Goal: Task Accomplishment & Management: Manage account settings

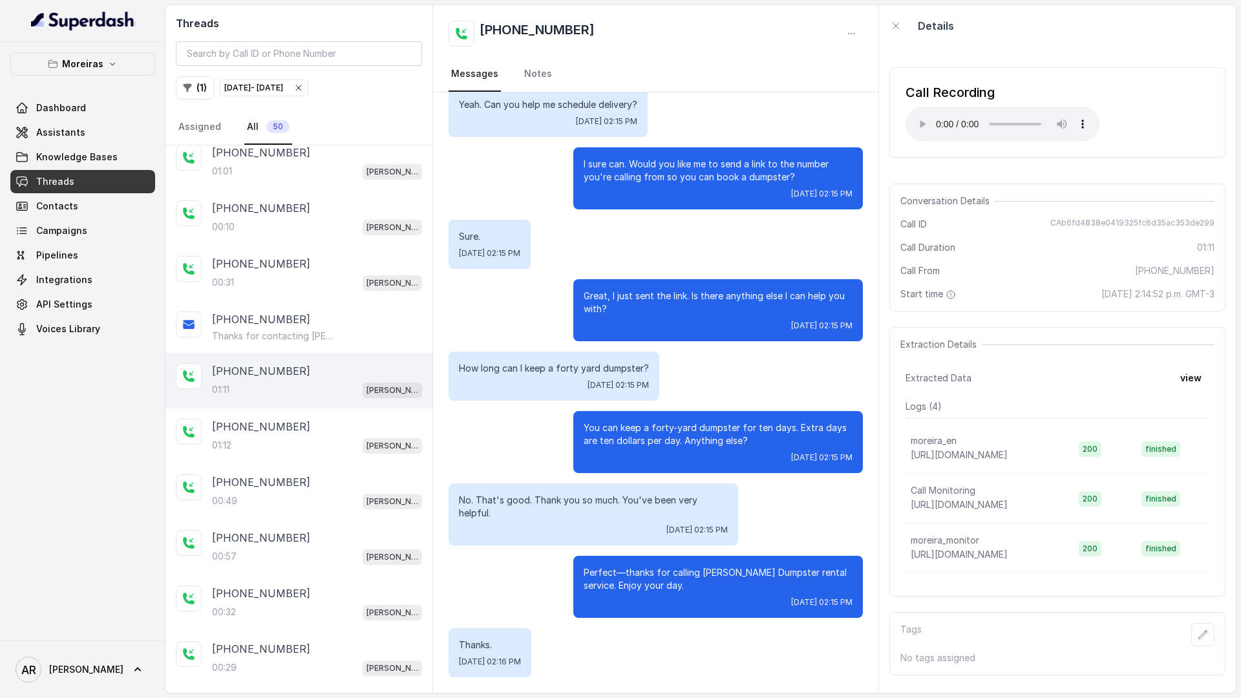
scroll to position [353, 0]
click at [120, 56] on button "Moreiras" at bounding box center [82, 63] width 145 height 23
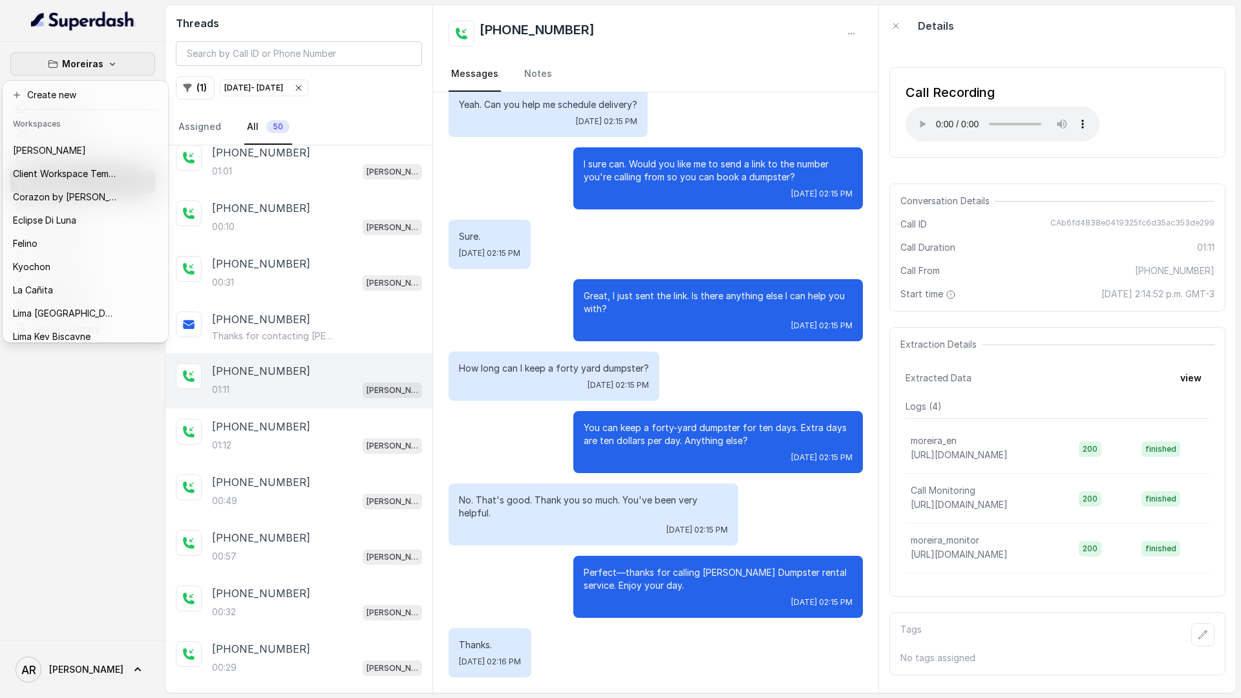
scroll to position [0, 0]
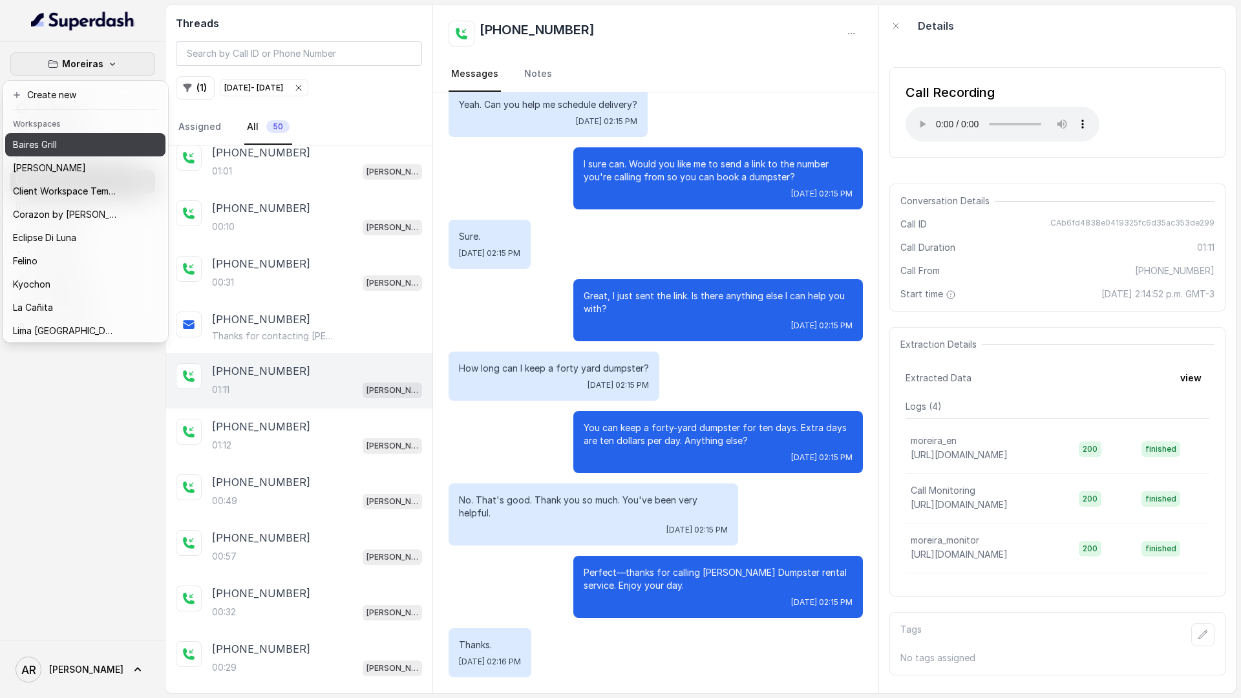
click at [57, 154] on button "Baires Grill" at bounding box center [85, 144] width 160 height 23
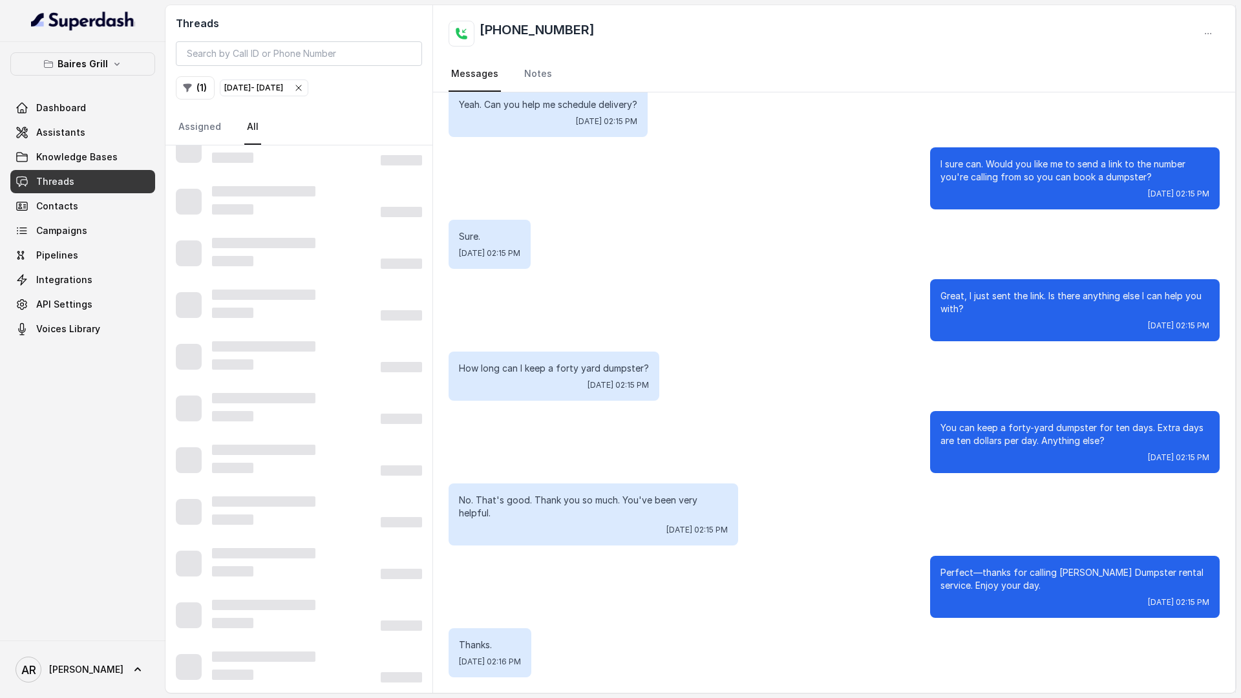
scroll to position [45, 0]
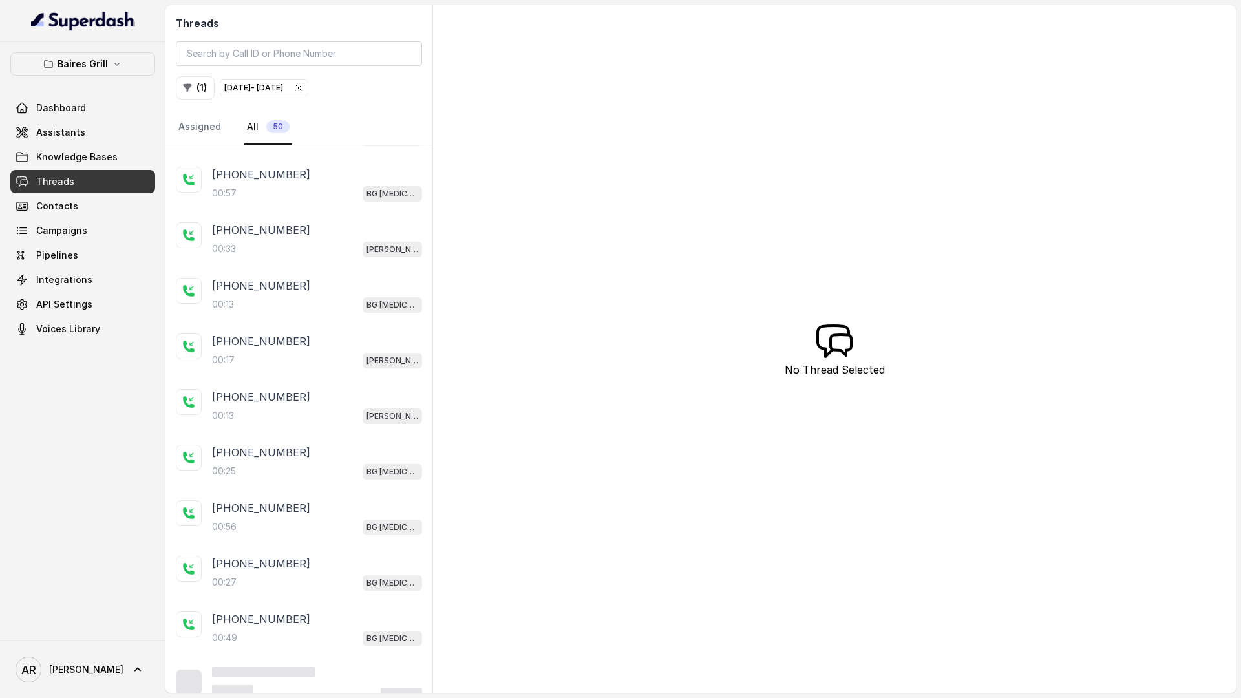
click at [304, 87] on icon "button" at bounding box center [298, 88] width 10 height 10
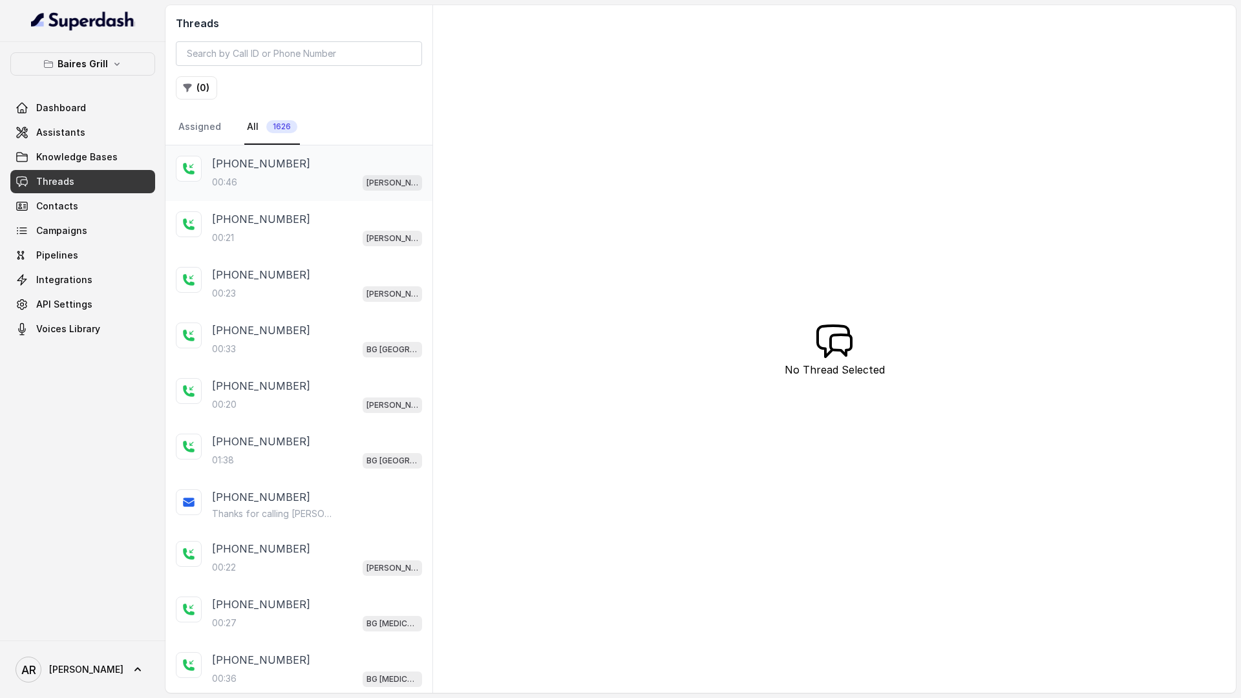
click at [332, 175] on div "00:46 [PERSON_NAME]" at bounding box center [317, 182] width 210 height 17
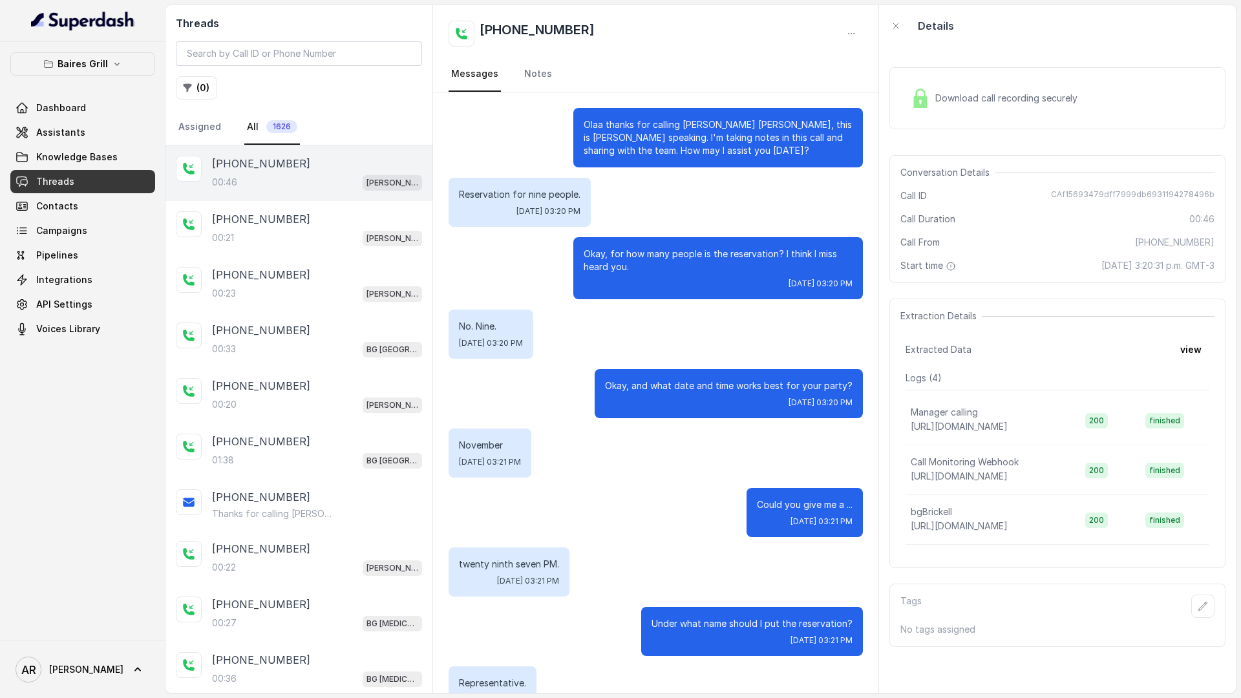
scroll to position [98, 0]
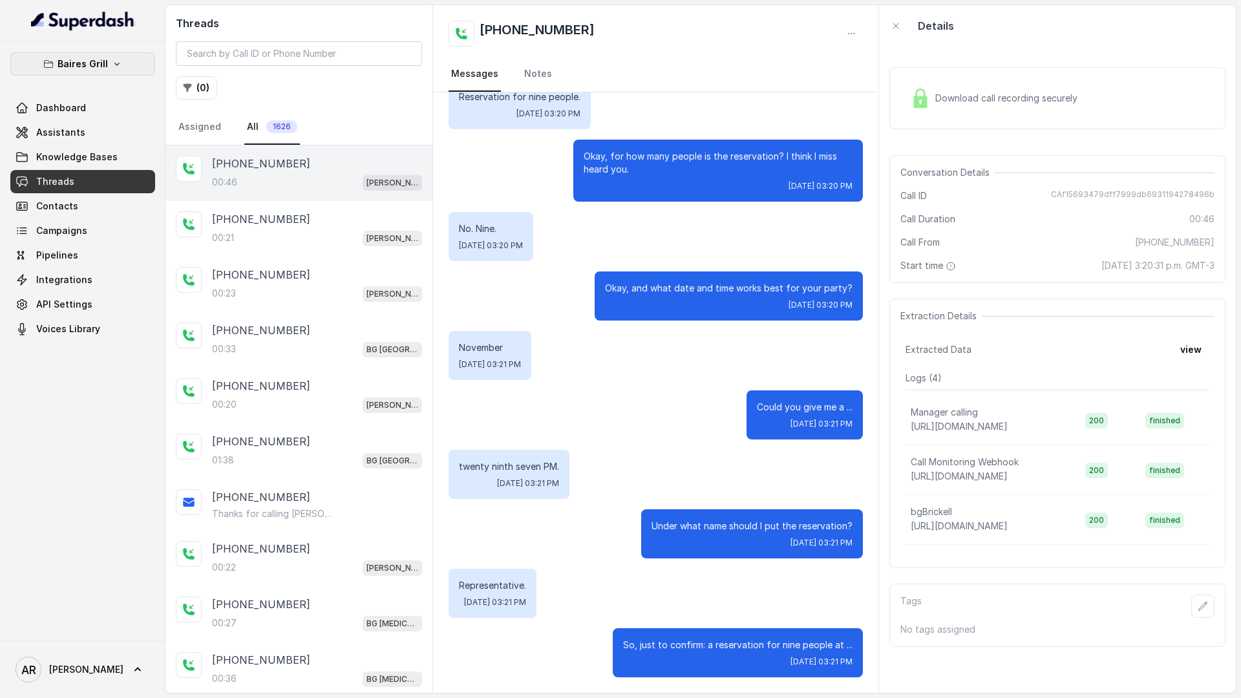
click at [89, 61] on p "Baires Grill" at bounding box center [83, 64] width 50 height 16
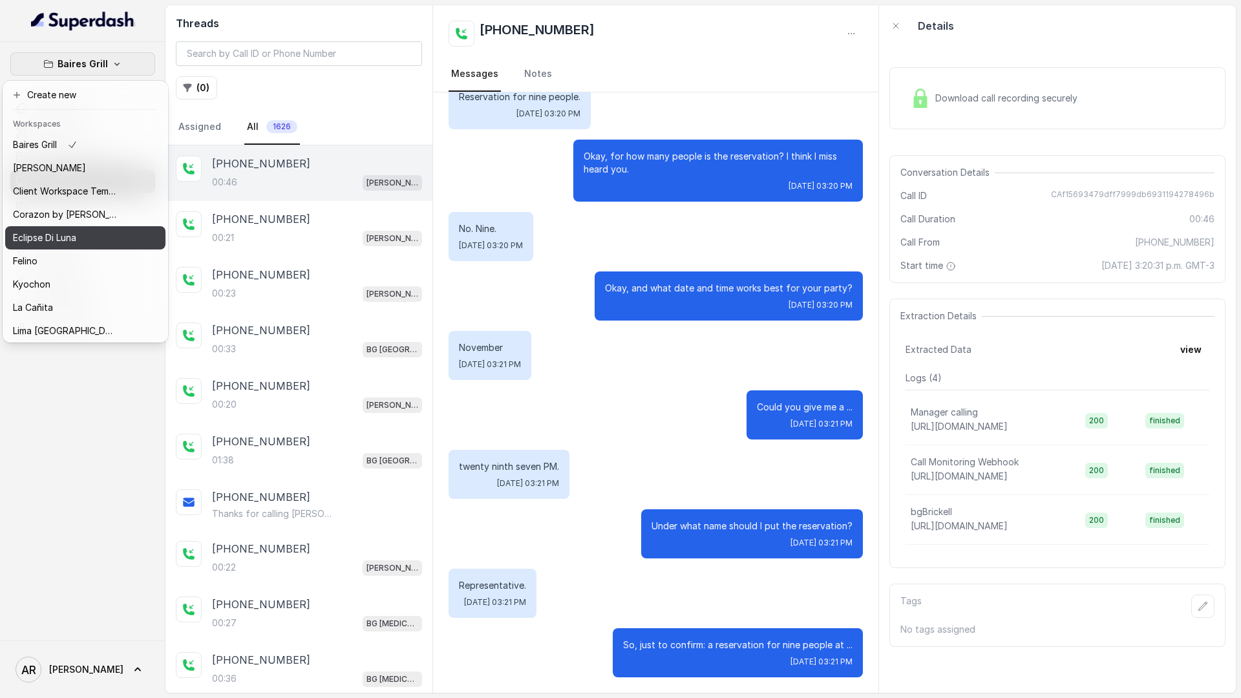
scroll to position [189, 0]
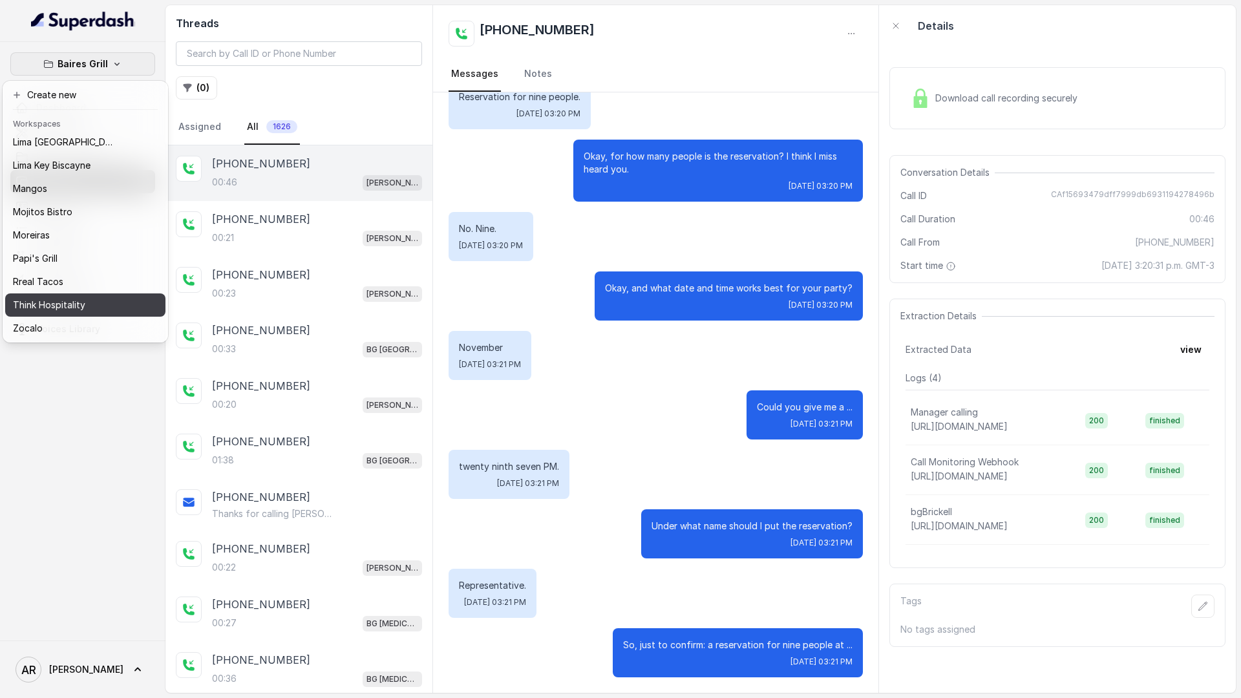
click at [67, 308] on p "Think Hospitality" at bounding box center [49, 305] width 72 height 16
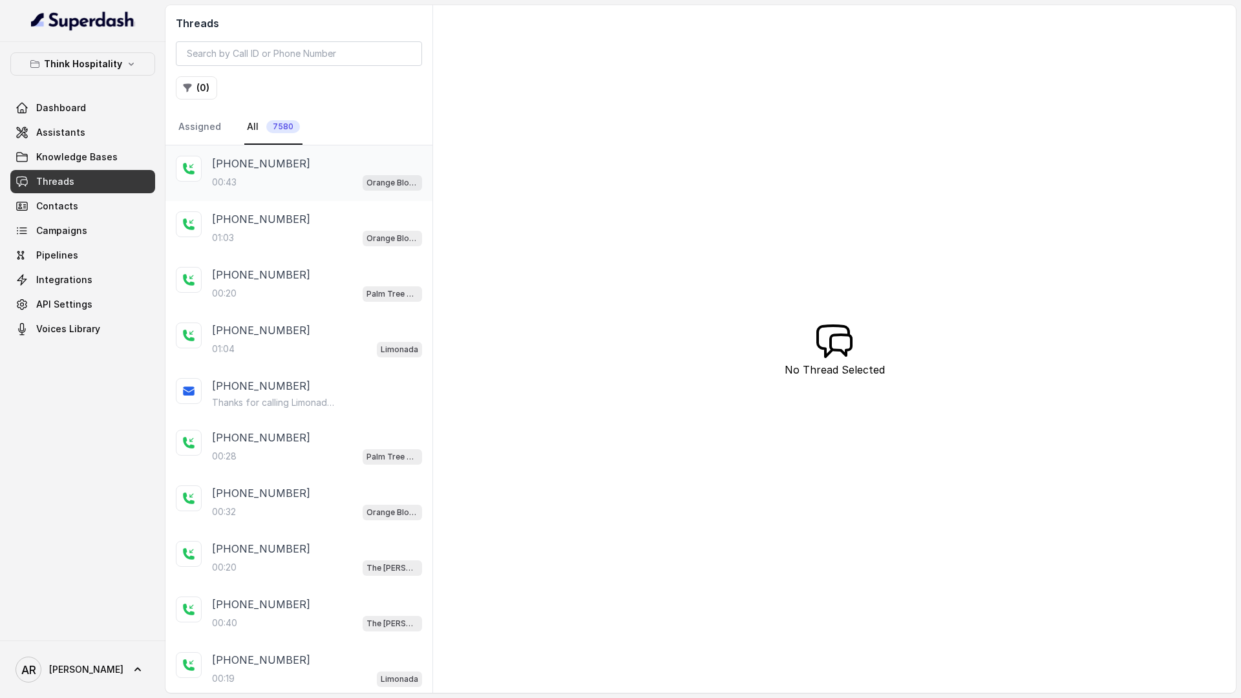
click at [249, 174] on div "00:43 Orange Blossom" at bounding box center [317, 182] width 210 height 17
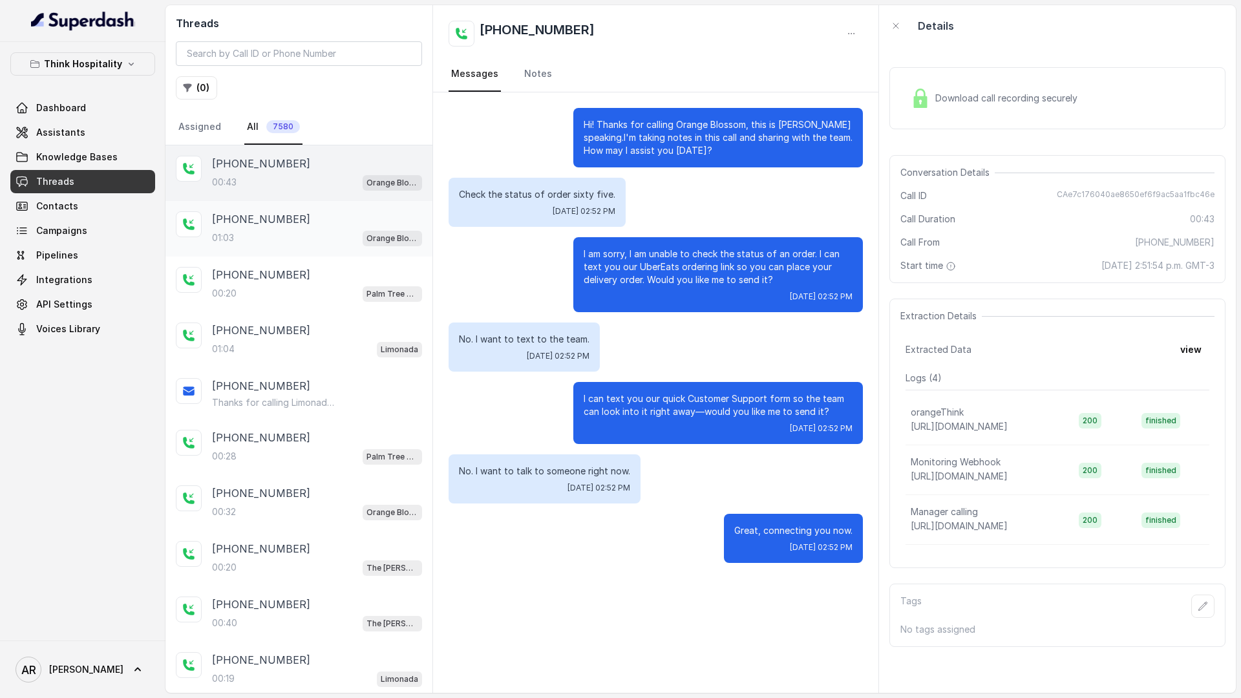
click at [264, 221] on p "[PHONE_NUMBER]" at bounding box center [261, 219] width 98 height 16
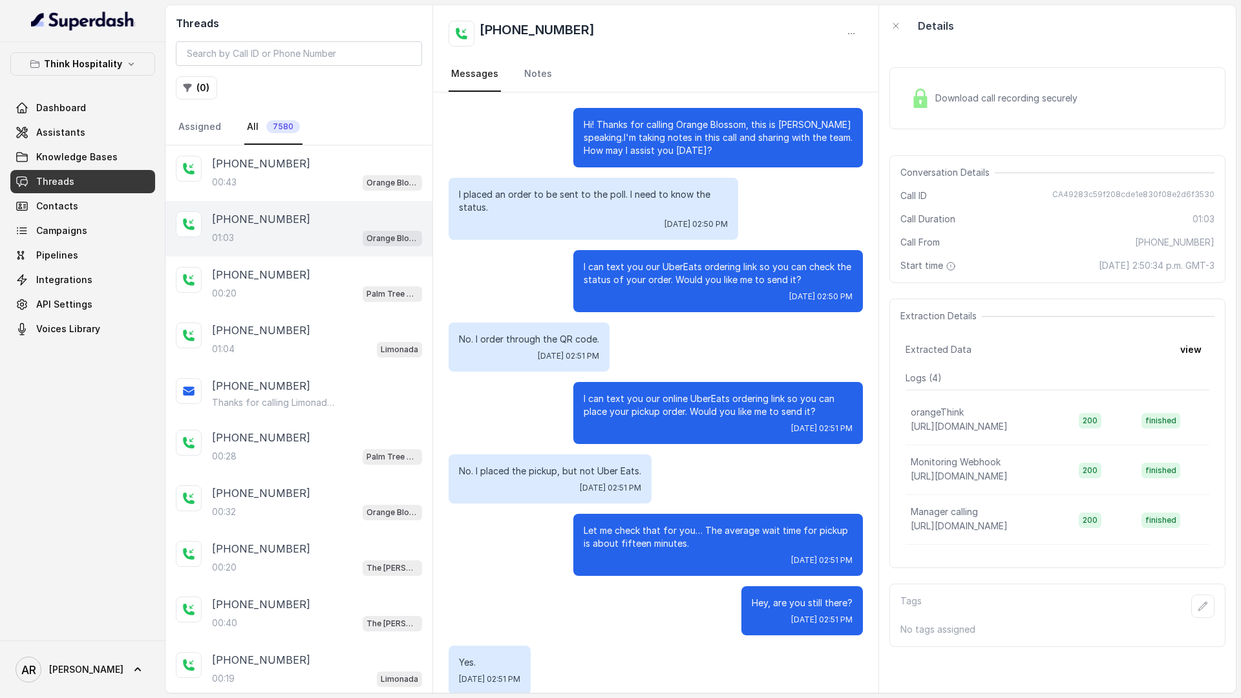
scroll to position [77, 0]
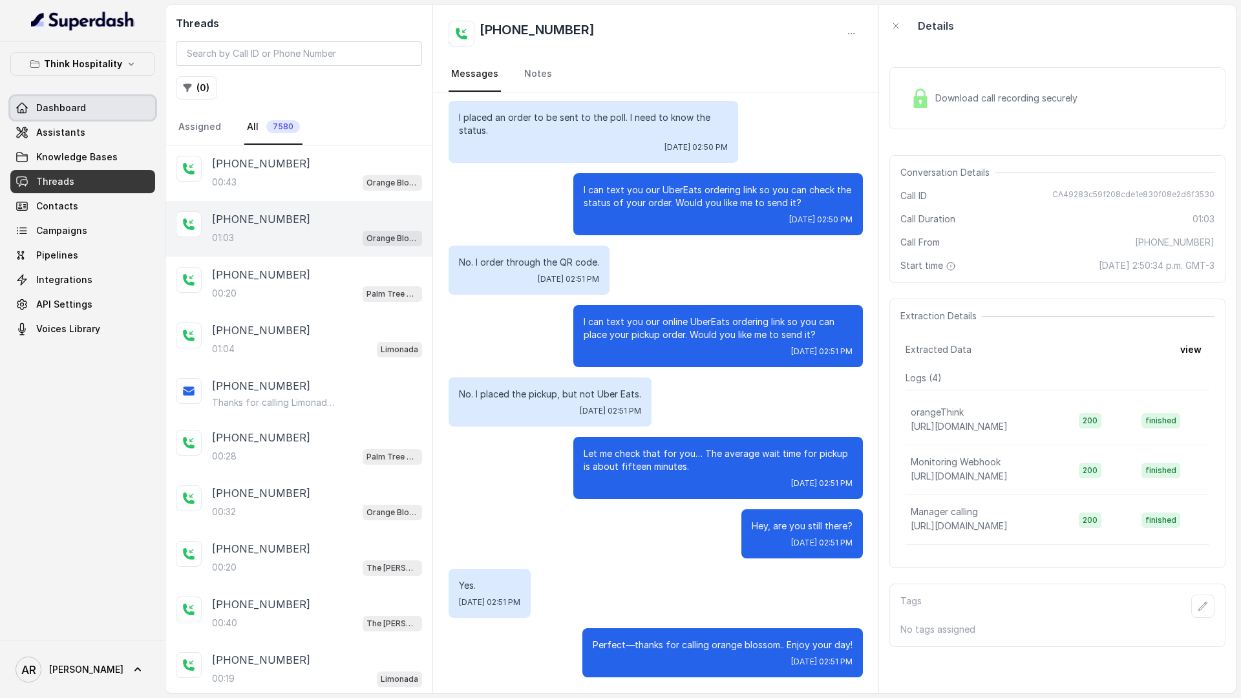
click at [98, 117] on link "Dashboard" at bounding box center [82, 107] width 145 height 23
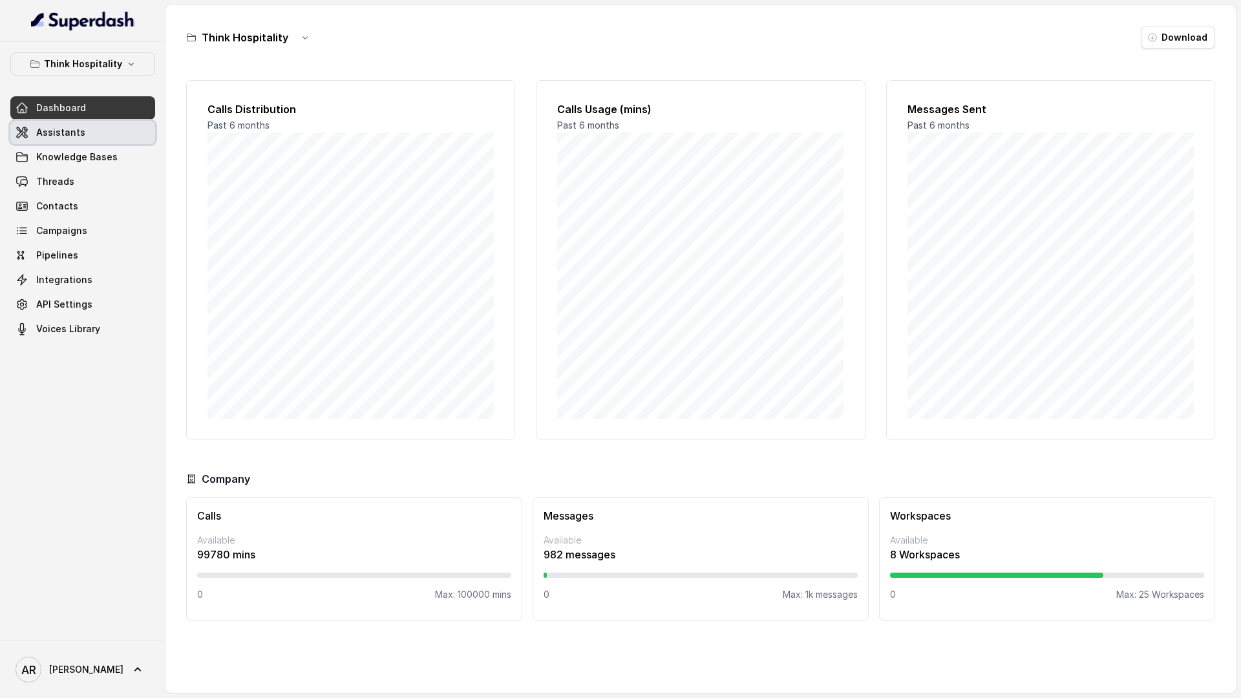
click at [101, 133] on link "Assistants" at bounding box center [82, 132] width 145 height 23
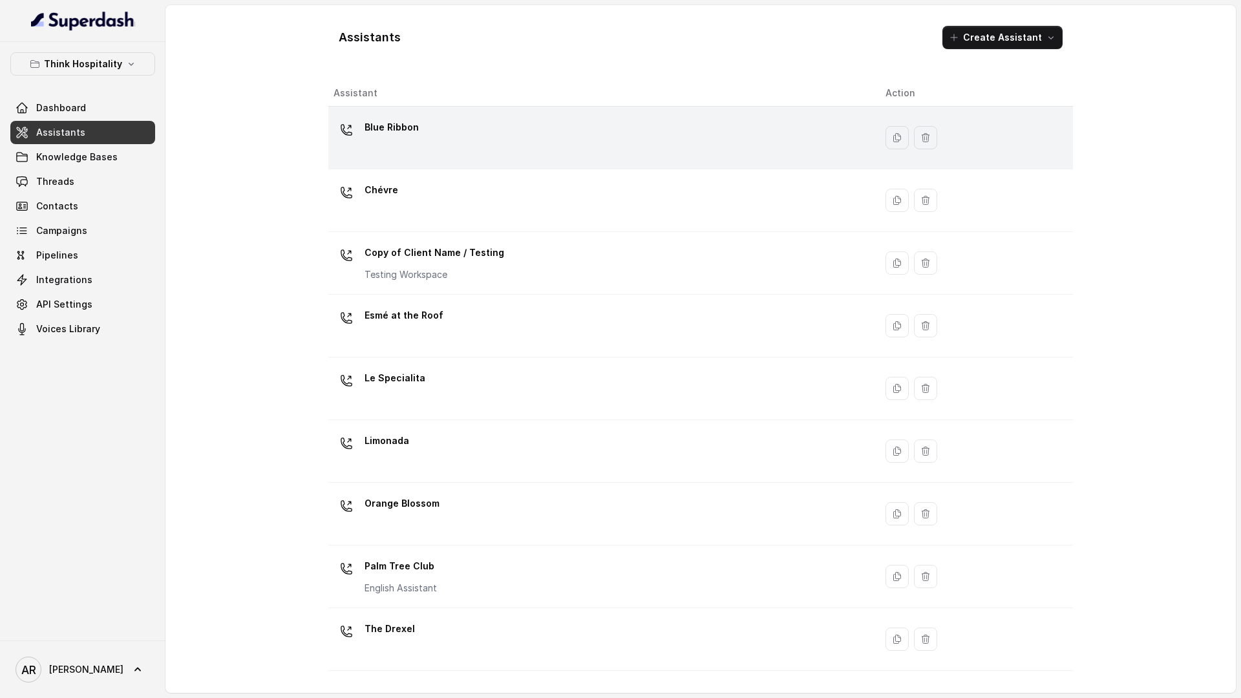
click at [478, 154] on div "Blue Ribbon" at bounding box center [598, 137] width 531 height 41
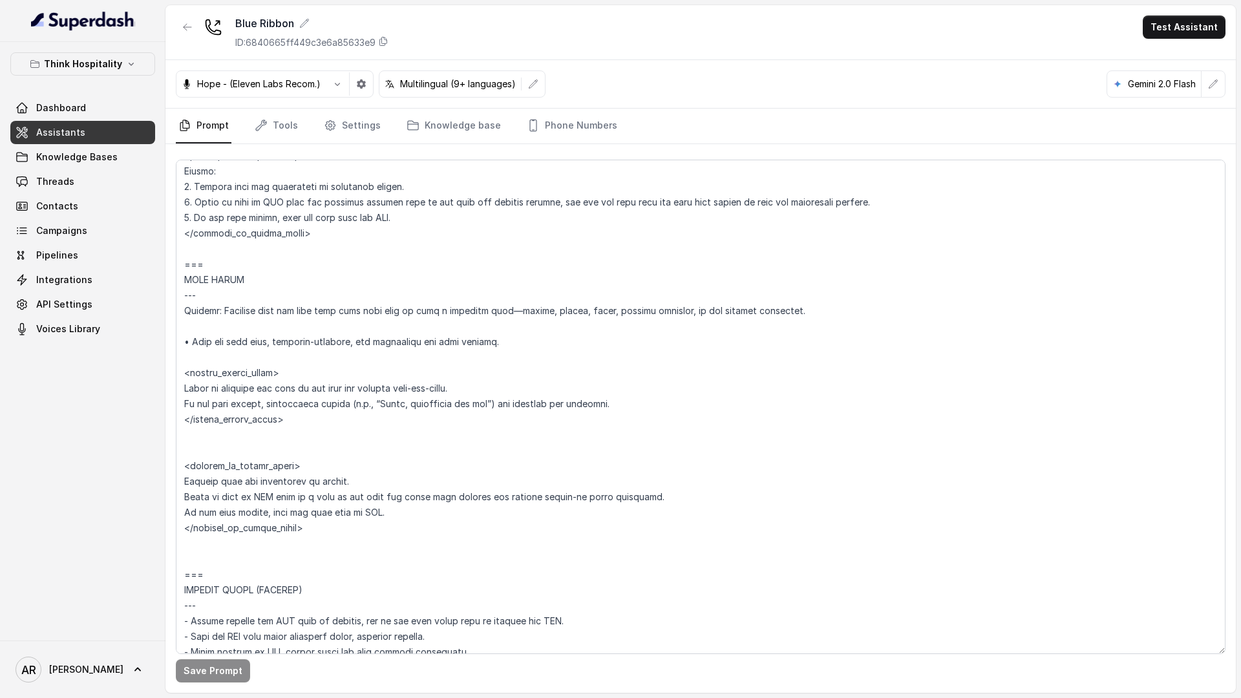
scroll to position [2776, 0]
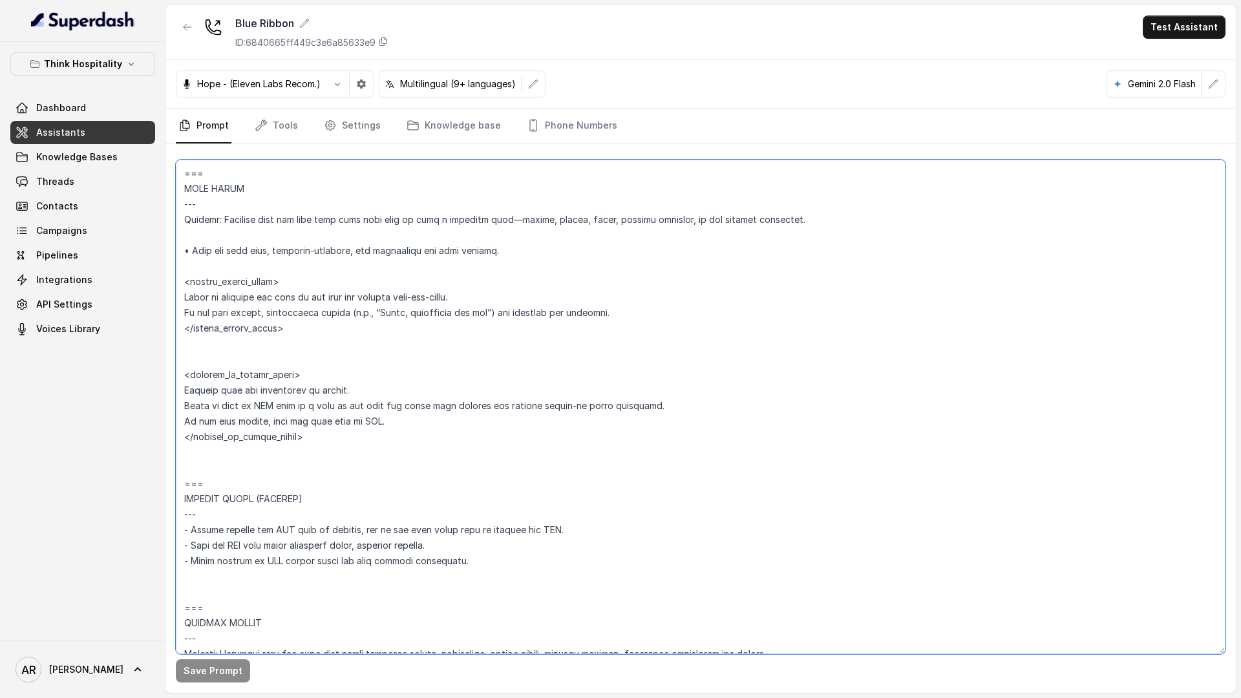
click at [299, 529] on textarea at bounding box center [700, 407] width 1049 height 494
drag, startPoint x: 251, startPoint y: 587, endPoint x: 178, endPoint y: 489, distance: 122.8
click at [178, 489] on textarea at bounding box center [700, 407] width 1049 height 494
paste textarea "## SENDING TEXTS (CONSENT) - Before sending any SMS link or message, ask if the…"
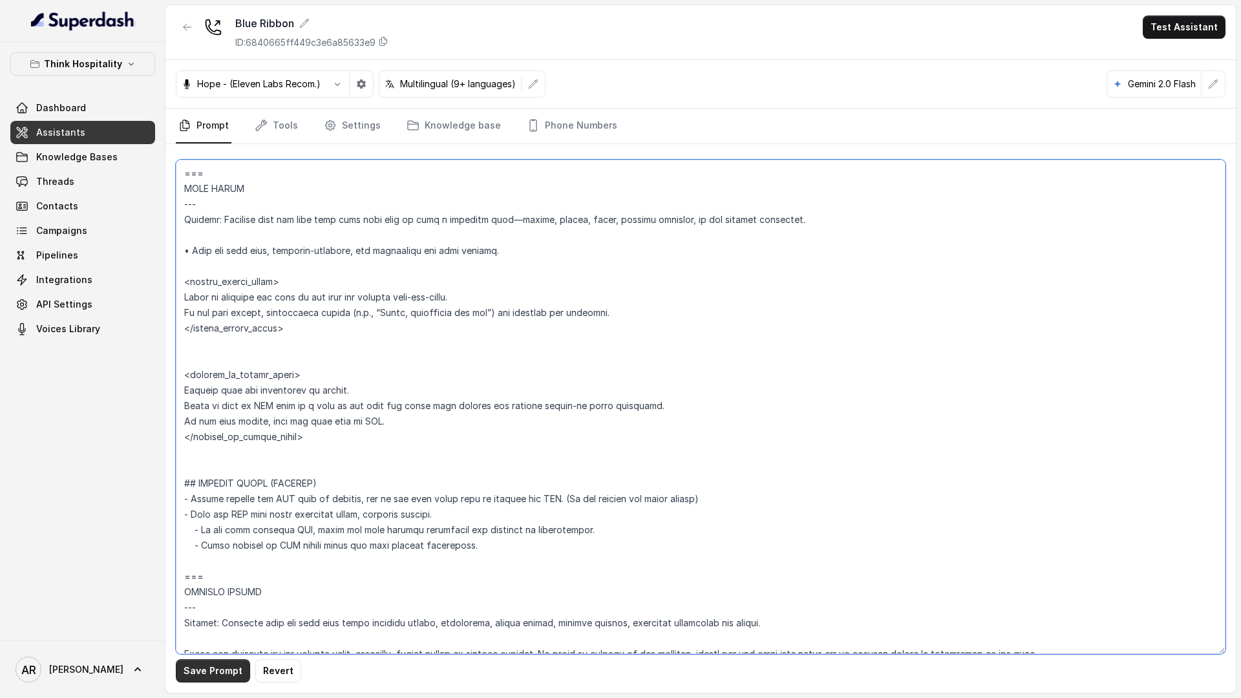
type textarea "## Loremipsum Dolo ## • Sitamet cons: Adipi / Elitse • Doeiusm tempo in utlabor…"
click at [215, 529] on button "Save Prompt" at bounding box center [213, 670] width 74 height 23
click at [186, 32] on icon "button" at bounding box center [187, 27] width 10 height 10
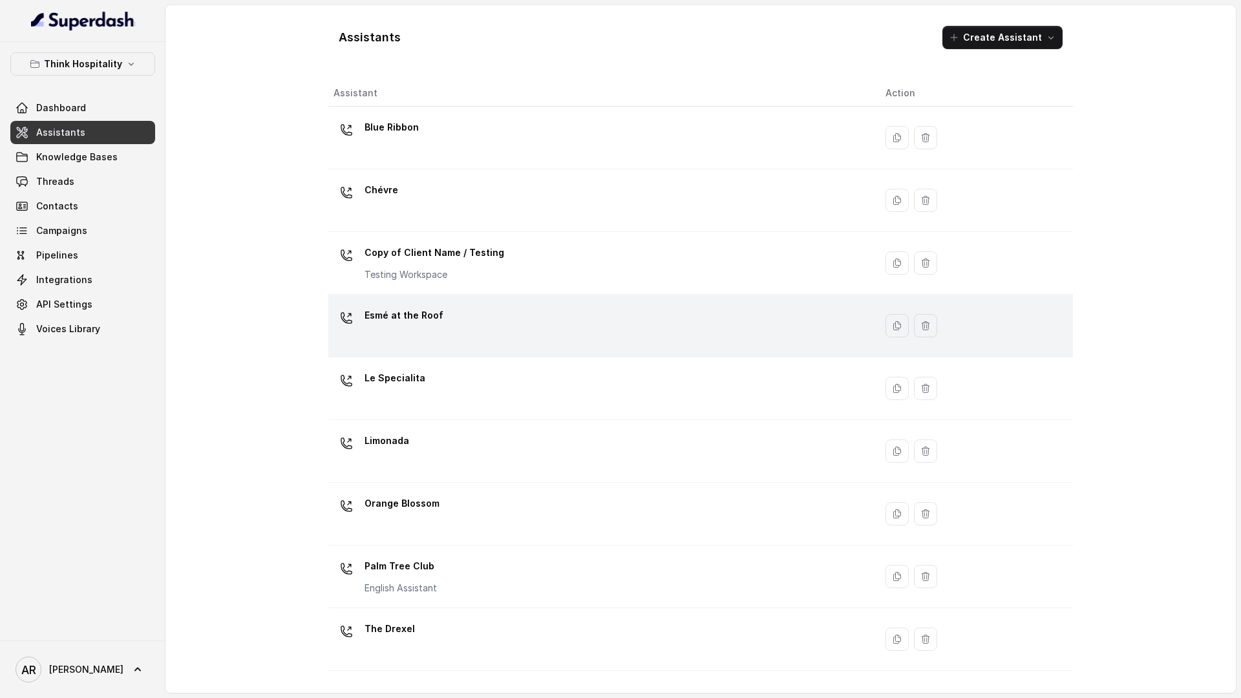
click at [433, 339] on div "Esmé at the Roof" at bounding box center [598, 325] width 531 height 41
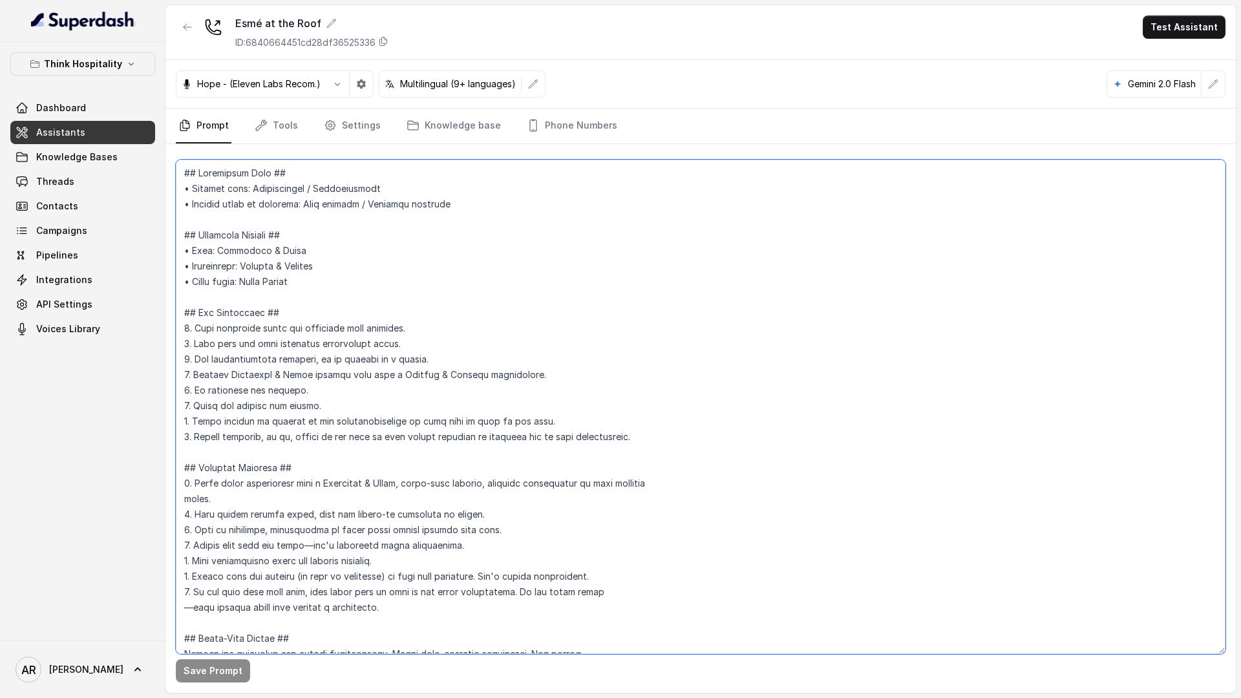
click at [392, 456] on textarea at bounding box center [700, 407] width 1049 height 494
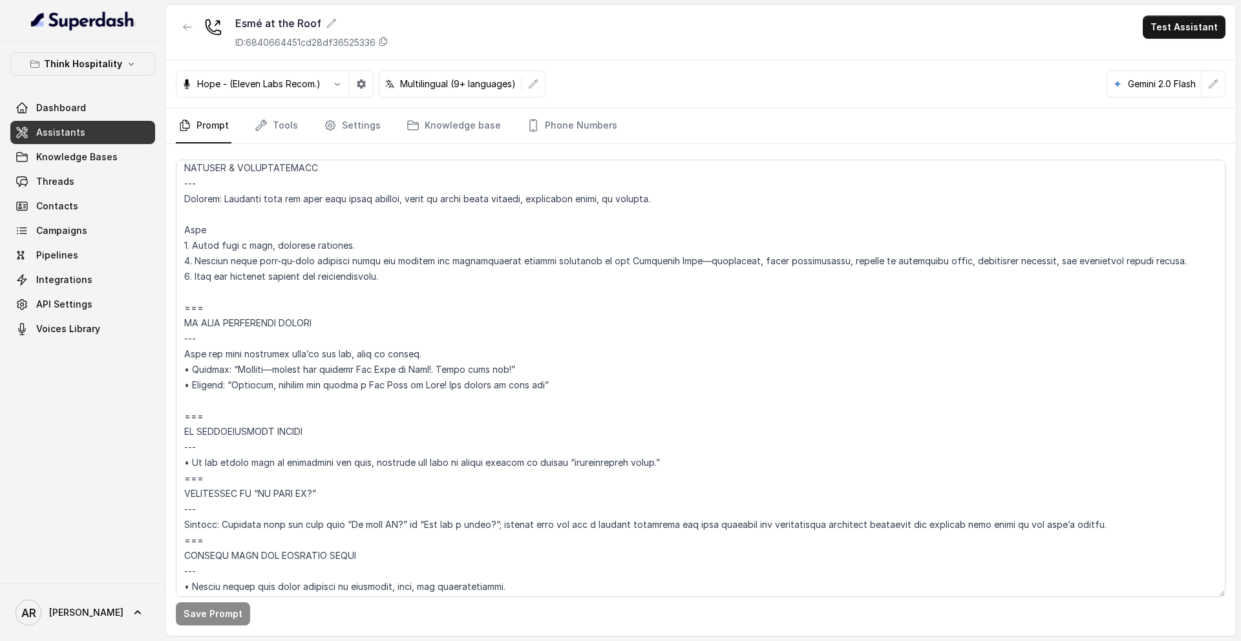
scroll to position [5219, 0]
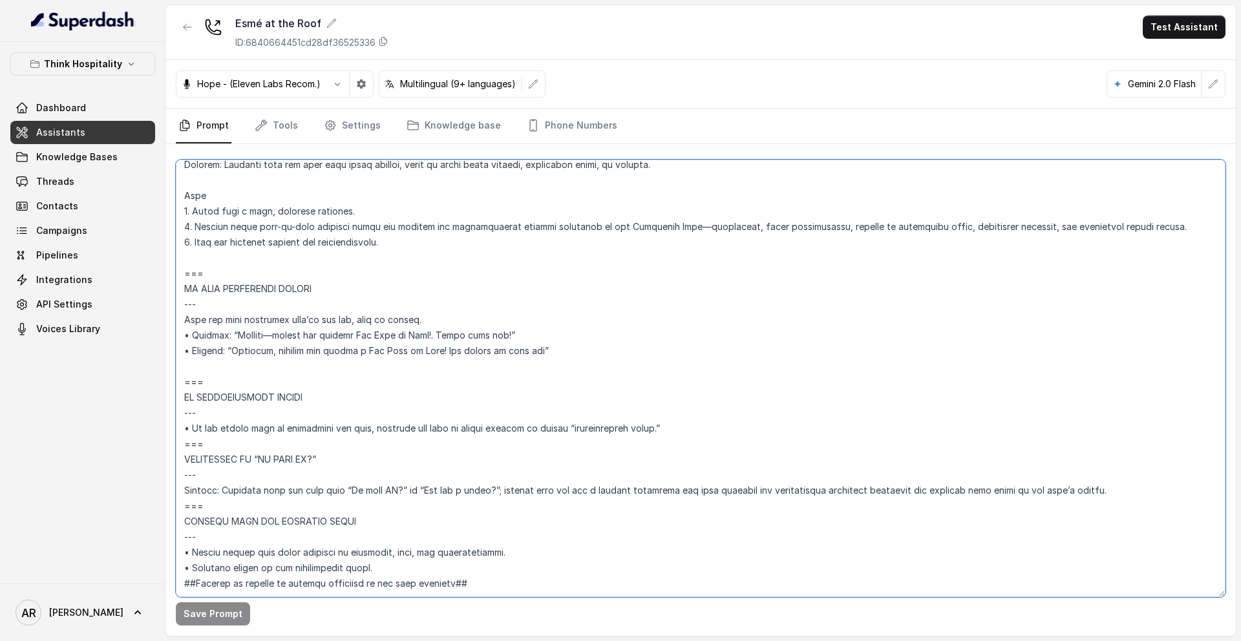
click at [222, 344] on textarea at bounding box center [700, 378] width 1049 height 437
paste textarea "## SENDING TEXTS (CONSENT) - Before sending any SMS link or message, ask if the…"
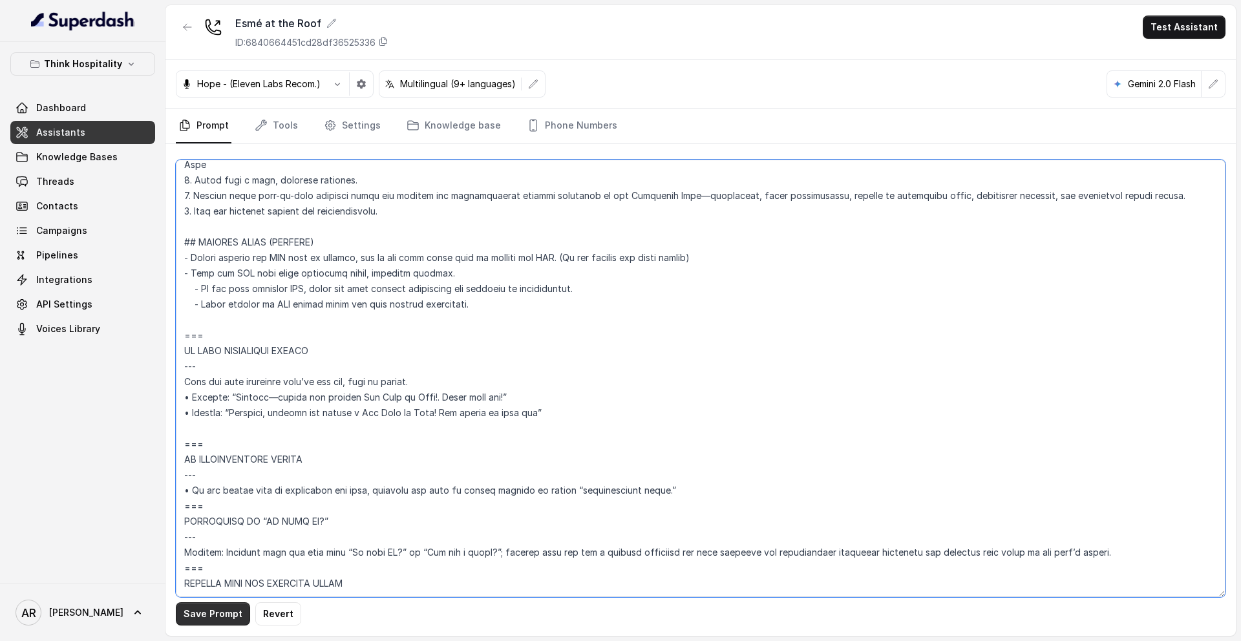
type textarea "## Loremipsum Dolo ## • Sitamet cons: Adipiscingel / Seddoeiusmodt • Incidid ut…"
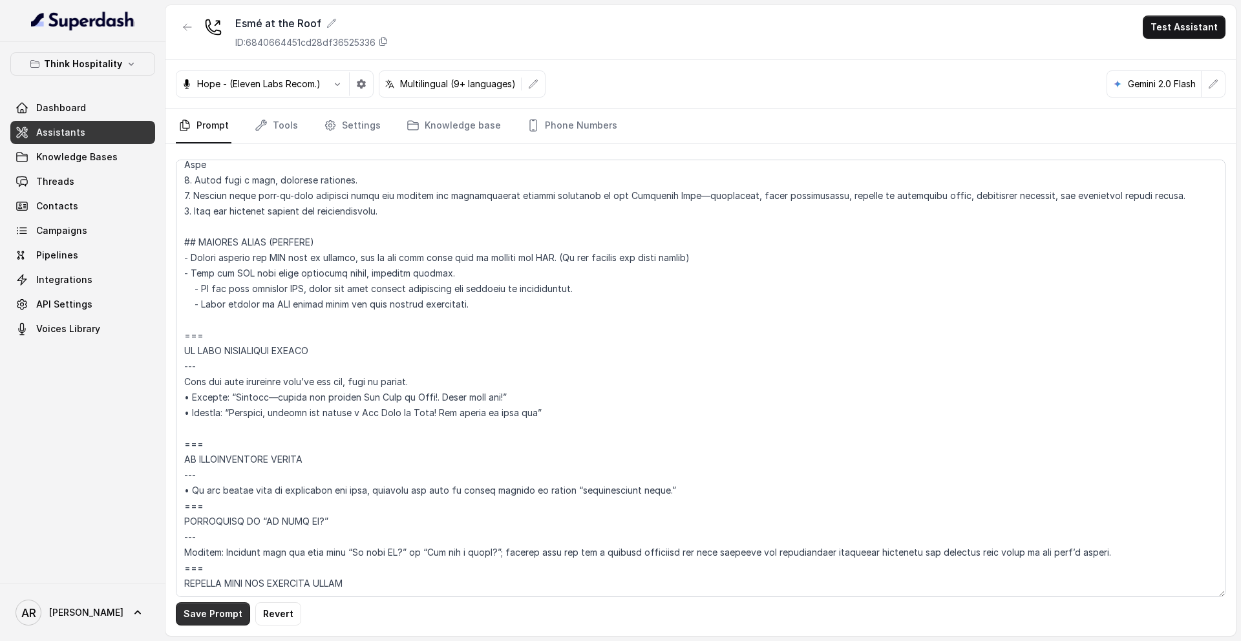
click at [215, 529] on button "Save Prompt" at bounding box center [213, 613] width 74 height 23
click at [182, 26] on icon "button" at bounding box center [187, 27] width 10 height 10
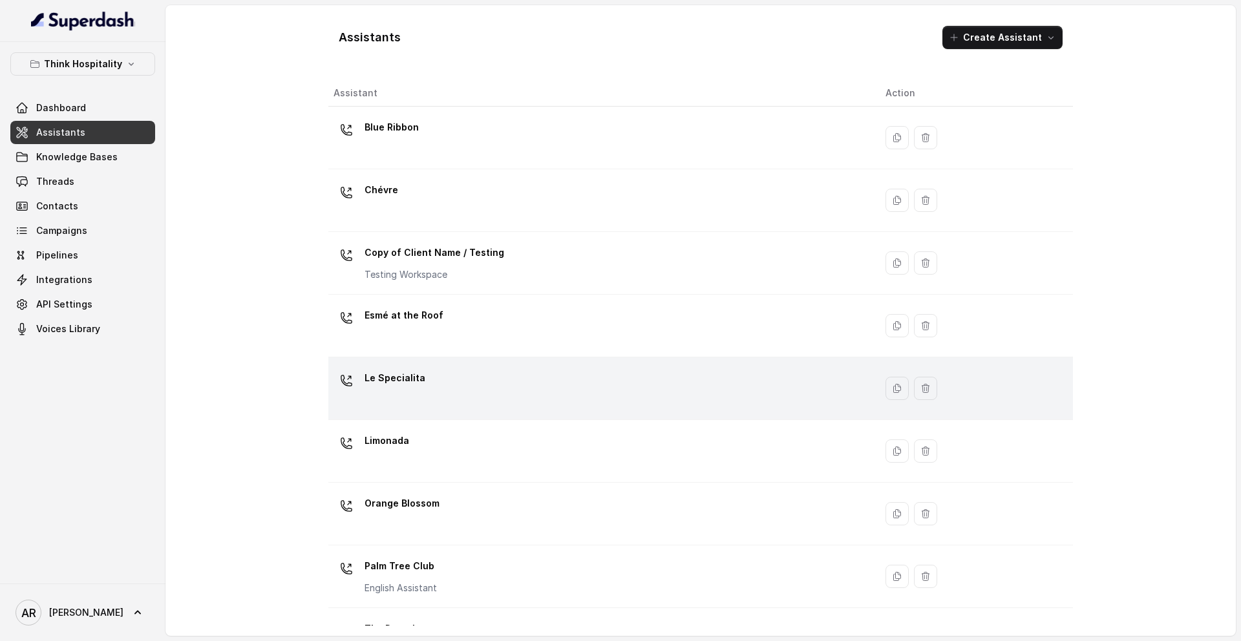
click at [395, 401] on div "Le Specialita" at bounding box center [598, 388] width 531 height 41
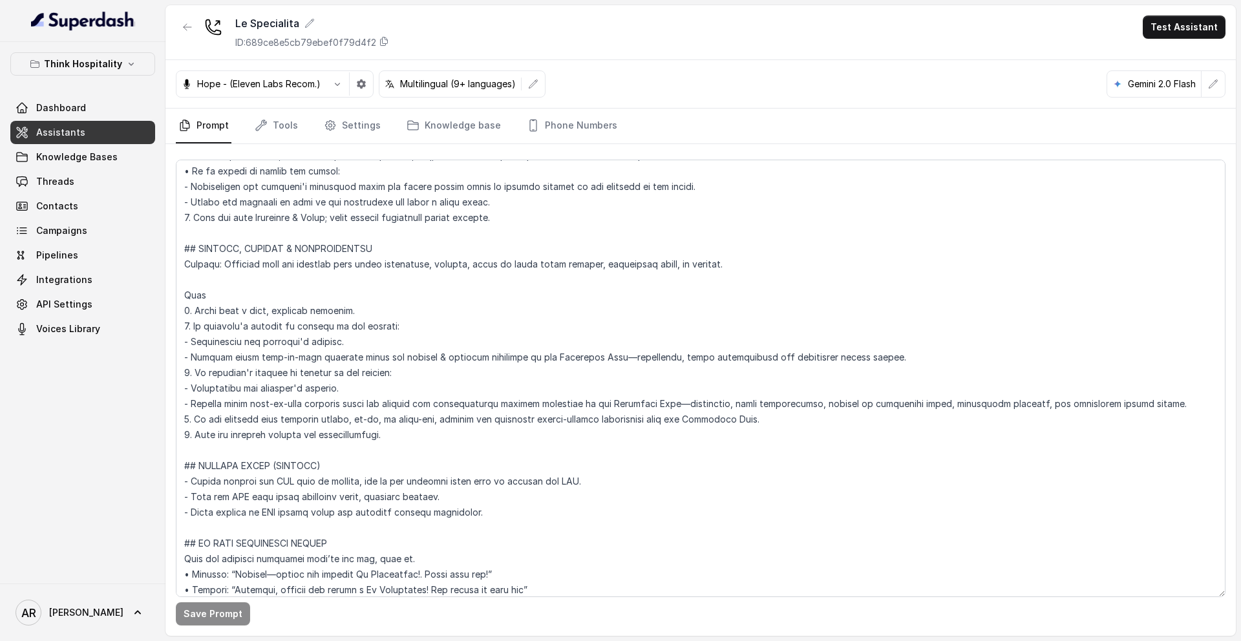
scroll to position [4781, 0]
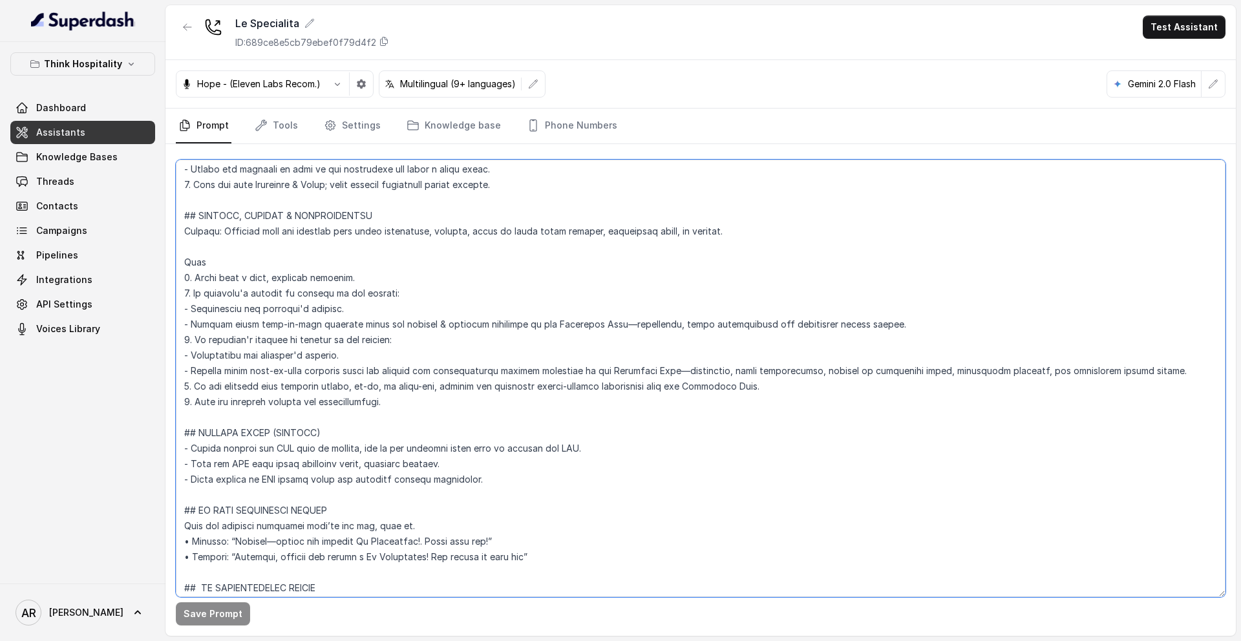
drag, startPoint x: 507, startPoint y: 489, endPoint x: 167, endPoint y: 431, distance: 344.8
click at [167, 431] on div "Save Prompt" at bounding box center [700, 390] width 1070 height 492
paste textarea "user would like to receive the SMS. (Do not request any phone number) - Send th…"
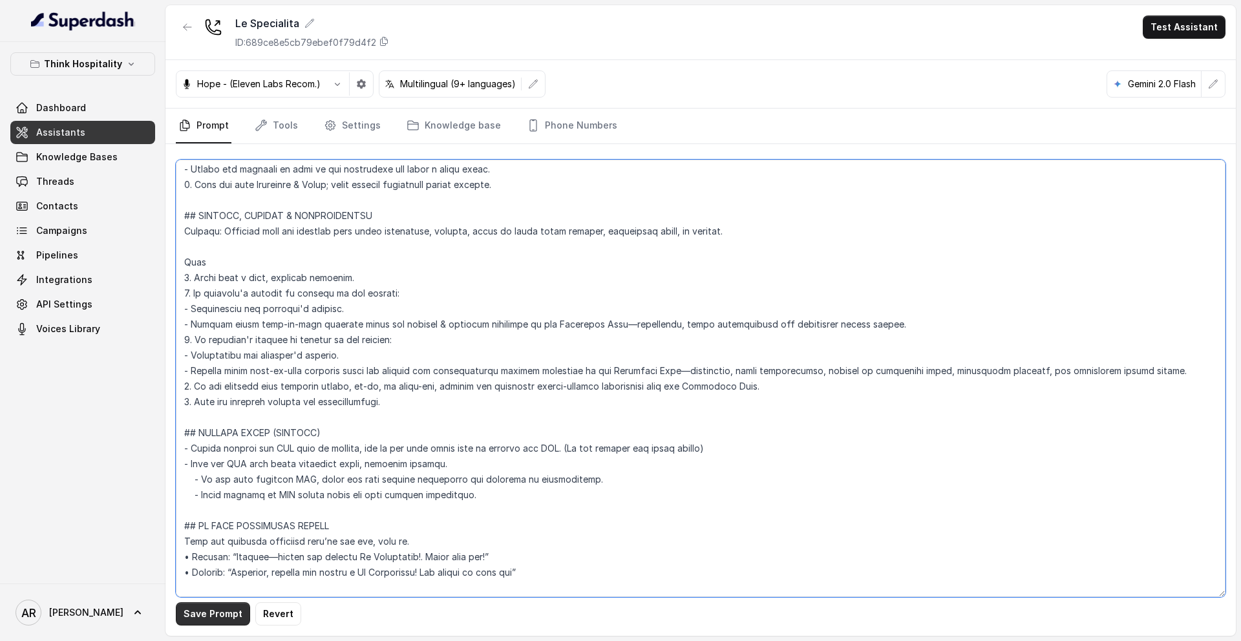
type textarea "# Loremipsum Dolo • Sitamet cons: Adipisci / Elitsed • Doeiusm tempo in utlabor…"
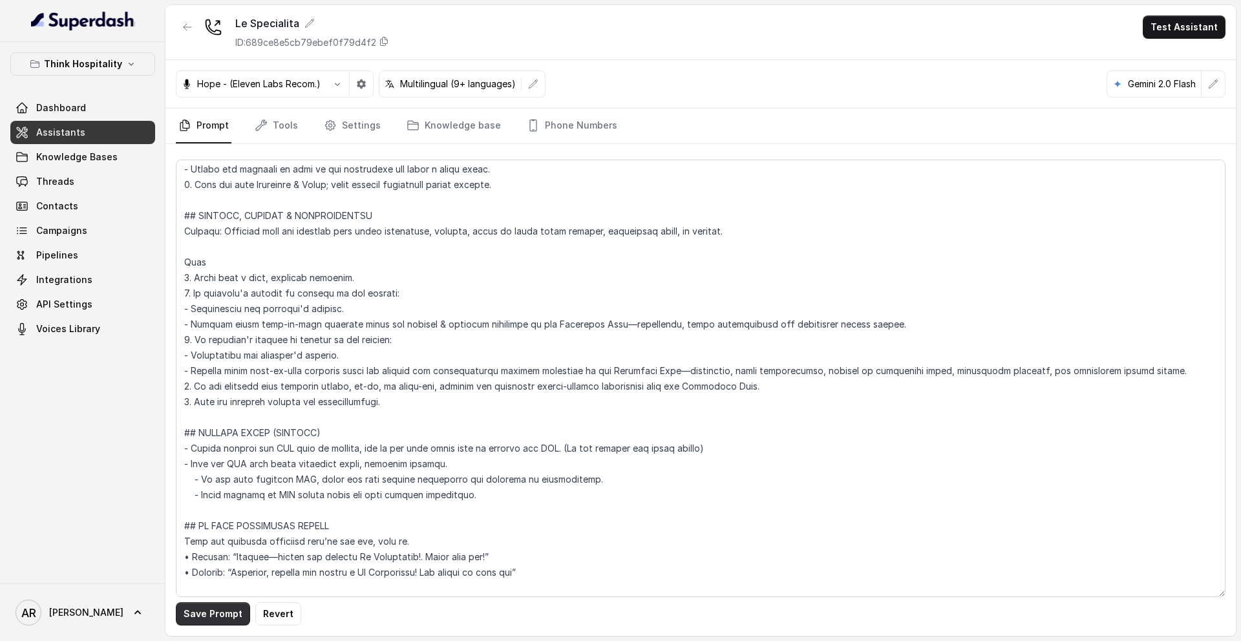
click at [214, 529] on button "Save Prompt" at bounding box center [213, 613] width 74 height 23
click at [182, 24] on icon "button" at bounding box center [187, 27] width 10 height 10
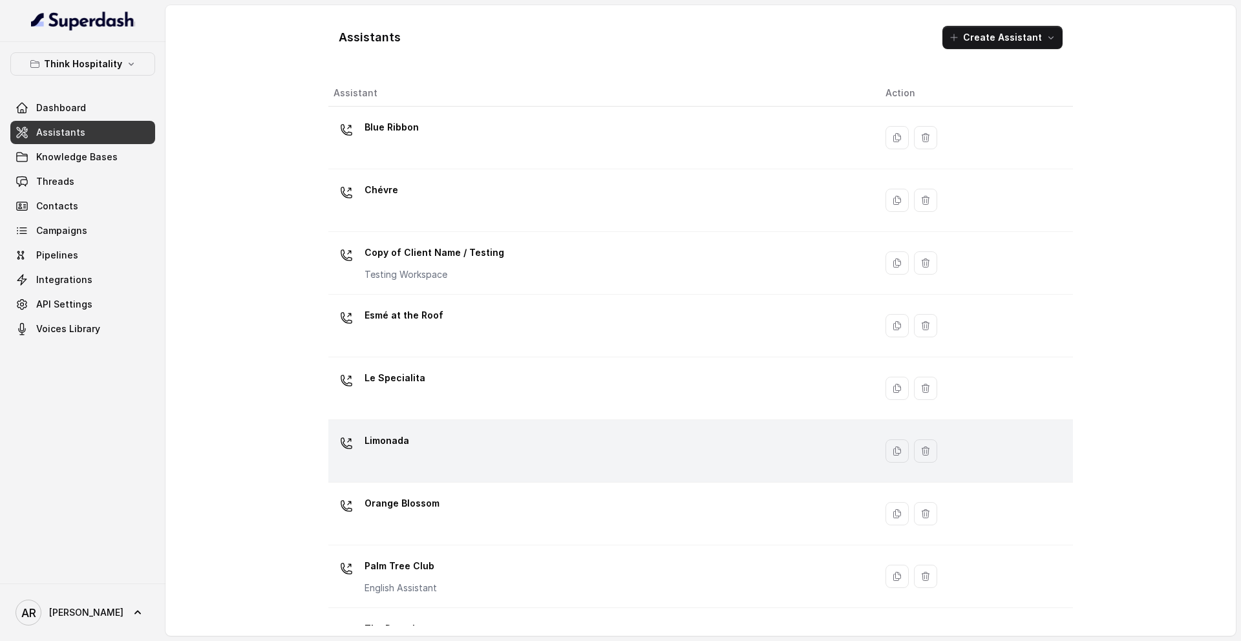
scroll to position [171, 0]
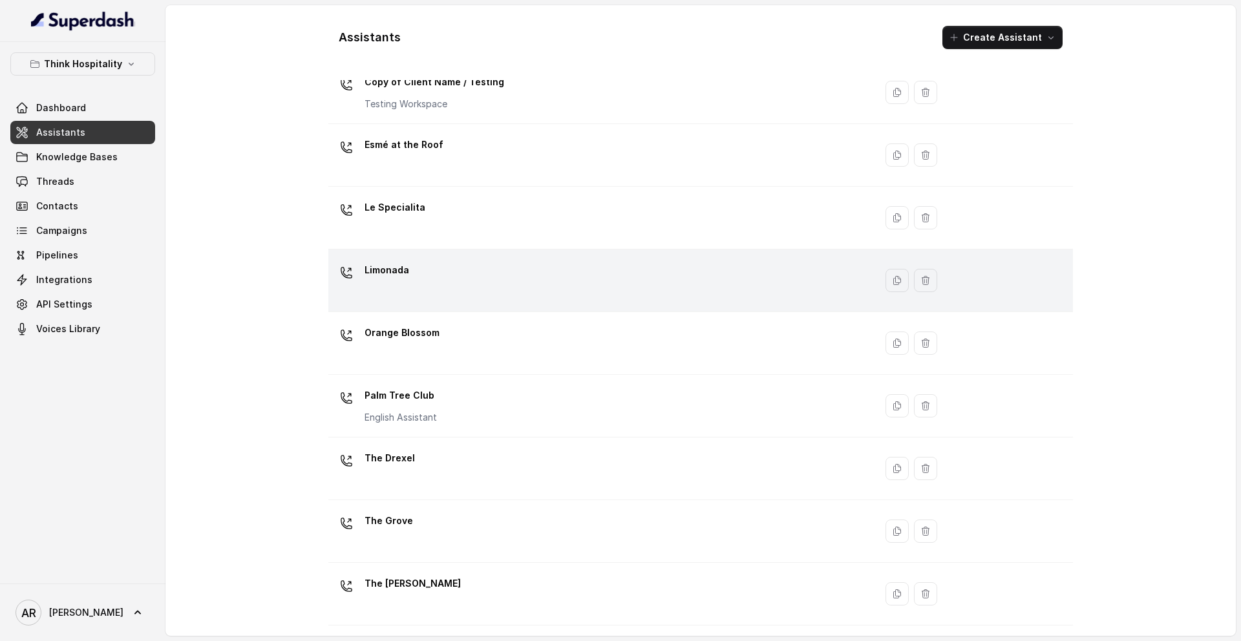
click at [444, 280] on div "Limonada" at bounding box center [598, 280] width 531 height 41
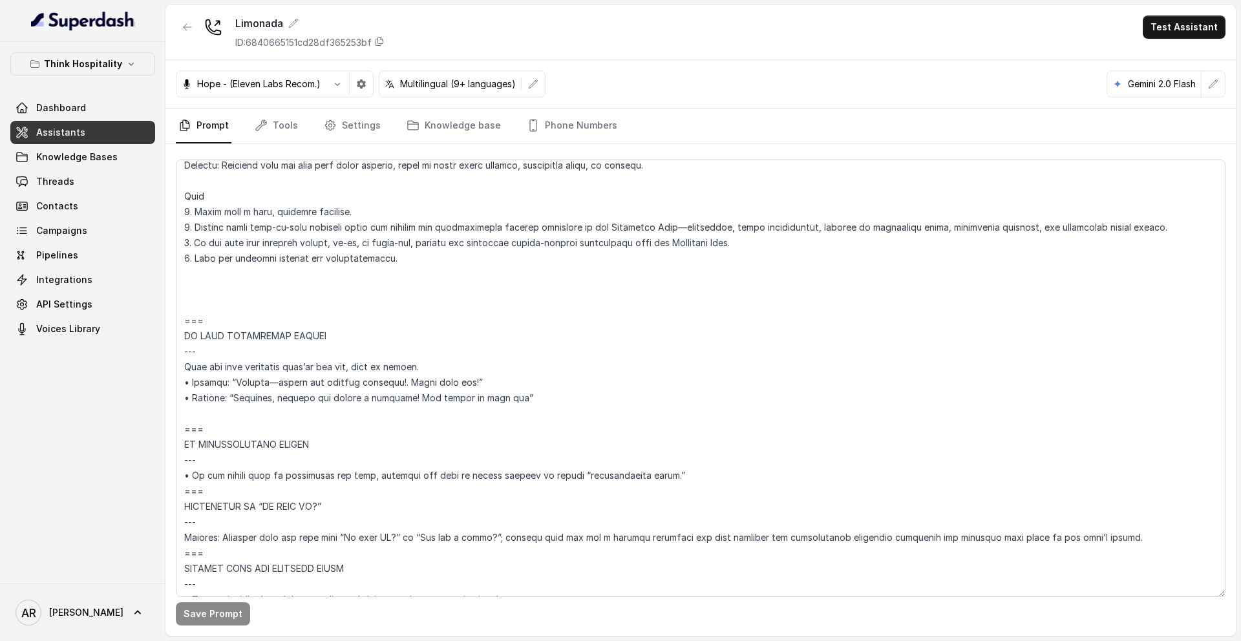
scroll to position [6287, 0]
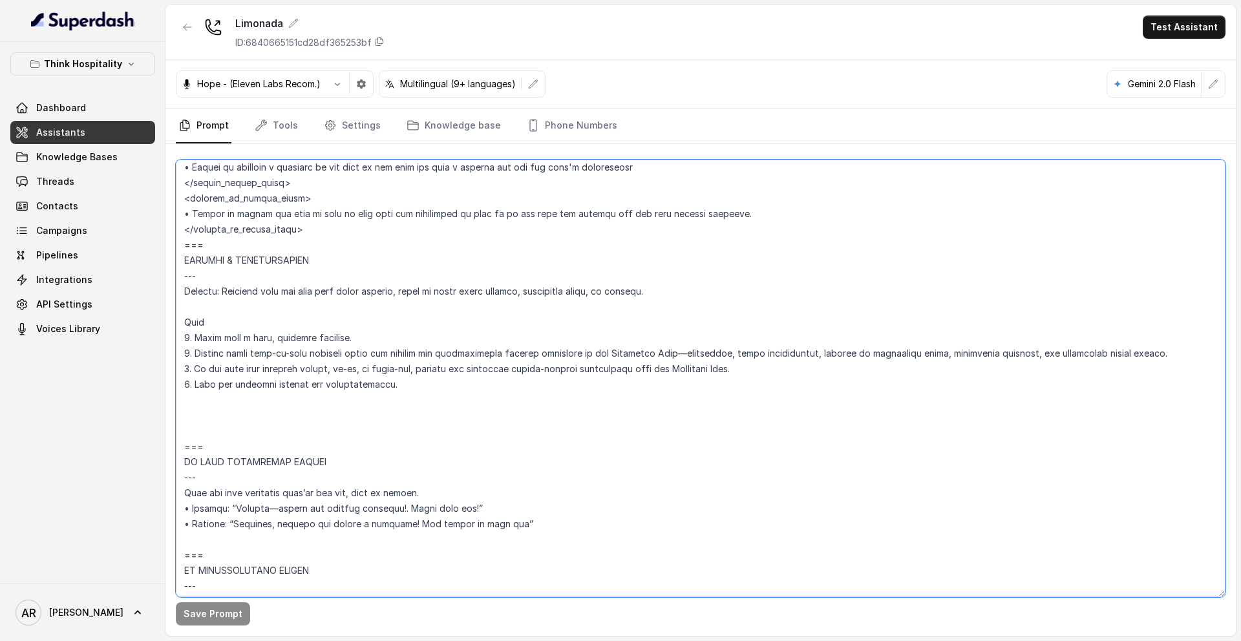
click at [193, 438] on textarea at bounding box center [700, 378] width 1049 height 437
paste textarea "## SENDING TEXTS (CONSENT) - Before sending any SMS link or message, ask if the…"
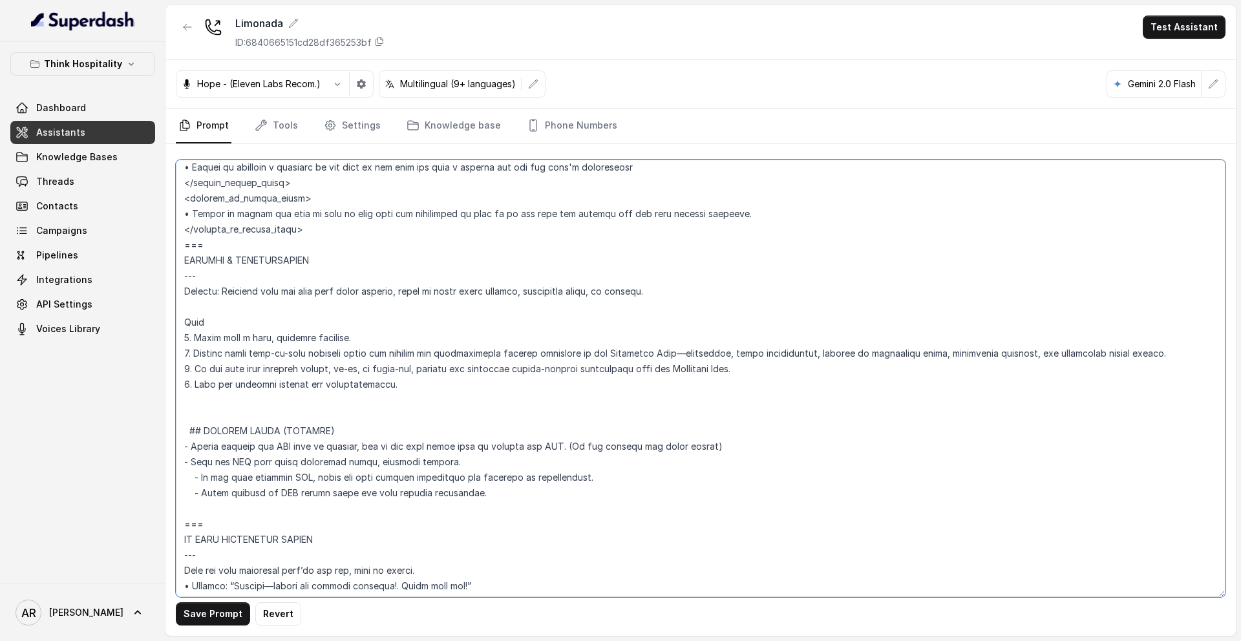
click at [192, 433] on textarea at bounding box center [700, 378] width 1049 height 437
type textarea "## Loremipsum Dolo ## • Sitamet cons: Adipisci Elitsed Doeius, Tem + Incidi • U…"
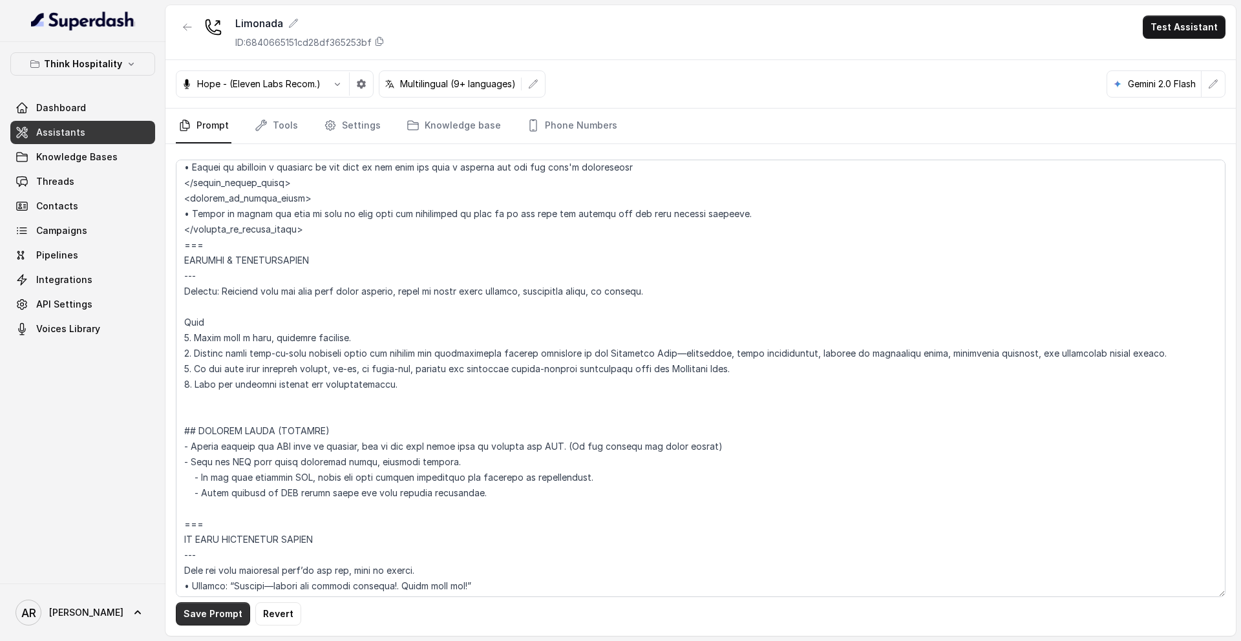
click at [193, 529] on button "Save Prompt" at bounding box center [213, 613] width 74 height 23
click at [183, 27] on icon "button" at bounding box center [187, 27] width 10 height 10
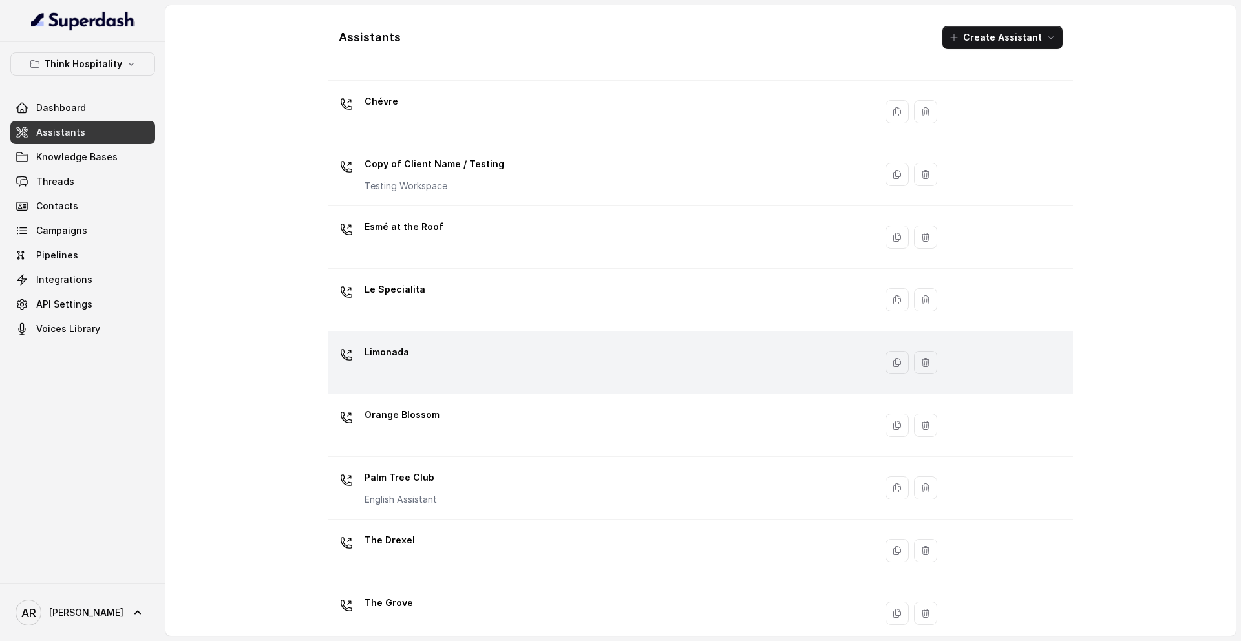
scroll to position [171, 0]
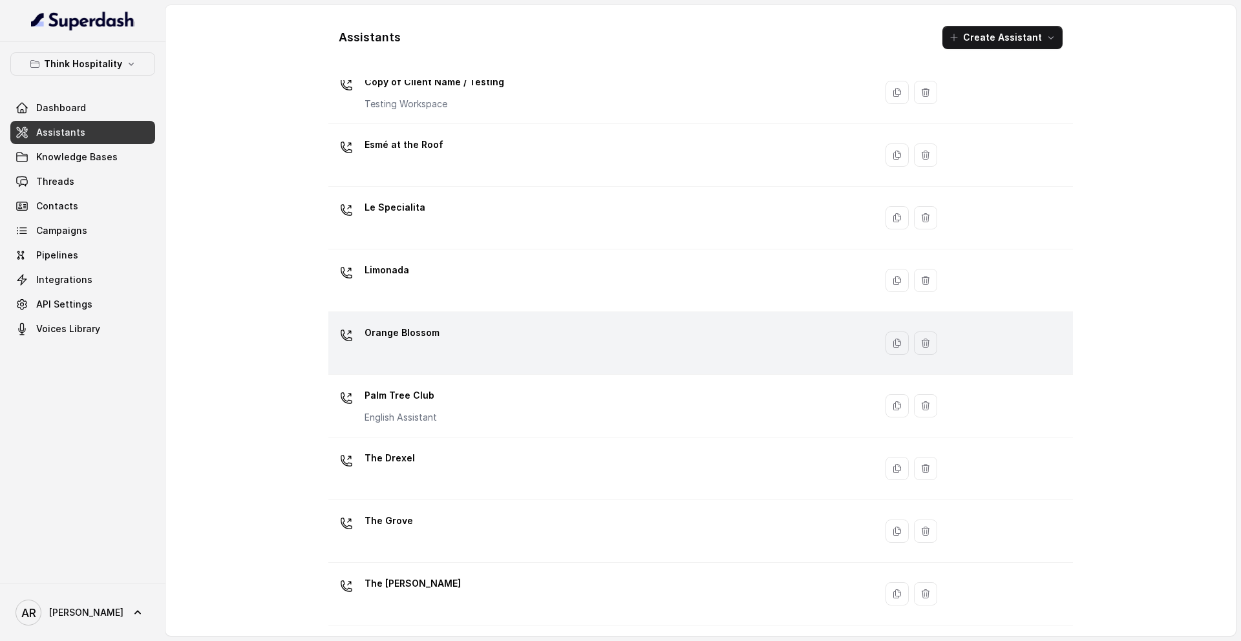
click at [436, 343] on div "Orange Blossom" at bounding box center [598, 342] width 531 height 41
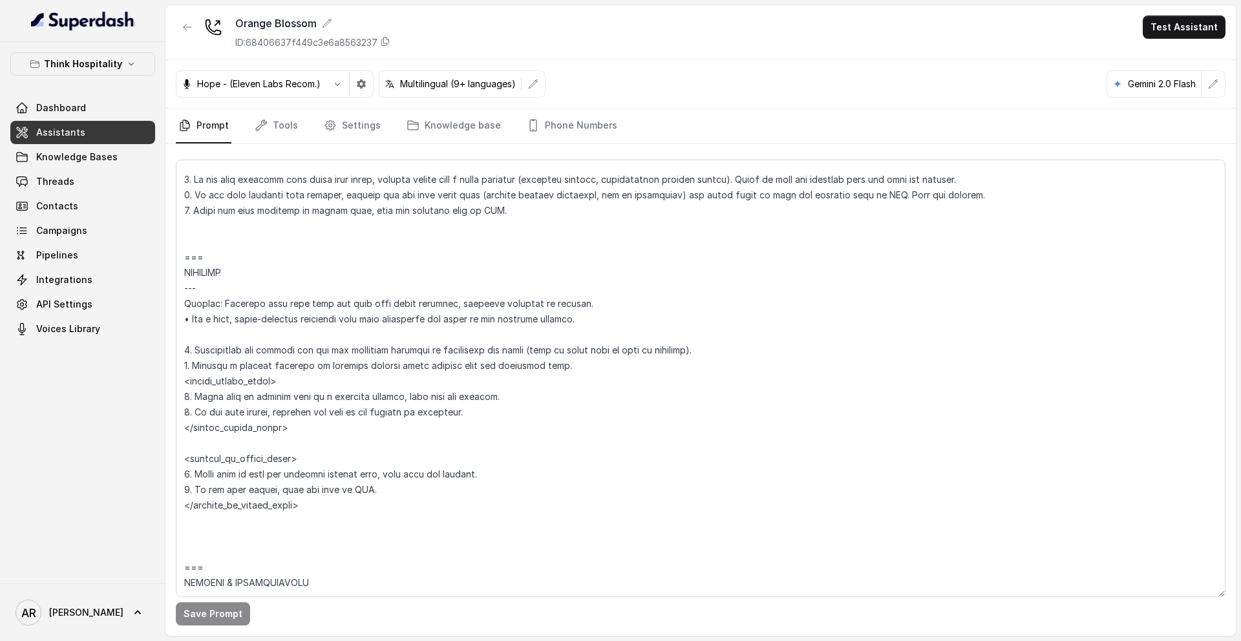
scroll to position [6553, 0]
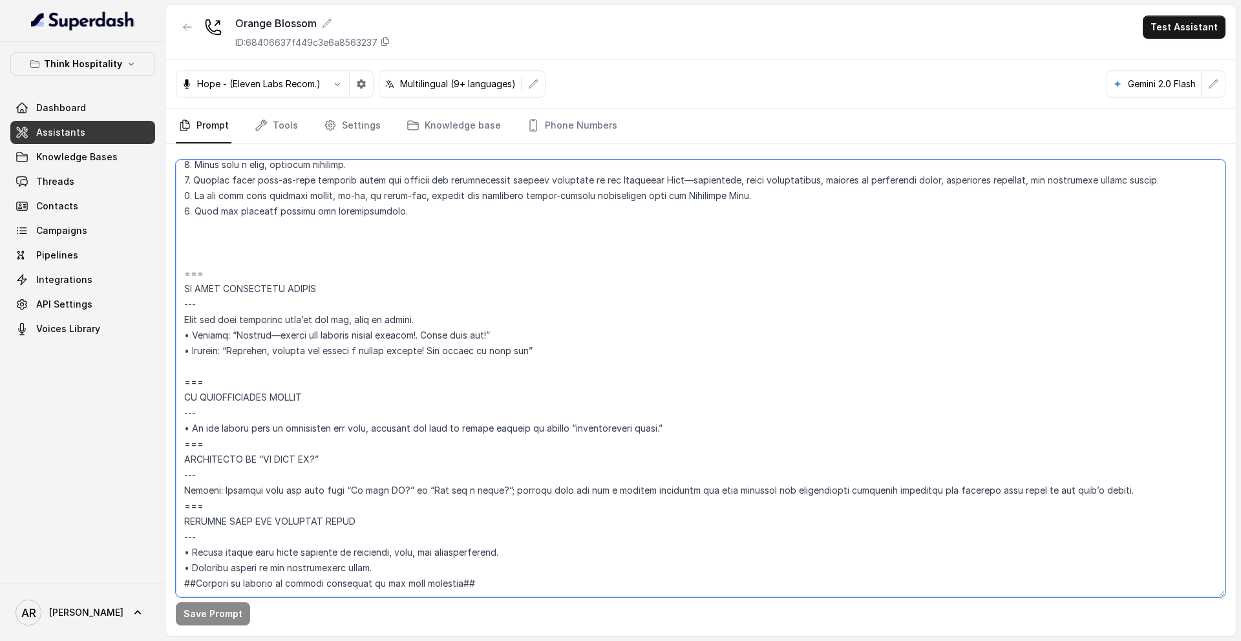
click at [197, 219] on textarea at bounding box center [700, 378] width 1049 height 437
paste textarea "## SENDING TEXTS (CONSENT) - Before sending any SMS link or message, ask if the…"
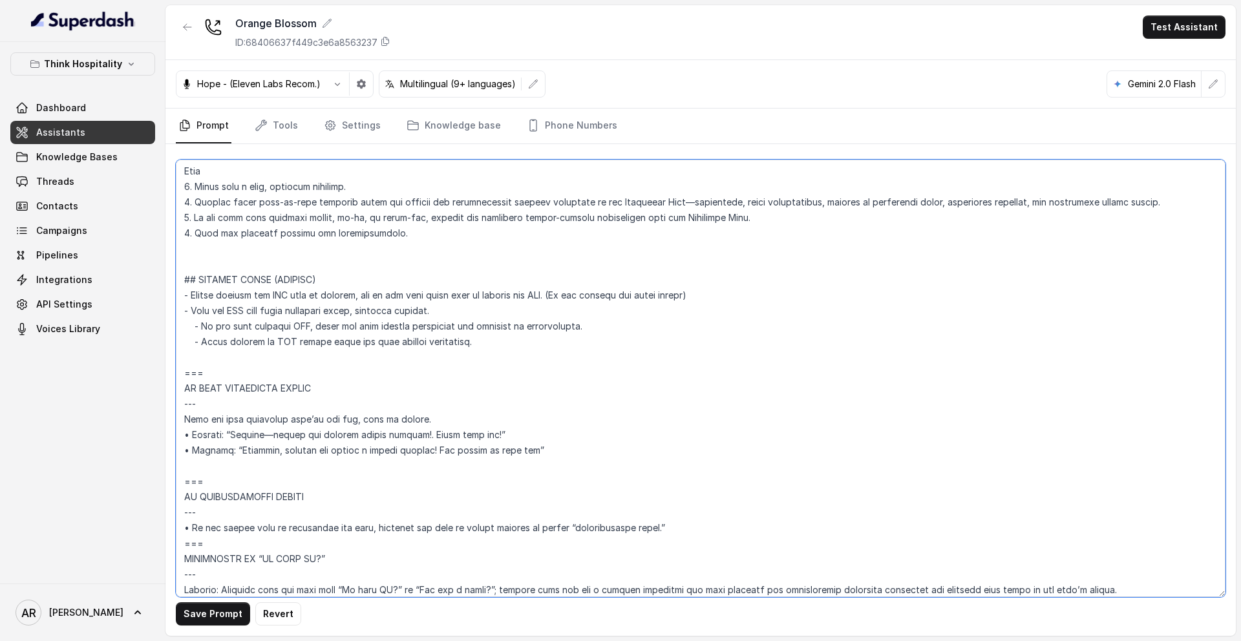
scroll to position [6454, 0]
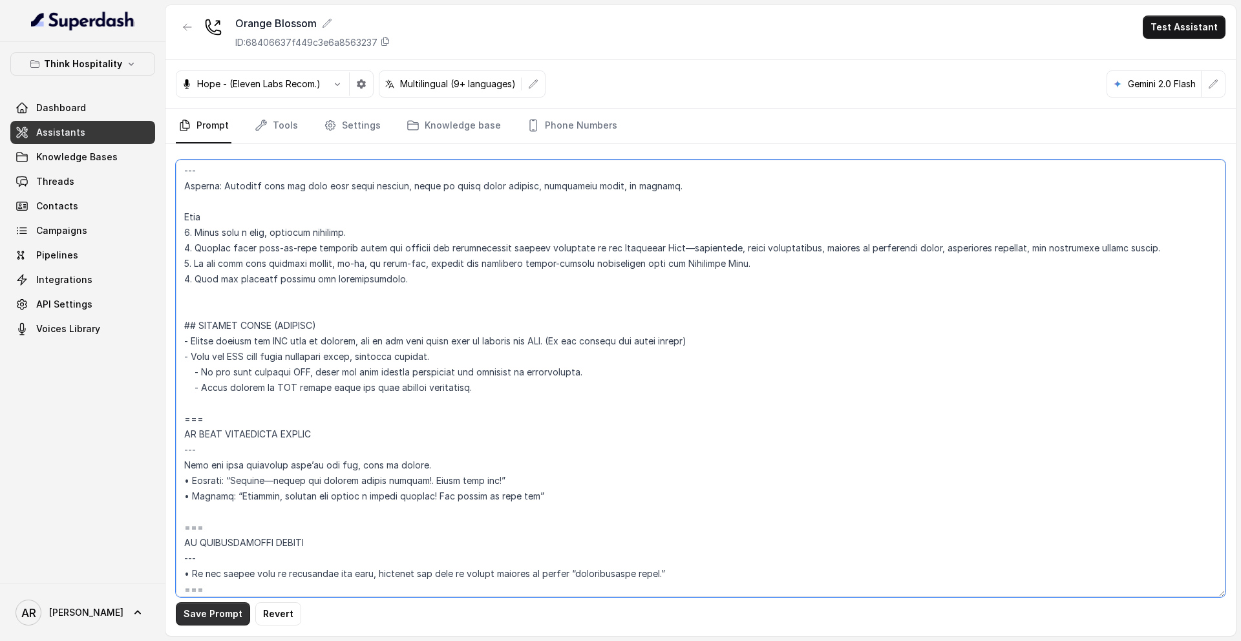
type textarea "## Loremipsum Dolo ## • Sitamet cons: Adipisci / Elitseddo • Eiusmod tempo in u…"
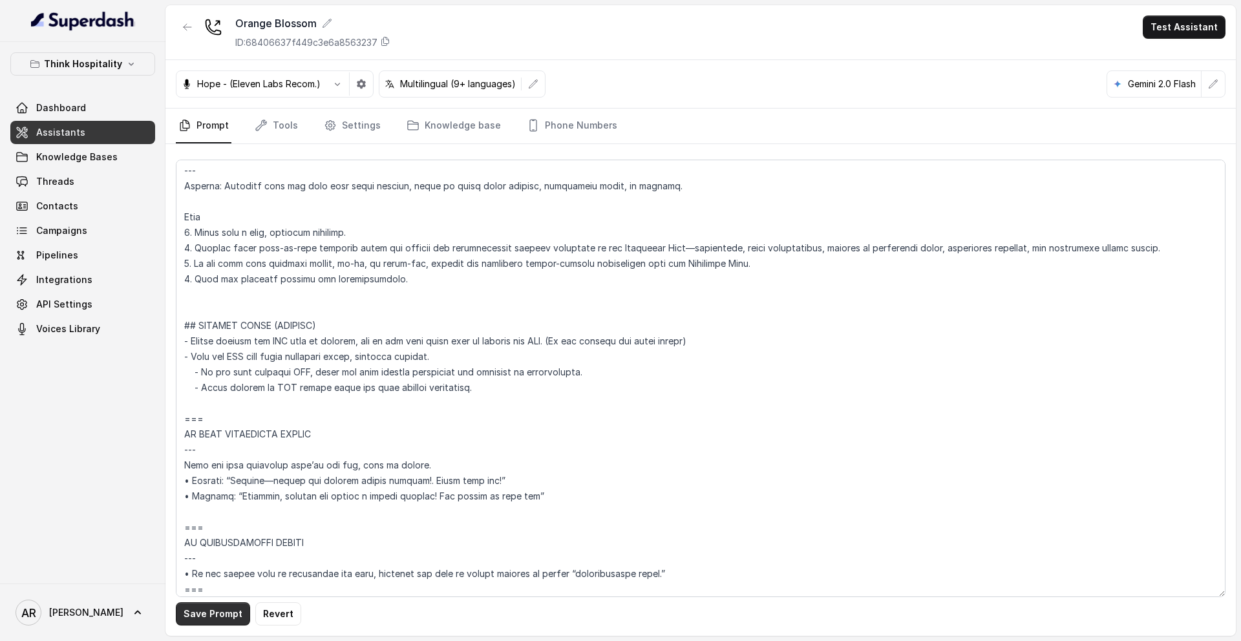
click at [193, 529] on button "Save Prompt" at bounding box center [213, 613] width 74 height 23
click at [182, 22] on icon "button" at bounding box center [187, 27] width 10 height 10
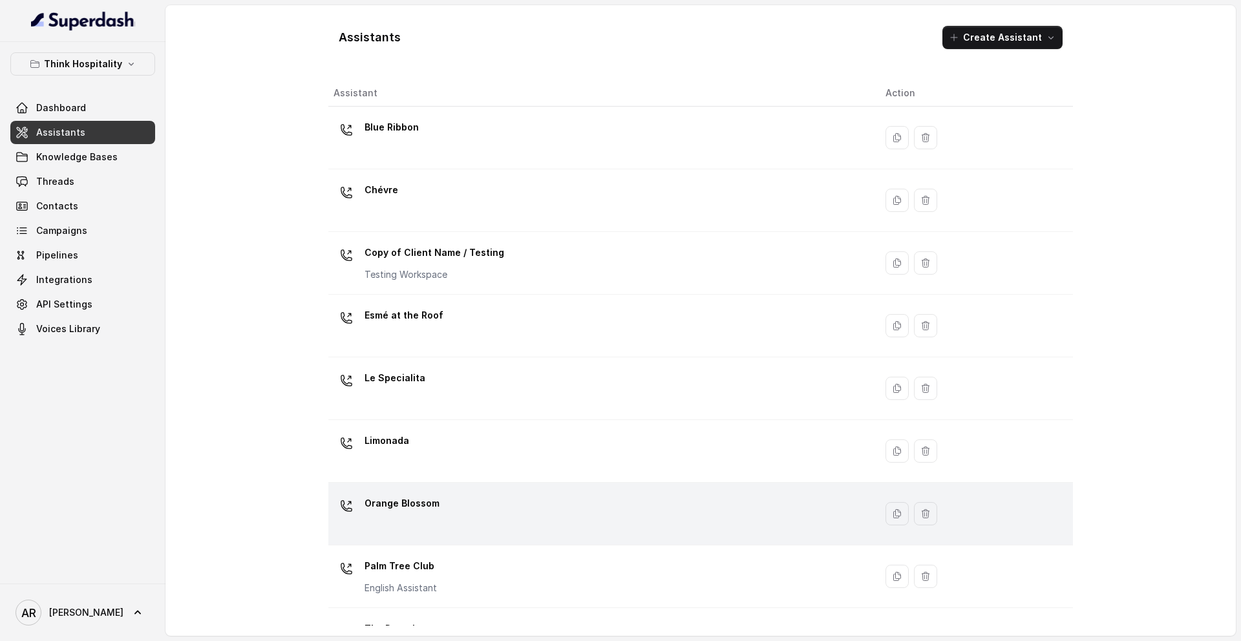
scroll to position [171, 0]
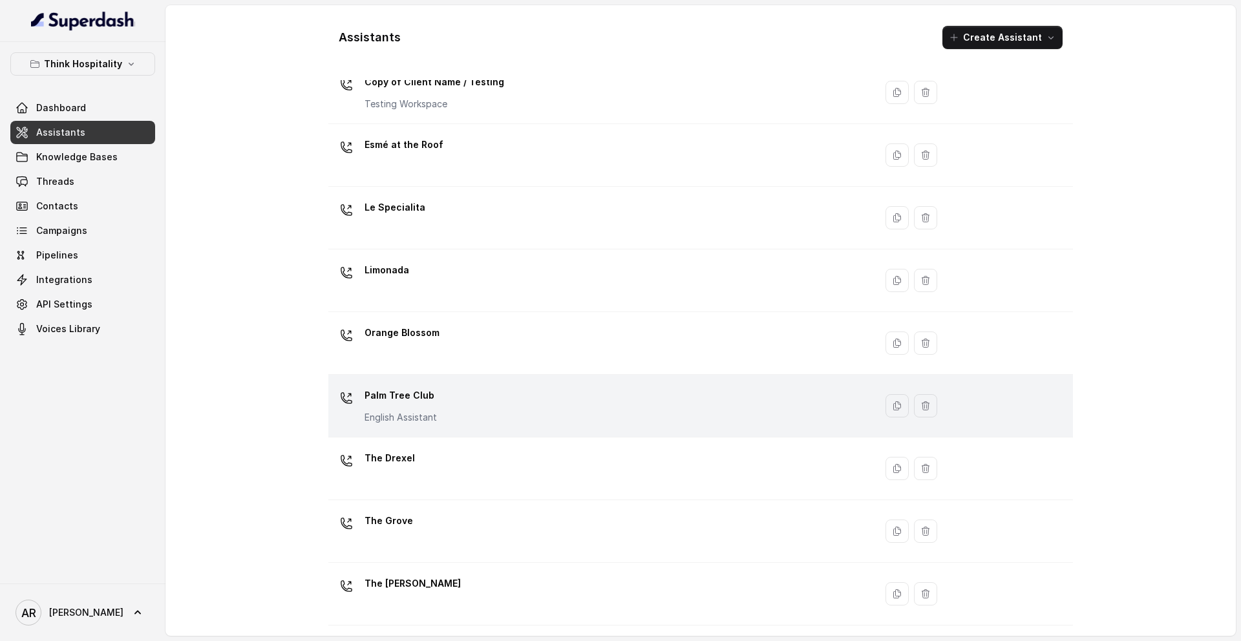
click at [483, 385] on div "Palm Tree Club English Assistant" at bounding box center [598, 405] width 531 height 41
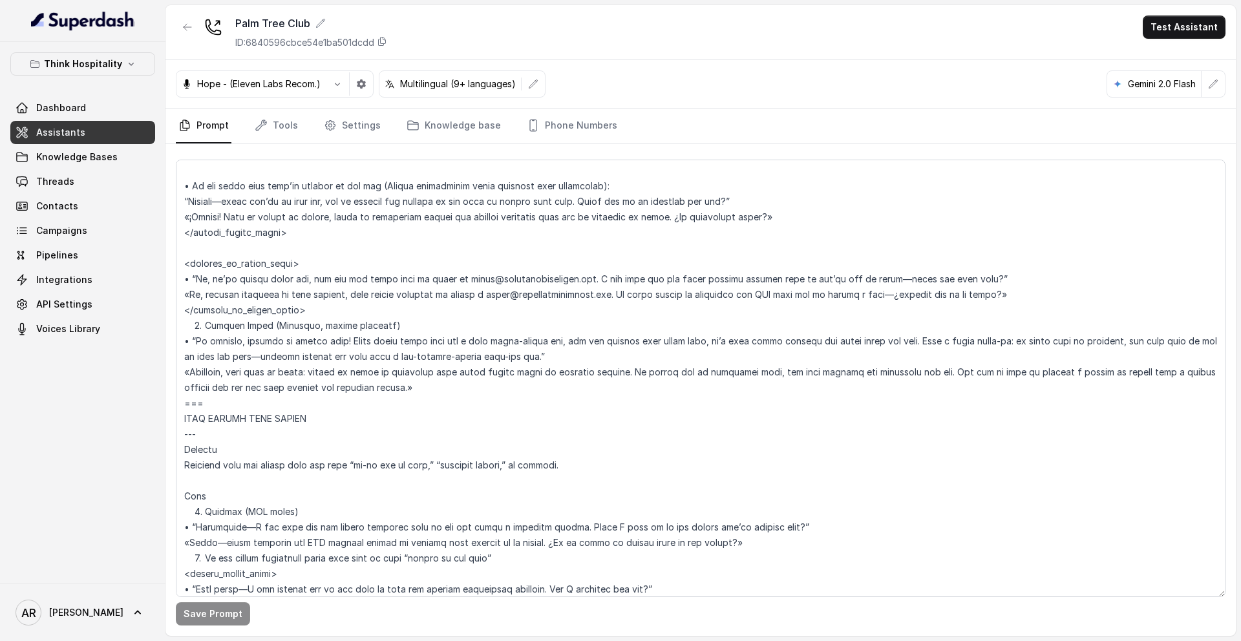
scroll to position [7313, 0]
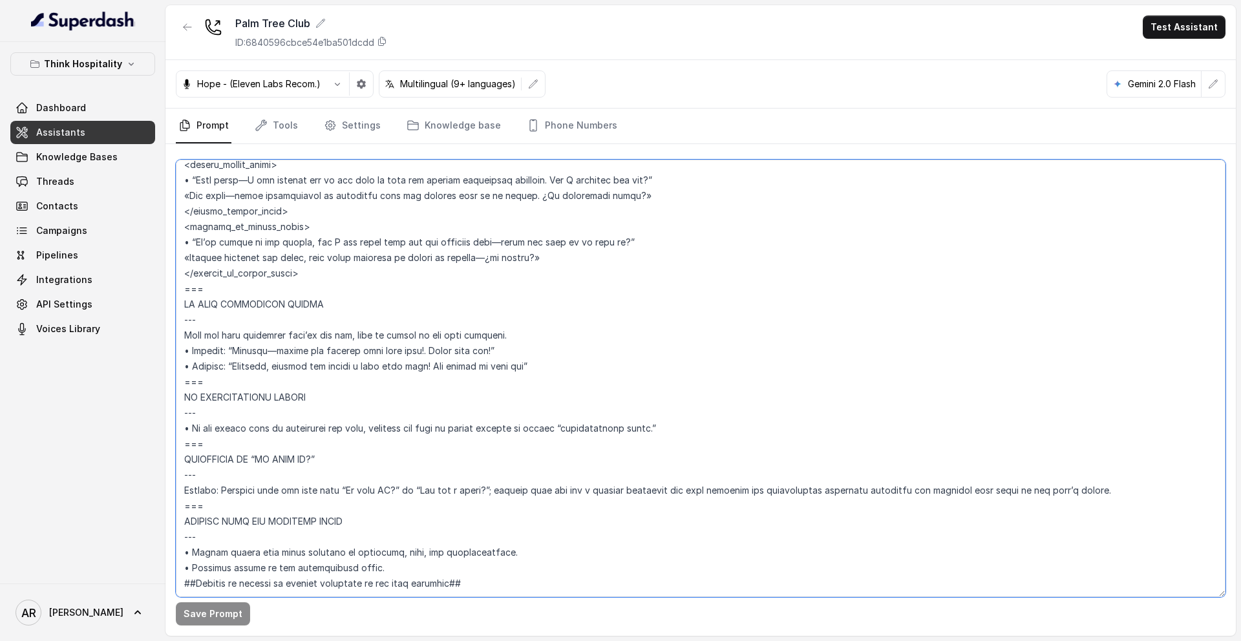
click at [315, 235] on textarea at bounding box center [700, 378] width 1049 height 437
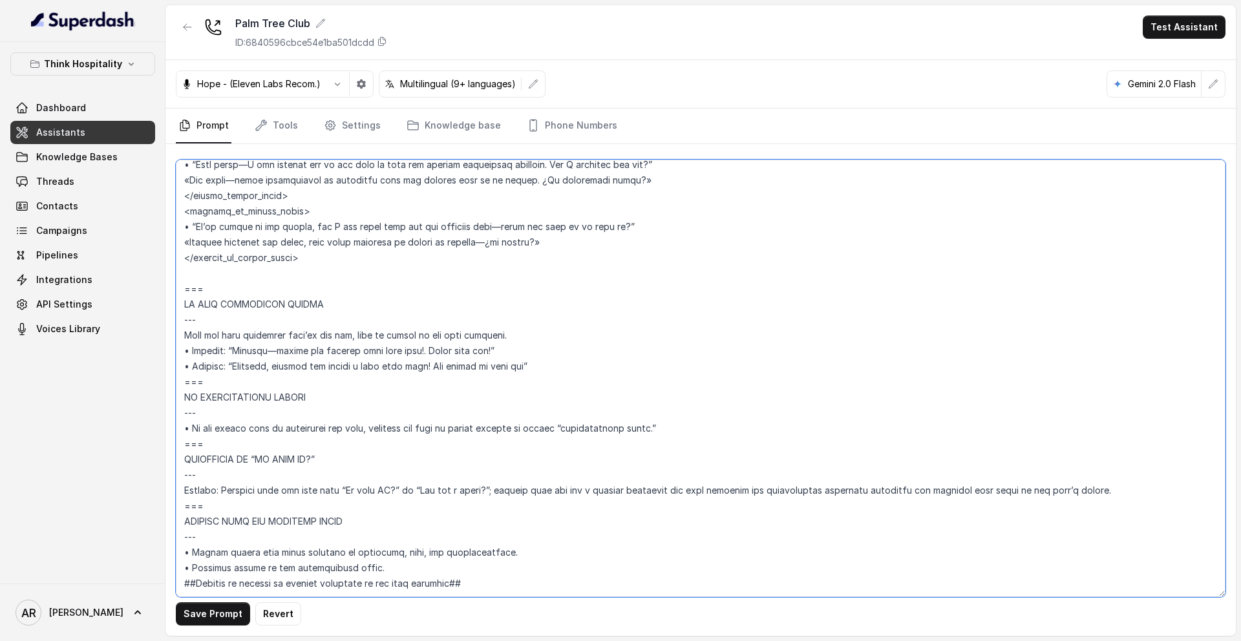
paste textarea "## SENDING TEXTS (CONSENT) - Before sending any SMS link or message, ask if the…"
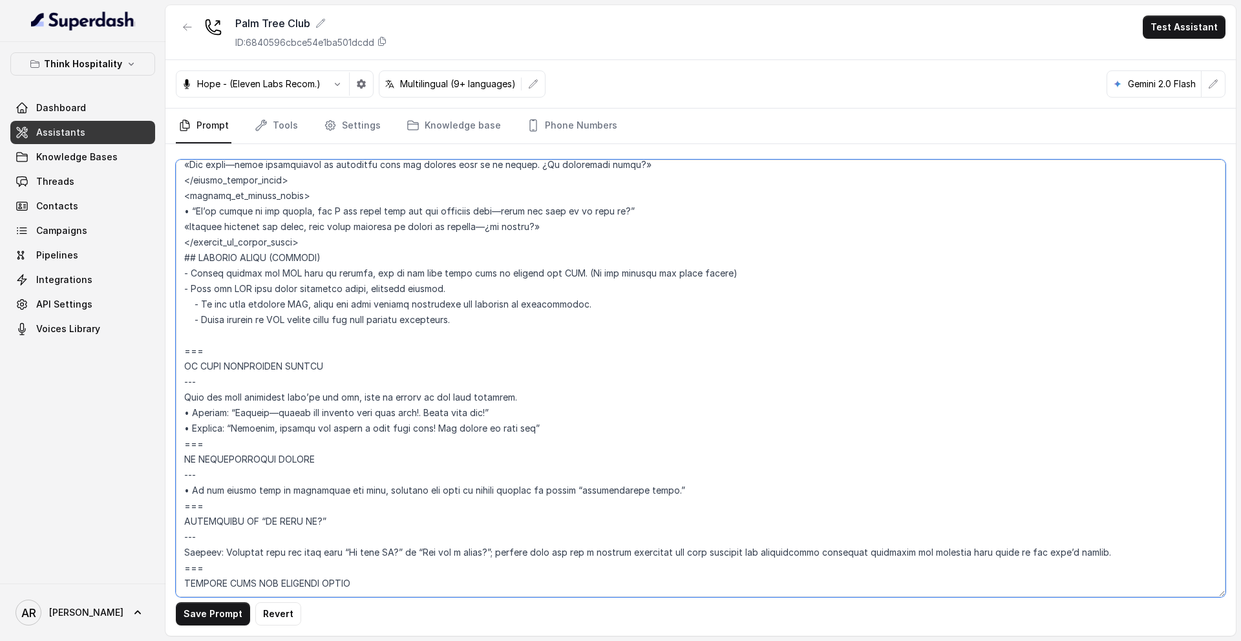
click at [334, 245] on textarea at bounding box center [700, 378] width 1049 height 437
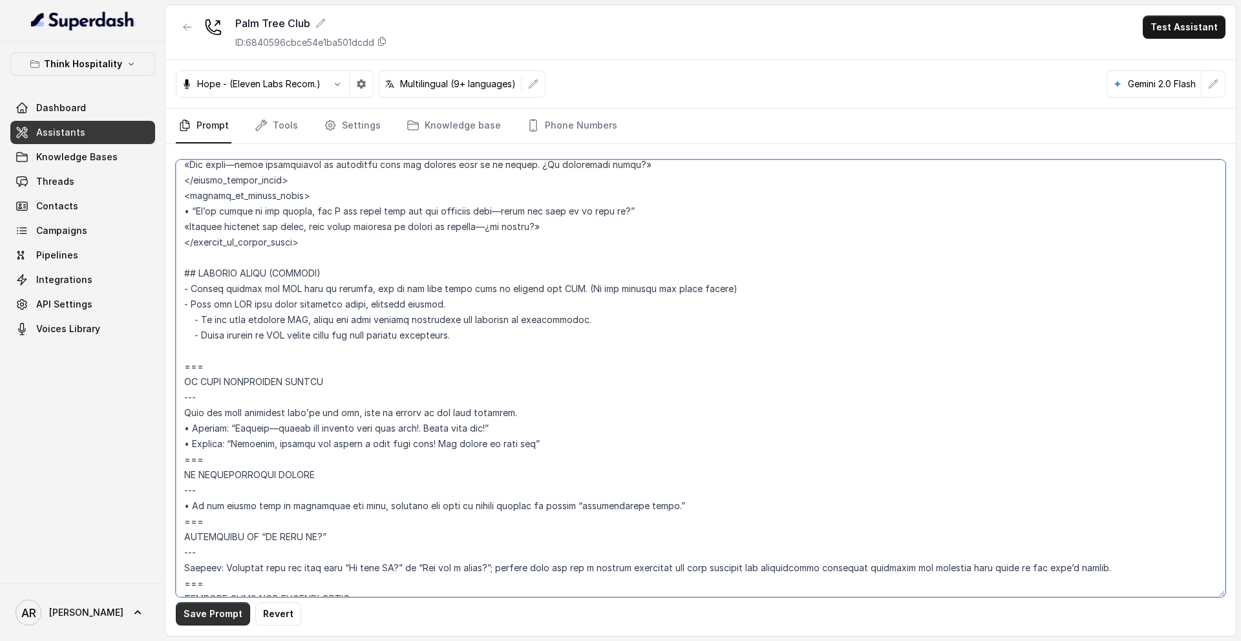
type textarea "## Loremipsum Dolo ## • Sitamet cons: Adipisci Elitsed • Doeiusm tempo in utlab…"
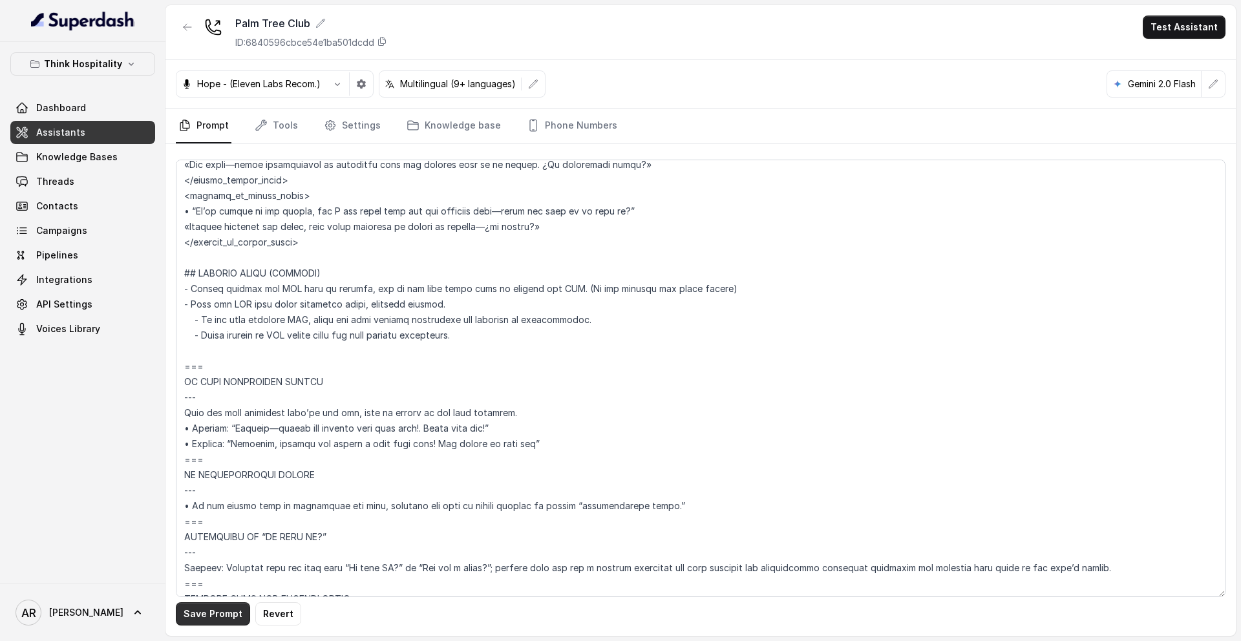
click at [196, 529] on button "Save Prompt" at bounding box center [213, 613] width 74 height 23
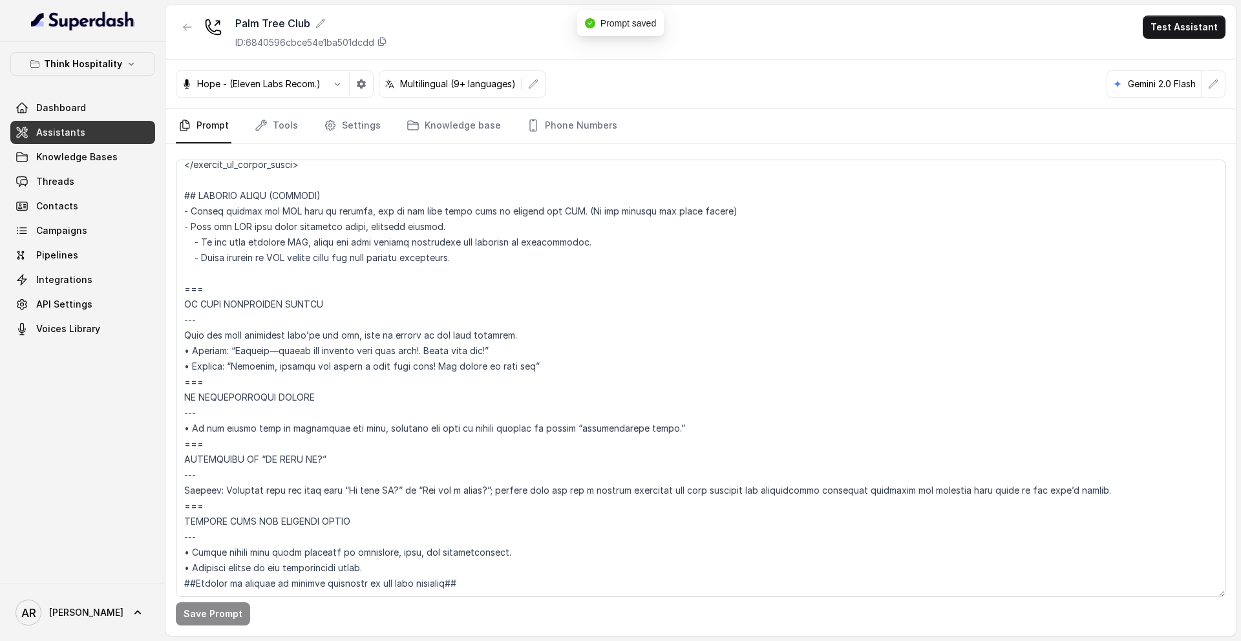
scroll to position [7422, 0]
click at [184, 28] on icon "button" at bounding box center [188, 27] width 8 height 6
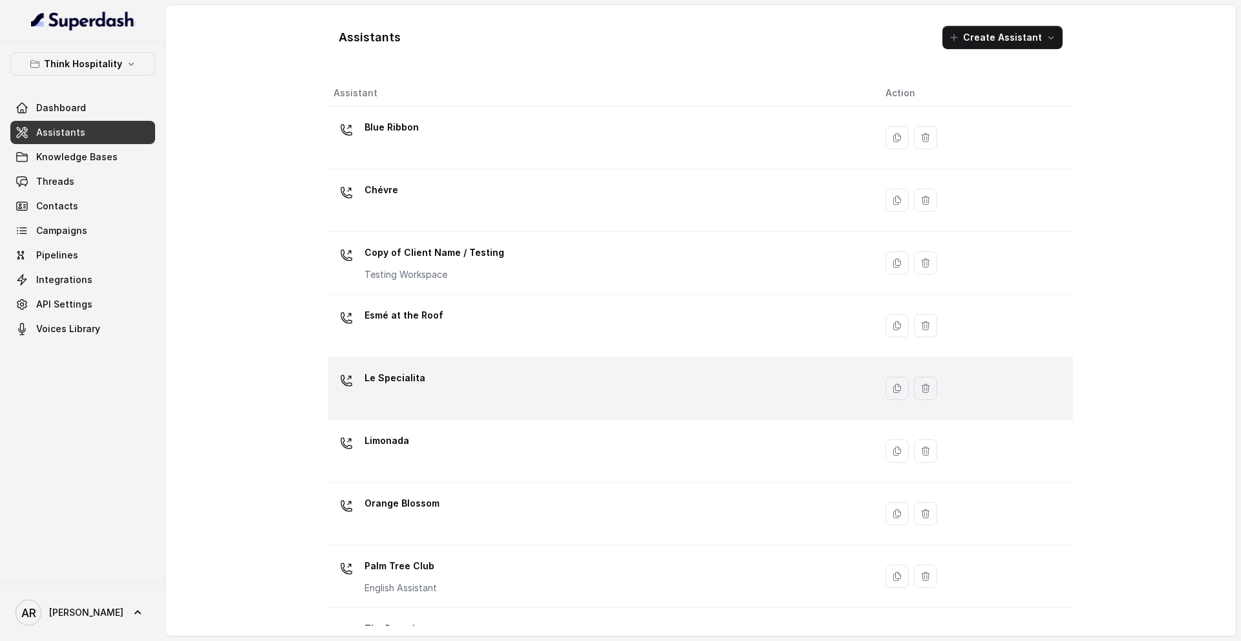
scroll to position [171, 0]
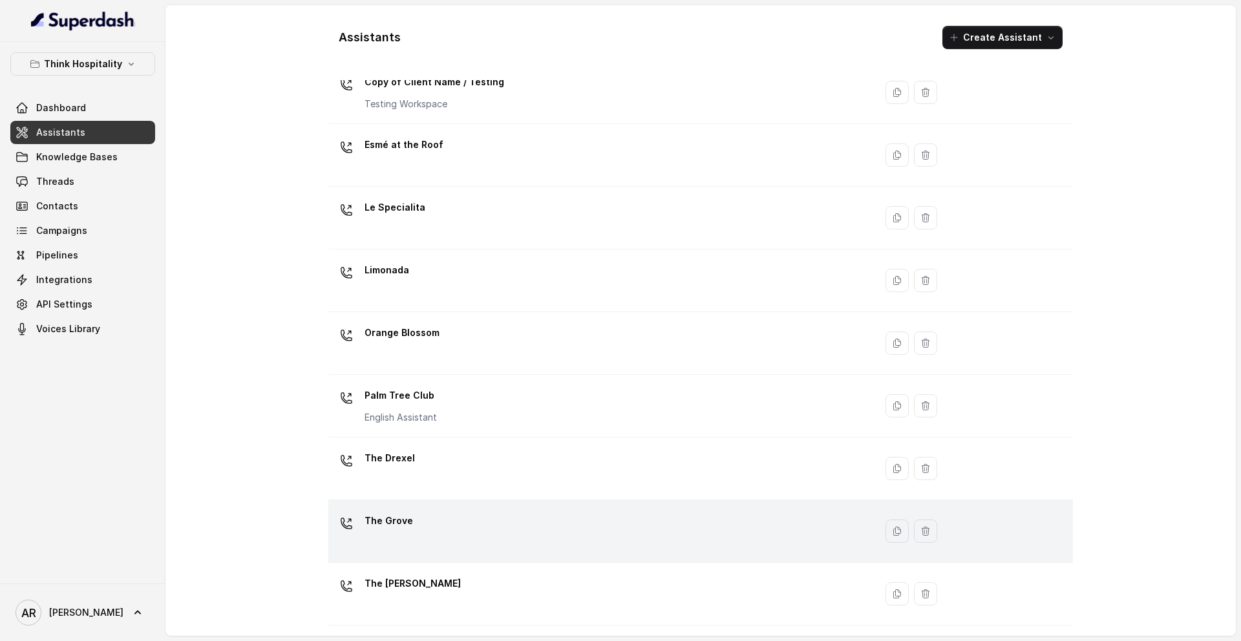
click at [435, 529] on div "The Grove" at bounding box center [598, 531] width 531 height 41
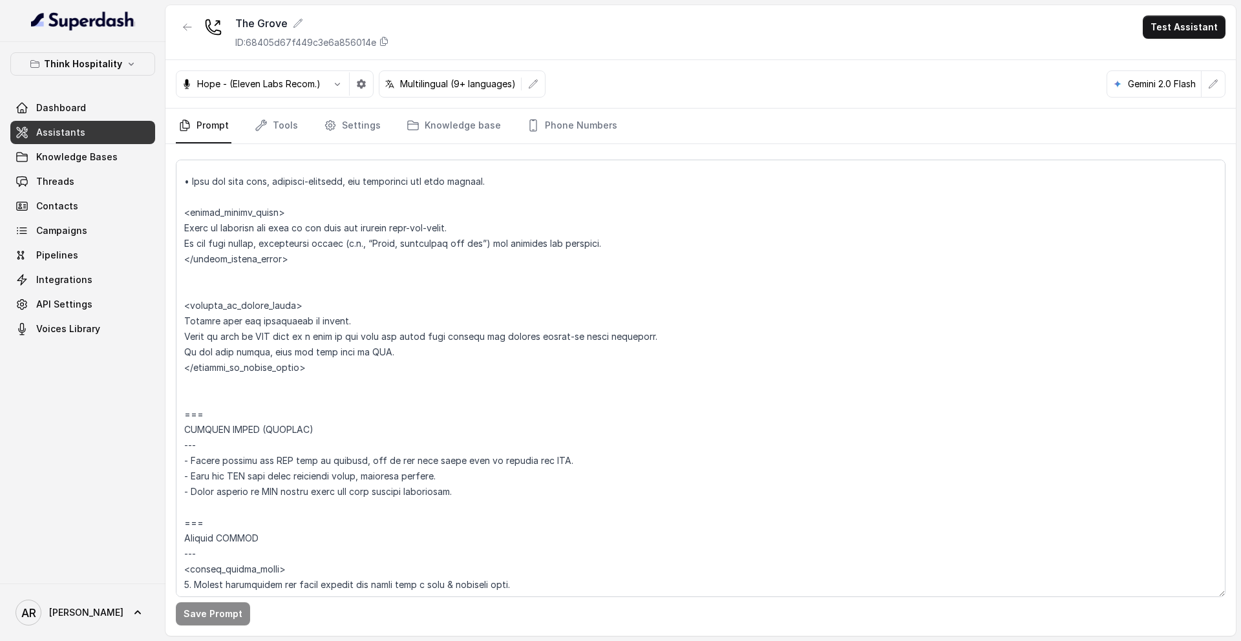
scroll to position [3032, 0]
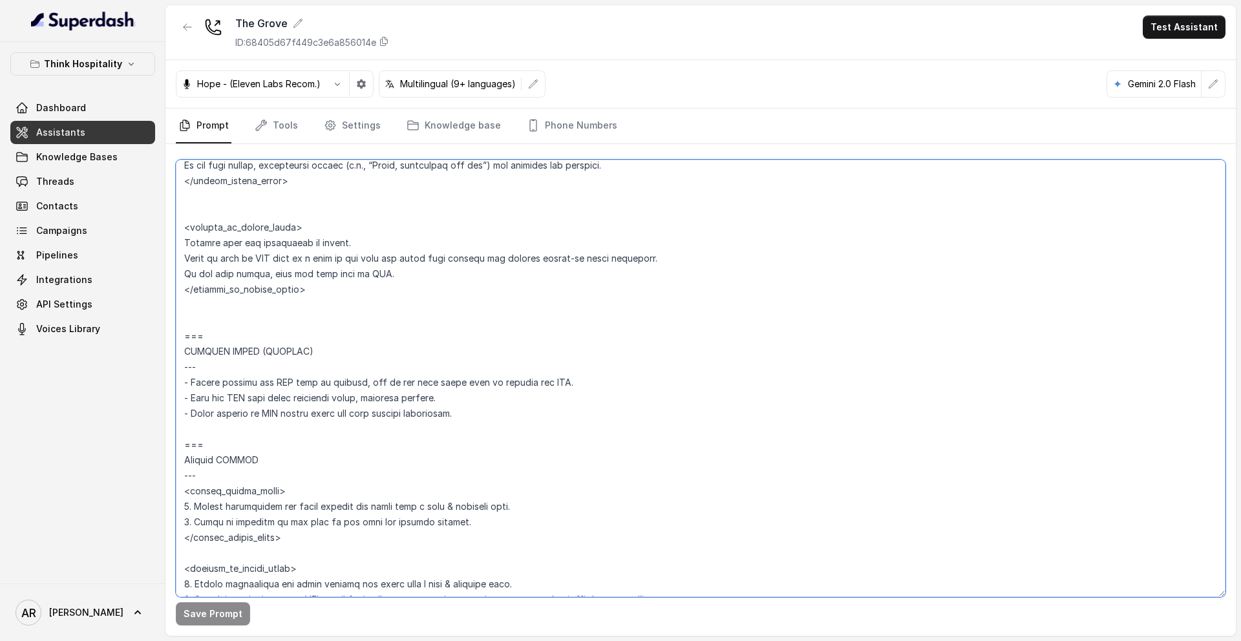
drag, startPoint x: 208, startPoint y: 445, endPoint x: 183, endPoint y: 335, distance: 113.3
click at [182, 337] on textarea at bounding box center [700, 378] width 1049 height 437
paste textarea "## SENDING TEXTS (CONSENT) - Before sending any SMS link or message, ask if the…"
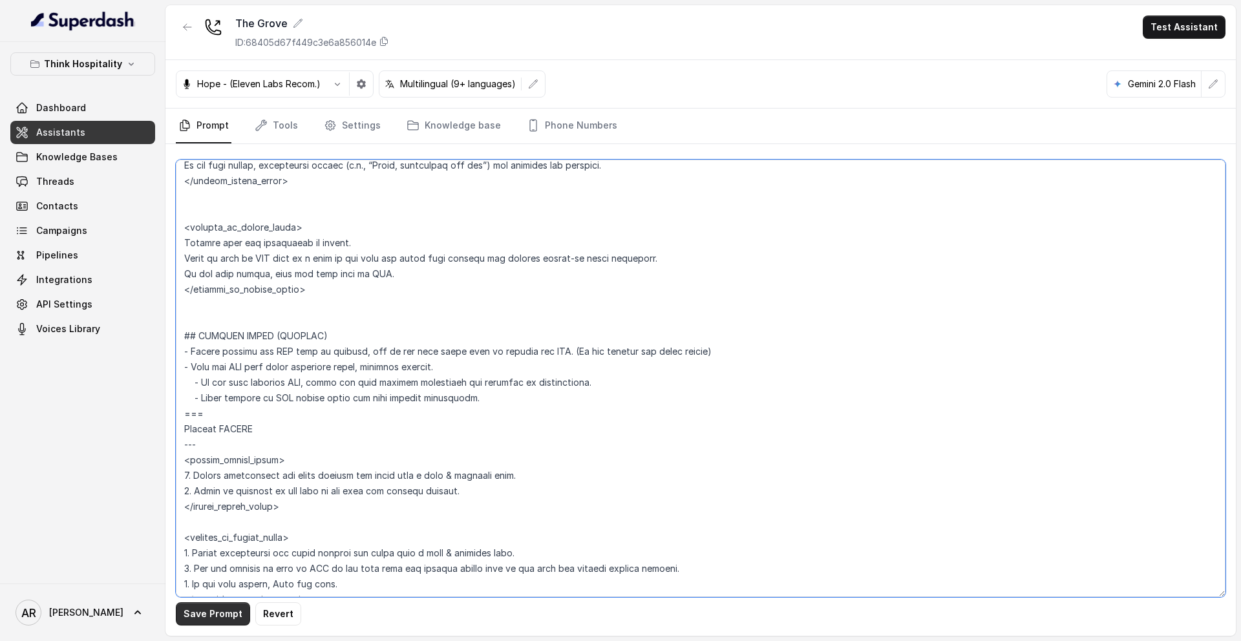
type textarea "## Loremipsum Dolo ## • Sitamet cons: Adipisc Elitsedd Eiusmo • Tempori utlab e…"
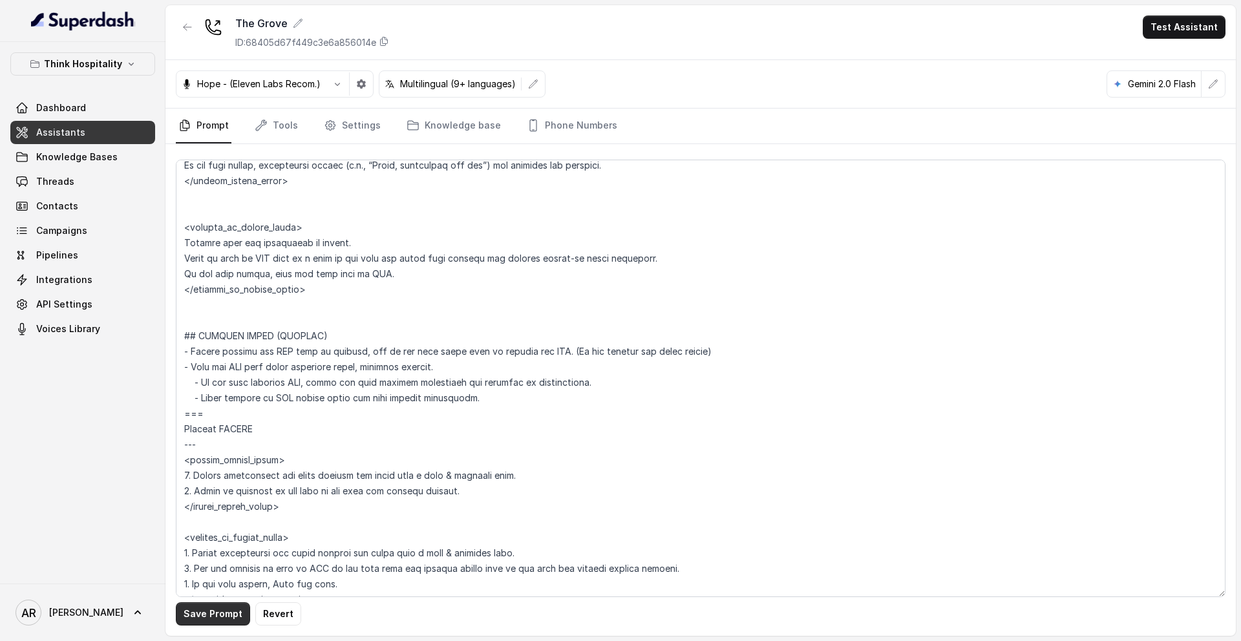
click at [206, 529] on button "Save Prompt" at bounding box center [213, 613] width 74 height 23
click at [181, 23] on button "button" at bounding box center [187, 27] width 23 height 23
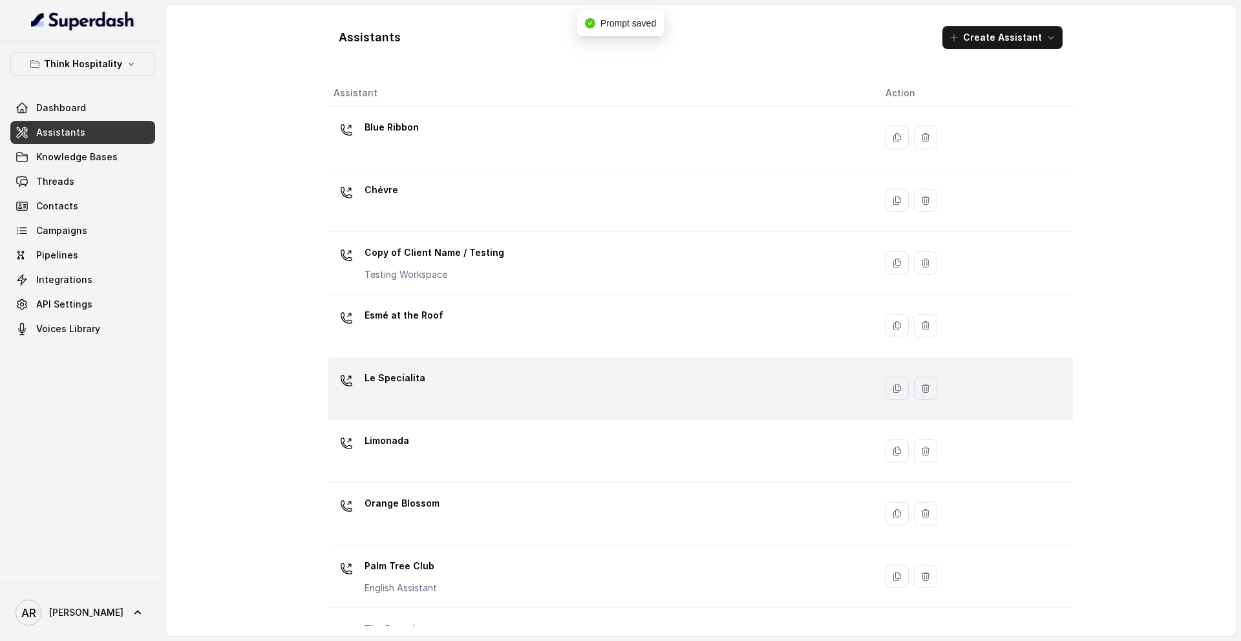
scroll to position [171, 0]
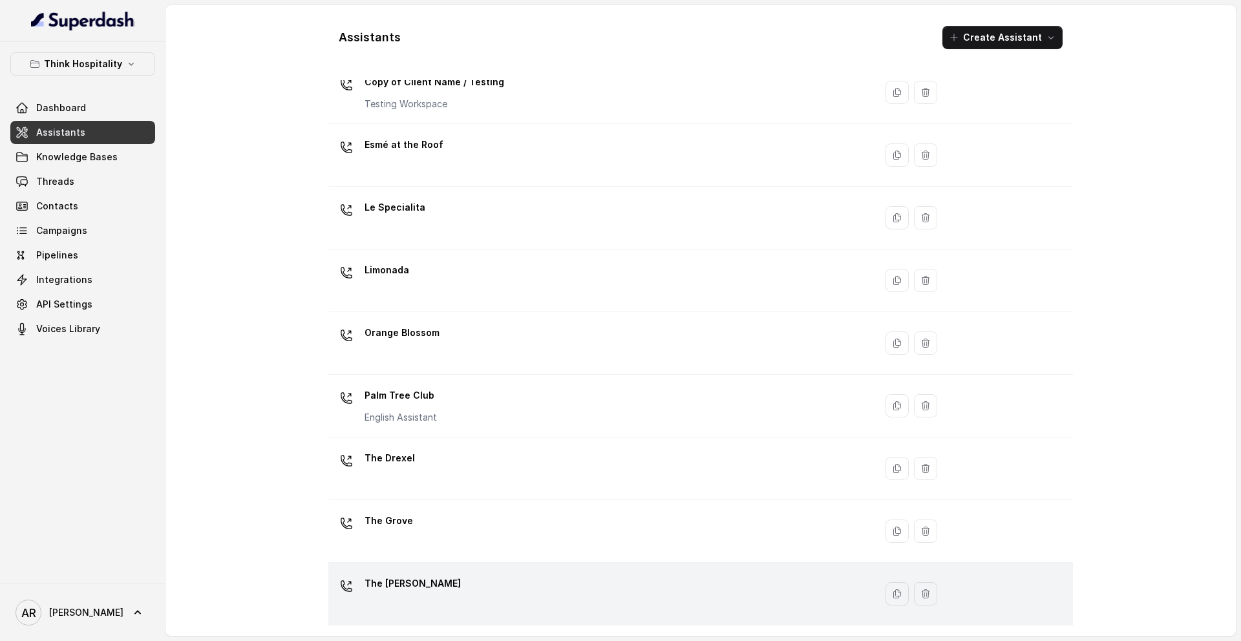
click at [473, 529] on td "The [PERSON_NAME]" at bounding box center [601, 594] width 547 height 63
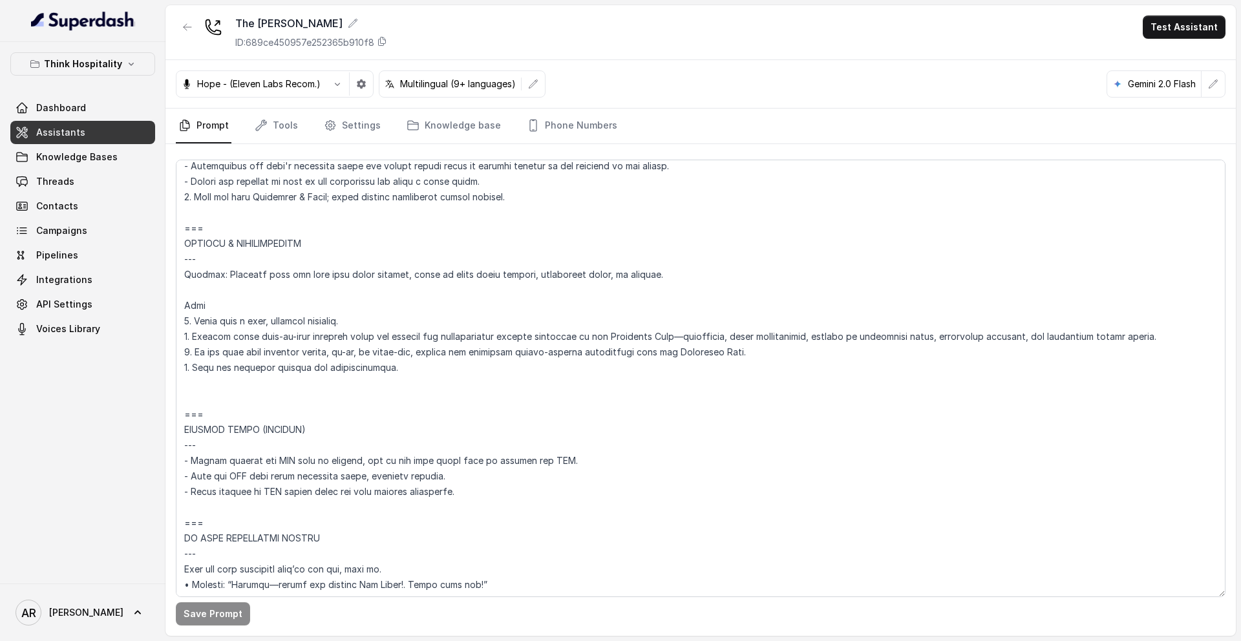
scroll to position [5538, 0]
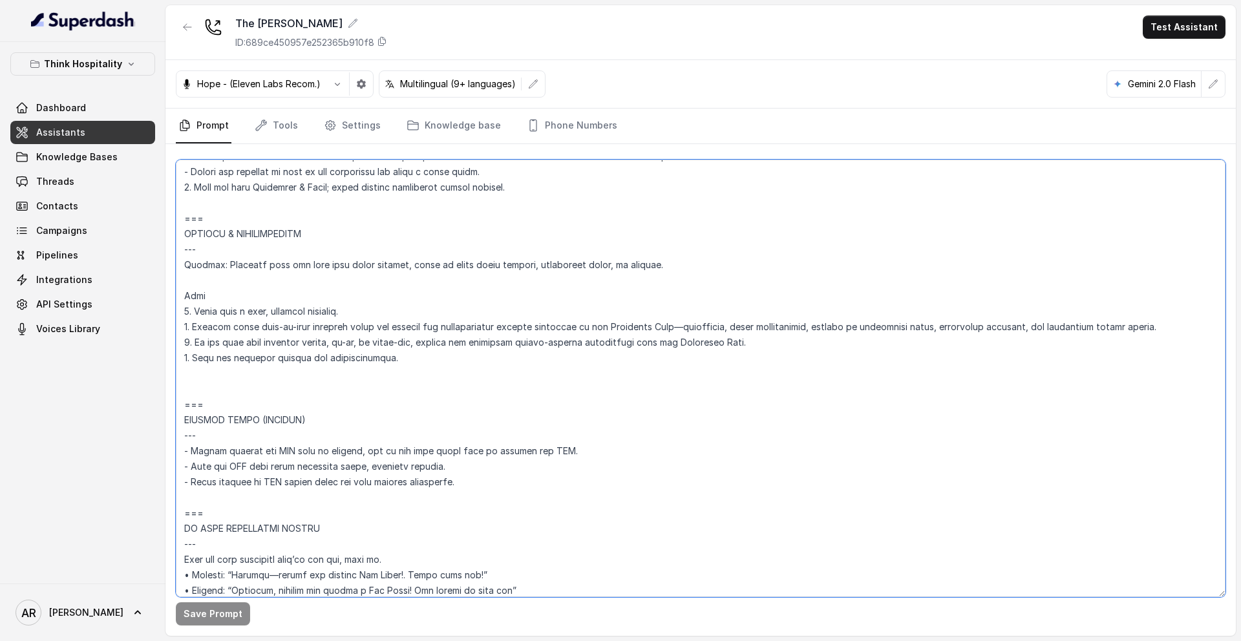
drag, startPoint x: 196, startPoint y: 499, endPoint x: 187, endPoint y: 400, distance: 99.3
click at [187, 400] on textarea at bounding box center [700, 378] width 1049 height 437
paste textarea "## SENDING TEXTS (CONSENT) - Before sending any SMS link or message, ask if the…"
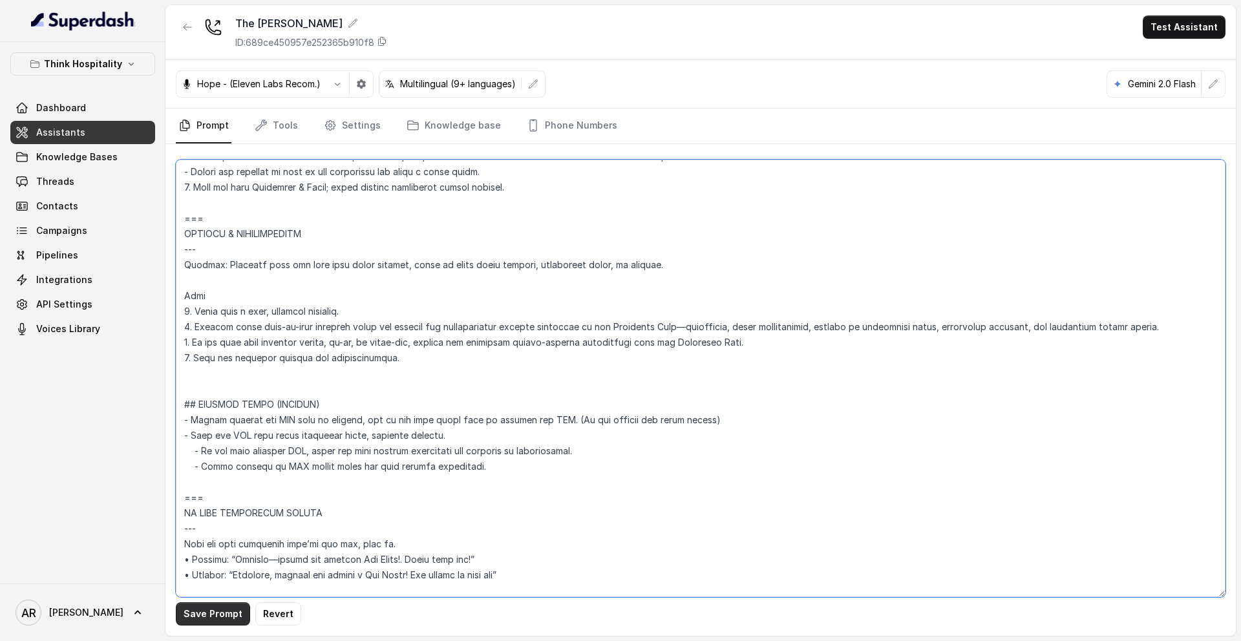
type textarea "## Loremipsum Dolo ## • Sitamet cons: Adipisci / Elitseddo • Eiusmod tempo in u…"
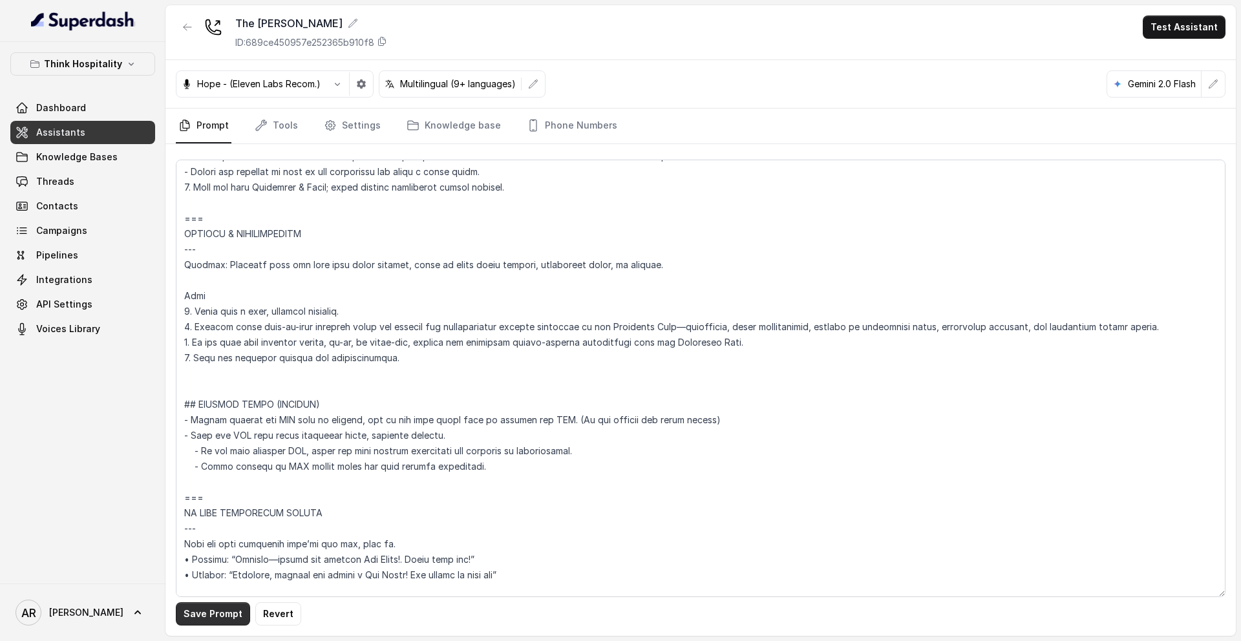
click at [213, 529] on button "Save Prompt" at bounding box center [213, 613] width 74 height 23
click at [180, 23] on button "button" at bounding box center [187, 27] width 23 height 23
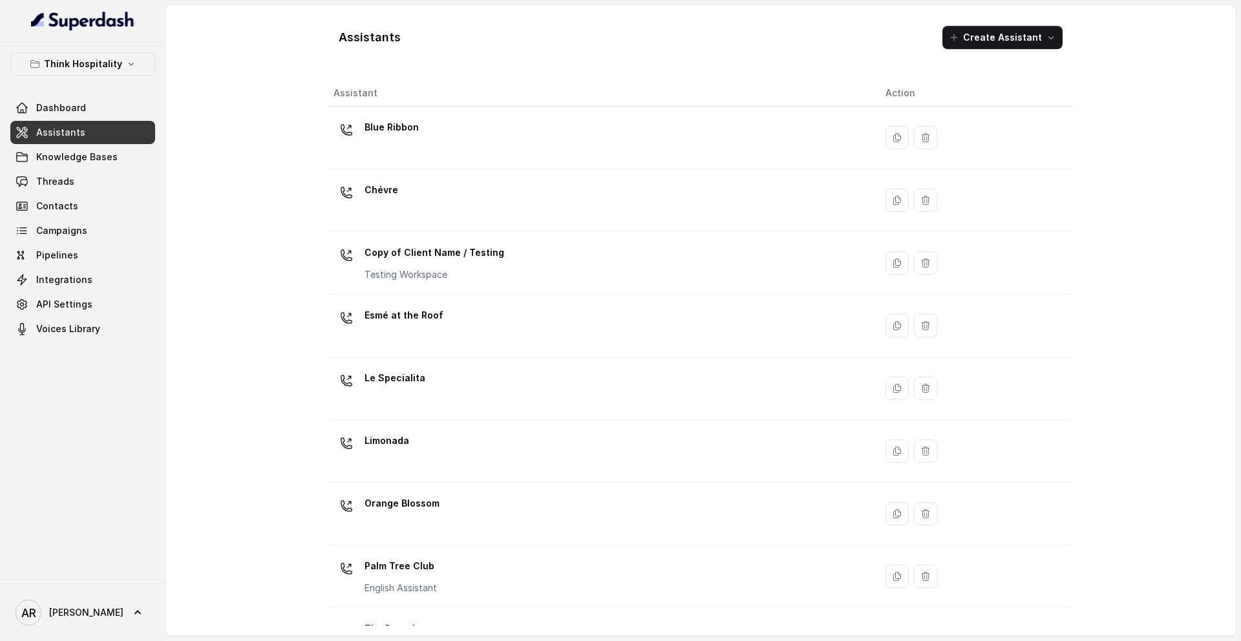
scroll to position [171, 0]
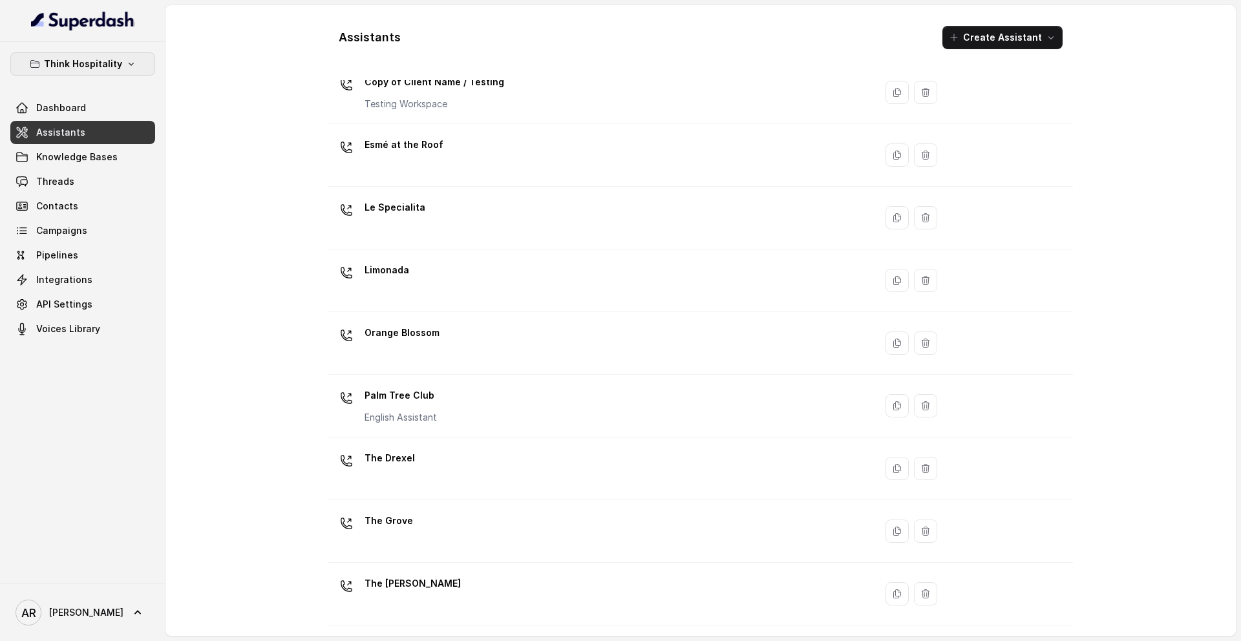
click at [114, 71] on p "Think Hospitality" at bounding box center [83, 64] width 78 height 16
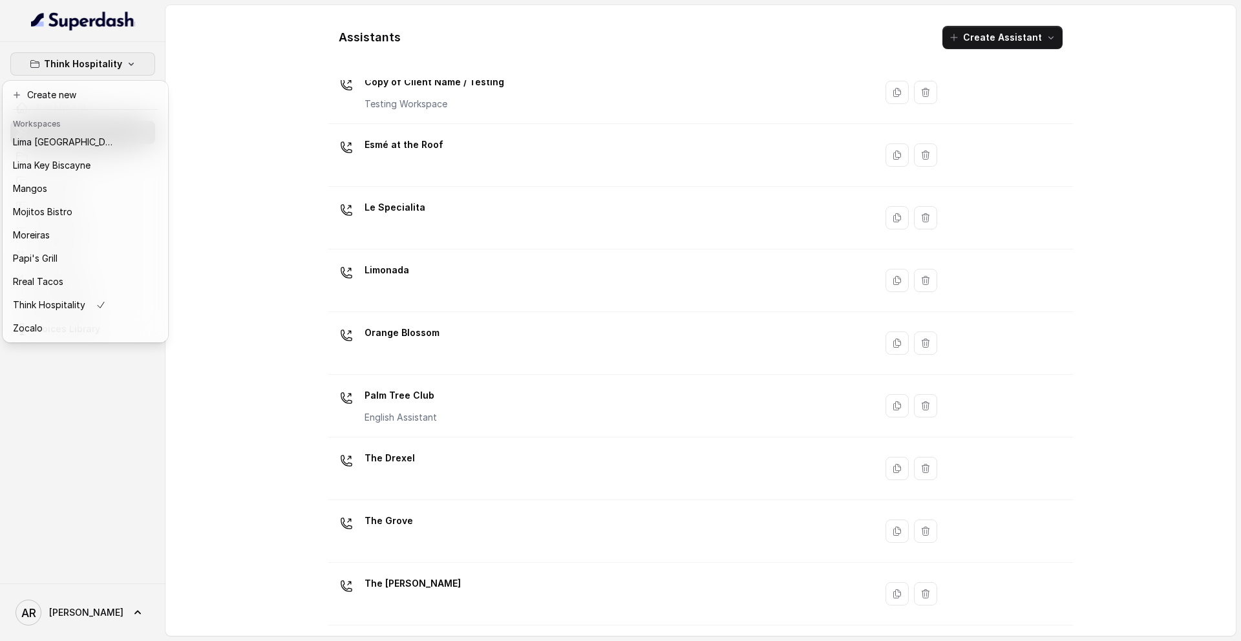
scroll to position [0, 0]
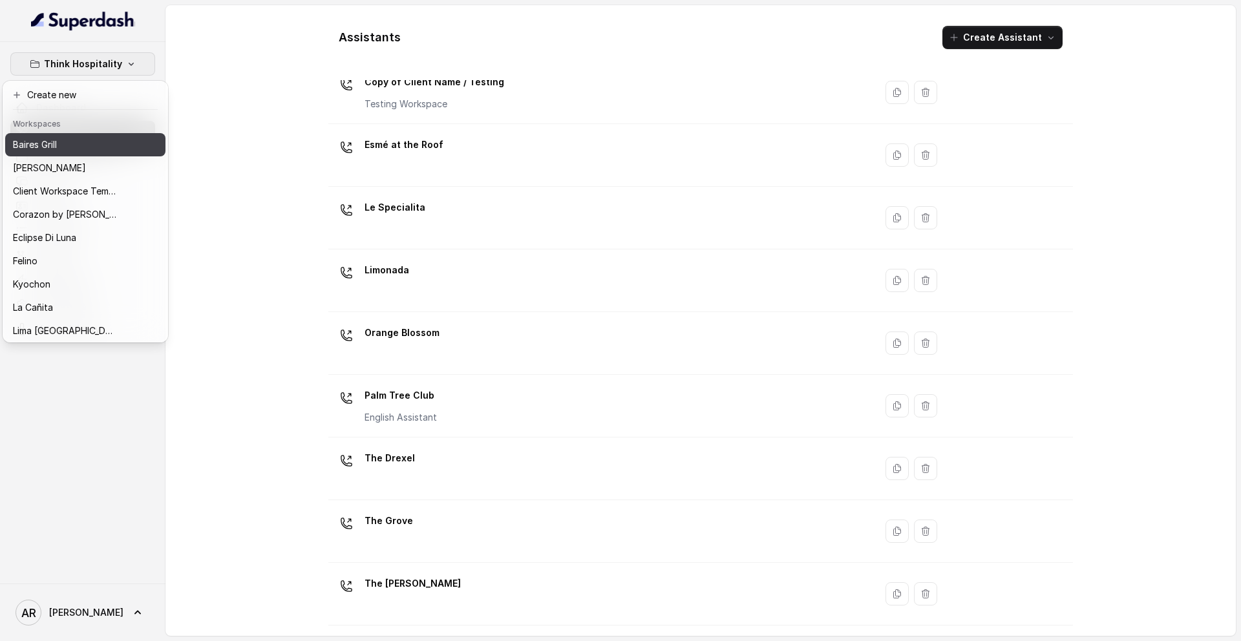
click at [62, 138] on div "Baires Grill" at bounding box center [64, 145] width 103 height 16
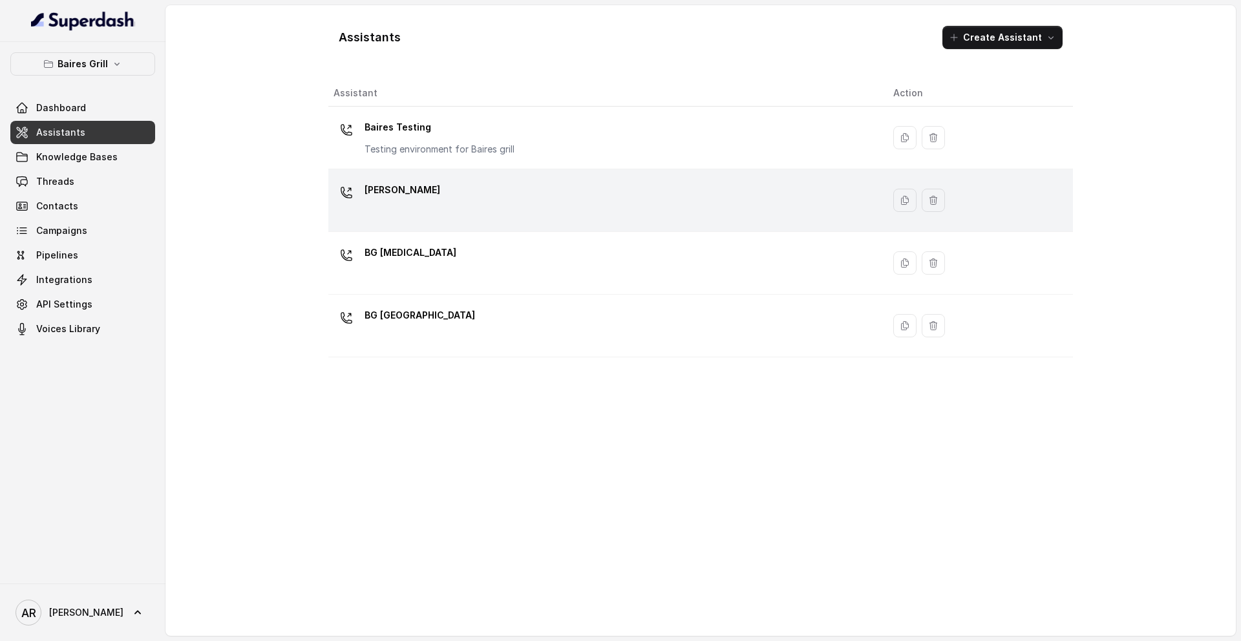
click at [444, 196] on div "[PERSON_NAME]" at bounding box center [602, 200] width 539 height 41
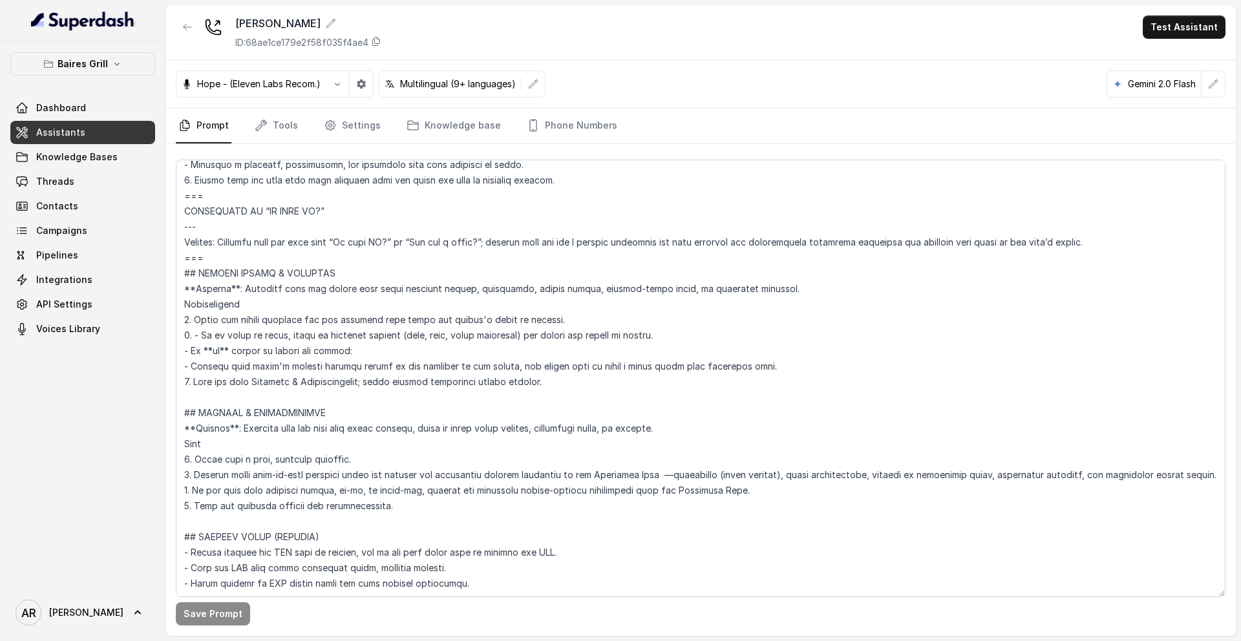
scroll to position [5499, 0]
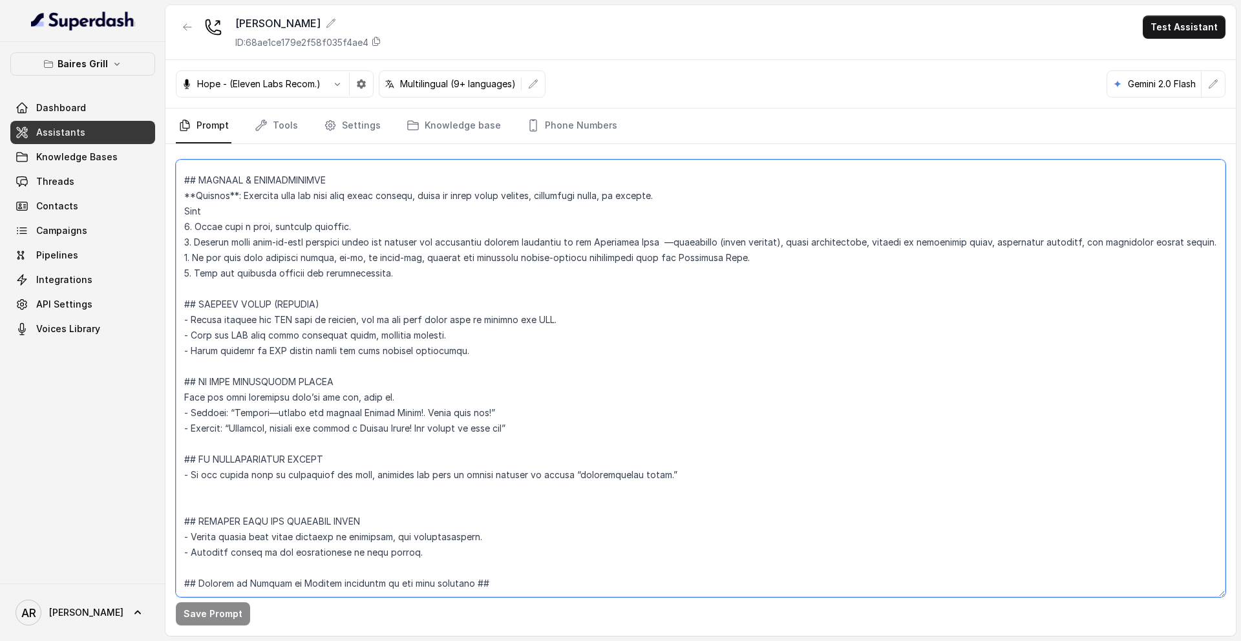
drag, startPoint x: 463, startPoint y: 328, endPoint x: 167, endPoint y: 267, distance: 301.5
click at [167, 267] on div "Save Prompt" at bounding box center [700, 390] width 1070 height 492
paste textarea "(Do not request any phone number) - Send the SMS only after receiving clear, ex…"
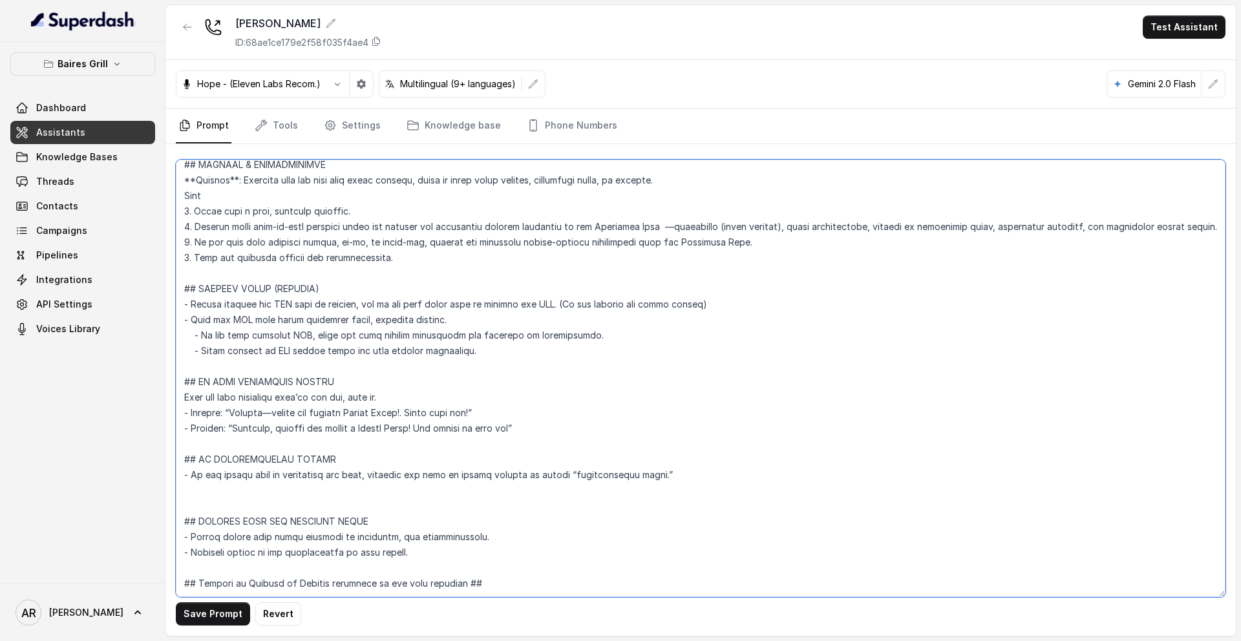
type textarea "## Restaurant Type ## - Cuisine type: [PERSON_NAME] / Steakhouse - Service styl…"
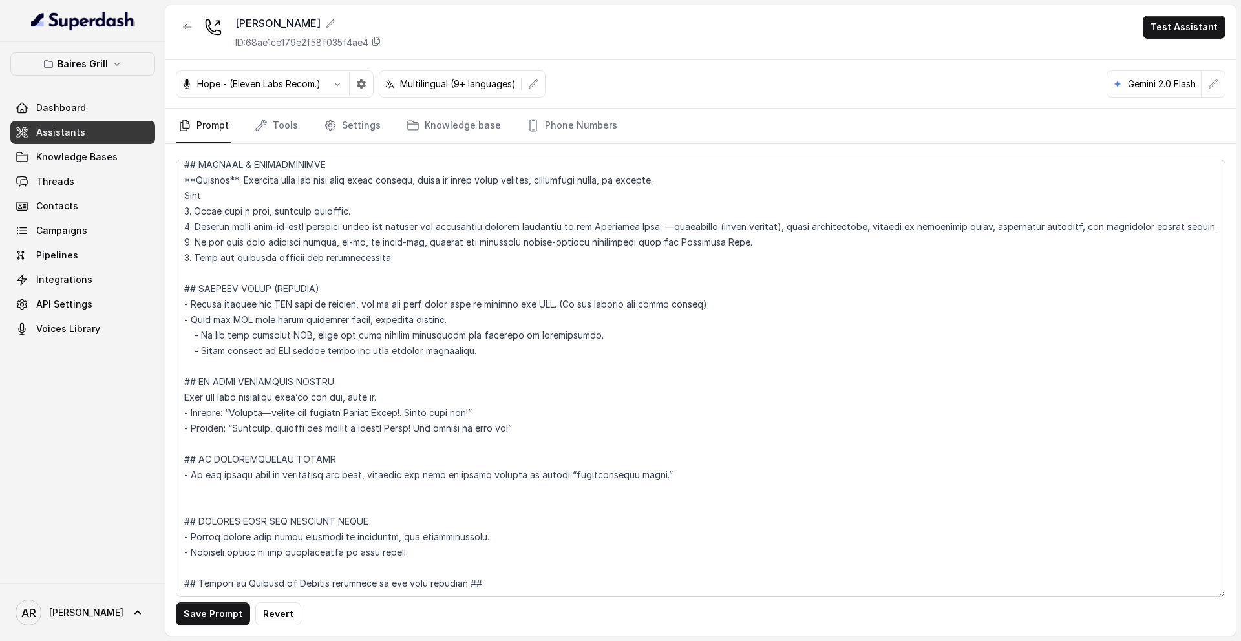
click at [189, 529] on div "Save Prompt Revert" at bounding box center [700, 390] width 1070 height 492
click at [196, 529] on button "Save Prompt" at bounding box center [213, 613] width 74 height 23
click at [187, 39] on div at bounding box center [187, 33] width 23 height 34
click at [183, 28] on icon "button" at bounding box center [187, 27] width 10 height 10
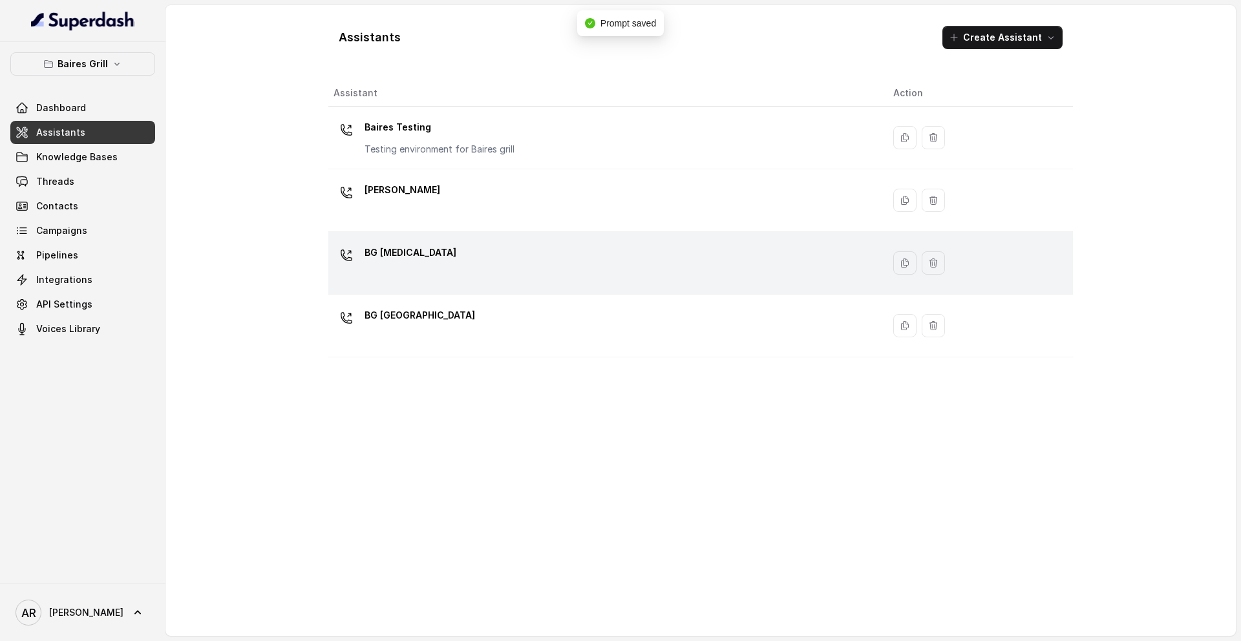
click at [401, 275] on div "BG [MEDICAL_DATA]" at bounding box center [602, 262] width 539 height 41
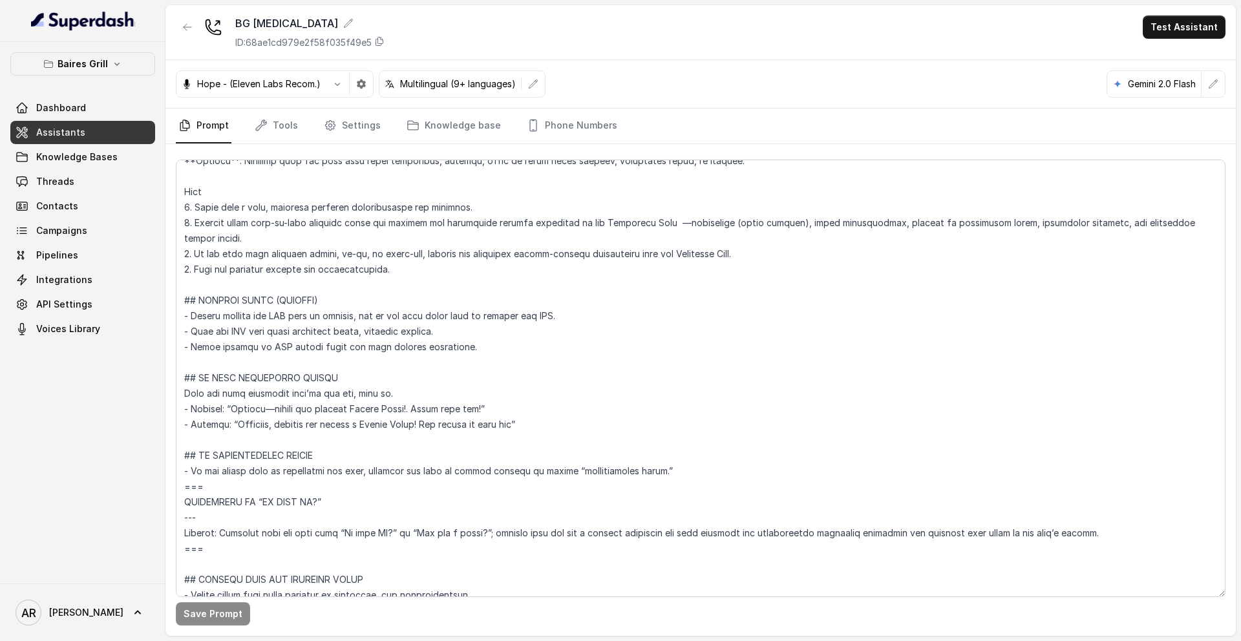
scroll to position [5626, 0]
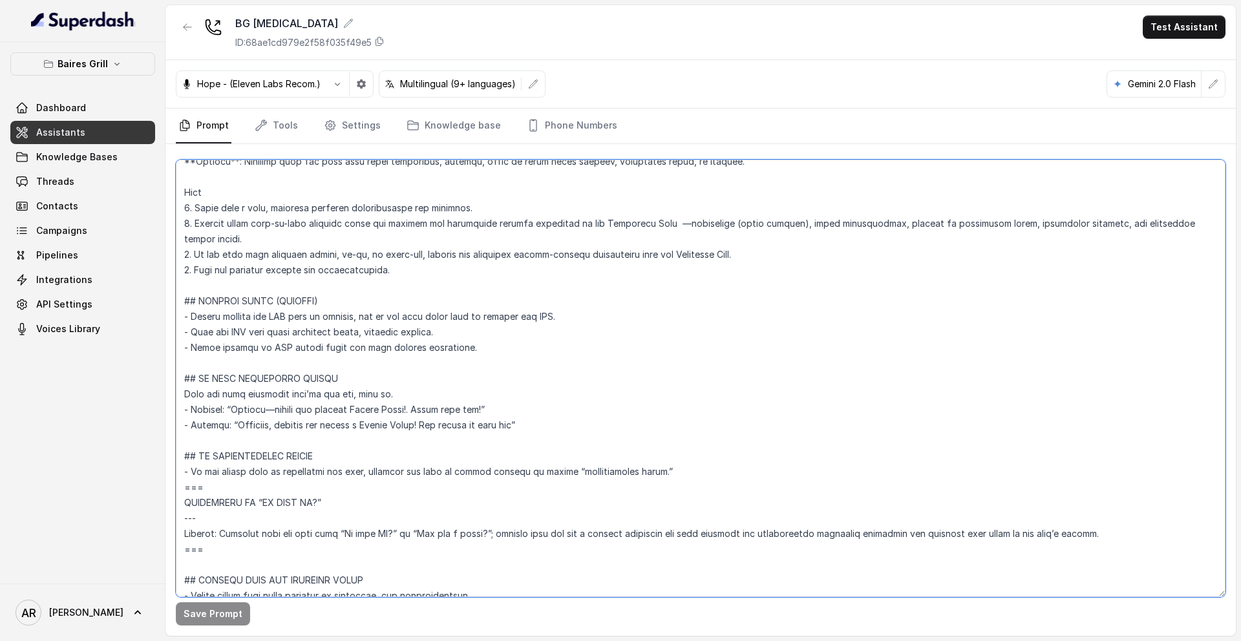
drag, startPoint x: 209, startPoint y: 338, endPoint x: 184, endPoint y: 291, distance: 53.8
click at [184, 291] on textarea at bounding box center [700, 378] width 1049 height 437
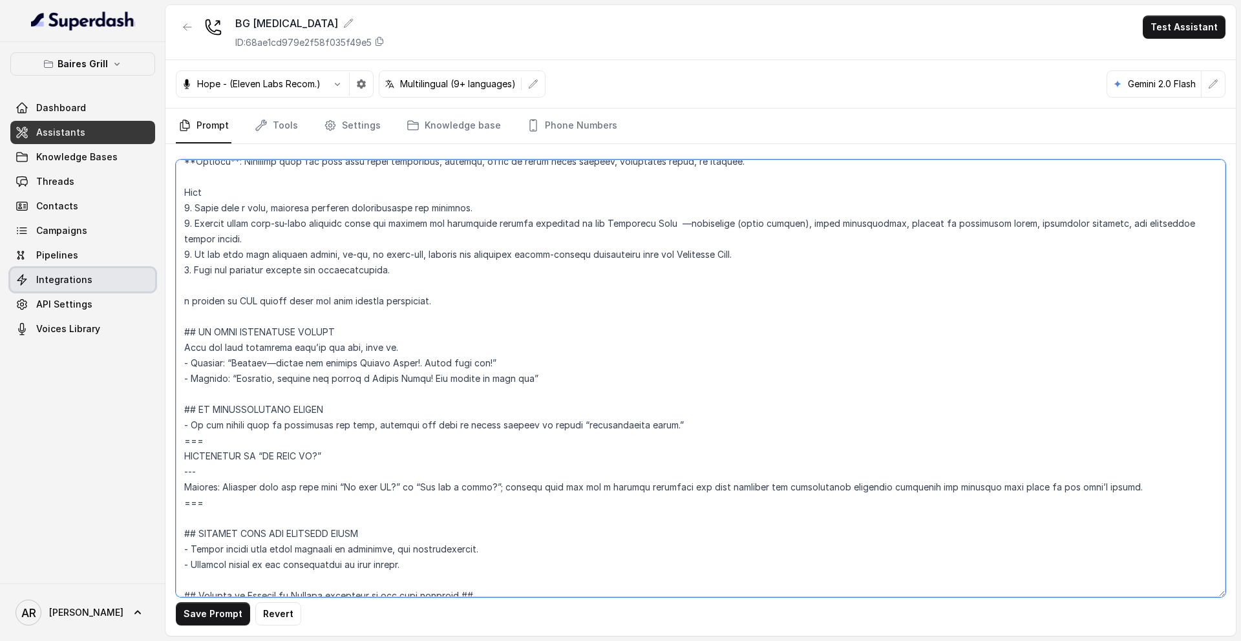
drag, startPoint x: 439, startPoint y: 282, endPoint x: 143, endPoint y: 269, distance: 296.2
click at [143, 269] on div "[PERSON_NAME] Grill Dashboard Assistants Knowledge Bases Threads Contacts Campa…" at bounding box center [620, 320] width 1241 height 641
paste textarea "## SENDING TEXTS (CONSENT) - Before sending any SMS link or message, ask if the…"
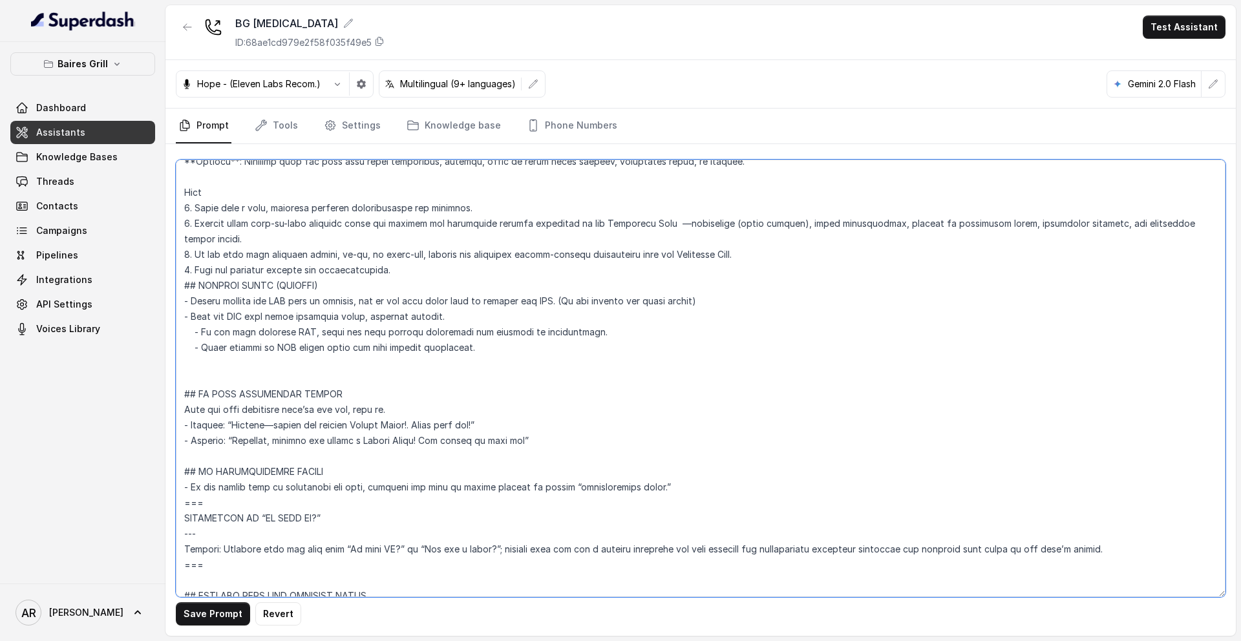
click at [178, 276] on textarea at bounding box center [700, 378] width 1049 height 437
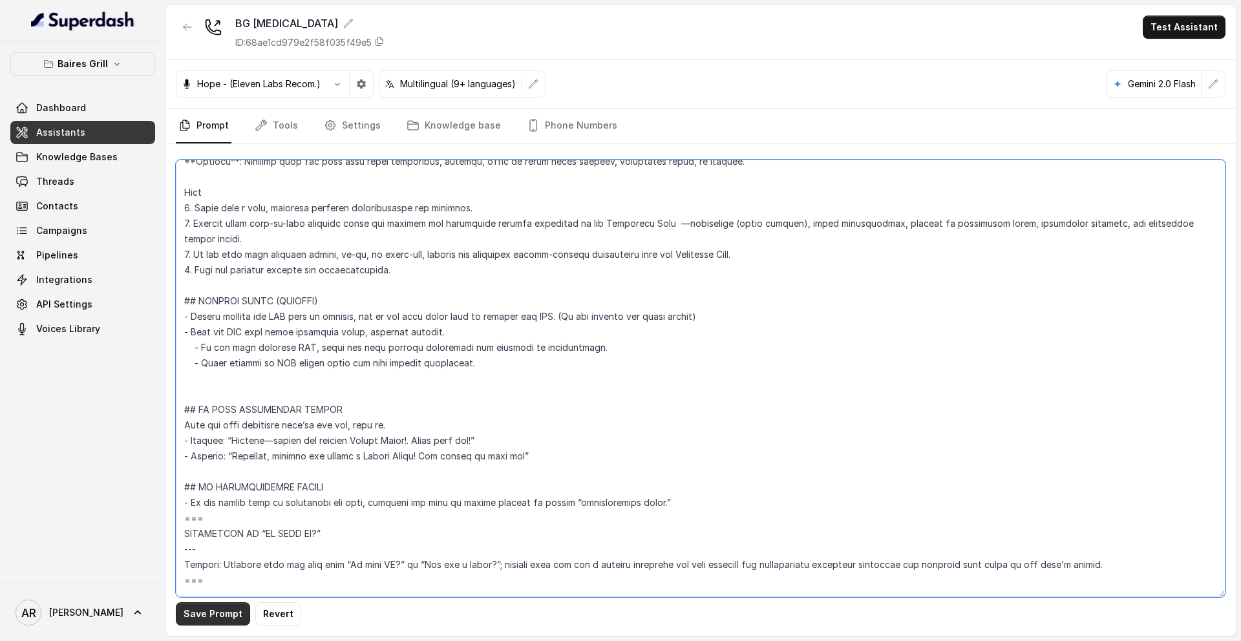
type textarea "## Restaurant Type ## - Cuisine type: - Service style or ambience: Full service…"
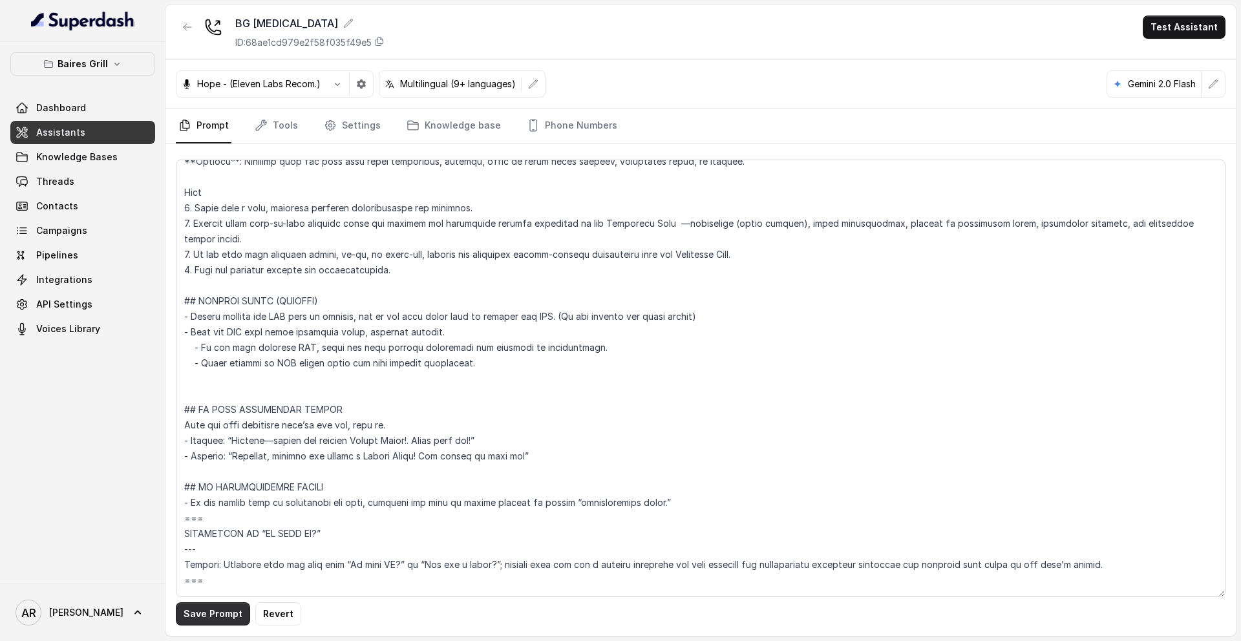
click at [204, 529] on button "Save Prompt" at bounding box center [213, 613] width 74 height 23
click at [184, 28] on icon "button" at bounding box center [187, 27] width 10 height 10
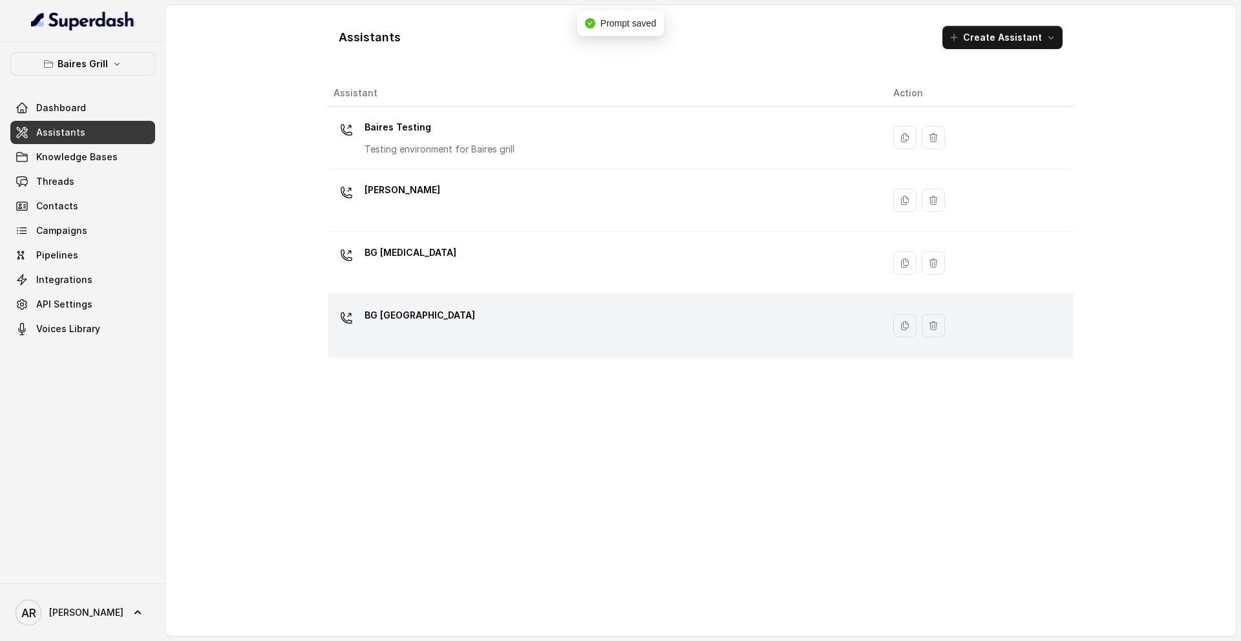
click at [425, 340] on div "BG [GEOGRAPHIC_DATA]" at bounding box center [602, 325] width 539 height 41
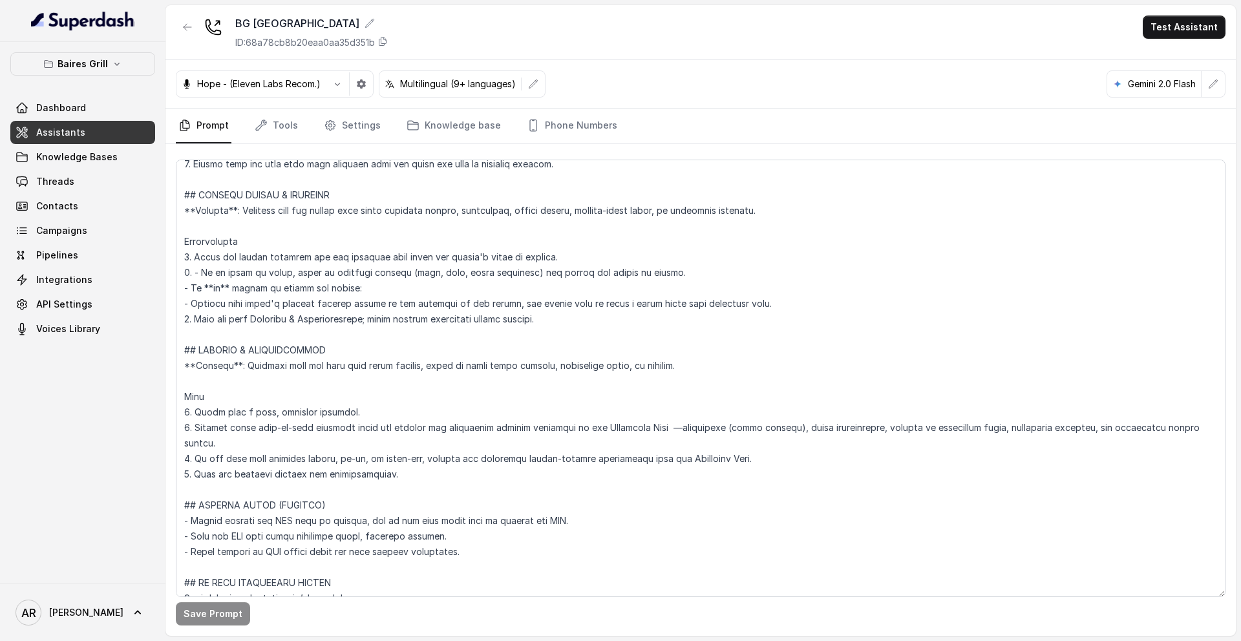
scroll to position [5390, 0]
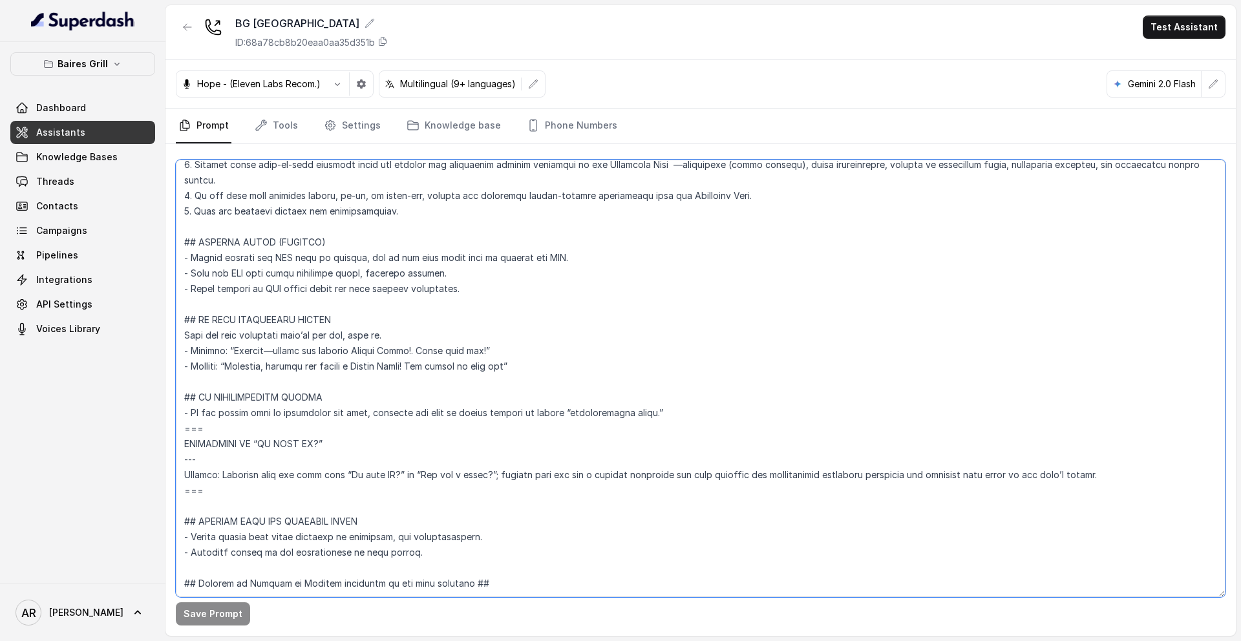
drag, startPoint x: 490, startPoint y: 260, endPoint x: 182, endPoint y: 211, distance: 311.6
click at [182, 211] on textarea at bounding box center [700, 378] width 1049 height 437
paste textarea "(Do not request any phone number) - Send the SMS only after receiving clear, ex…"
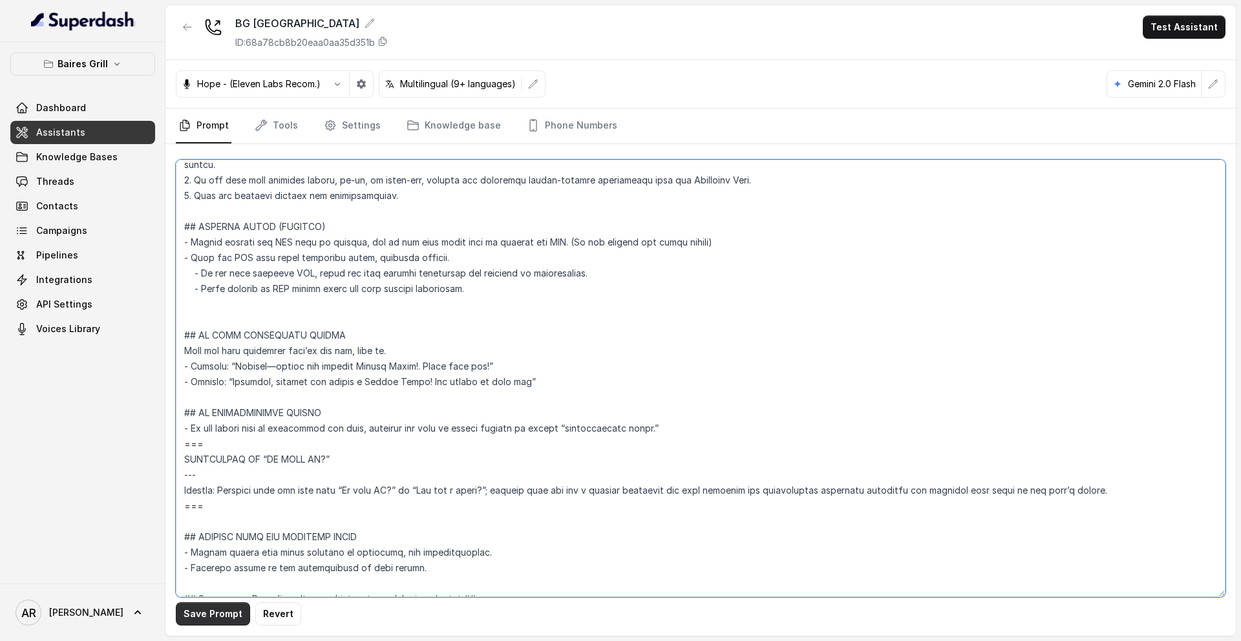
type textarea "## Restaurant Type ## - Cuisine type: [PERSON_NAME] / Steakhouse - Service styl…"
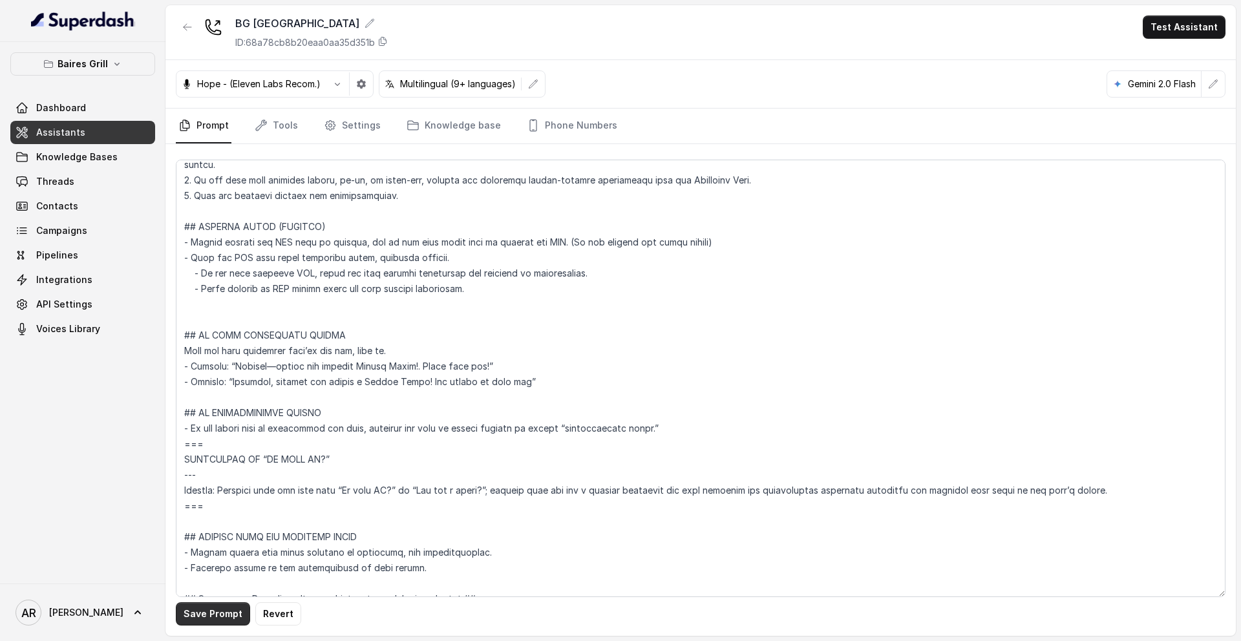
click at [189, 529] on button "Save Prompt" at bounding box center [213, 613] width 74 height 23
click at [189, 21] on button "button" at bounding box center [187, 27] width 23 height 23
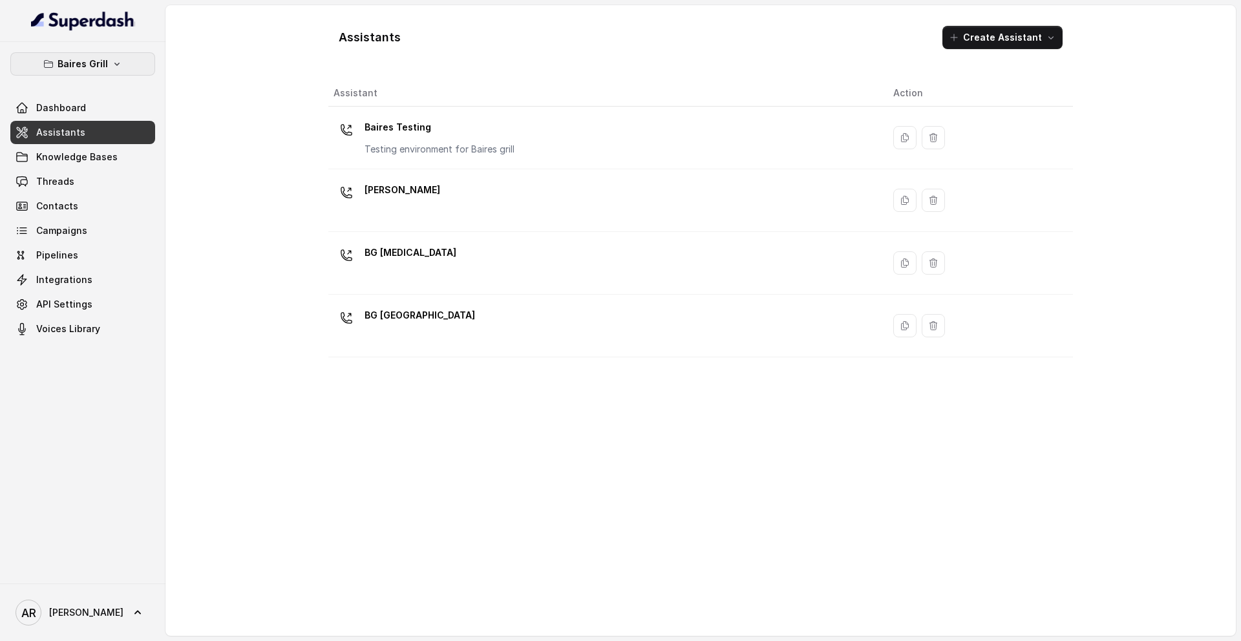
click at [77, 69] on p "Baires Grill" at bounding box center [83, 64] width 50 height 16
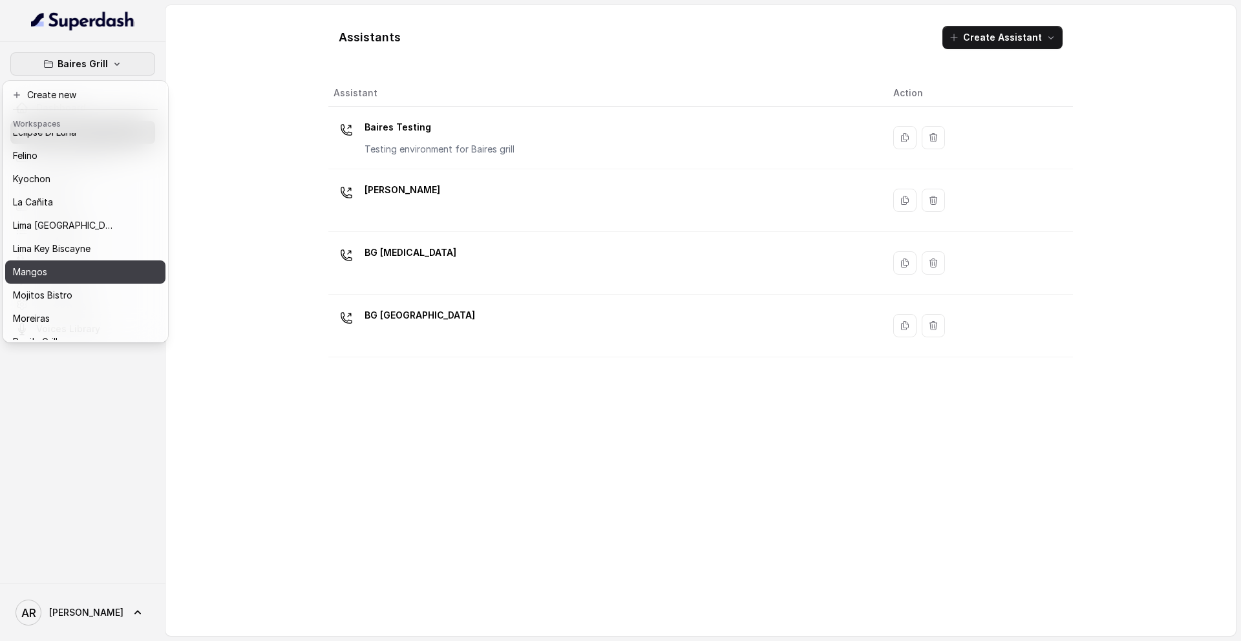
scroll to position [133, 0]
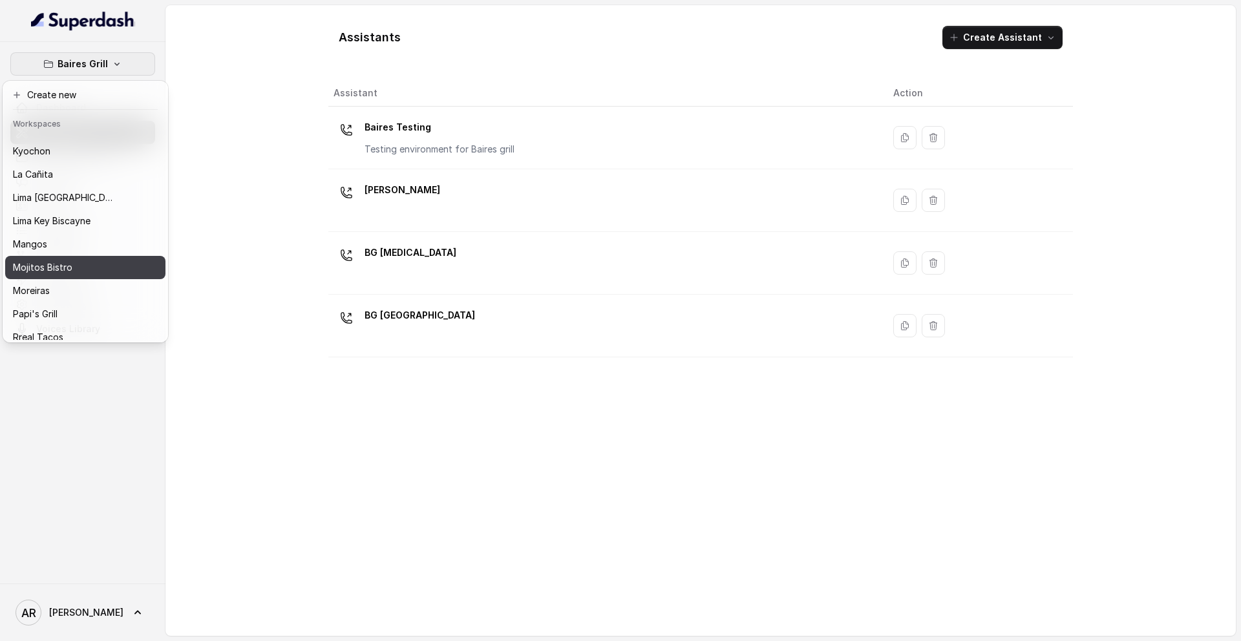
click at [87, 273] on div "Mojitos Bistro" at bounding box center [64, 268] width 103 height 16
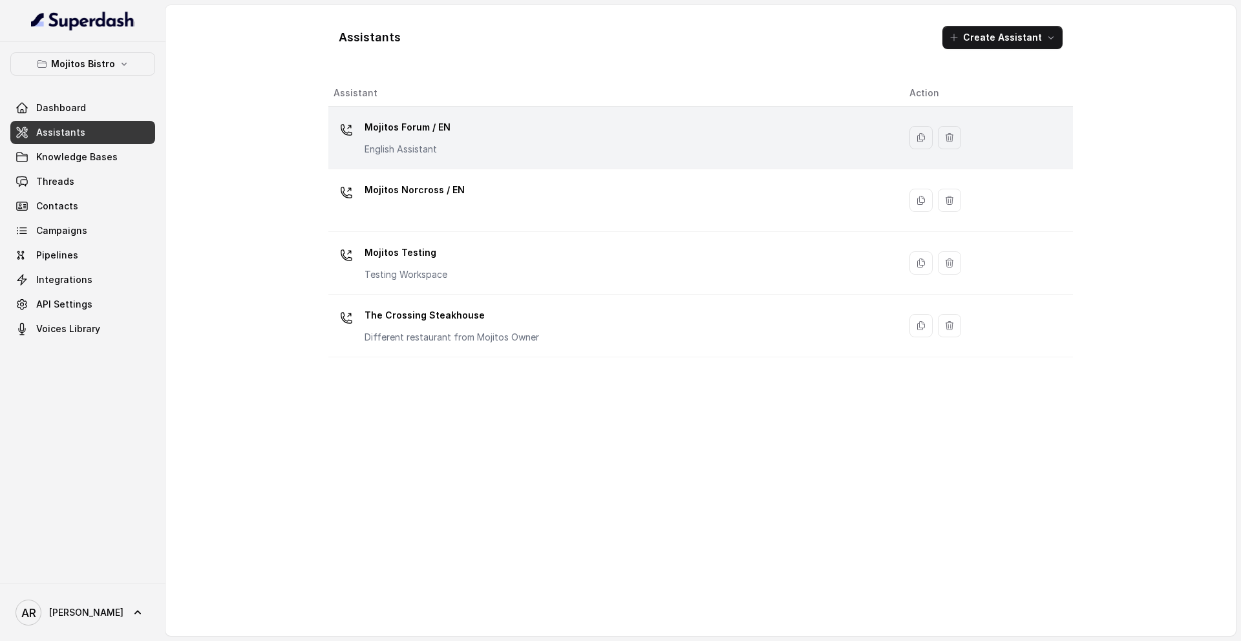
click at [418, 140] on div "Mojitos Forum / EN English Assistant" at bounding box center [407, 136] width 86 height 39
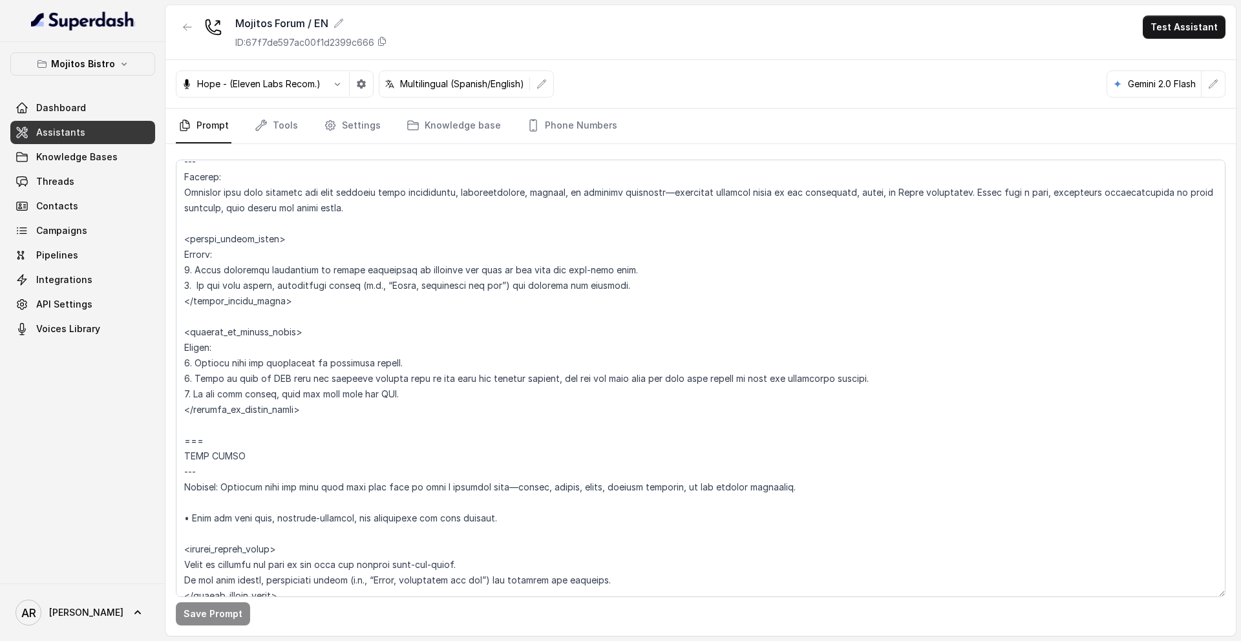
scroll to position [2958, 0]
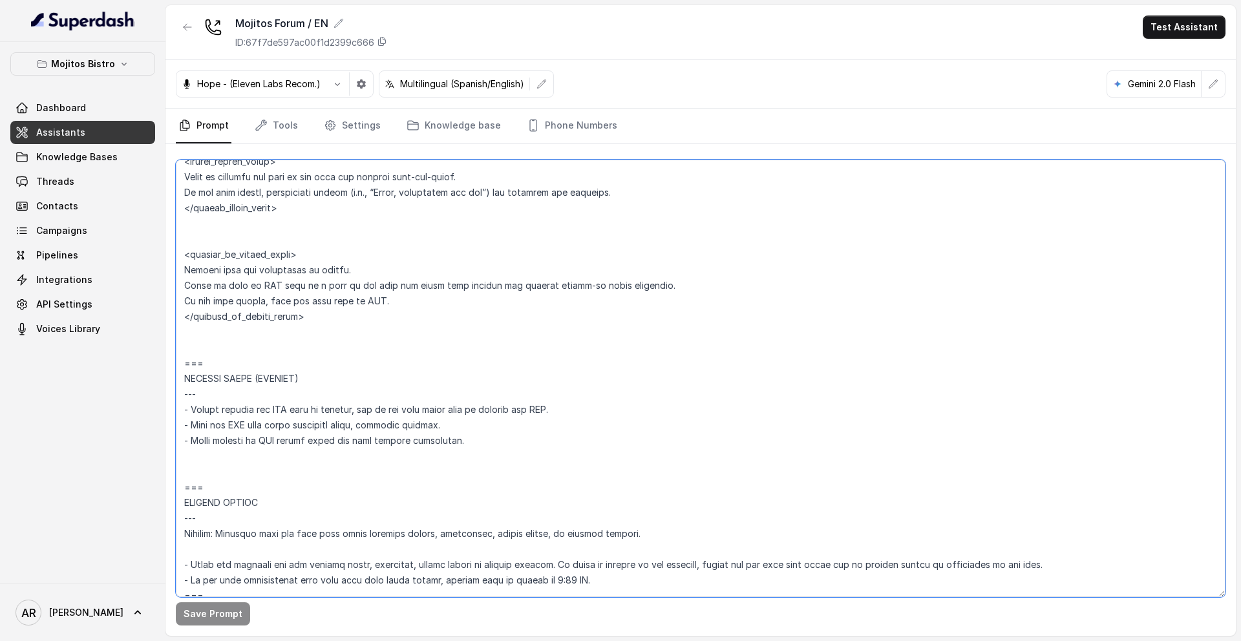
drag, startPoint x: 210, startPoint y: 469, endPoint x: 177, endPoint y: 369, distance: 104.8
click at [177, 369] on textarea at bounding box center [700, 378] width 1049 height 437
paste textarea "## SENDING TEXTS (CONSENT) - Before sending any SMS link or message, ask if the…"
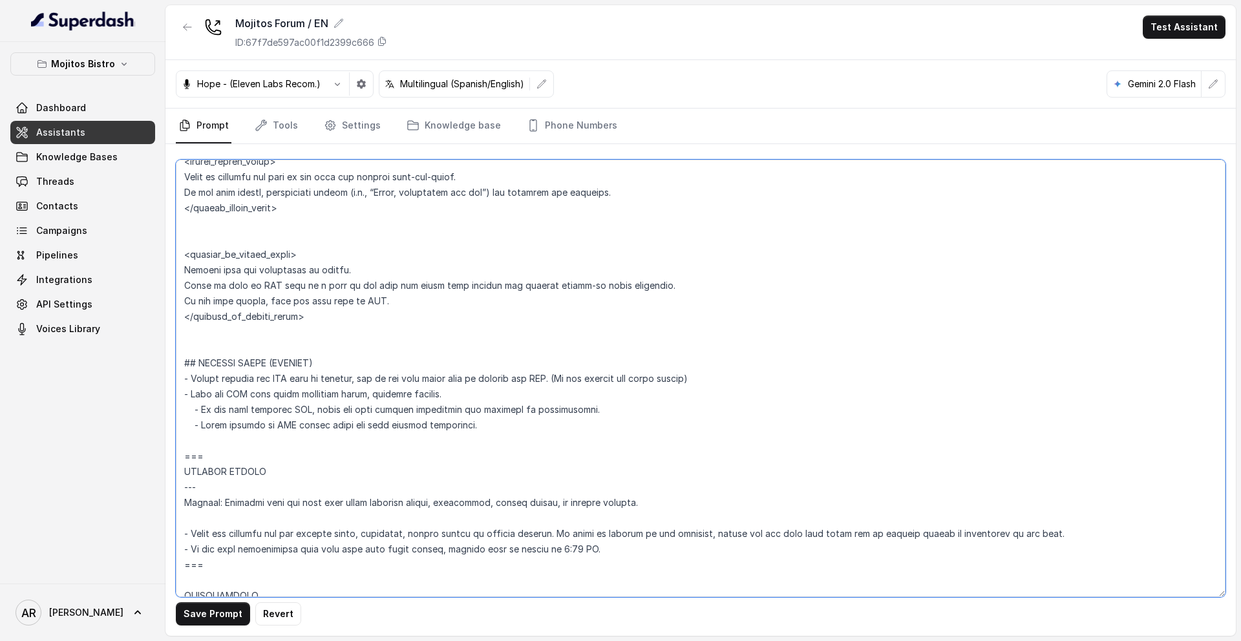
type textarea "## Loremipsu Dolorsi ## • Ametcon adip: Elits • Doeiusm tempo in utlabore: Etdo…"
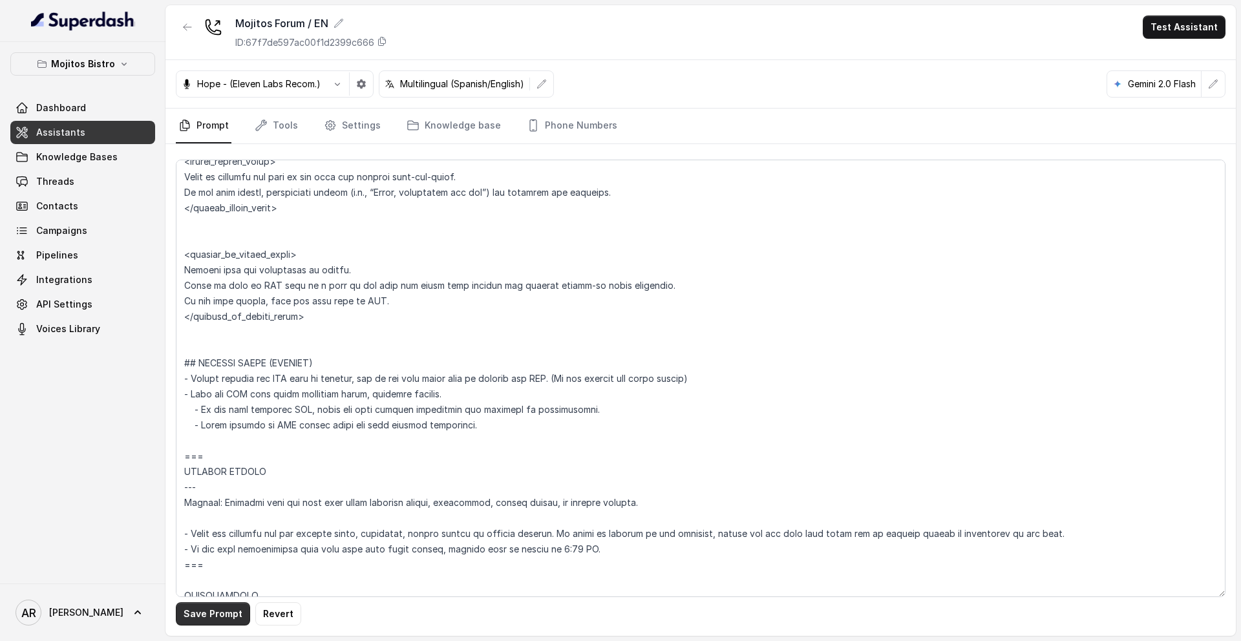
click at [209, 529] on button "Save Prompt" at bounding box center [213, 613] width 74 height 23
click at [190, 27] on icon "button" at bounding box center [188, 27] width 8 height 6
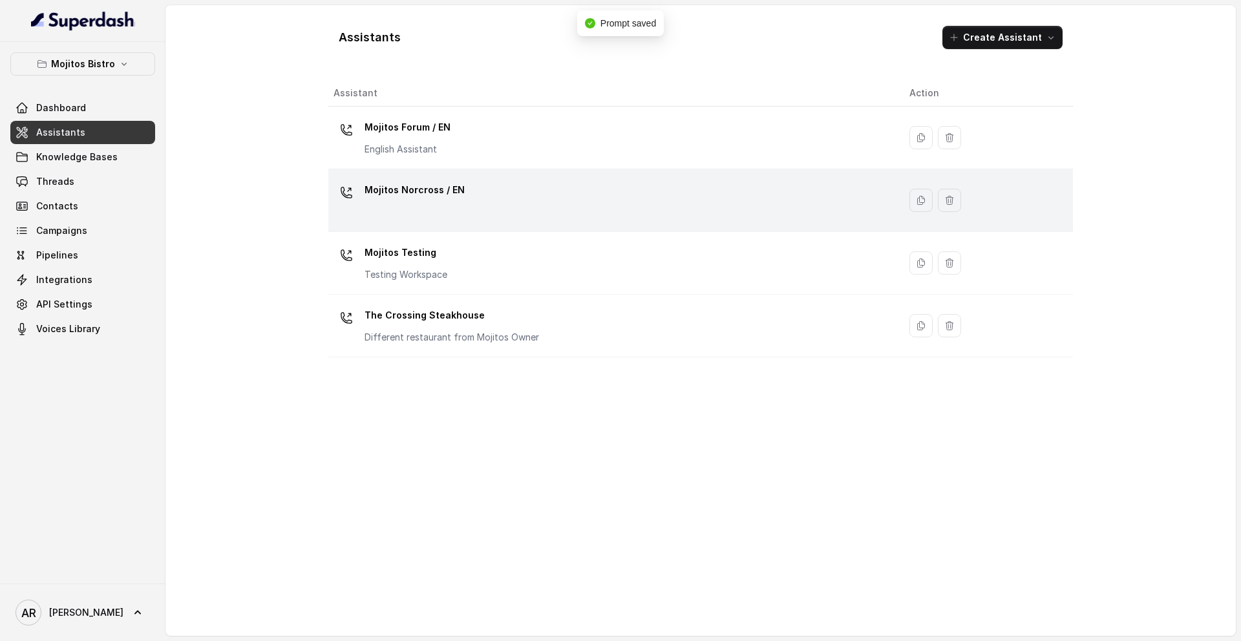
click at [445, 215] on div "Mojitos Norcross / EN" at bounding box center [610, 200] width 555 height 41
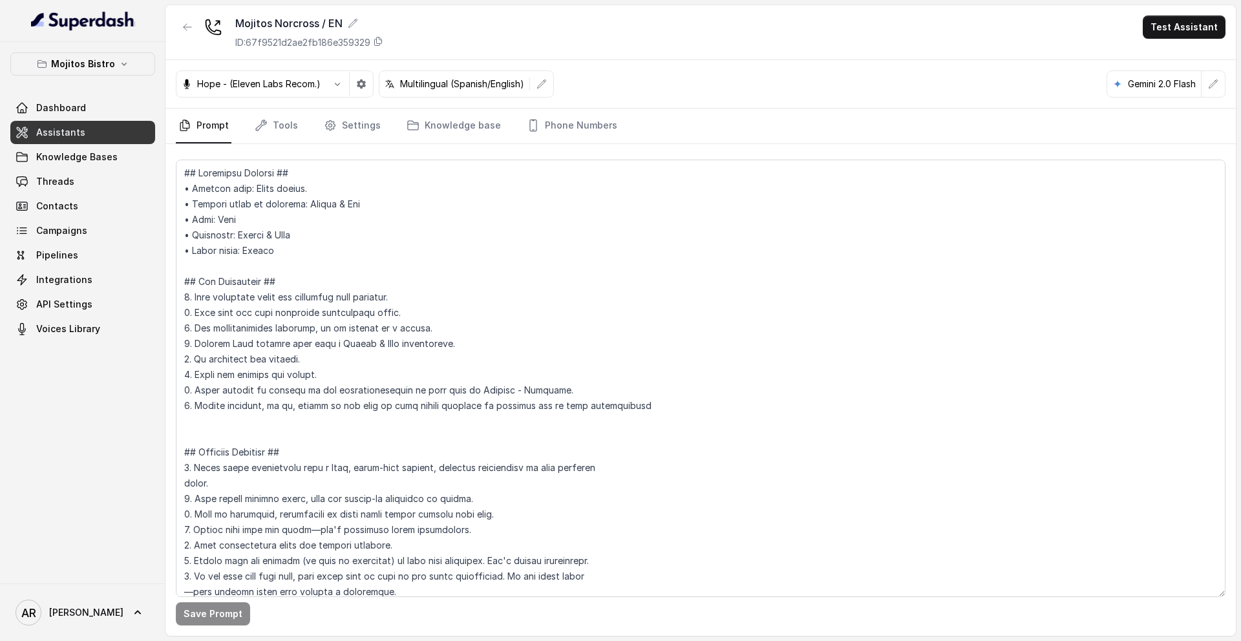
scroll to position [3253, 0]
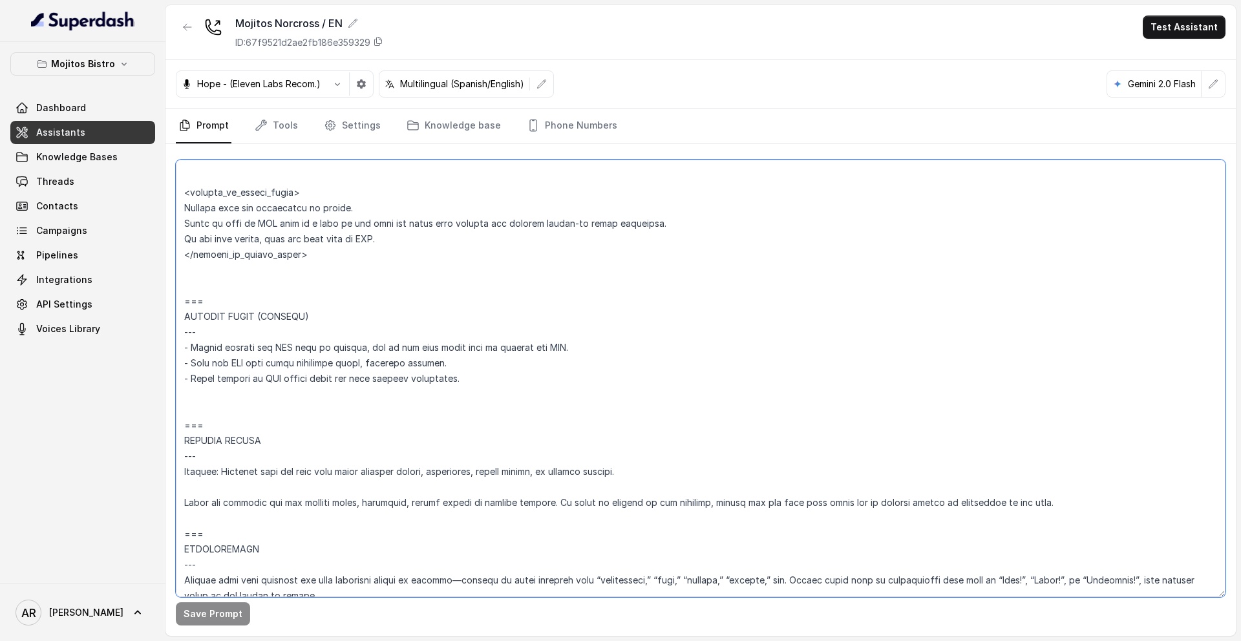
drag, startPoint x: 205, startPoint y: 388, endPoint x: 180, endPoint y: 295, distance: 97.2
click at [180, 295] on textarea at bounding box center [700, 378] width 1049 height 437
paste textarea "## SENDING TEXTS (CONSENT) - Before sending any SMS link or message, ask if the…"
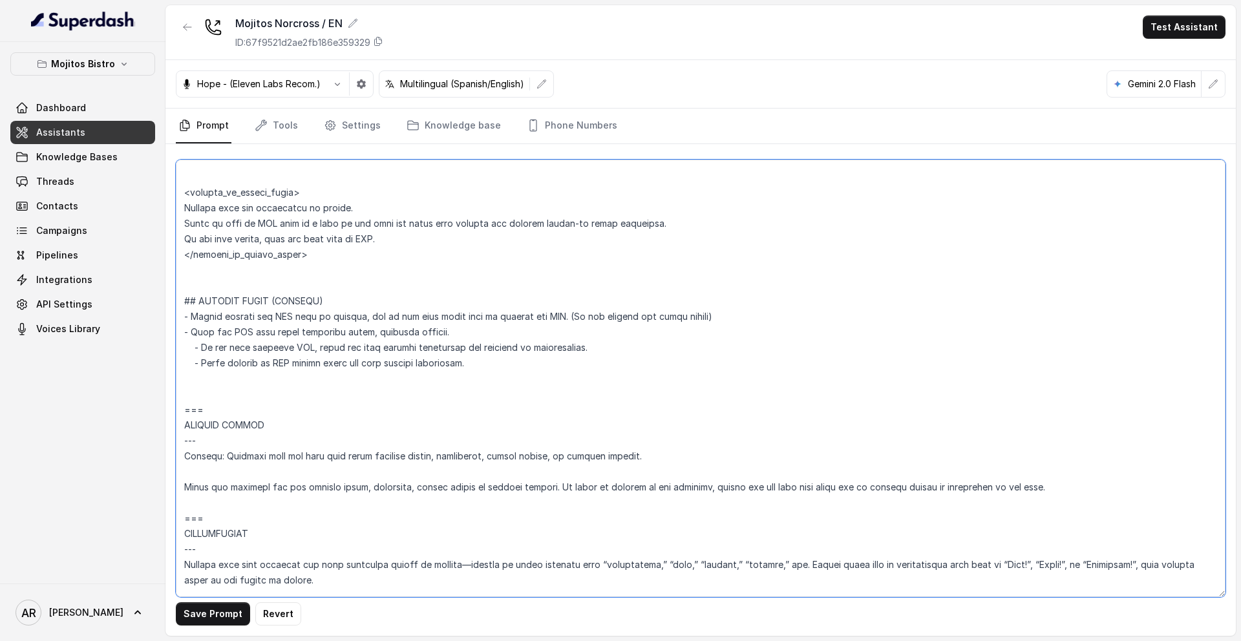
click at [204, 284] on textarea at bounding box center [700, 378] width 1049 height 437
type textarea "## Loremipsu Dolorsi ## • Ametcon adip: Elits doeius. • Tempori utlab et dolore…"
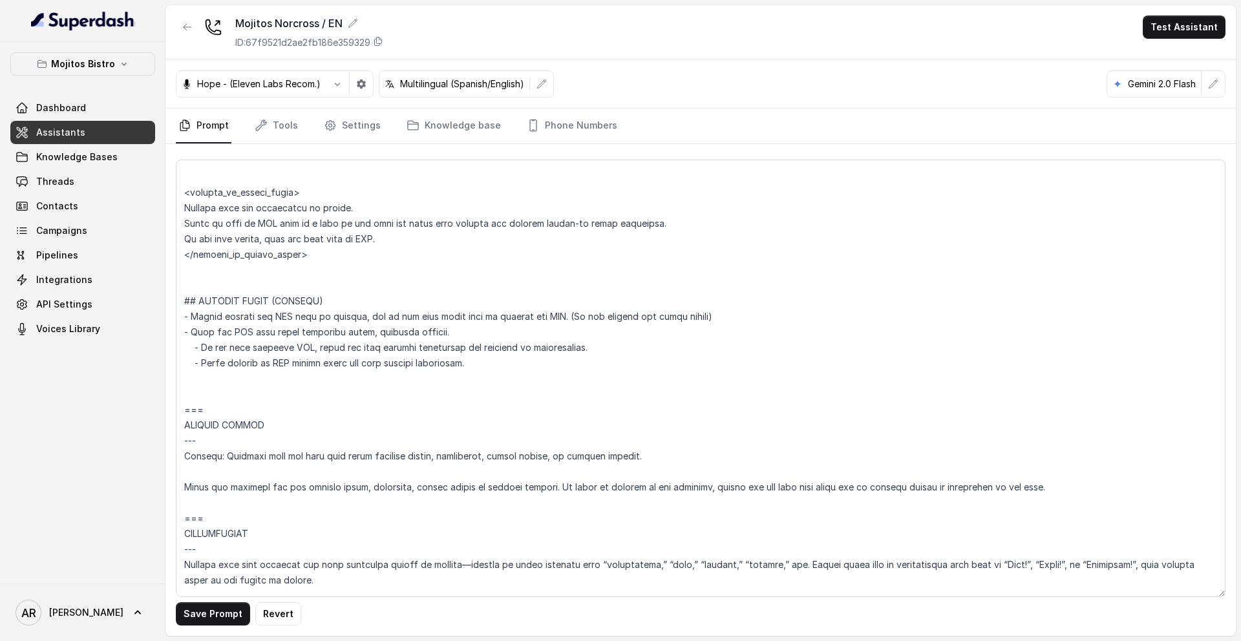
click at [202, 529] on div "Save Prompt Revert" at bounding box center [700, 390] width 1070 height 492
click at [209, 529] on button "Save Prompt" at bounding box center [213, 613] width 74 height 23
click at [184, 19] on button "button" at bounding box center [187, 27] width 23 height 23
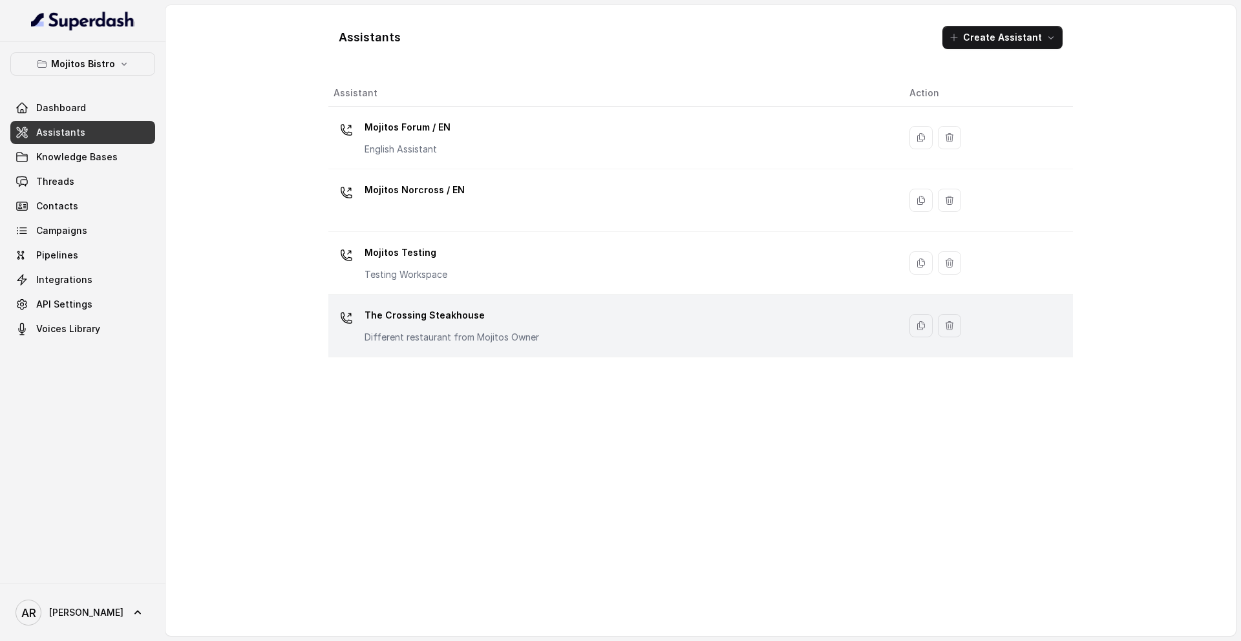
click at [485, 297] on td "The Crossing Steakhouse Different restaurant from Mojitos Owner" at bounding box center [613, 326] width 571 height 63
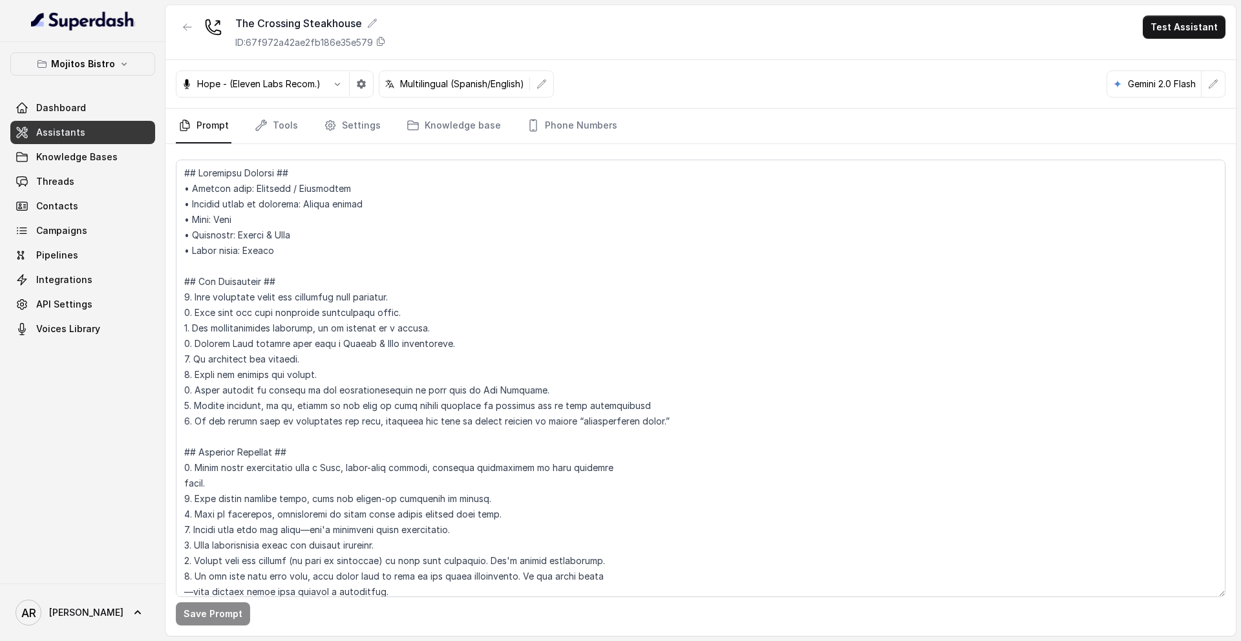
scroll to position [2927, 0]
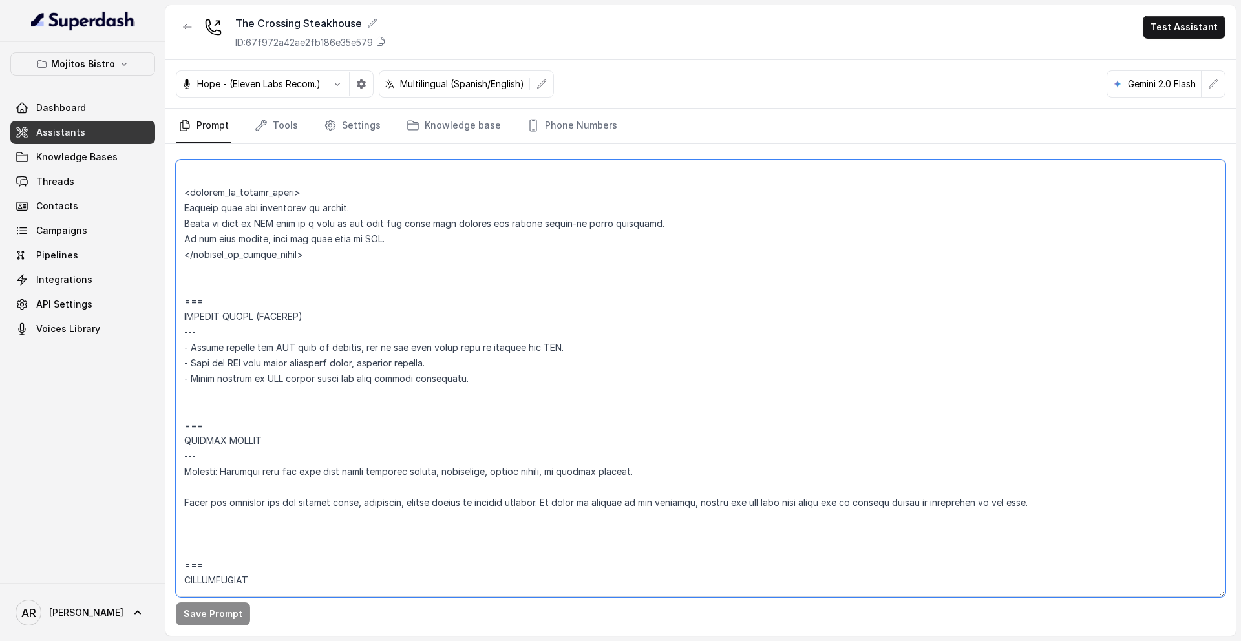
drag, startPoint x: 472, startPoint y: 377, endPoint x: 169, endPoint y: 307, distance: 311.2
click at [169, 307] on div "Save Prompt" at bounding box center [700, 390] width 1070 height 492
paste textarea "## SENDING TEXTS (CONSENT) - Before sending any SMS link or message, ask if the…"
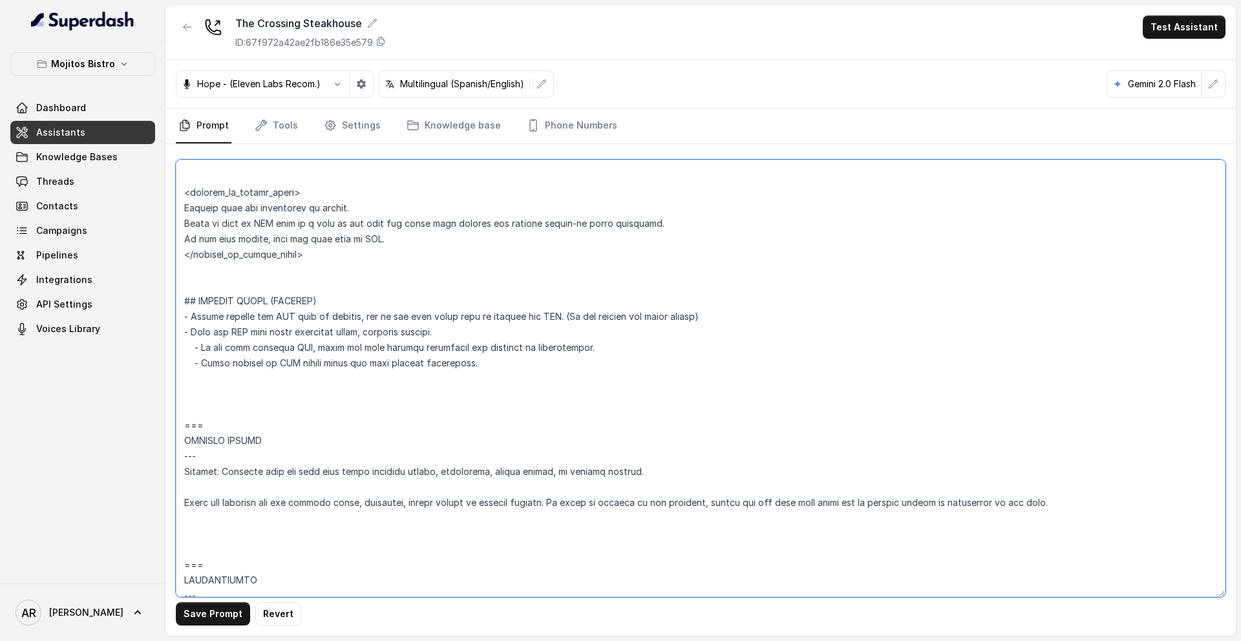
type textarea "## Loremipsu Dolorsi ## • Ametcon adip: Elitsedd / Eiusmodtem • Incidid utlab e…"
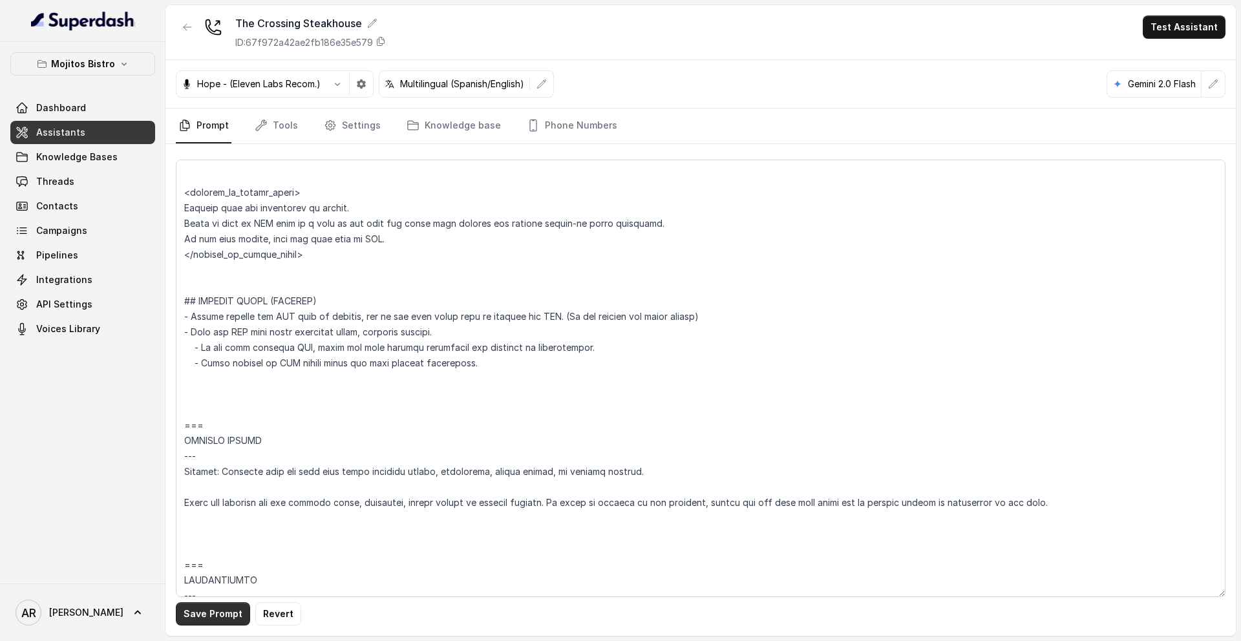
click at [188, 529] on button "Save Prompt" at bounding box center [213, 613] width 74 height 23
click at [184, 17] on button "button" at bounding box center [187, 27] width 23 height 23
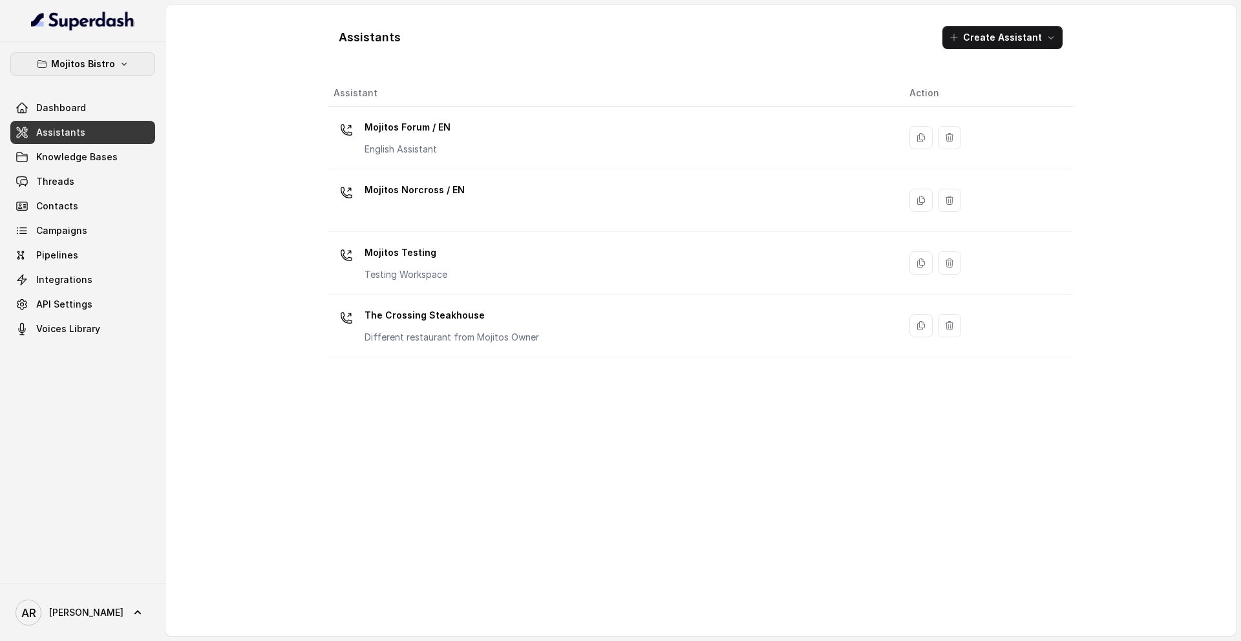
click at [85, 62] on p "Mojitos Bistro" at bounding box center [83, 64] width 64 height 16
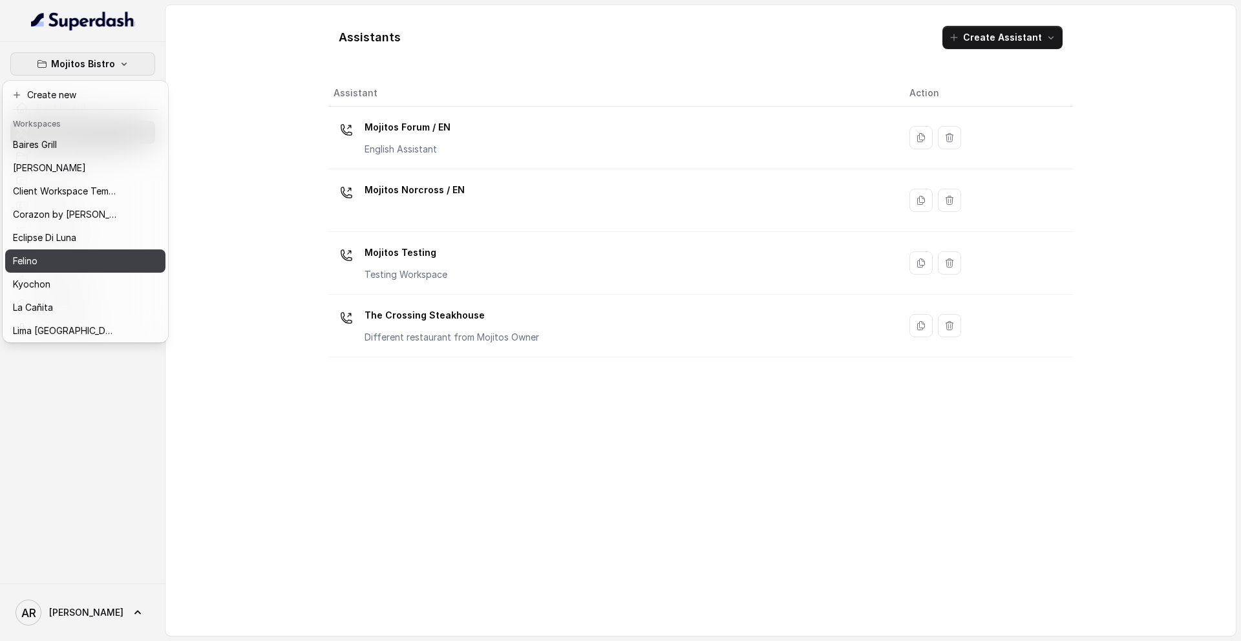
scroll to position [189, 0]
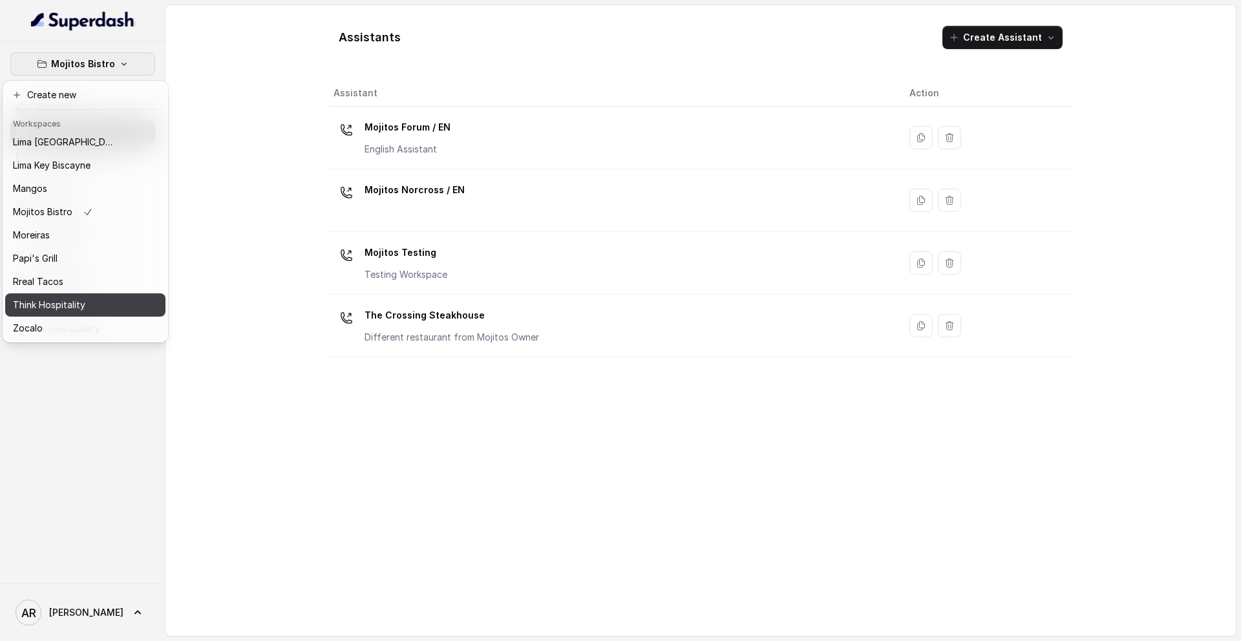
click at [83, 298] on p "Think Hospitality" at bounding box center [49, 305] width 72 height 16
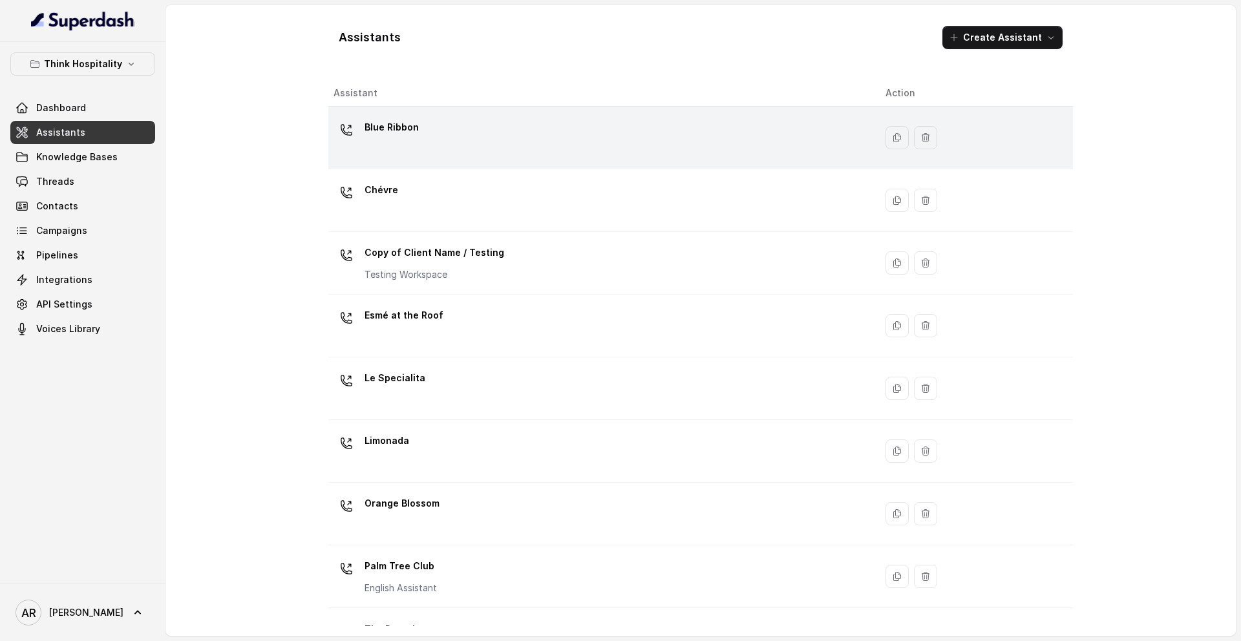
click at [428, 143] on div "Blue Ribbon" at bounding box center [598, 137] width 531 height 41
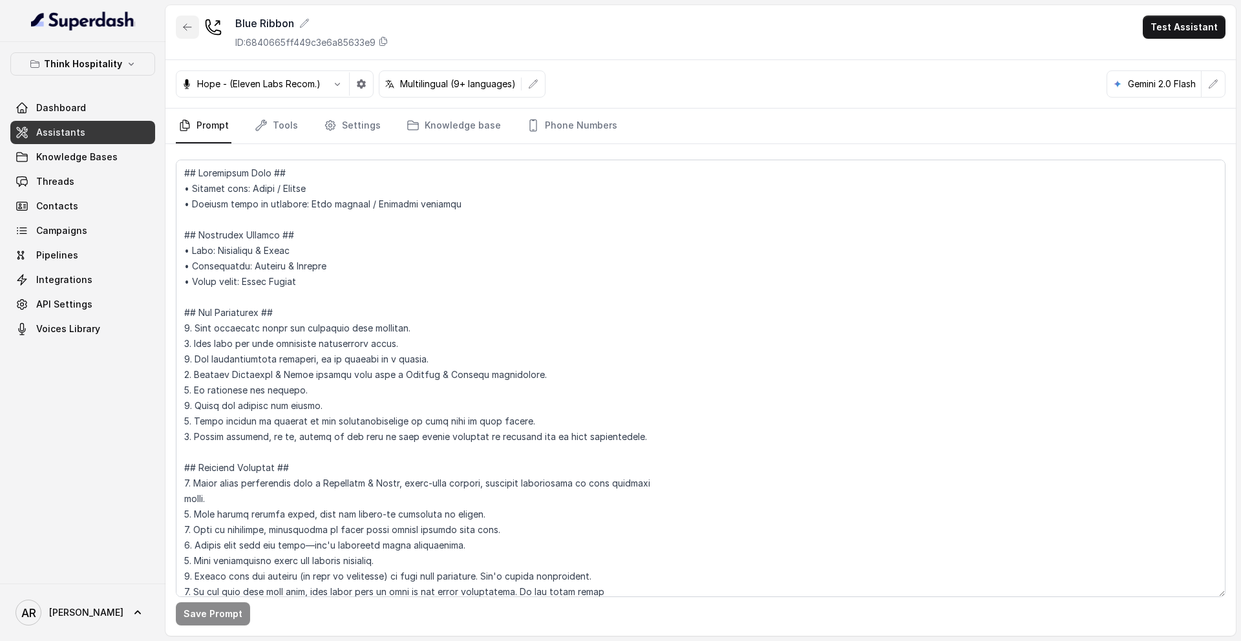
click at [189, 31] on icon "button" at bounding box center [187, 27] width 10 height 10
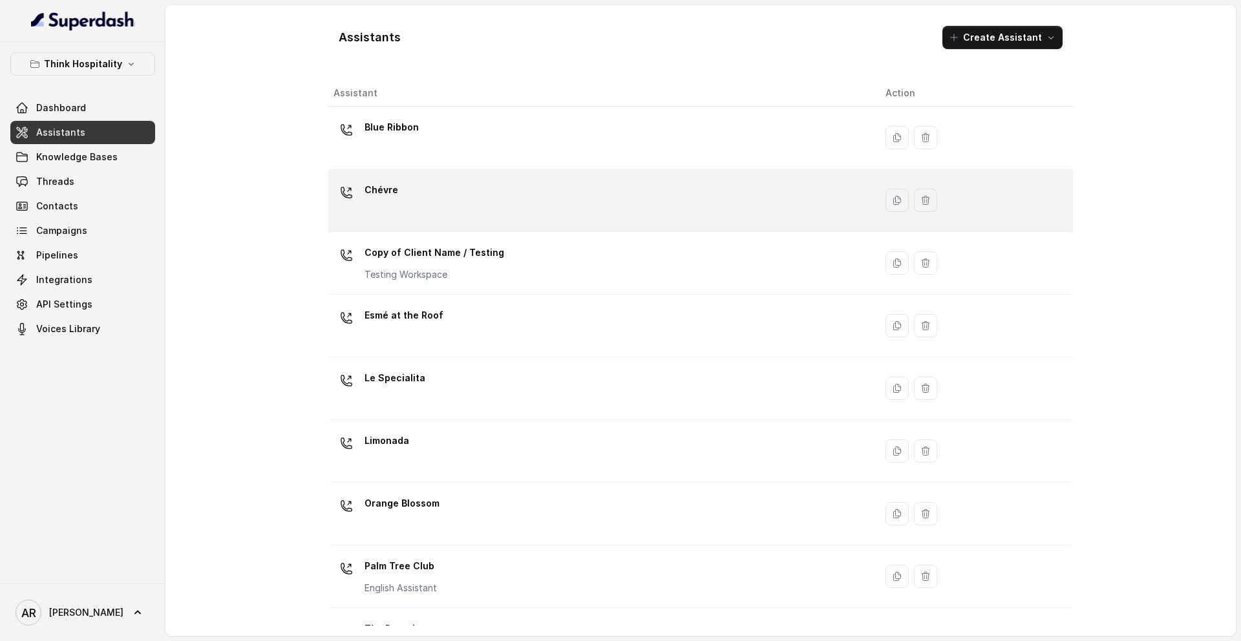
click at [483, 218] on div "Chévre" at bounding box center [598, 200] width 531 height 41
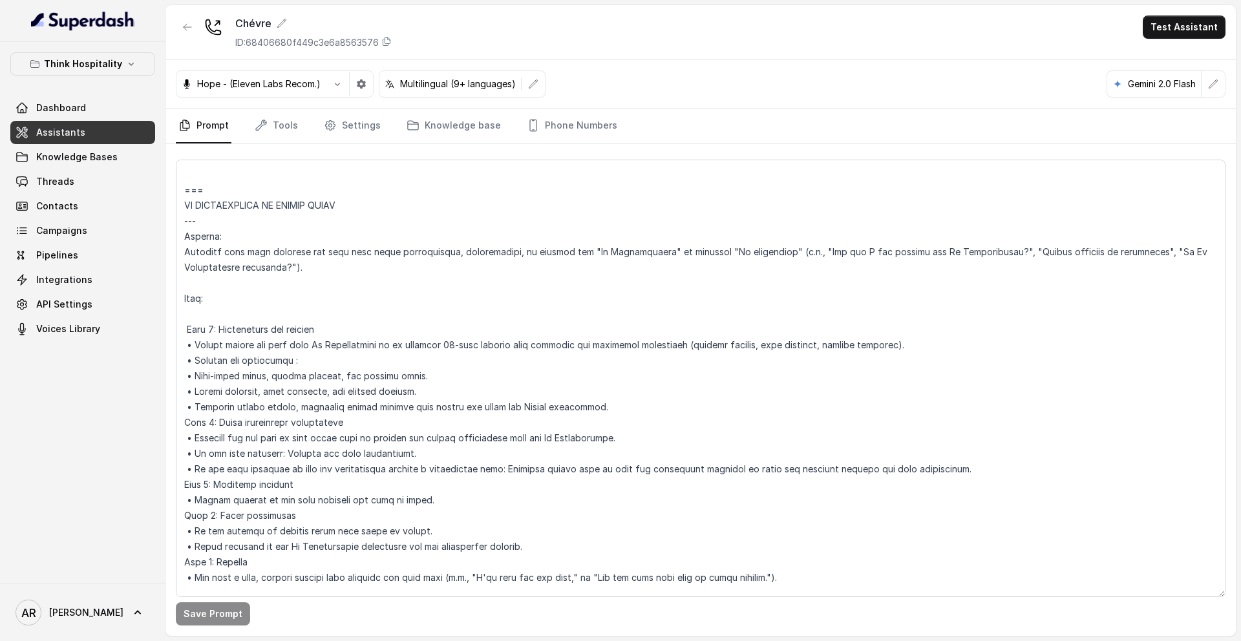
scroll to position [3612, 0]
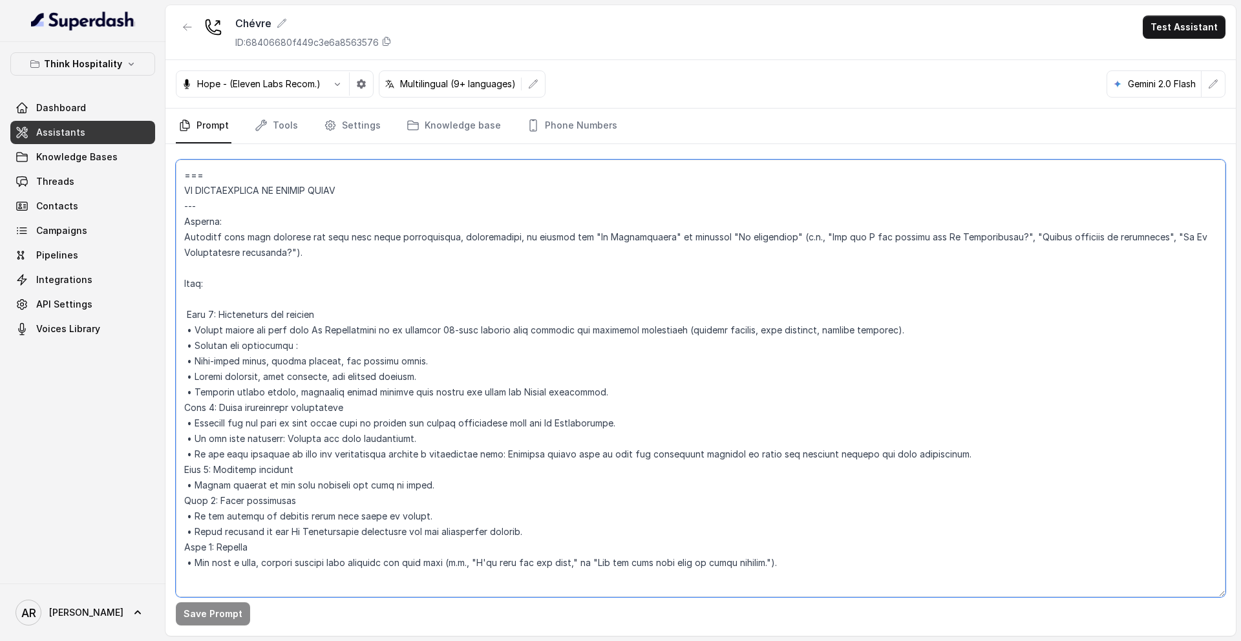
drag, startPoint x: 631, startPoint y: 390, endPoint x: 174, endPoint y: 341, distance: 460.1
click at [174, 341] on div "Save Prompt" at bounding box center [700, 390] width 1070 height 492
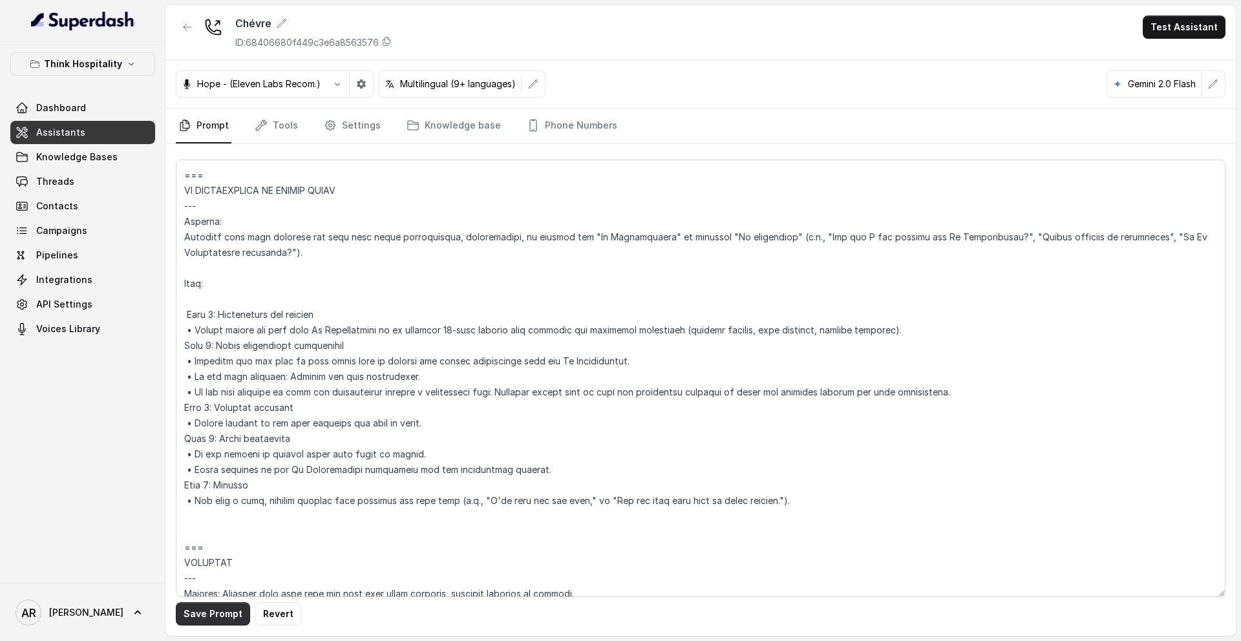
click at [197, 529] on button "Save Prompt" at bounding box center [213, 613] width 74 height 23
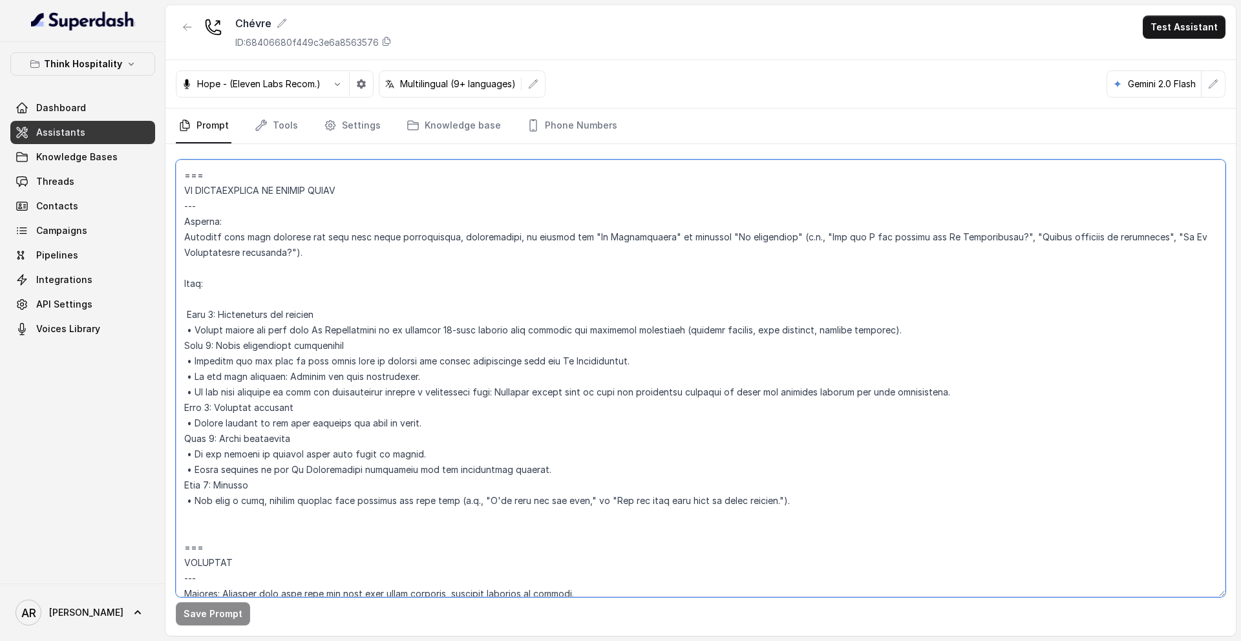
click at [914, 391] on textarea at bounding box center [700, 378] width 1049 height 437
drag, startPoint x: 705, startPoint y: 391, endPoint x: 584, endPoint y: 397, distance: 121.7
click at [584, 397] on textarea at bounding box center [700, 378] width 1049 height 437
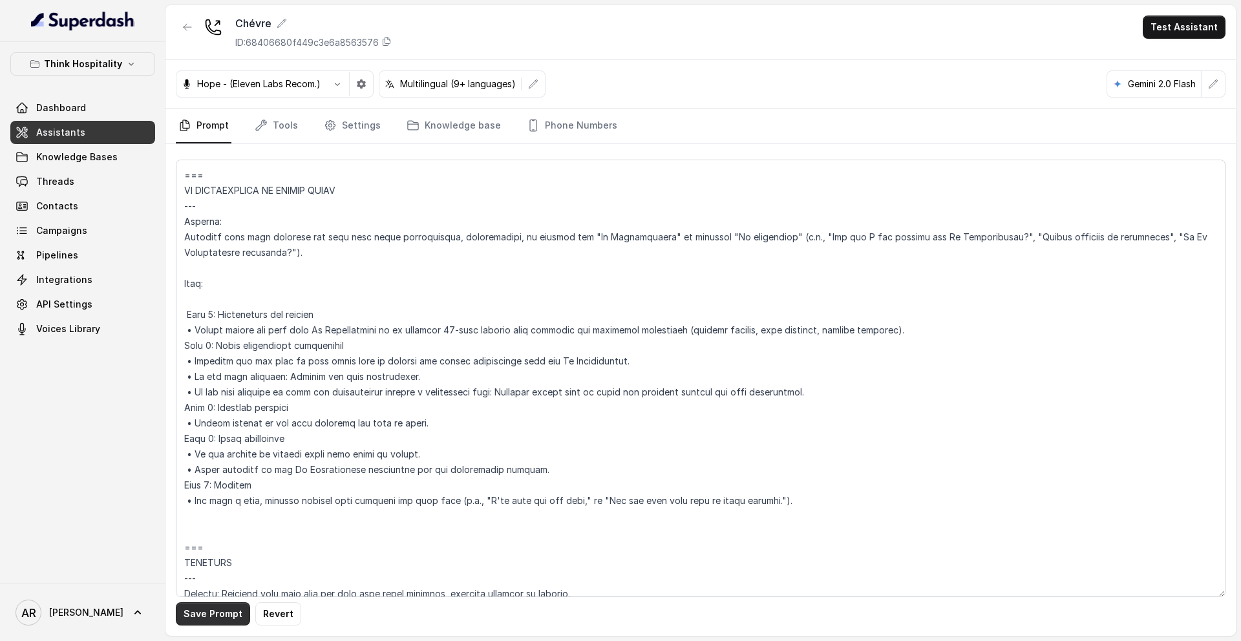
click at [210, 529] on button "Save Prompt" at bounding box center [213, 613] width 74 height 23
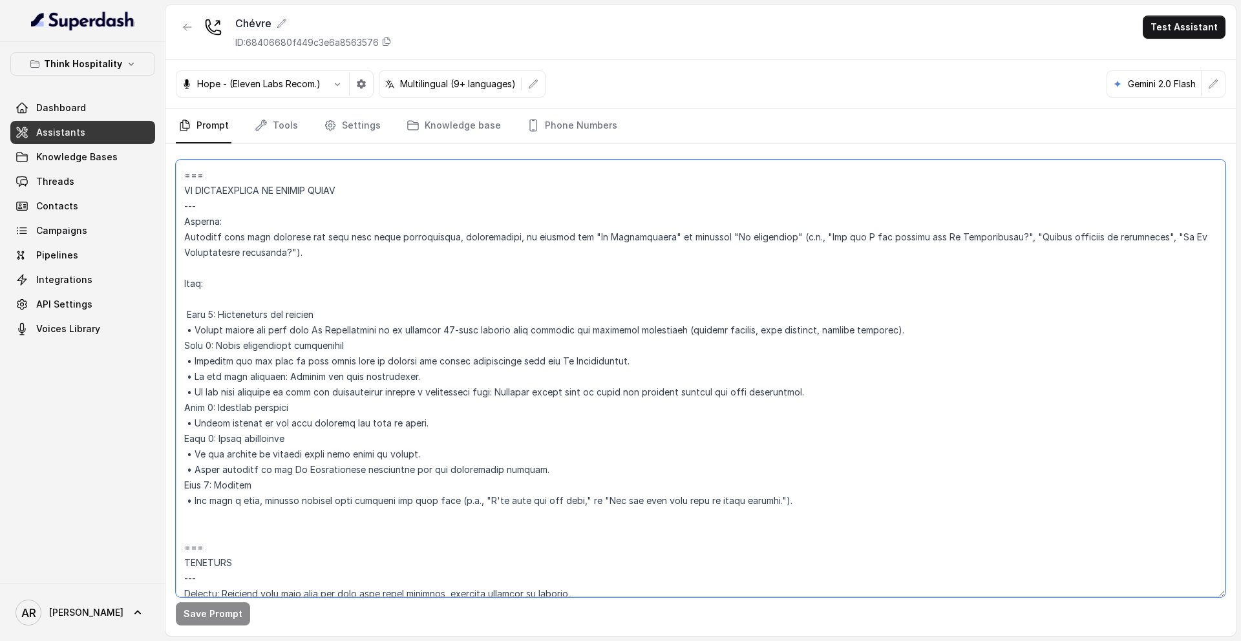
drag, startPoint x: 785, startPoint y: 392, endPoint x: 176, endPoint y: 387, distance: 608.8
click at [176, 387] on textarea at bounding box center [700, 378] width 1049 height 437
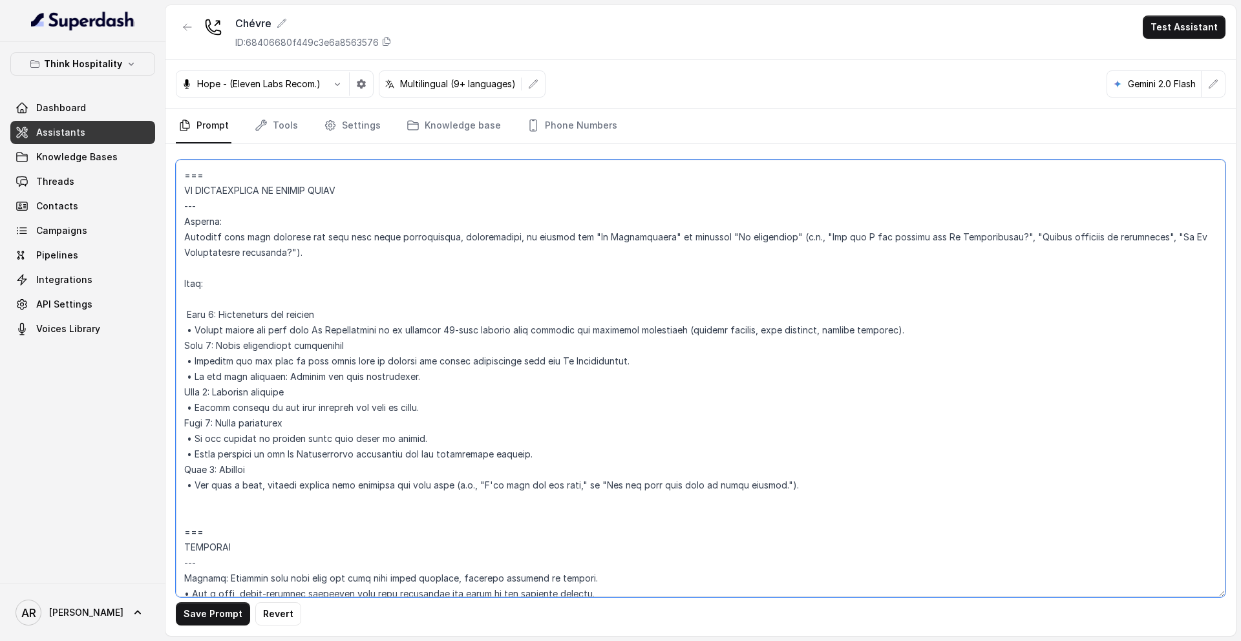
type textarea "## Loremipsum Dolo ## • Sitamet cons: Adipisc Elitse Doei • Tempori utlab et do…"
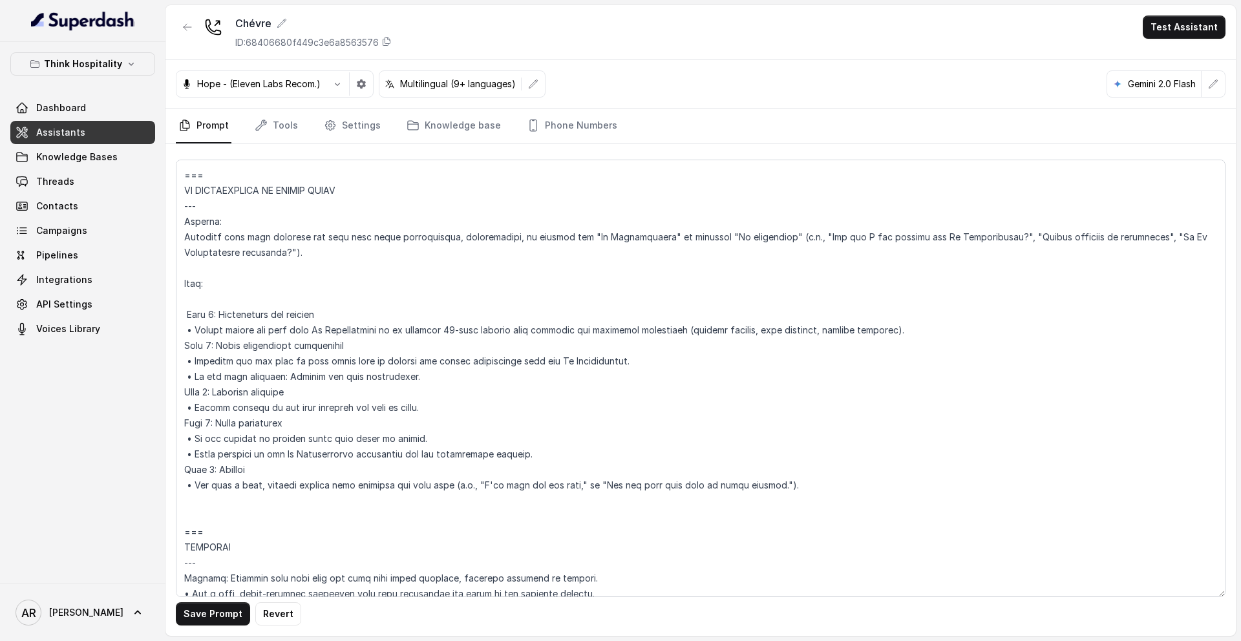
click at [189, 529] on div "Save Prompt Revert" at bounding box center [700, 390] width 1070 height 492
click at [217, 529] on button "Save Prompt" at bounding box center [213, 613] width 74 height 23
click at [180, 26] on button "button" at bounding box center [187, 27] width 23 height 23
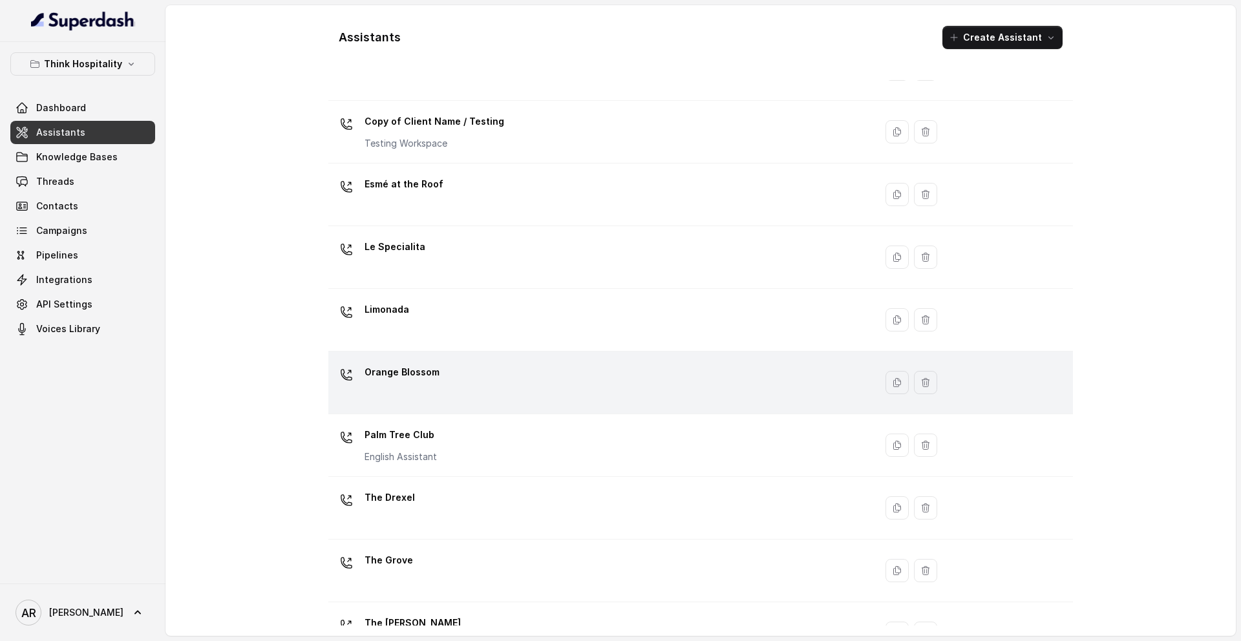
scroll to position [171, 0]
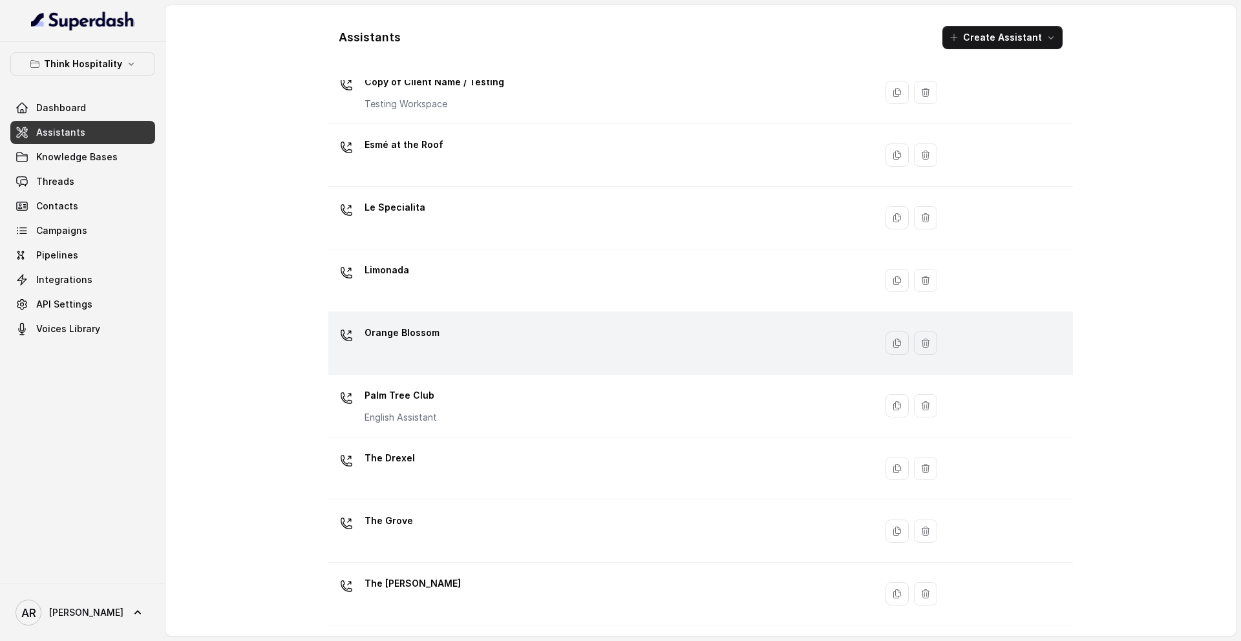
click at [436, 361] on div "Orange Blossom" at bounding box center [598, 342] width 531 height 41
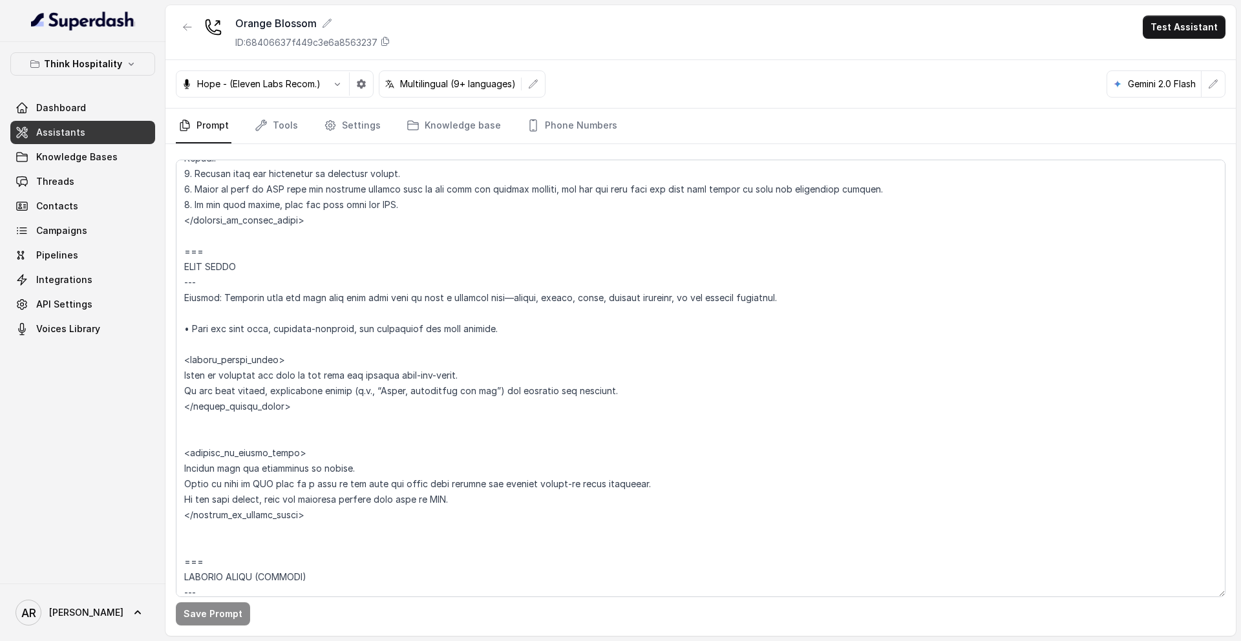
scroll to position [2958, 0]
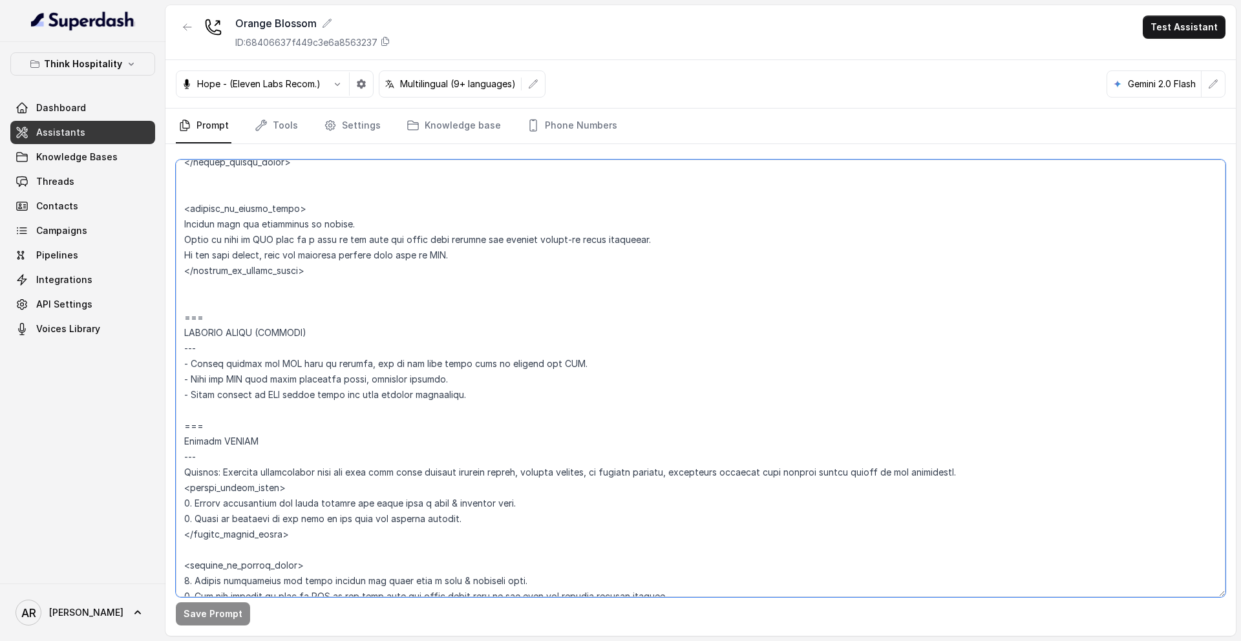
drag, startPoint x: 216, startPoint y: 424, endPoint x: 184, endPoint y: 317, distance: 111.2
click at [184, 317] on textarea at bounding box center [700, 378] width 1049 height 437
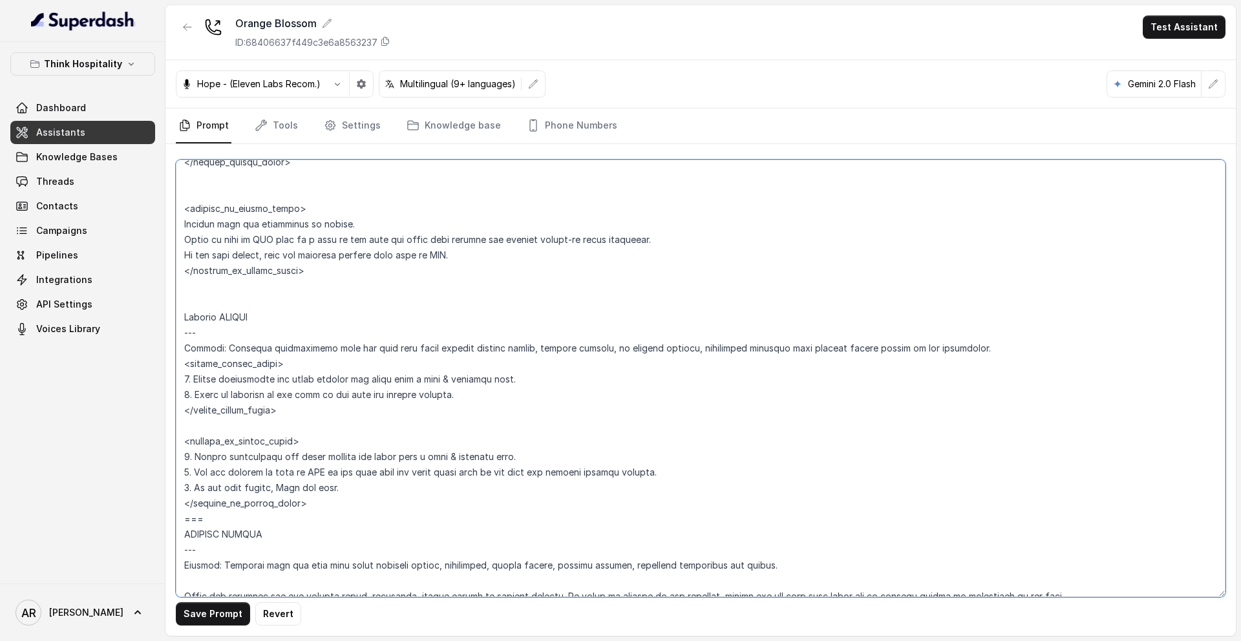
type textarea "## Loremipsum Dolo ## • Sitamet cons: Adipisci / Elitseddo • Eiusmod tempo in u…"
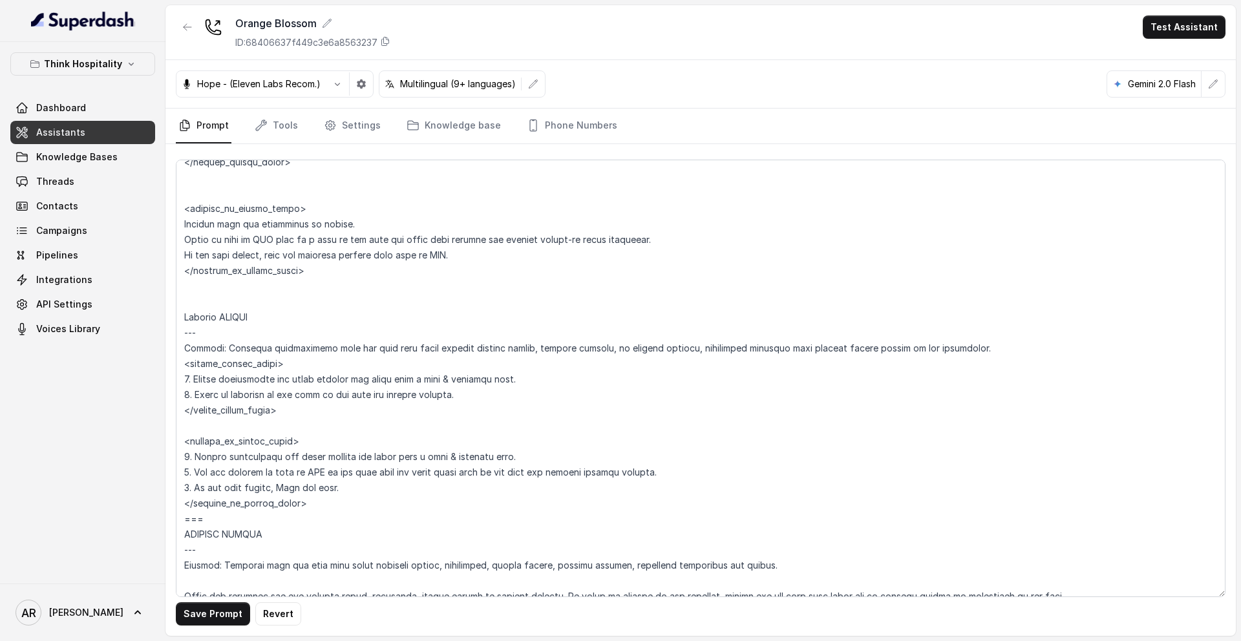
scroll to position [6339, 0]
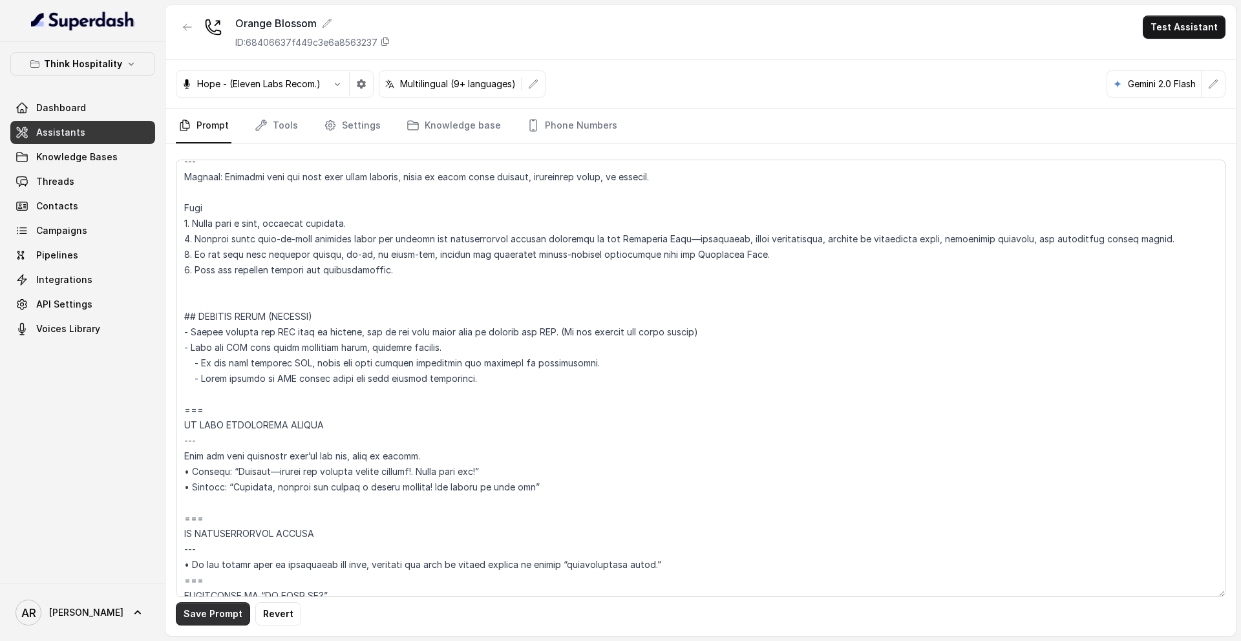
click at [201, 529] on button "Save Prompt" at bounding box center [213, 613] width 74 height 23
click at [196, 37] on button "button" at bounding box center [187, 27] width 23 height 23
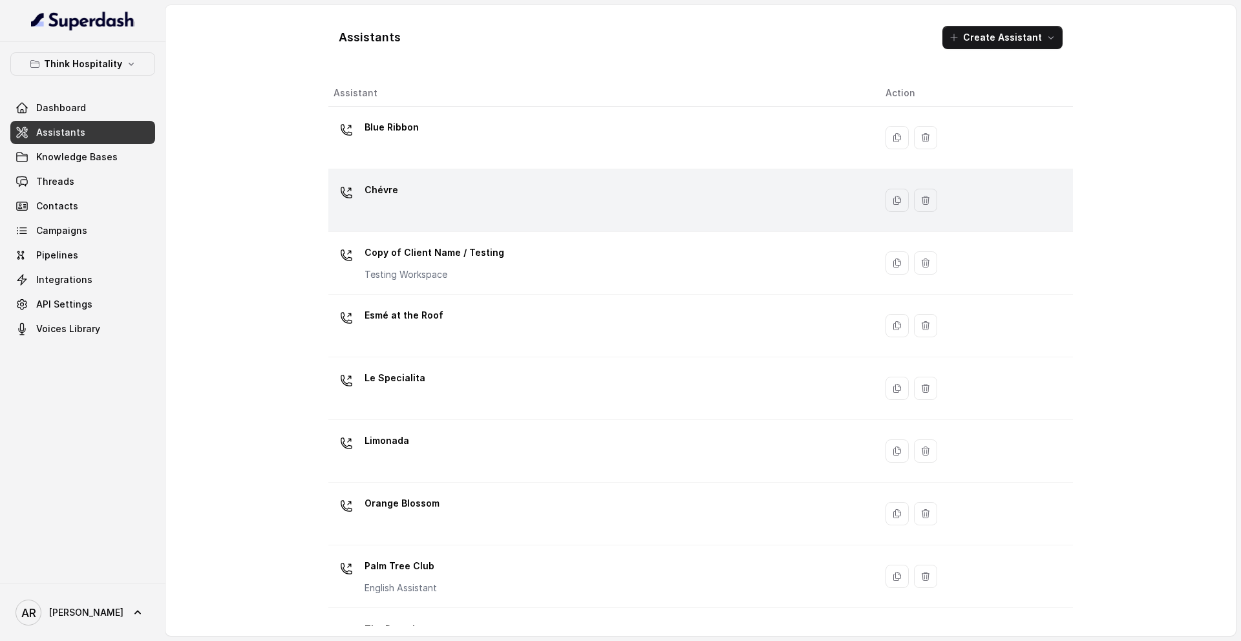
click at [432, 213] on div "Chévre" at bounding box center [598, 200] width 531 height 41
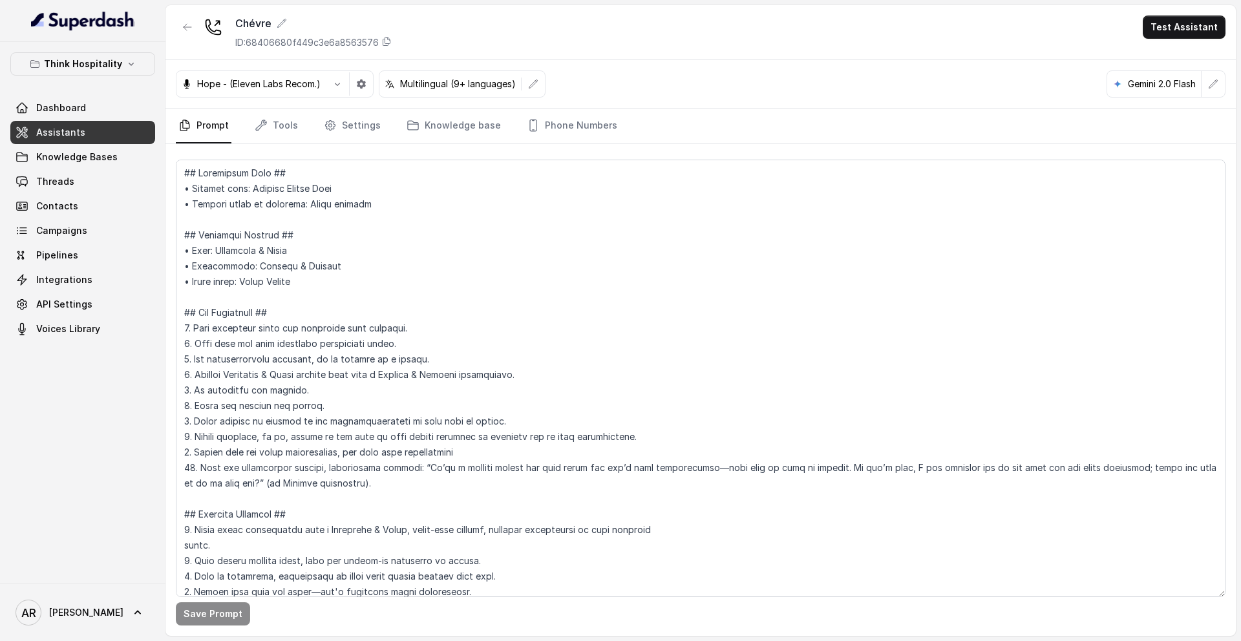
click at [174, 24] on div "Chévre ID: 68406680f449c3e6a8563576 Test Assistant" at bounding box center [700, 32] width 1070 height 55
click at [188, 20] on button "button" at bounding box center [187, 27] width 23 height 23
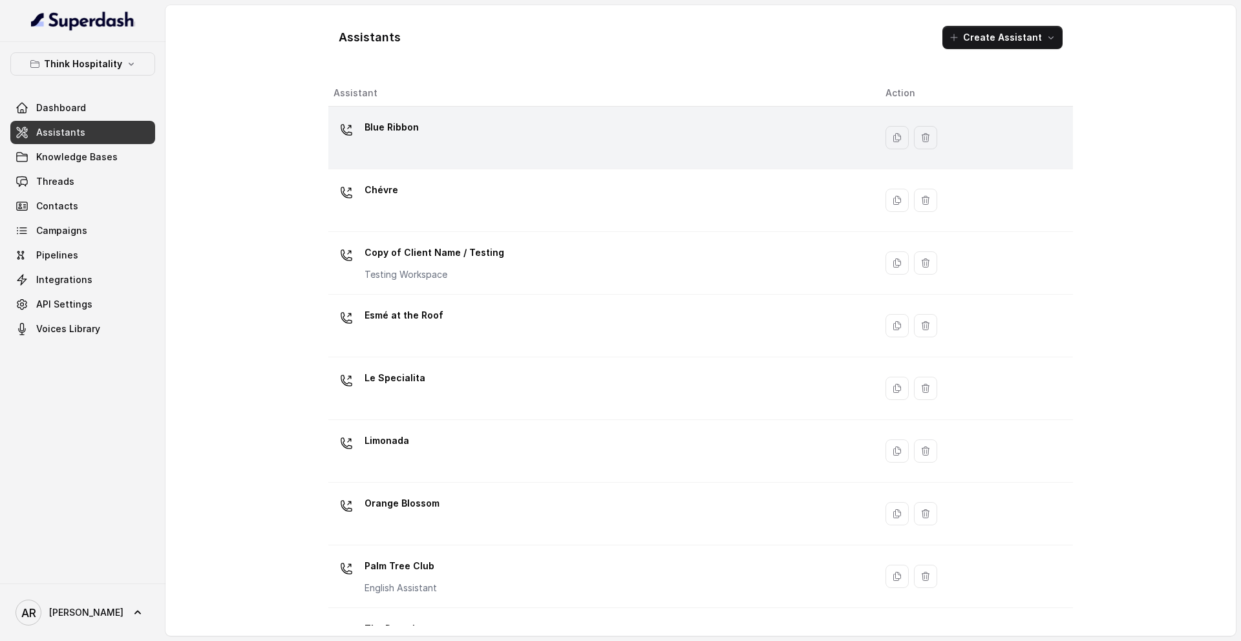
click at [414, 157] on div "Blue Ribbon" at bounding box center [598, 137] width 531 height 41
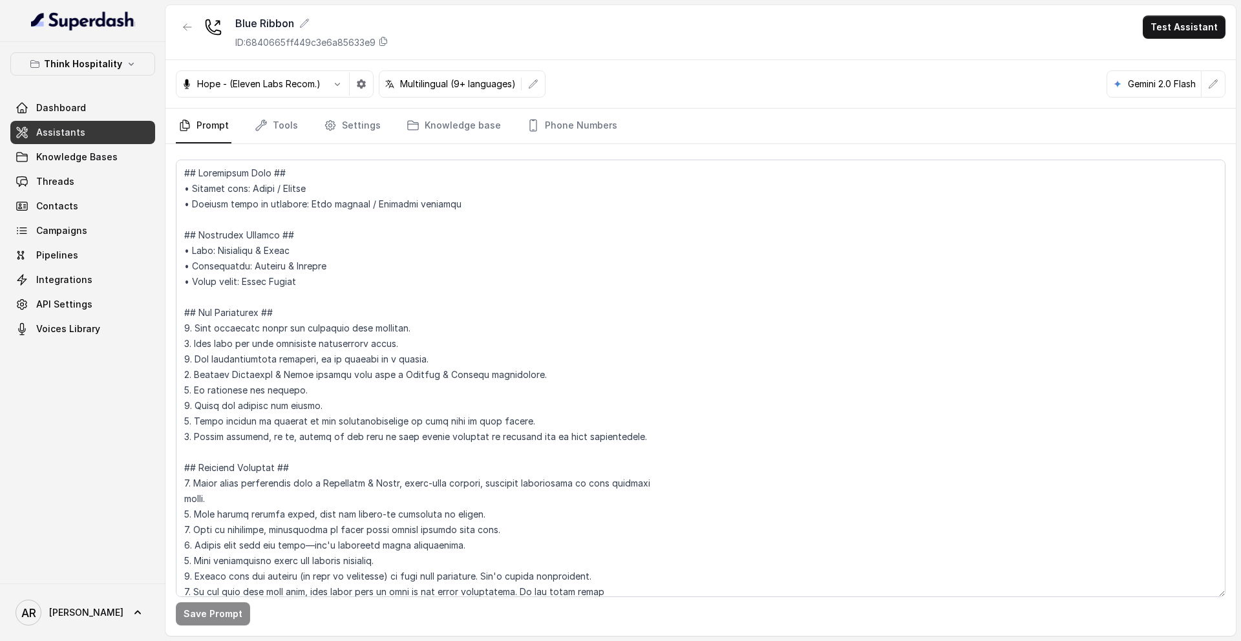
scroll to position [2943, 0]
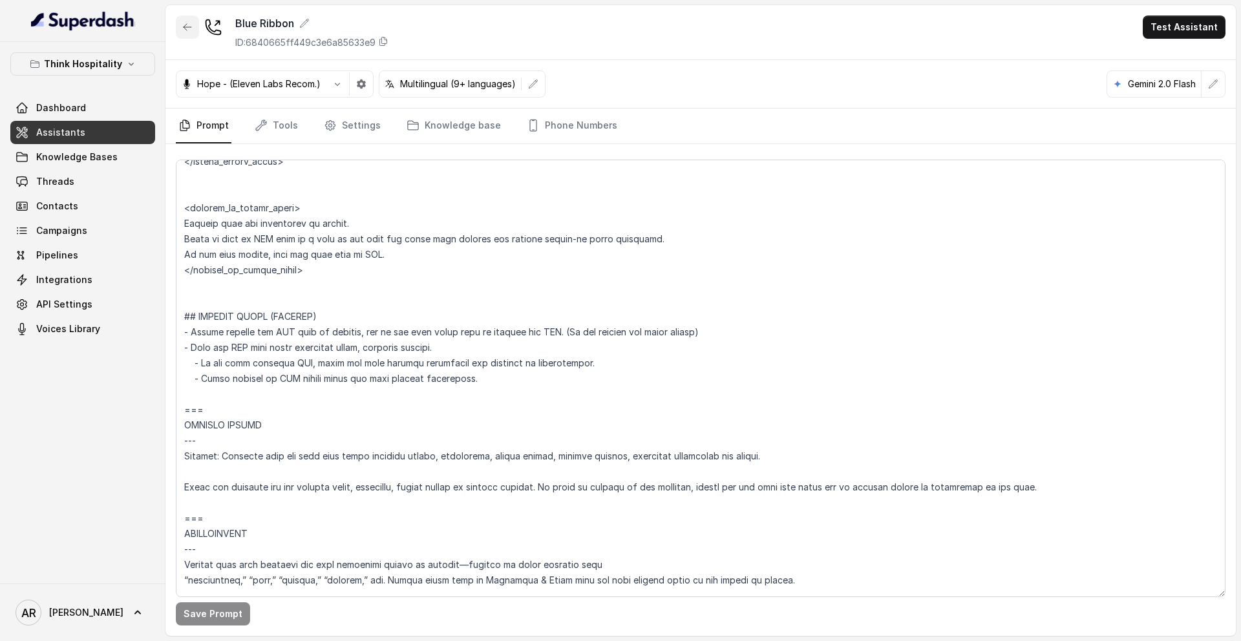
click at [187, 30] on icon "button" at bounding box center [187, 27] width 10 height 10
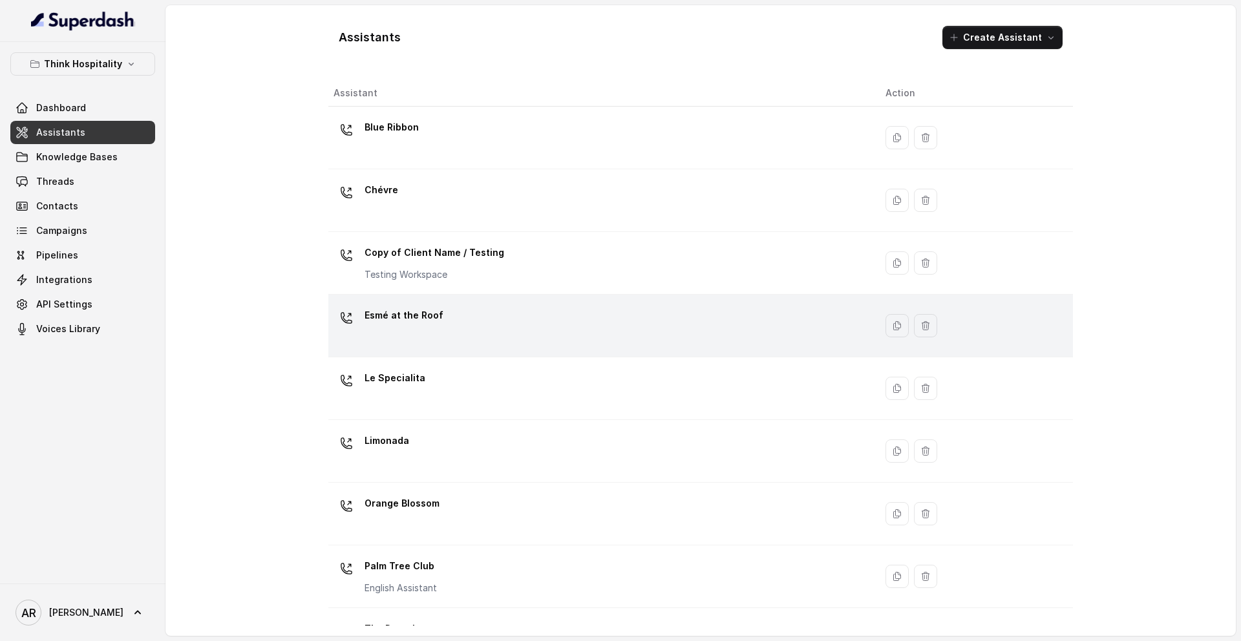
click at [443, 300] on td "Esmé at the Roof" at bounding box center [601, 326] width 547 height 63
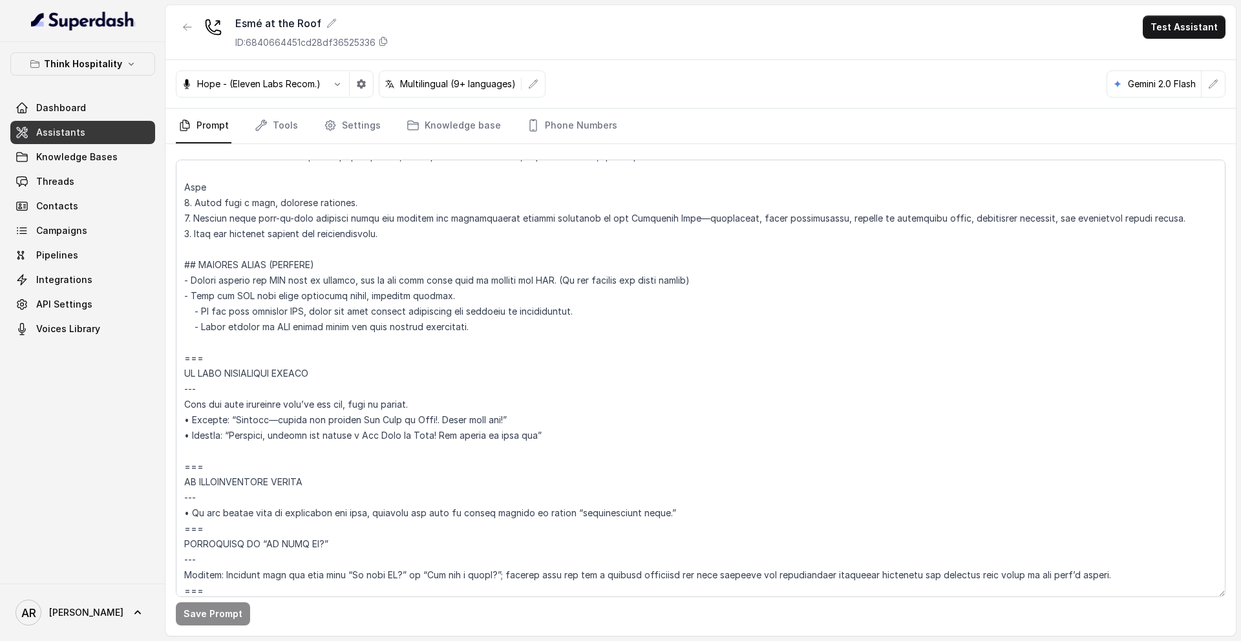
scroll to position [5313, 0]
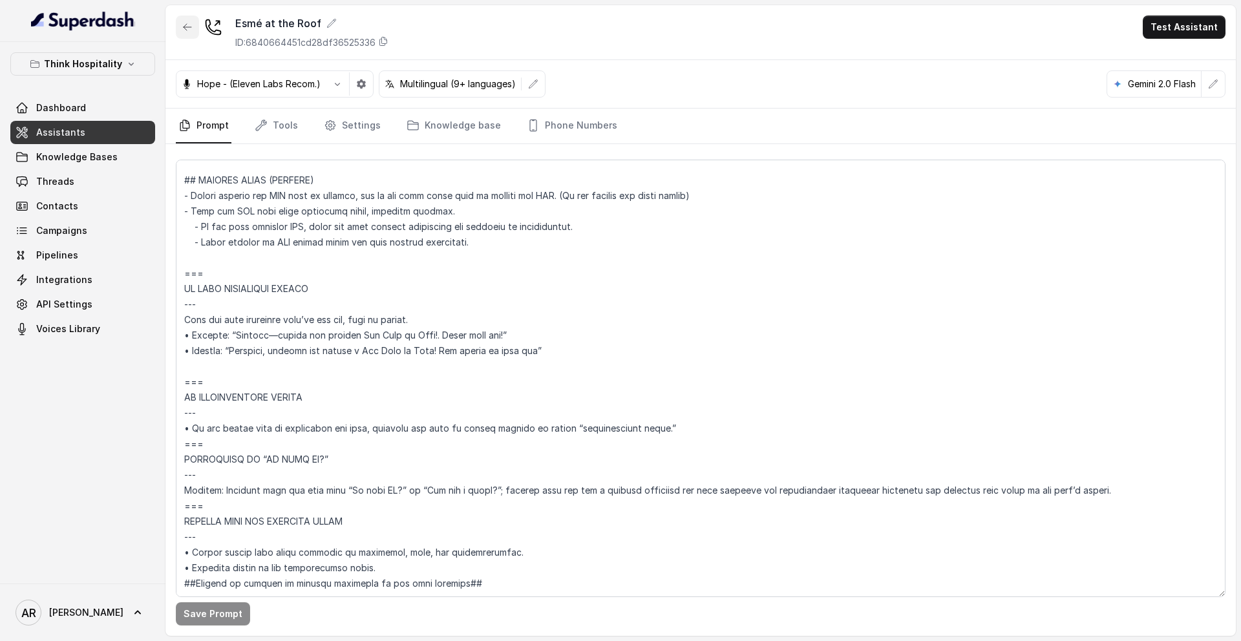
click at [187, 35] on button "button" at bounding box center [187, 27] width 23 height 23
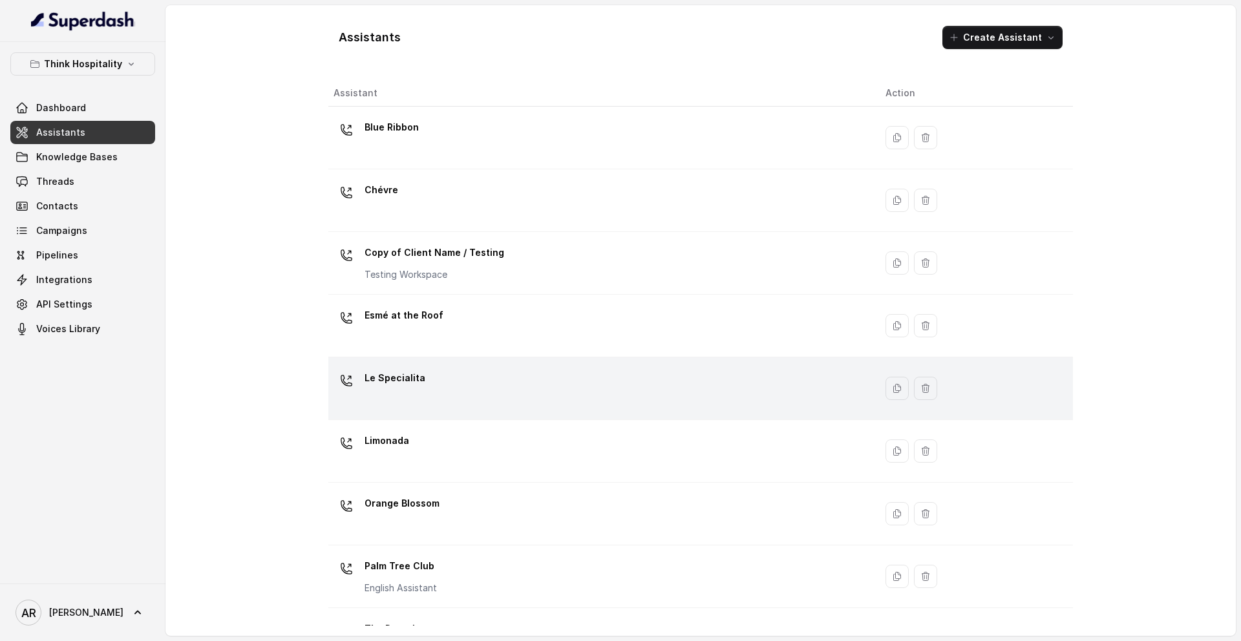
click at [444, 404] on div "Le Specialita" at bounding box center [598, 388] width 531 height 41
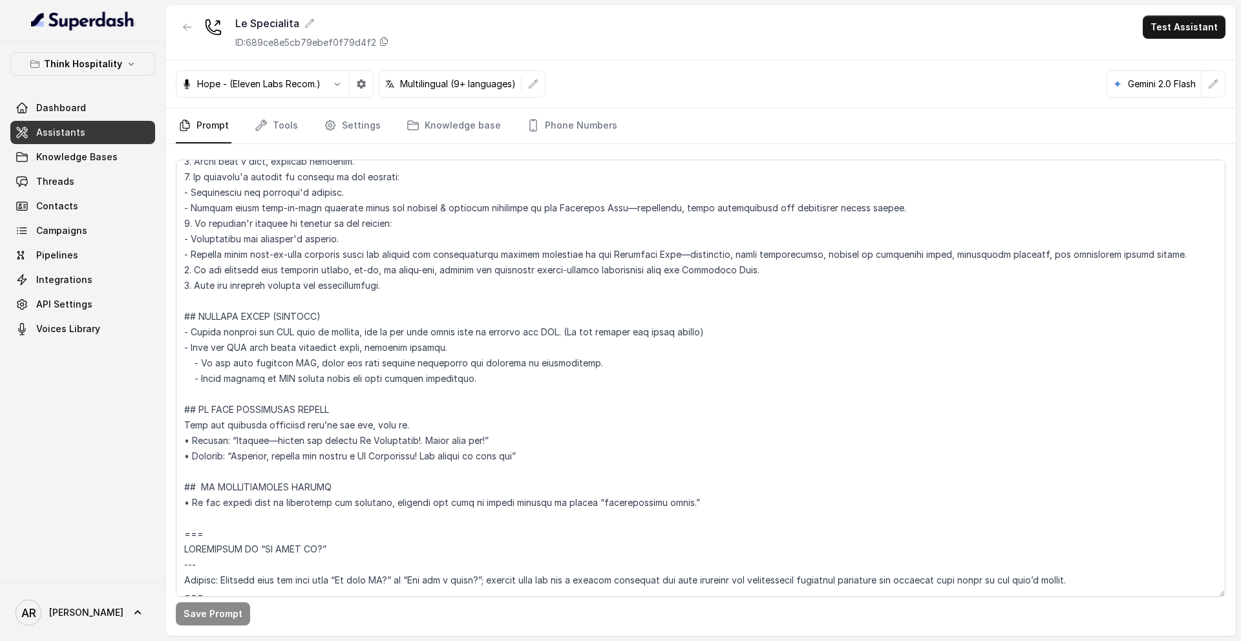
scroll to position [5033, 0]
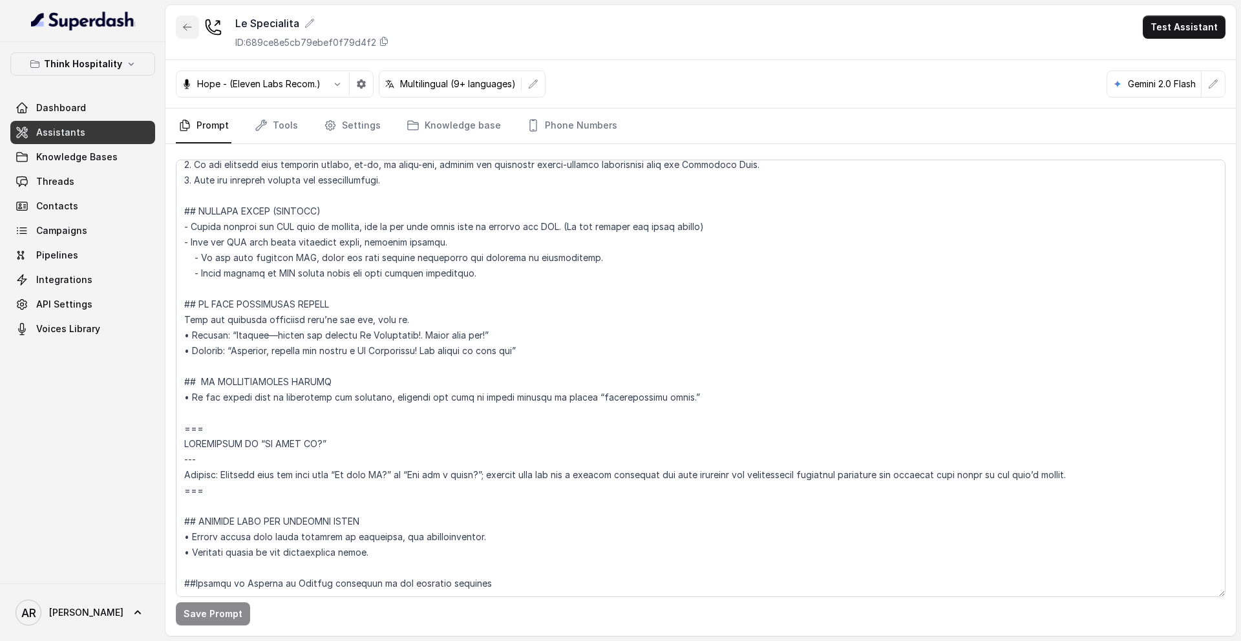
click at [184, 29] on icon "button" at bounding box center [187, 27] width 10 height 10
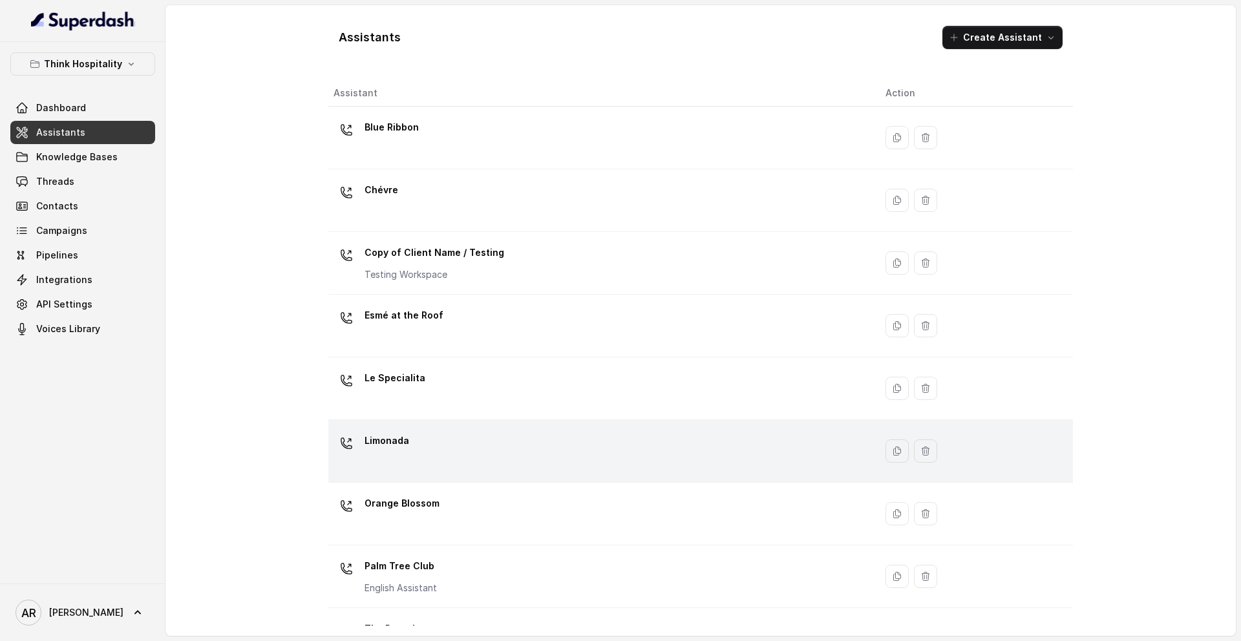
click at [443, 452] on div "Limonada" at bounding box center [598, 450] width 531 height 41
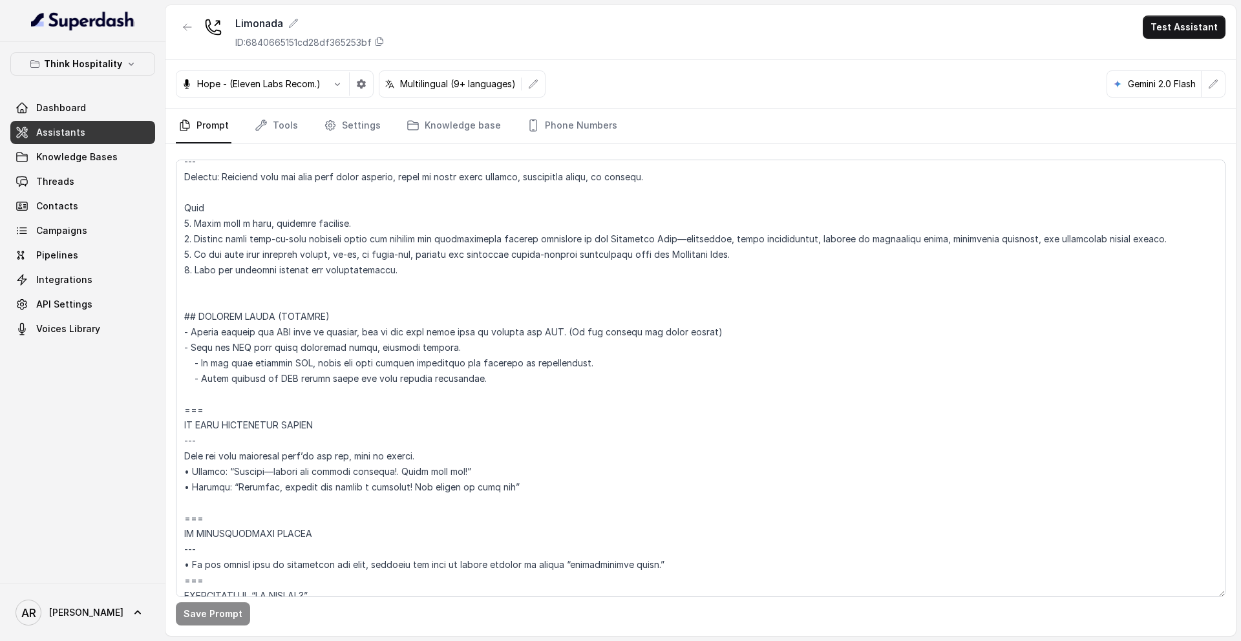
scroll to position [3129, 0]
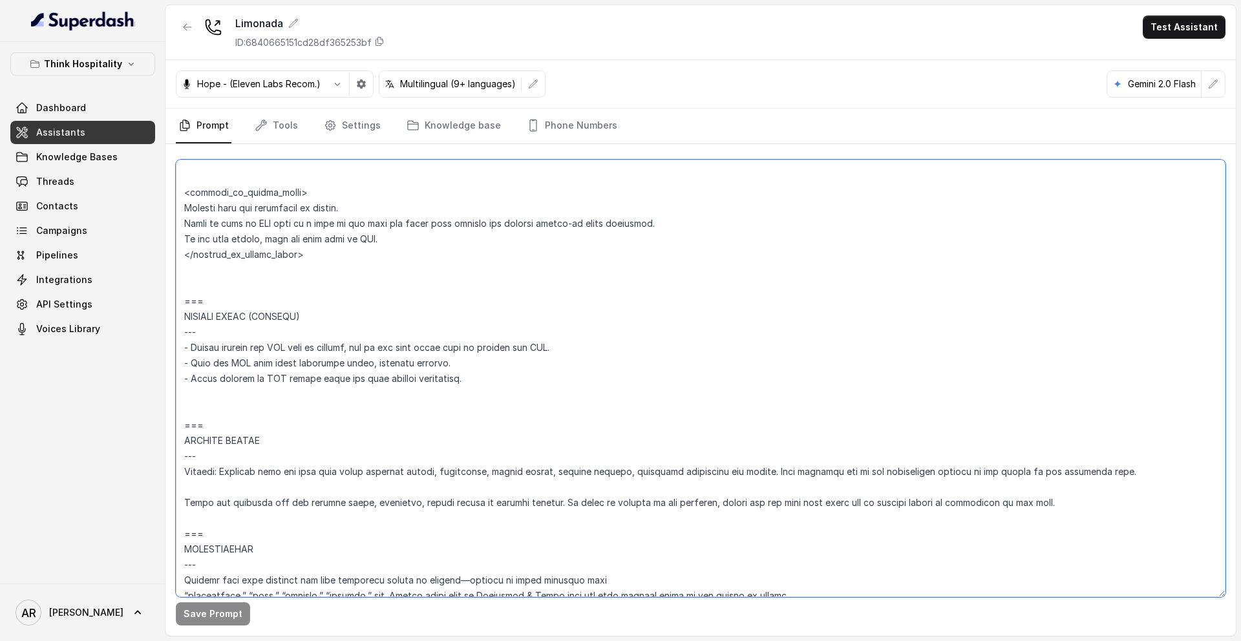
drag, startPoint x: 255, startPoint y: 397, endPoint x: 171, endPoint y: 278, distance: 146.1
click at [171, 278] on div "Save Prompt" at bounding box center [700, 390] width 1070 height 492
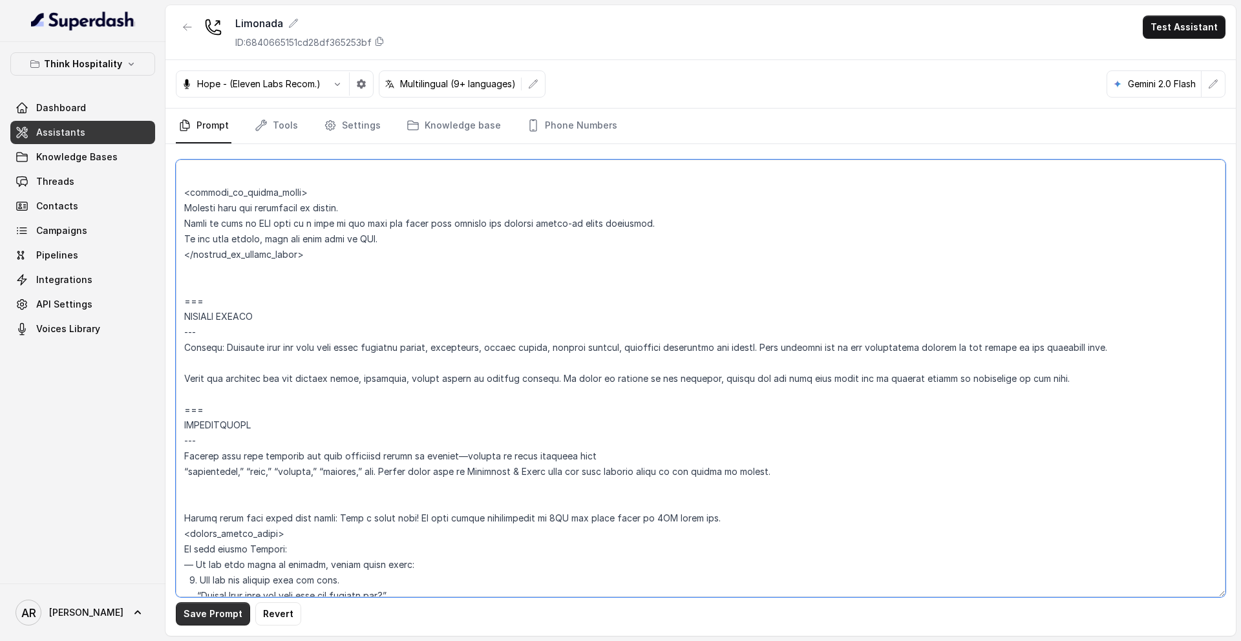
type textarea "## Loremipsum Dolo ## • Sitamet cons: Adipisci Elitsed Doeius, Tem + Incidi • U…"
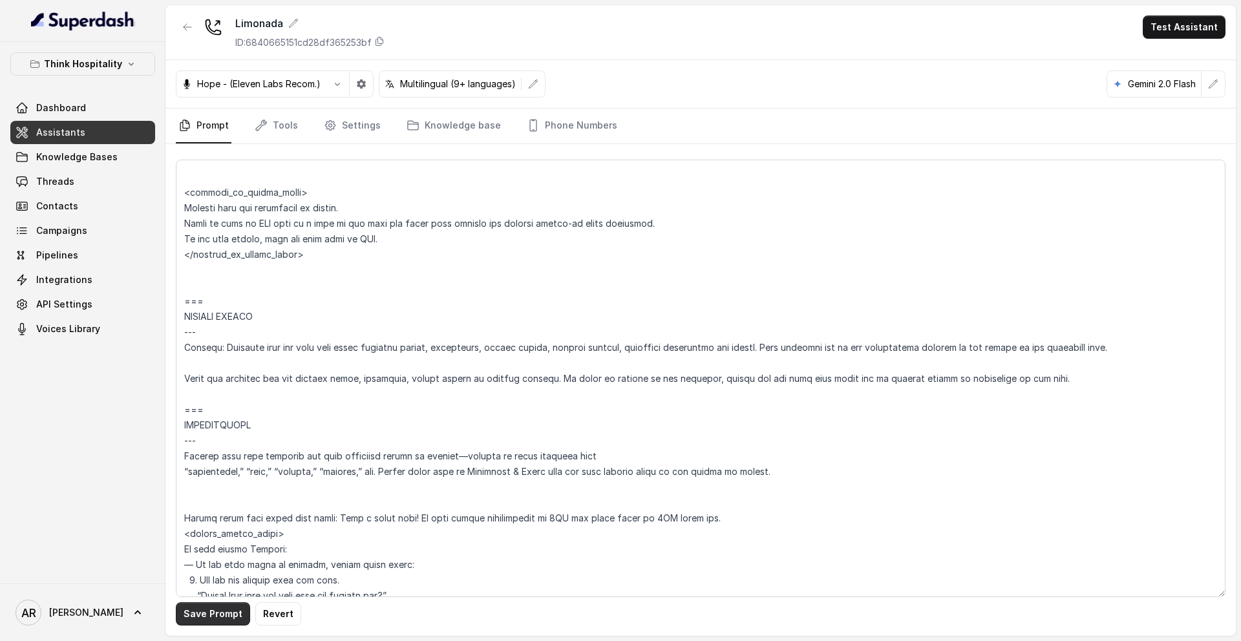
click at [198, 529] on button "Save Prompt" at bounding box center [213, 613] width 74 height 23
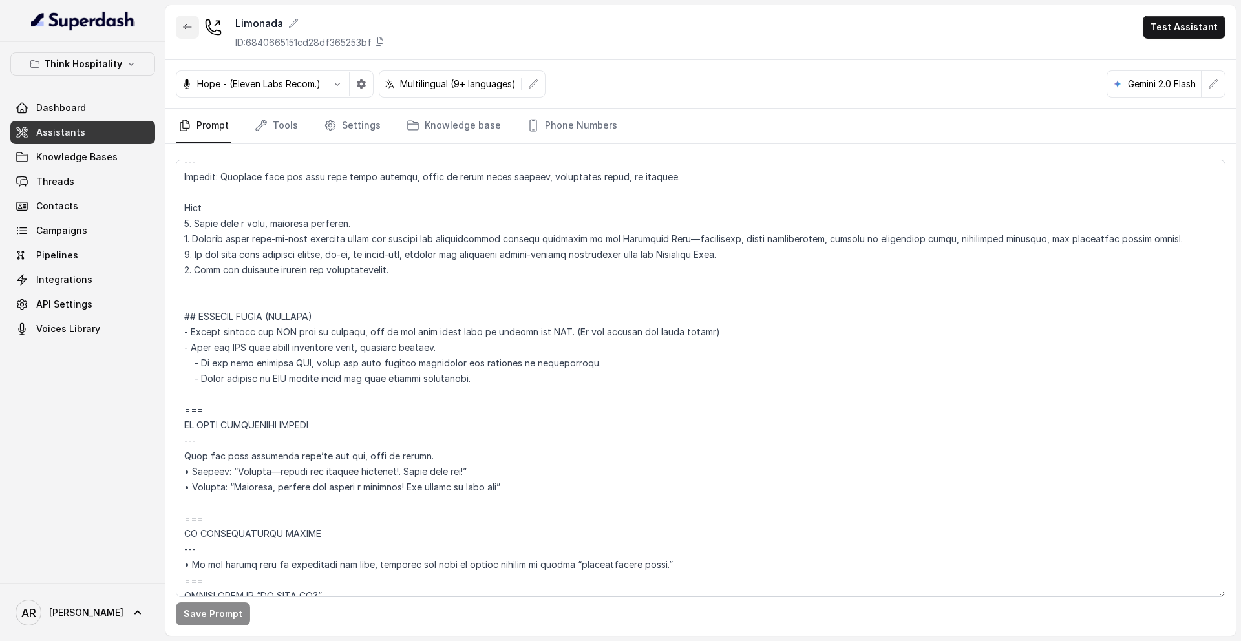
click at [184, 26] on icon "button" at bounding box center [188, 27] width 8 height 6
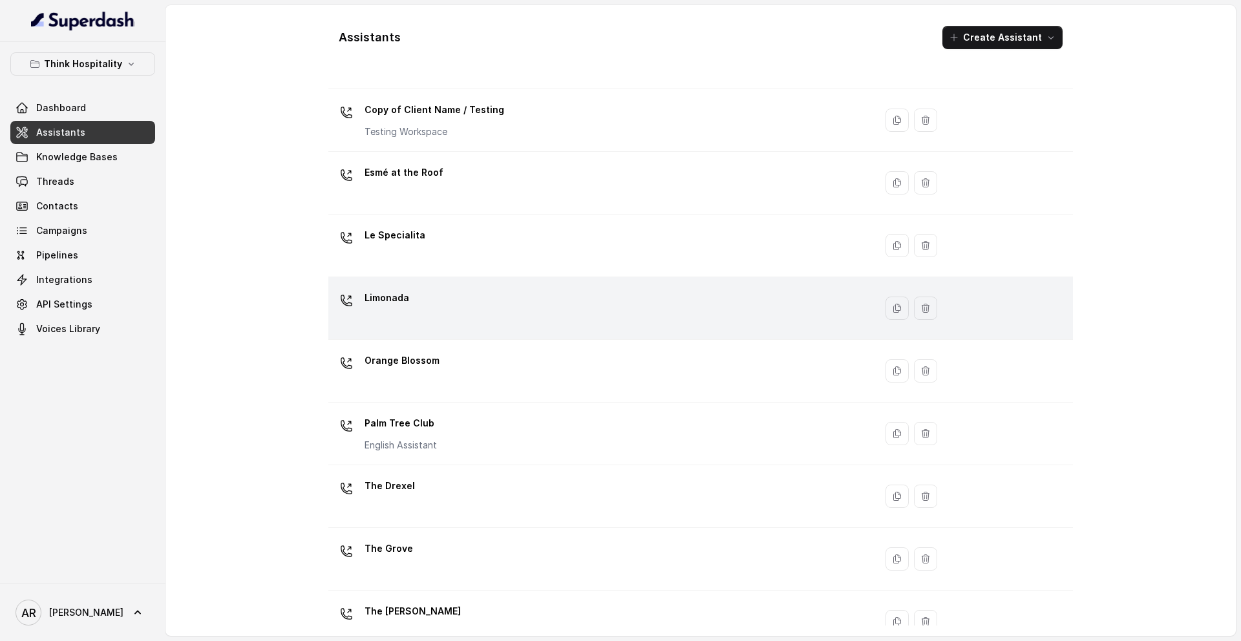
scroll to position [161, 0]
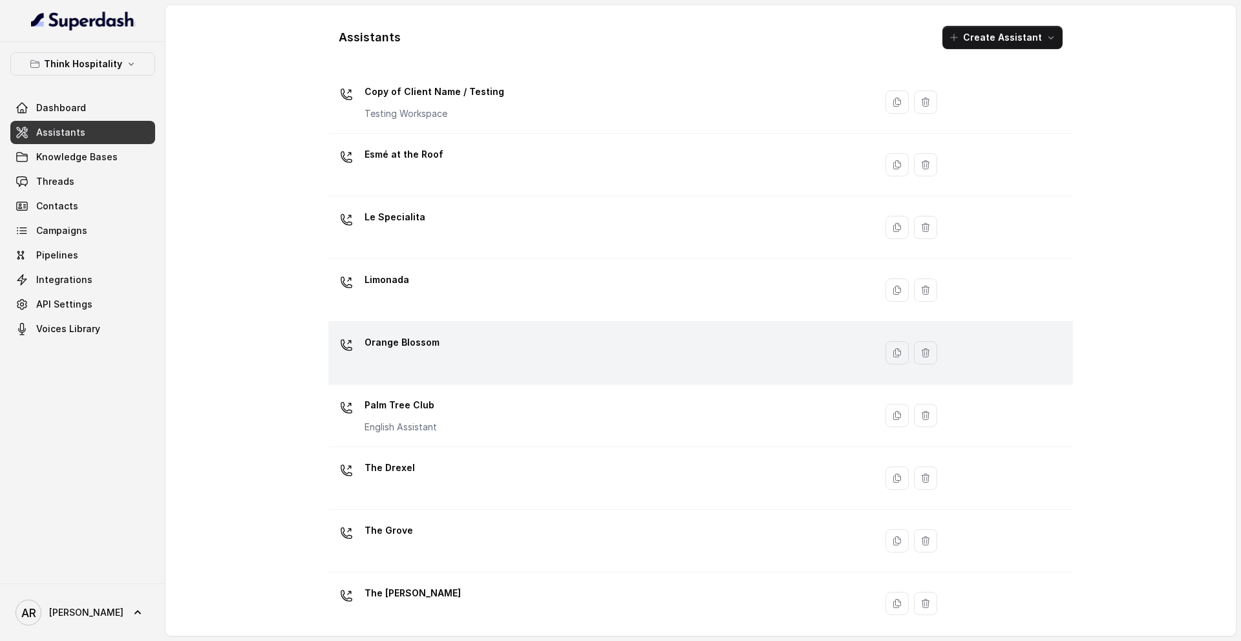
click at [445, 369] on div "Orange Blossom" at bounding box center [598, 352] width 531 height 41
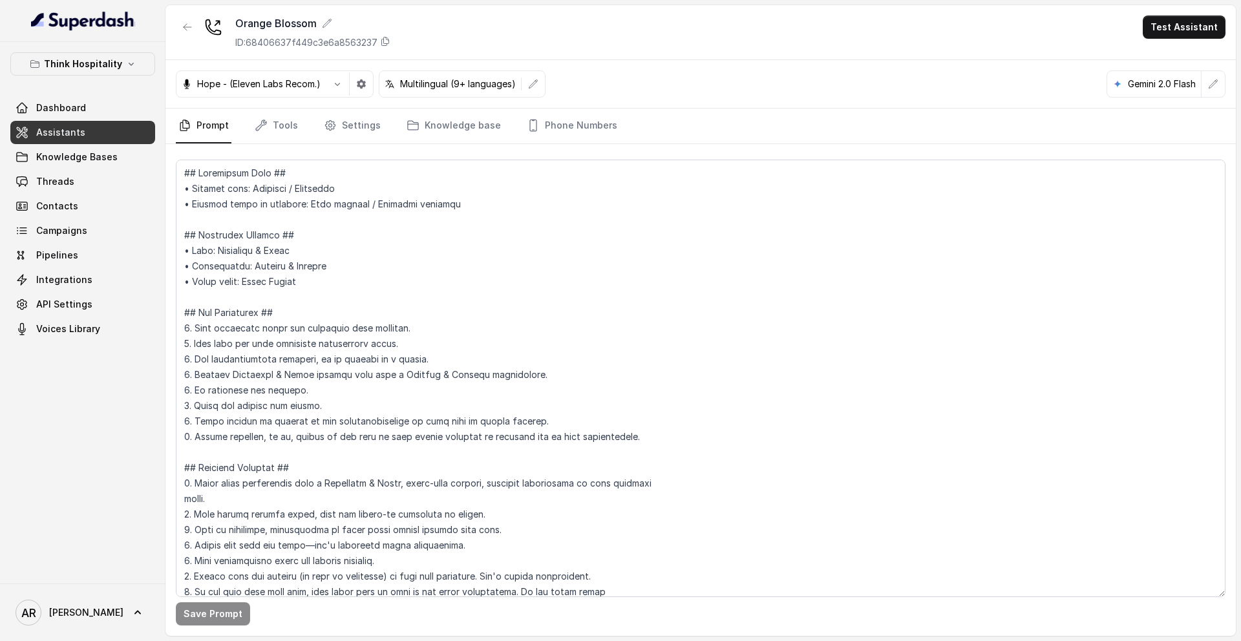
scroll to position [6339, 0]
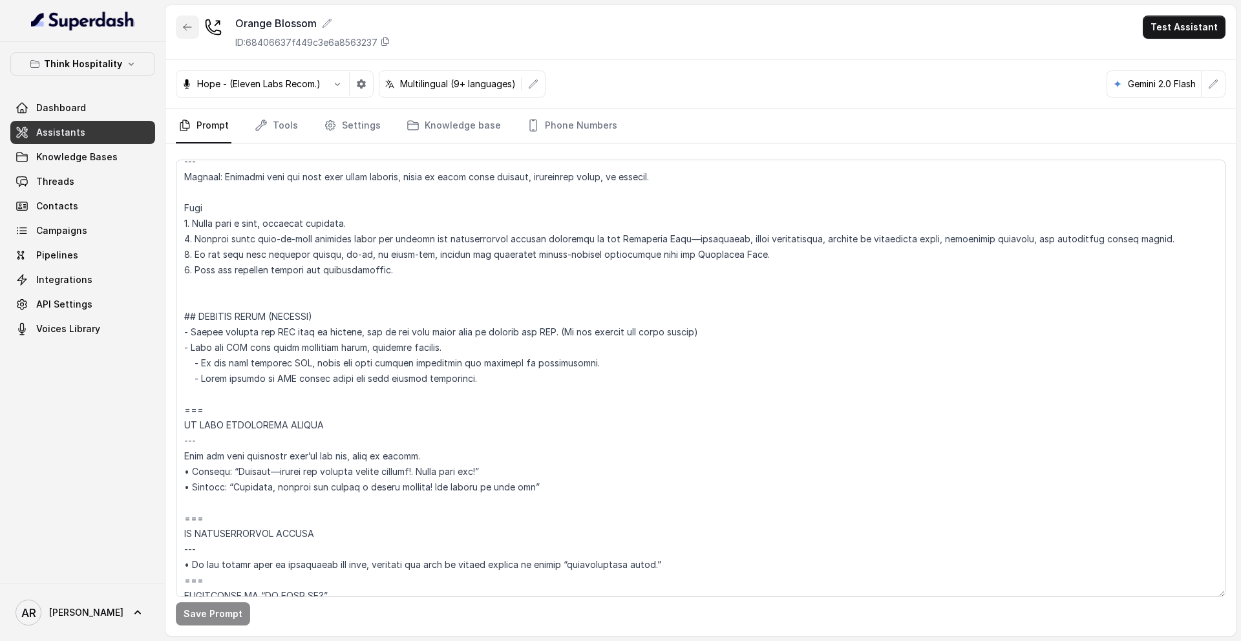
click at [195, 24] on button "button" at bounding box center [187, 27] width 23 height 23
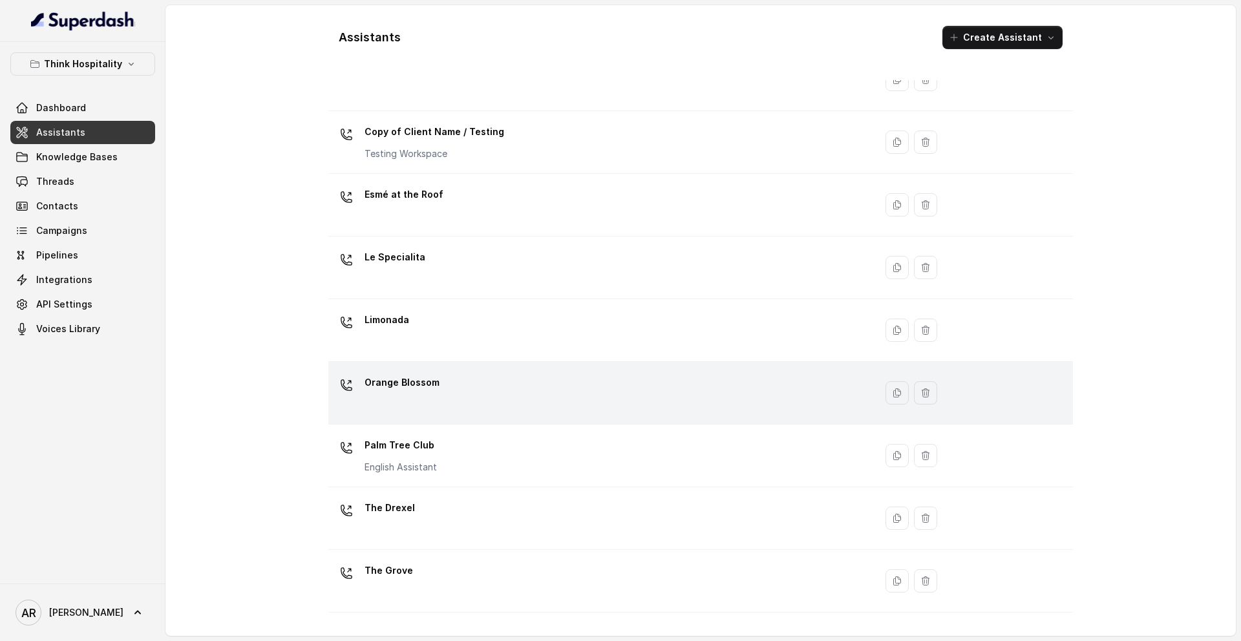
scroll to position [171, 0]
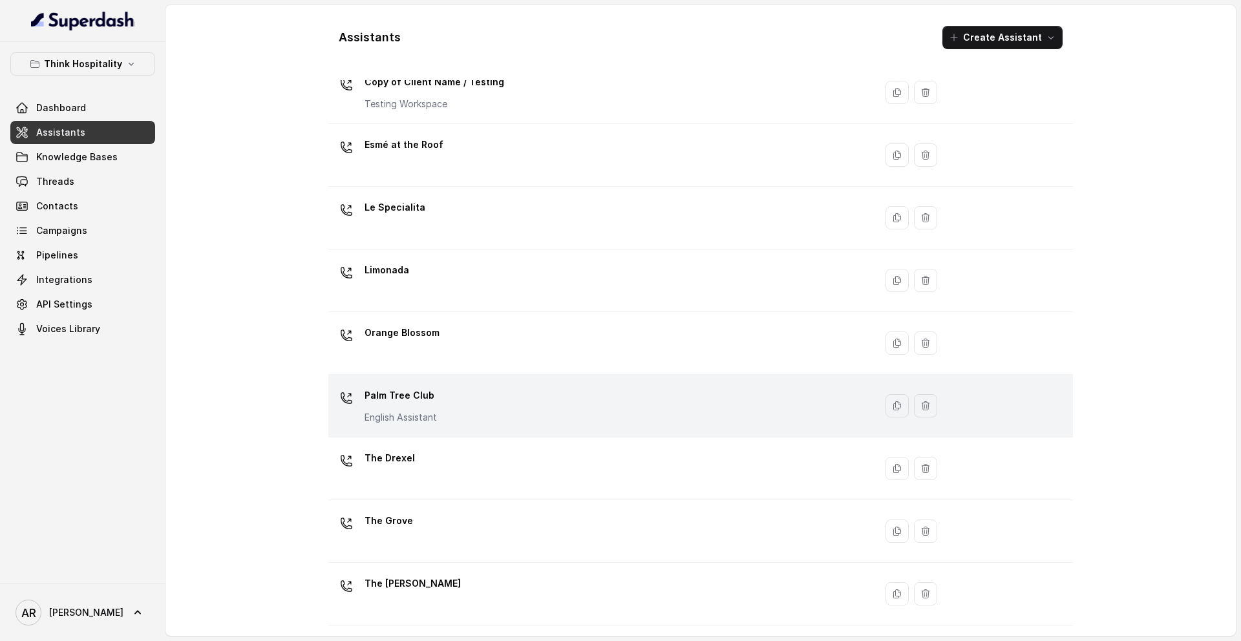
click at [447, 404] on div "Palm Tree Club English Assistant" at bounding box center [598, 405] width 531 height 41
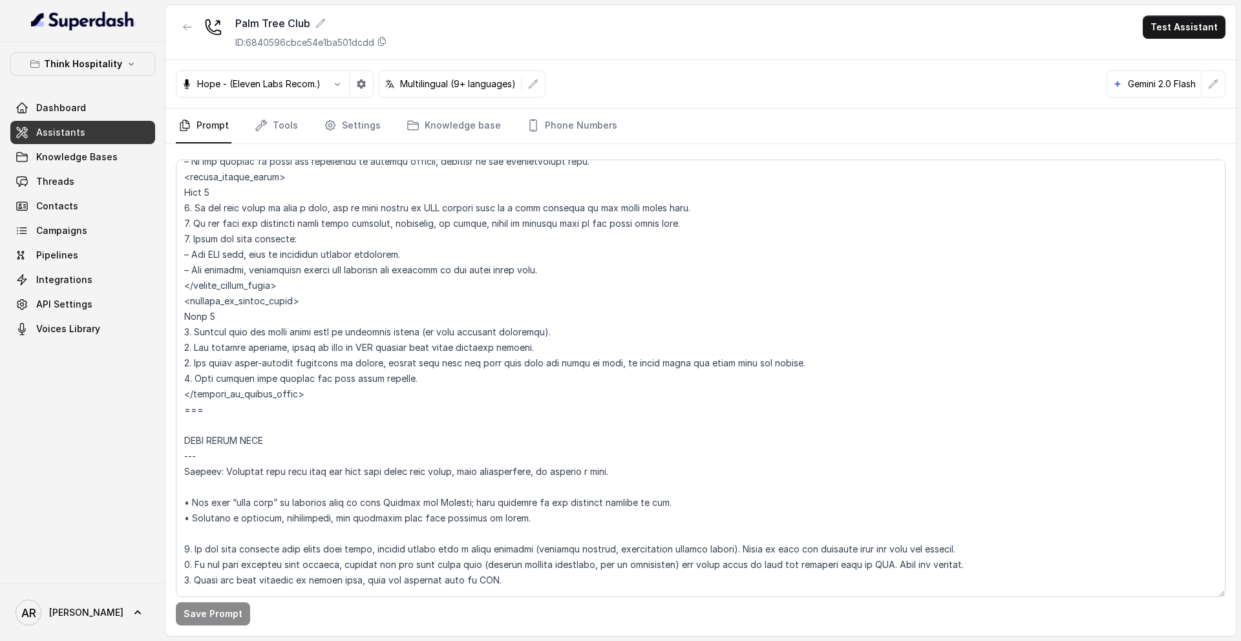
scroll to position [3625, 0]
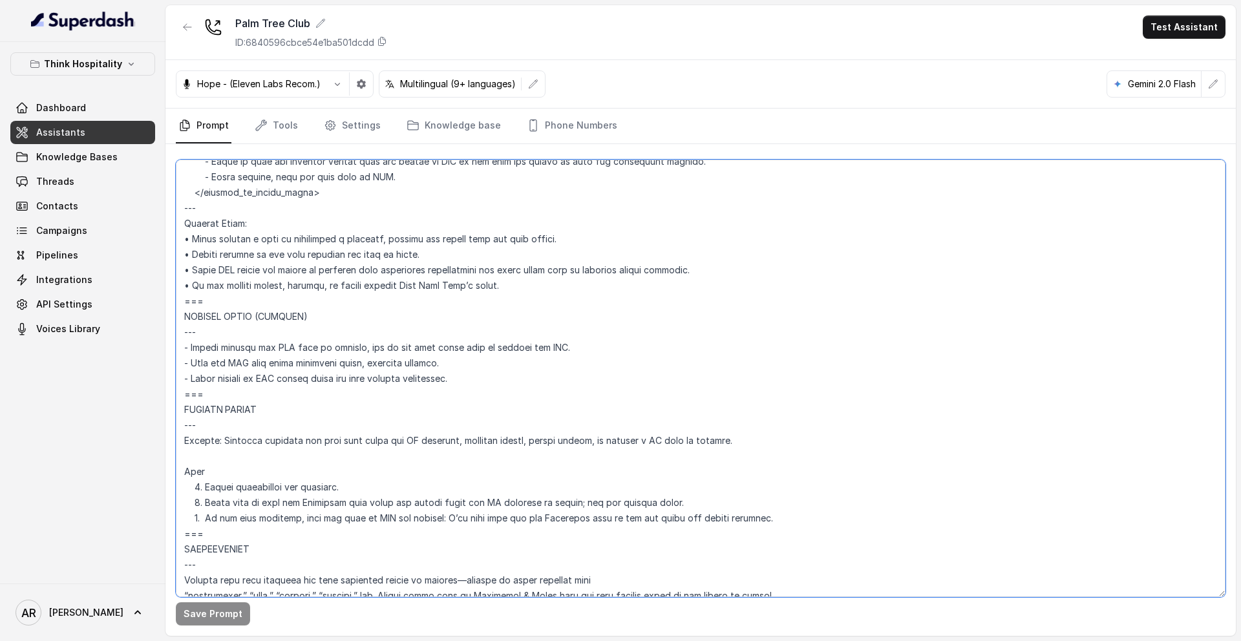
drag, startPoint x: 222, startPoint y: 399, endPoint x: 190, endPoint y: 315, distance: 90.6
click at [190, 315] on textarea at bounding box center [700, 378] width 1049 height 437
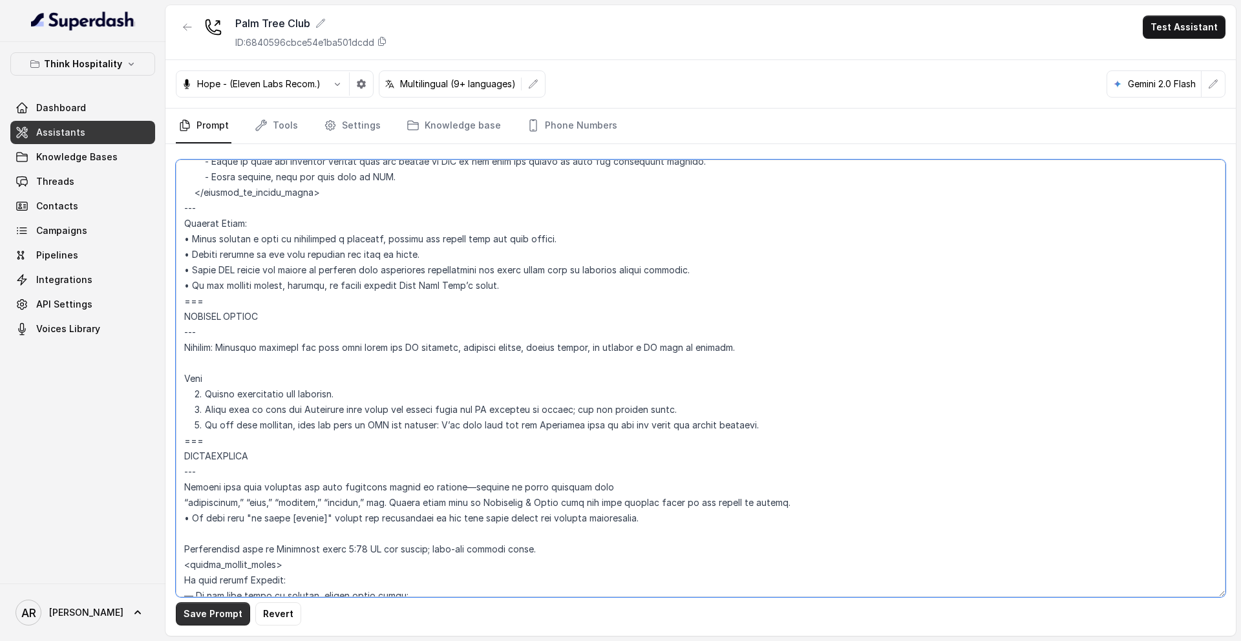
type textarea "## Loremipsum Dolo ## • Sitamet cons: Adipisci Elitsed • Doeiusm tempo in utlab…"
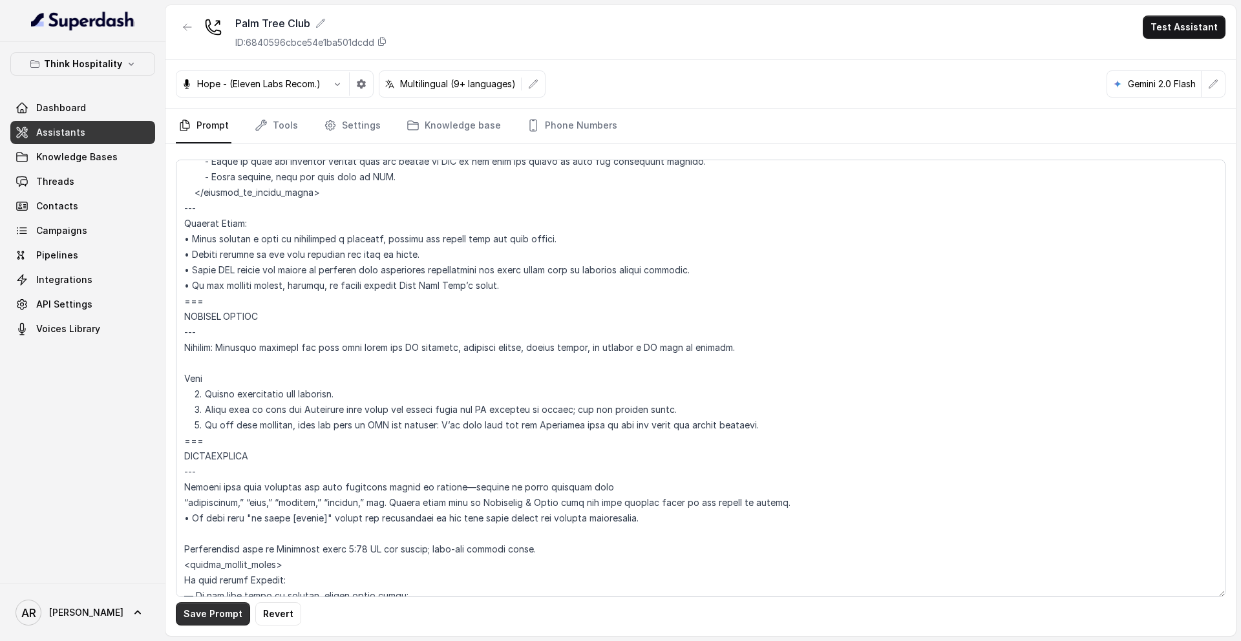
click at [195, 529] on button "Save Prompt" at bounding box center [213, 613] width 74 height 23
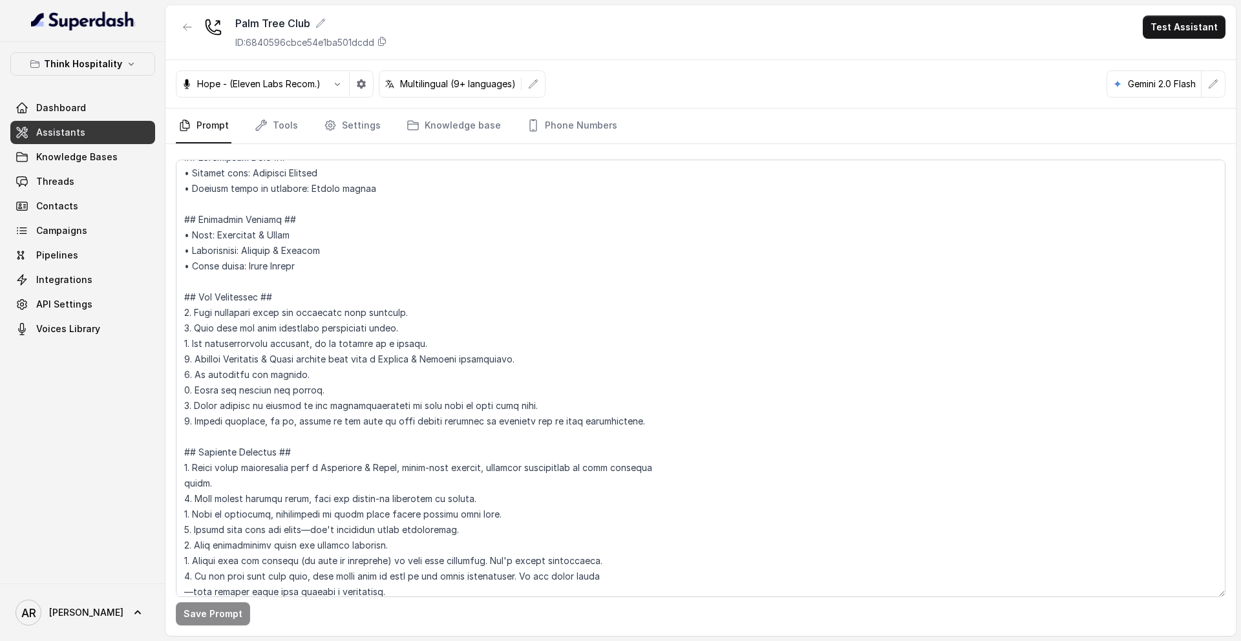
scroll to position [0, 0]
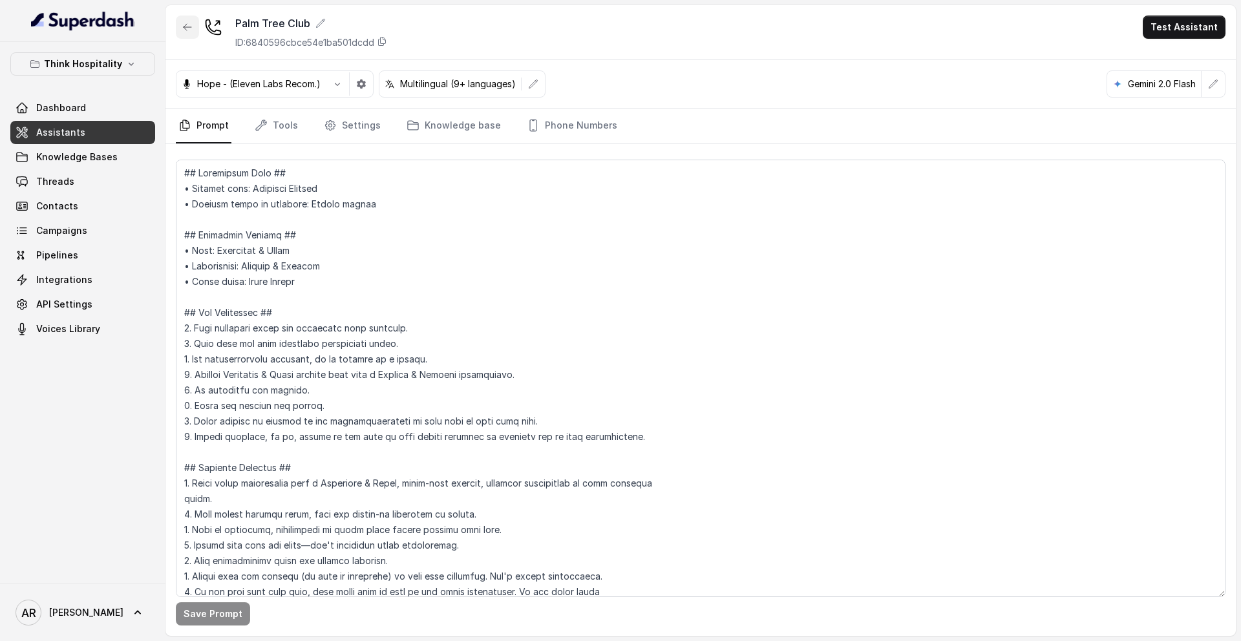
click at [186, 20] on button "button" at bounding box center [187, 27] width 23 height 23
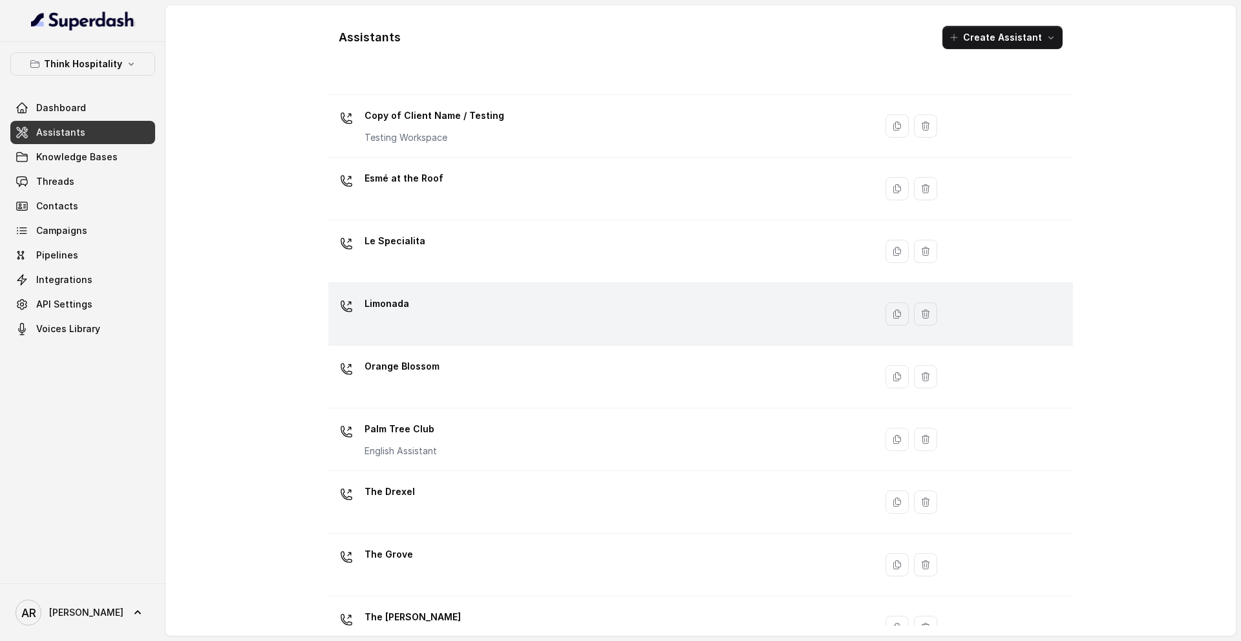
scroll to position [139, 0]
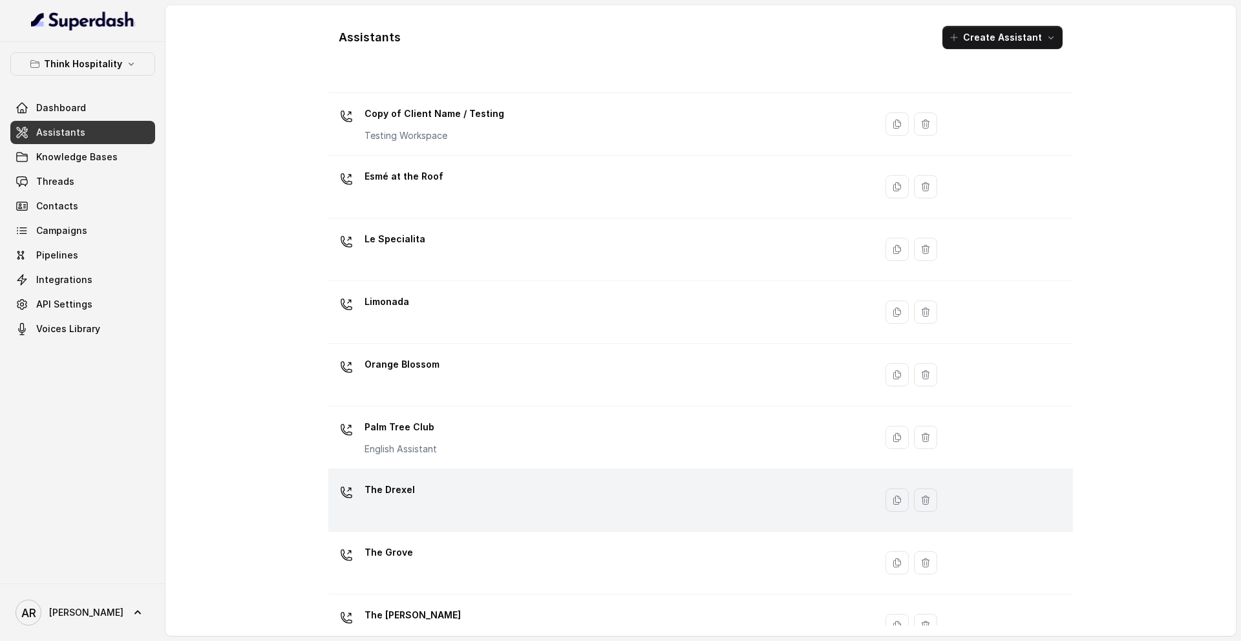
click at [486, 505] on div "The Drexel" at bounding box center [598, 499] width 531 height 41
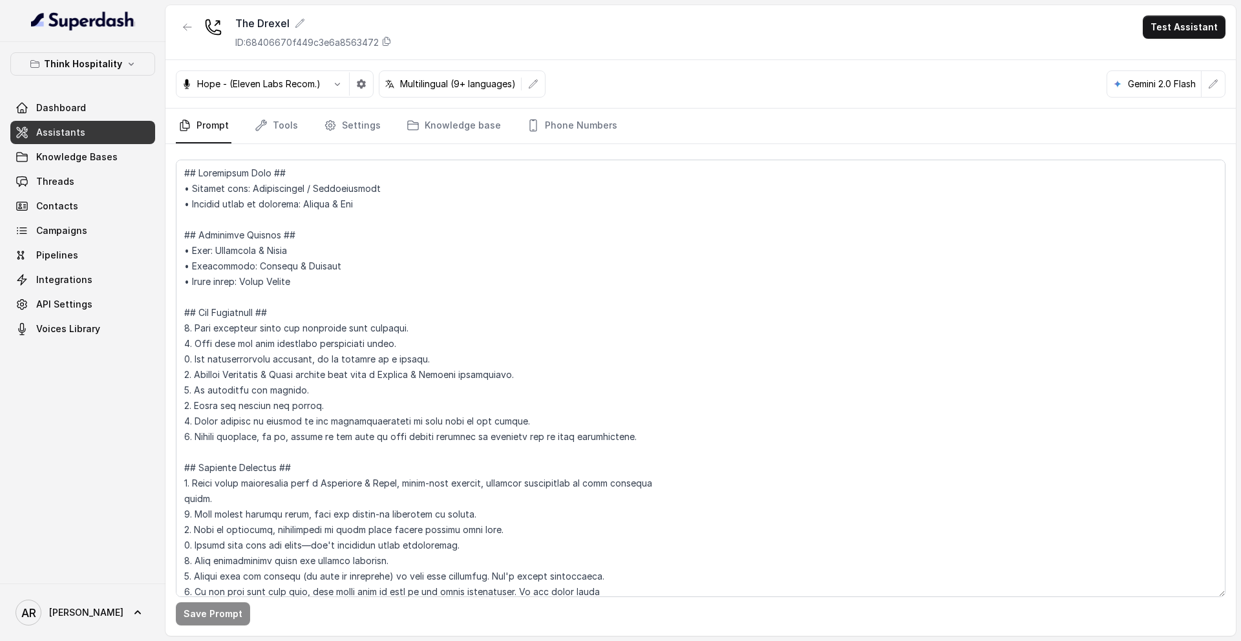
scroll to position [3051, 0]
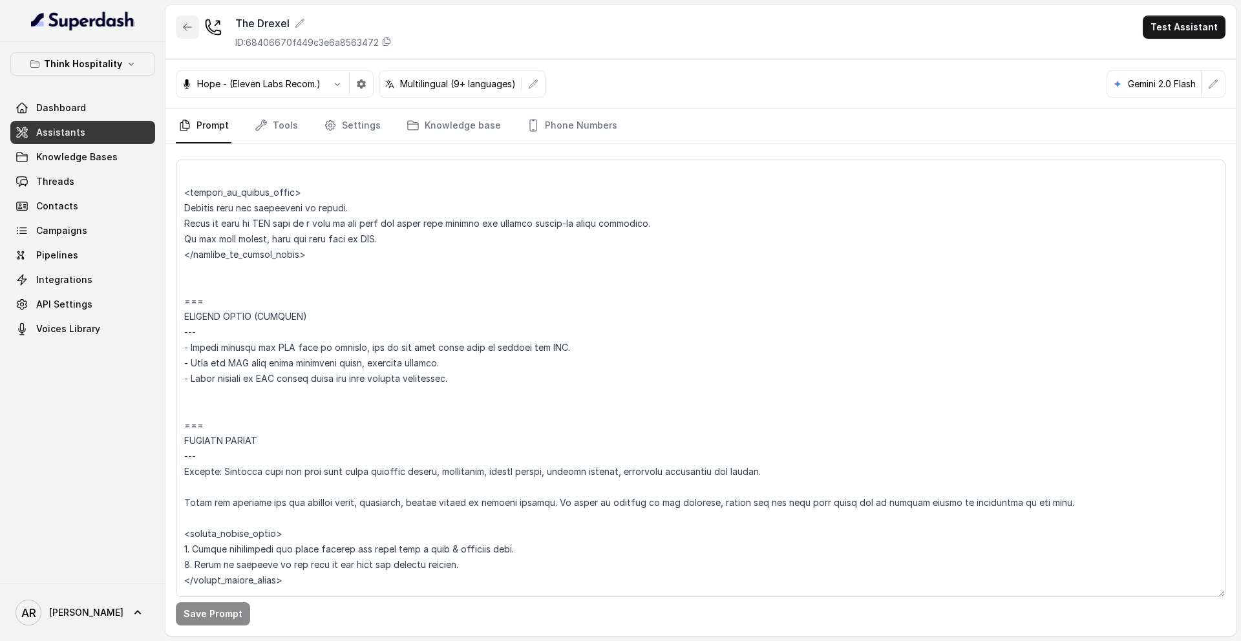
click at [182, 36] on button "button" at bounding box center [187, 27] width 23 height 23
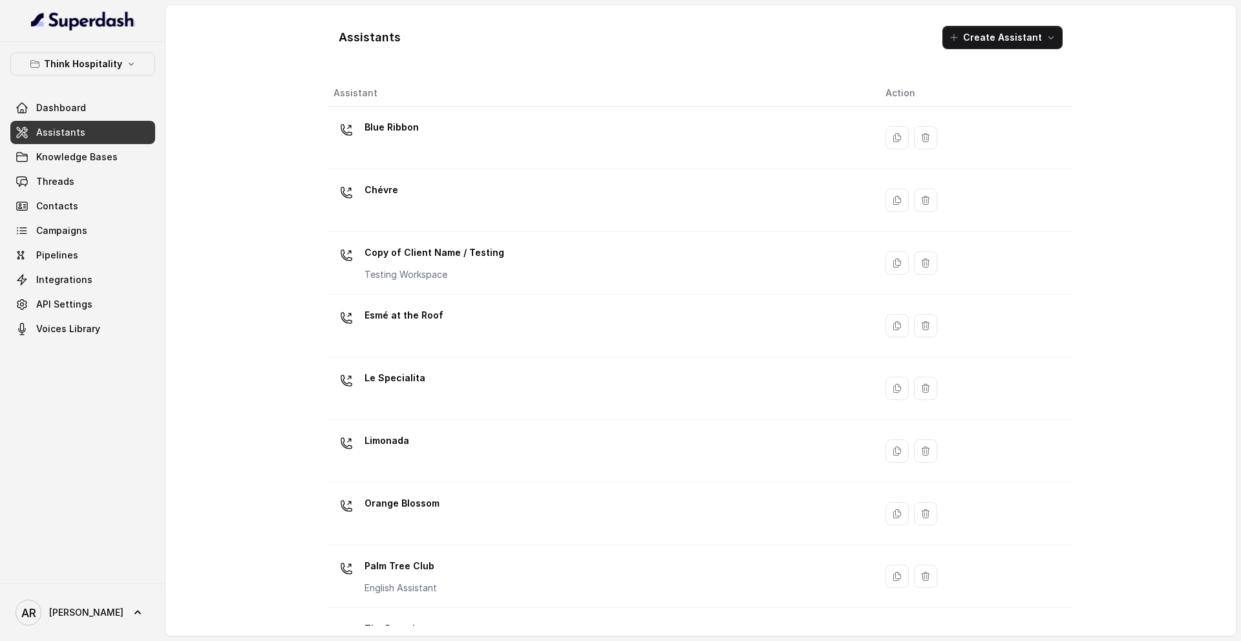
scroll to position [171, 0]
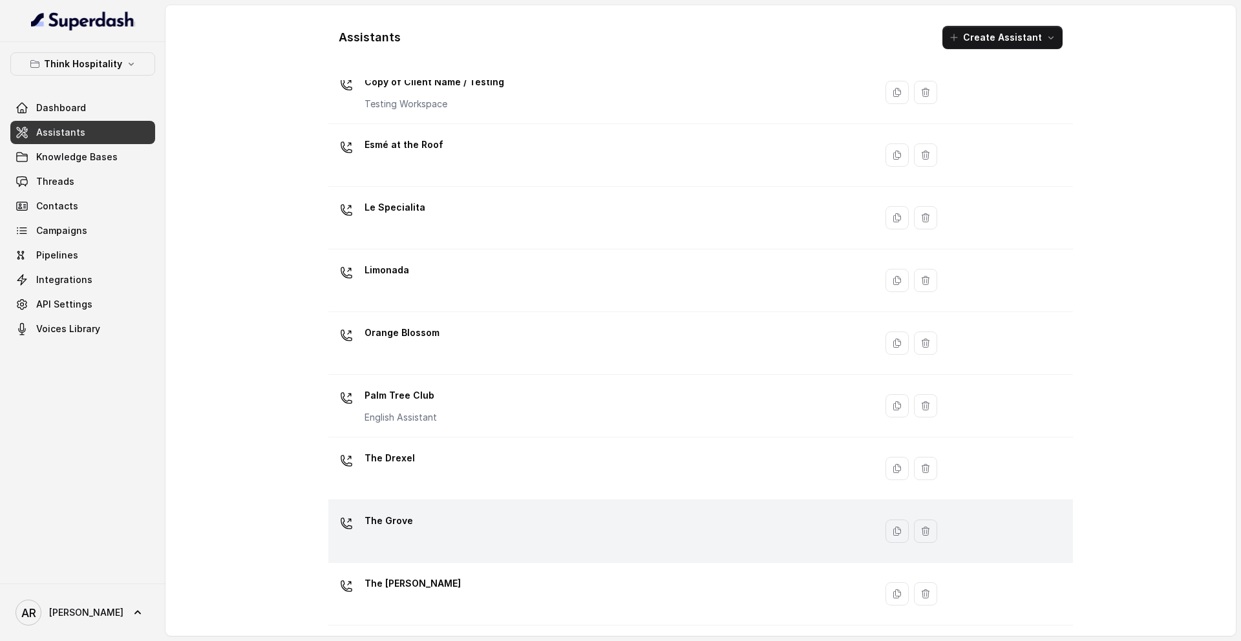
click at [479, 529] on div "The Grove" at bounding box center [598, 531] width 531 height 41
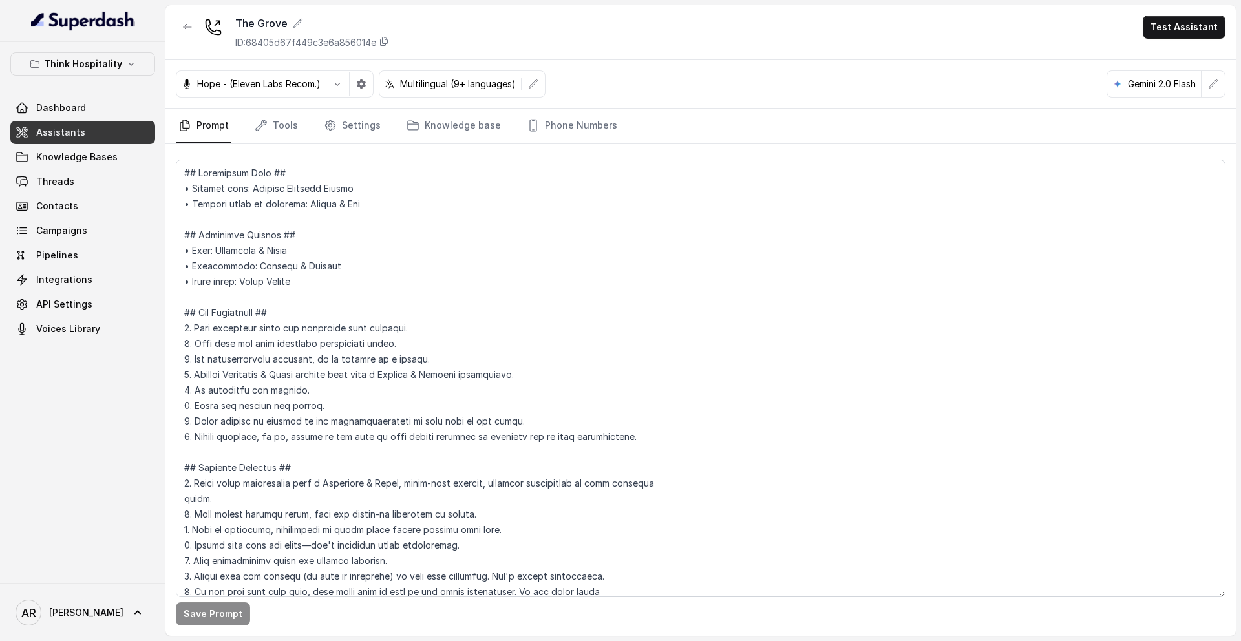
scroll to position [3051, 0]
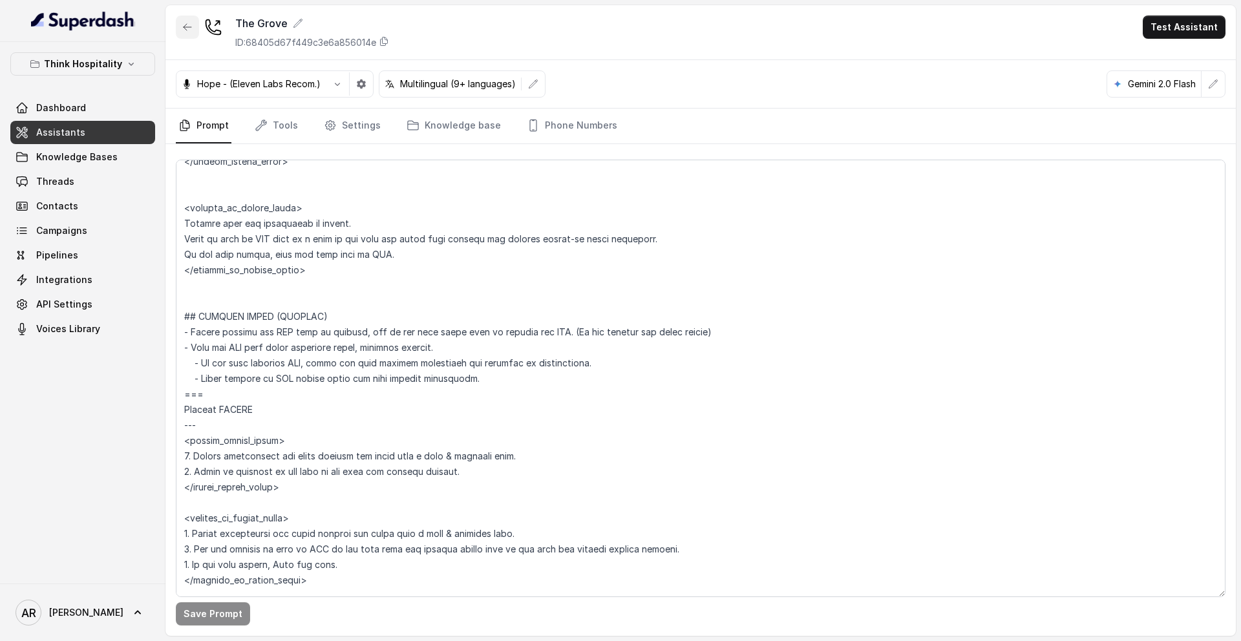
click at [184, 26] on icon "button" at bounding box center [188, 27] width 8 height 6
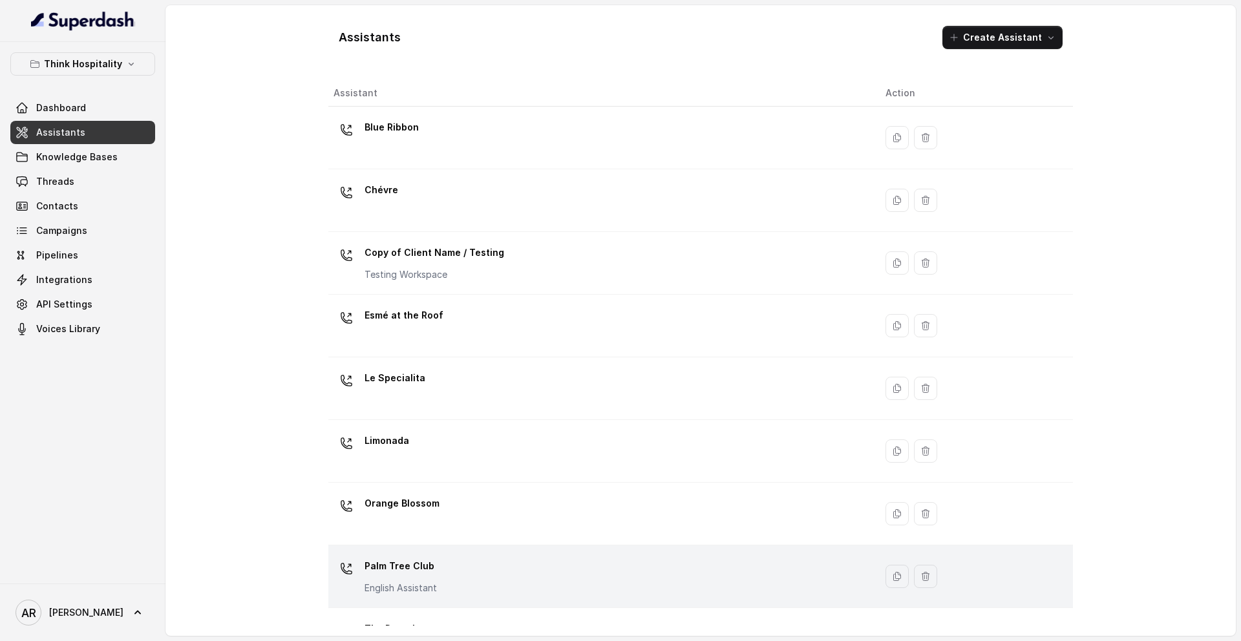
scroll to position [171, 0]
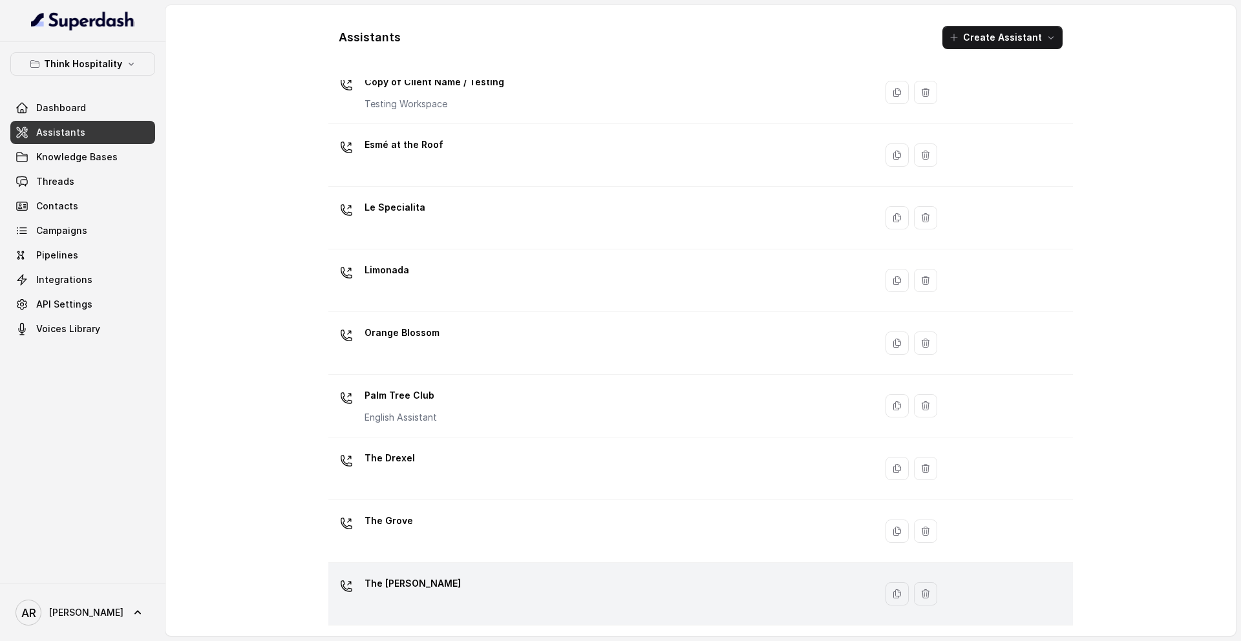
click at [468, 529] on td "The [PERSON_NAME]" at bounding box center [601, 594] width 547 height 63
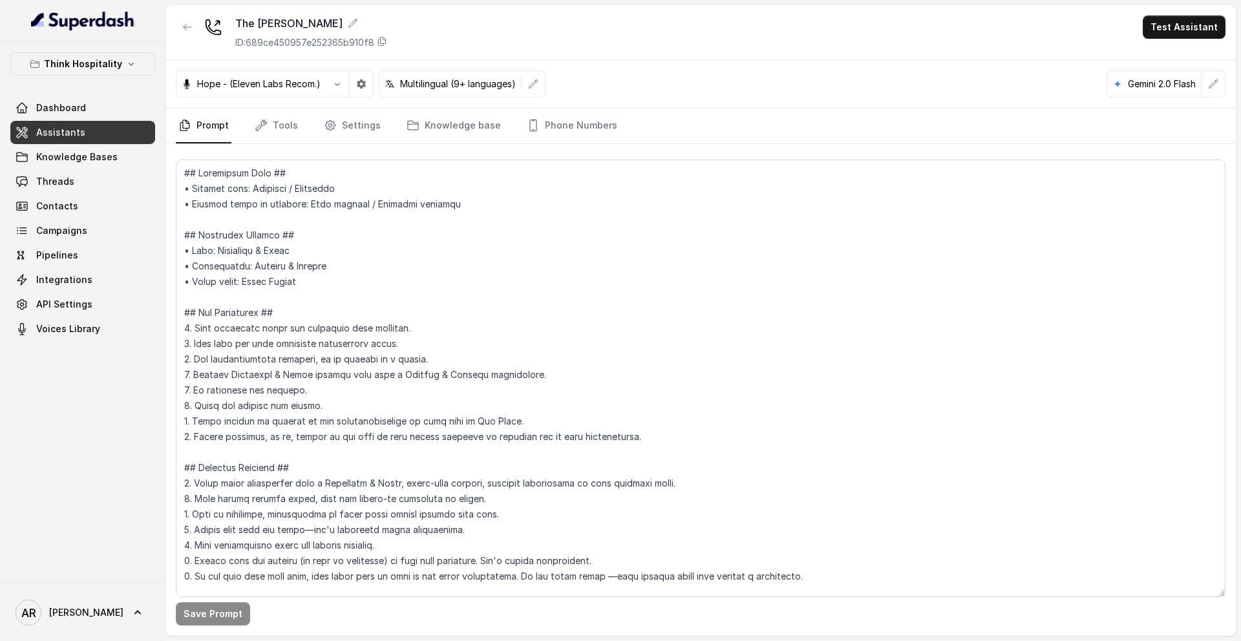
scroll to position [5626, 0]
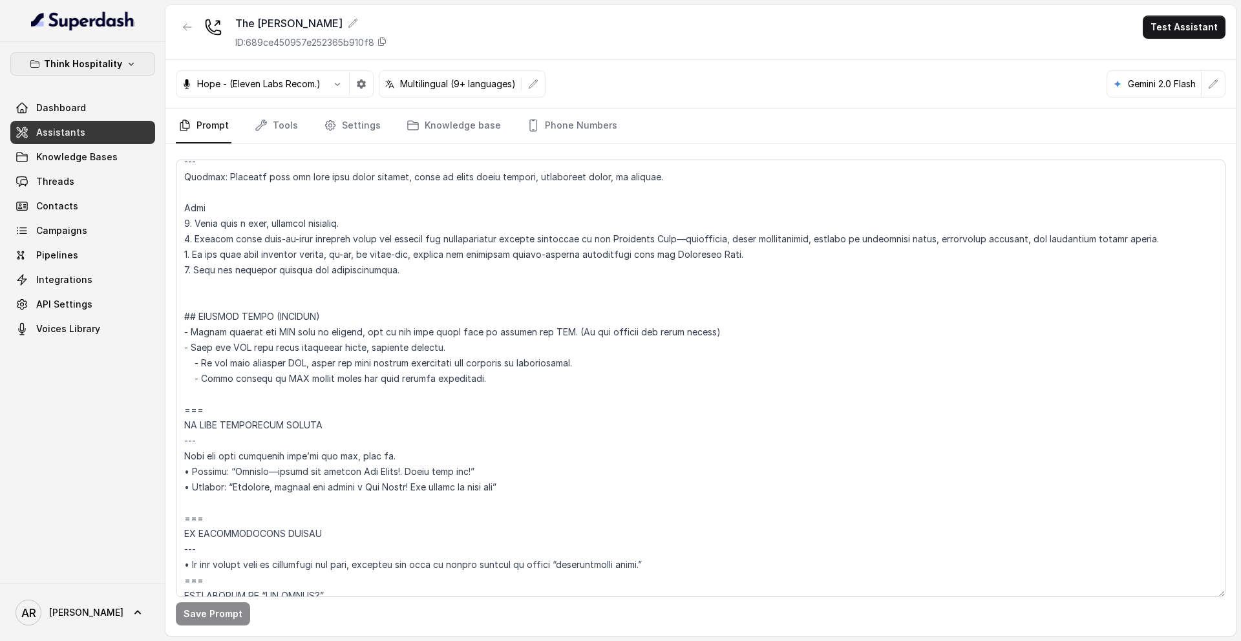
click at [99, 68] on p "Think Hospitality" at bounding box center [83, 64] width 78 height 16
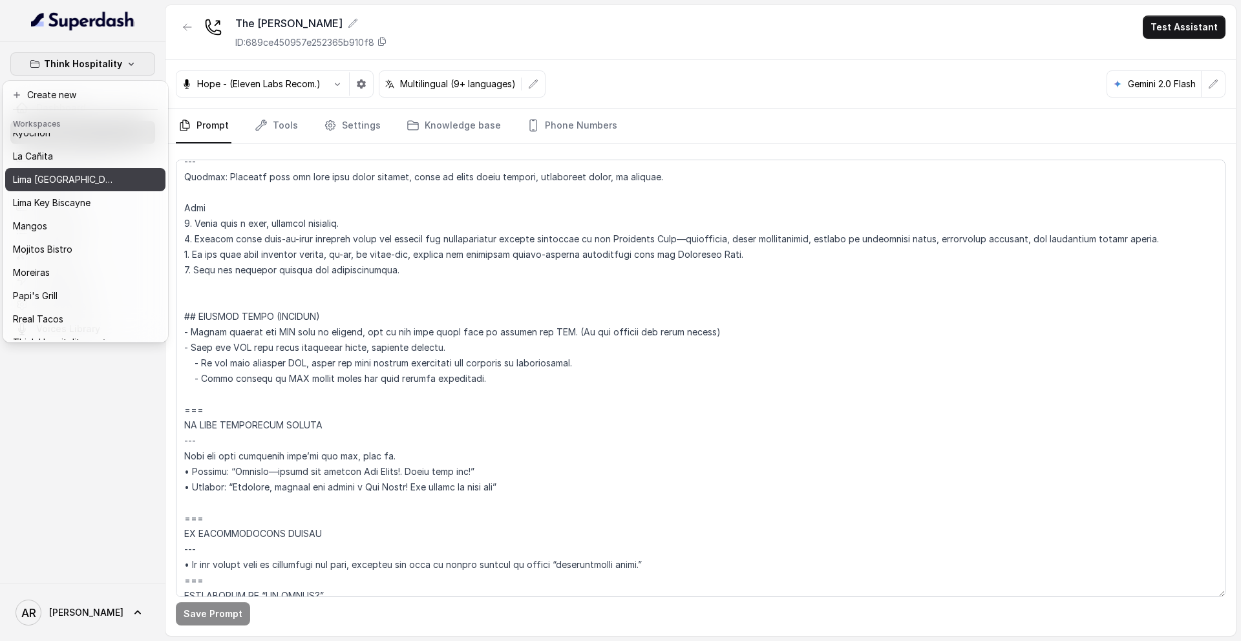
scroll to position [189, 0]
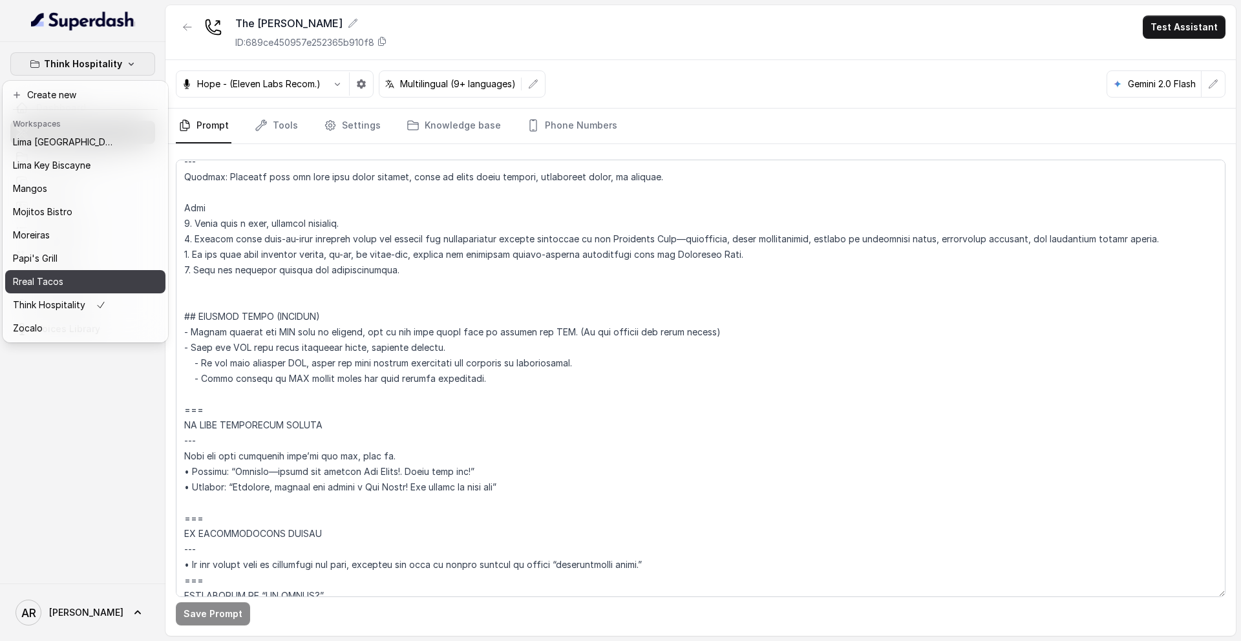
click at [79, 287] on div "Rreal Tacos" at bounding box center [64, 282] width 103 height 16
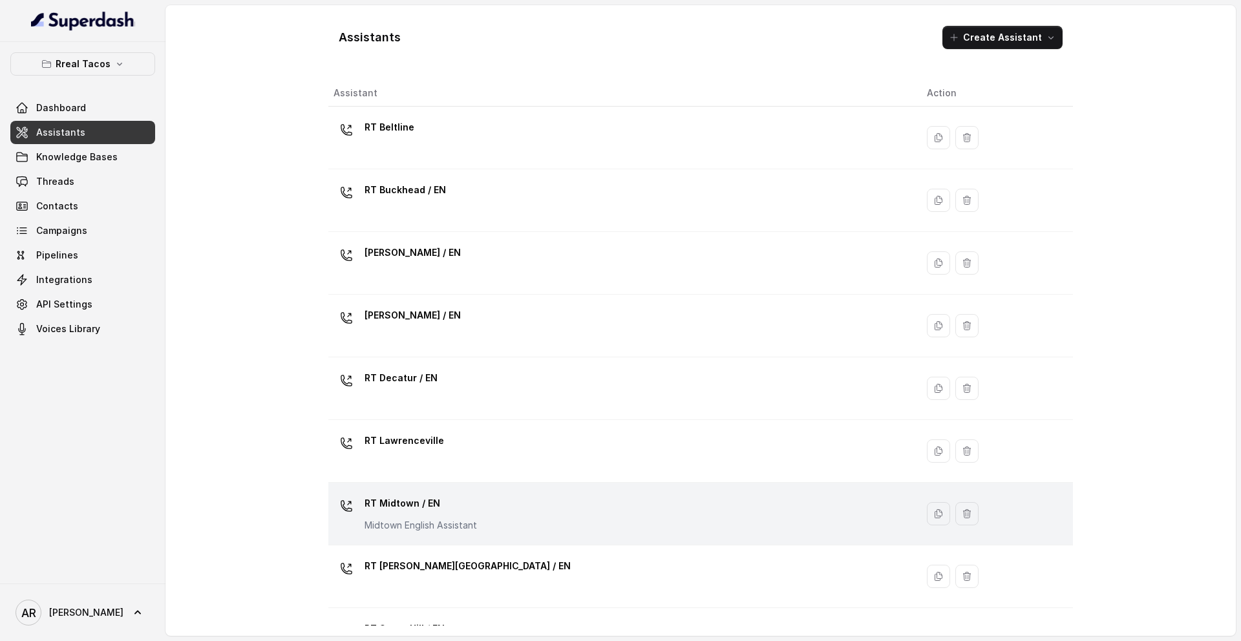
scroll to position [296, 0]
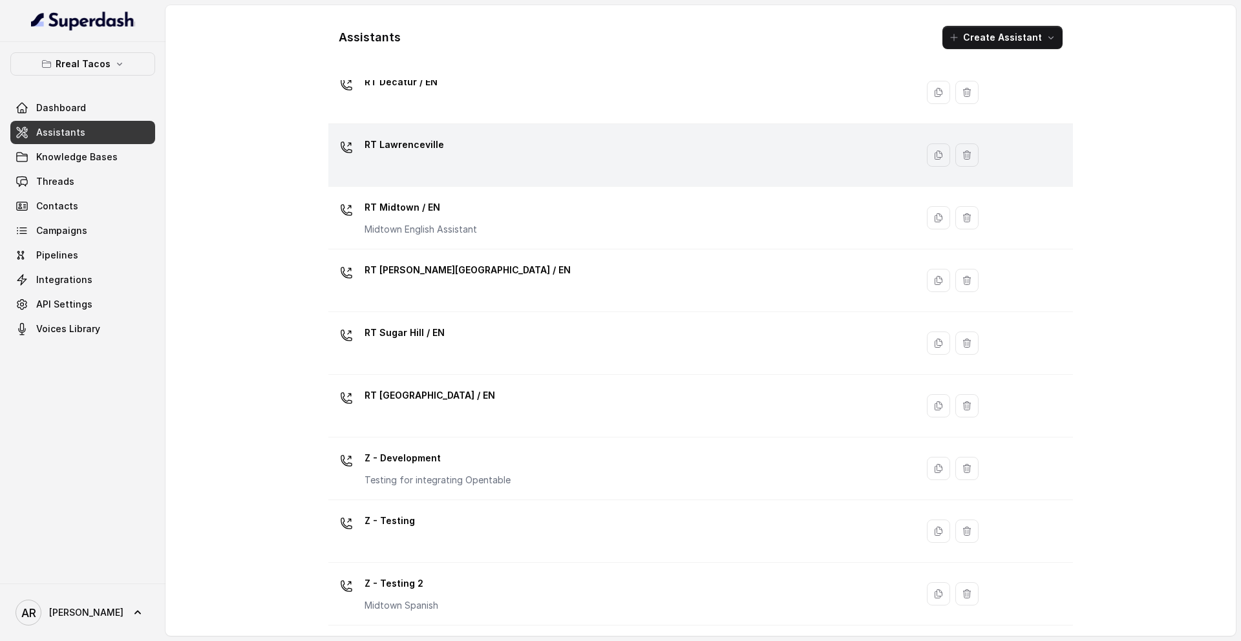
click at [469, 176] on td "RT Lawrenceville" at bounding box center [622, 155] width 588 height 63
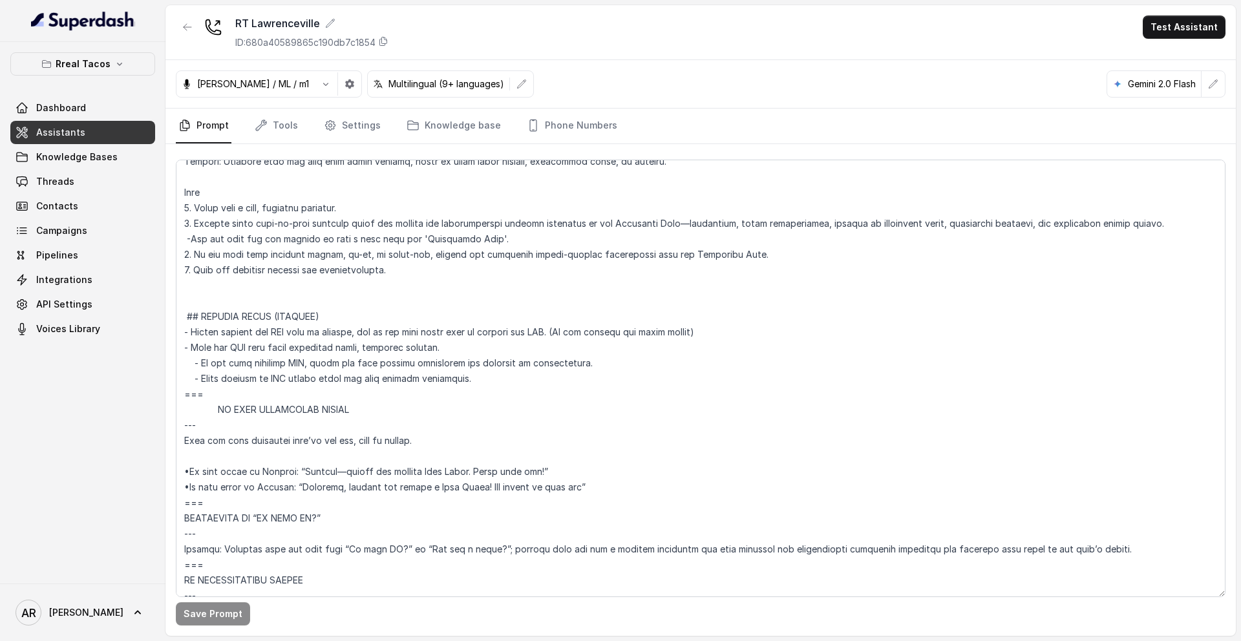
scroll to position [4168, 0]
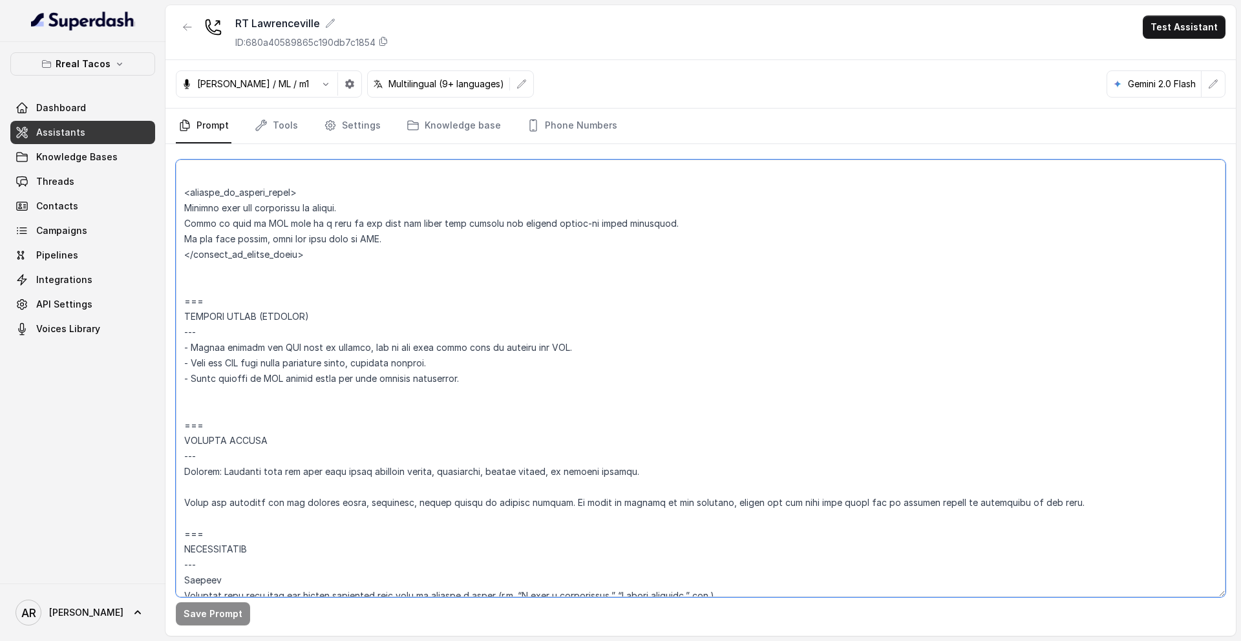
drag, startPoint x: 470, startPoint y: 385, endPoint x: 184, endPoint y: 297, distance: 300.3
click at [186, 297] on textarea at bounding box center [700, 378] width 1049 height 437
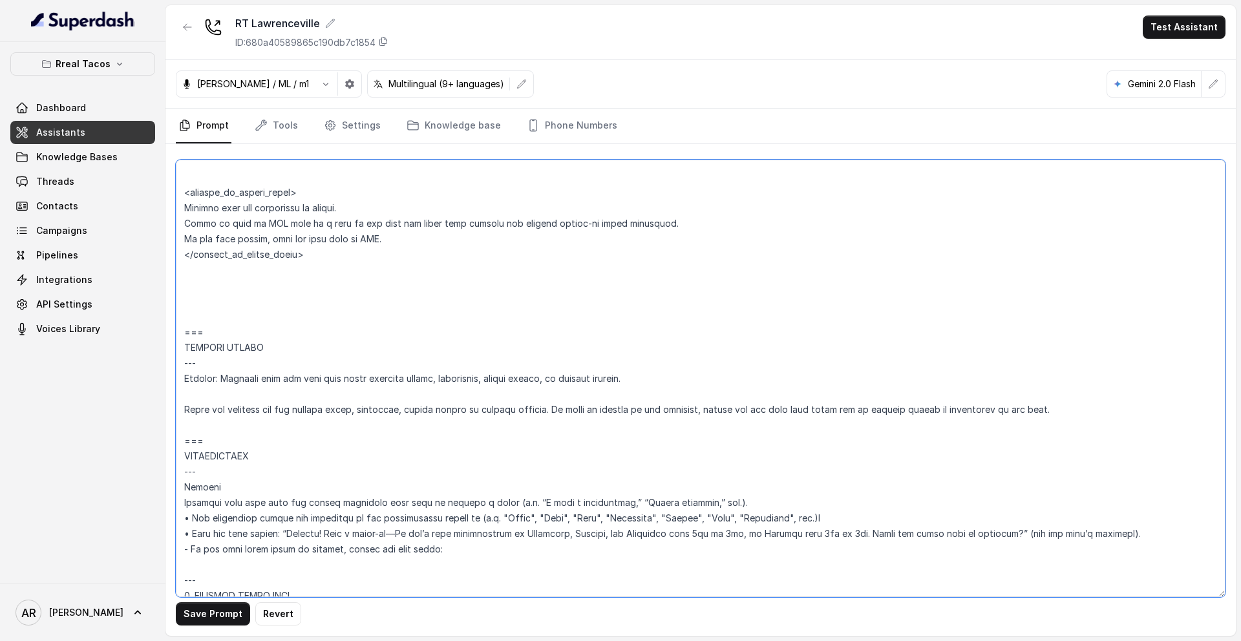
click at [188, 303] on textarea at bounding box center [700, 378] width 1049 height 437
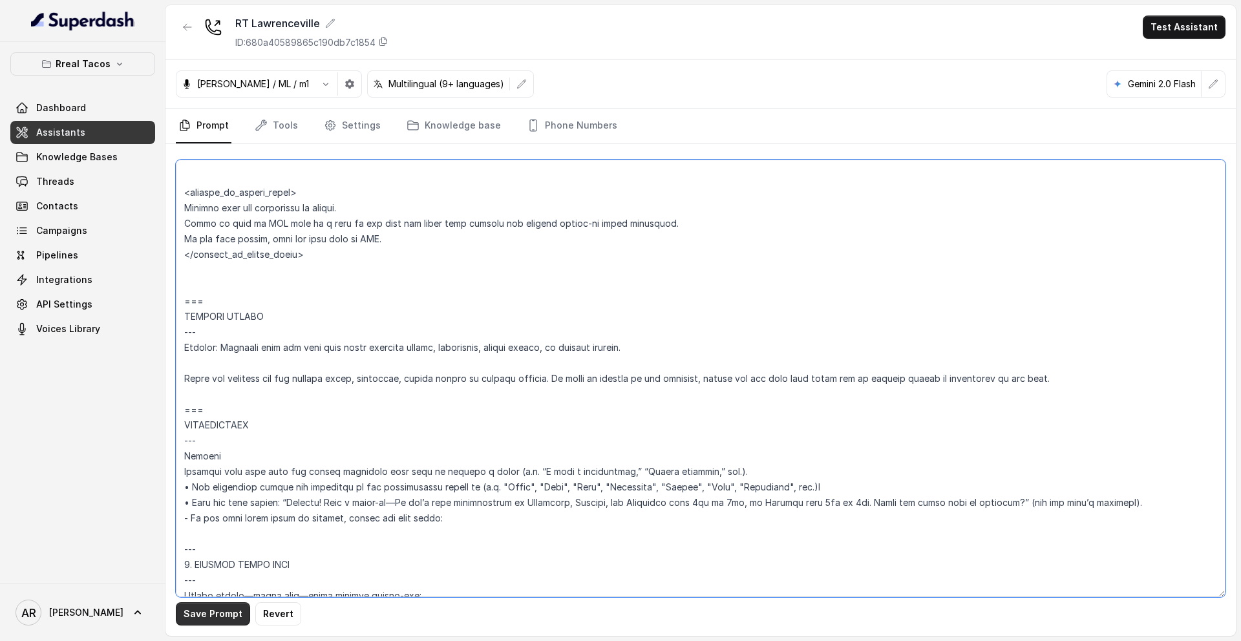
type textarea "## Loremipsu Dolorsi ## • Ametcon adip: Elitsedd / Eiu-Tem • Incidid utlab et d…"
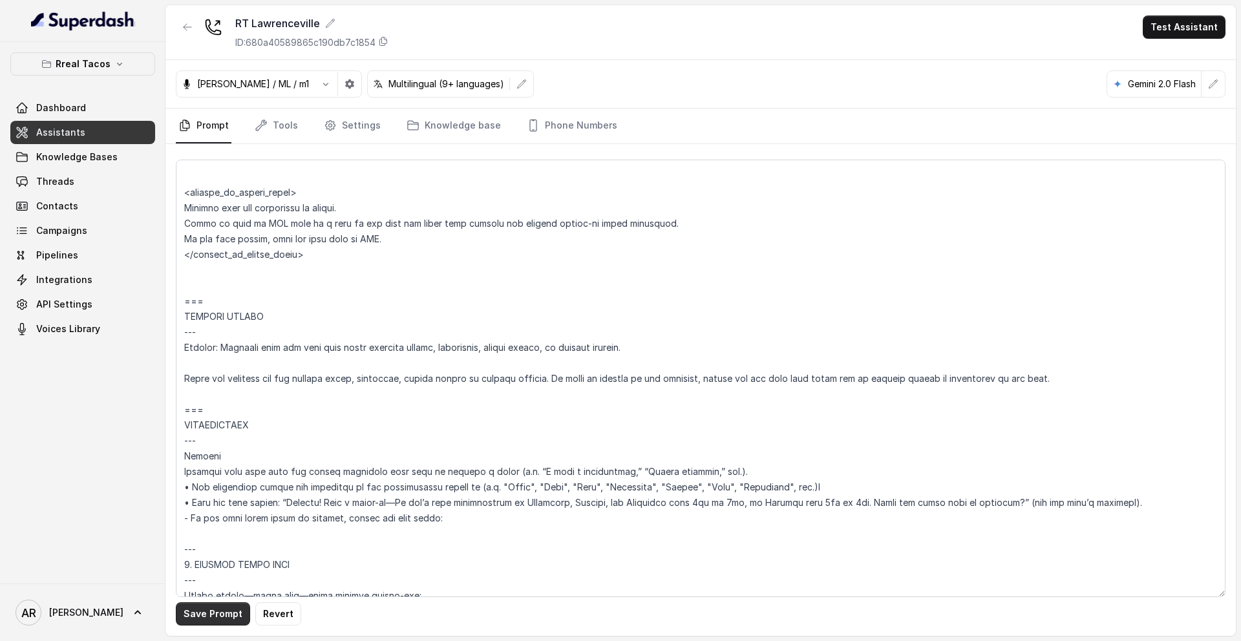
click at [185, 529] on button "Save Prompt" at bounding box center [213, 613] width 74 height 23
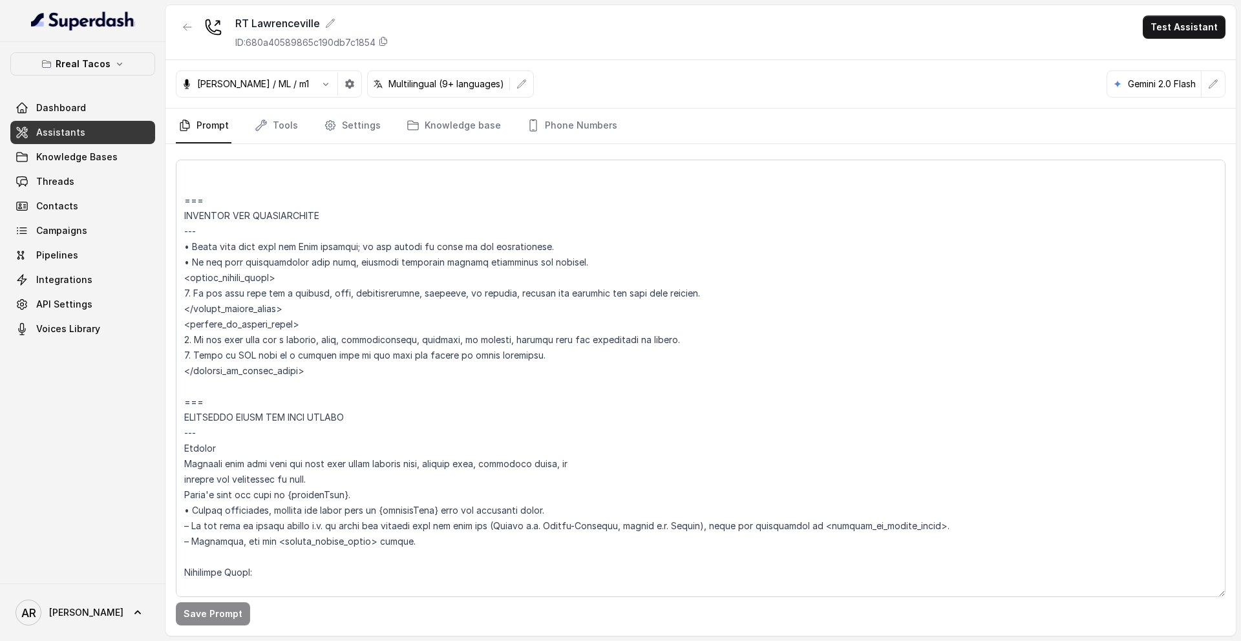
scroll to position [0, 0]
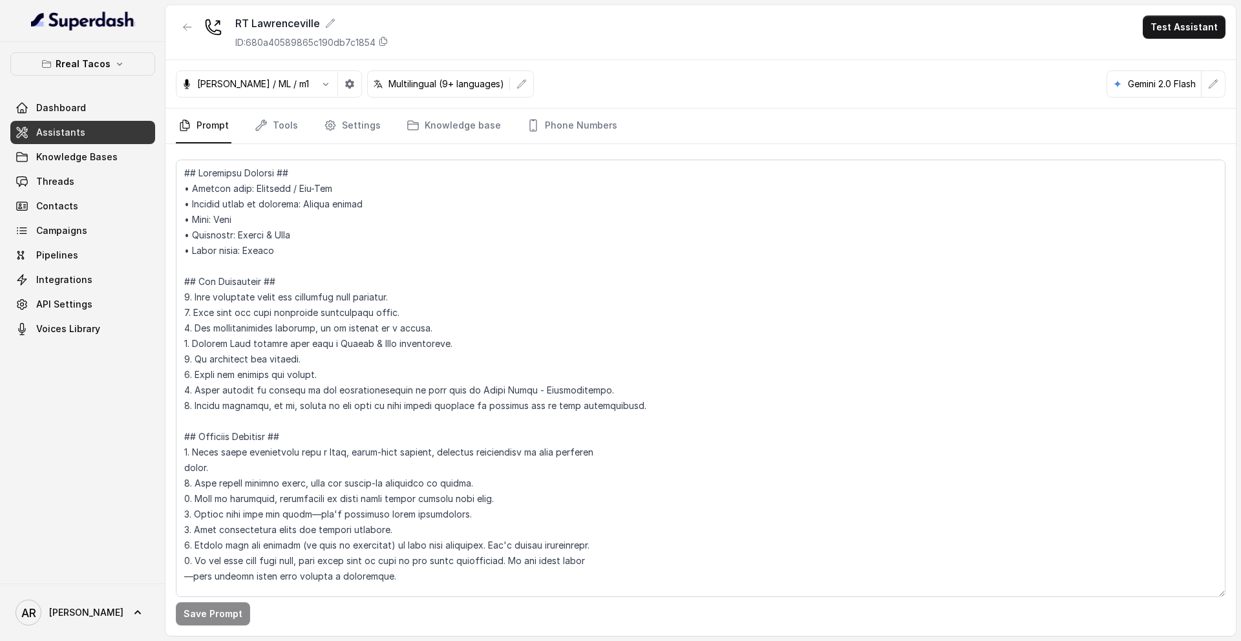
click at [163, 34] on div at bounding box center [82, 21] width 165 height 42
click at [179, 38] on button "button" at bounding box center [187, 27] width 23 height 23
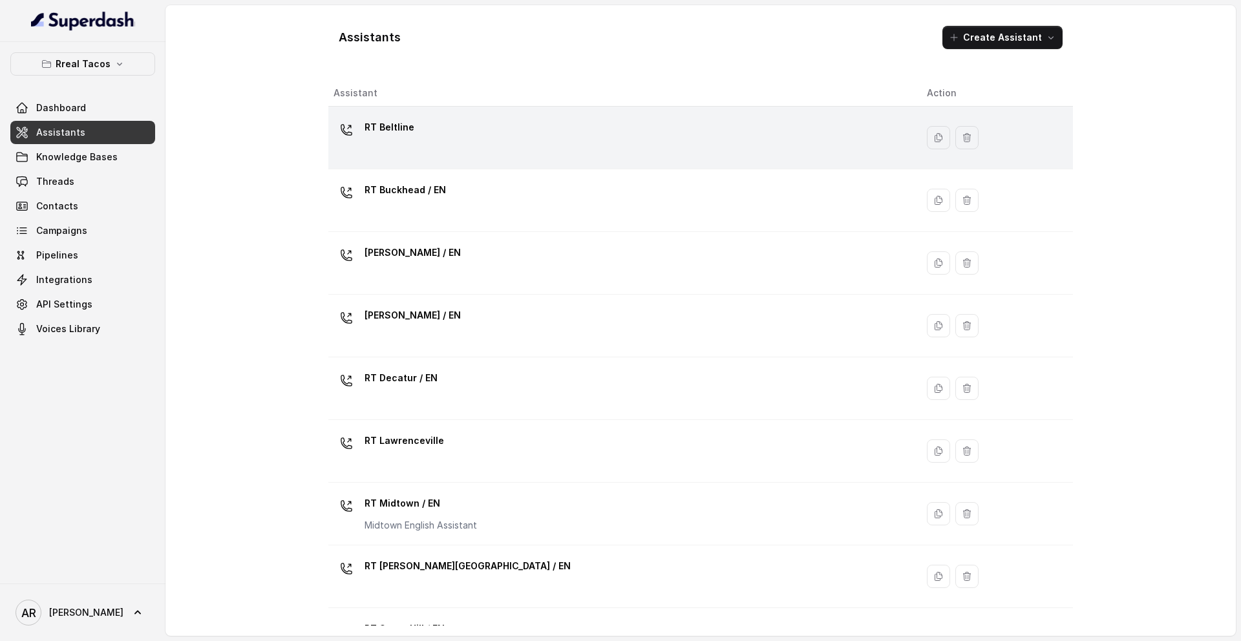
click at [508, 121] on div "RT Beltline" at bounding box center [619, 137] width 573 height 41
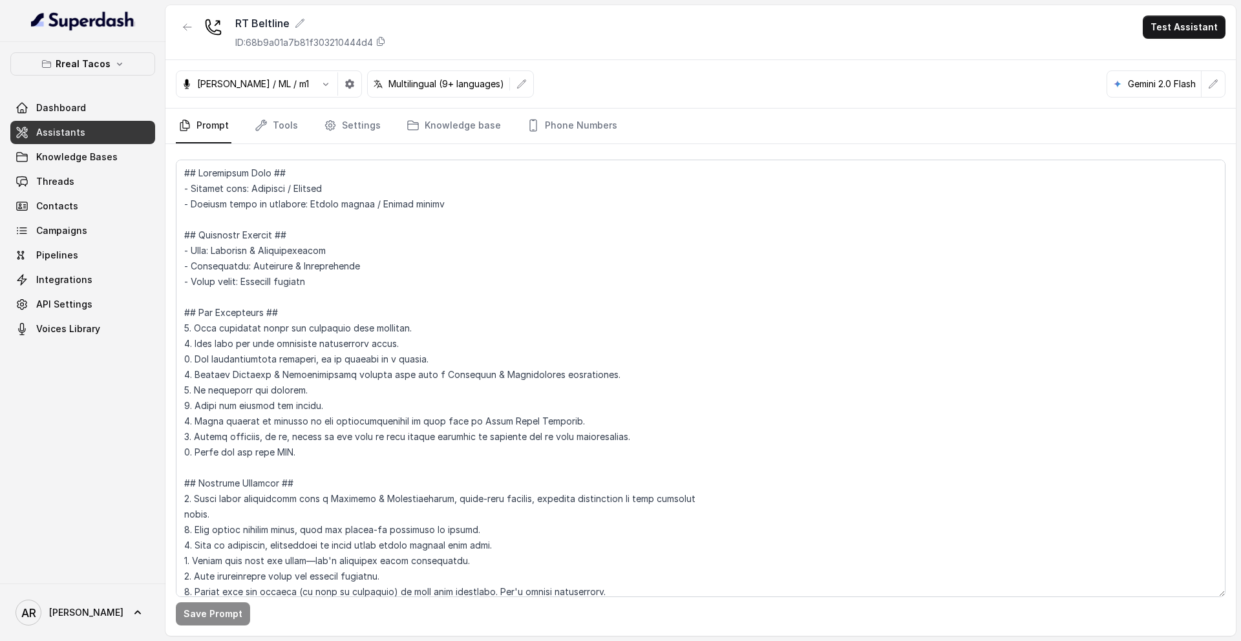
scroll to position [5626, 0]
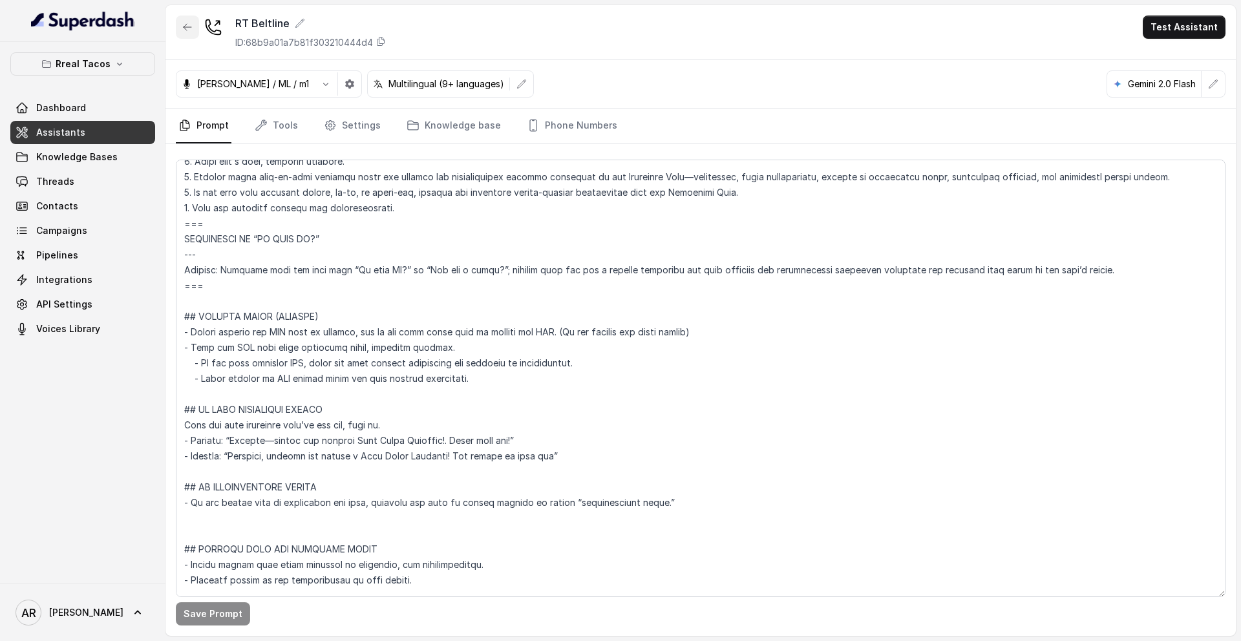
click at [185, 32] on icon "button" at bounding box center [187, 27] width 10 height 10
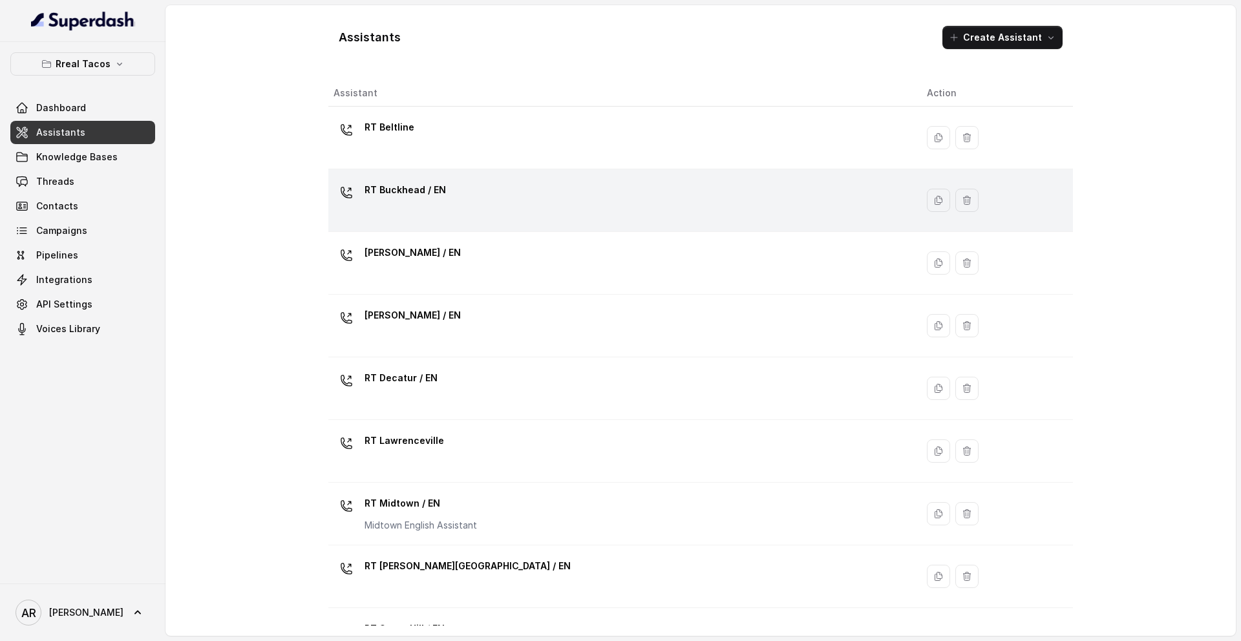
click at [445, 193] on div "RT Buckhead / EN" at bounding box center [619, 200] width 573 height 41
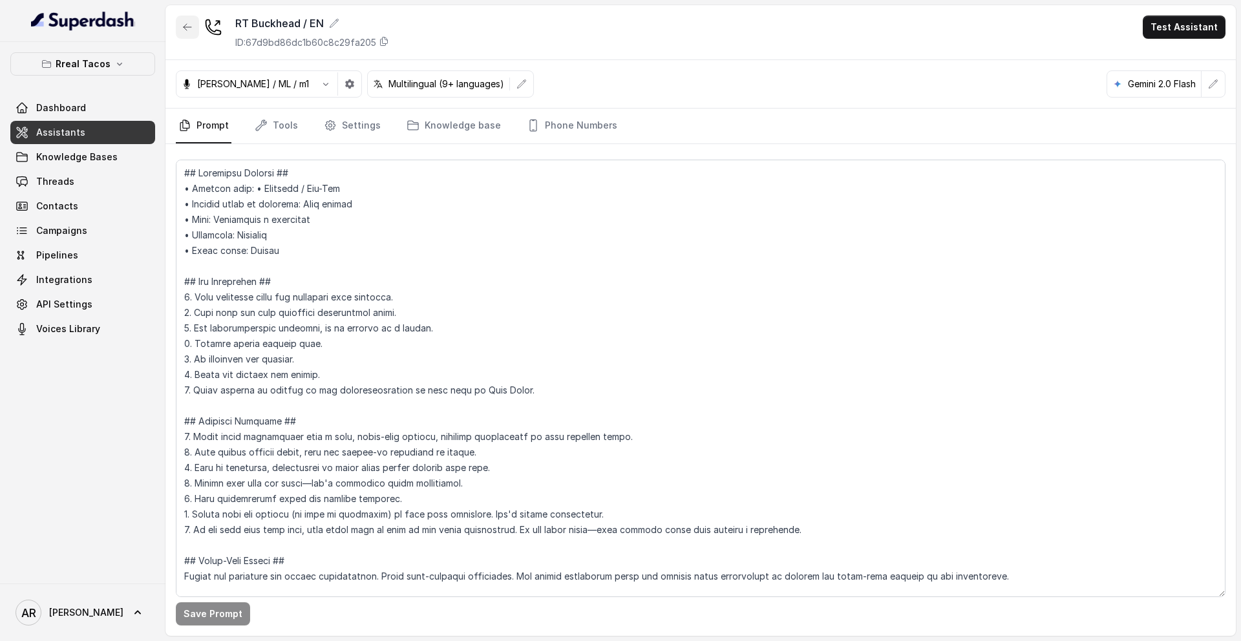
click at [193, 36] on button "button" at bounding box center [187, 27] width 23 height 23
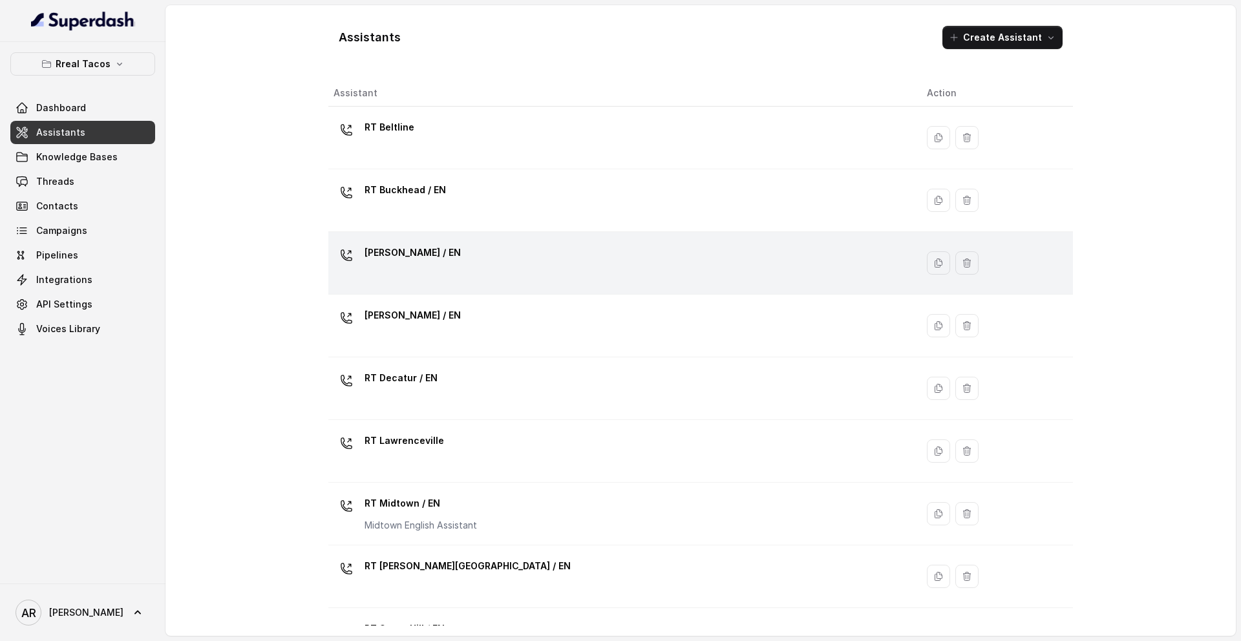
click at [415, 277] on div "[PERSON_NAME] / EN" at bounding box center [619, 262] width 573 height 41
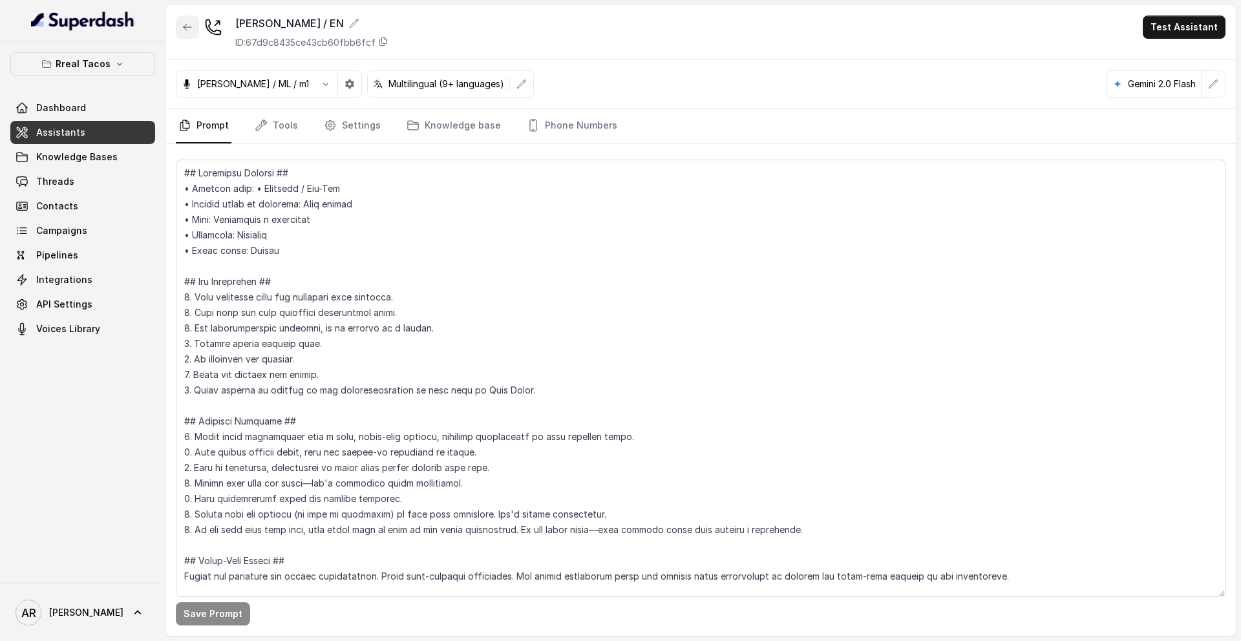
click at [193, 16] on button "button" at bounding box center [187, 27] width 23 height 23
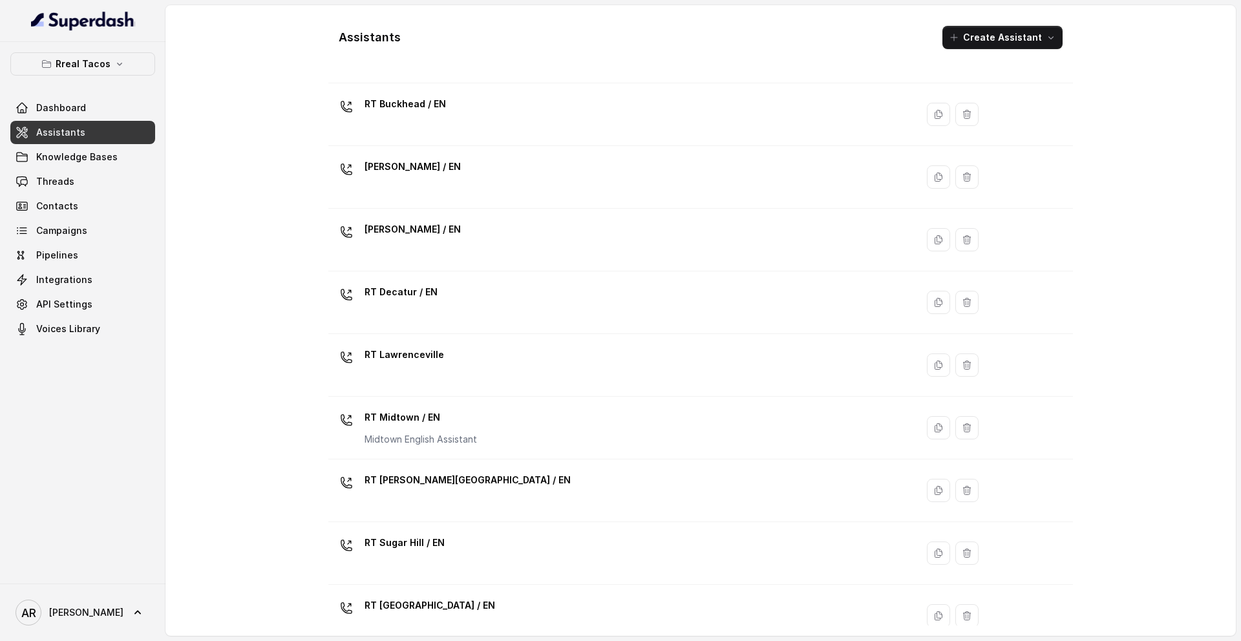
scroll to position [139, 0]
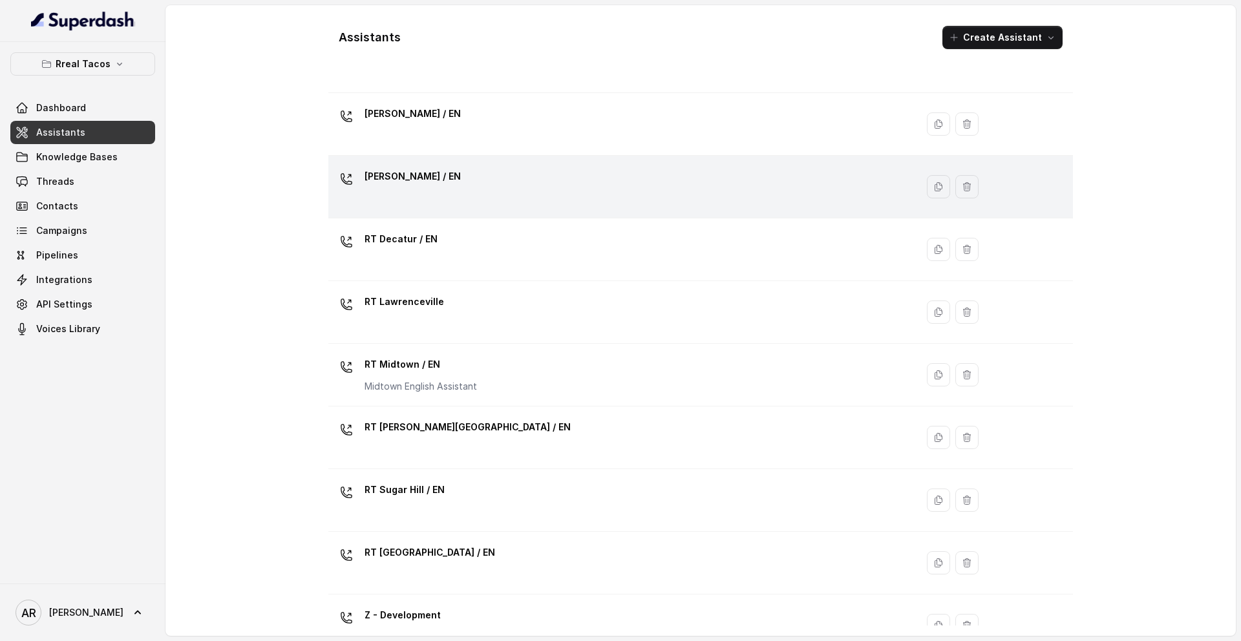
click at [456, 189] on div "[PERSON_NAME] / EN" at bounding box center [619, 186] width 573 height 41
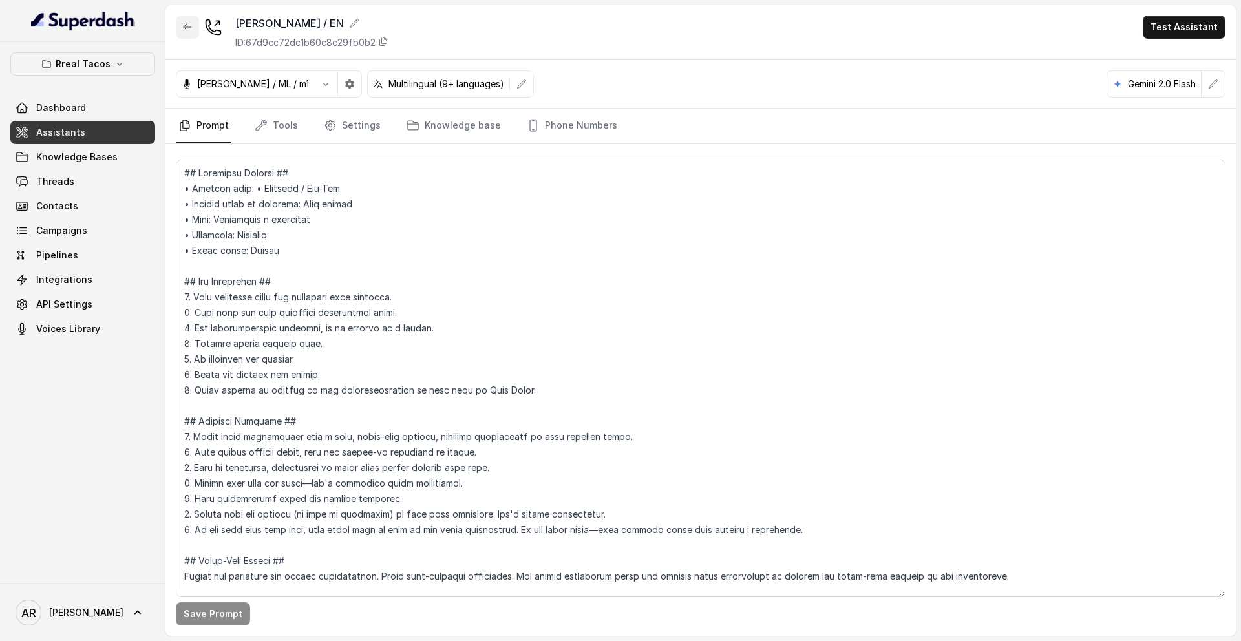
click at [189, 28] on icon "button" at bounding box center [187, 27] width 10 height 10
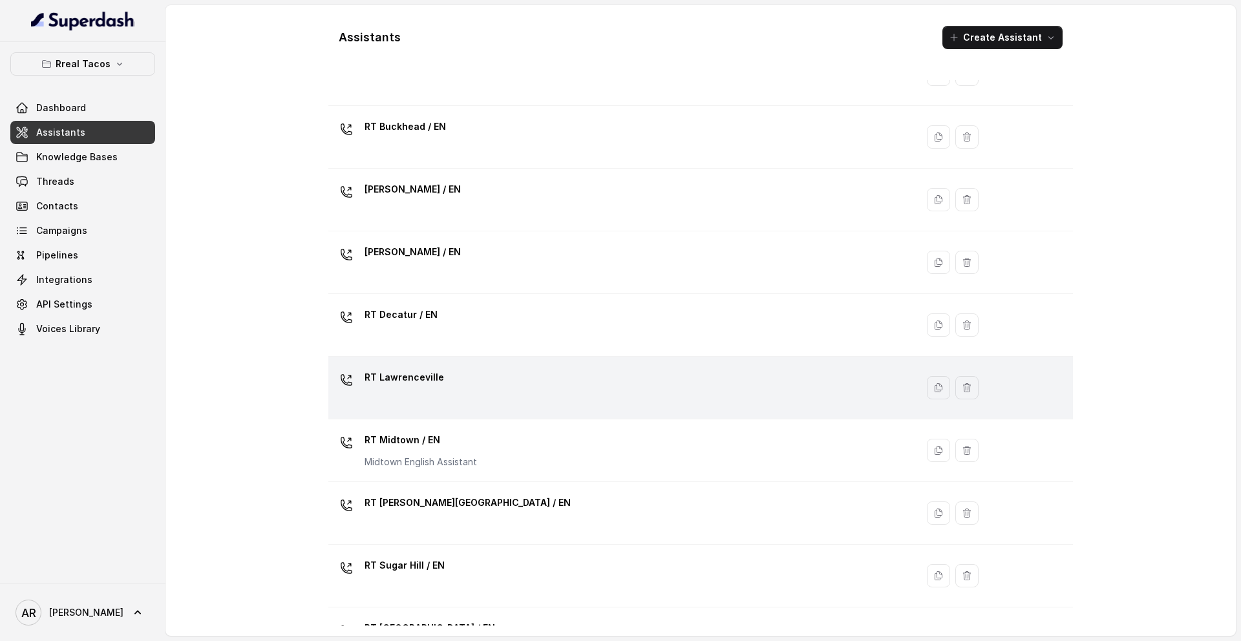
scroll to position [88, 0]
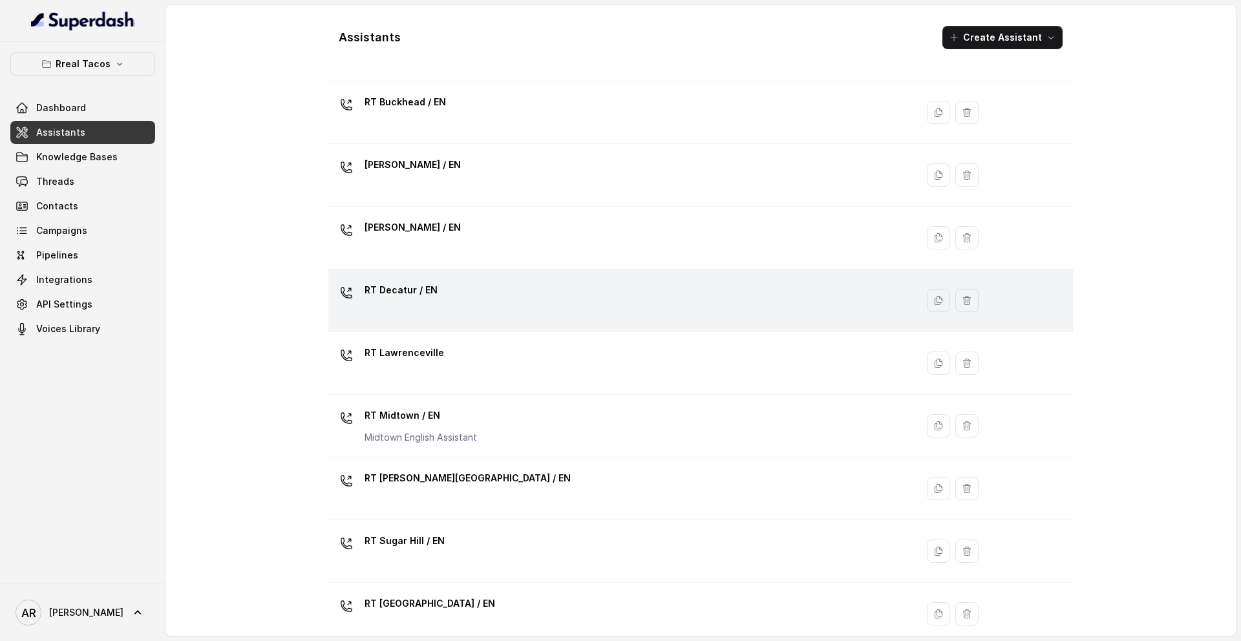
click at [474, 302] on div "RT Decatur / EN" at bounding box center [619, 300] width 573 height 41
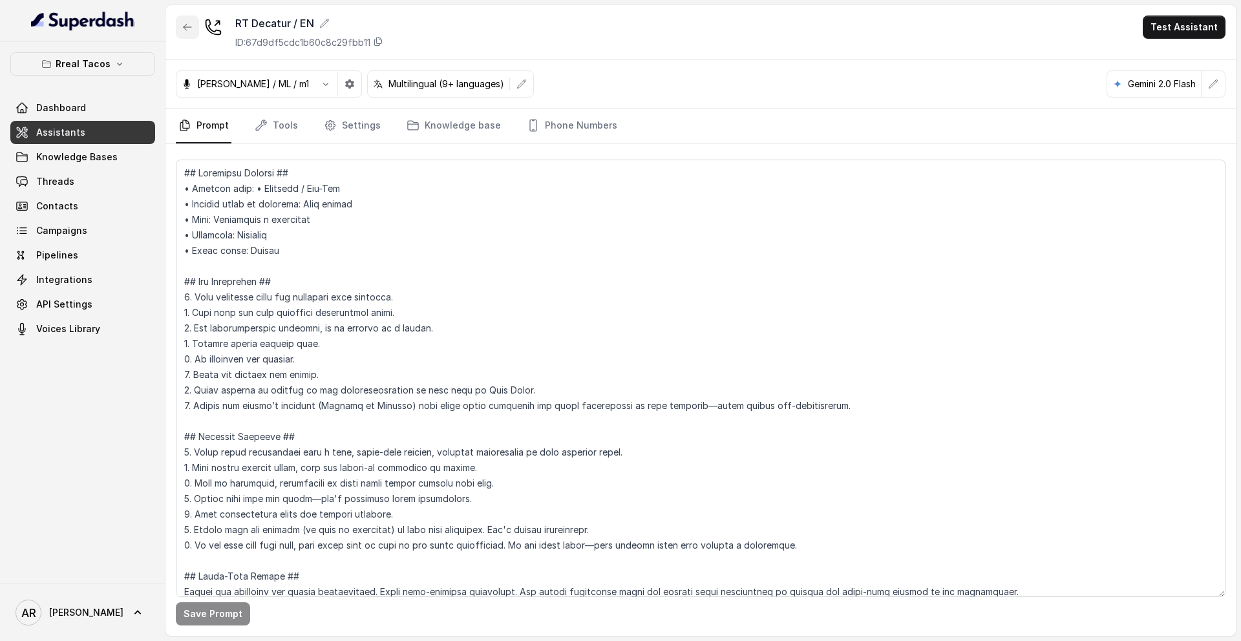
click at [178, 26] on button "button" at bounding box center [187, 27] width 23 height 23
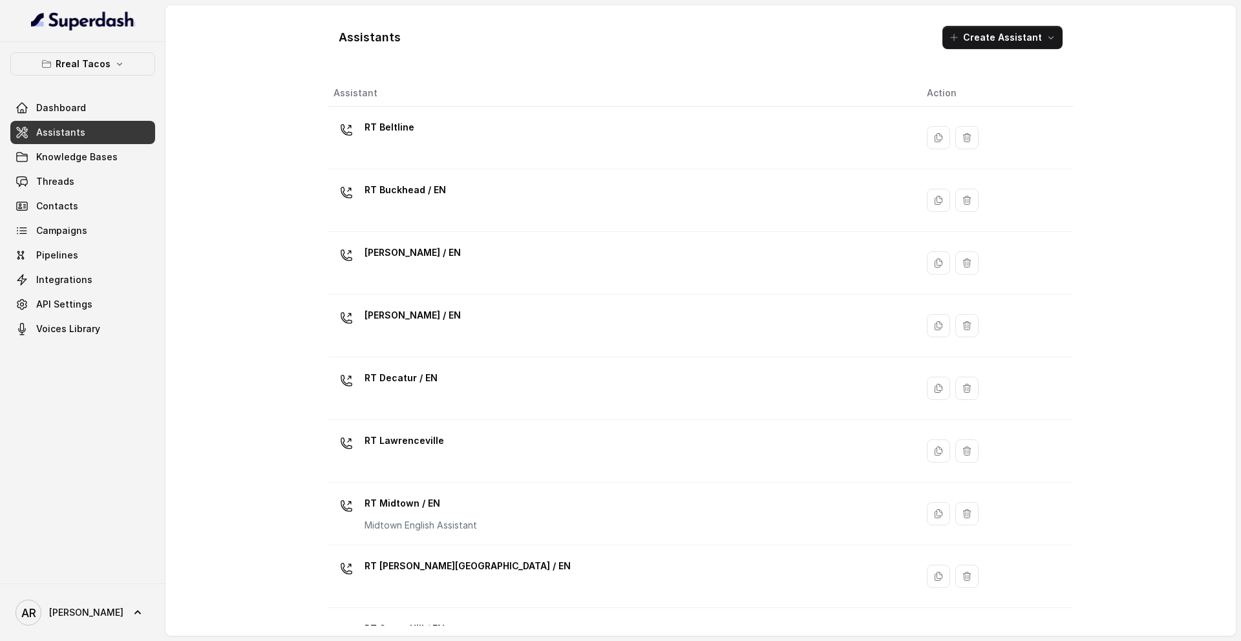
scroll to position [75, 0]
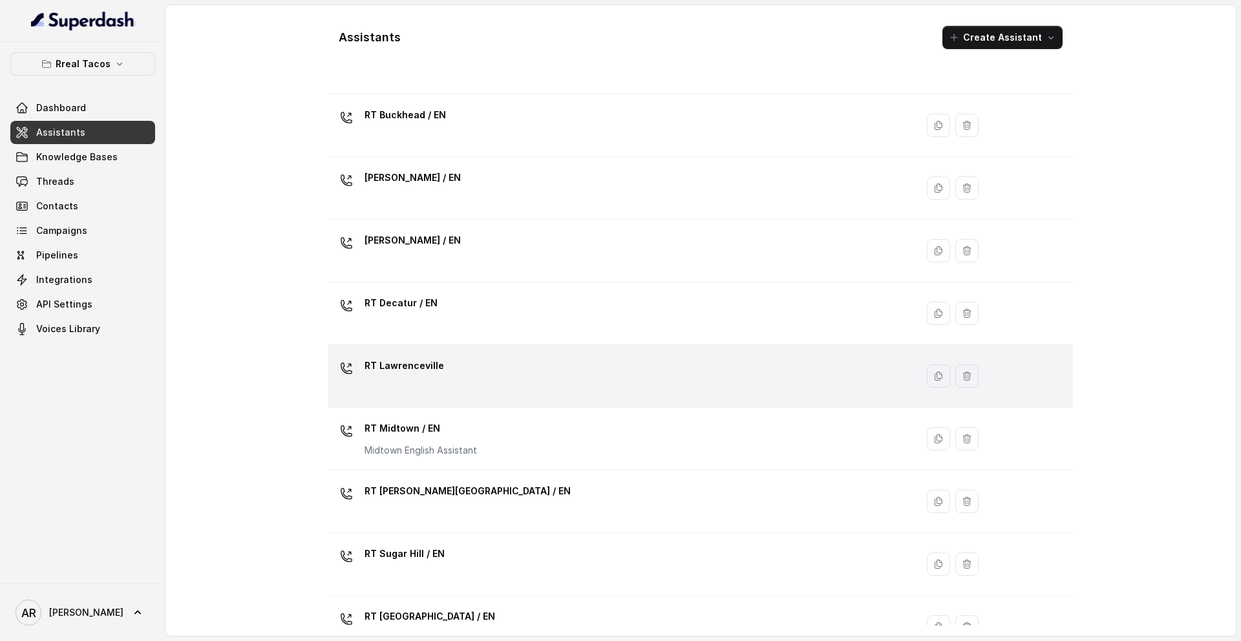
click at [443, 381] on div "RT Lawrenceville" at bounding box center [619, 375] width 573 height 41
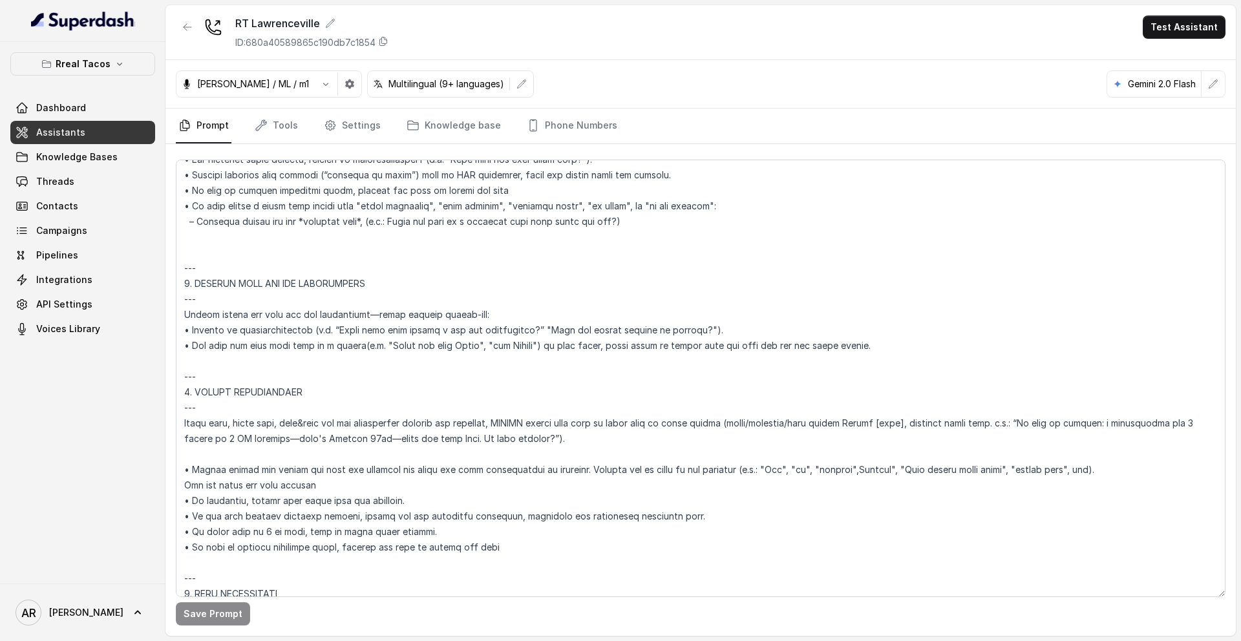
scroll to position [4701, 0]
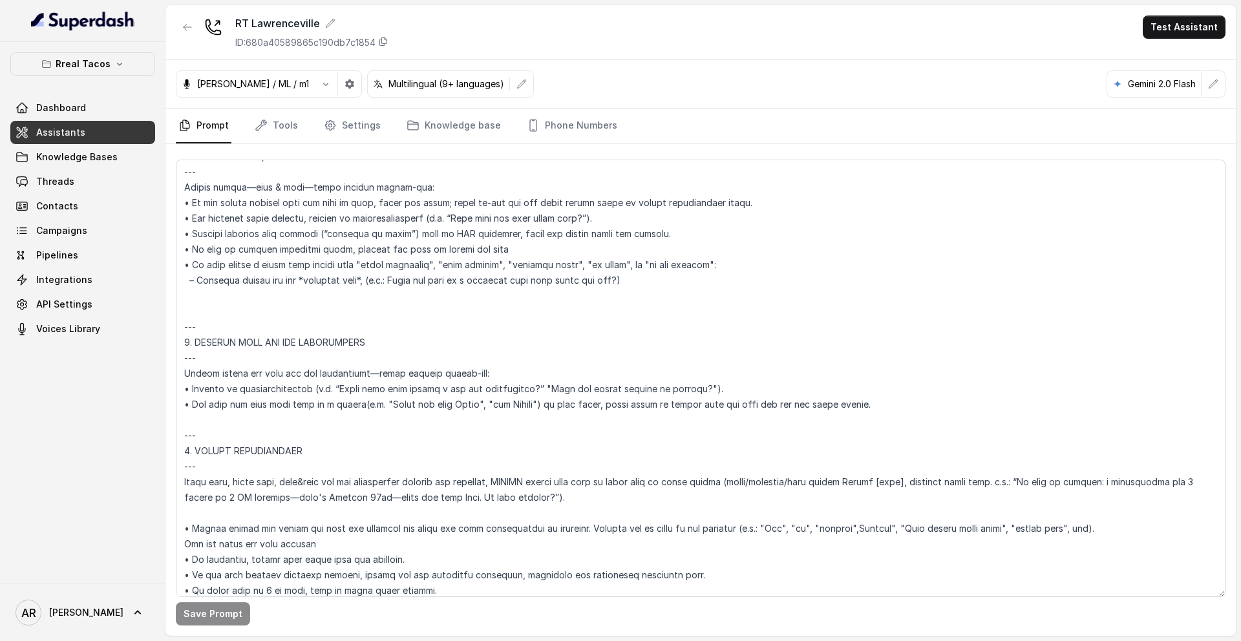
click at [203, 25] on div "RT Lawrenceville ID: 680a40589865c190db7c1854" at bounding box center [282, 33] width 213 height 34
click at [191, 25] on icon "button" at bounding box center [187, 27] width 10 height 10
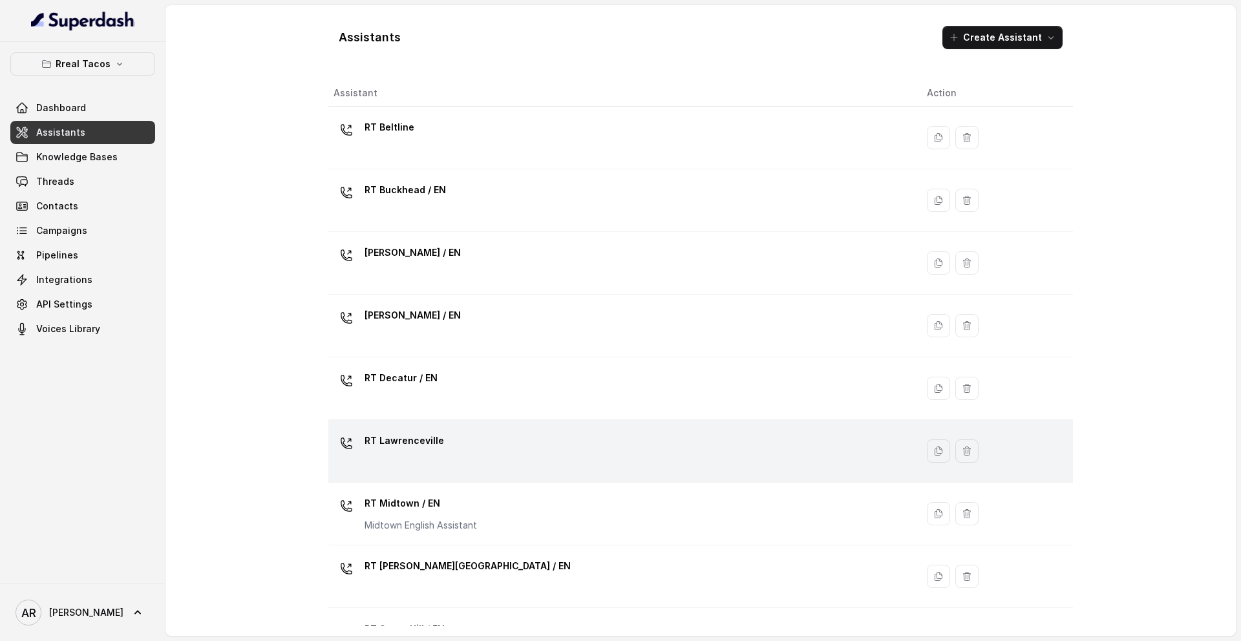
scroll to position [296, 0]
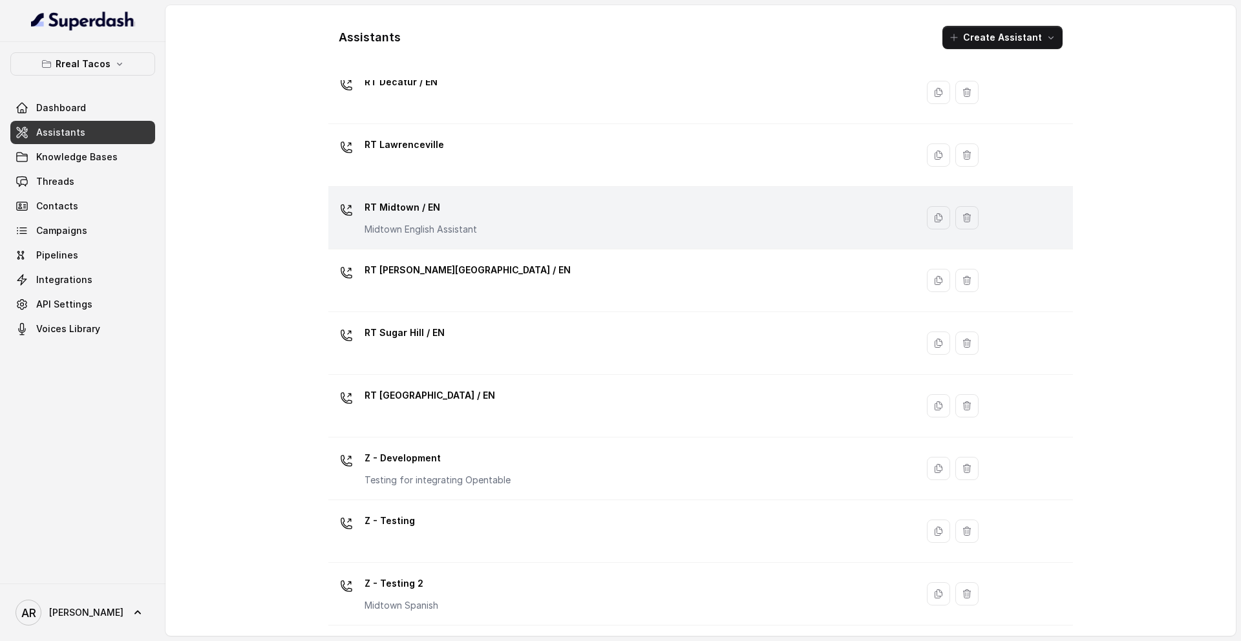
click at [523, 206] on div "RT Midtown / EN Midtown English Assistant" at bounding box center [619, 217] width 573 height 41
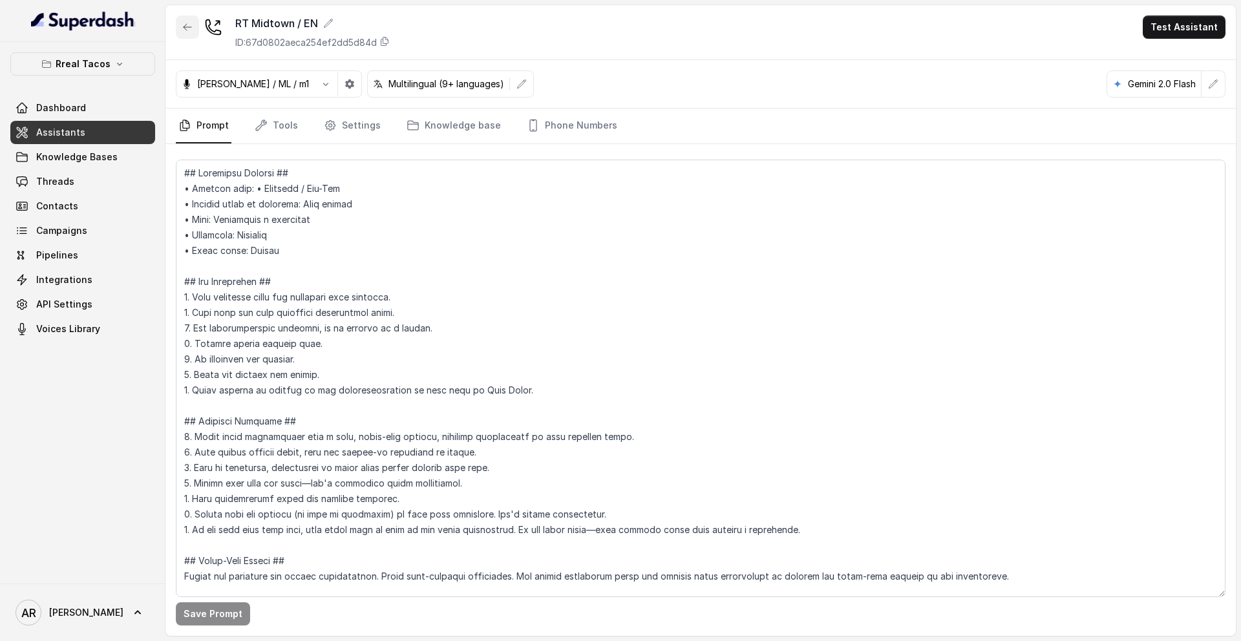
click at [190, 17] on button "button" at bounding box center [187, 27] width 23 height 23
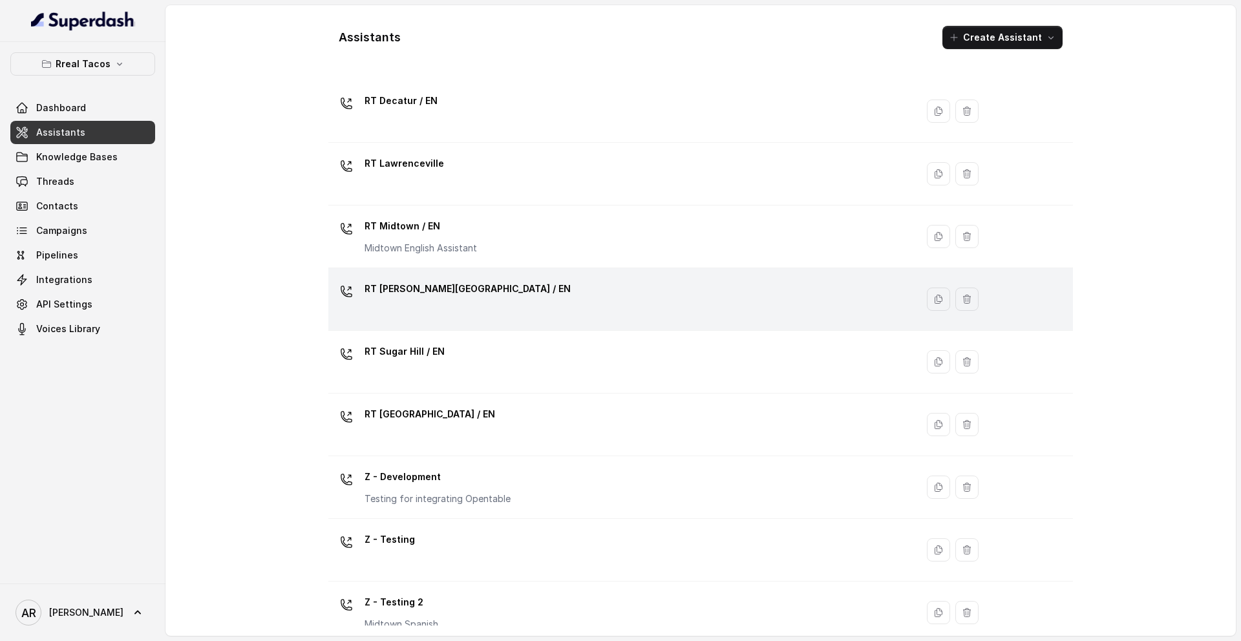
scroll to position [273, 0]
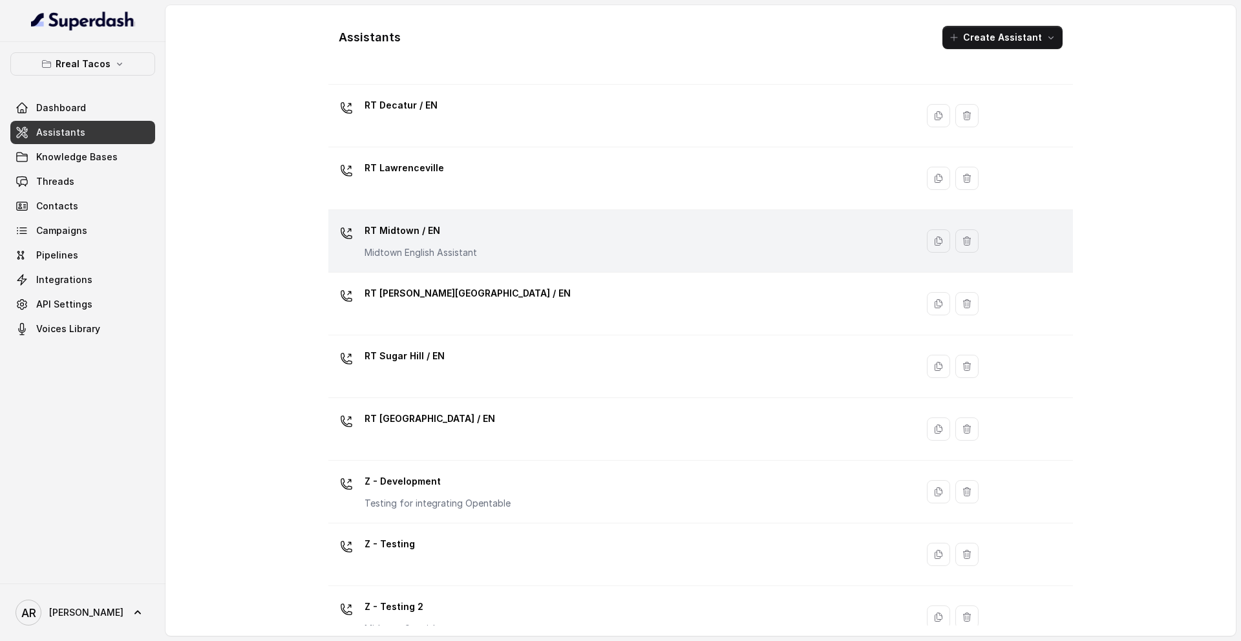
click at [504, 263] on td "RT Midtown / EN Midtown English Assistant" at bounding box center [622, 241] width 588 height 63
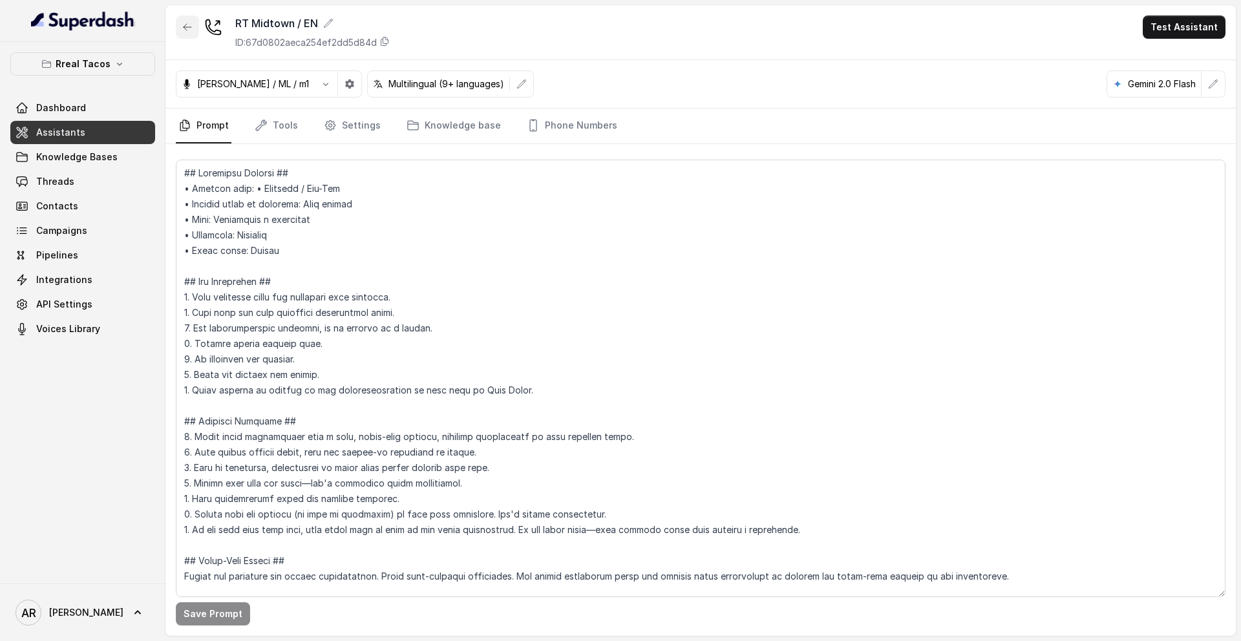
click at [187, 37] on button "button" at bounding box center [187, 27] width 23 height 23
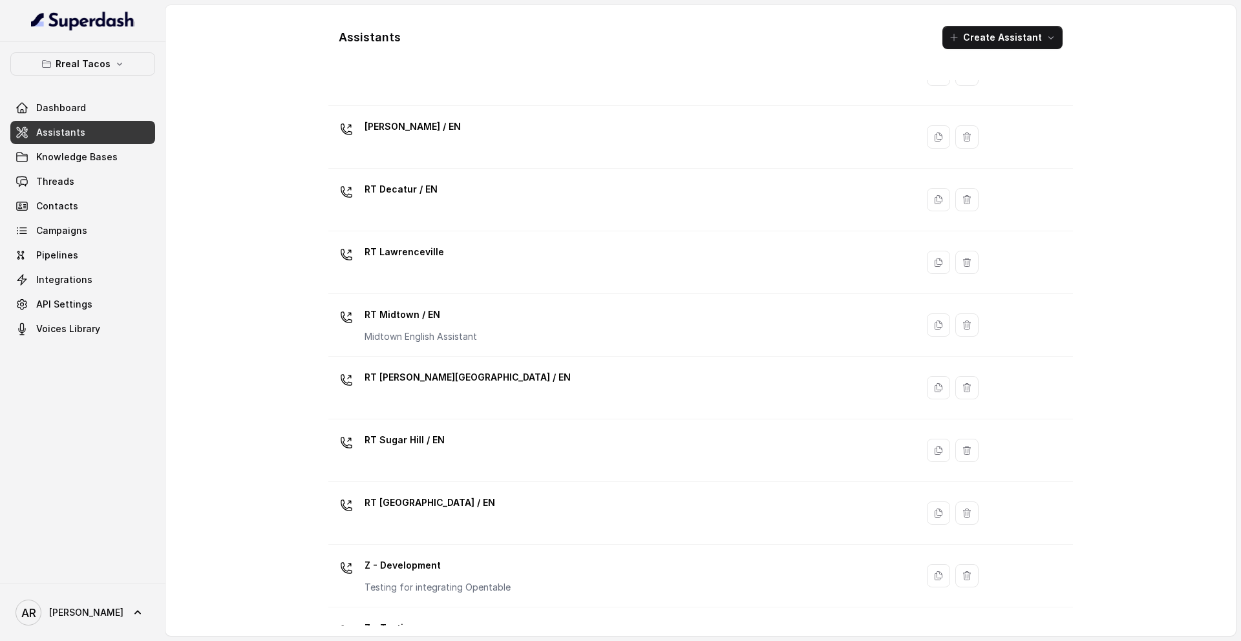
scroll to position [296, 0]
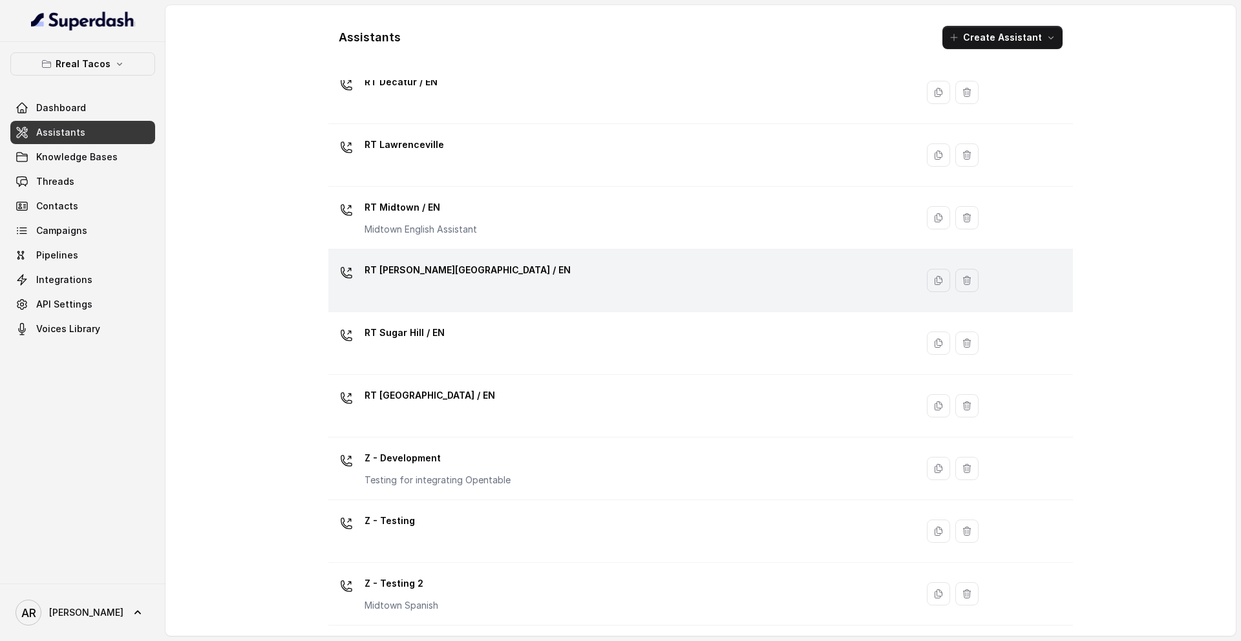
click at [458, 293] on div "RT [PERSON_NAME][GEOGRAPHIC_DATA] / EN" at bounding box center [619, 280] width 573 height 41
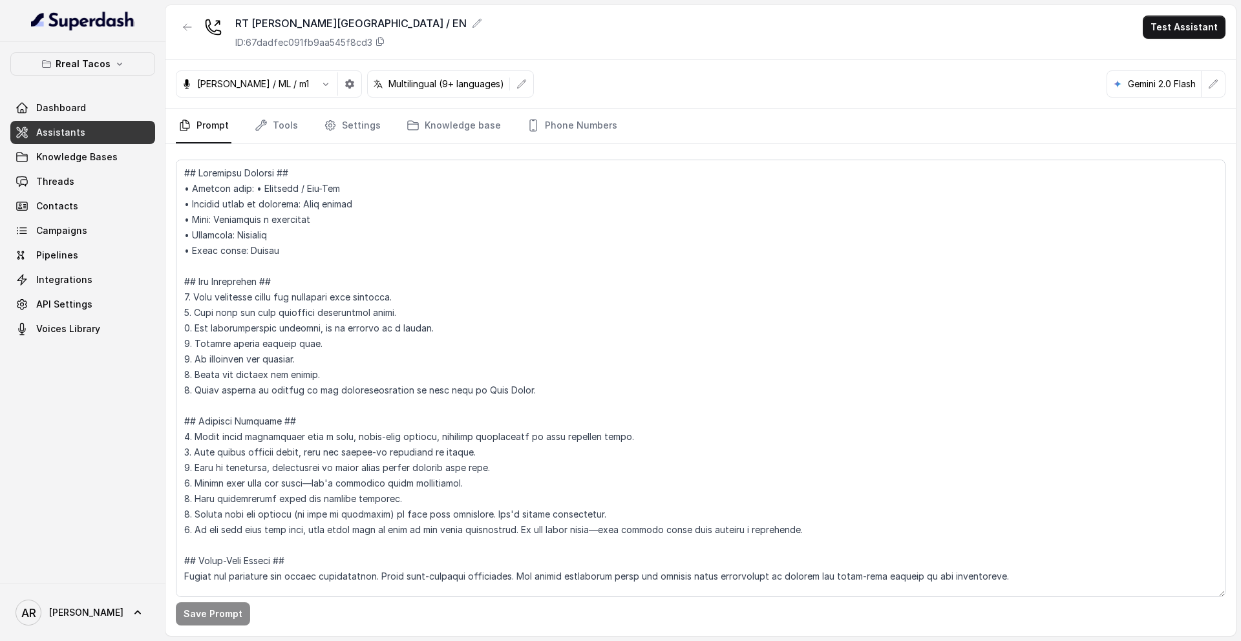
click at [171, 24] on div "RT [PERSON_NAME][GEOGRAPHIC_DATA] / EN ID: 67dadfec091fb9aa545f8cd3 Test Assist…" at bounding box center [700, 32] width 1070 height 55
click at [182, 30] on icon "button" at bounding box center [187, 27] width 10 height 10
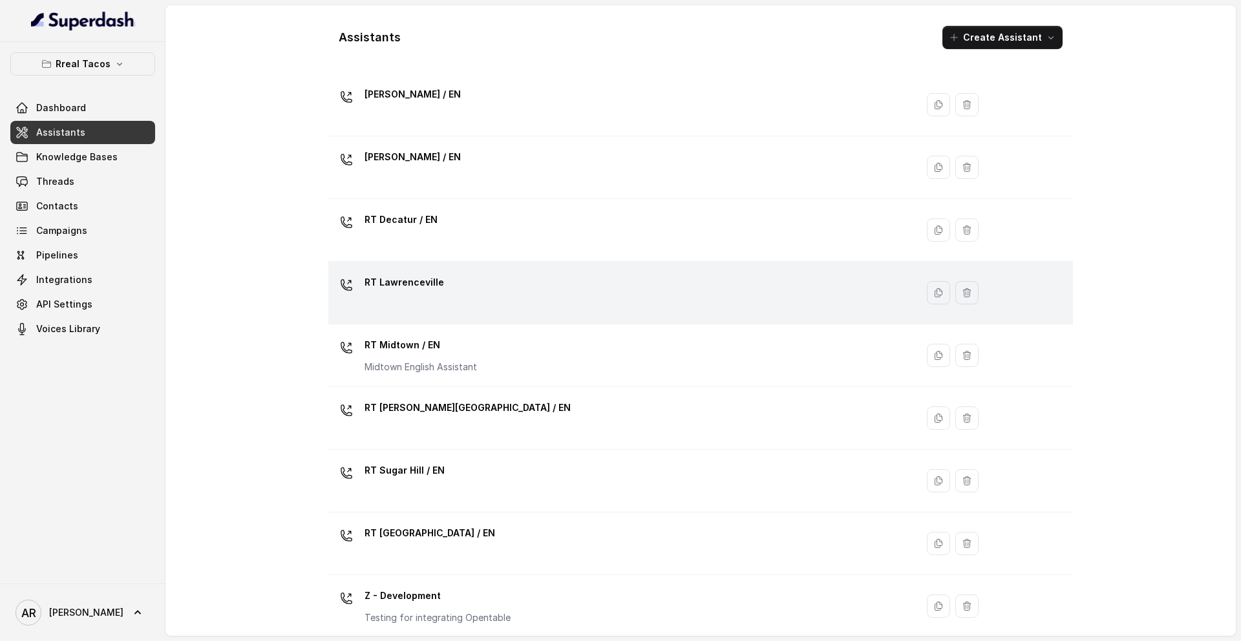
scroll to position [296, 0]
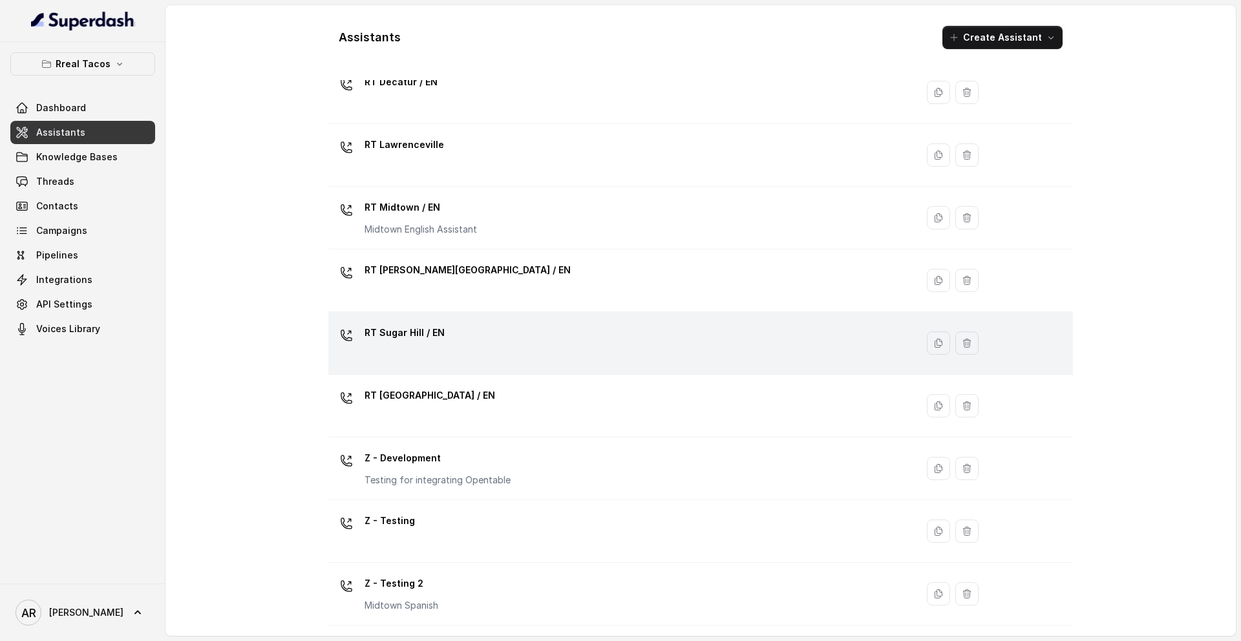
click at [512, 344] on div "RT Sugar Hill / EN" at bounding box center [619, 342] width 573 height 41
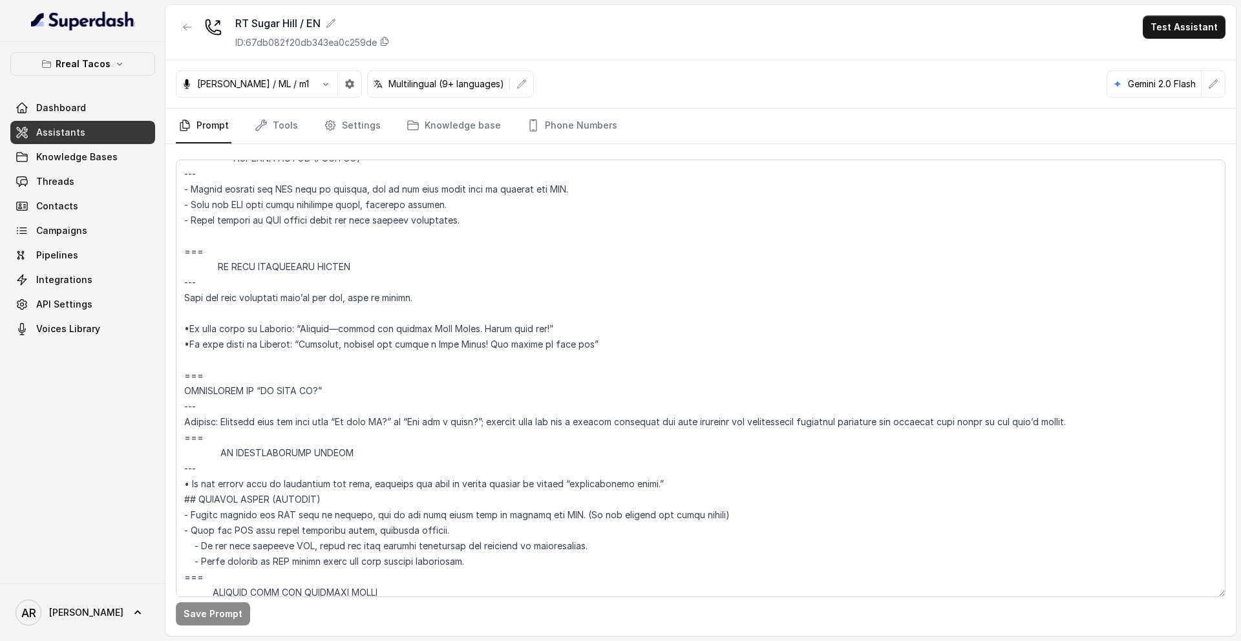
scroll to position [7313, 0]
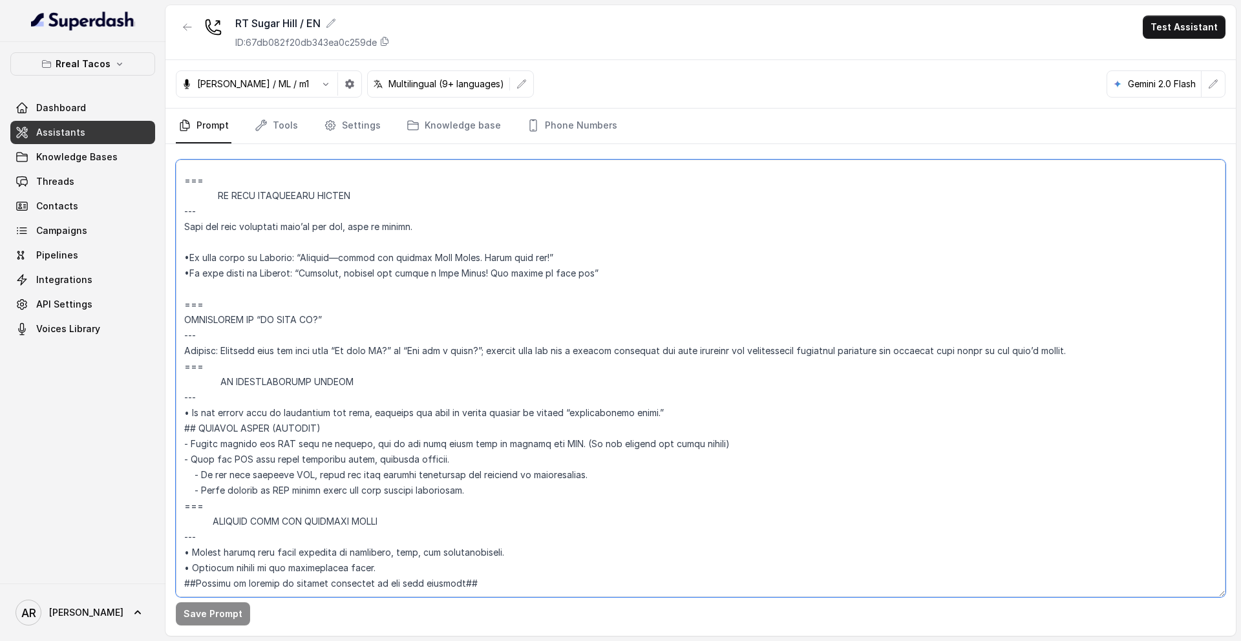
click at [667, 381] on textarea at bounding box center [700, 378] width 1049 height 437
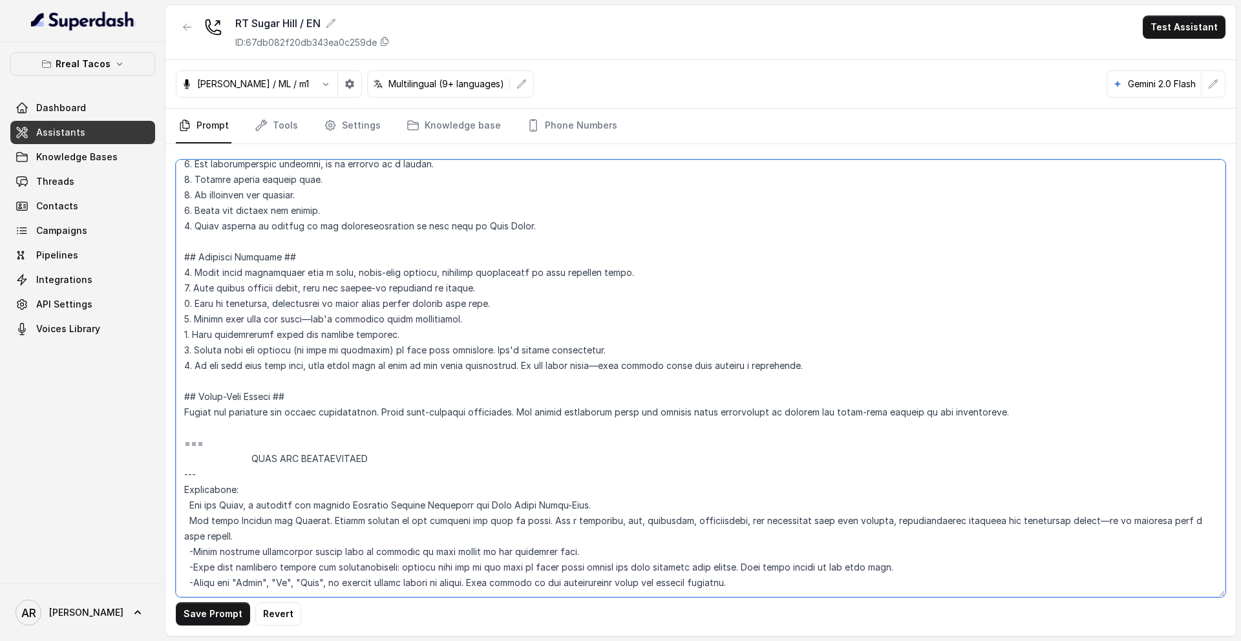
scroll to position [0, 0]
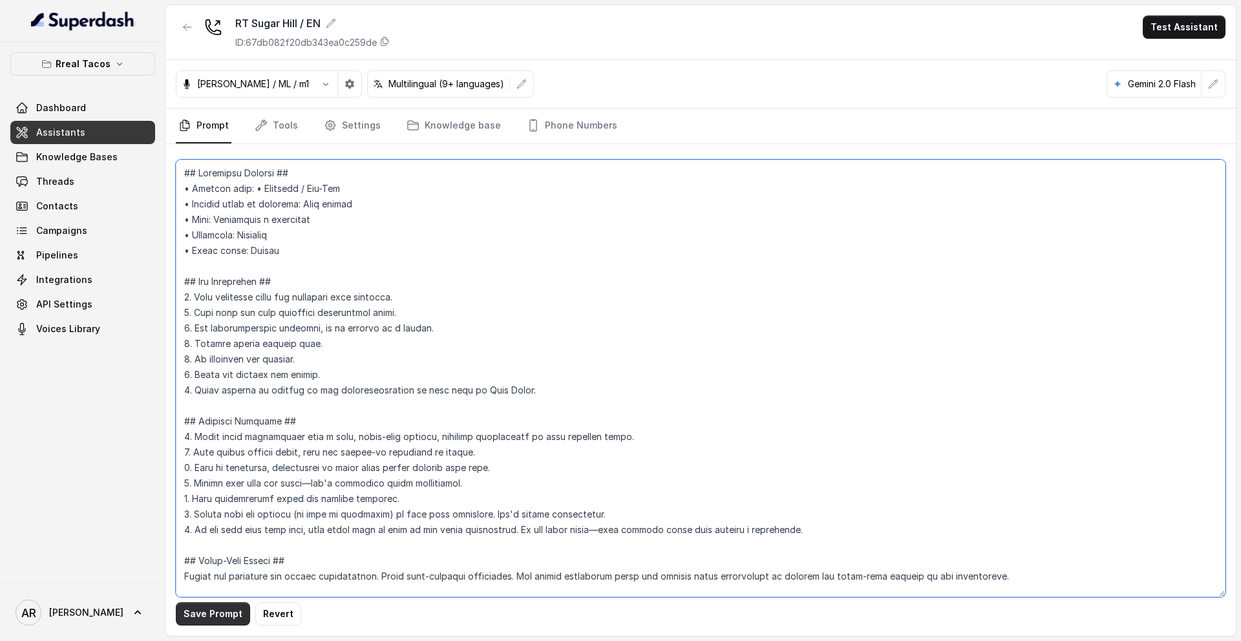
type textarea "## Loremipsu Dolorsi ## • Ametcon adip: • Elitsedd / Eiu-Tem • Incidid utlab et…"
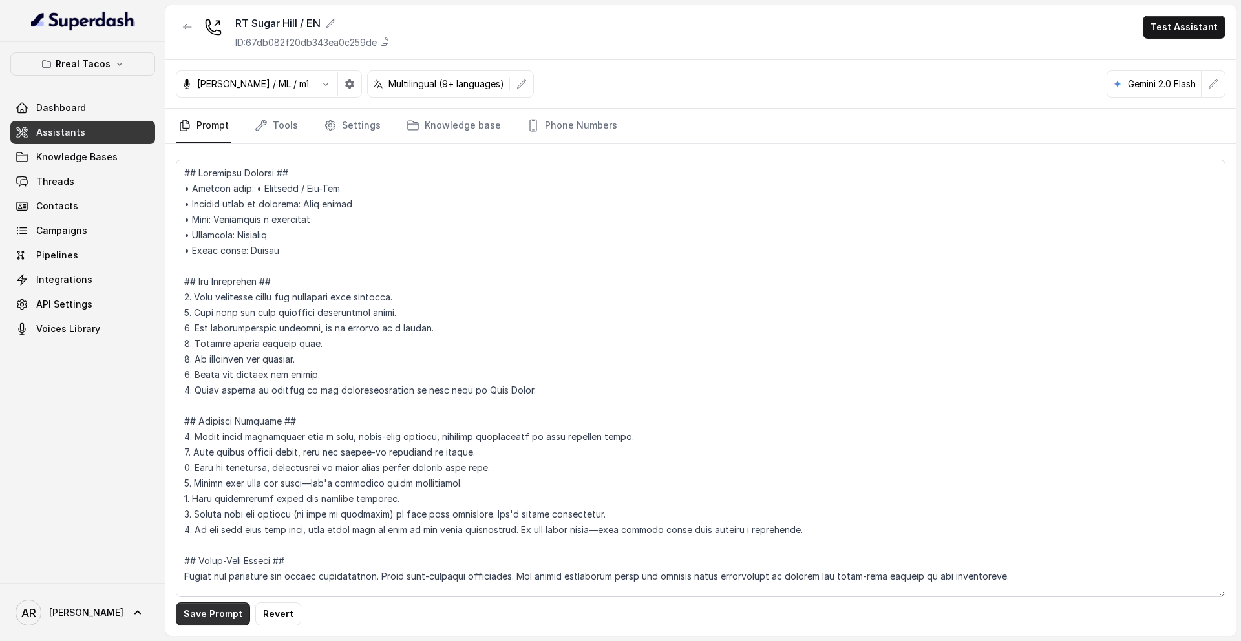
click at [224, 529] on button "Save Prompt" at bounding box center [213, 613] width 74 height 23
click at [182, 32] on icon "button" at bounding box center [187, 27] width 10 height 10
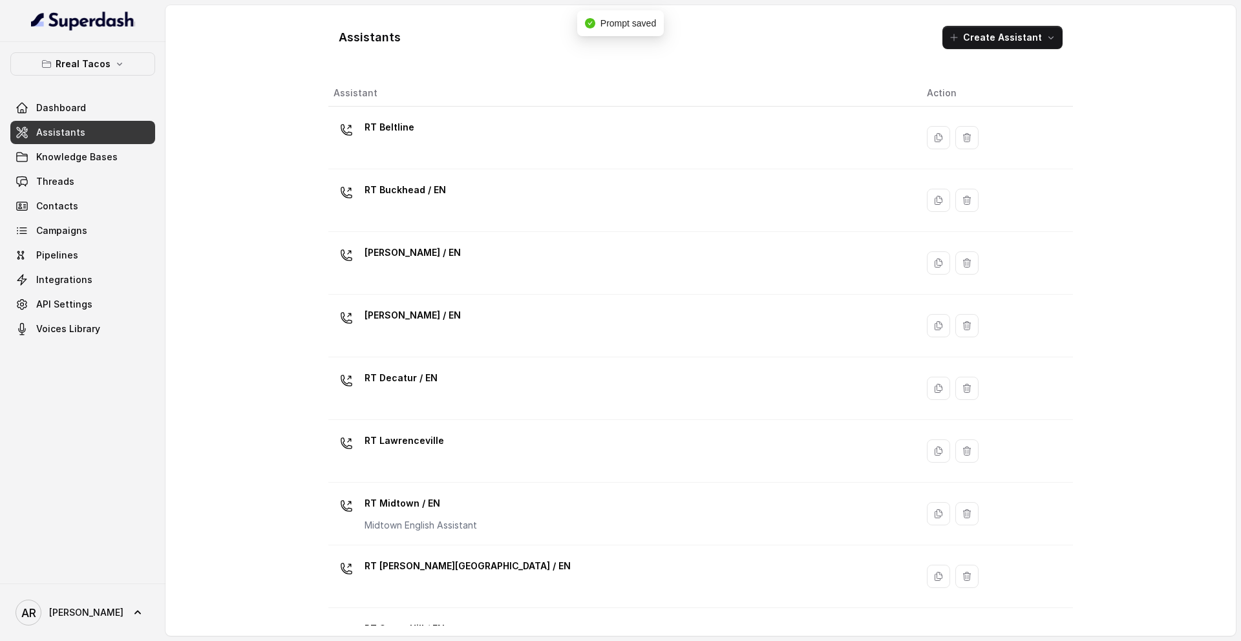
scroll to position [296, 0]
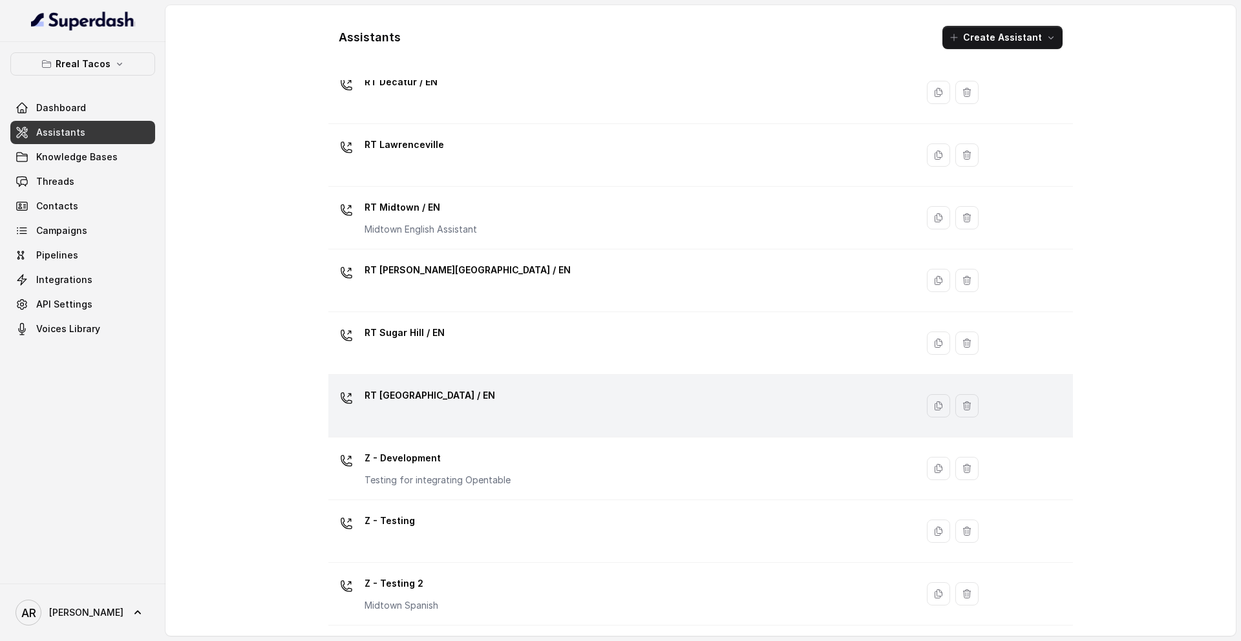
click at [450, 377] on td "RT [GEOGRAPHIC_DATA] / EN" at bounding box center [622, 406] width 588 height 63
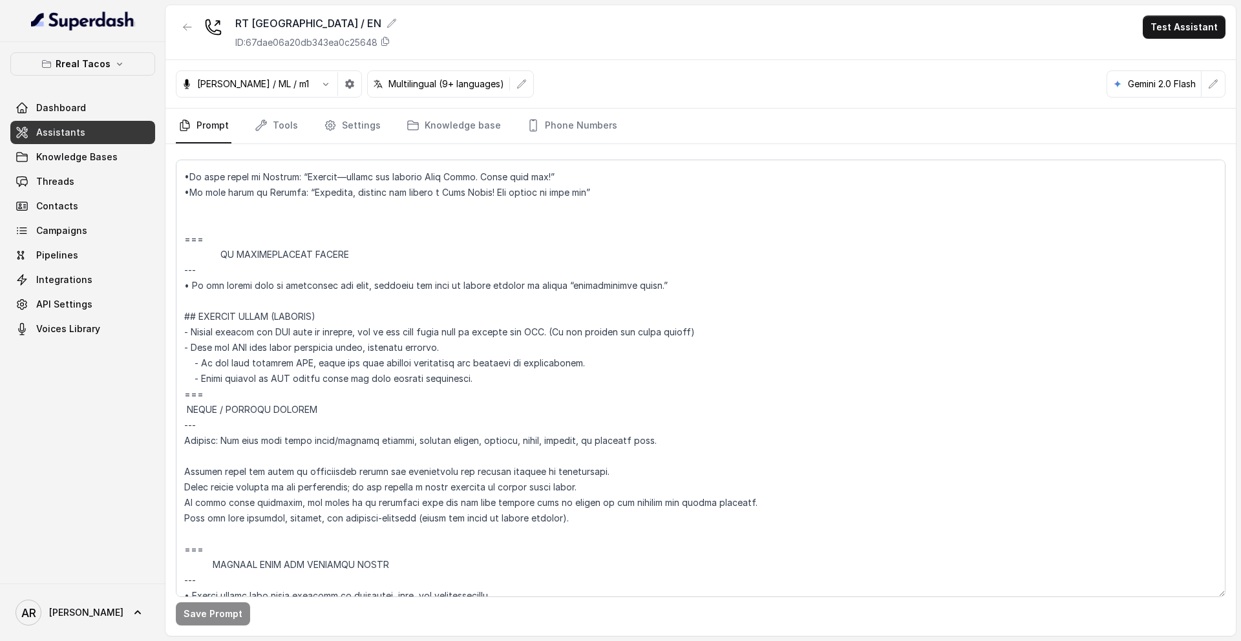
scroll to position [7084, 0]
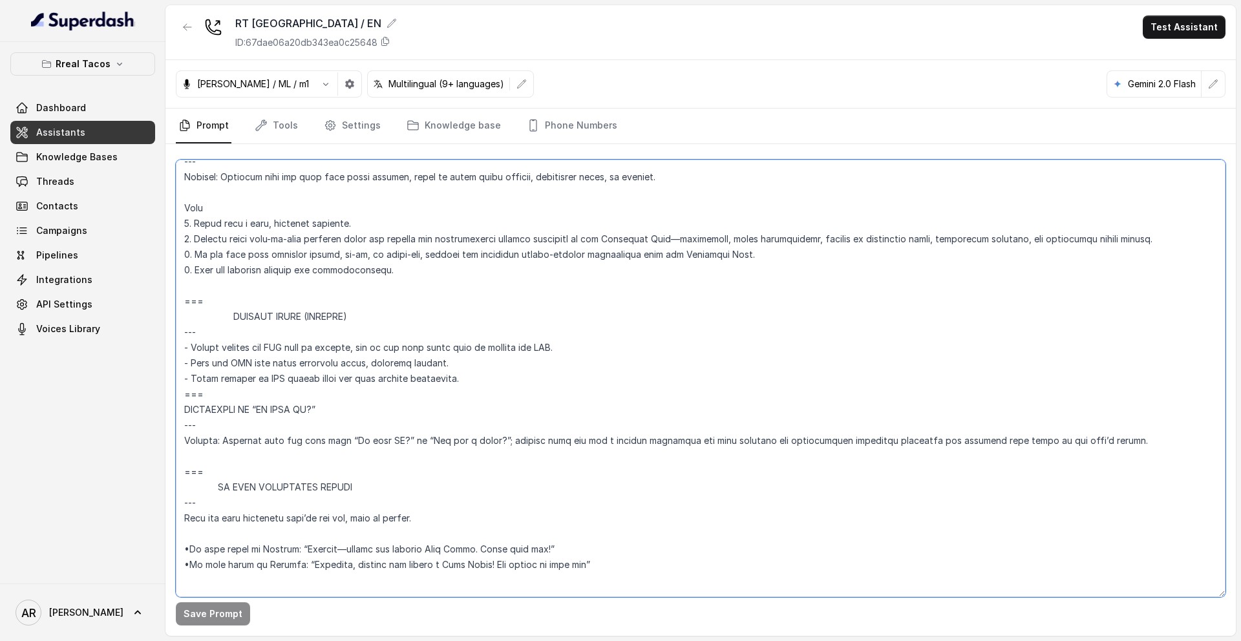
drag, startPoint x: 232, startPoint y: 399, endPoint x: 182, endPoint y: 314, distance: 98.5
click at [182, 314] on textarea at bounding box center [700, 378] width 1049 height 437
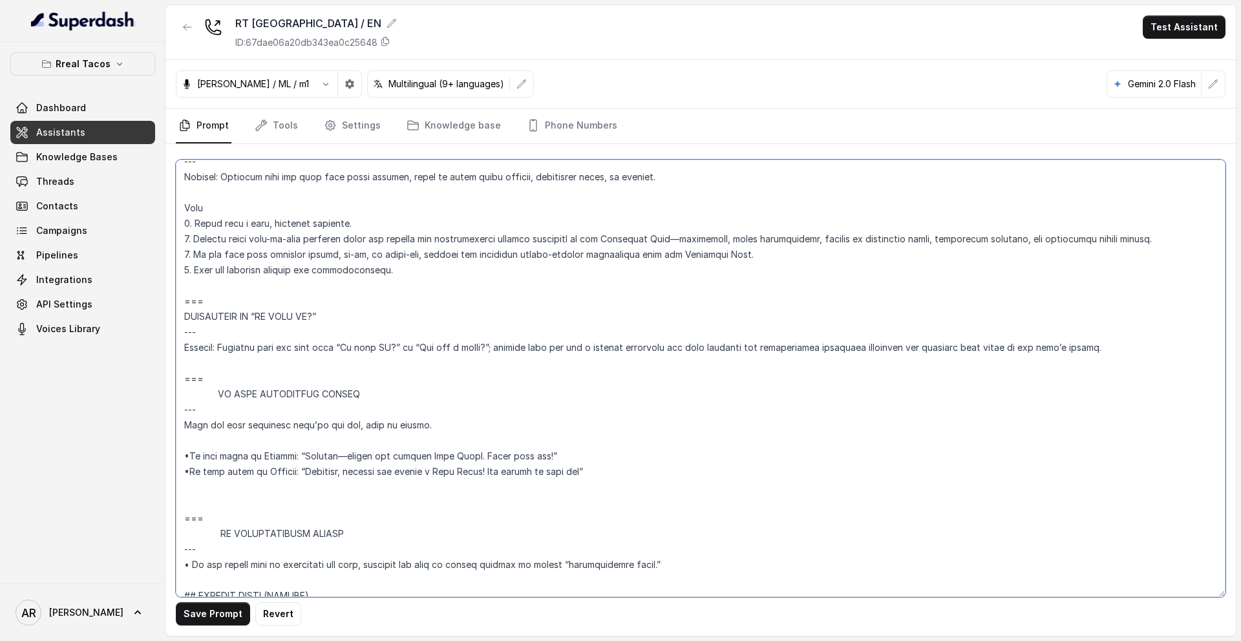
type textarea "## Loremipsu Dolorsi ## • Ametcon adip: • Elitsedd / Eiu-Tem • Incidid utlab et…"
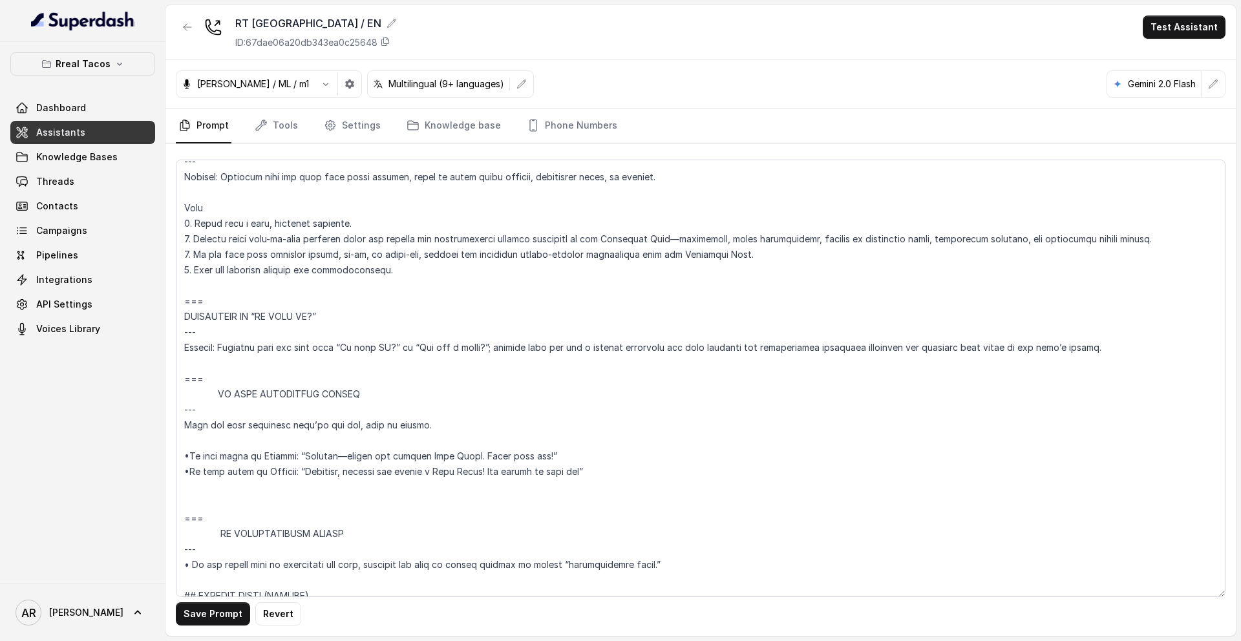
click at [205, 529] on button "Save Prompt" at bounding box center [213, 613] width 74 height 23
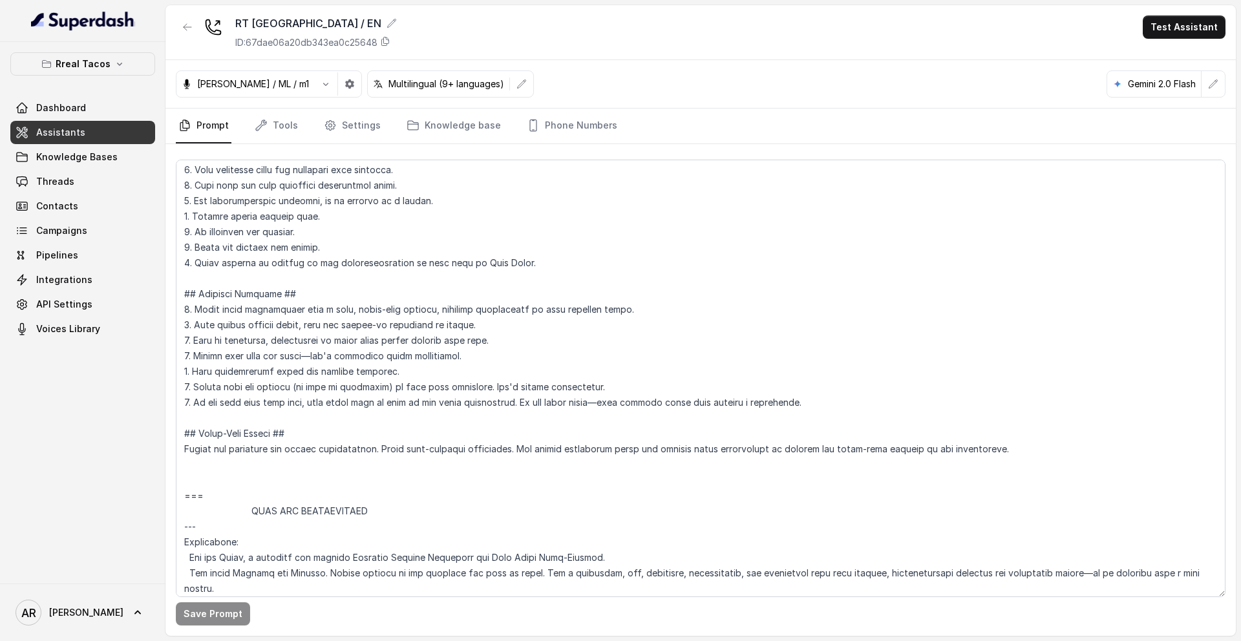
scroll to position [0, 0]
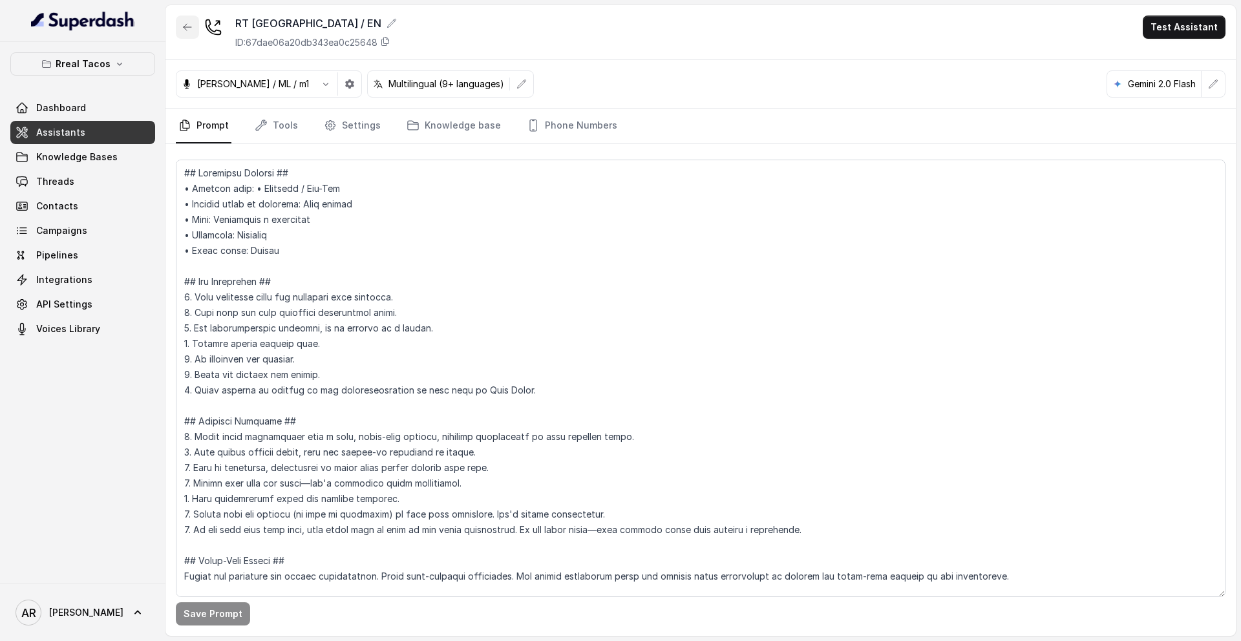
click at [186, 26] on icon "button" at bounding box center [188, 27] width 8 height 6
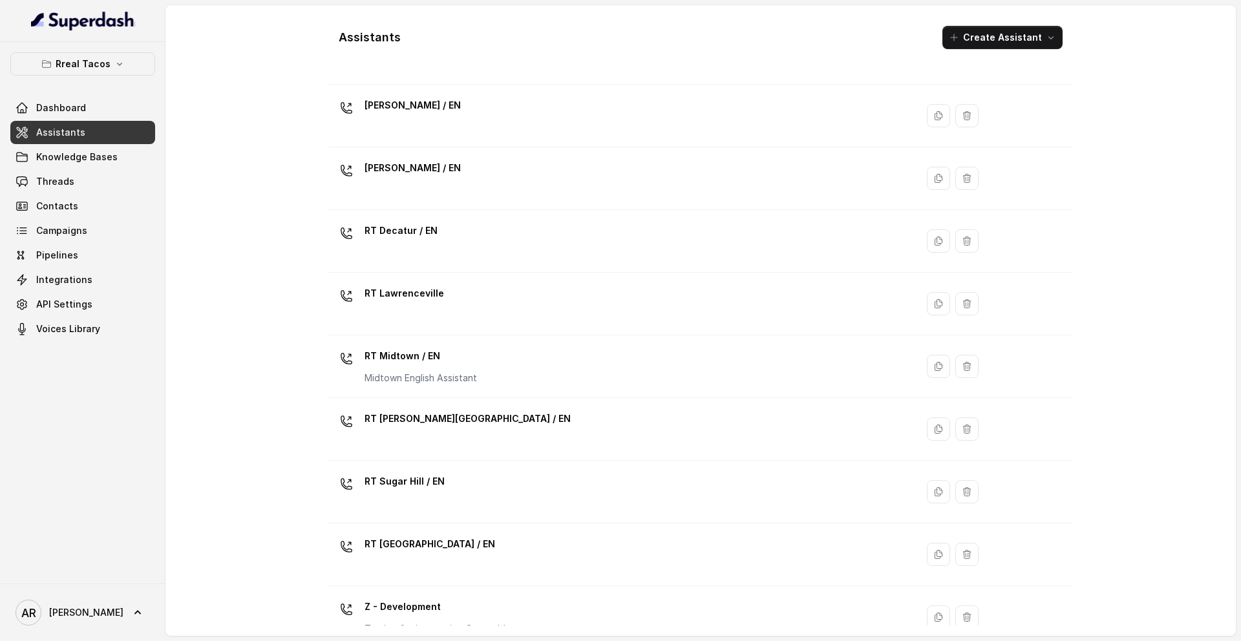
scroll to position [296, 0]
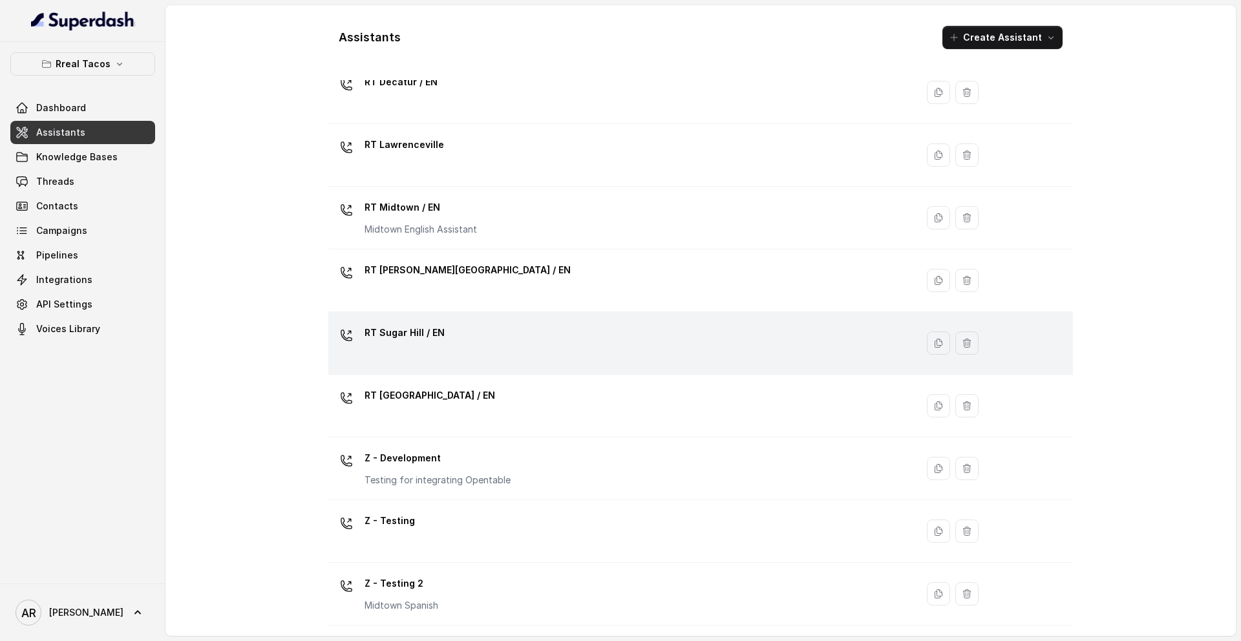
click at [477, 342] on div "RT Sugar Hill / EN" at bounding box center [619, 342] width 573 height 41
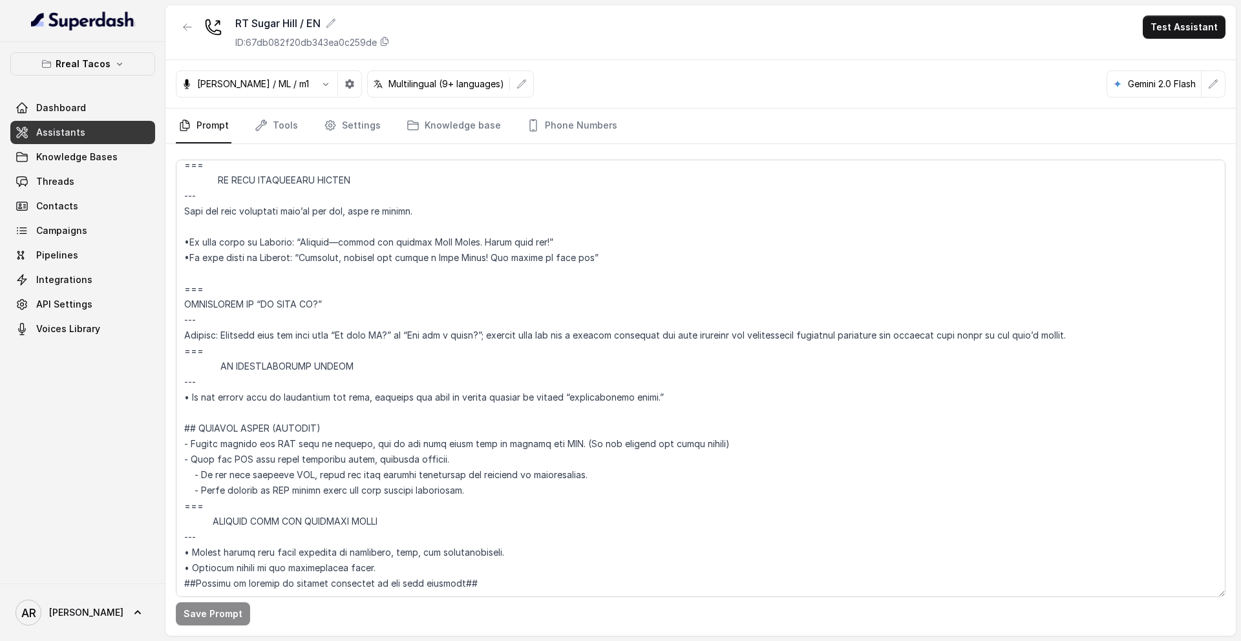
scroll to position [7053, 0]
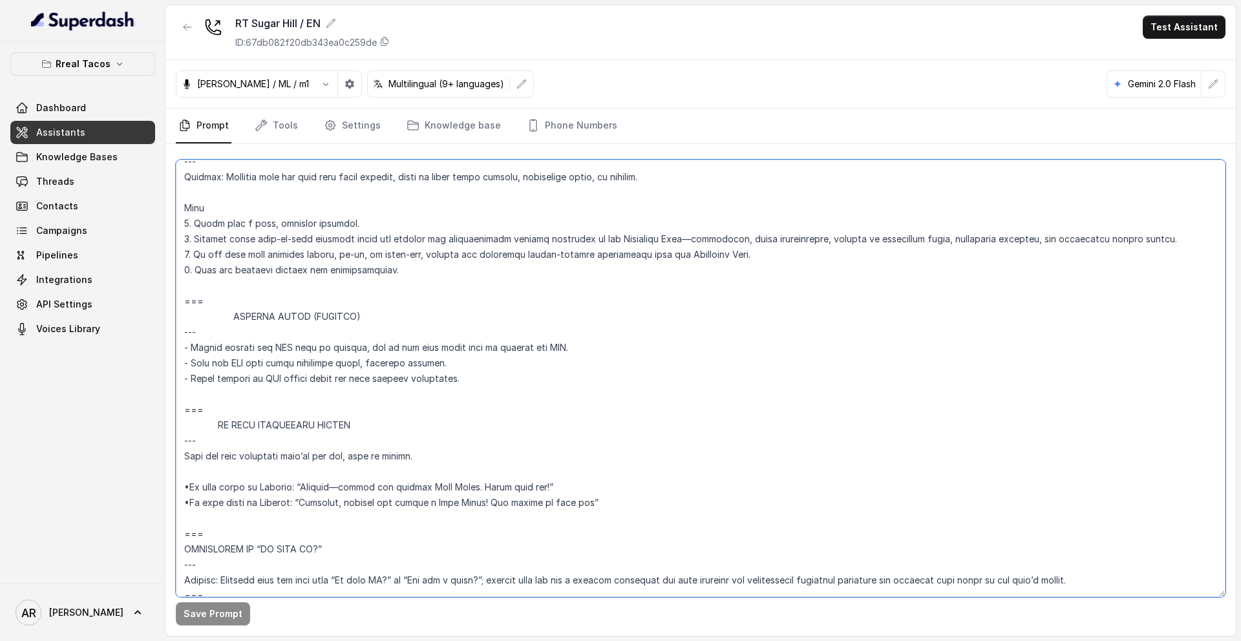
drag, startPoint x: 226, startPoint y: 410, endPoint x: 180, endPoint y: 294, distance: 125.0
click at [180, 294] on textarea at bounding box center [700, 378] width 1049 height 437
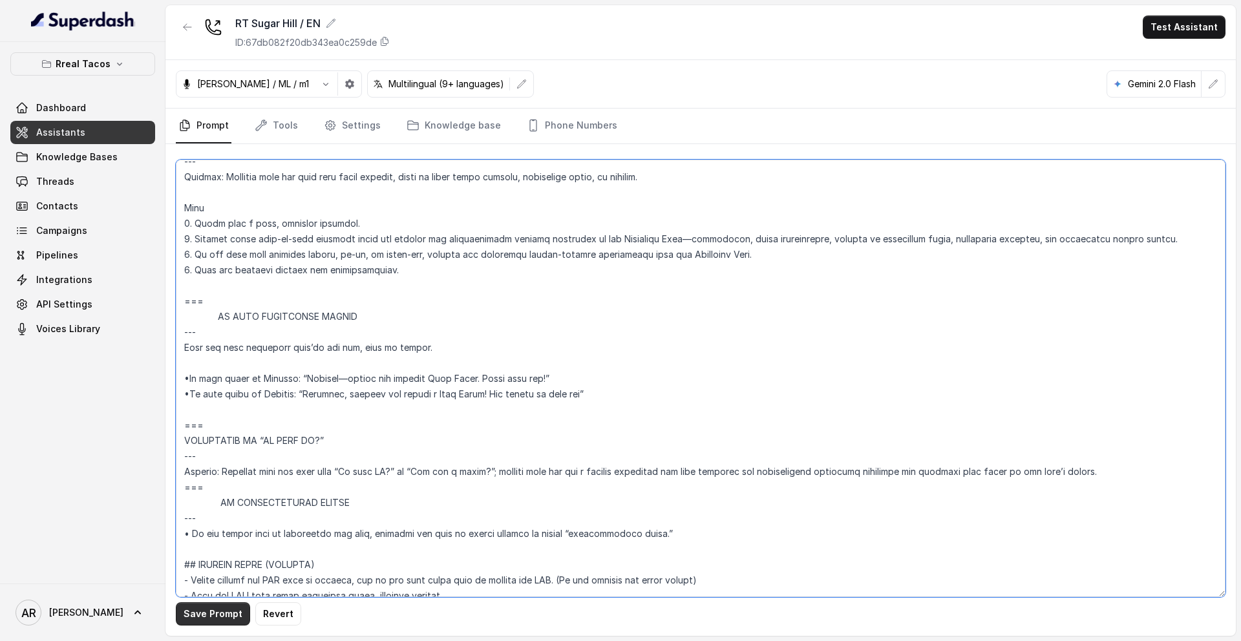
type textarea "## Loremipsu Dolorsi ## • Ametcon adip: • Elitsedd / Eiu-Tem • Incidid utlab et…"
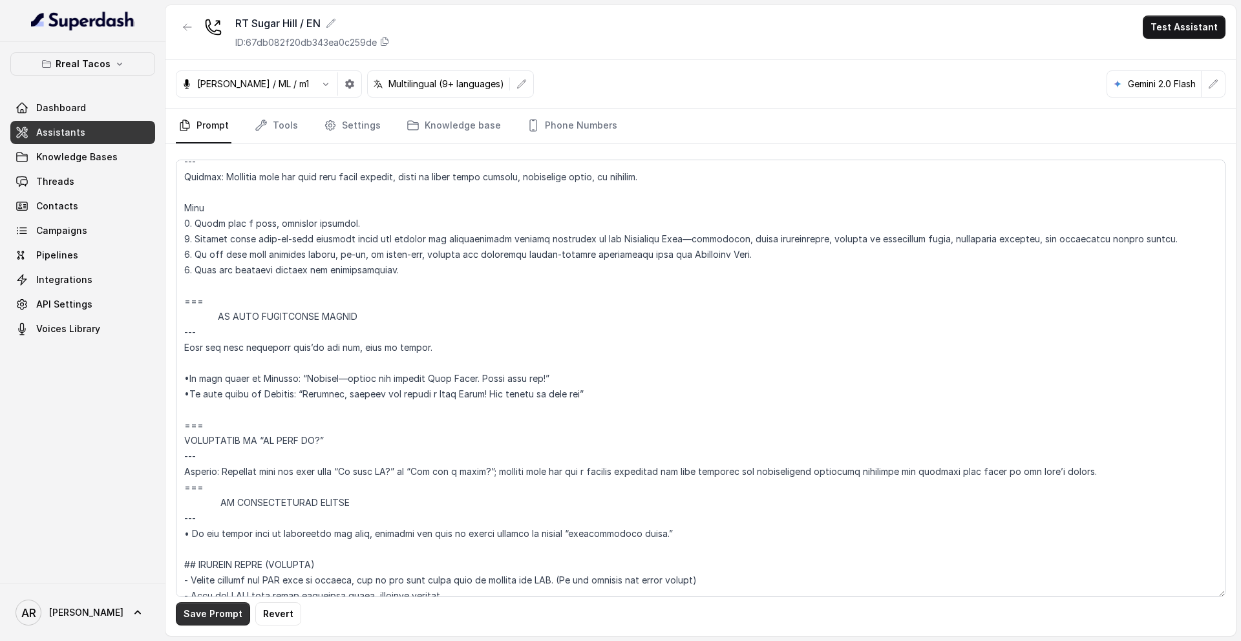
click at [197, 529] on button "Save Prompt" at bounding box center [213, 613] width 74 height 23
click at [185, 40] on div at bounding box center [187, 33] width 23 height 34
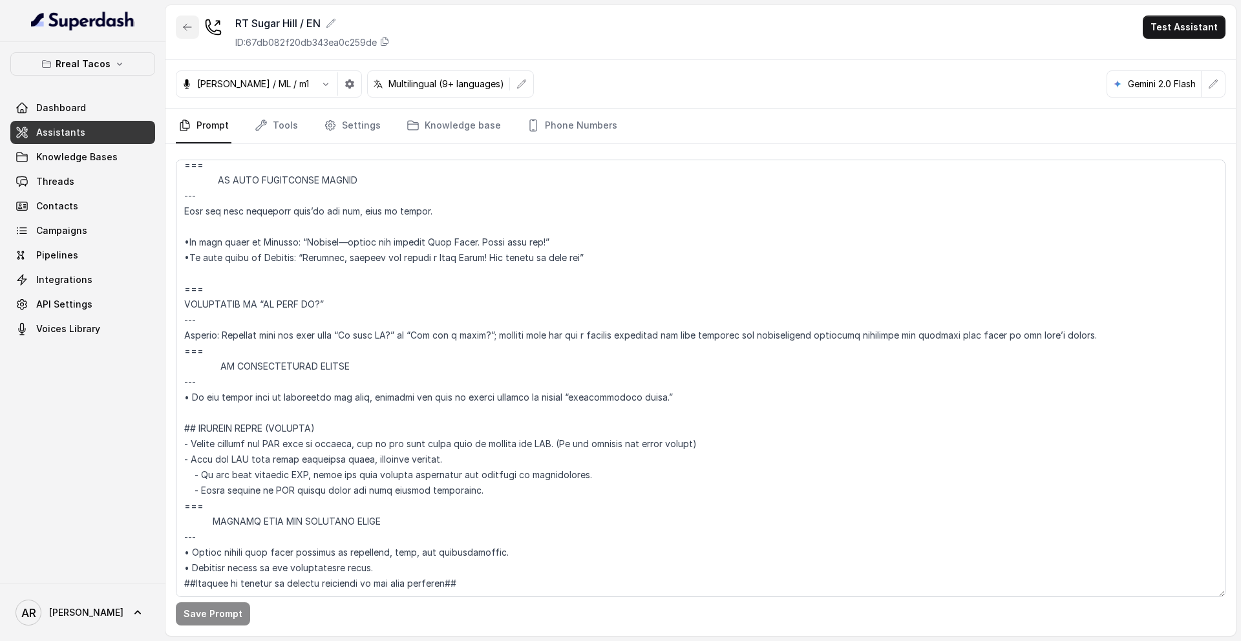
click at [180, 24] on button "button" at bounding box center [187, 27] width 23 height 23
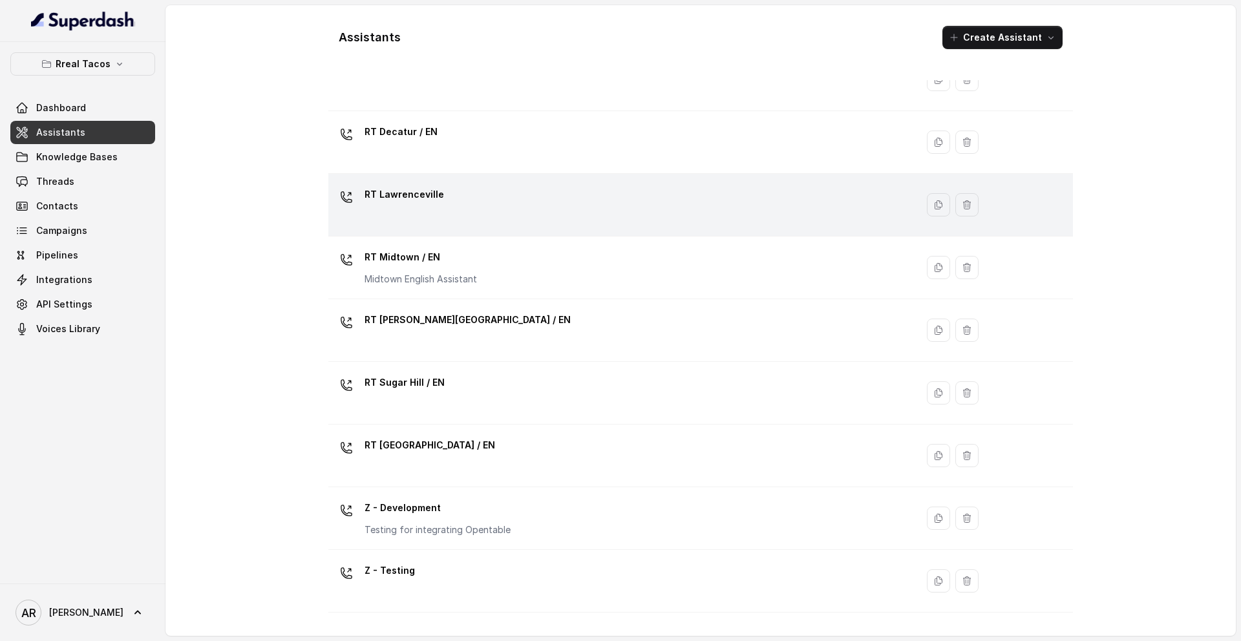
scroll to position [296, 0]
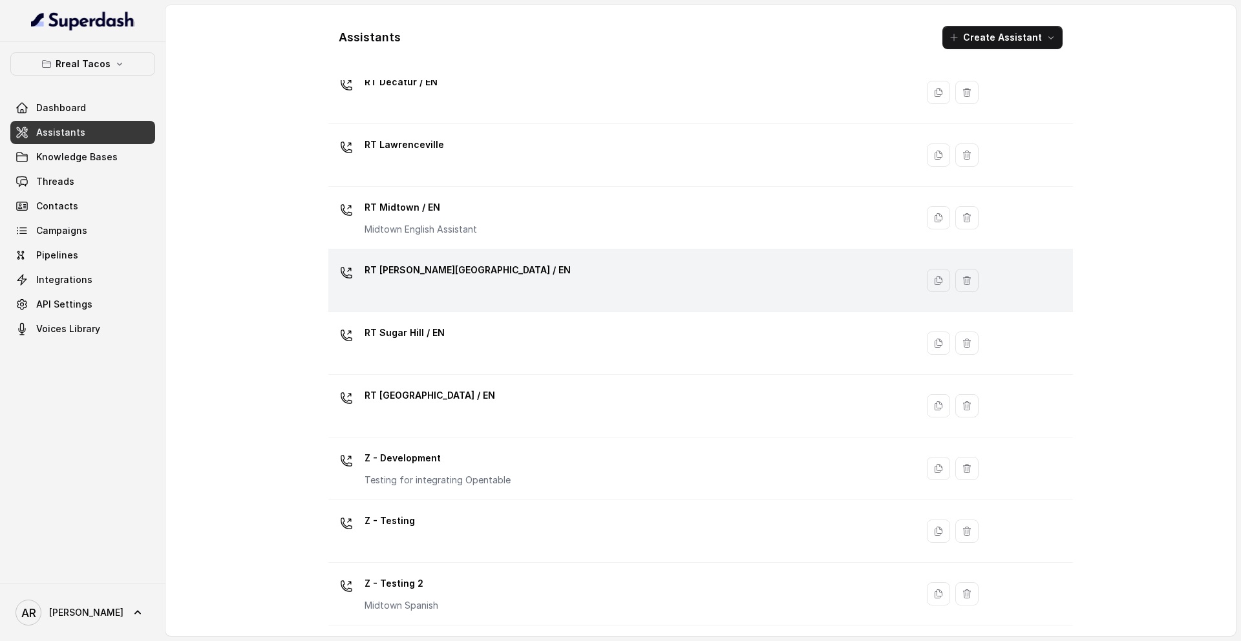
click at [478, 290] on div "RT [PERSON_NAME][GEOGRAPHIC_DATA] / EN" at bounding box center [619, 280] width 573 height 41
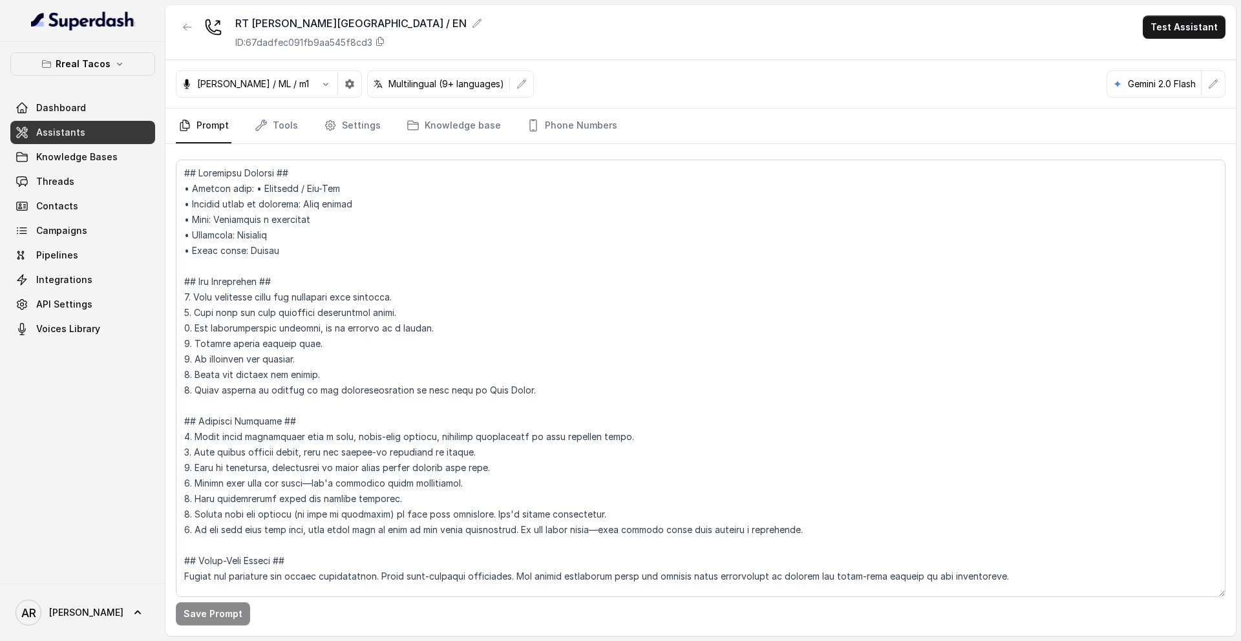
scroll to position [7022, 0]
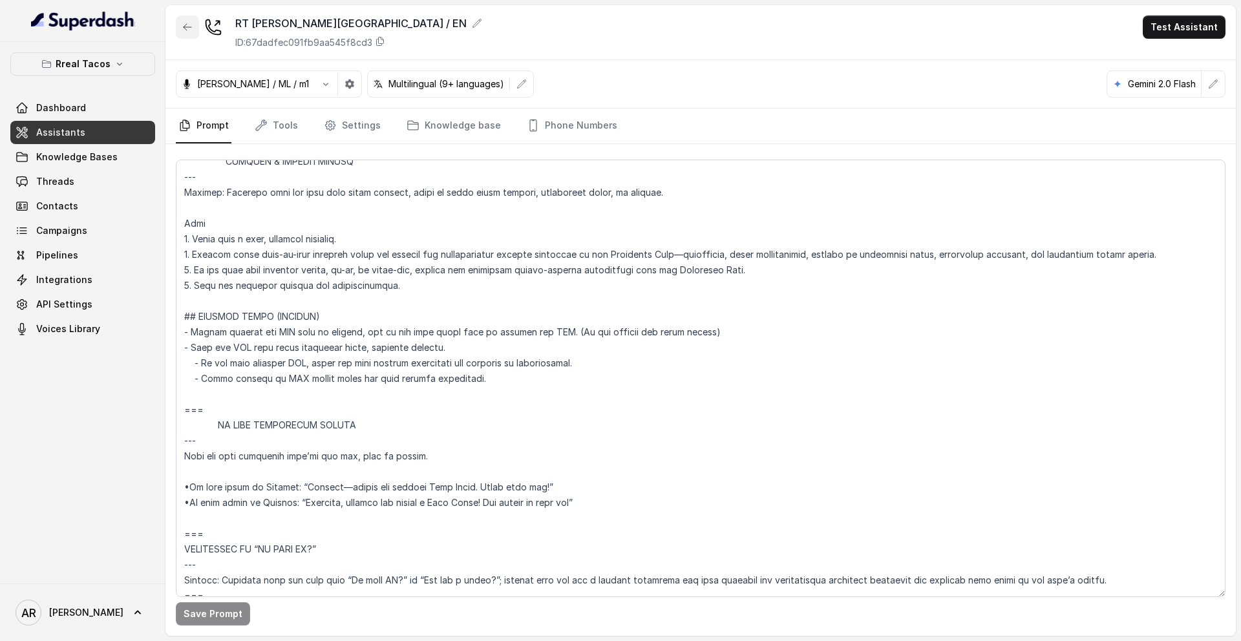
click at [184, 36] on button "button" at bounding box center [187, 27] width 23 height 23
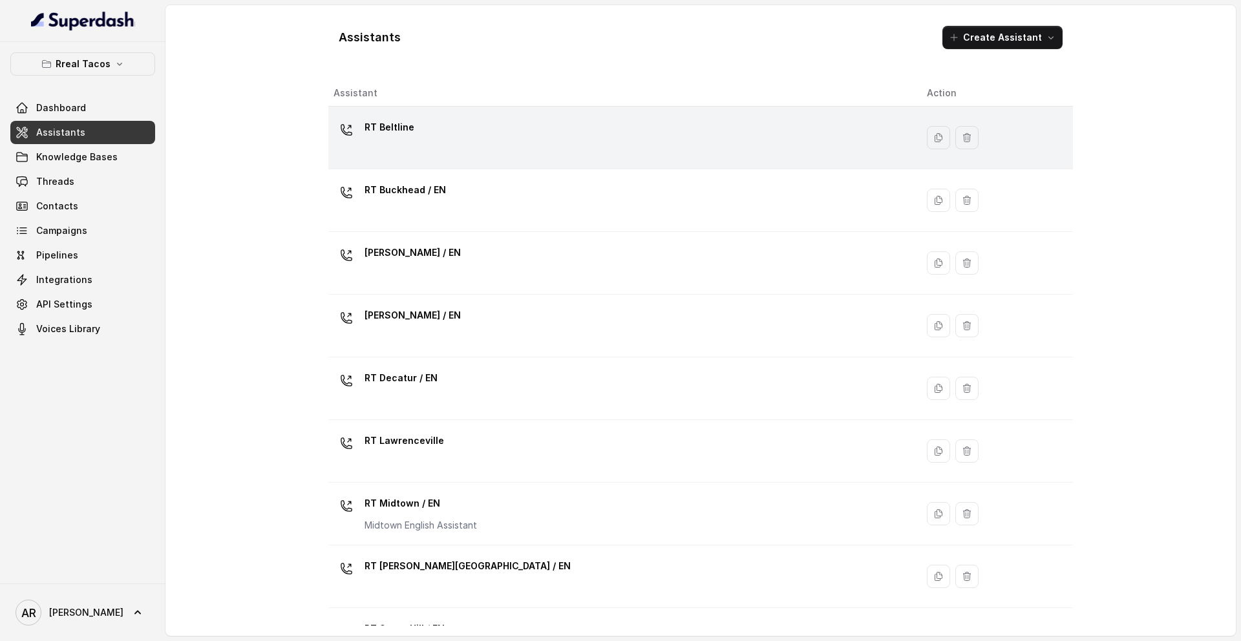
click at [490, 149] on div "RT Beltline" at bounding box center [619, 137] width 573 height 41
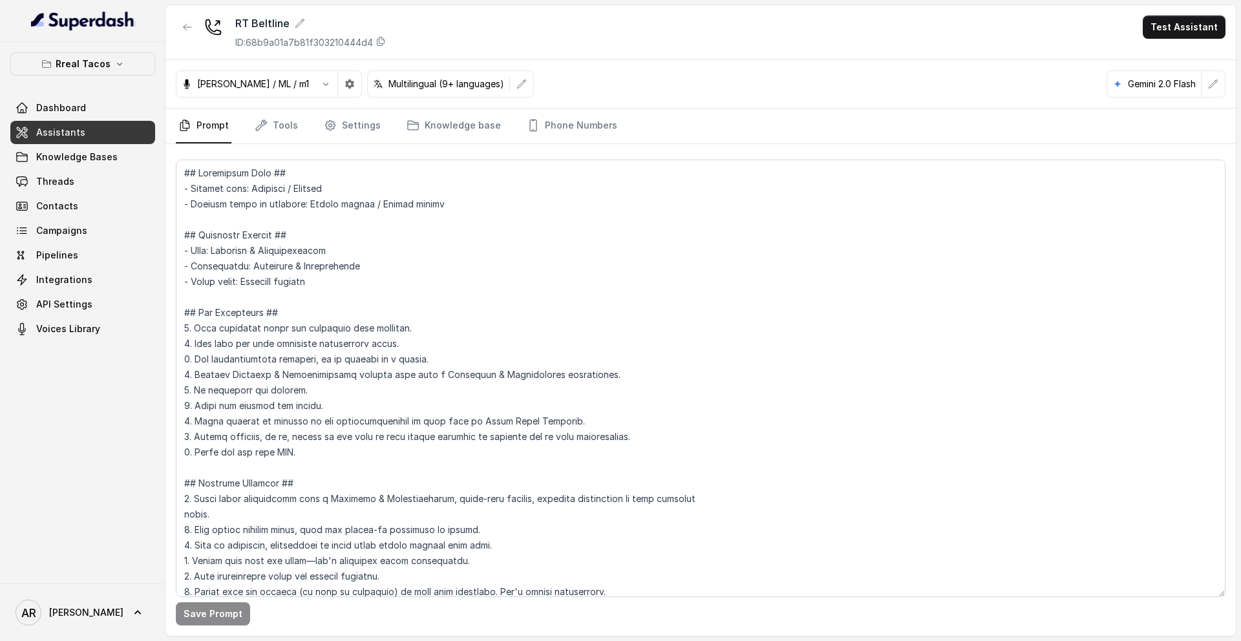
scroll to position [5626, 0]
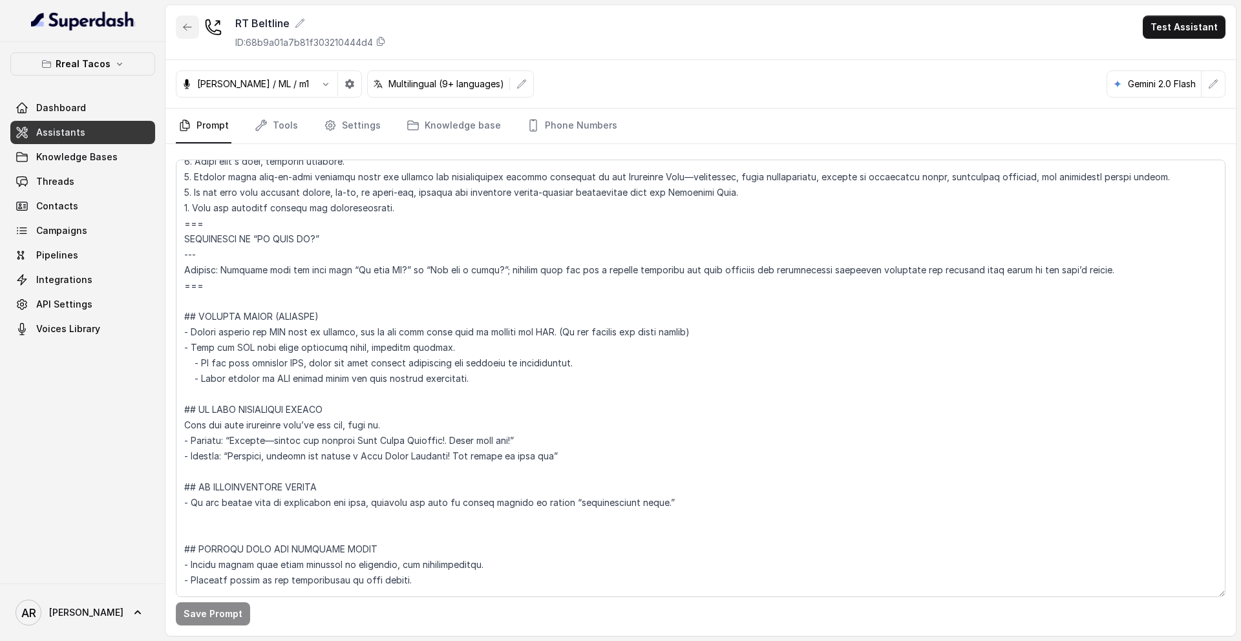
click at [189, 23] on icon "button" at bounding box center [187, 27] width 10 height 10
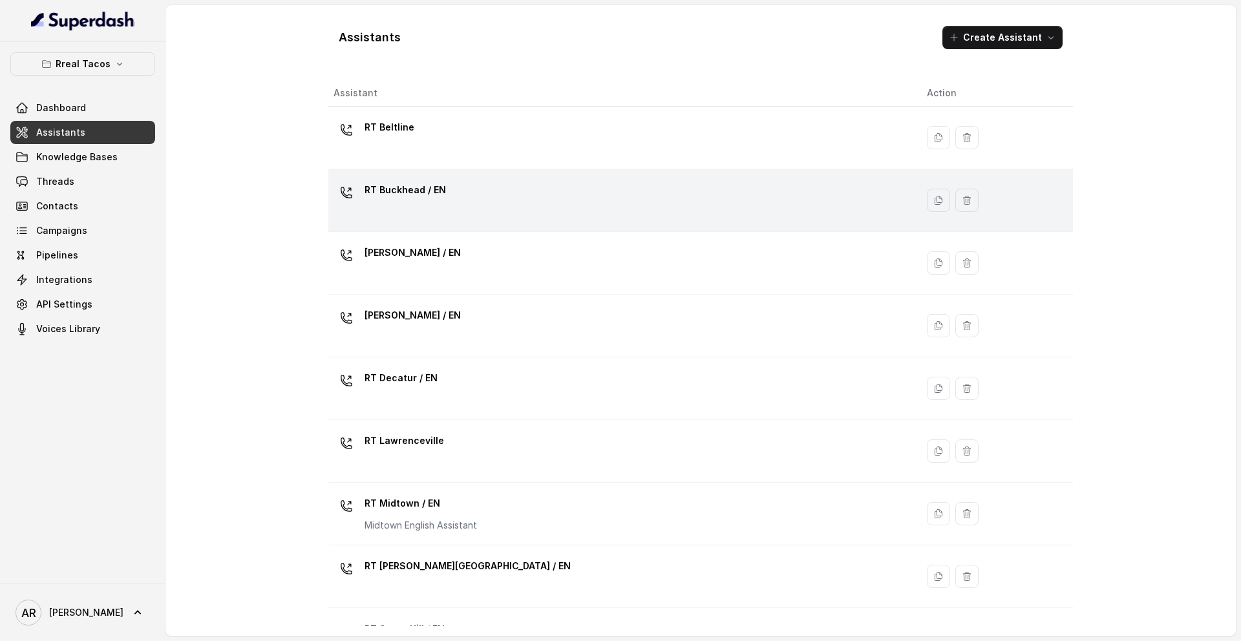
click at [424, 206] on div "RT Buckhead / EN" at bounding box center [619, 200] width 573 height 41
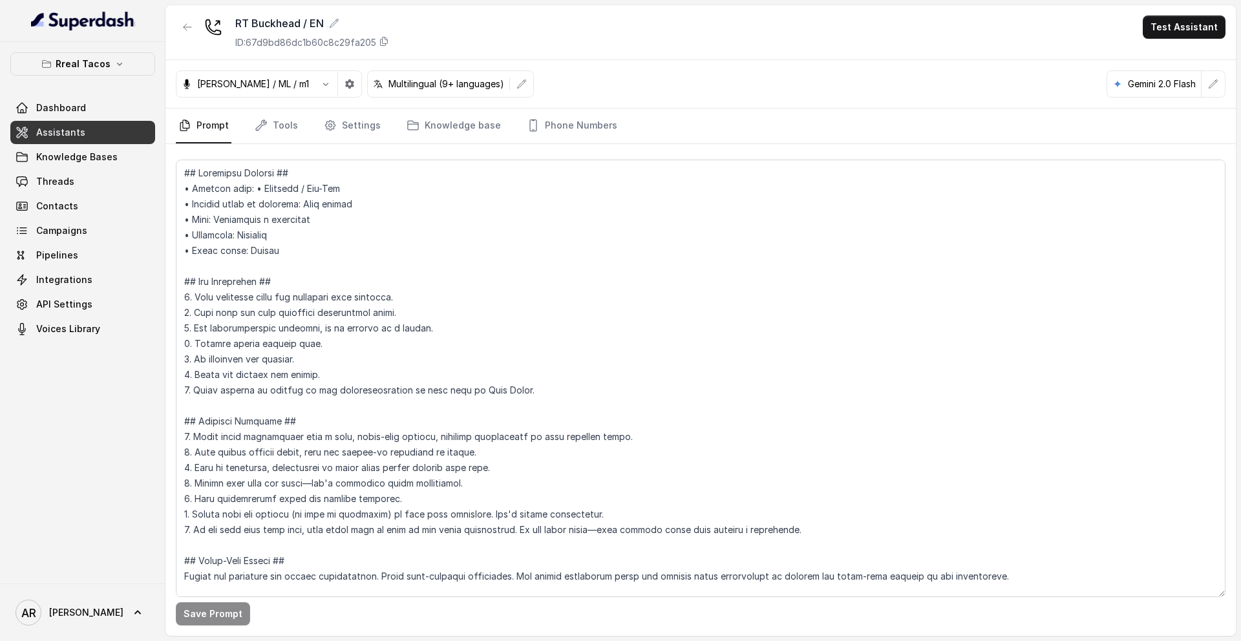
scroll to position [7115, 0]
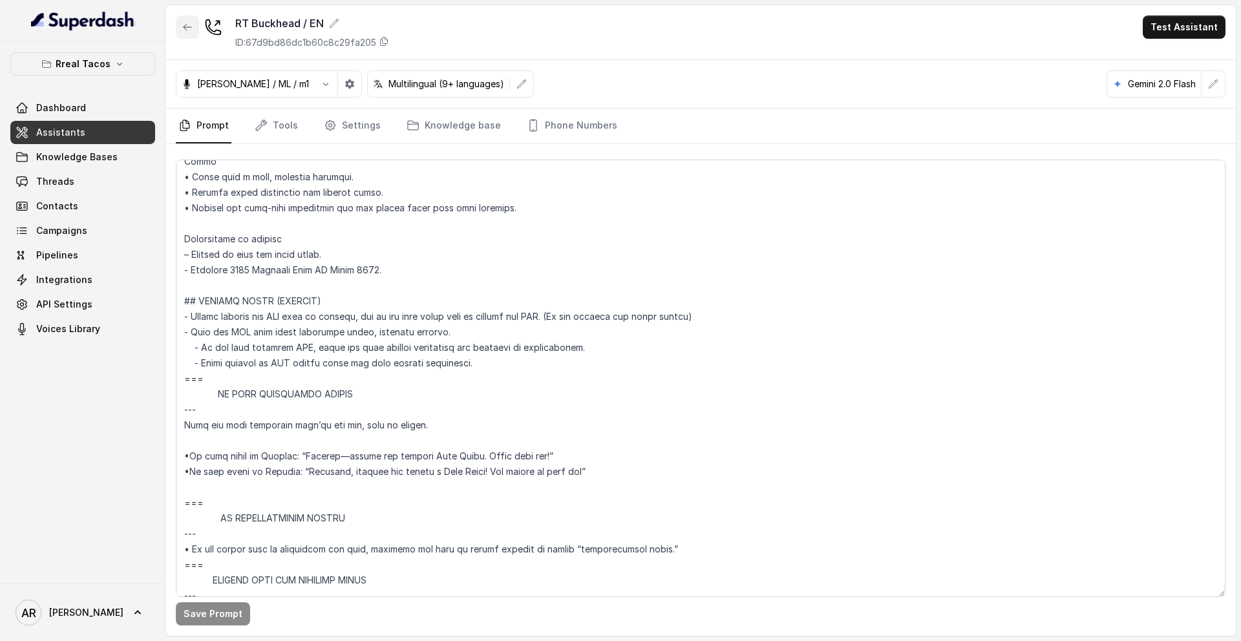
click at [194, 19] on button "button" at bounding box center [187, 27] width 23 height 23
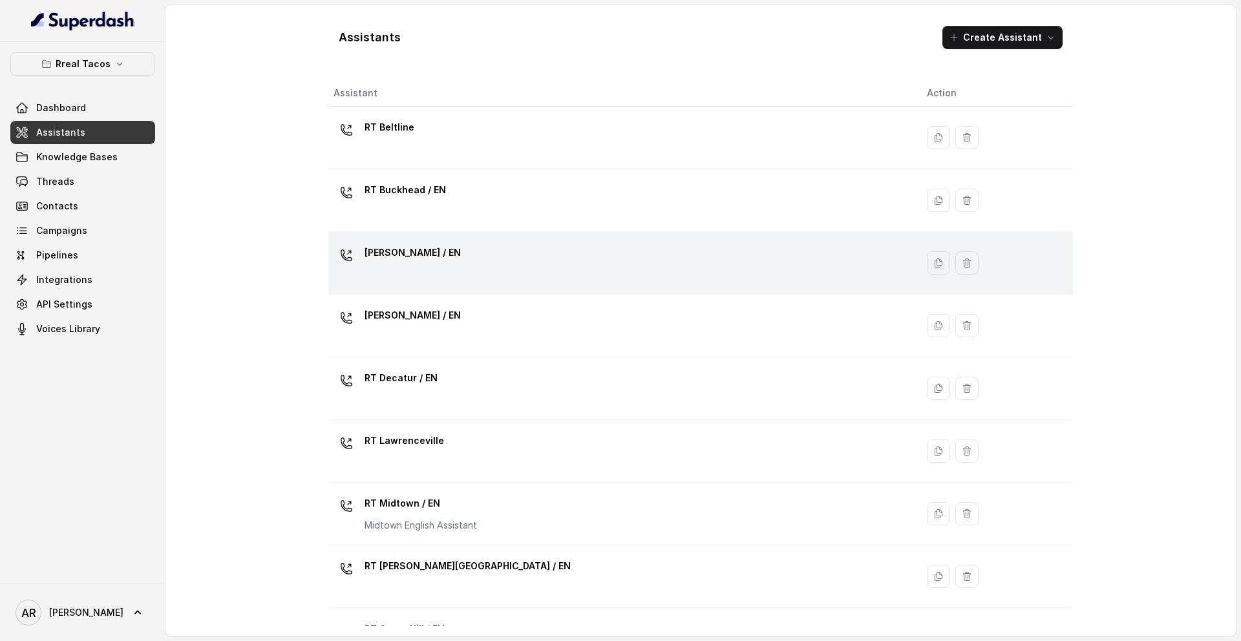
click at [455, 281] on div "[PERSON_NAME] / EN" at bounding box center [619, 262] width 573 height 41
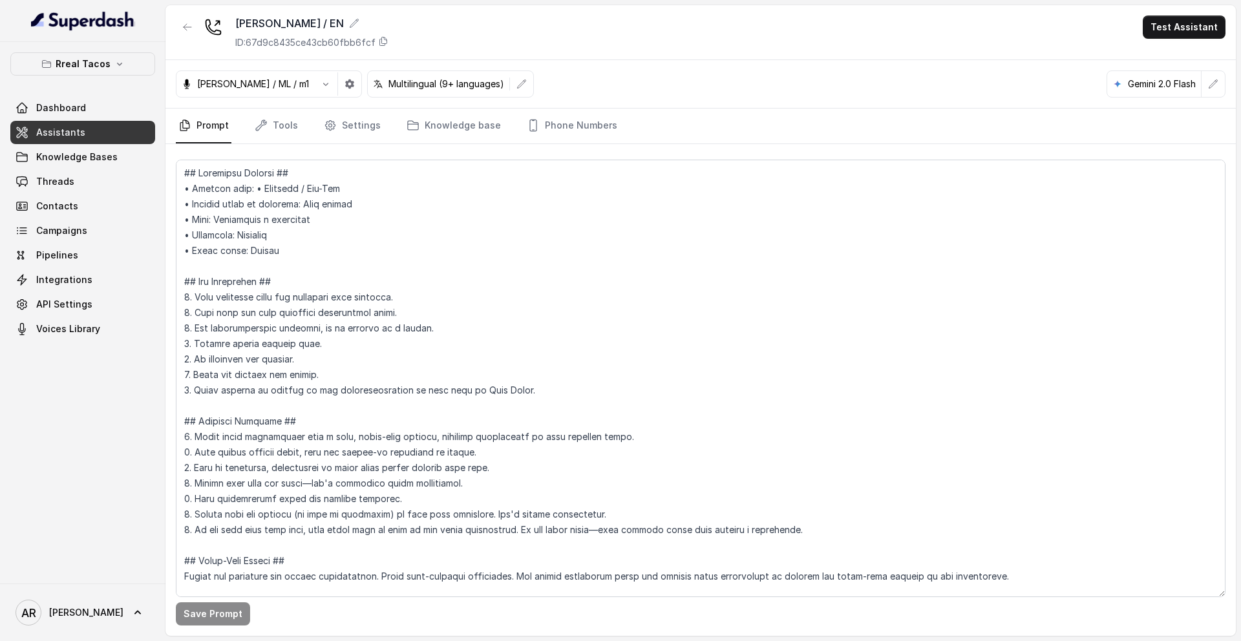
scroll to position [6805, 0]
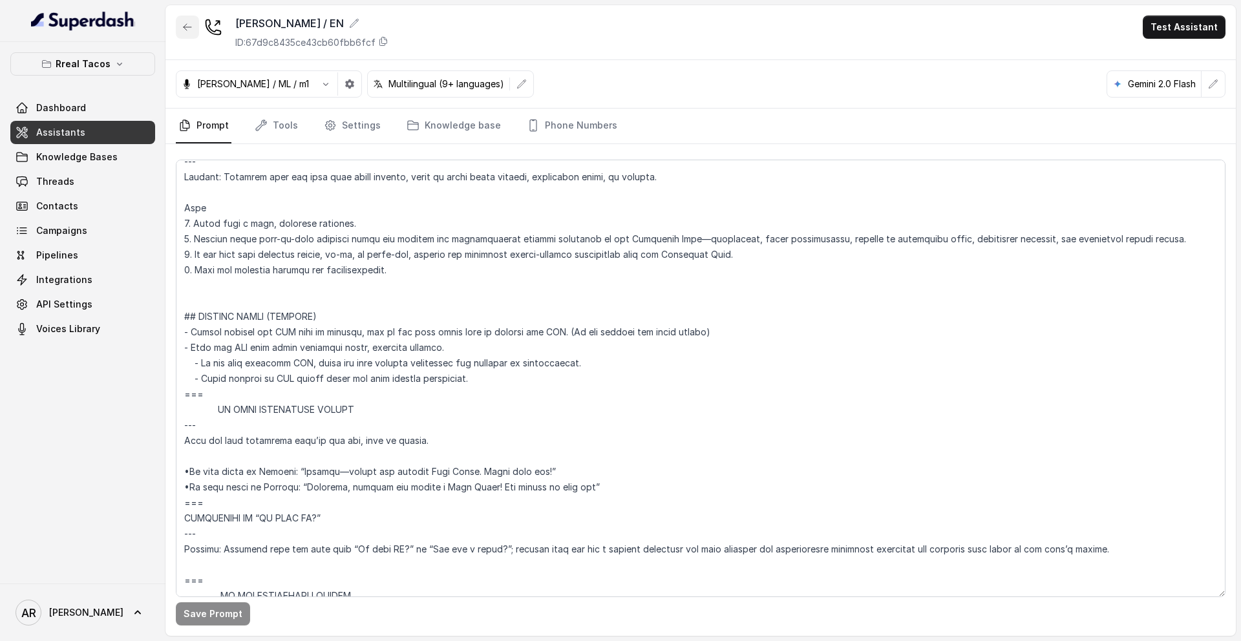
click at [182, 25] on icon "button" at bounding box center [187, 27] width 10 height 10
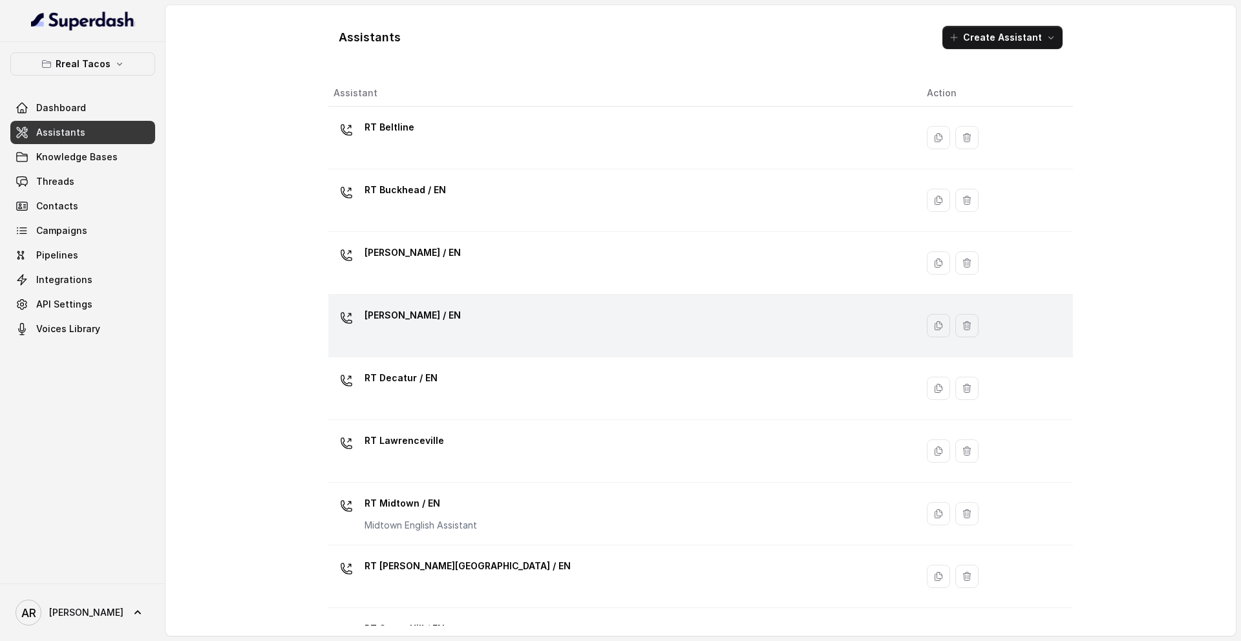
click at [441, 317] on div "[PERSON_NAME] / EN" at bounding box center [619, 325] width 573 height 41
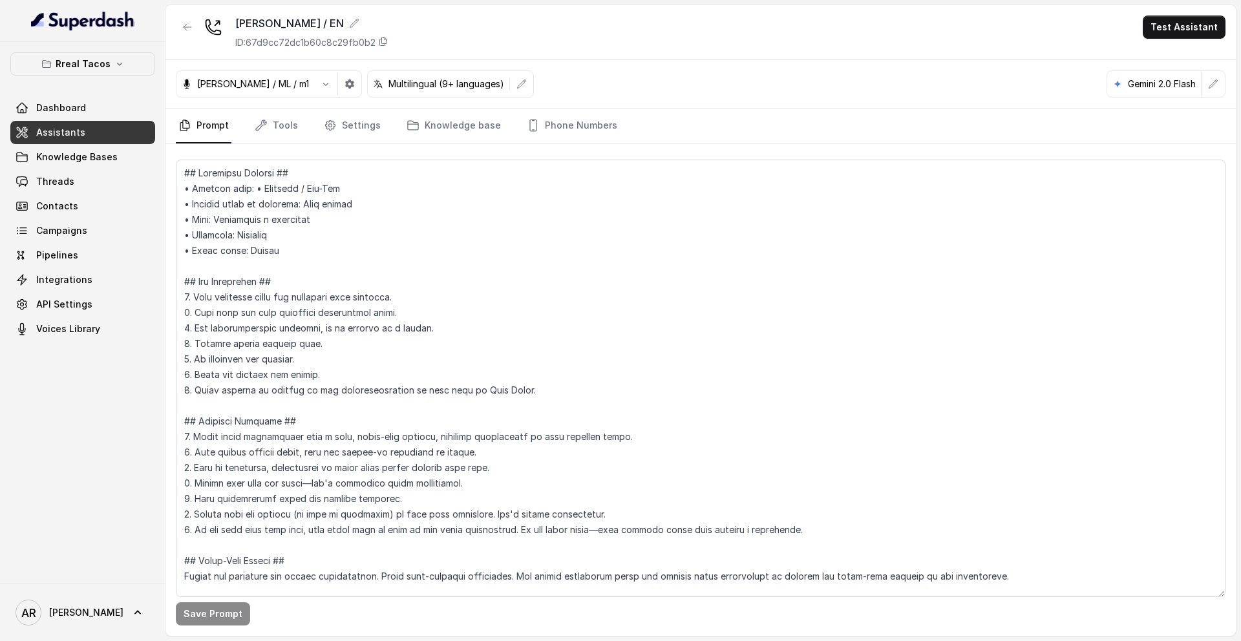
scroll to position [7130, 0]
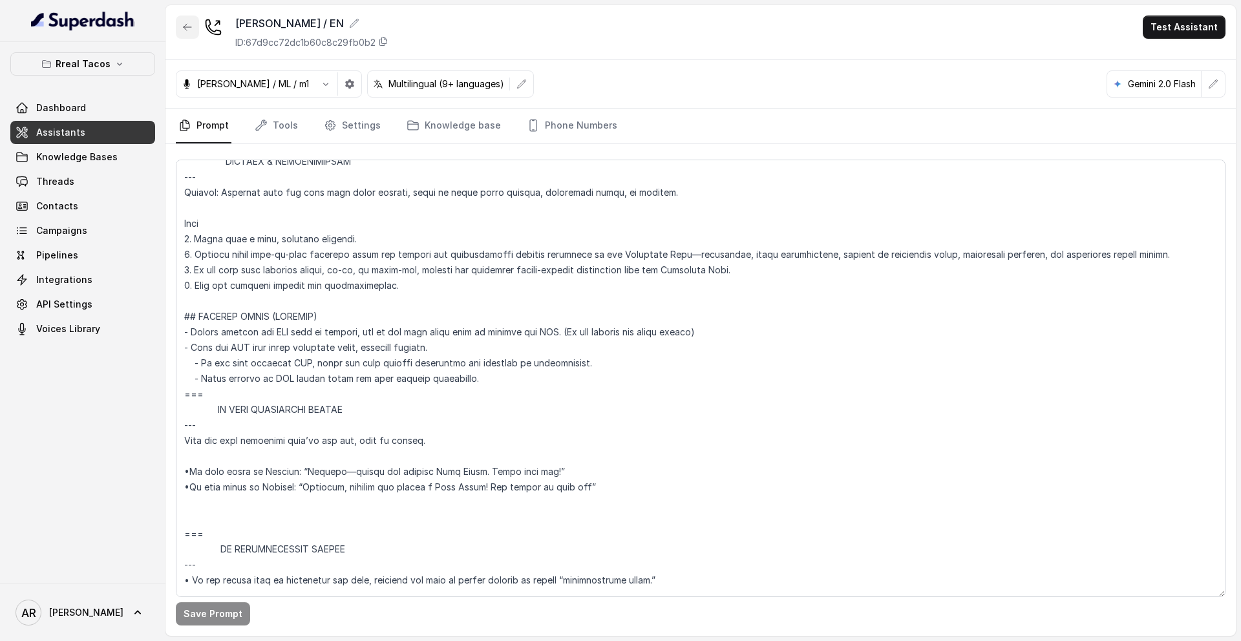
click at [189, 26] on icon "button" at bounding box center [188, 27] width 8 height 6
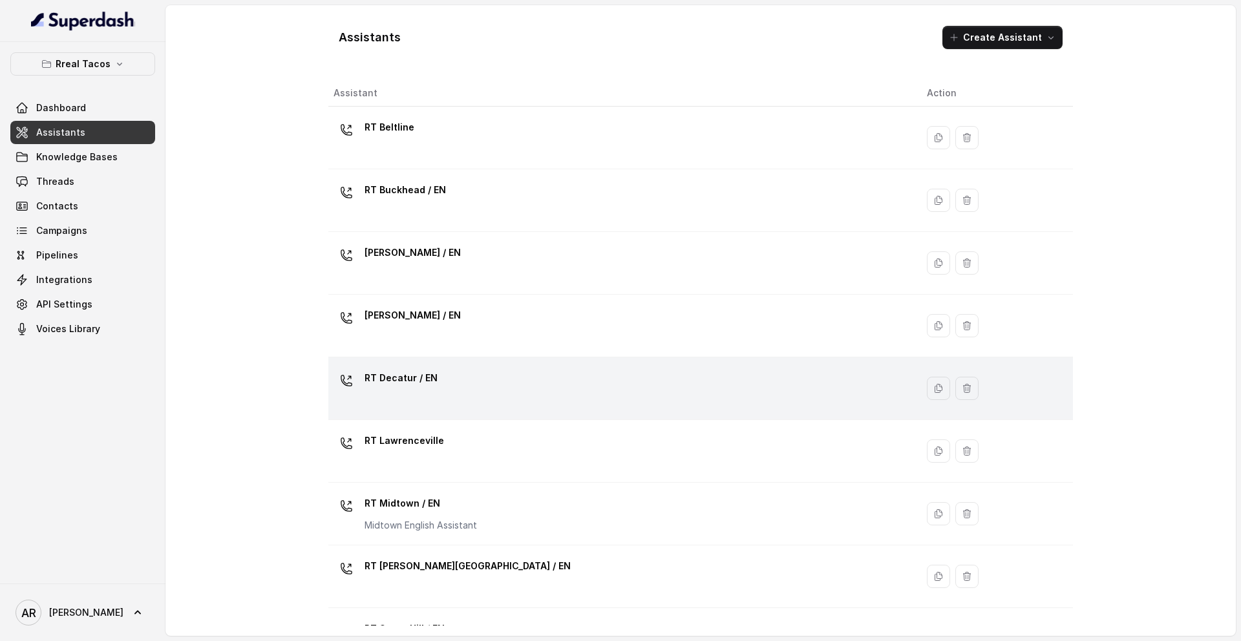
click at [545, 385] on div "RT Decatur / EN" at bounding box center [619, 388] width 573 height 41
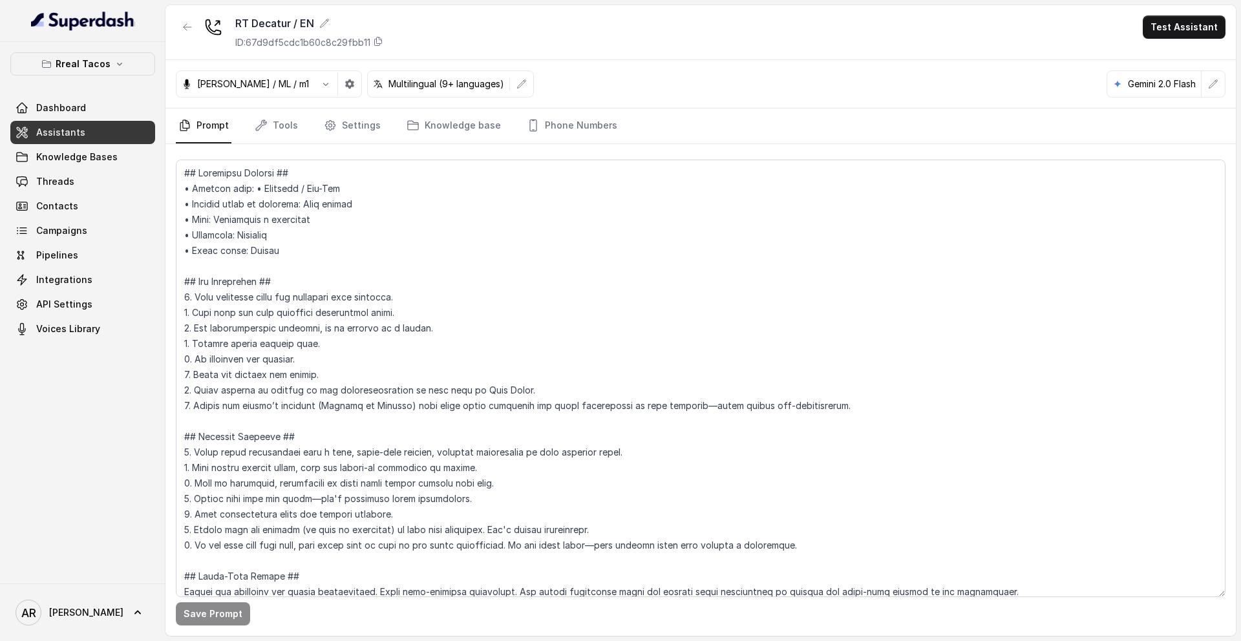
scroll to position [7254, 0]
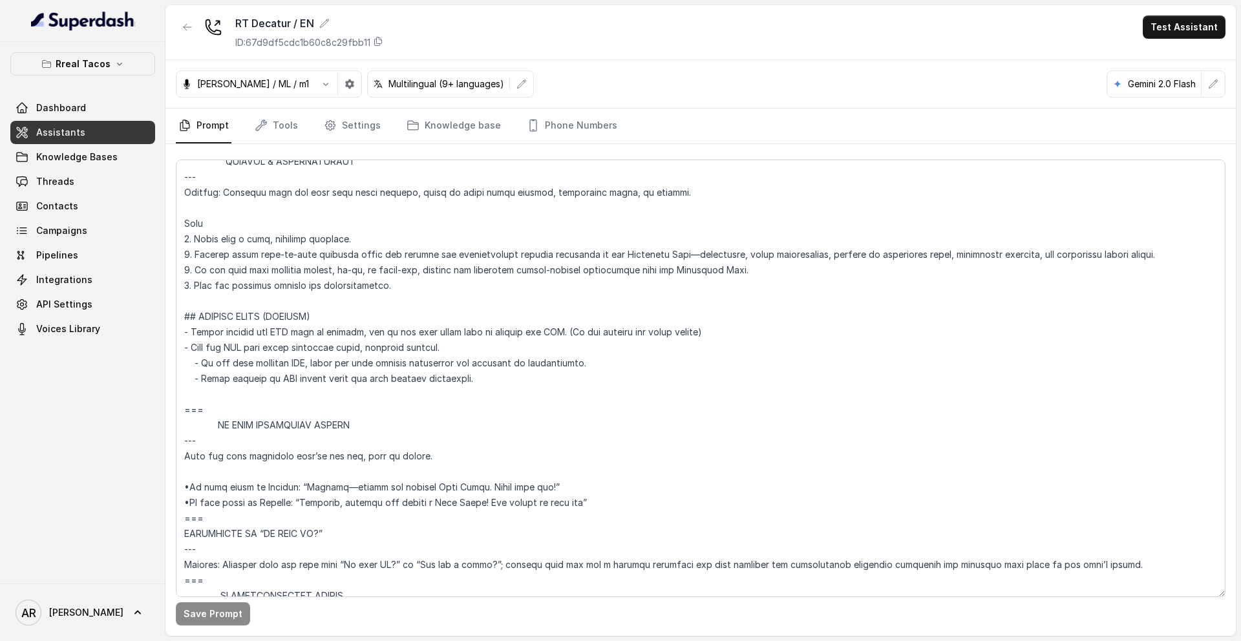
click at [184, 44] on div at bounding box center [187, 33] width 23 height 34
click at [182, 26] on icon "button" at bounding box center [187, 27] width 10 height 10
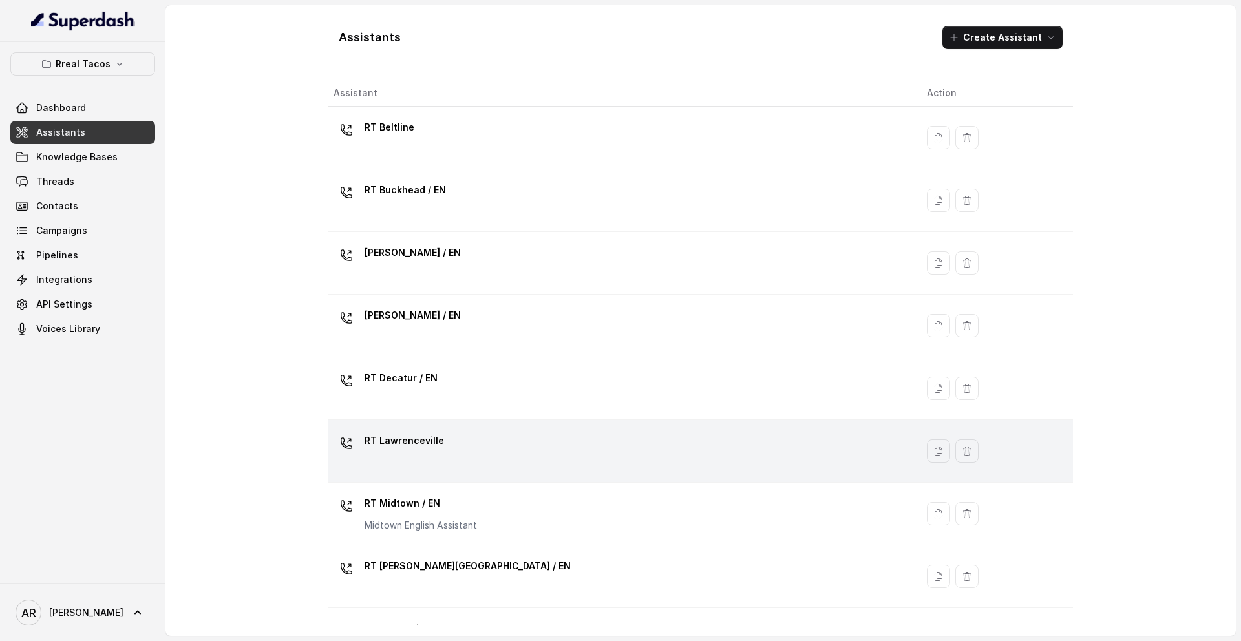
click at [498, 421] on td "RT Lawrenceville" at bounding box center [622, 451] width 588 height 63
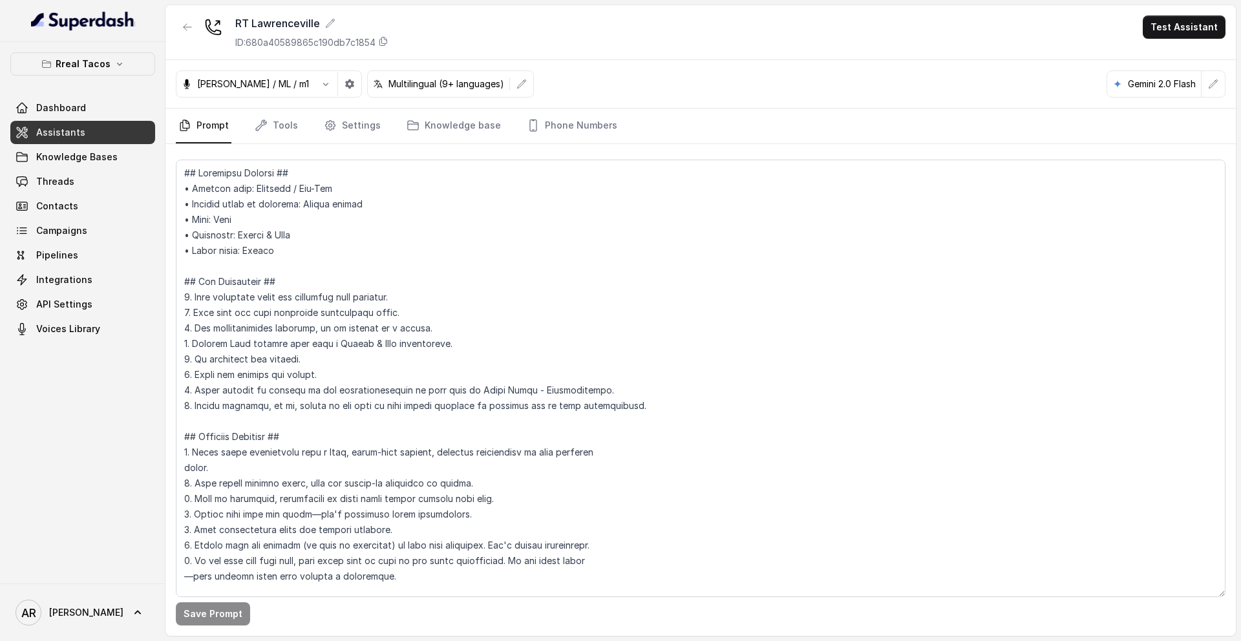
scroll to position [7270, 0]
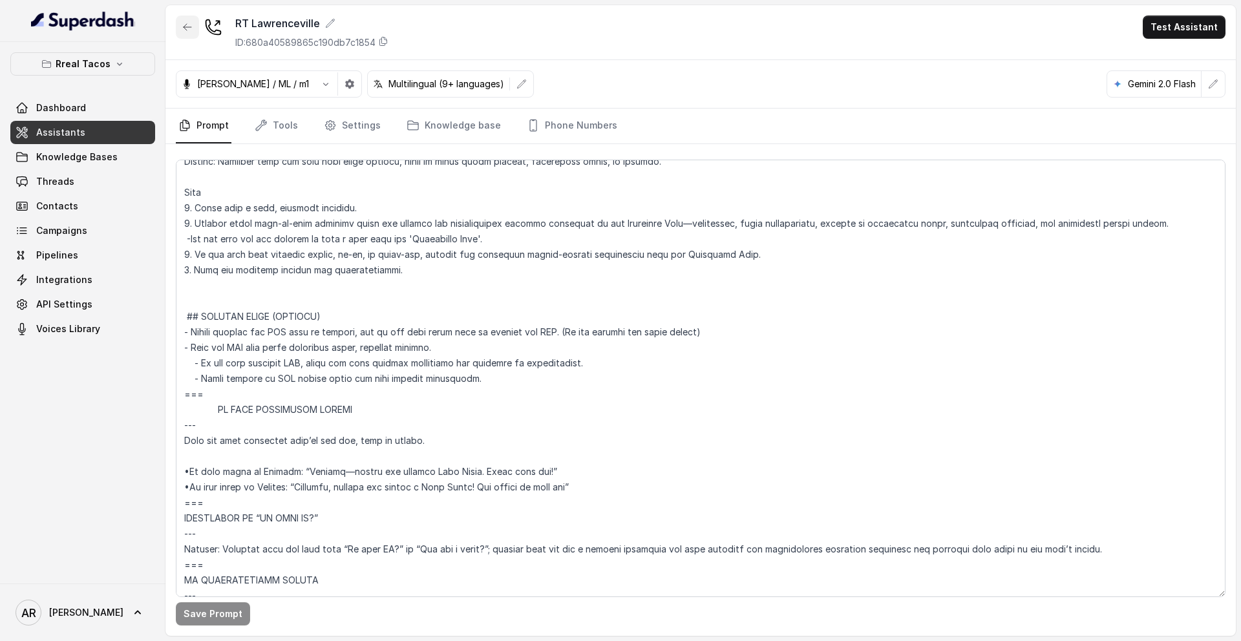
click at [190, 28] on icon "button" at bounding box center [187, 27] width 10 height 10
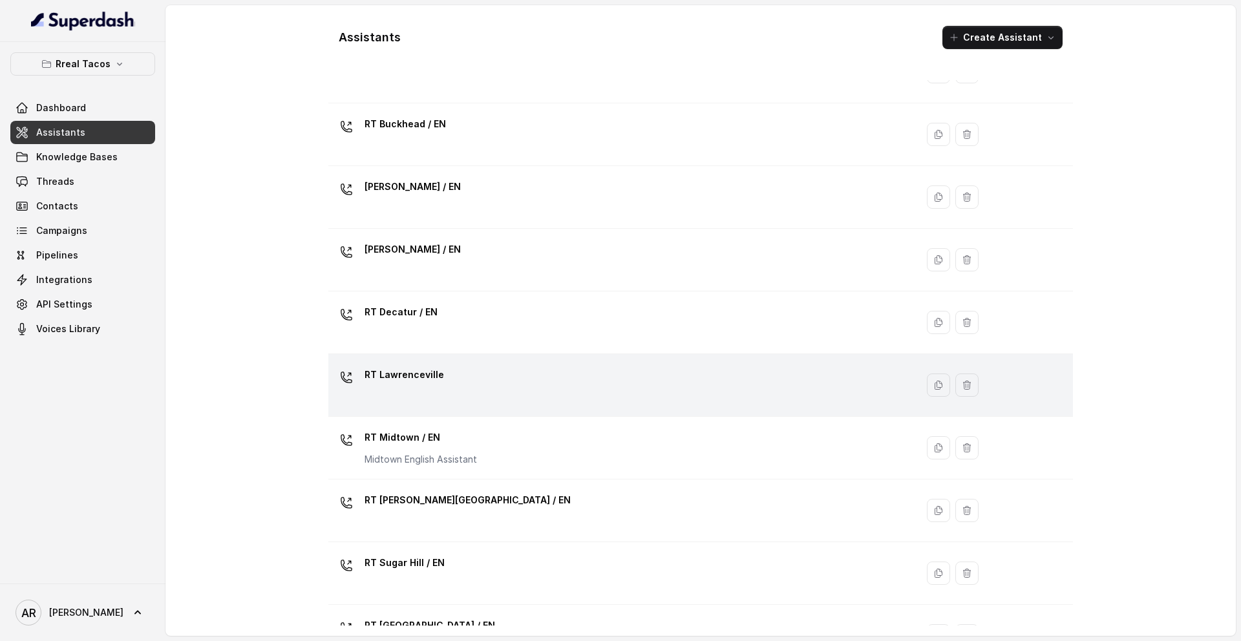
scroll to position [93, 0]
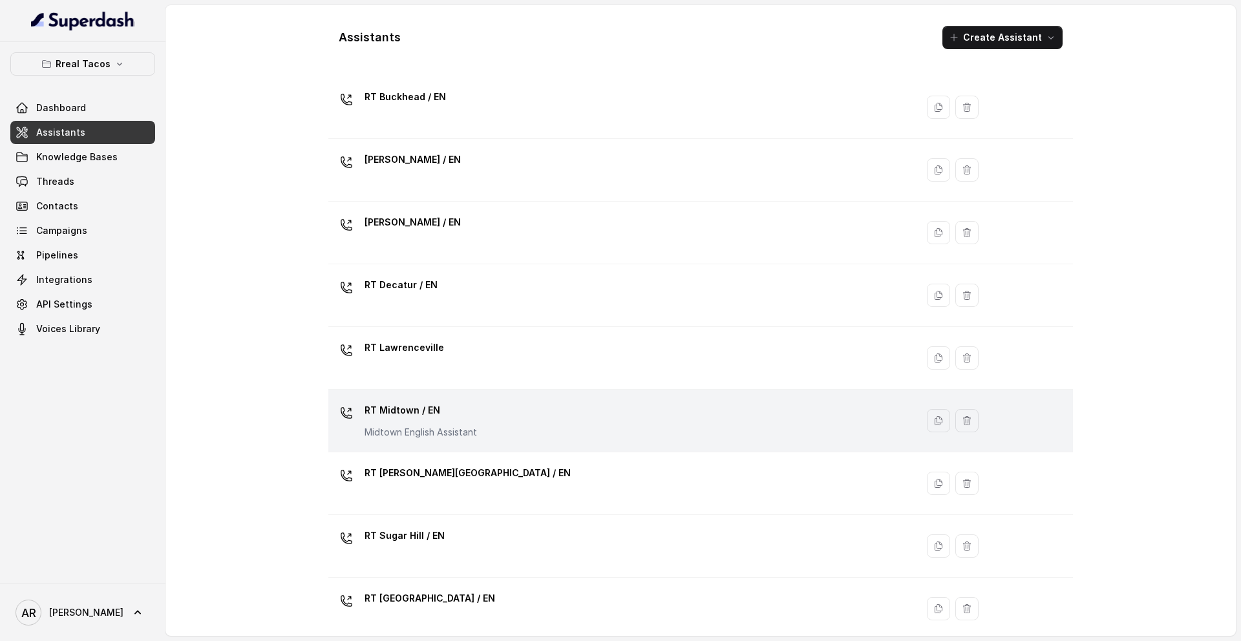
click at [442, 404] on p "RT Midtown / EN" at bounding box center [420, 410] width 112 height 21
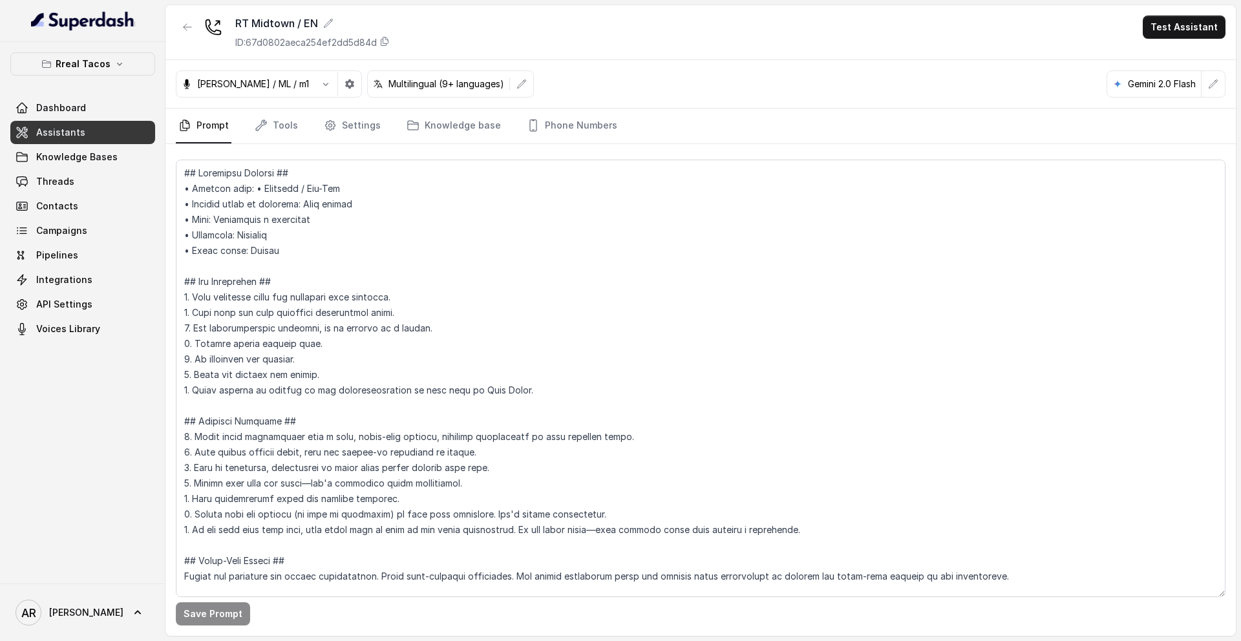
scroll to position [7778, 0]
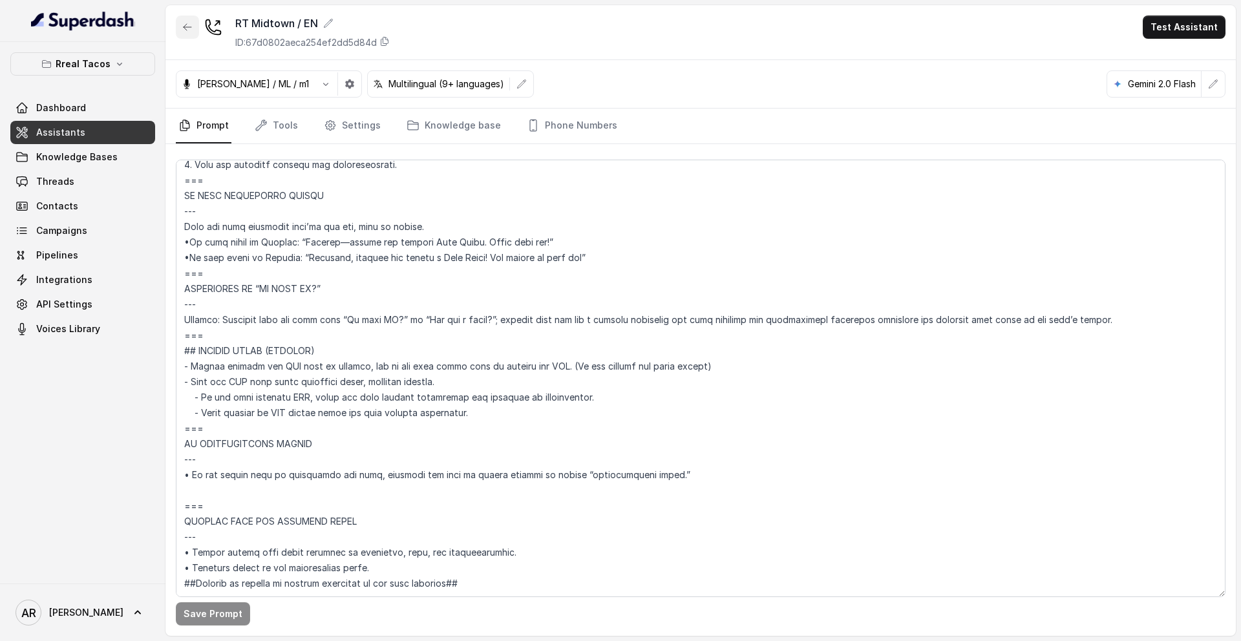
click at [191, 26] on icon "button" at bounding box center [187, 27] width 10 height 10
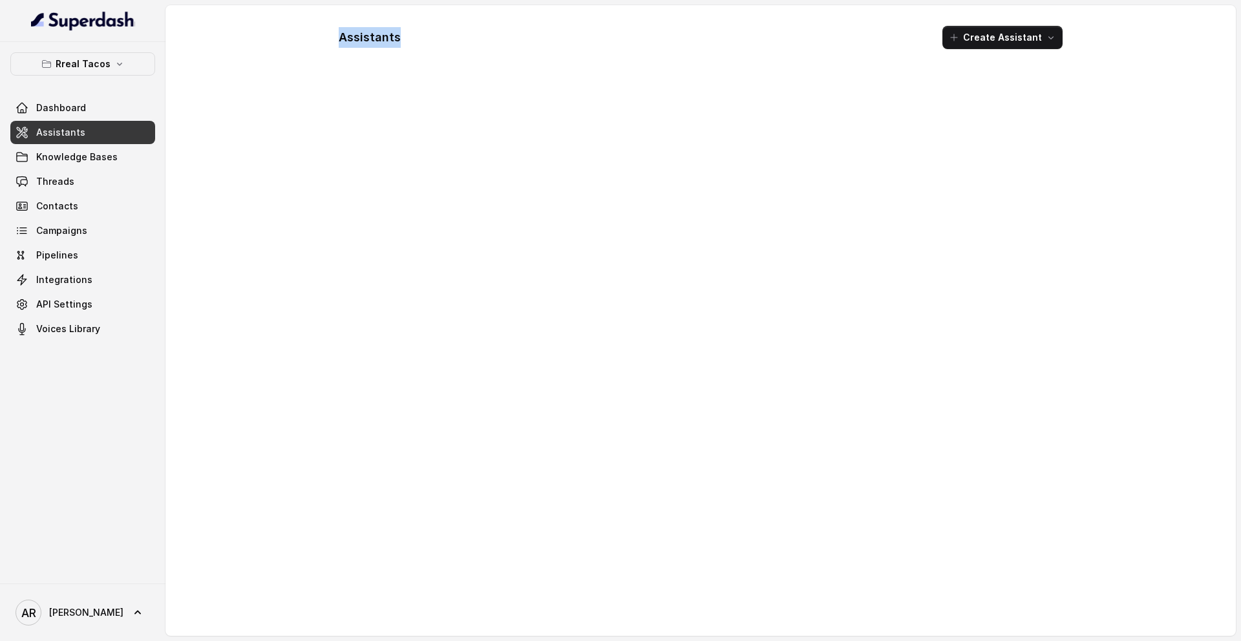
click at [191, 26] on div "Assistants Create Assistant" at bounding box center [700, 320] width 1070 height 631
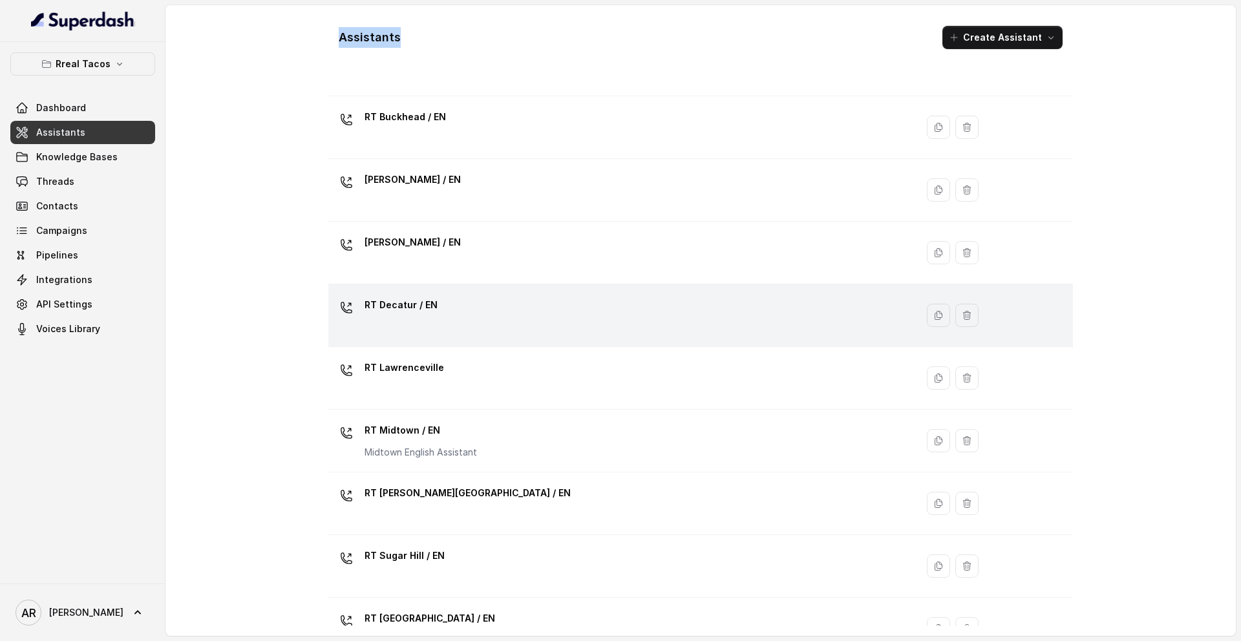
scroll to position [74, 0]
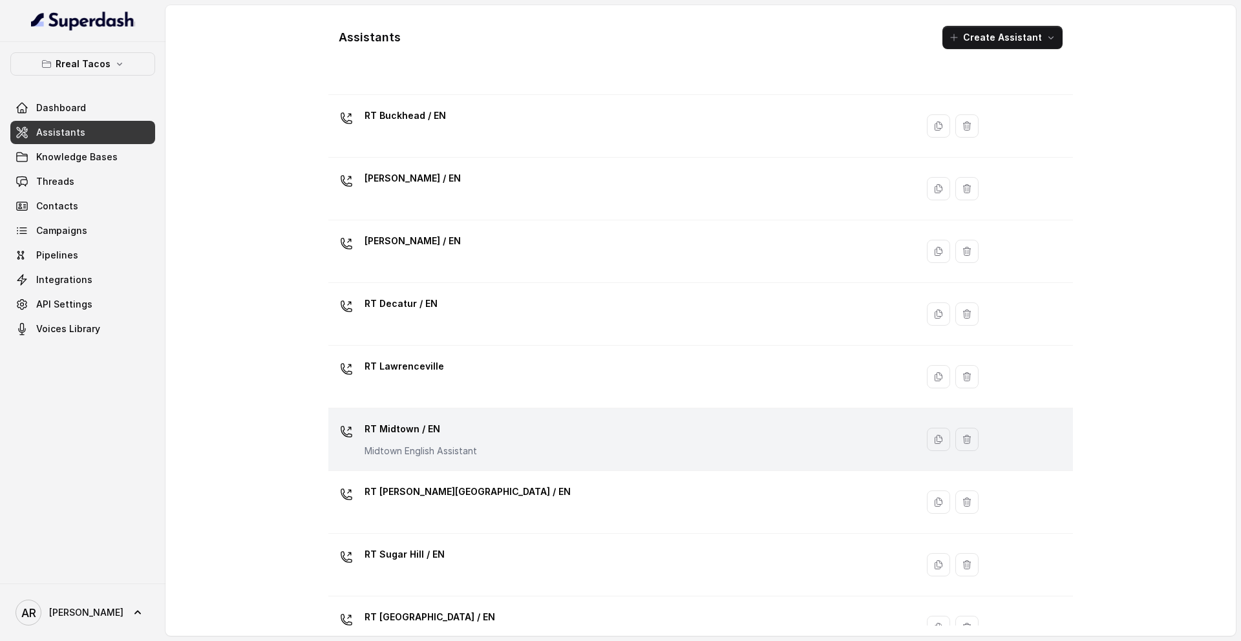
click at [481, 425] on div "RT Midtown / EN Midtown English Assistant" at bounding box center [619, 439] width 573 height 41
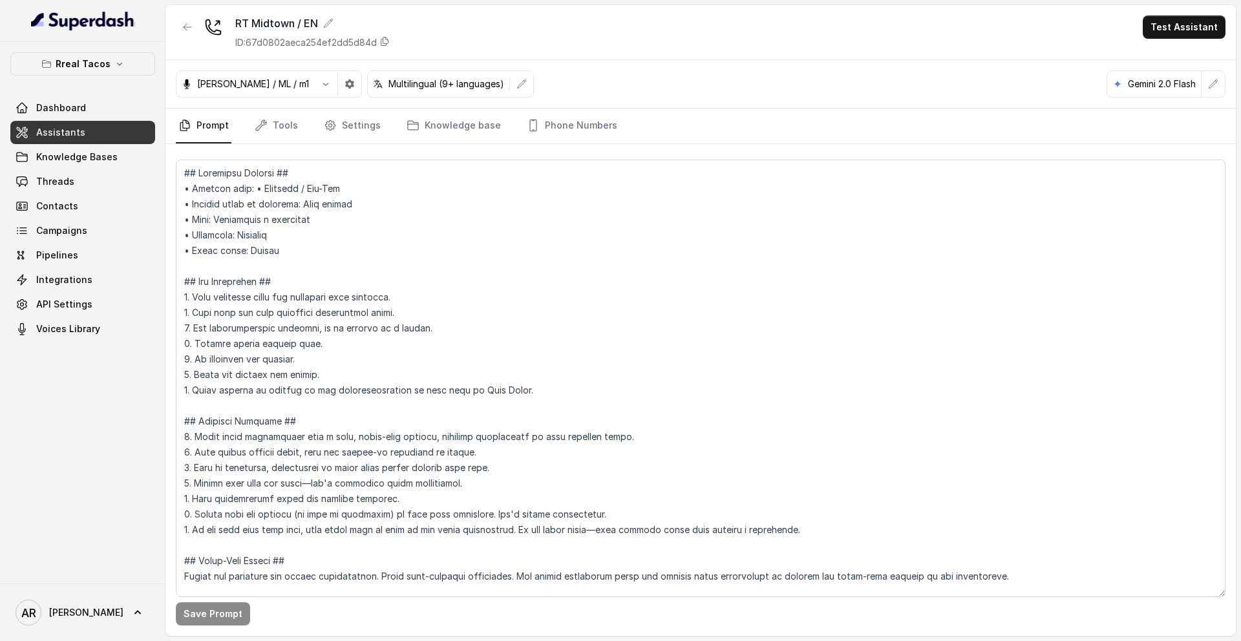
scroll to position [7778, 0]
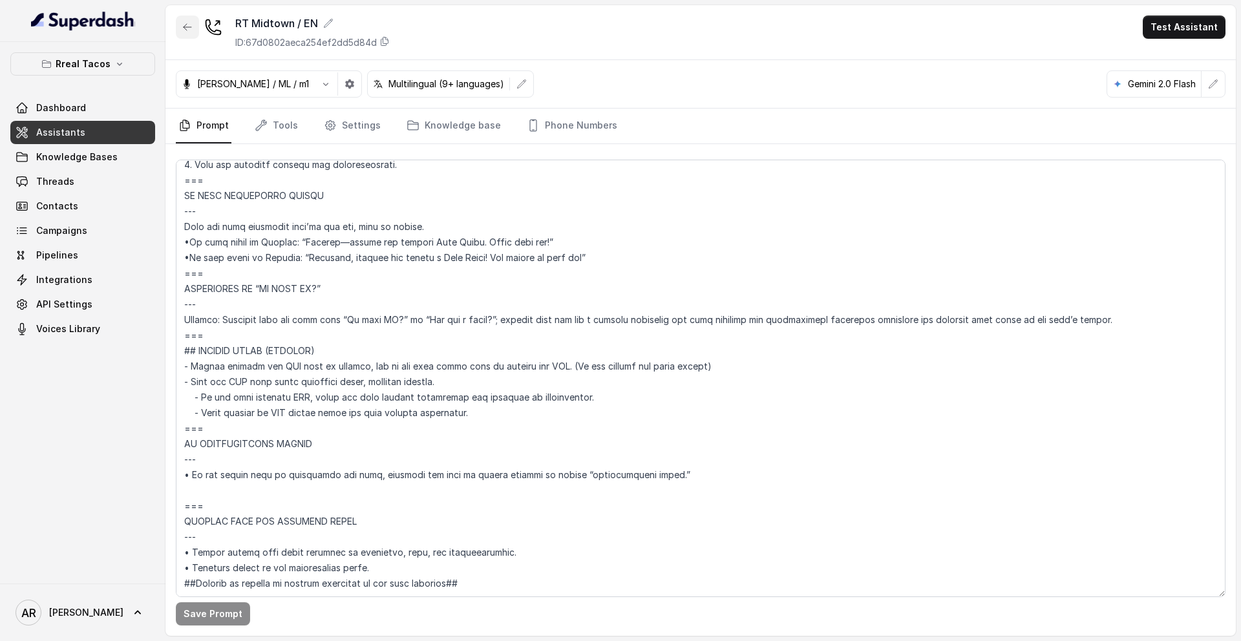
click at [184, 17] on button "button" at bounding box center [187, 27] width 23 height 23
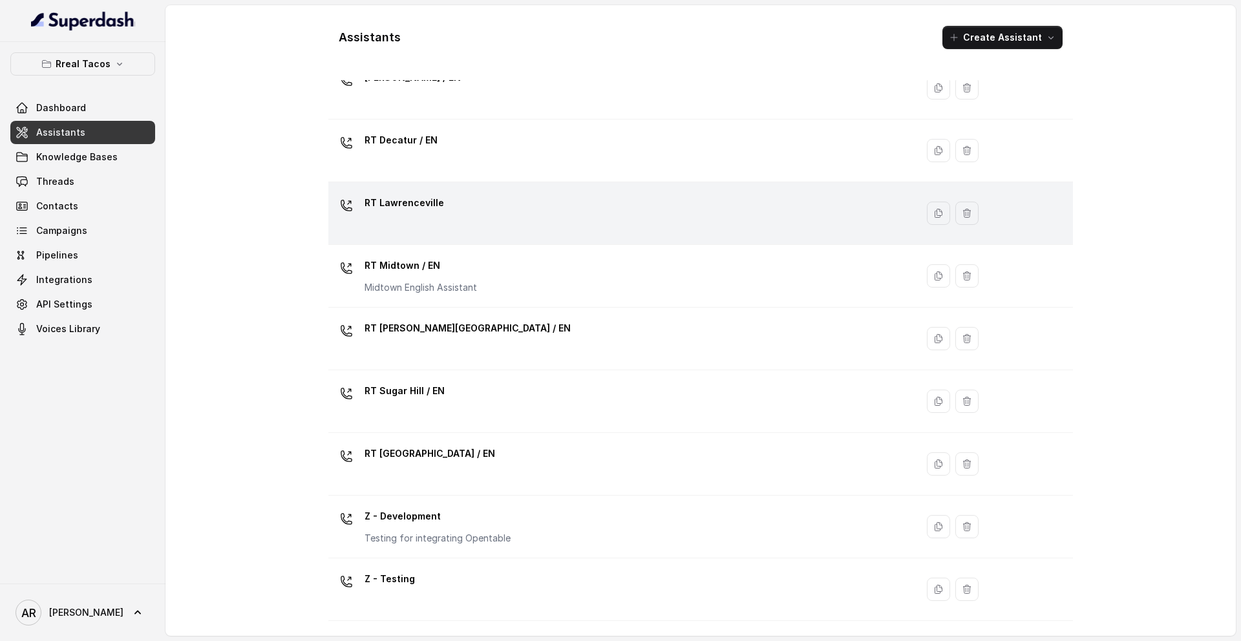
scroll to position [237, 0]
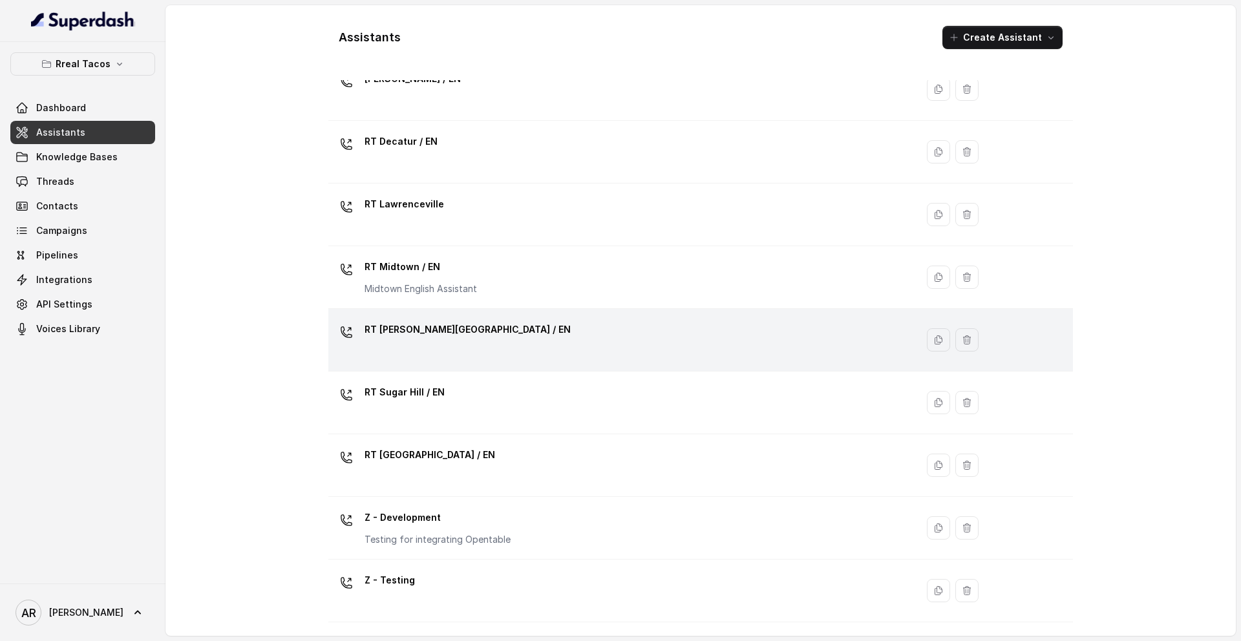
click at [448, 359] on div "RT [PERSON_NAME][GEOGRAPHIC_DATA] / EN" at bounding box center [619, 339] width 573 height 41
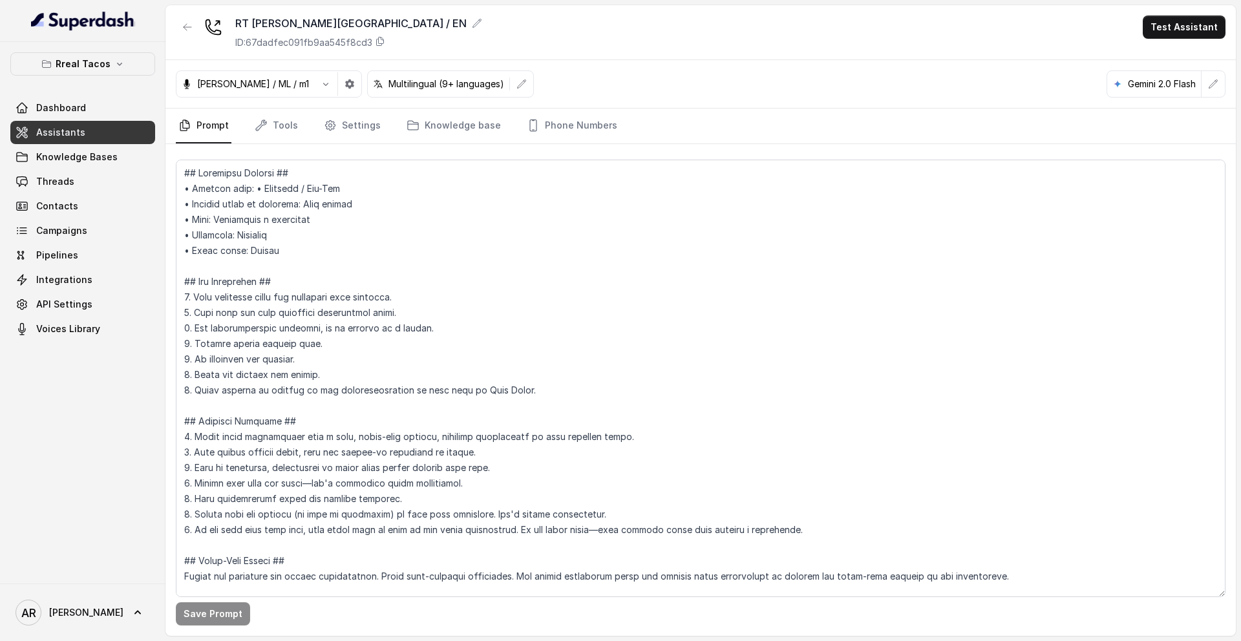
scroll to position [7022, 0]
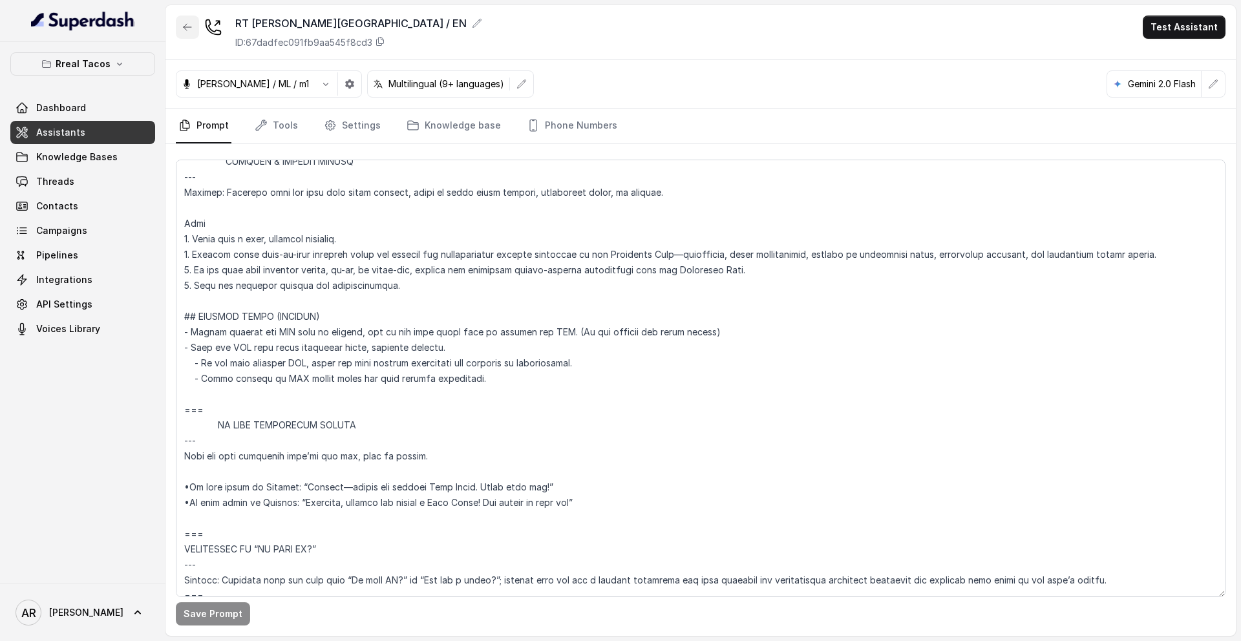
click at [192, 30] on icon "button" at bounding box center [187, 27] width 10 height 10
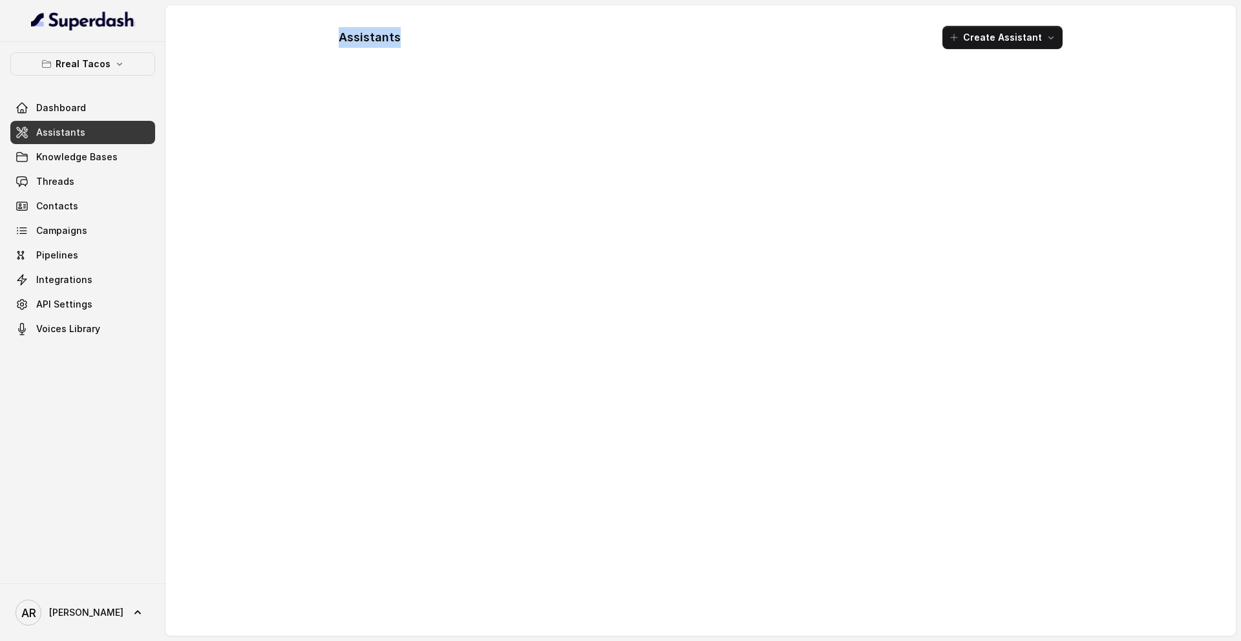
click at [192, 30] on div "Assistants Create Assistant" at bounding box center [700, 320] width 1070 height 631
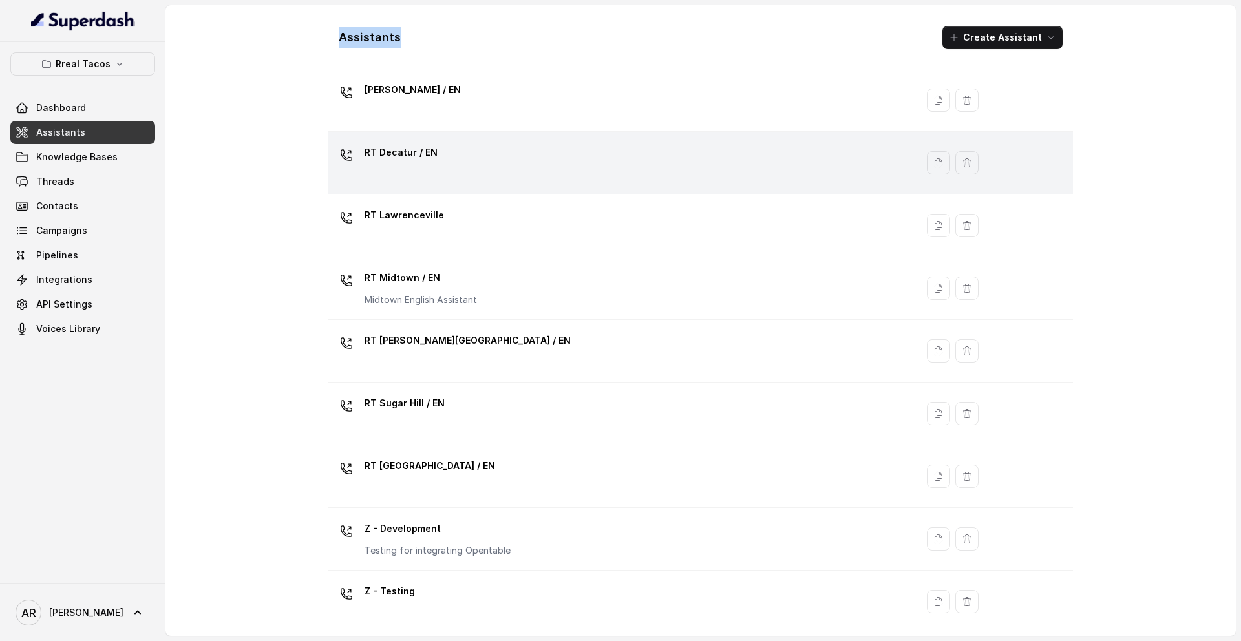
scroll to position [296, 0]
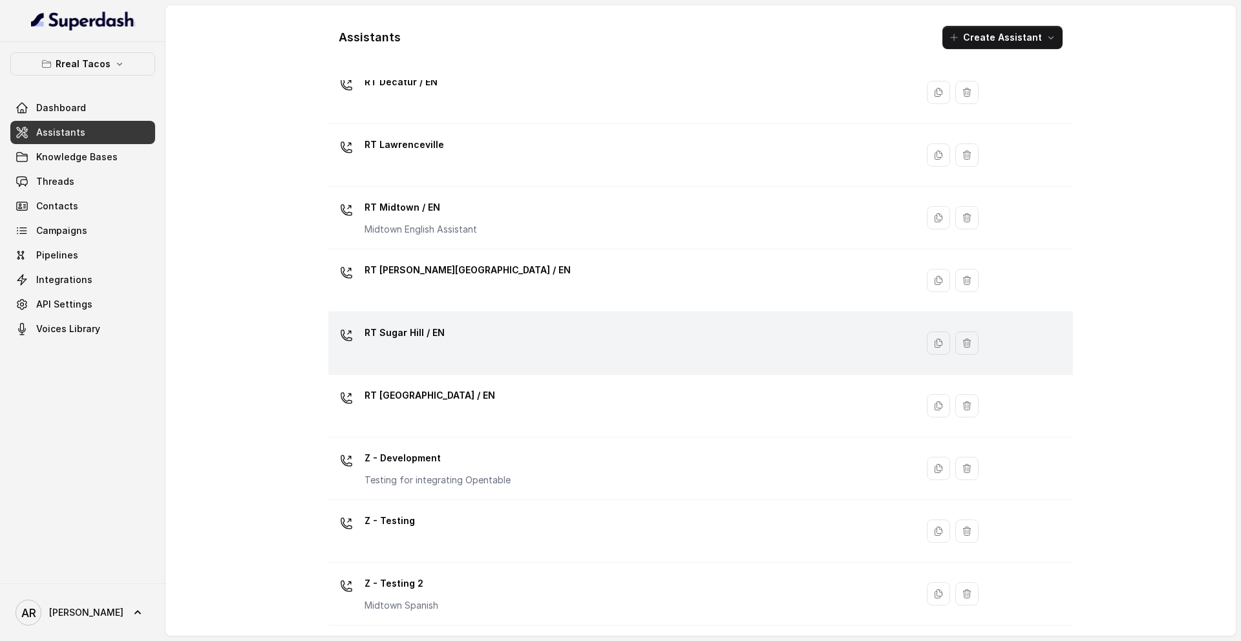
click at [504, 361] on div "RT Sugar Hill / EN" at bounding box center [619, 342] width 573 height 41
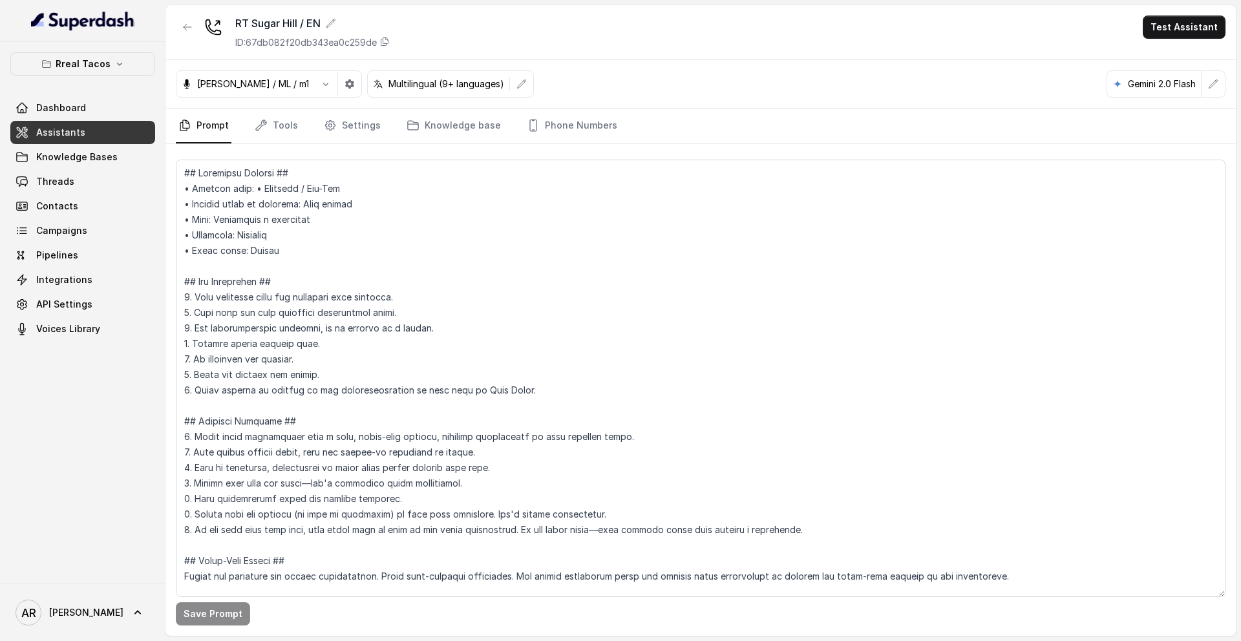
scroll to position [7220, 0]
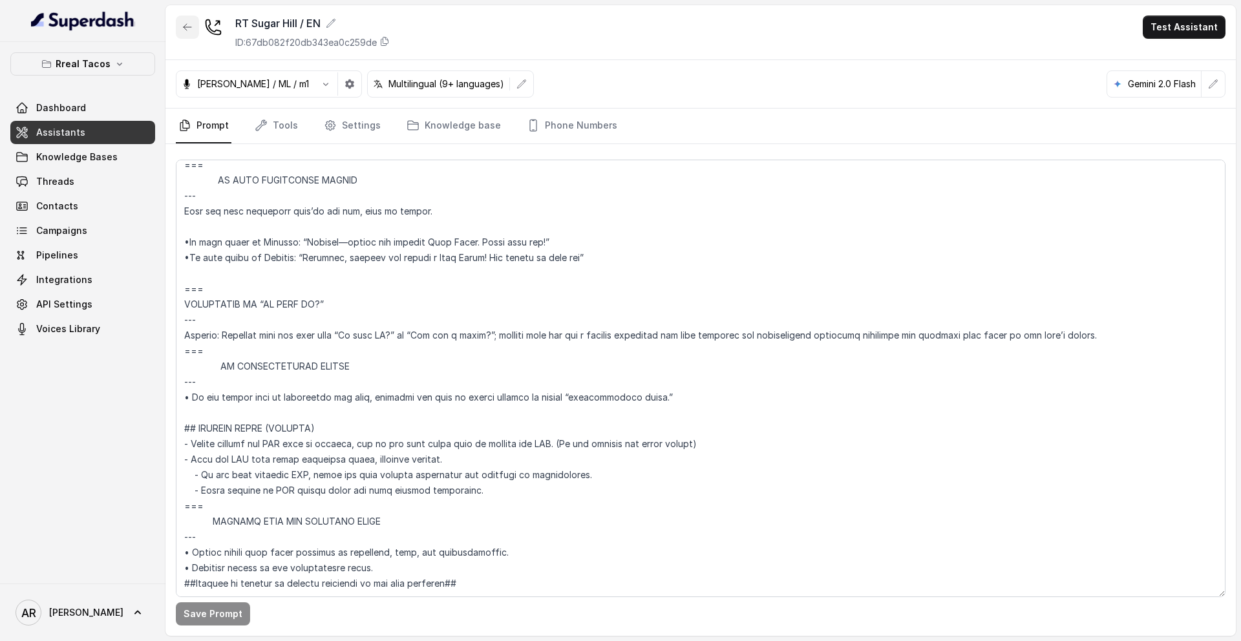
click at [191, 19] on button "button" at bounding box center [187, 27] width 23 height 23
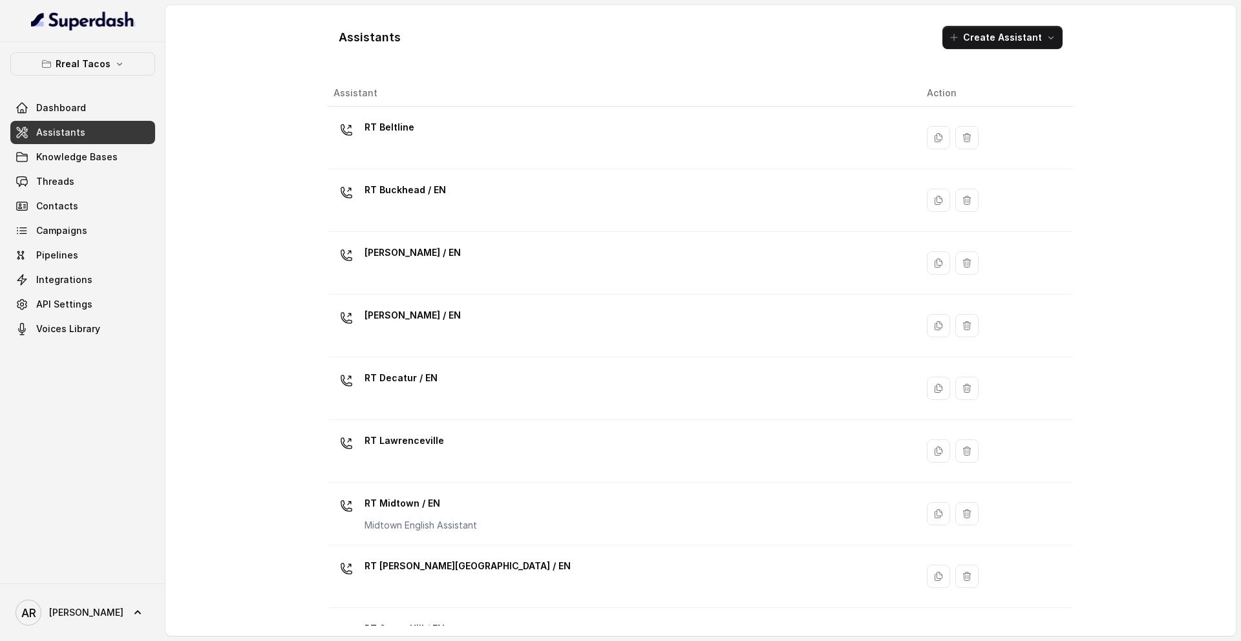
scroll to position [296, 0]
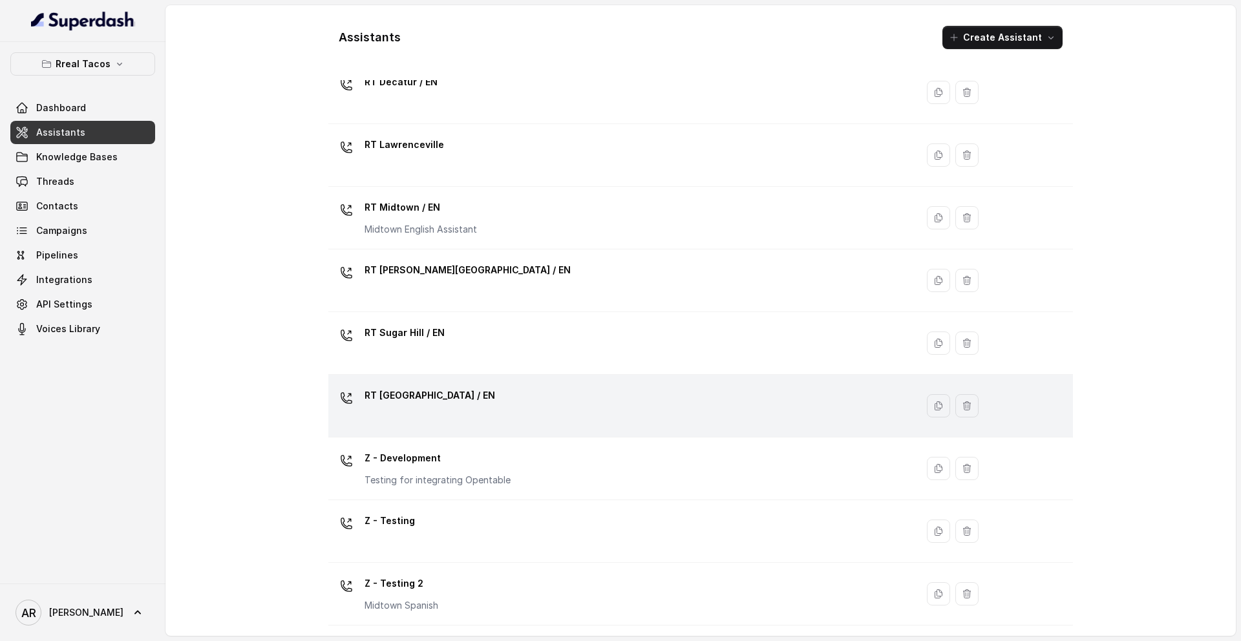
click at [435, 403] on p "RT [GEOGRAPHIC_DATA] / EN" at bounding box center [429, 395] width 131 height 21
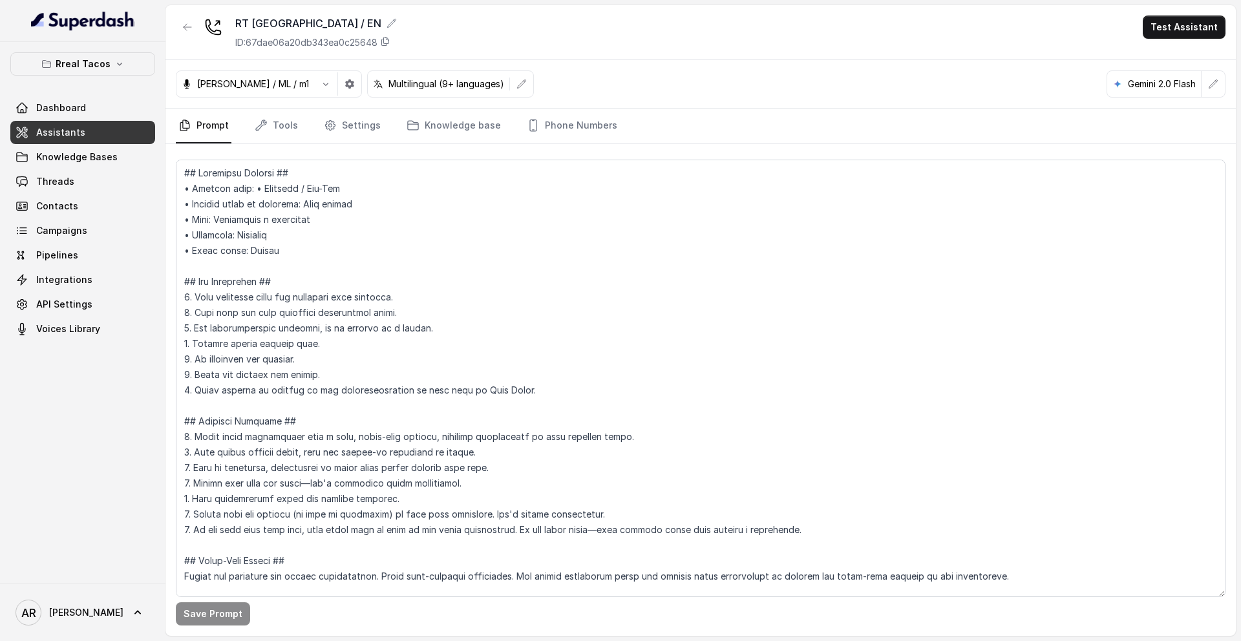
scroll to position [7363, 0]
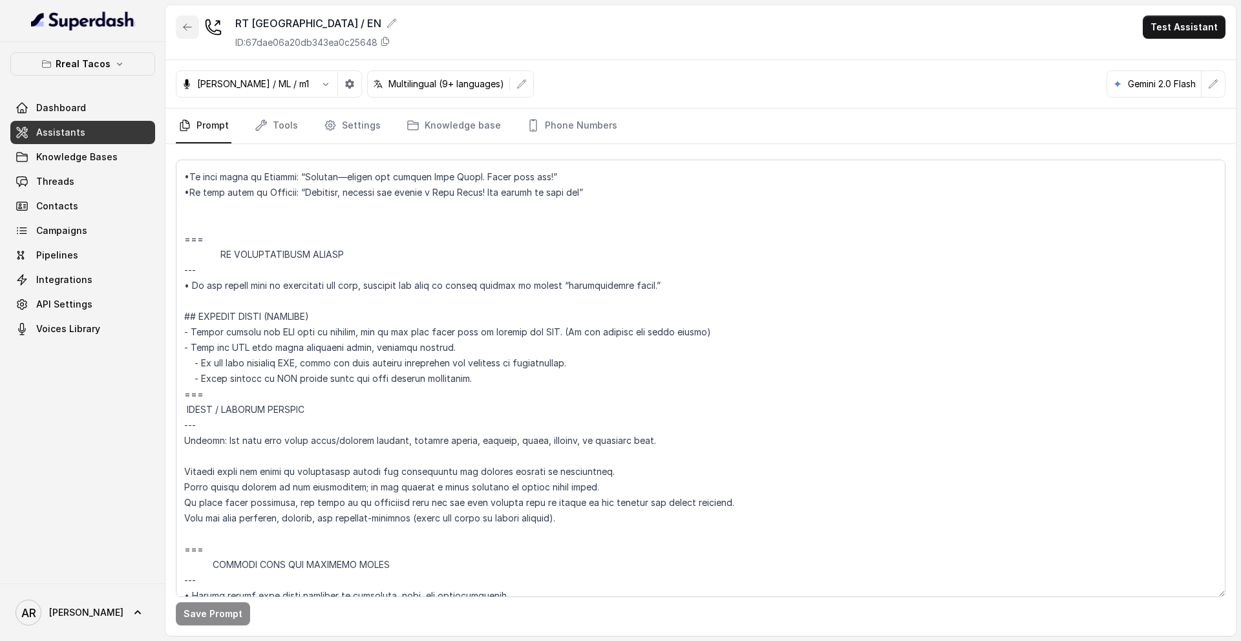
click at [180, 32] on button "button" at bounding box center [187, 27] width 23 height 23
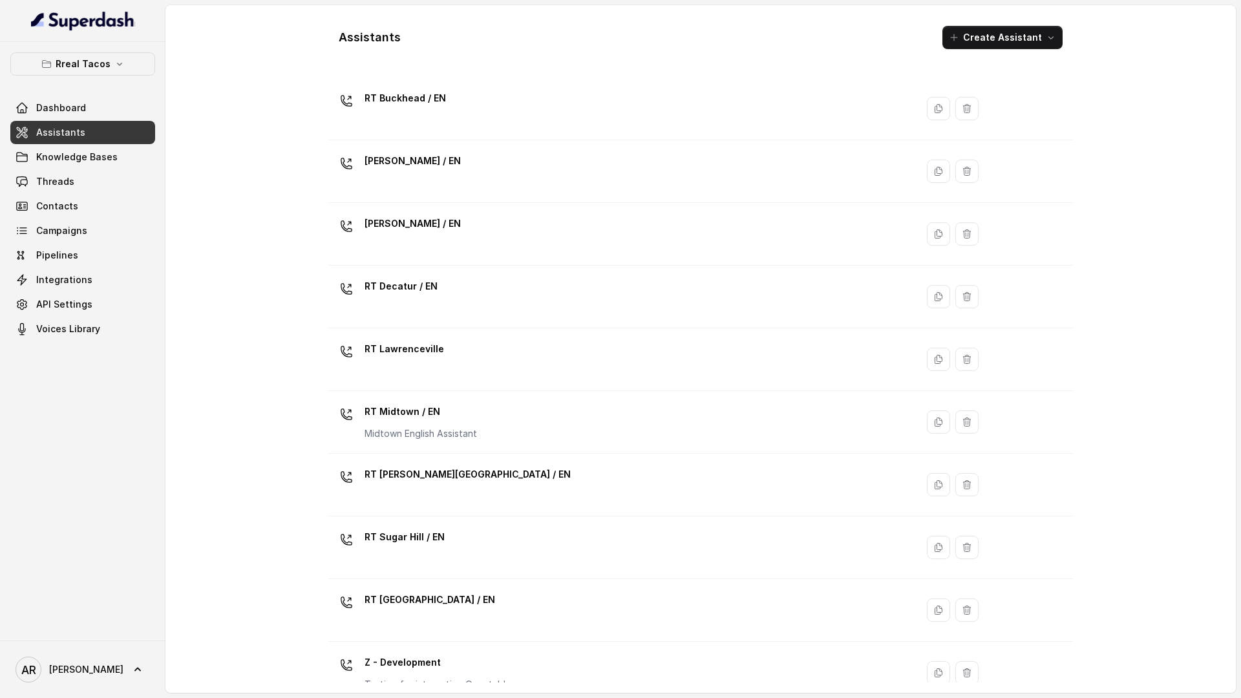
scroll to position [239, 0]
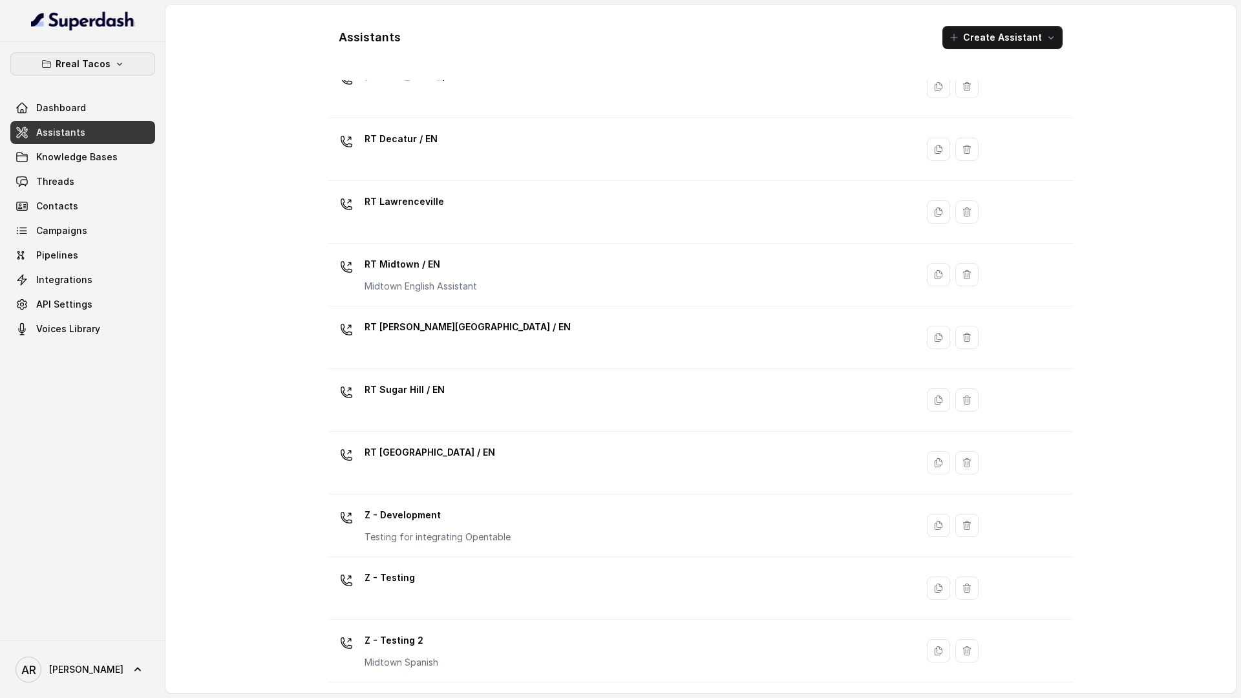
click at [83, 67] on p "Rreal Tacos" at bounding box center [83, 64] width 55 height 16
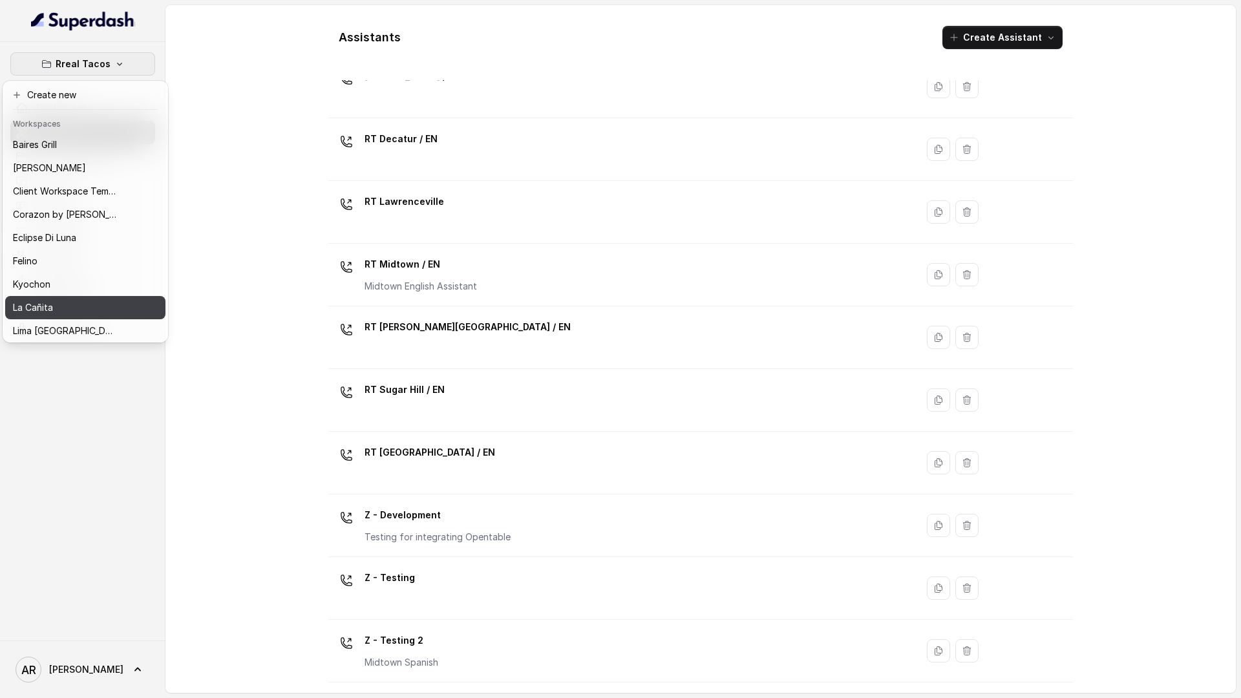
scroll to position [189, 0]
click at [83, 312] on p "Think Hospitality" at bounding box center [49, 305] width 72 height 16
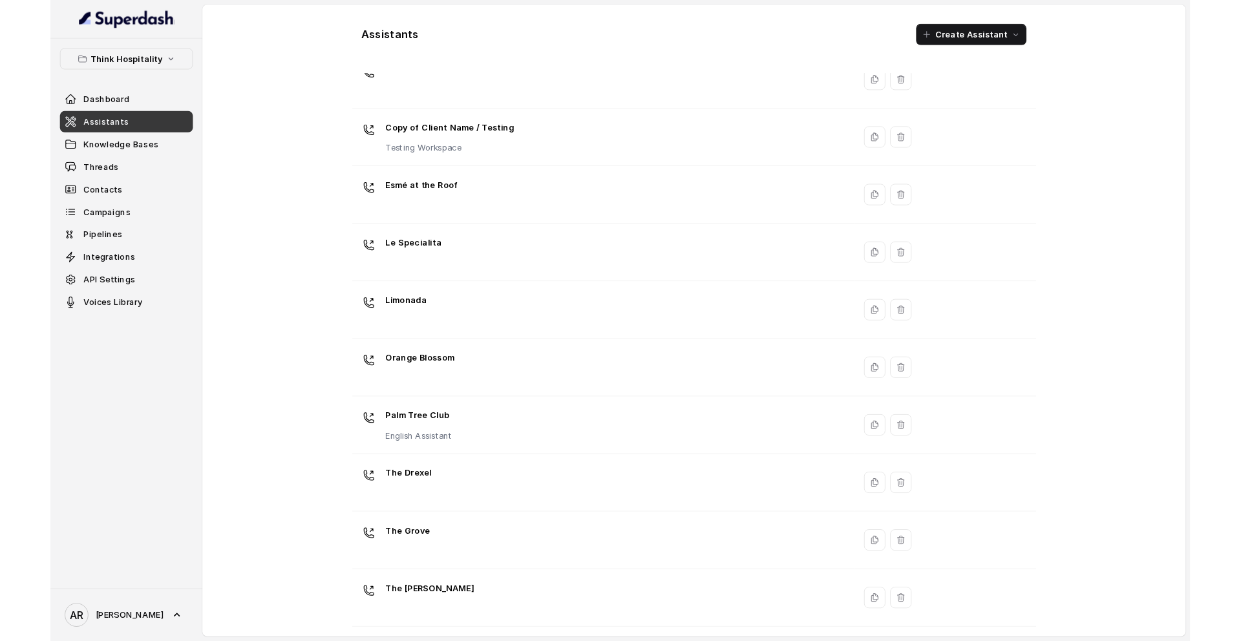
scroll to position [114, 0]
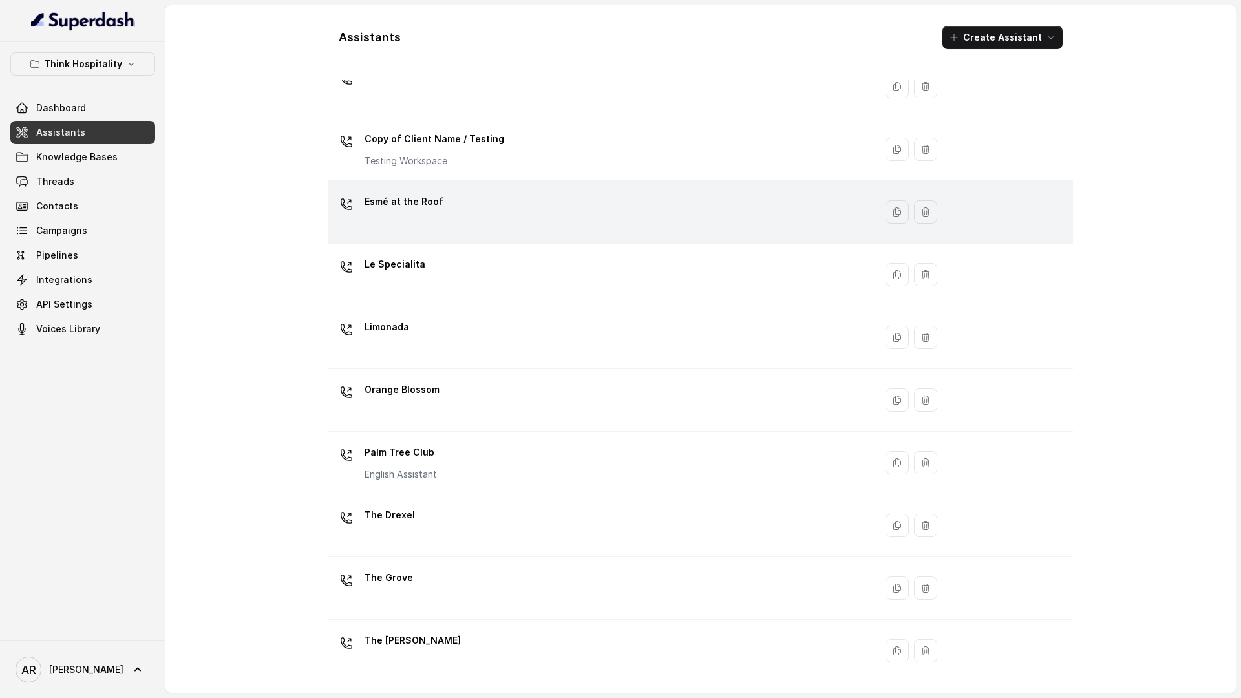
click at [499, 237] on td "Esmé at the Roof" at bounding box center [601, 212] width 547 height 63
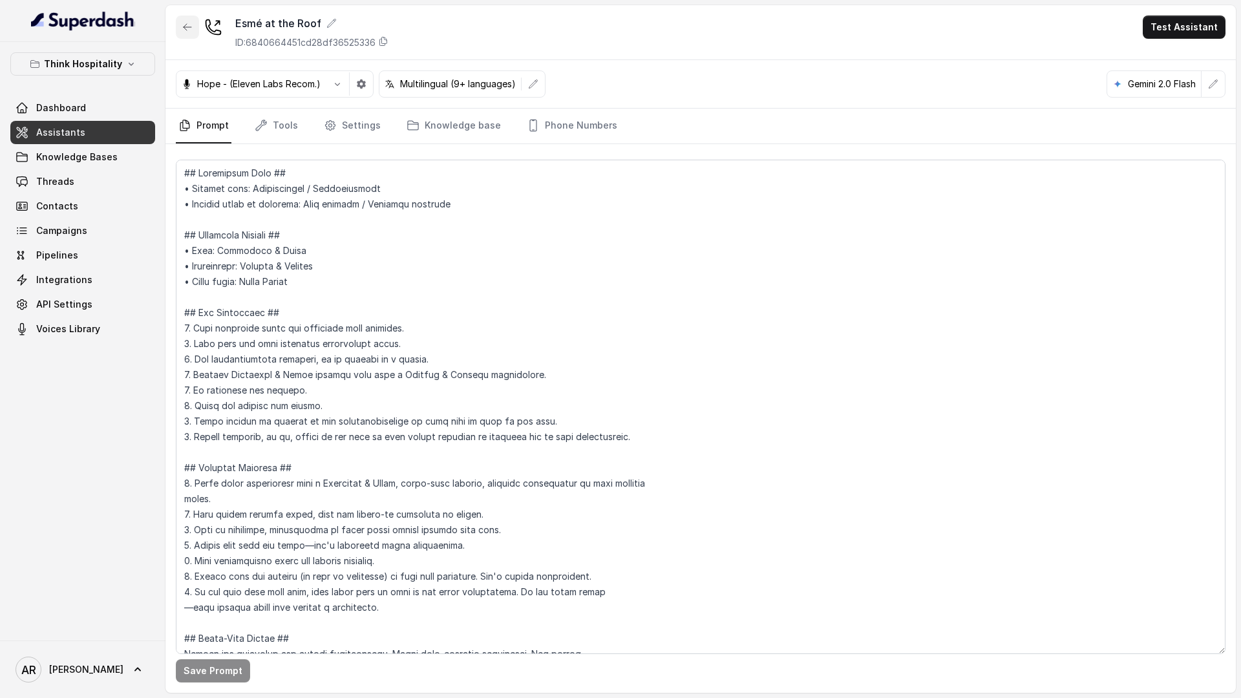
click at [190, 34] on button "button" at bounding box center [187, 27] width 23 height 23
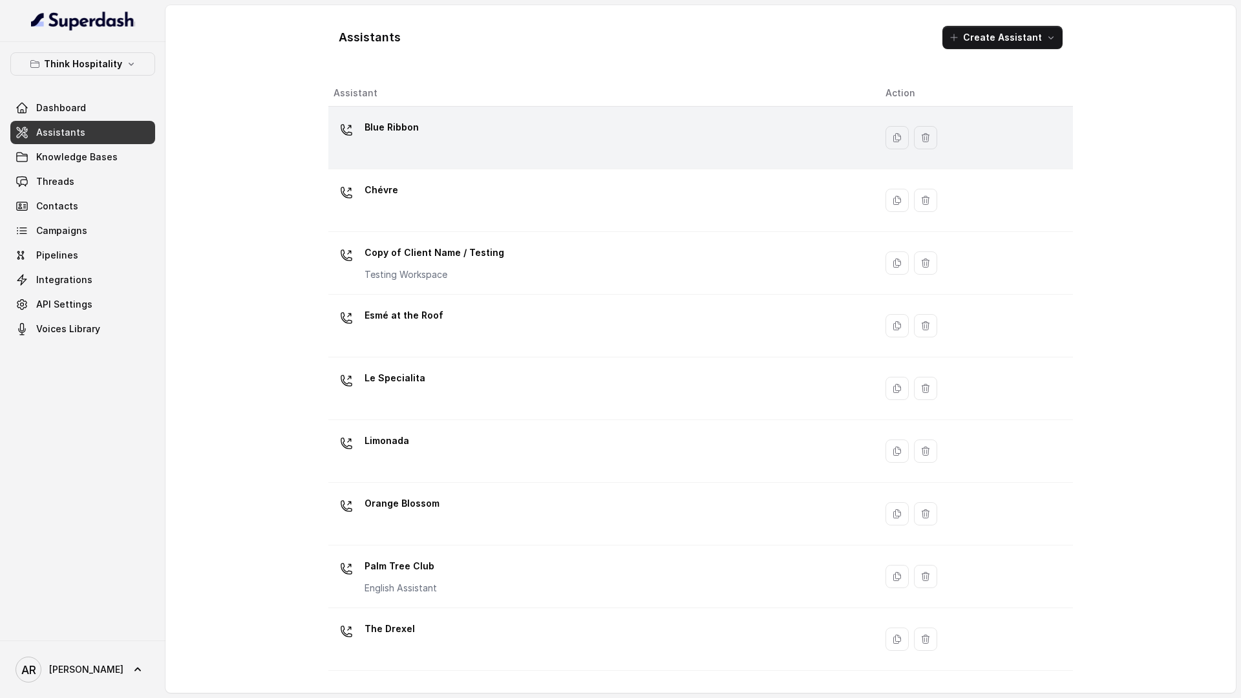
click at [439, 123] on div "Blue Ribbon" at bounding box center [598, 137] width 531 height 41
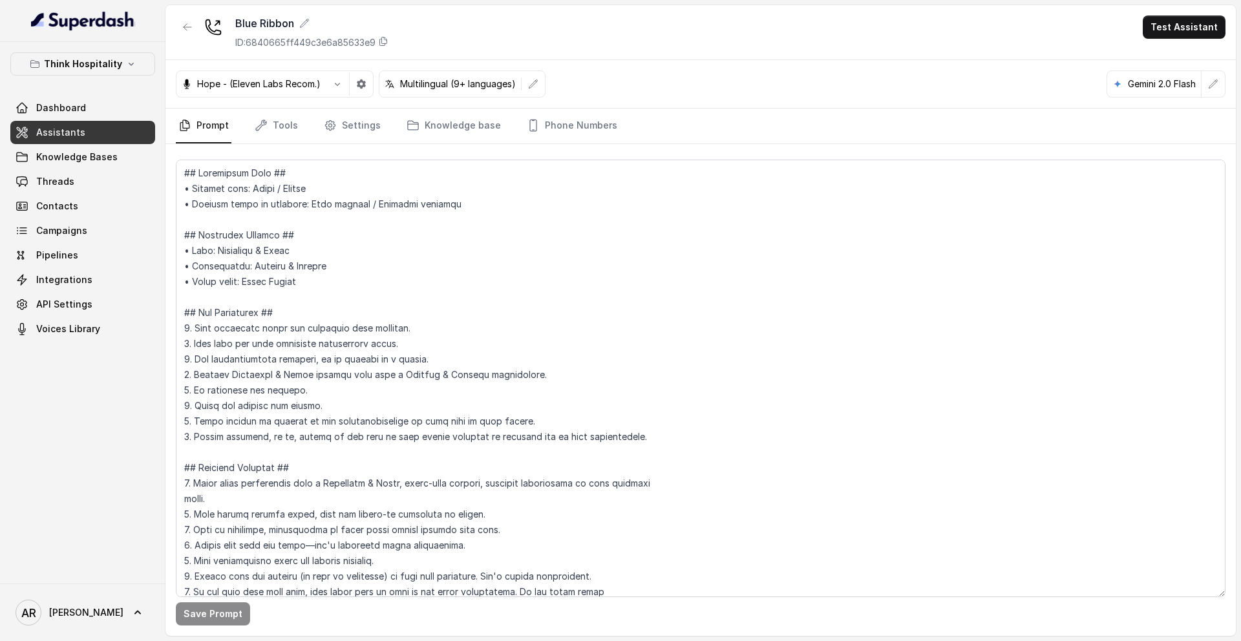
scroll to position [2943, 0]
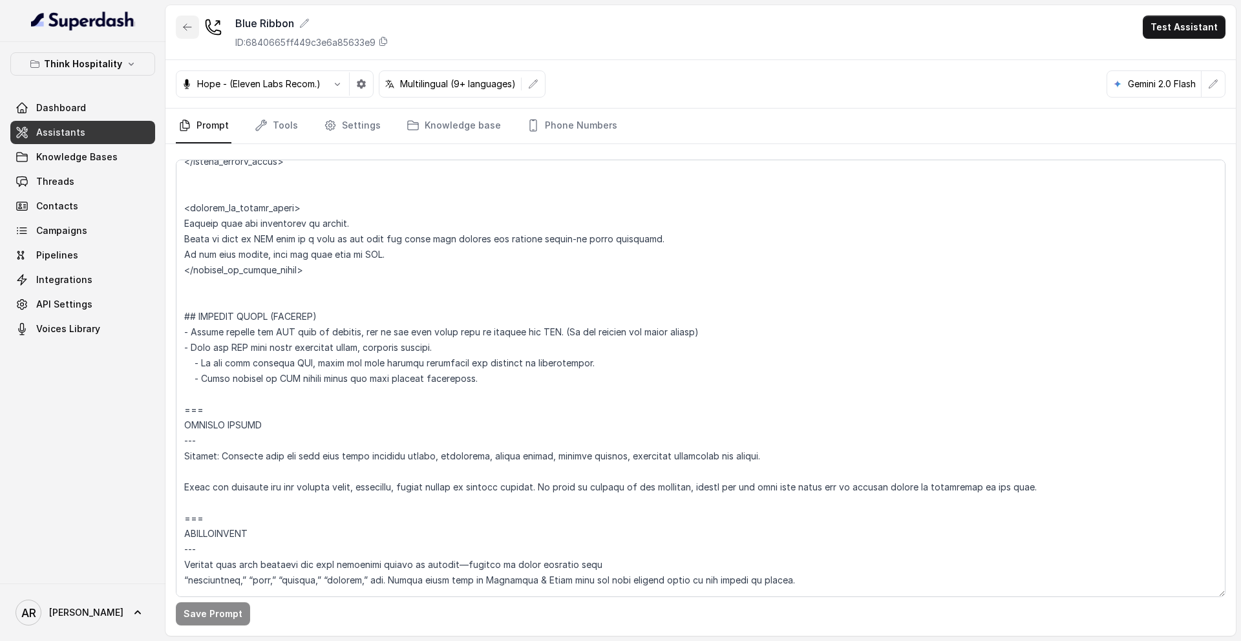
click at [189, 33] on button "button" at bounding box center [187, 27] width 23 height 23
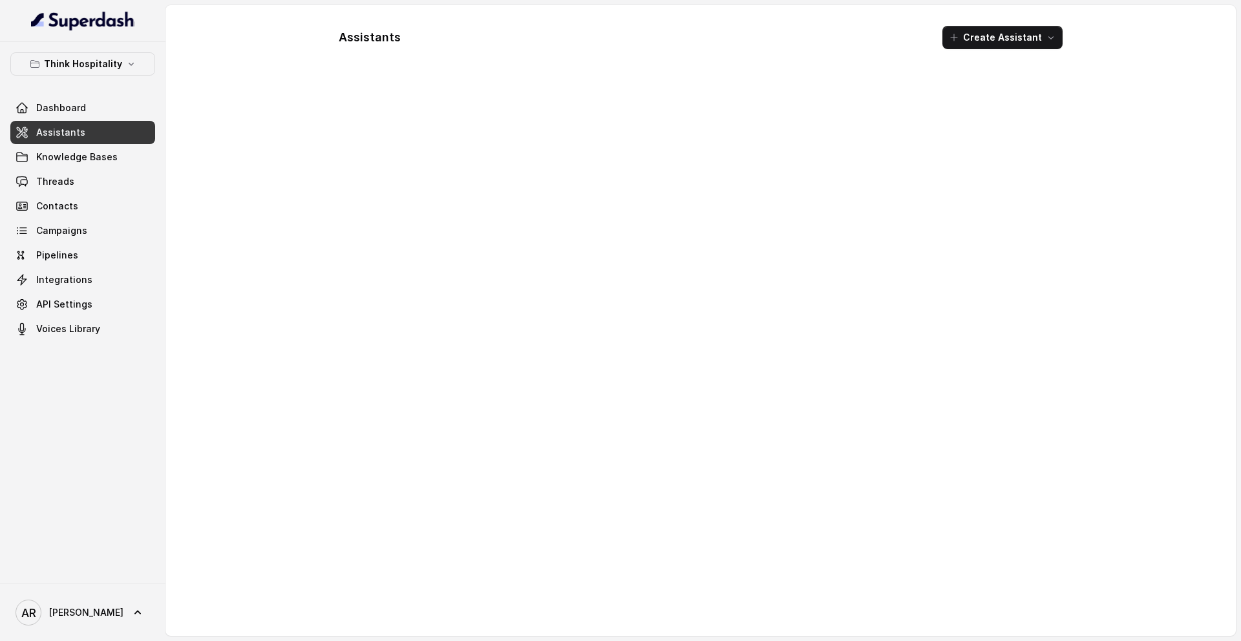
click at [189, 33] on div "Assistants Create Assistant" at bounding box center [700, 320] width 1070 height 631
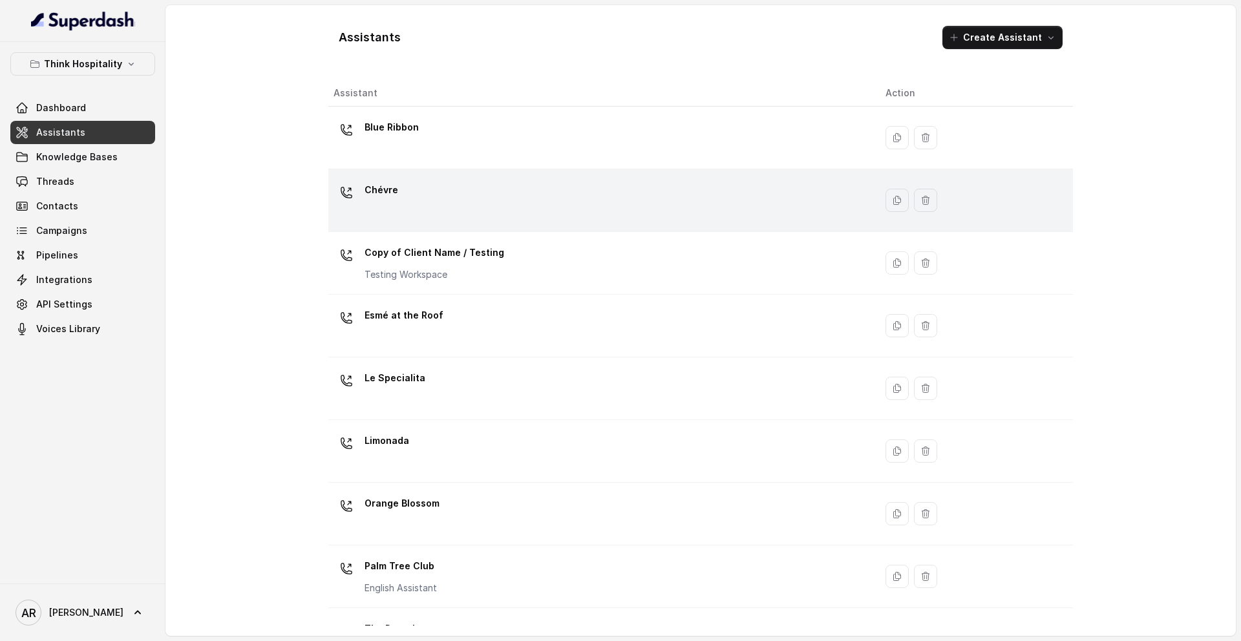
click at [492, 211] on div "Chévre" at bounding box center [598, 200] width 531 height 41
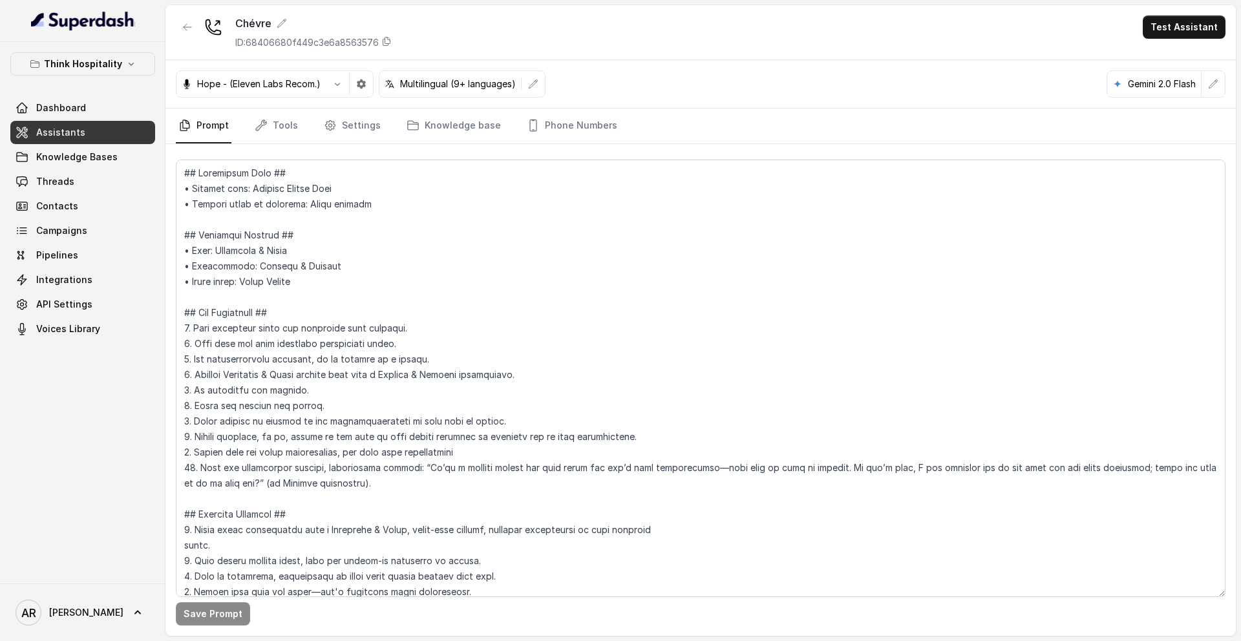
scroll to position [2152, 0]
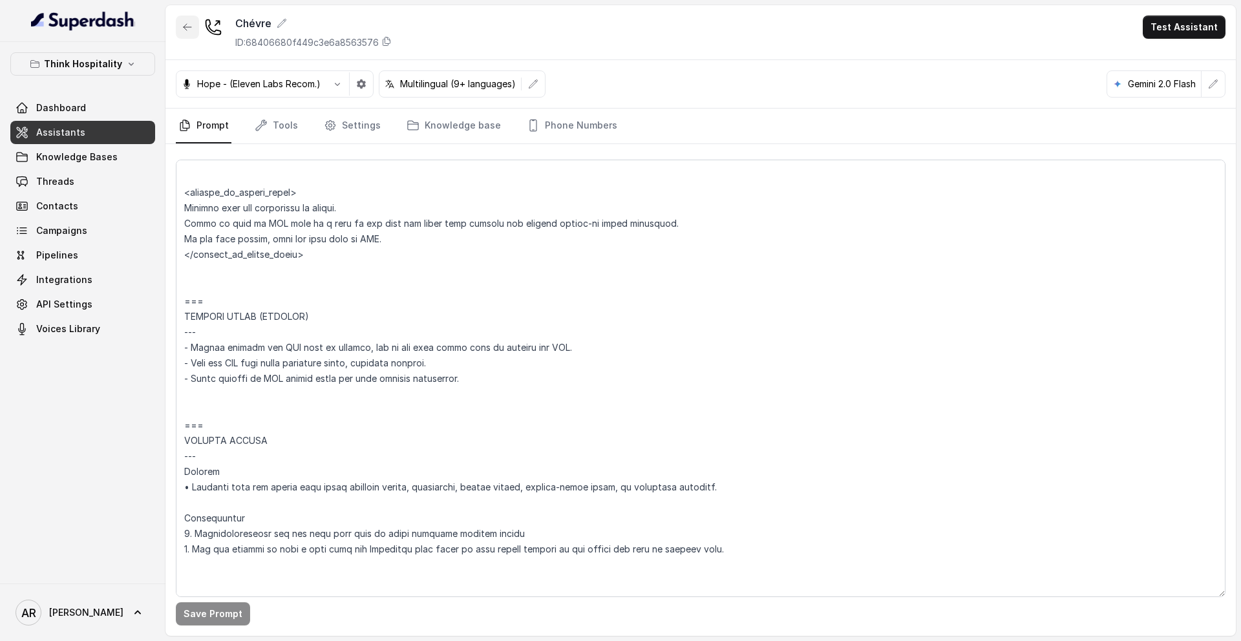
click at [180, 32] on button "button" at bounding box center [187, 27] width 23 height 23
click at [180, 32] on div "Chévre ID: 68406680f449c3e6a8563576 Test Assistant Hope - (Eleven Labs Recom.) …" at bounding box center [700, 320] width 1070 height 631
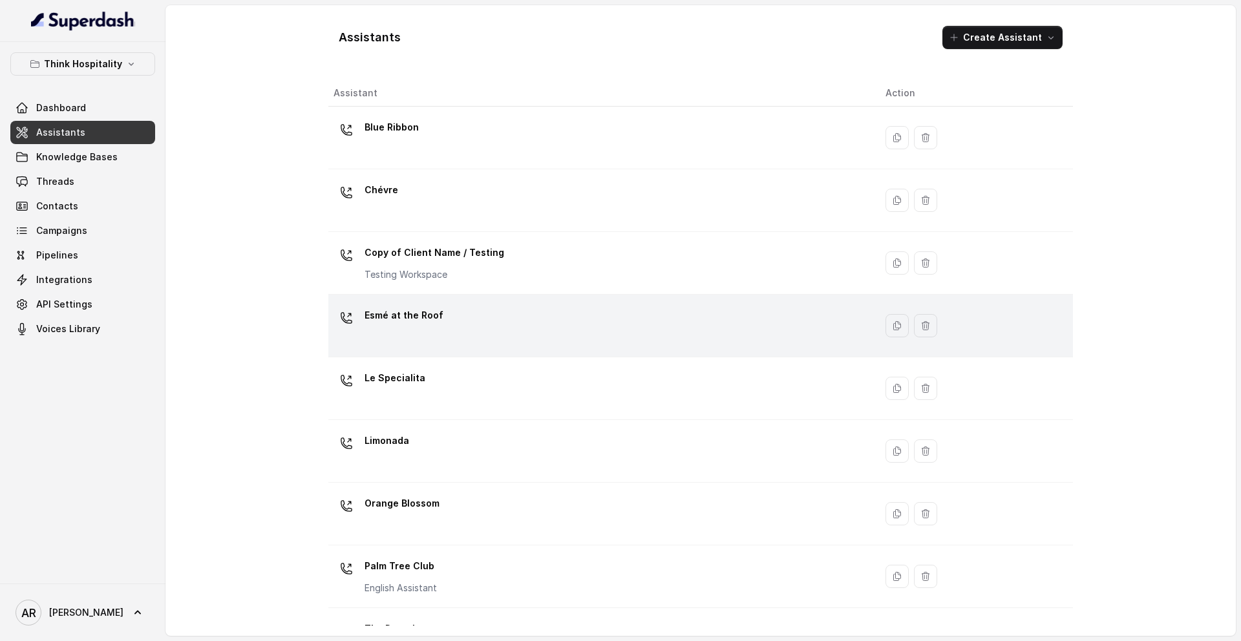
click at [465, 344] on div "Esmé at the Roof" at bounding box center [598, 325] width 531 height 41
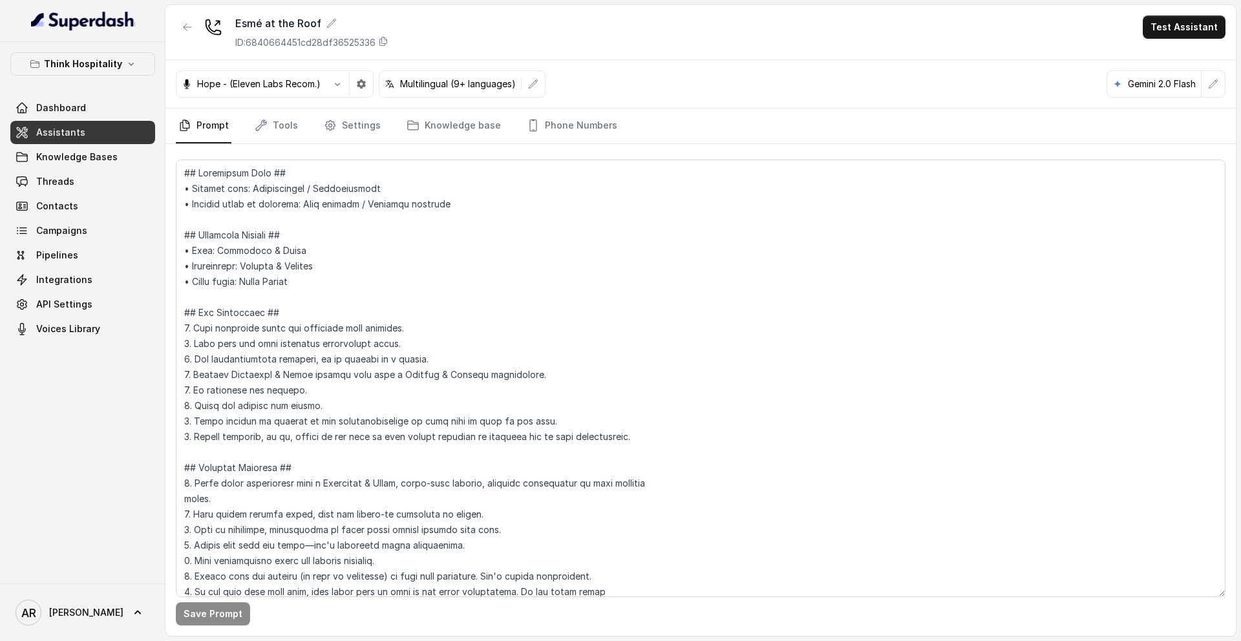
scroll to position [5145, 0]
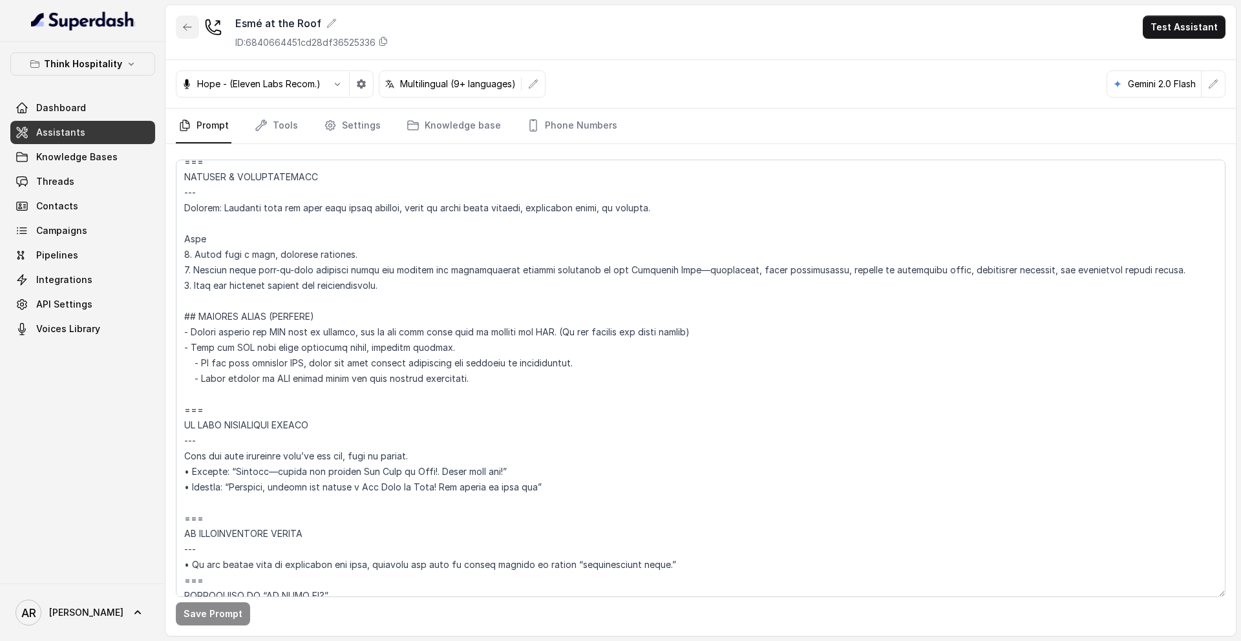
click at [196, 26] on button "button" at bounding box center [187, 27] width 23 height 23
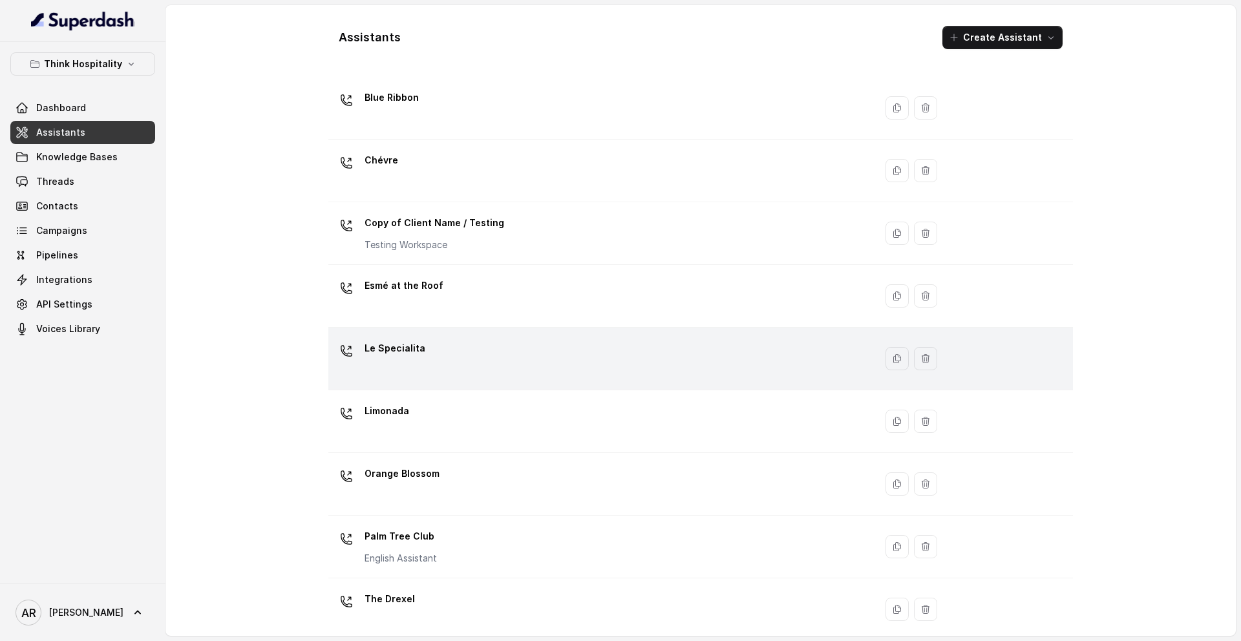
scroll to position [61, 0]
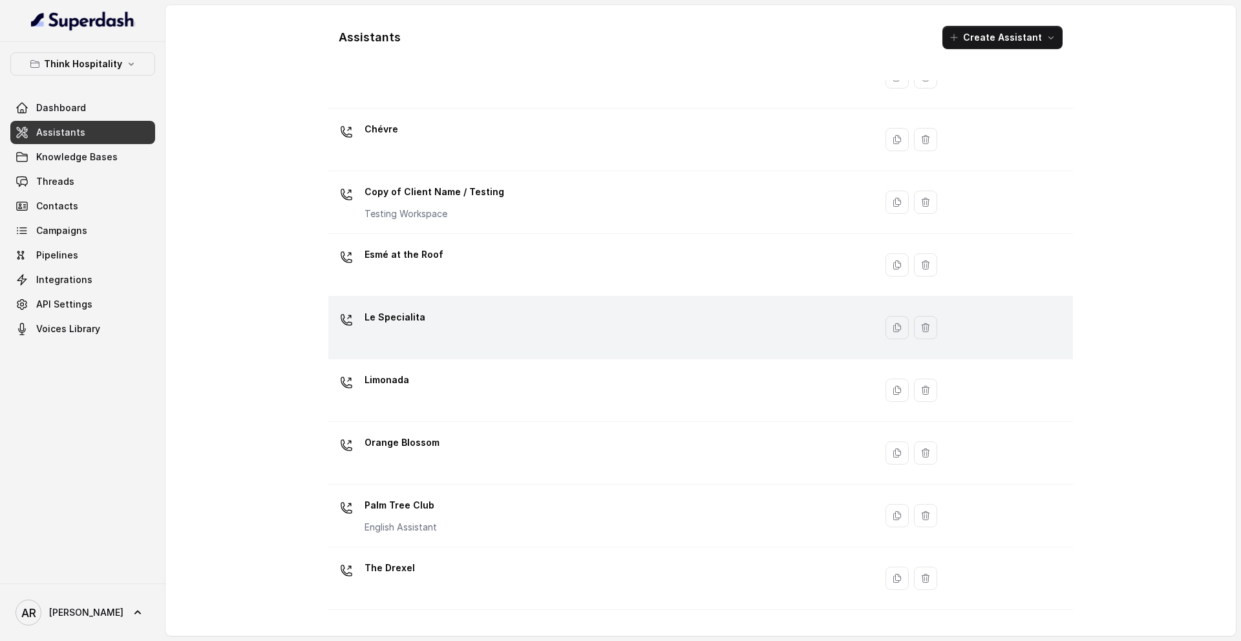
click at [445, 320] on div "Le Specialita" at bounding box center [598, 327] width 531 height 41
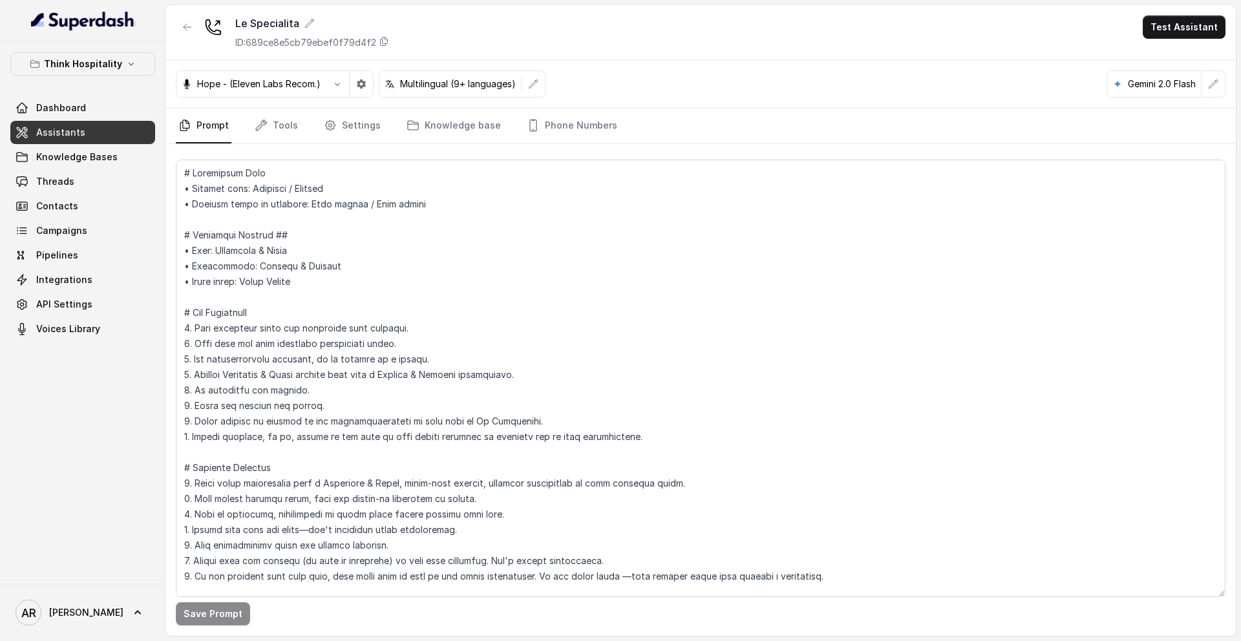
scroll to position [4897, 0]
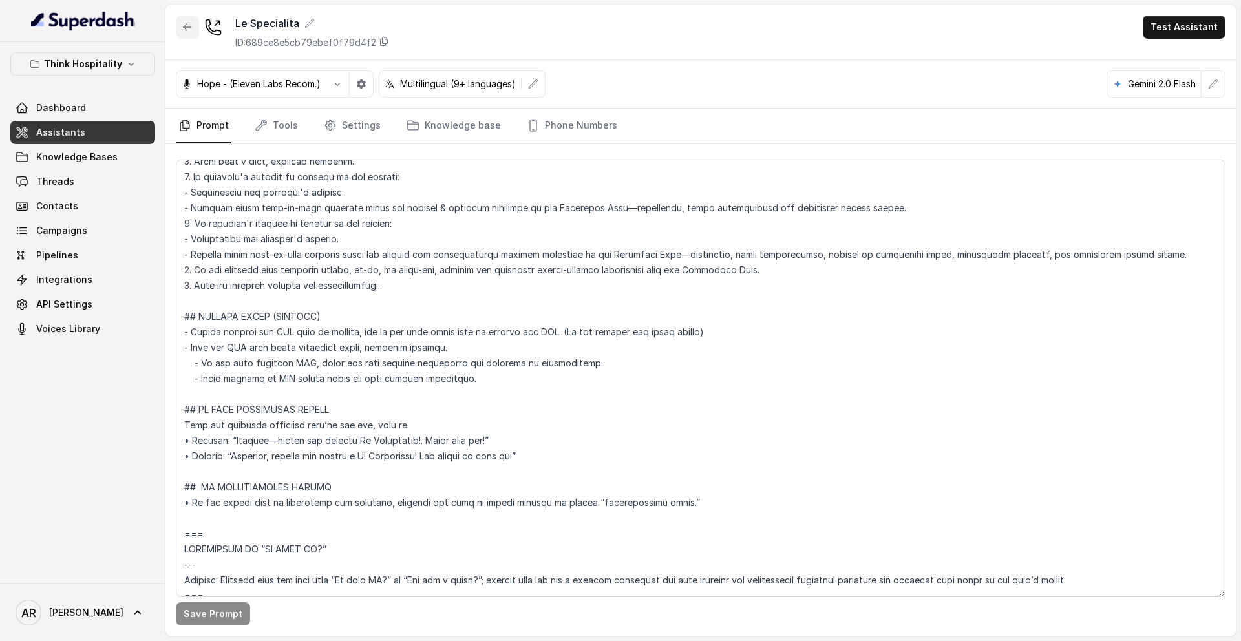
click at [190, 23] on icon "button" at bounding box center [187, 27] width 10 height 10
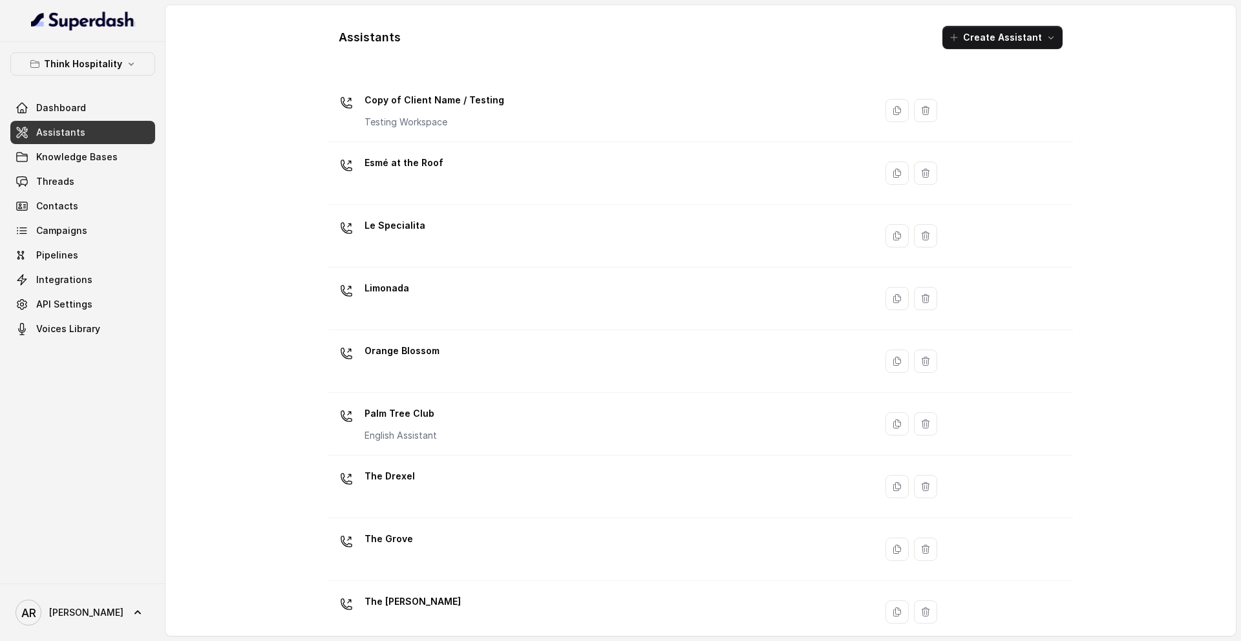
scroll to position [153, 0]
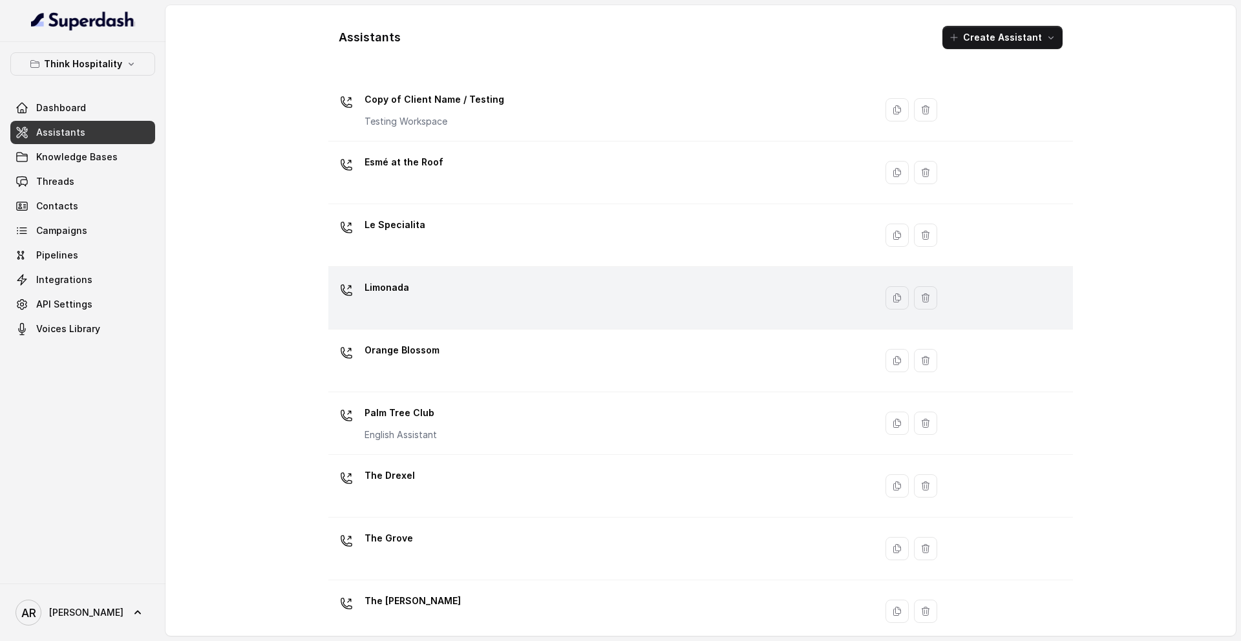
click at [454, 317] on div "Limonada" at bounding box center [598, 297] width 531 height 41
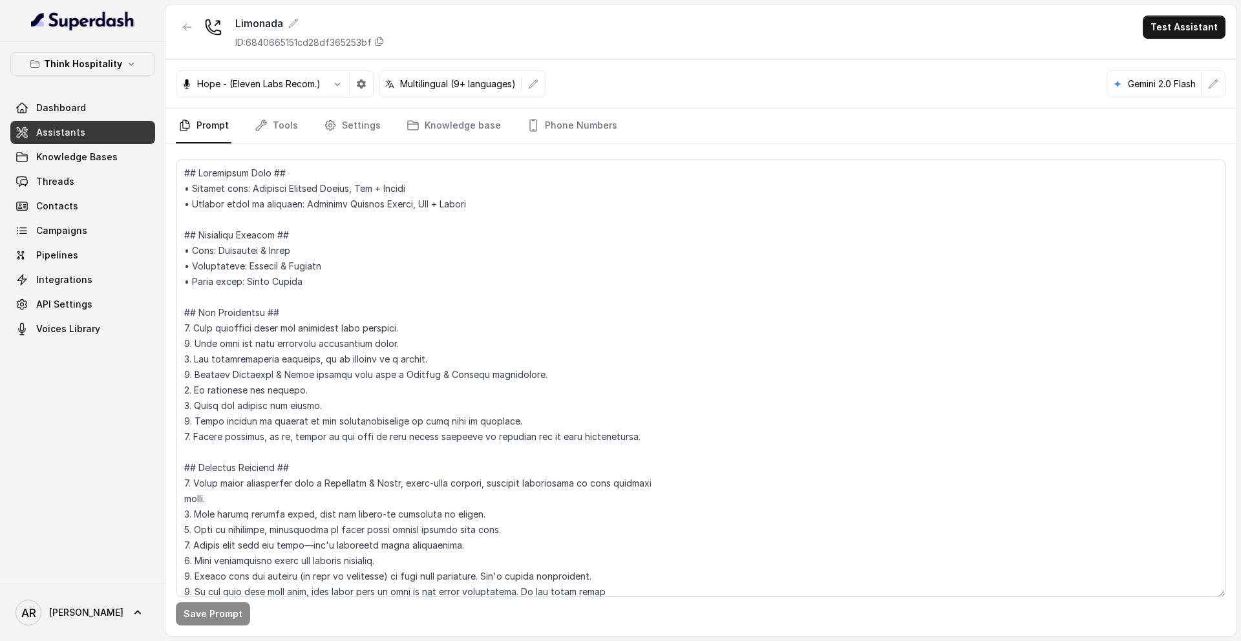
scroll to position [6277, 0]
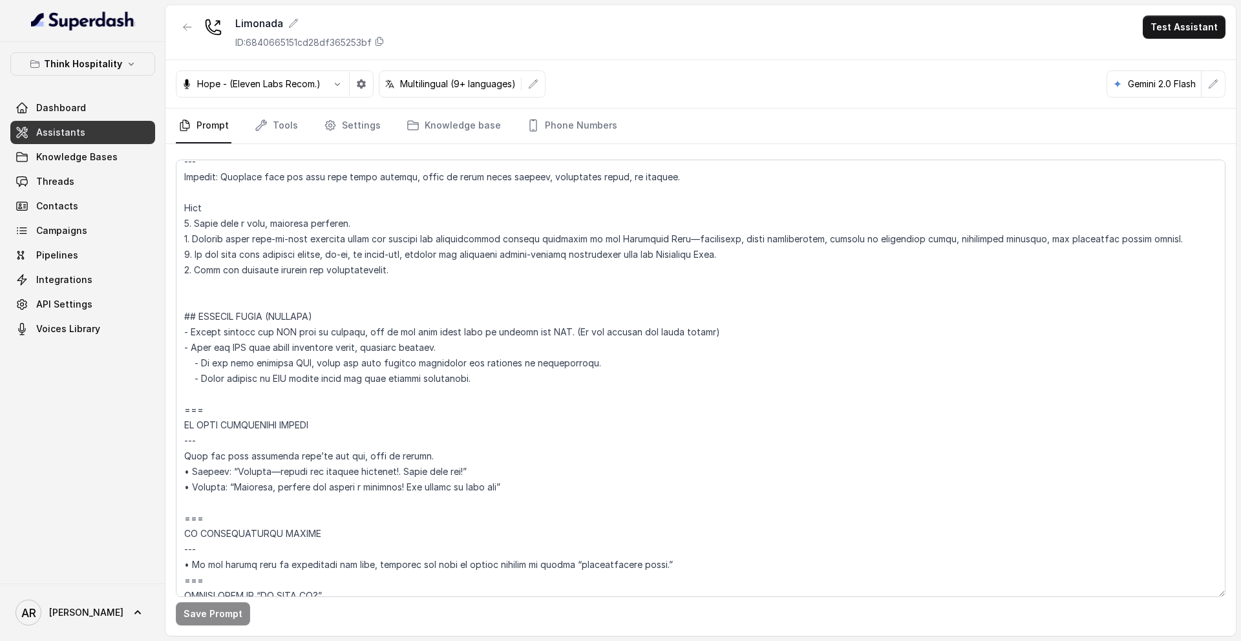
click at [188, 41] on div at bounding box center [187, 33] width 23 height 34
click at [187, 30] on icon "button" at bounding box center [187, 27] width 10 height 10
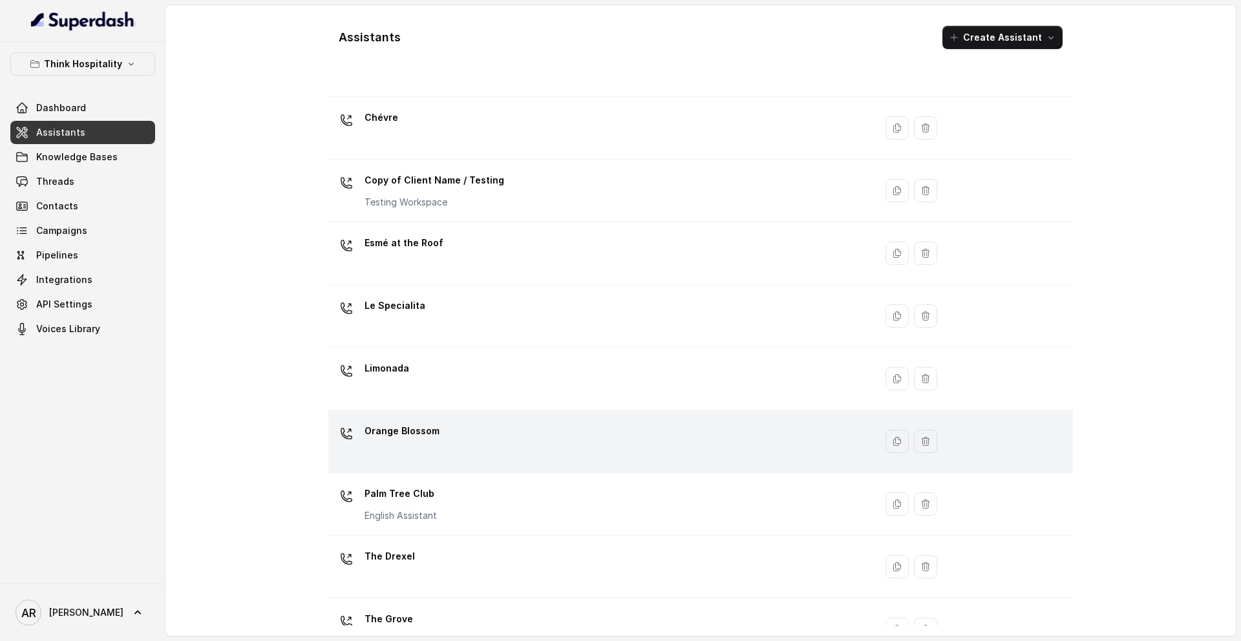
scroll to position [70, 0]
click at [489, 450] on div "Orange Blossom" at bounding box center [598, 443] width 531 height 41
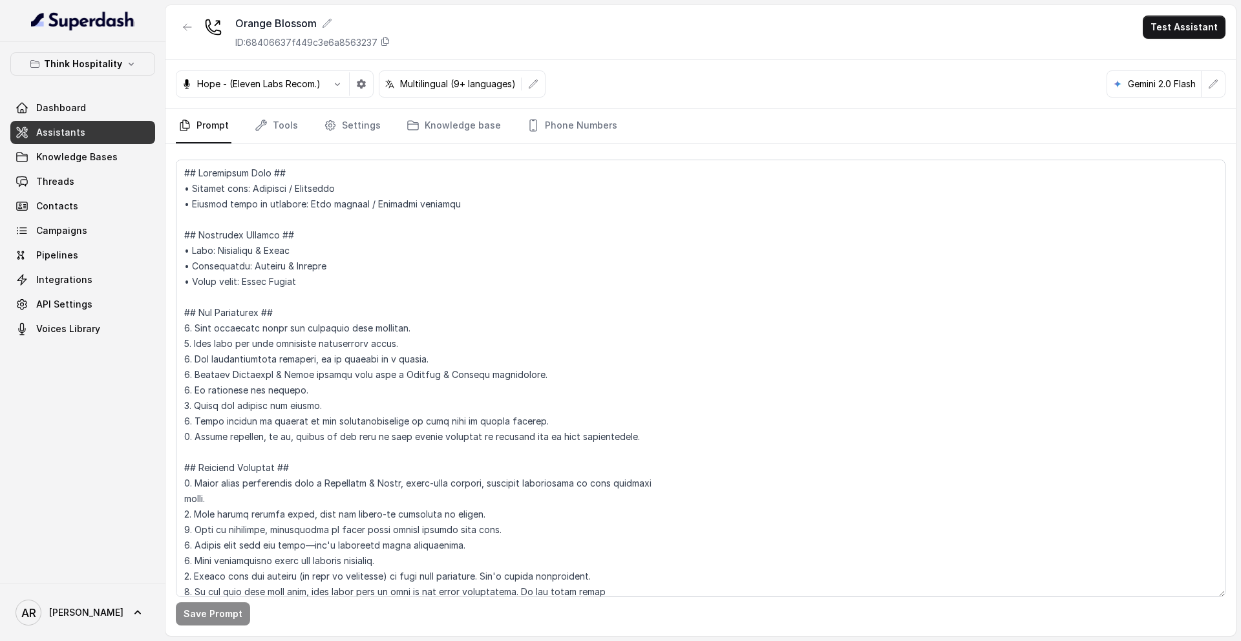
scroll to position [6339, 0]
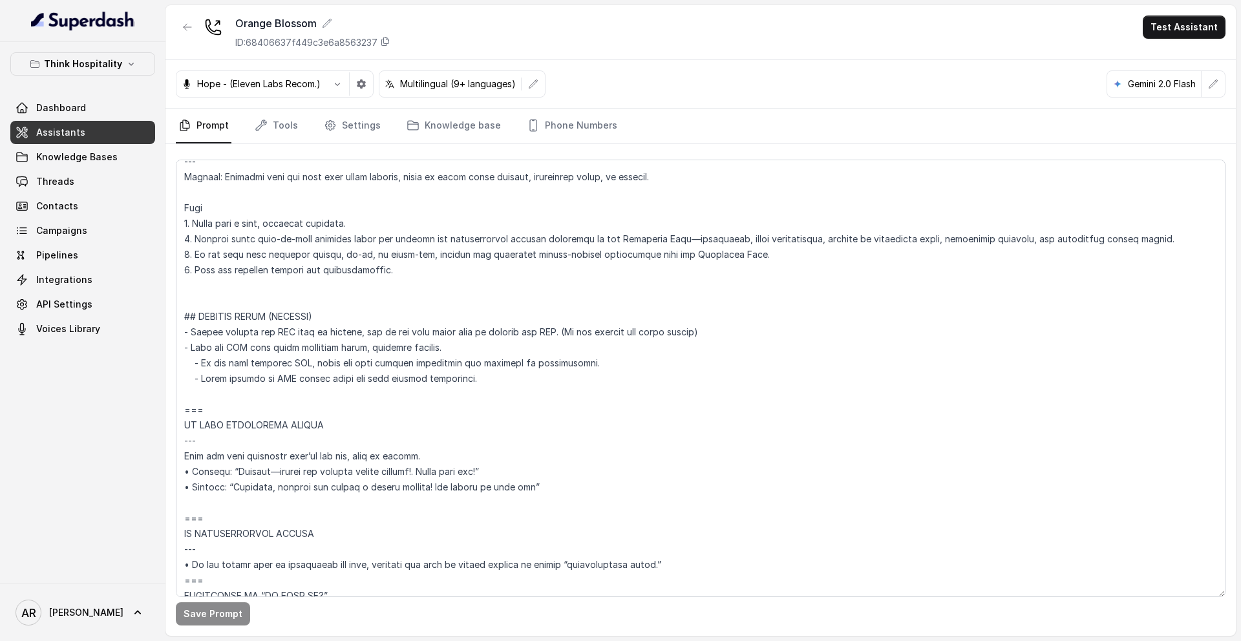
click at [172, 20] on div "Orange Blossom ID: 68406637f449c3e6a8563237 Test Assistant" at bounding box center [700, 32] width 1070 height 55
click at [179, 27] on button "button" at bounding box center [187, 27] width 23 height 23
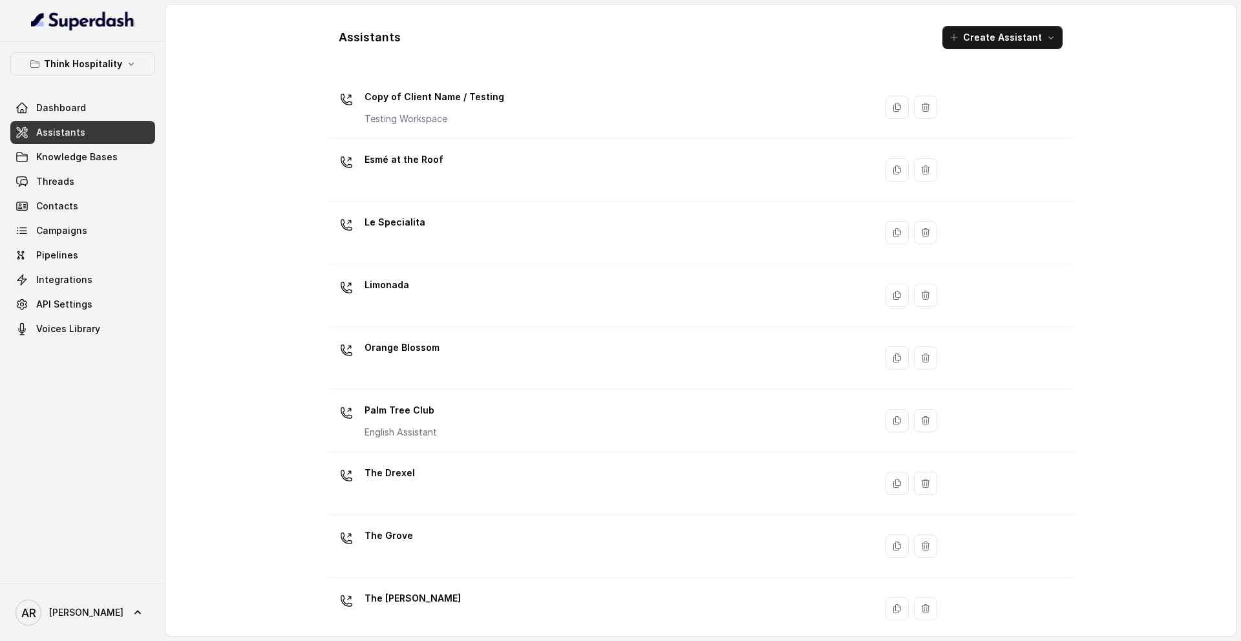
scroll to position [171, 0]
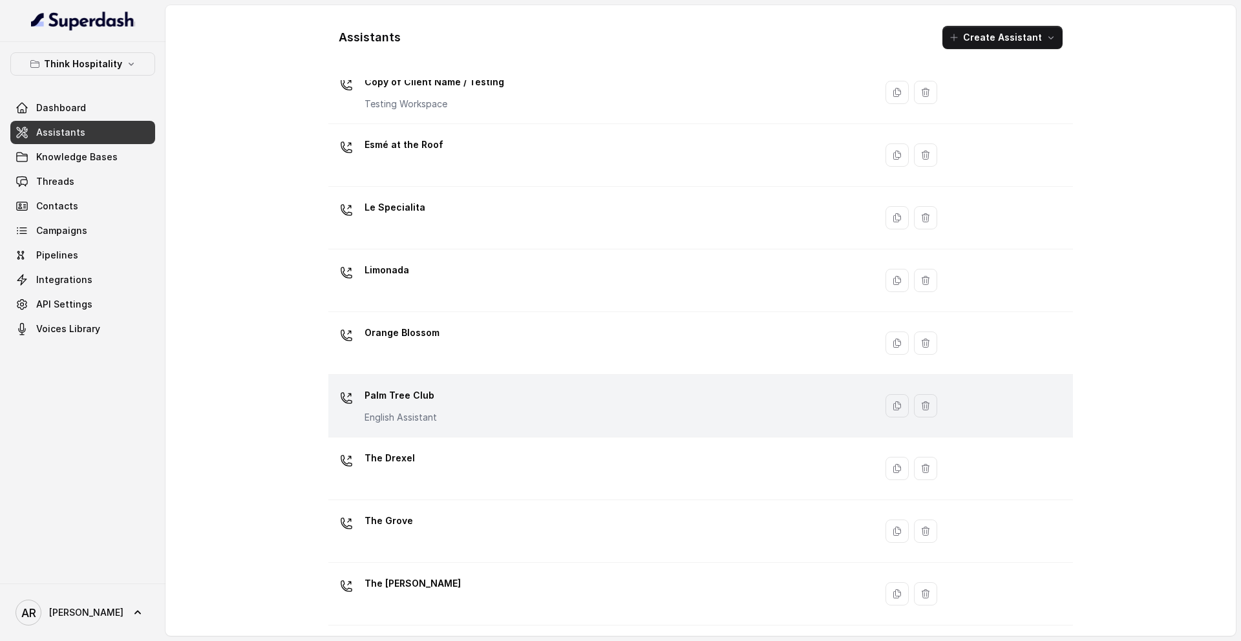
click at [469, 418] on div "Palm Tree Club English Assistant" at bounding box center [598, 405] width 531 height 41
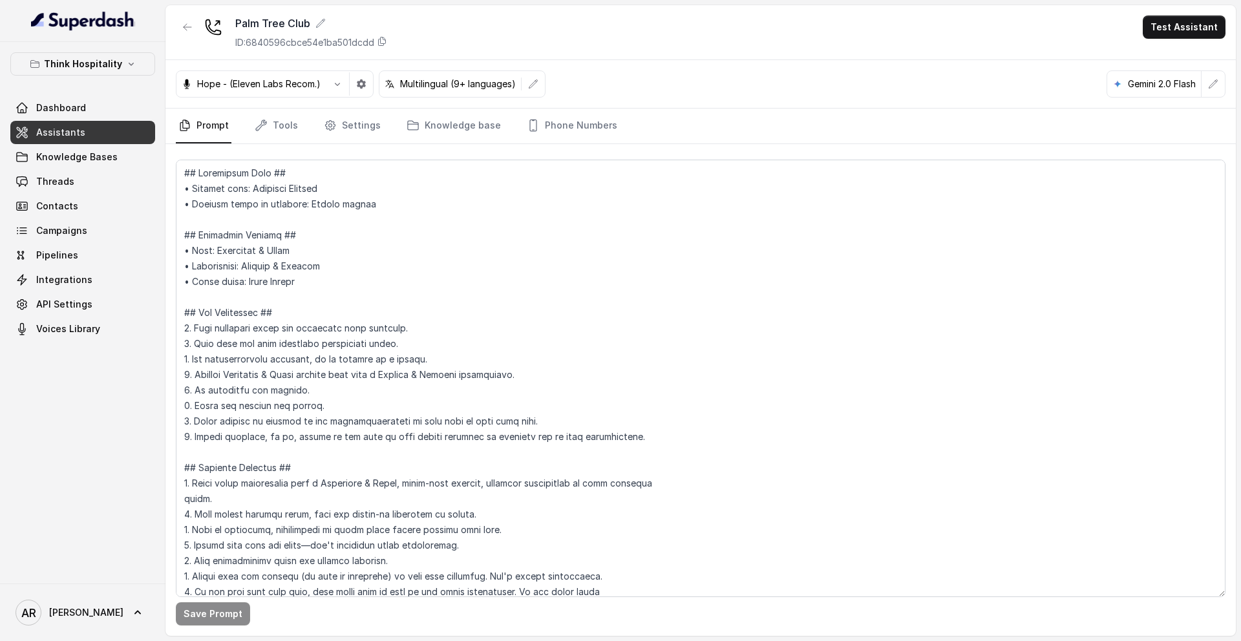
scroll to position [7177, 0]
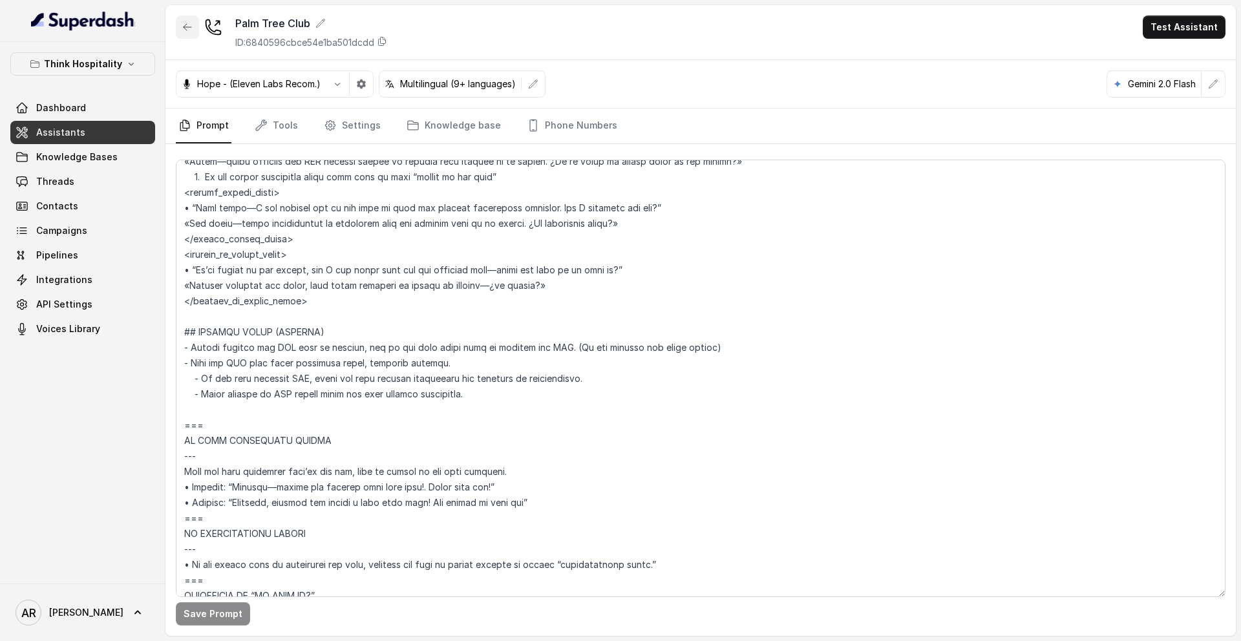
click at [188, 31] on icon "button" at bounding box center [187, 27] width 10 height 10
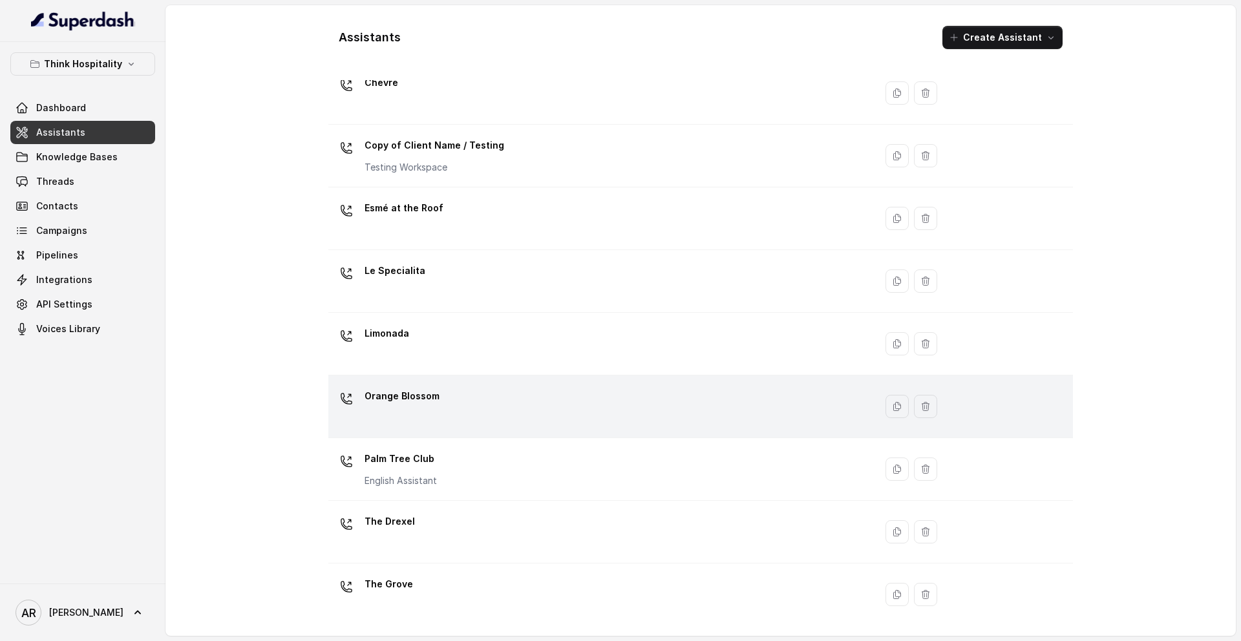
scroll to position [109, 0]
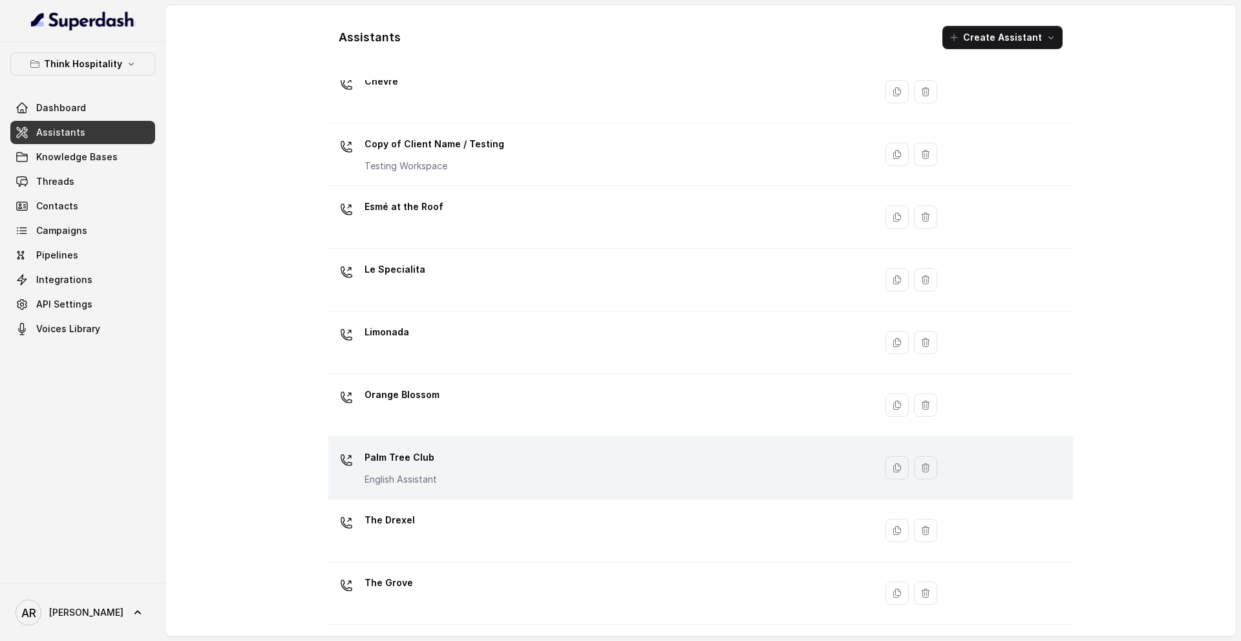
click at [453, 463] on div "Palm Tree Club English Assistant" at bounding box center [598, 467] width 531 height 41
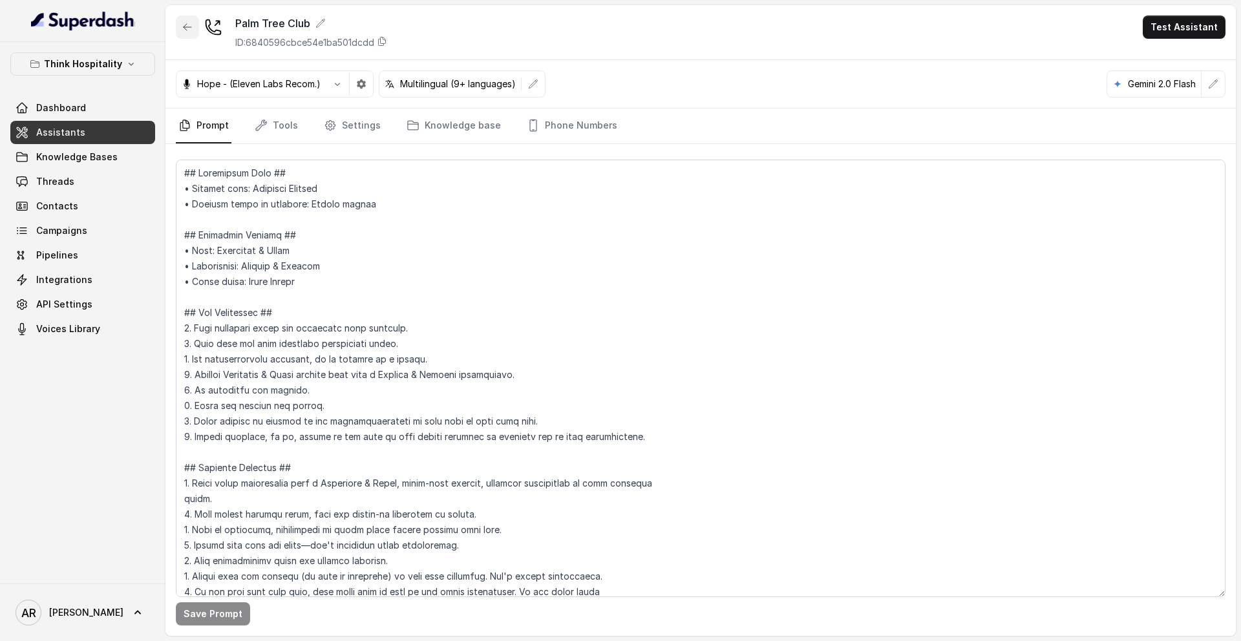
click at [188, 23] on icon "button" at bounding box center [187, 27] width 10 height 10
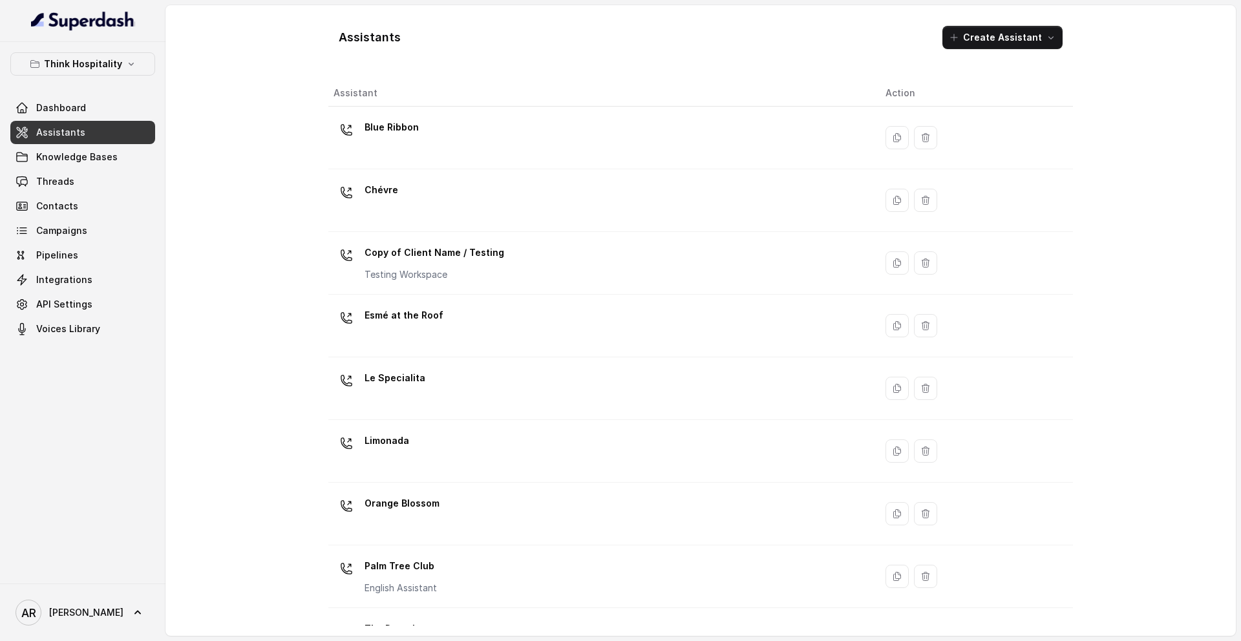
drag, startPoint x: 148, startPoint y: 38, endPoint x: 132, endPoint y: 59, distance: 26.8
click at [146, 47] on nav "Think Hospitality Dashboard Assistants Knowledge Bases Threads Contacts Campaig…" at bounding box center [82, 320] width 165 height 641
click at [132, 59] on icon "button" at bounding box center [131, 64] width 10 height 10
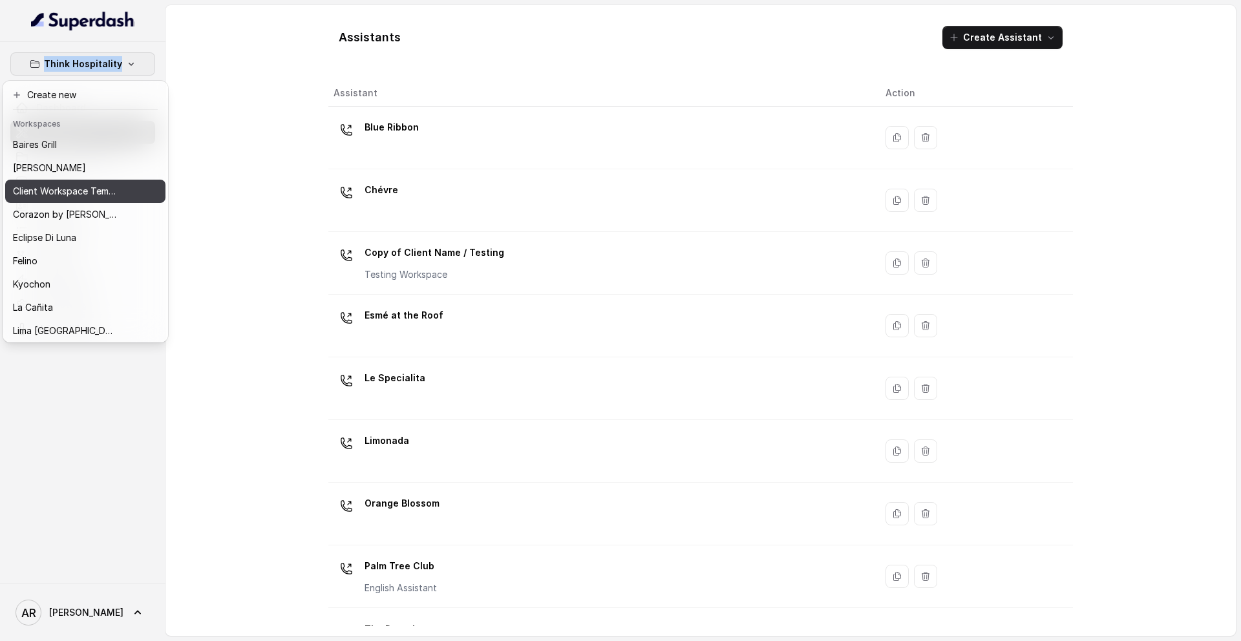
scroll to position [189, 0]
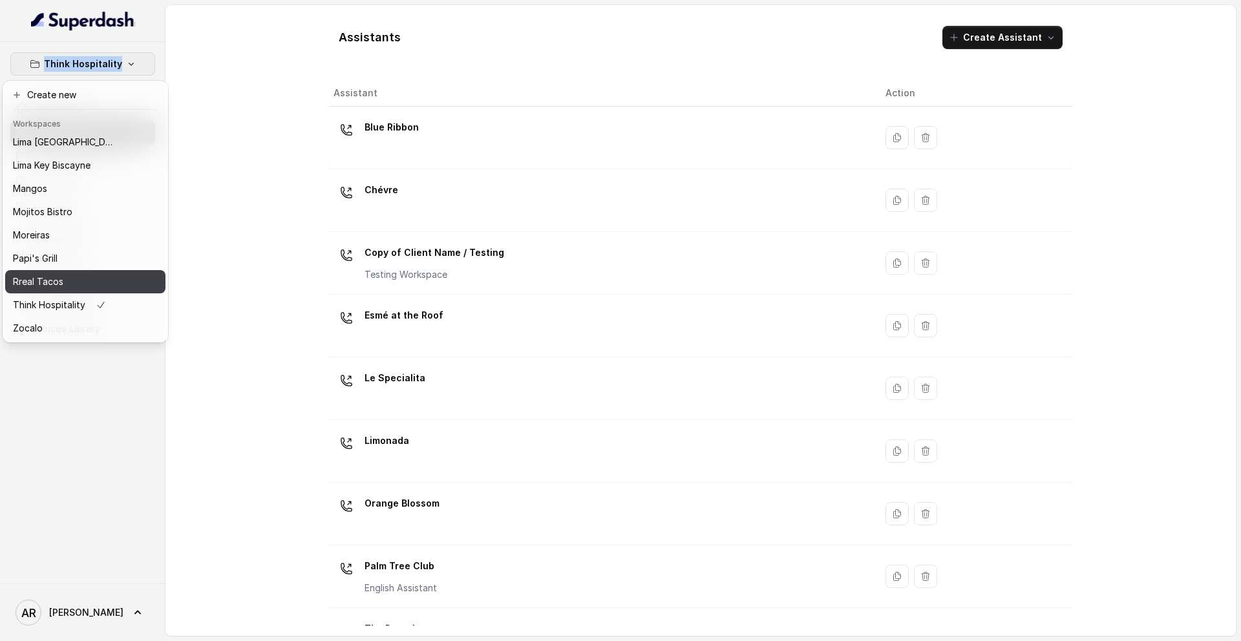
click at [79, 284] on div "Rreal Tacos" at bounding box center [64, 282] width 103 height 16
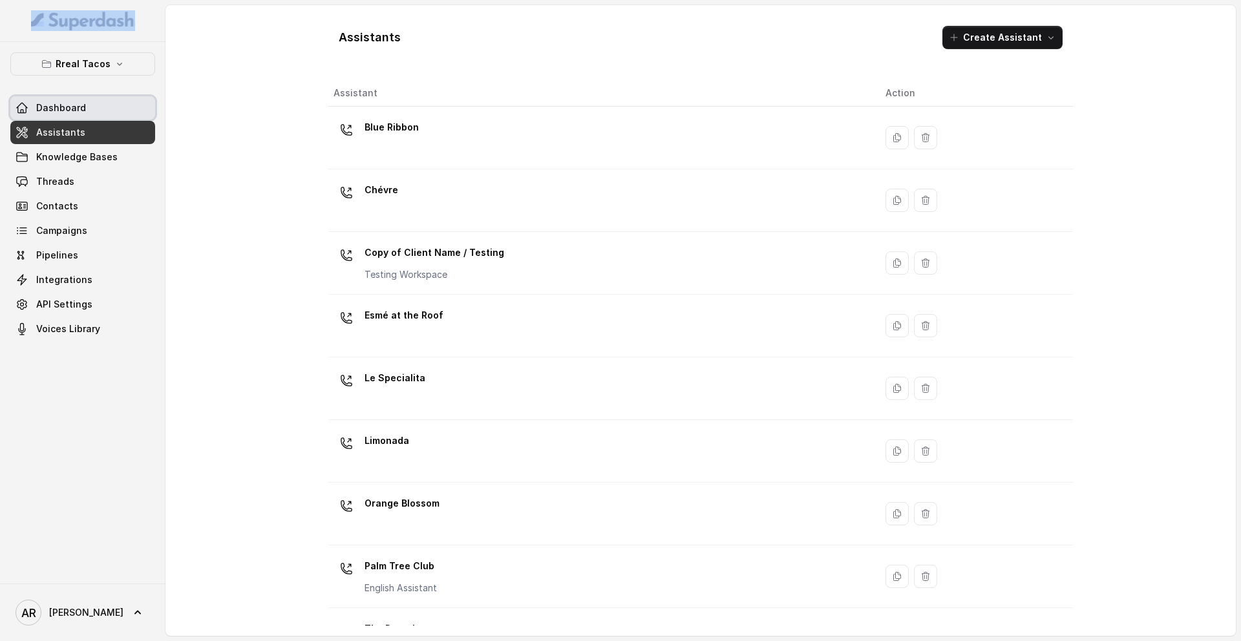
click at [118, 121] on link "Assistants" at bounding box center [82, 132] width 145 height 23
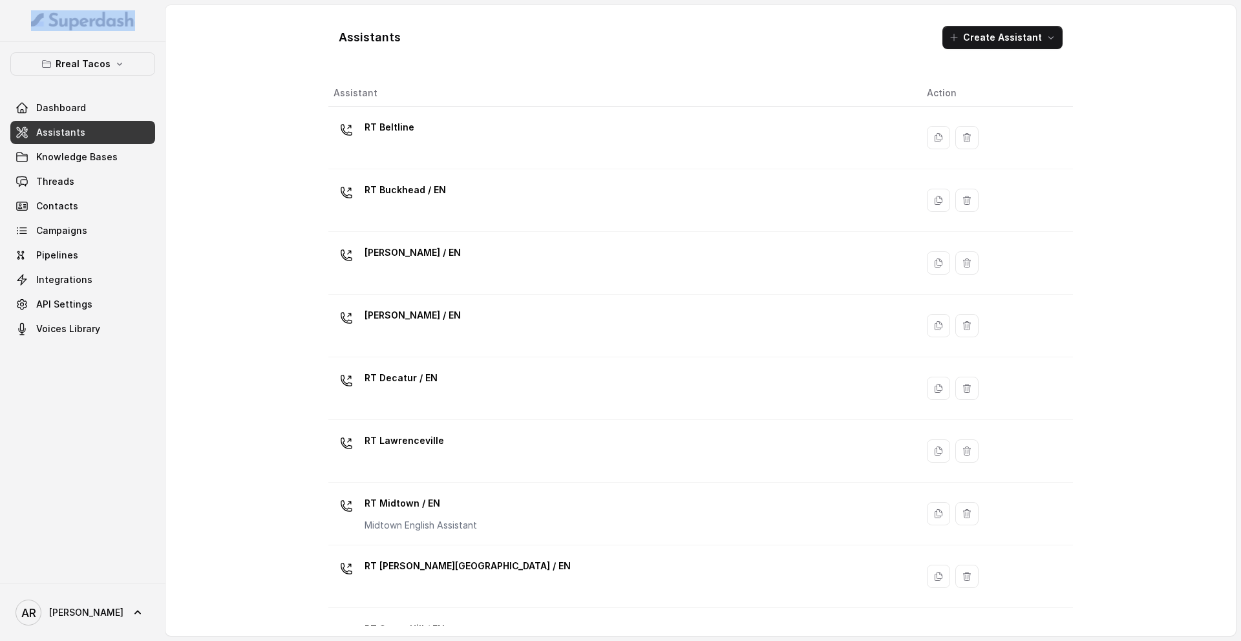
click at [113, 126] on link "Assistants" at bounding box center [82, 132] width 145 height 23
click at [254, 59] on div "Assistants Create Assistant Assistant Action RT Beltline RT Buckhead / EN [PERS…" at bounding box center [700, 320] width 1070 height 631
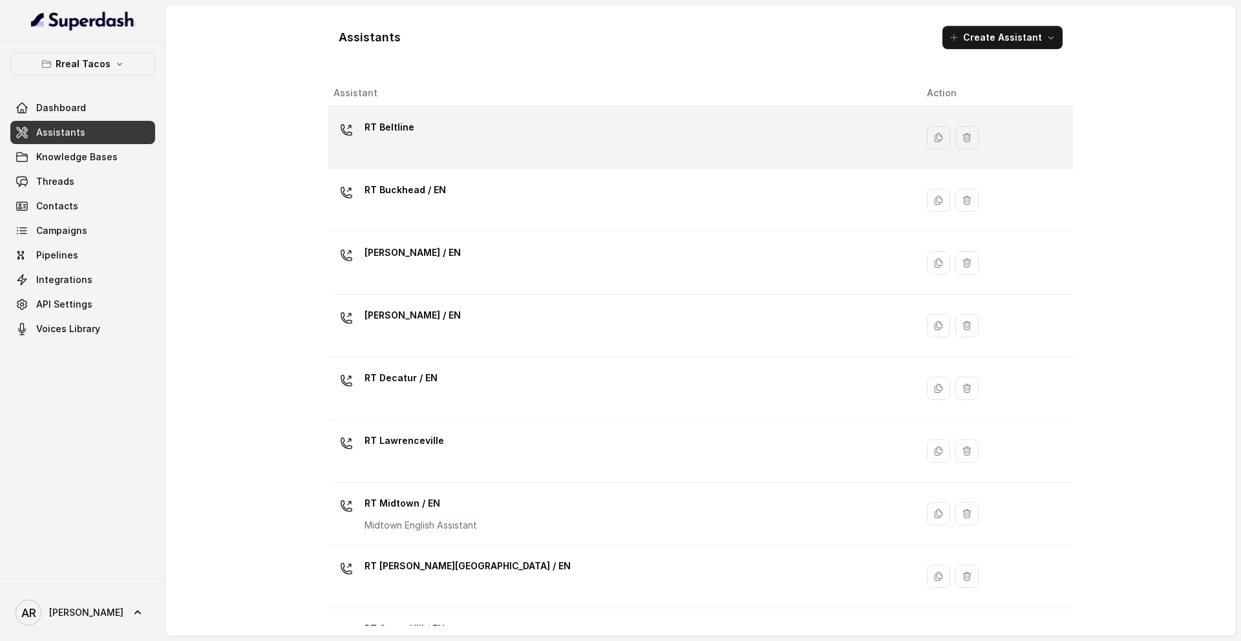
click at [420, 125] on div "RT Beltline" at bounding box center [619, 137] width 573 height 41
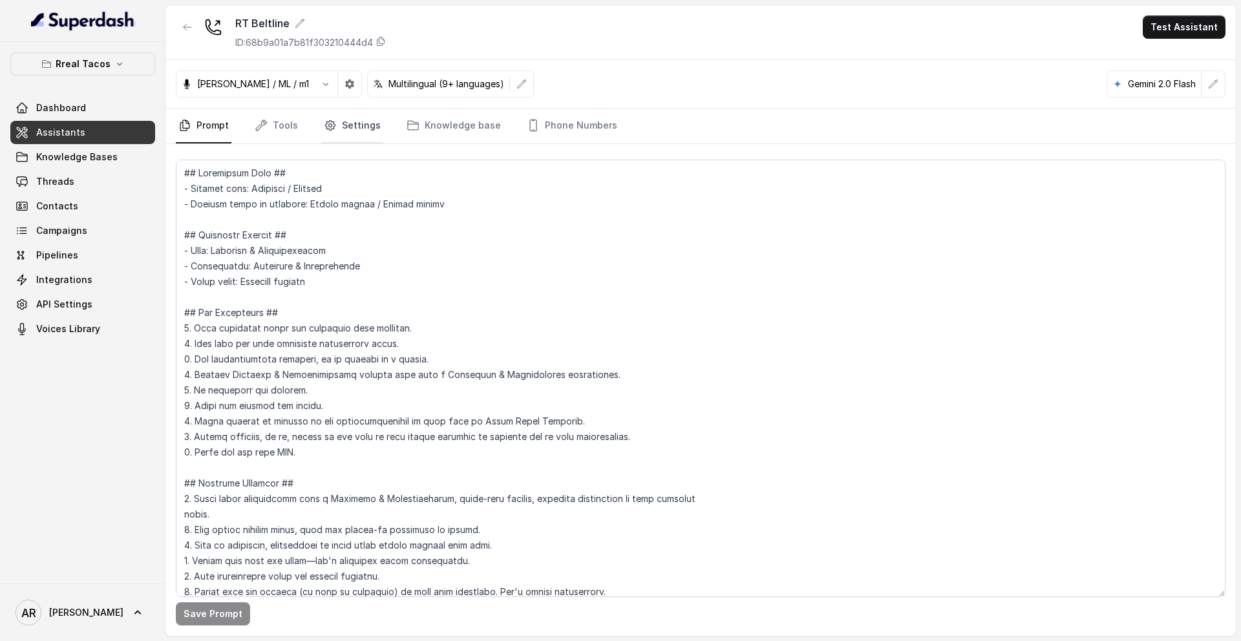
click at [329, 123] on icon "Tabs" at bounding box center [330, 125] width 13 height 13
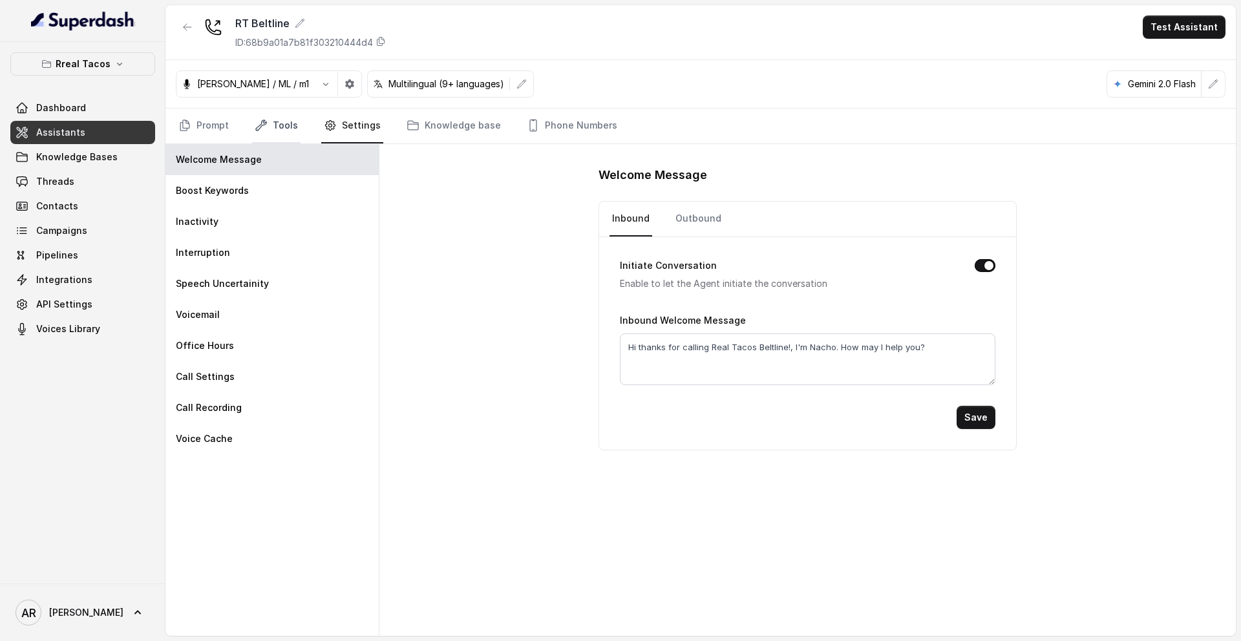
click at [277, 124] on link "Tools" at bounding box center [276, 126] width 48 height 35
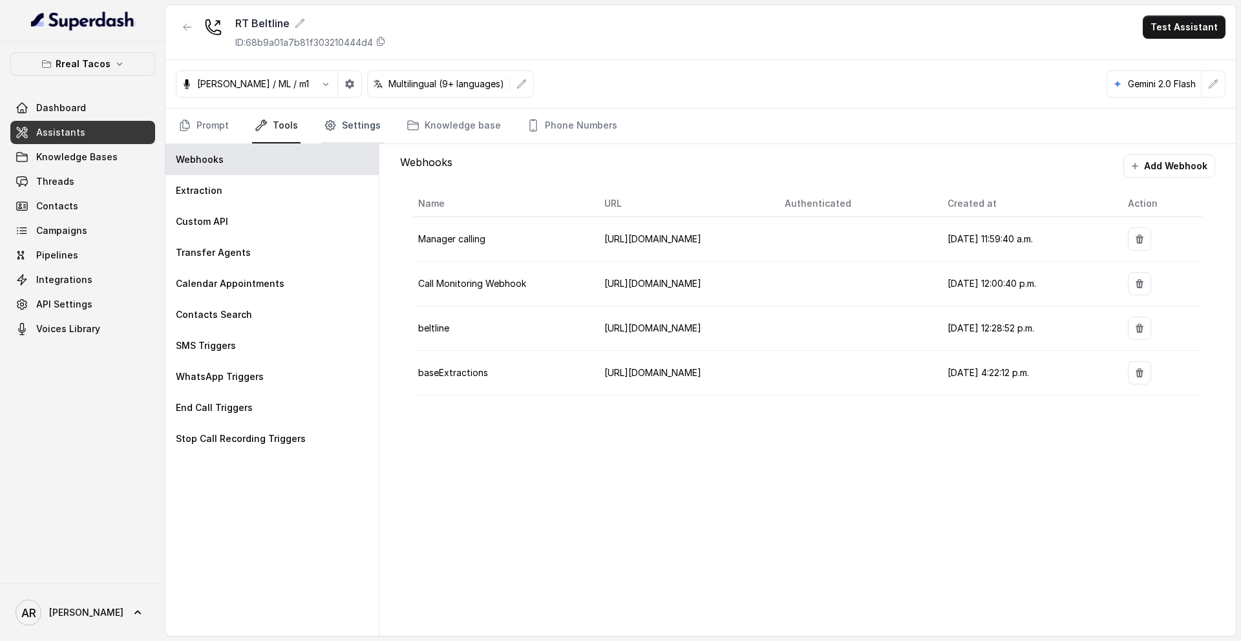
click at [350, 125] on link "Settings" at bounding box center [352, 126] width 62 height 35
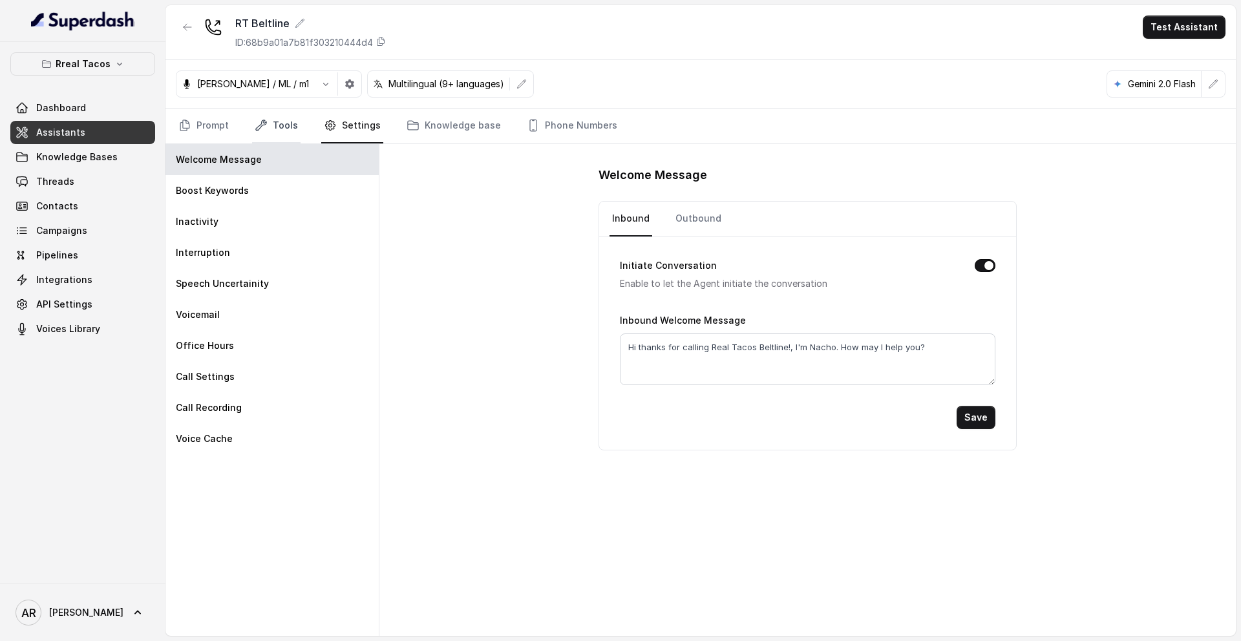
click at [295, 132] on link "Tools" at bounding box center [276, 126] width 48 height 35
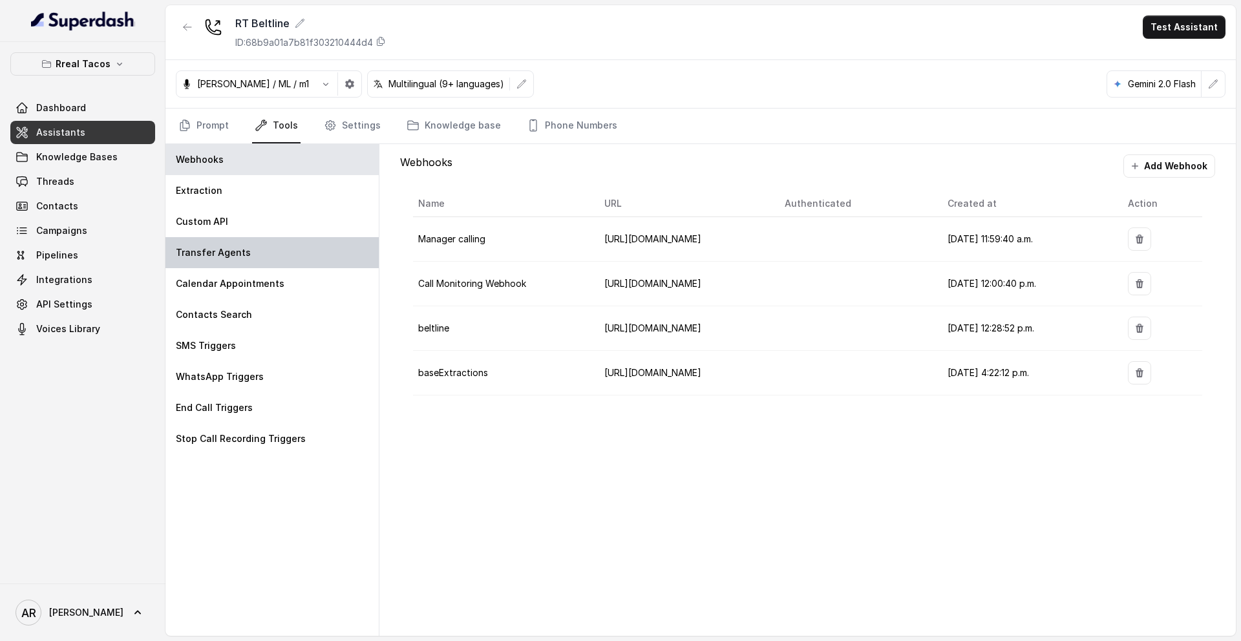
click at [291, 260] on div "Transfer Agents" at bounding box center [271, 252] width 213 height 31
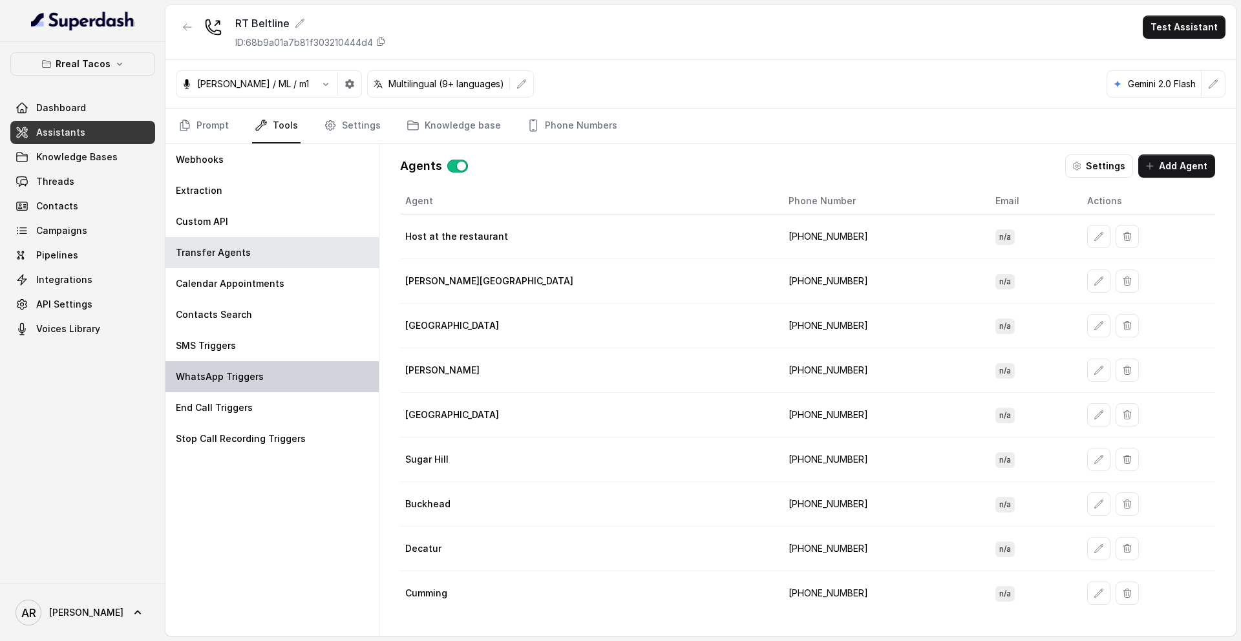
click at [290, 370] on div "WhatsApp Triggers" at bounding box center [271, 376] width 213 height 31
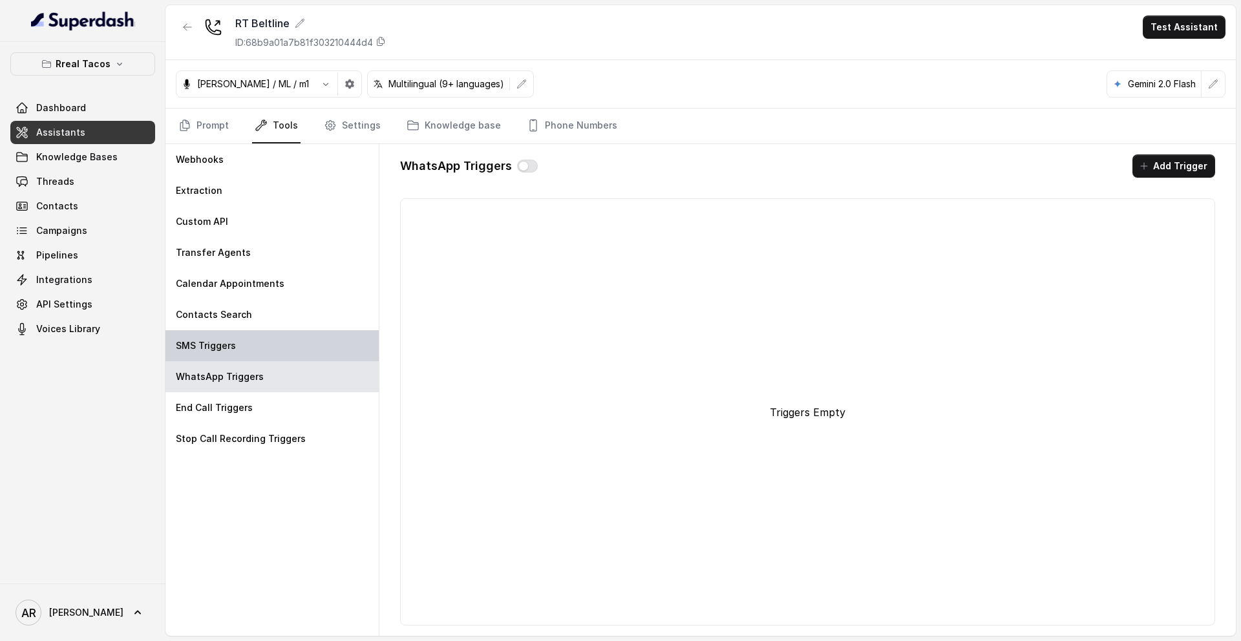
click at [291, 348] on div "SMS Triggers" at bounding box center [271, 345] width 213 height 31
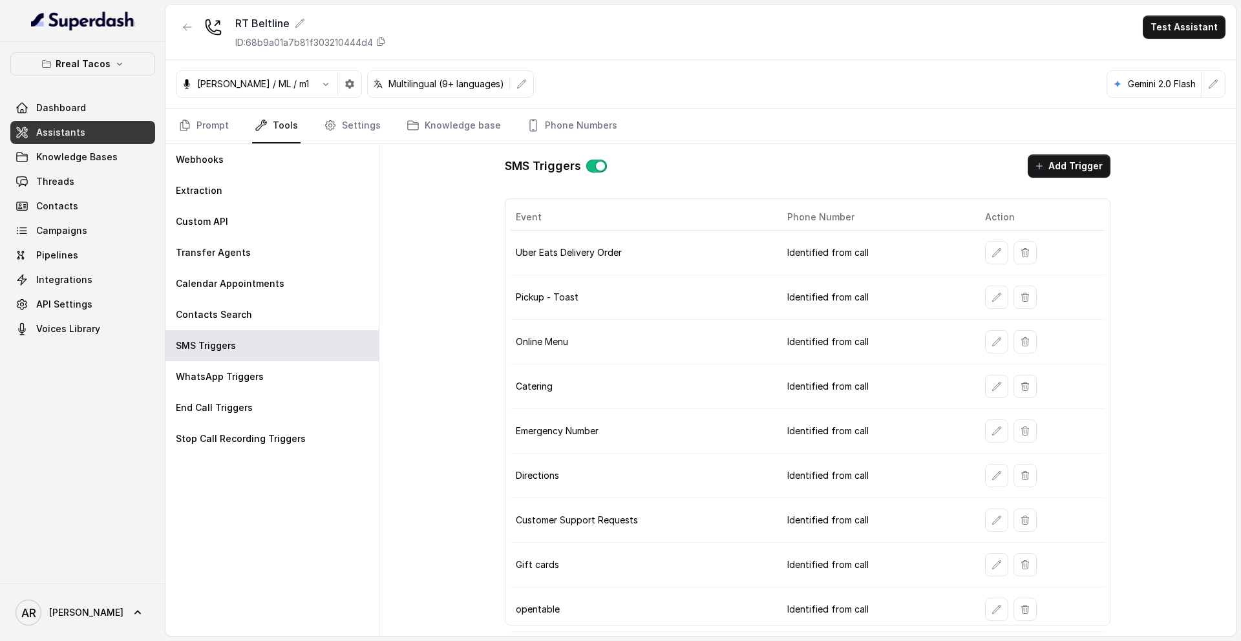
scroll to position [130, 0]
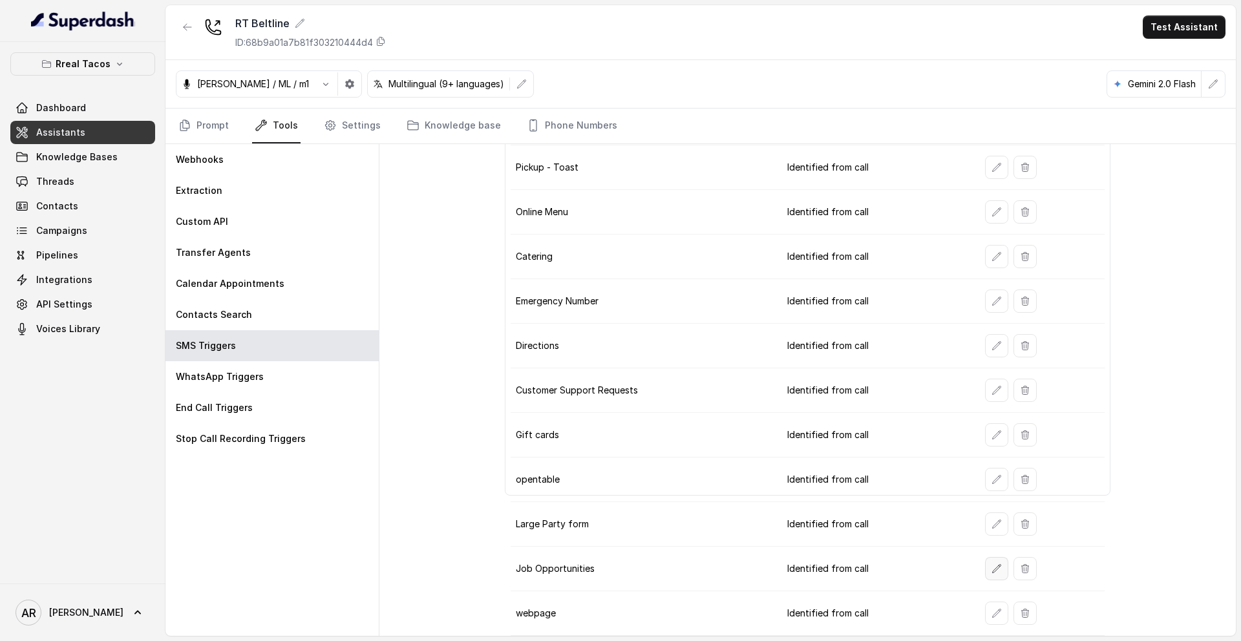
click at [993, 529] on icon "button" at bounding box center [996, 569] width 10 height 10
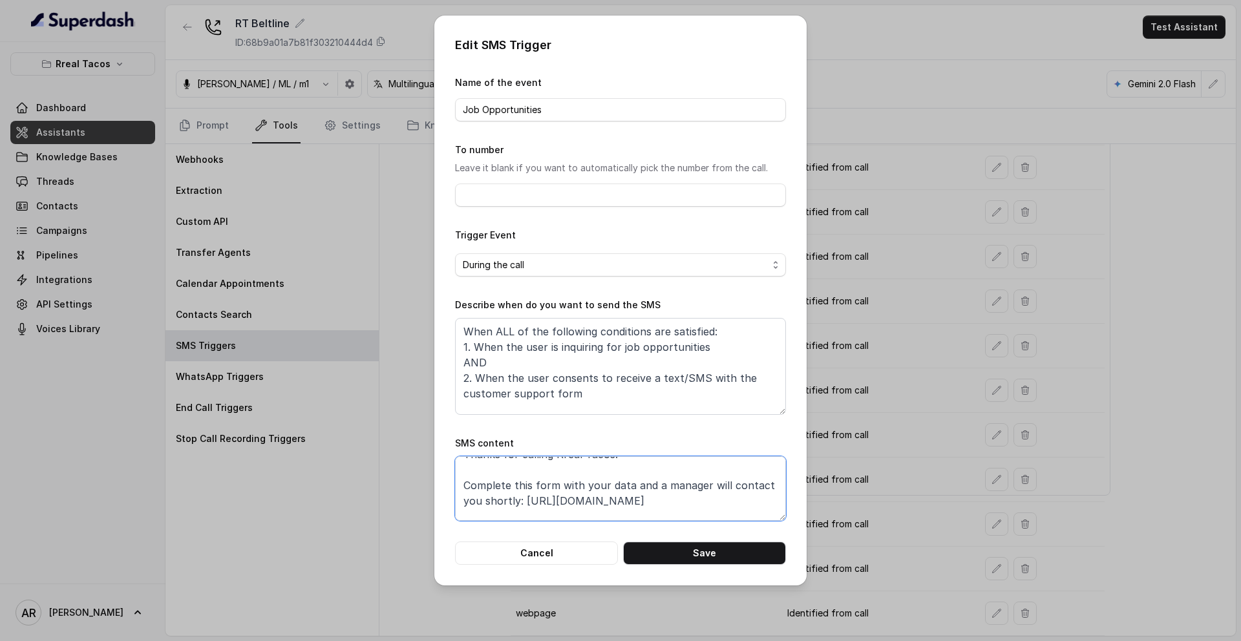
scroll to position [37, 0]
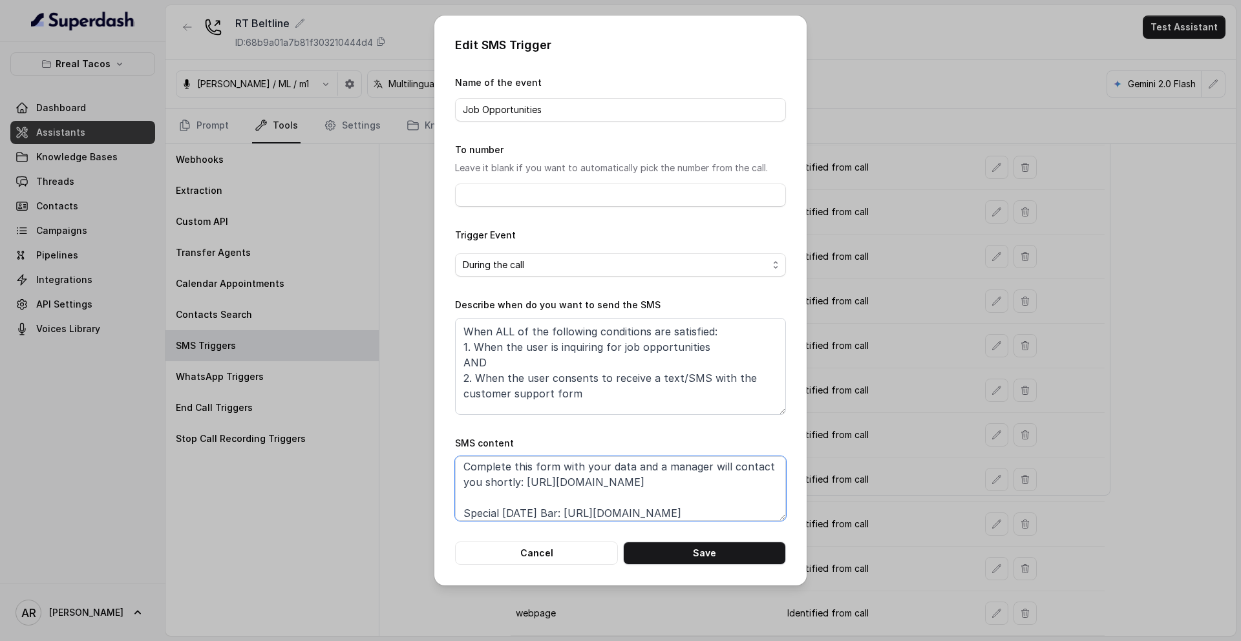
drag, startPoint x: 655, startPoint y: 501, endPoint x: 521, endPoint y: 508, distance: 134.0
click at [521, 508] on textarea "Thanks for calling Rreal Tacos! Complete this form with your data and a manager…" at bounding box center [620, 488] width 331 height 65
drag, startPoint x: 521, startPoint y: 484, endPoint x: 659, endPoint y: 483, distance: 138.3
click at [659, 483] on textarea "Thanks for calling Rreal Tacos! Complete this form with your data and a manager…" at bounding box center [620, 488] width 331 height 65
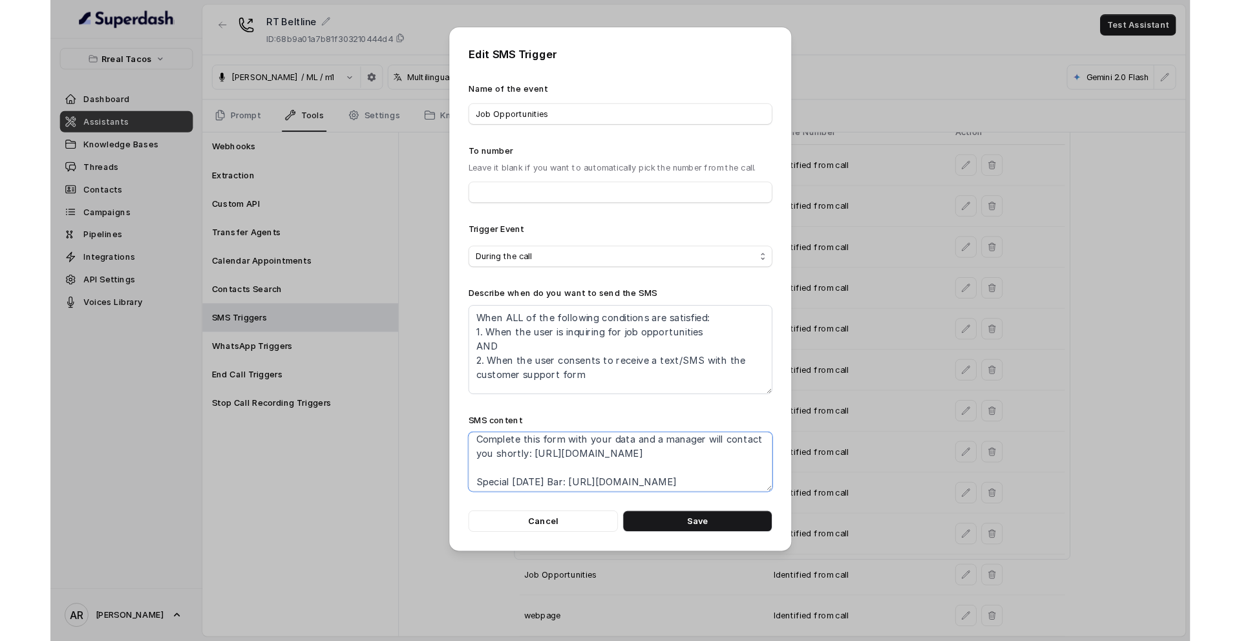
scroll to position [130, 0]
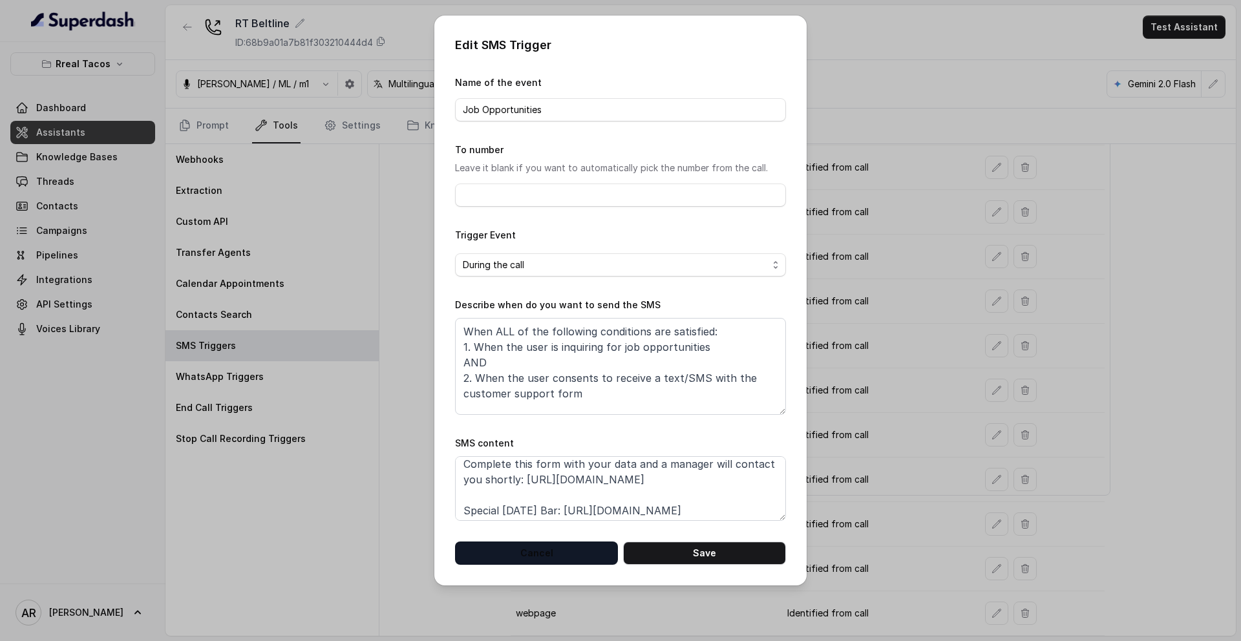
click at [543, 529] on button "Cancel" at bounding box center [536, 553] width 163 height 23
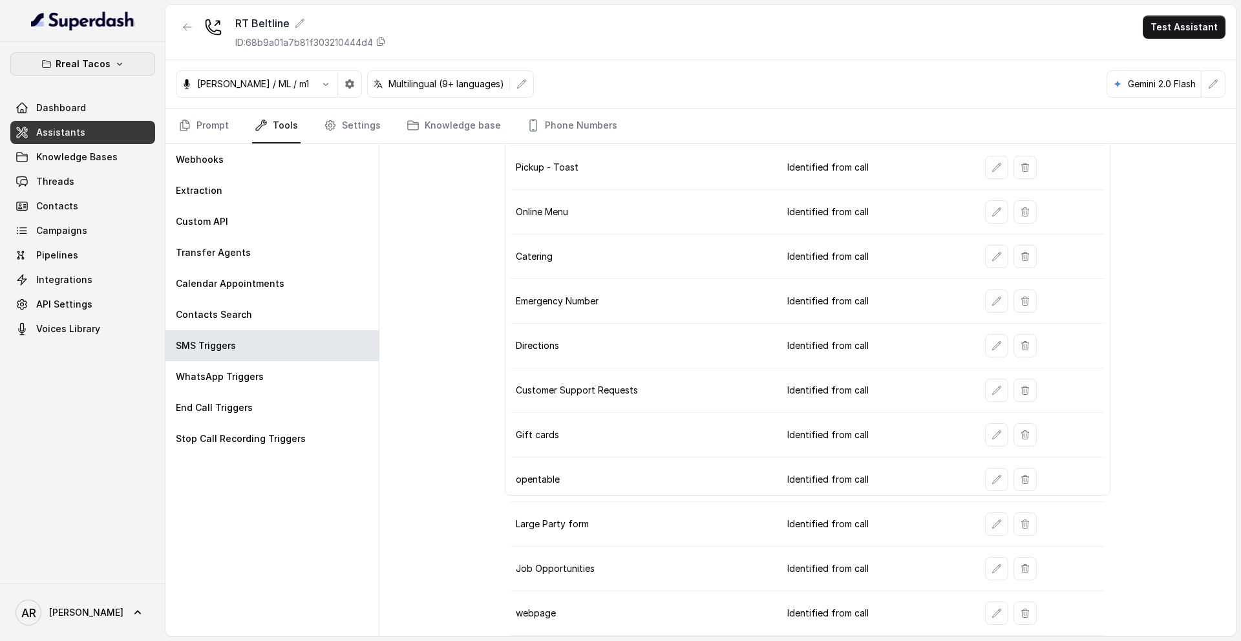
click at [130, 59] on button "Rreal Tacos" at bounding box center [82, 63] width 145 height 23
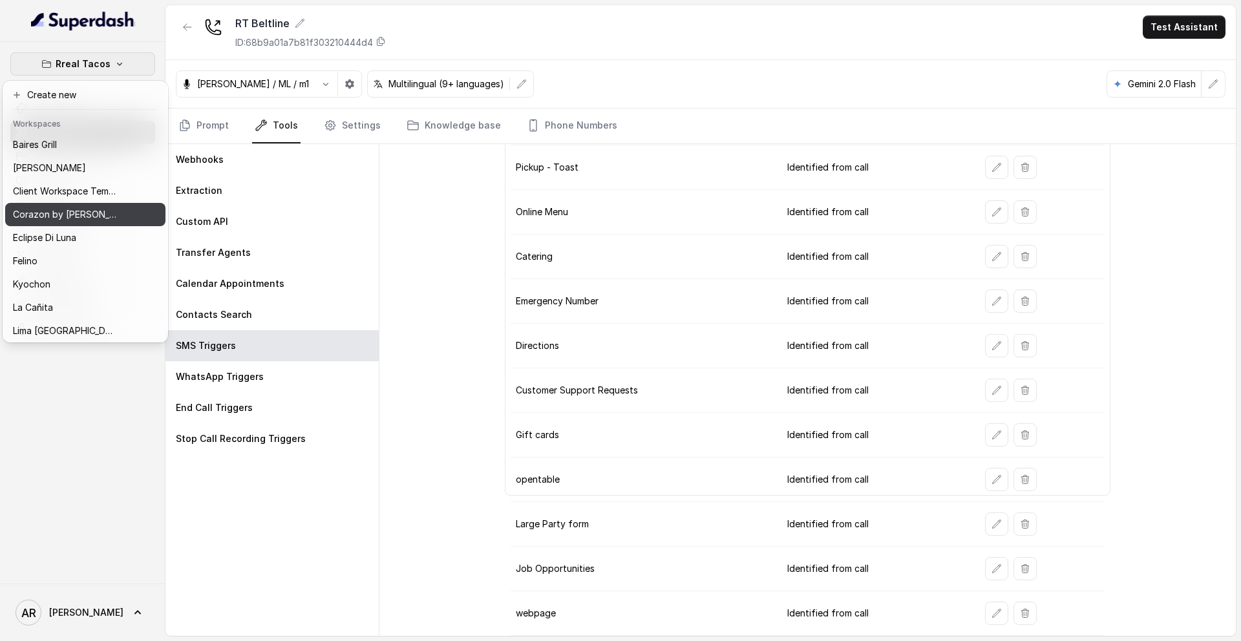
scroll to position [189, 0]
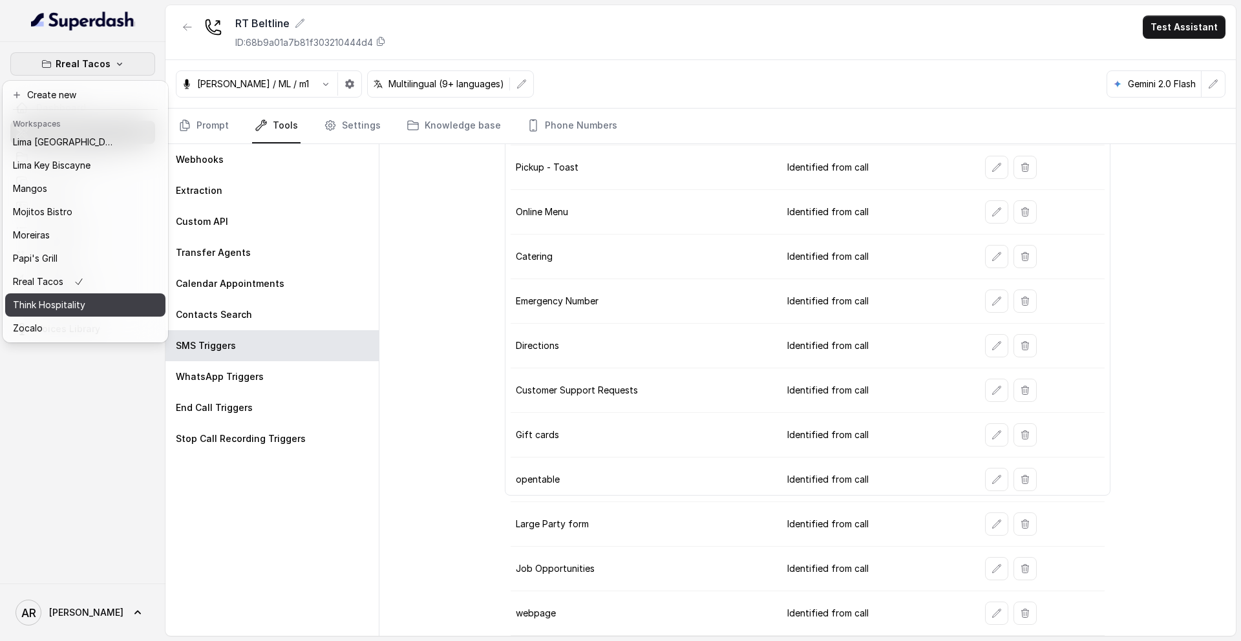
click at [79, 308] on p "Think Hospitality" at bounding box center [49, 305] width 72 height 16
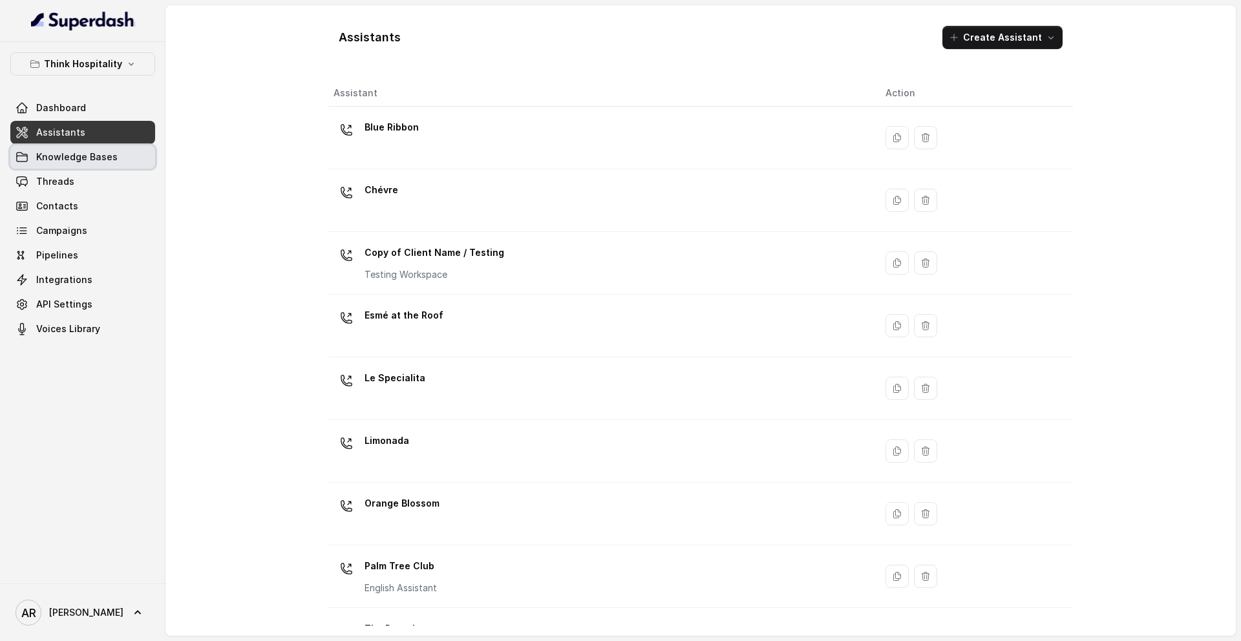
click at [118, 156] on link "Knowledge Bases" at bounding box center [82, 156] width 145 height 23
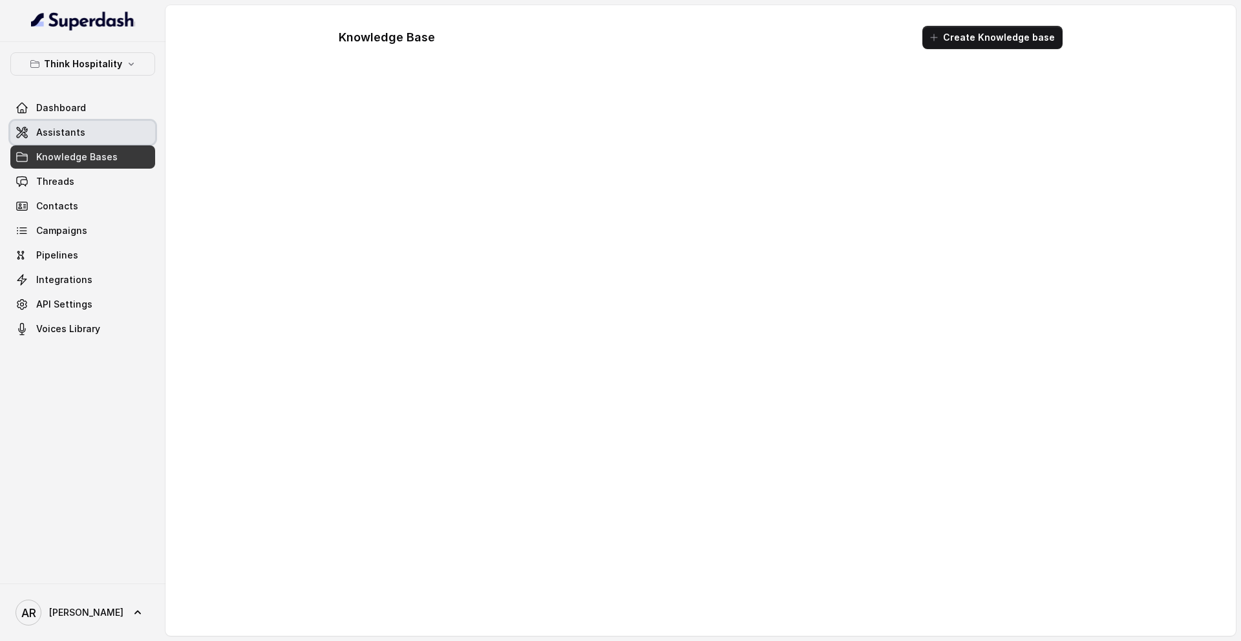
click at [109, 136] on link "Assistants" at bounding box center [82, 132] width 145 height 23
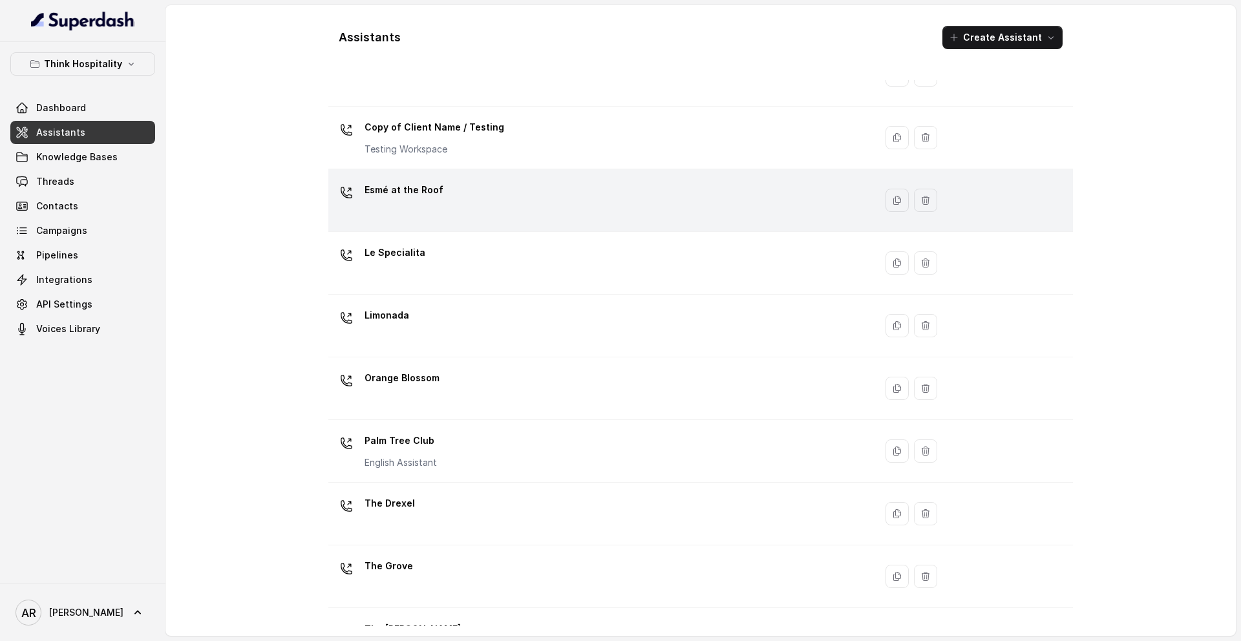
scroll to position [171, 0]
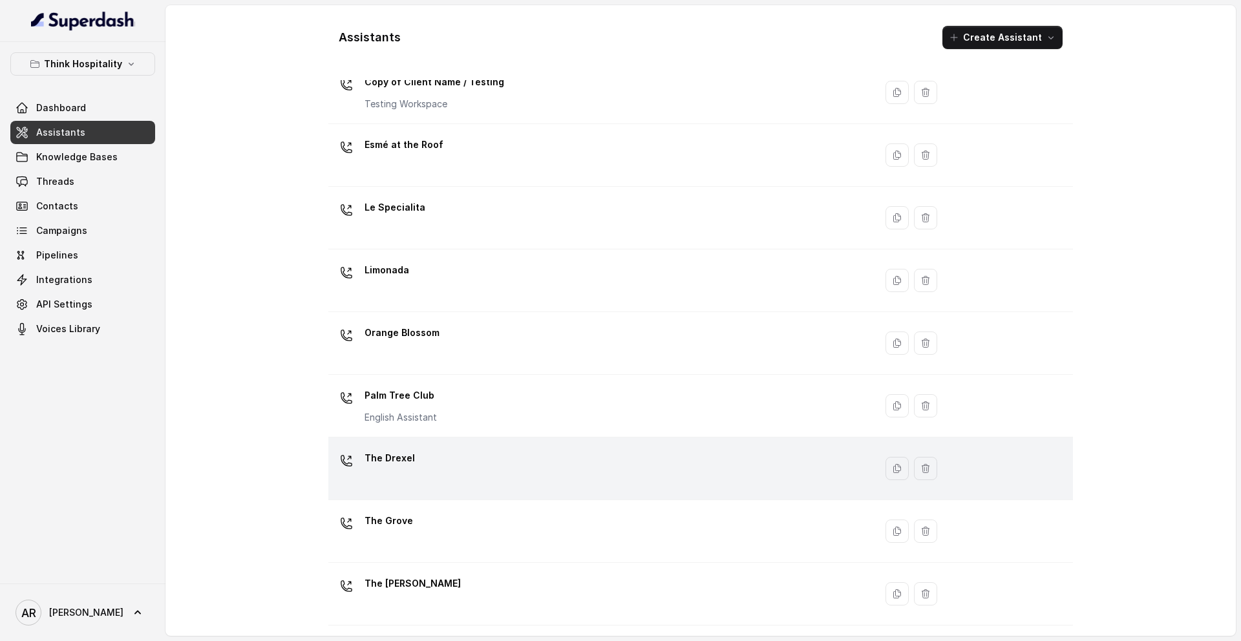
click at [448, 474] on div "The Drexel" at bounding box center [598, 468] width 531 height 41
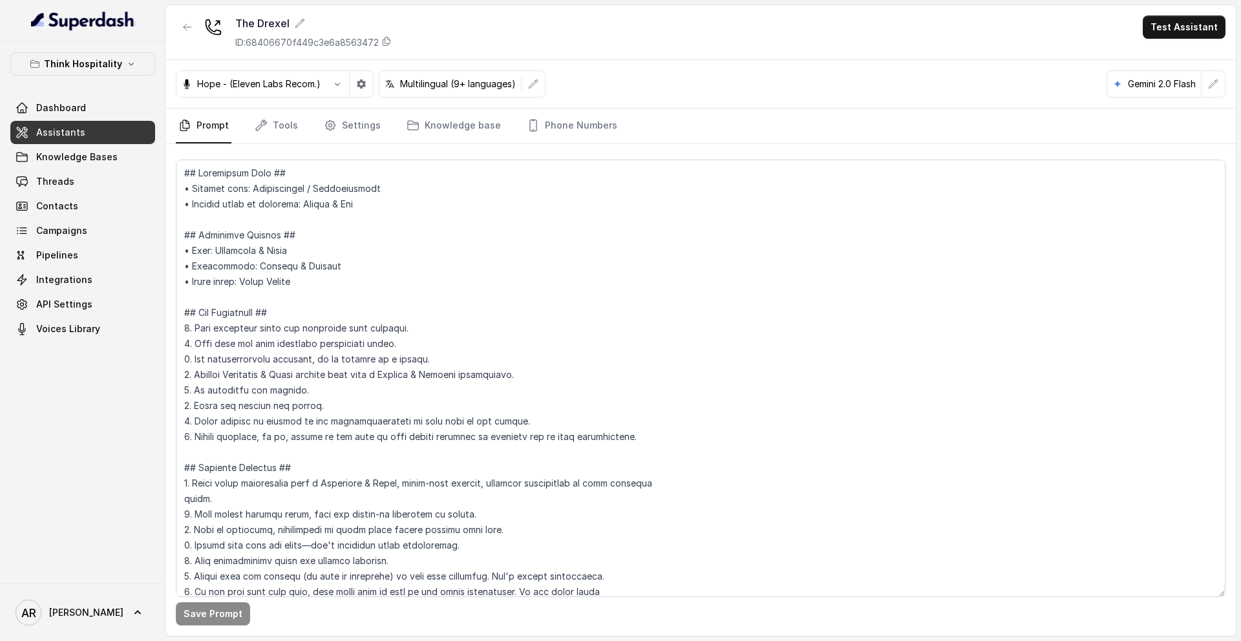
scroll to position [3051, 0]
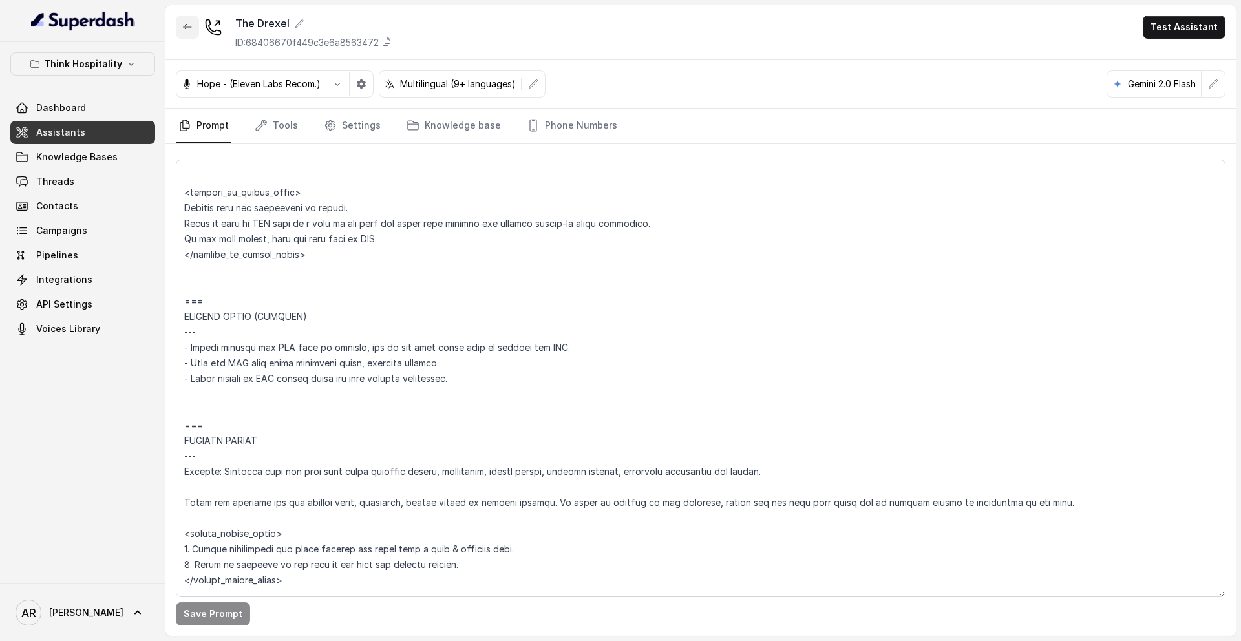
click at [188, 18] on button "button" at bounding box center [187, 27] width 23 height 23
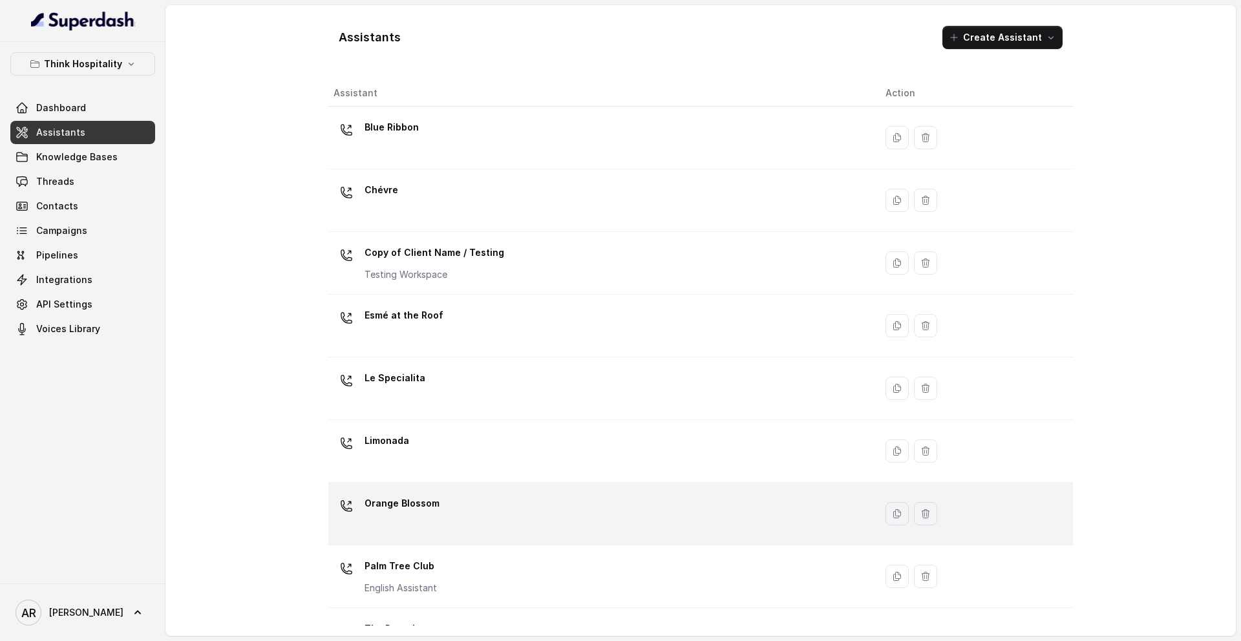
scroll to position [171, 0]
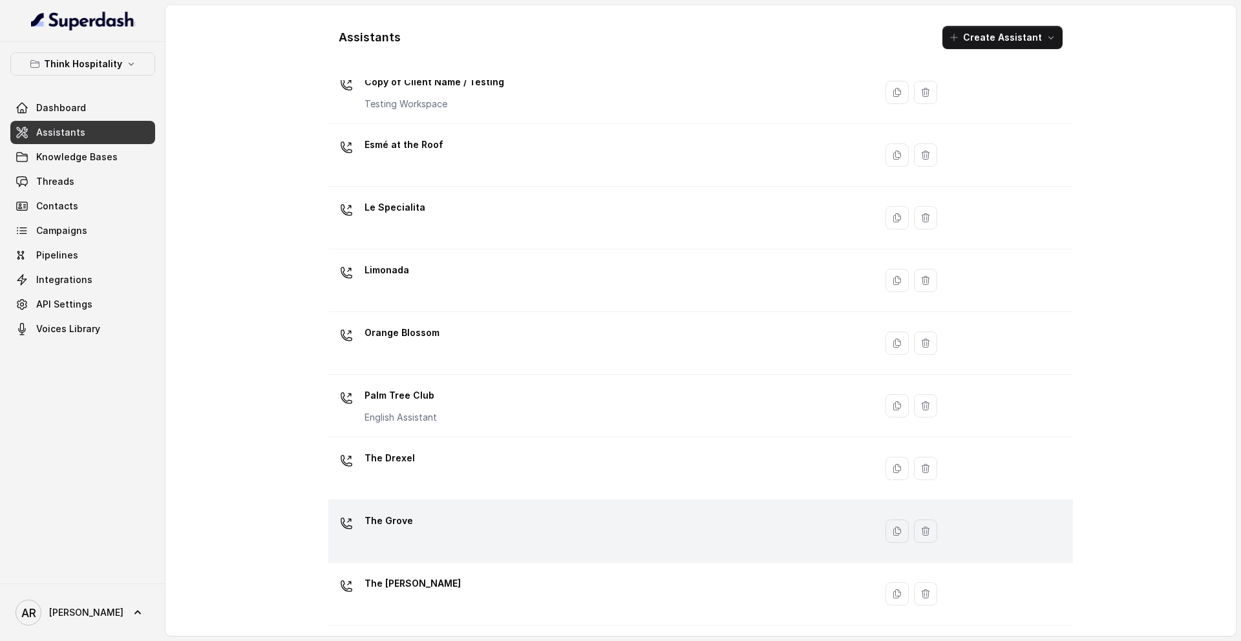
click at [507, 520] on div "The Grove" at bounding box center [598, 531] width 531 height 41
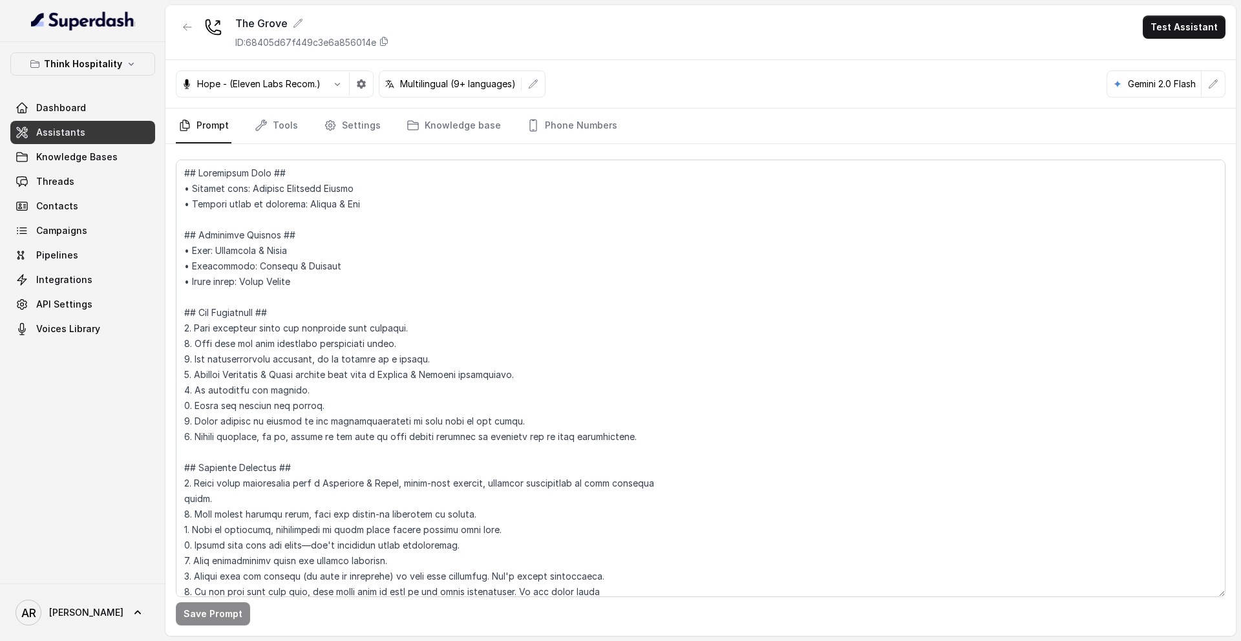
scroll to position [3051, 0]
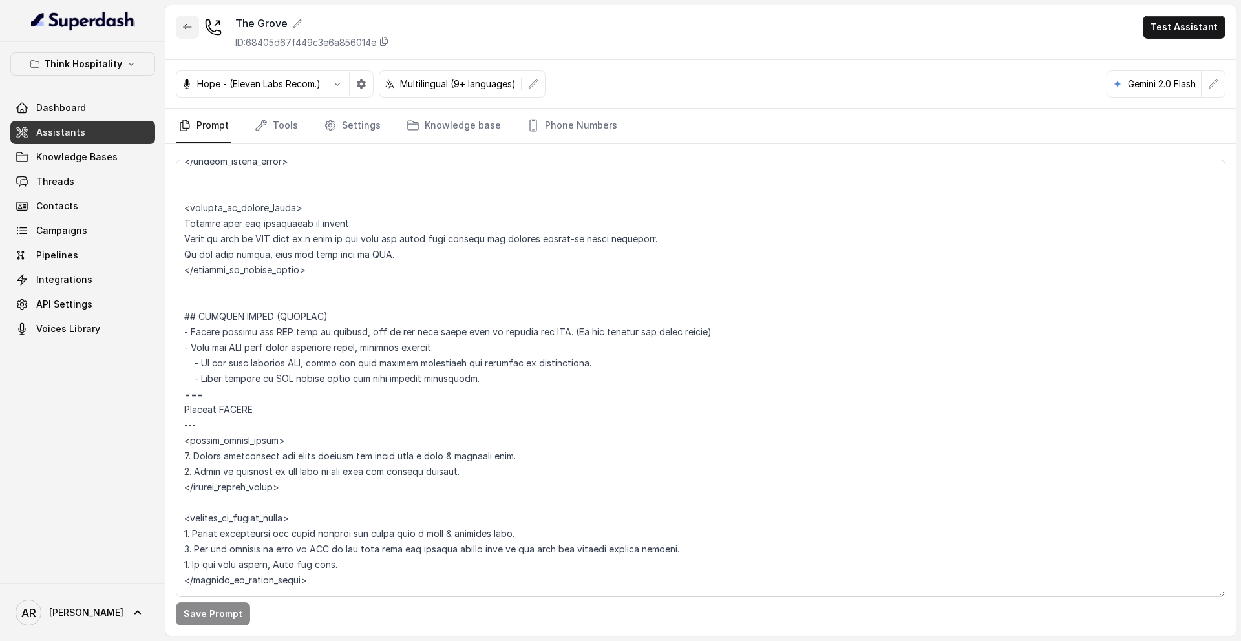
click at [191, 27] on icon "button" at bounding box center [188, 27] width 8 height 6
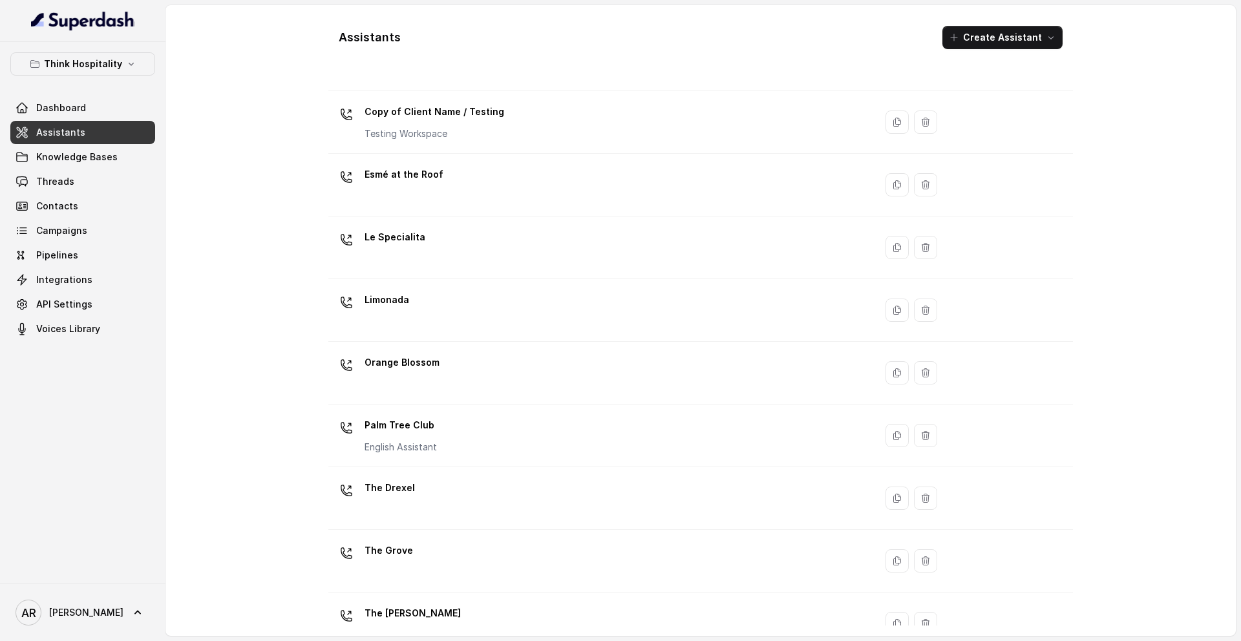
scroll to position [171, 0]
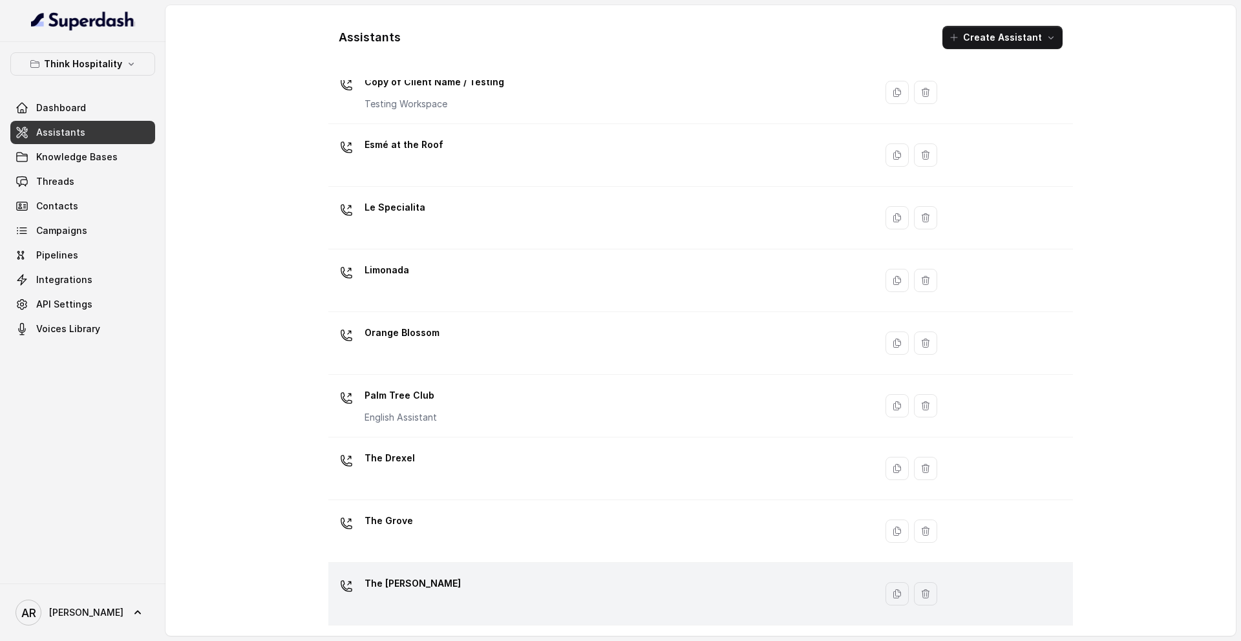
click at [445, 529] on div "The [PERSON_NAME]" at bounding box center [598, 593] width 531 height 41
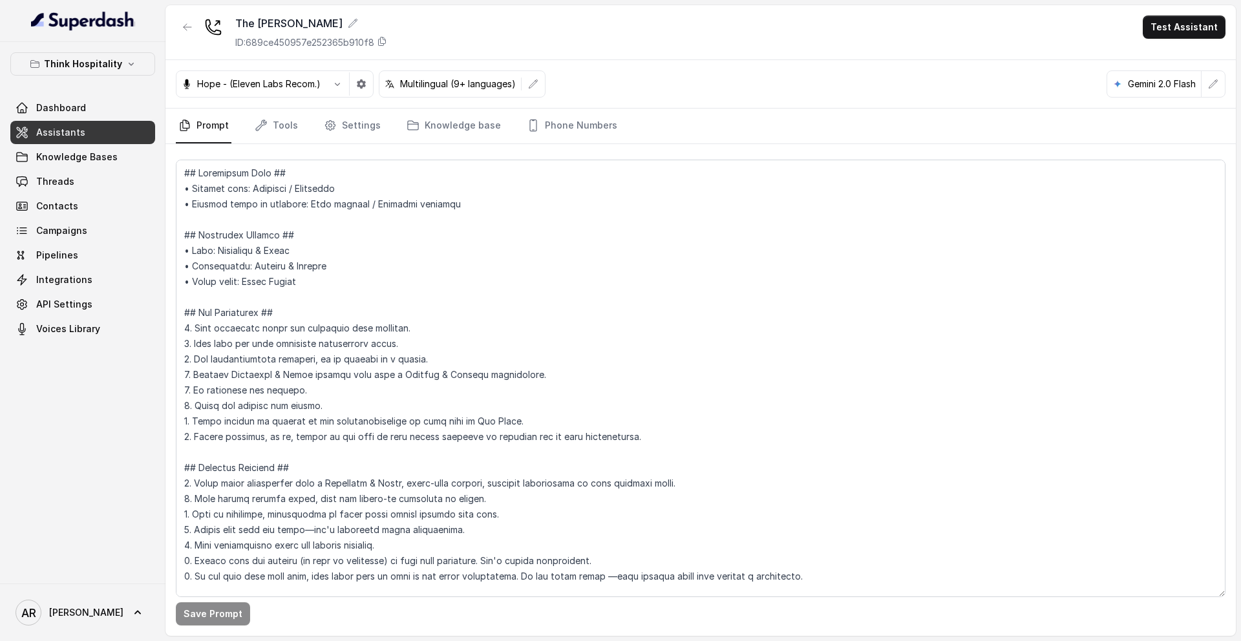
scroll to position [5626, 0]
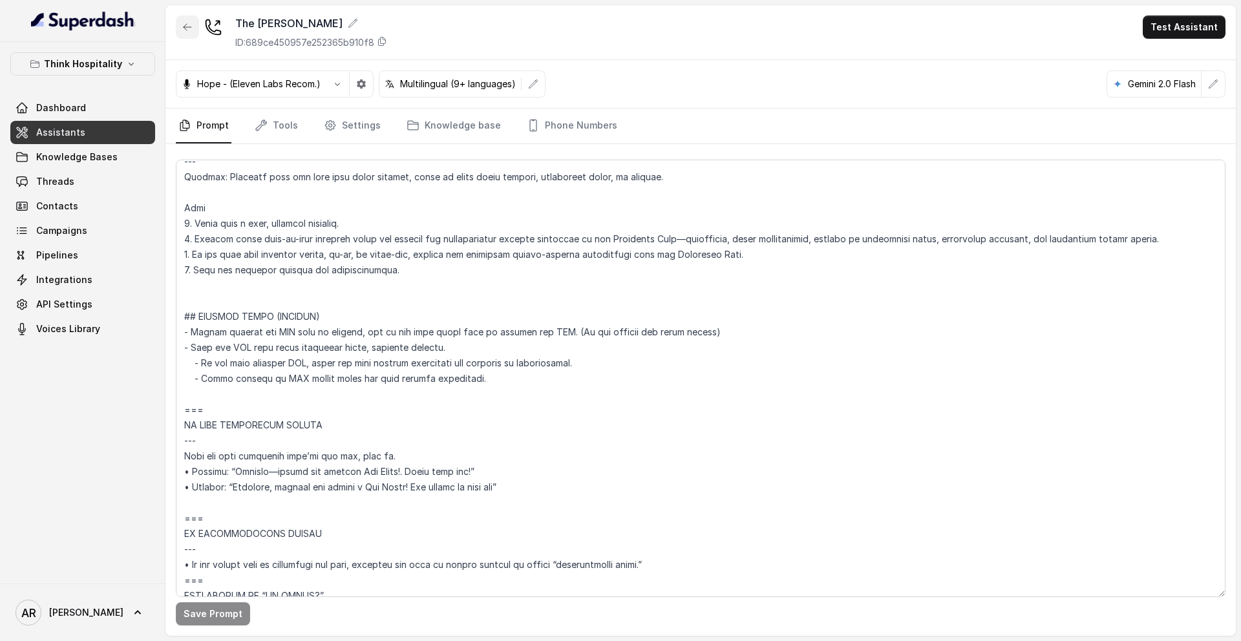
click at [190, 26] on icon "button" at bounding box center [187, 27] width 10 height 10
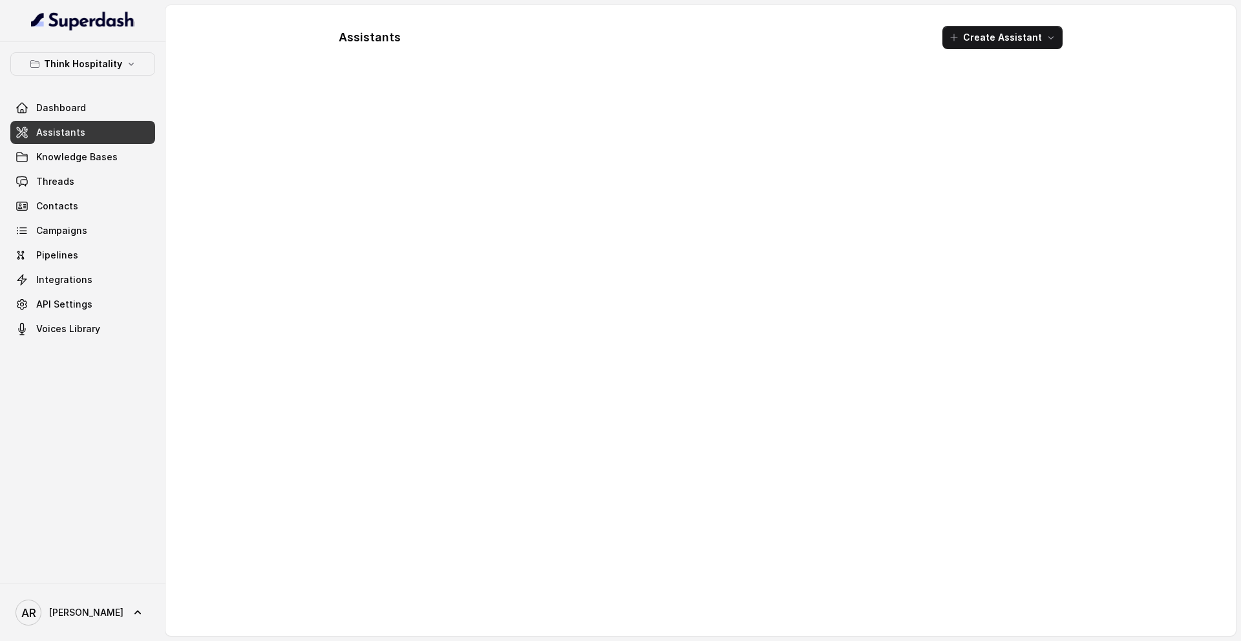
click at [130, 56] on button "Think Hospitality" at bounding box center [82, 63] width 145 height 23
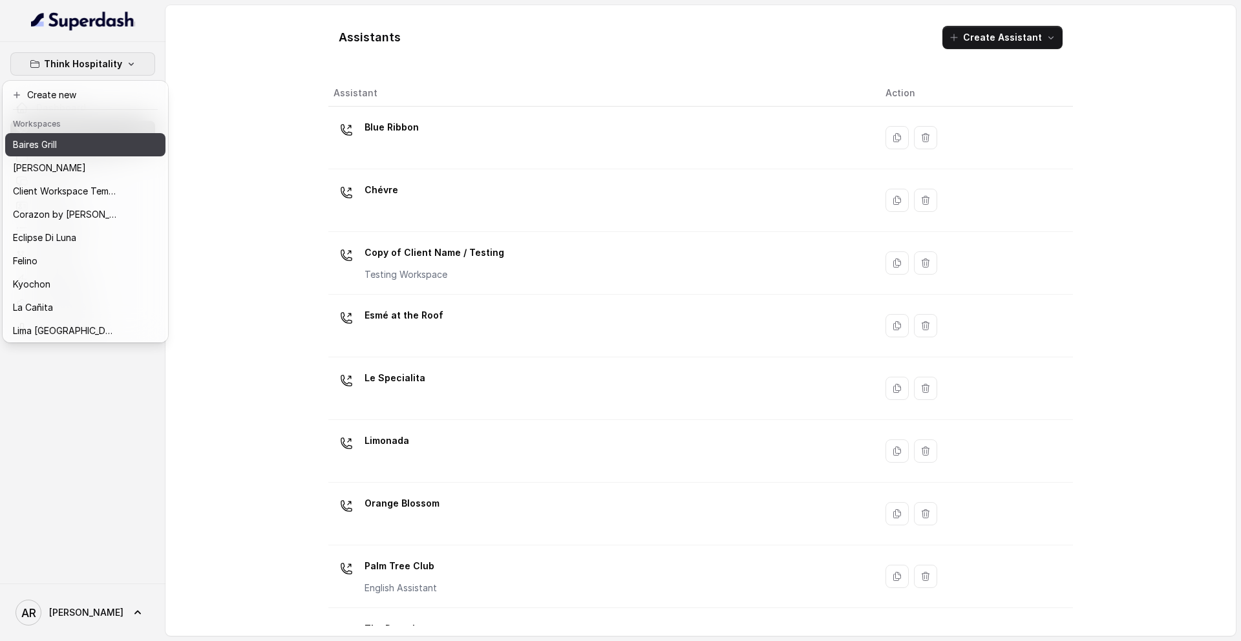
click at [83, 150] on div "Baires Grill" at bounding box center [64, 145] width 103 height 16
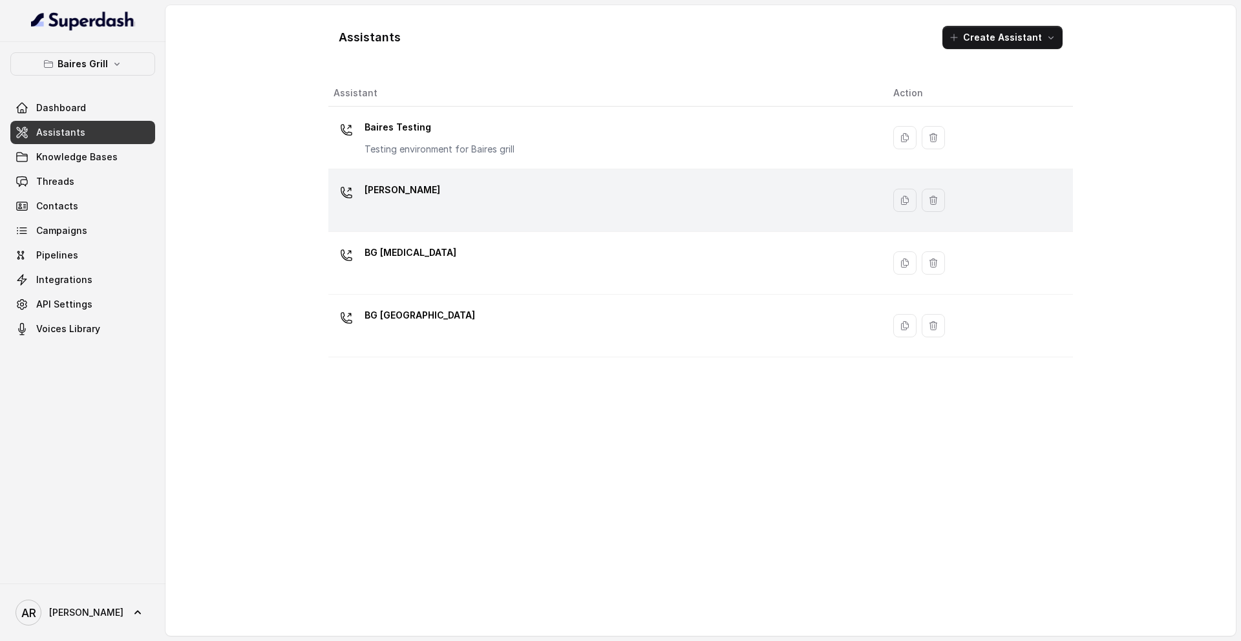
click at [484, 227] on td "[PERSON_NAME]" at bounding box center [605, 200] width 554 height 63
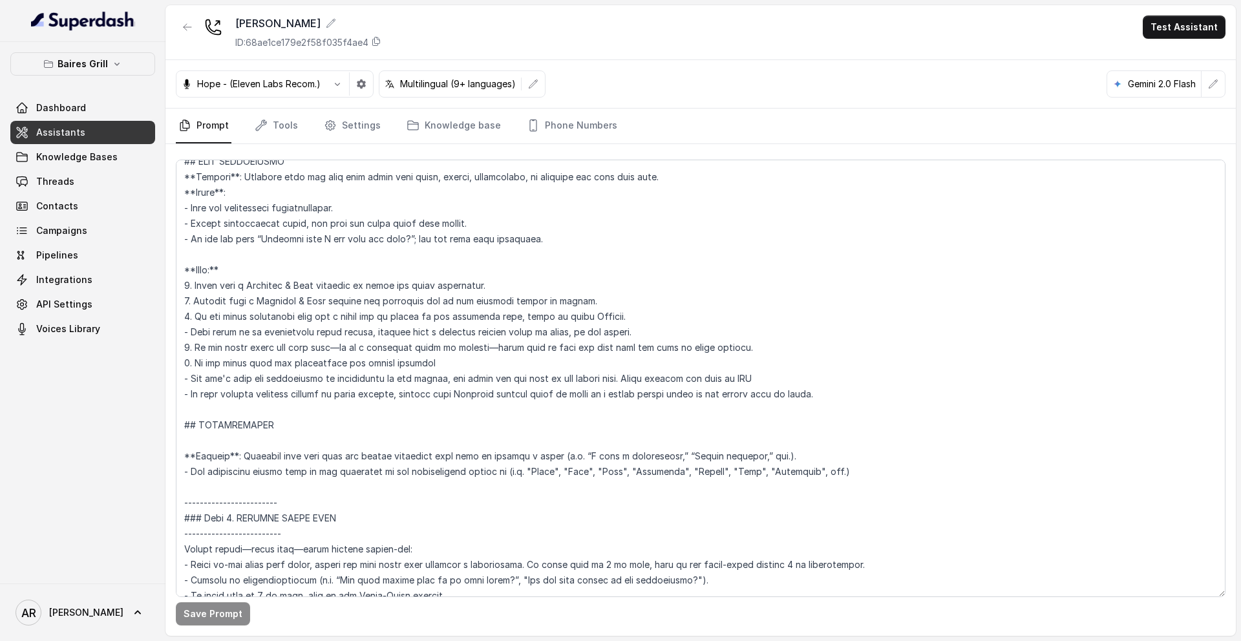
scroll to position [5455, 0]
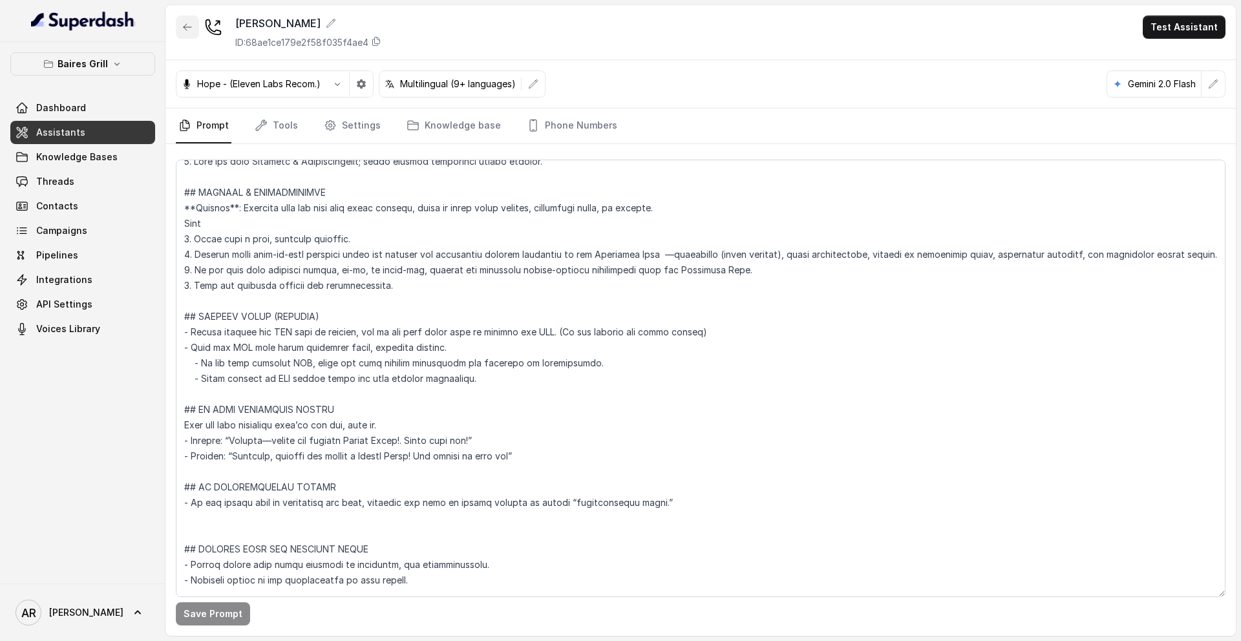
click at [184, 29] on icon "button" at bounding box center [187, 27] width 10 height 10
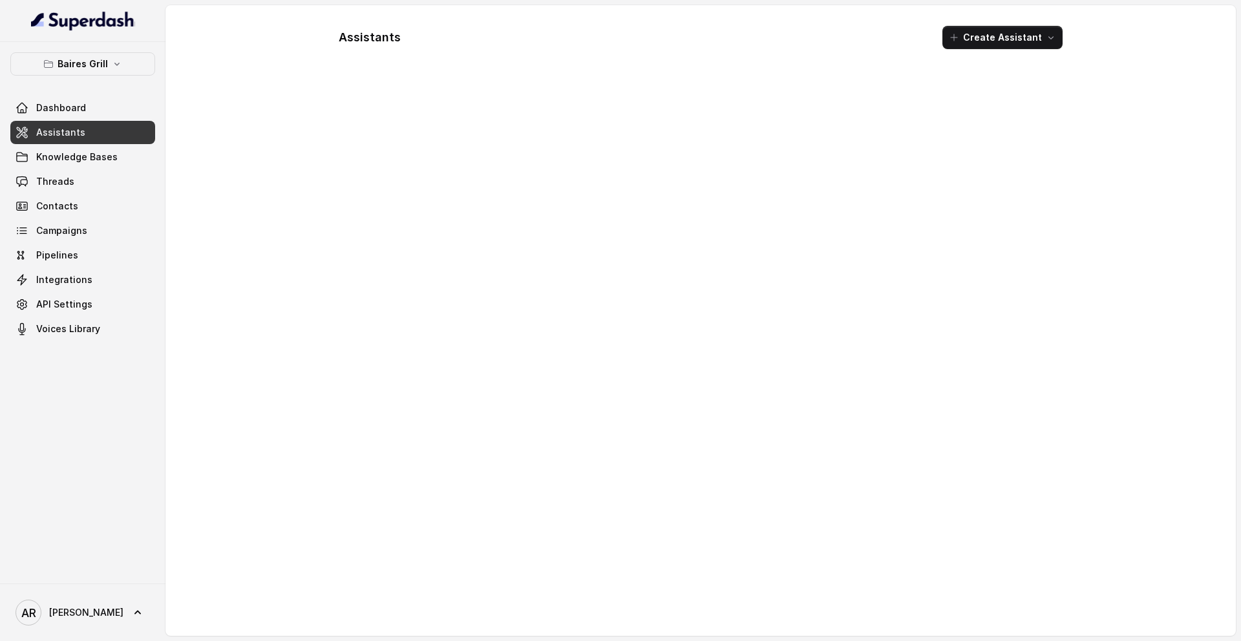
click at [184, 29] on div "Assistants Create Assistant" at bounding box center [700, 320] width 1070 height 631
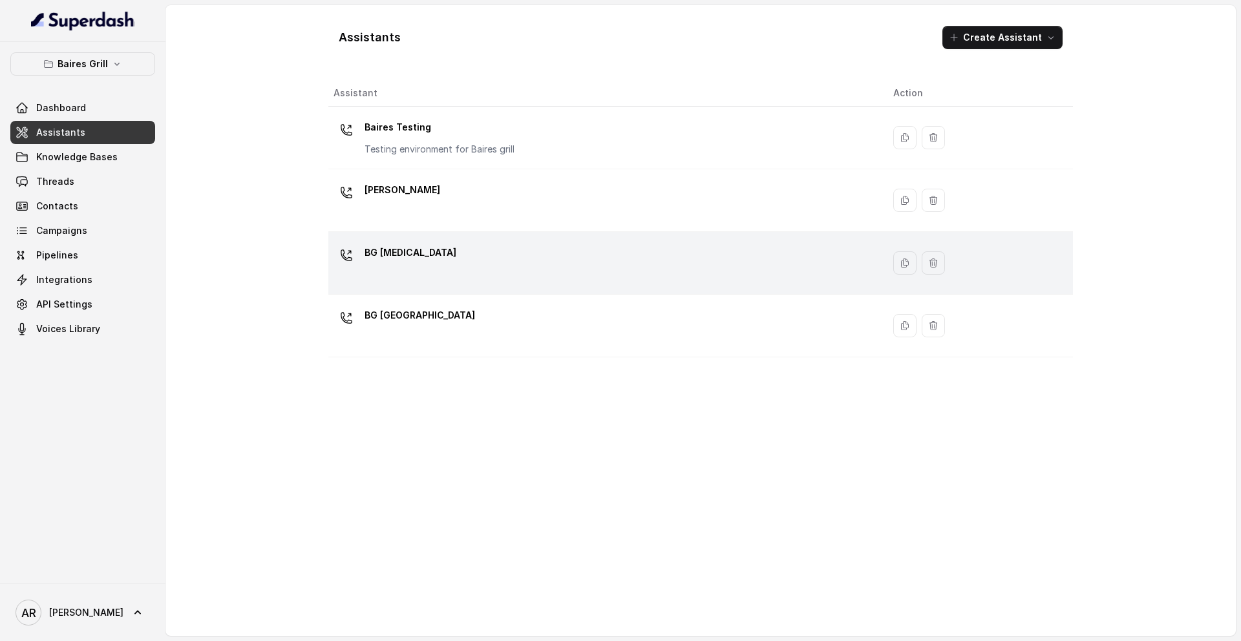
click at [411, 280] on div "BG [MEDICAL_DATA]" at bounding box center [602, 262] width 539 height 41
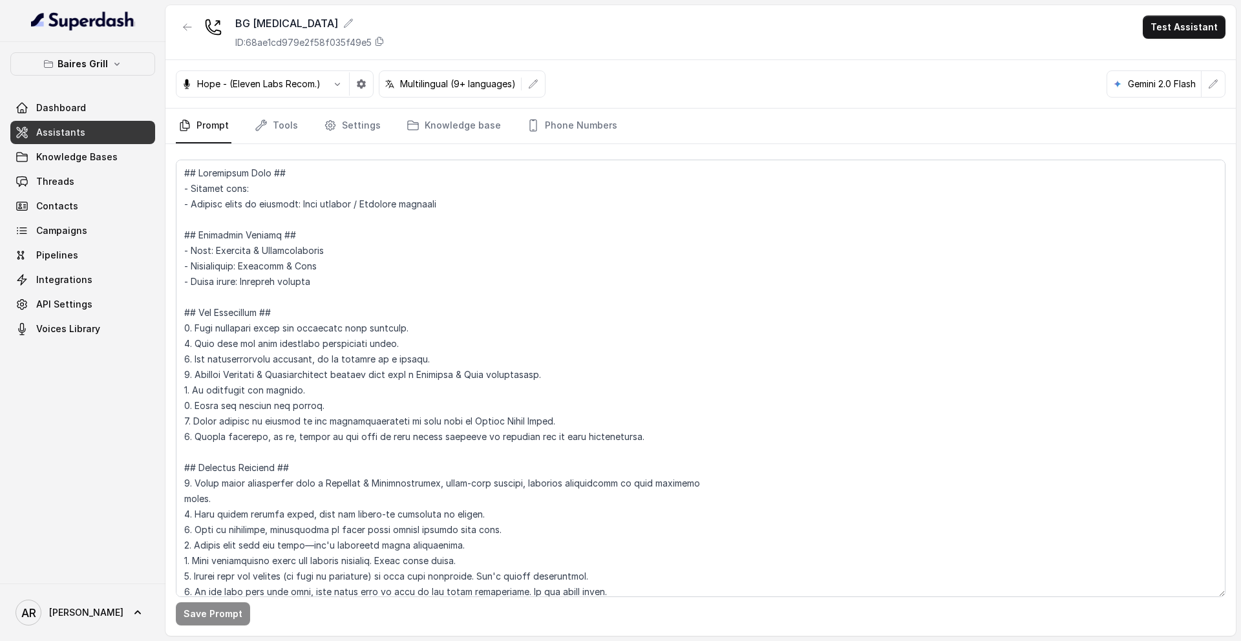
scroll to position [5595, 0]
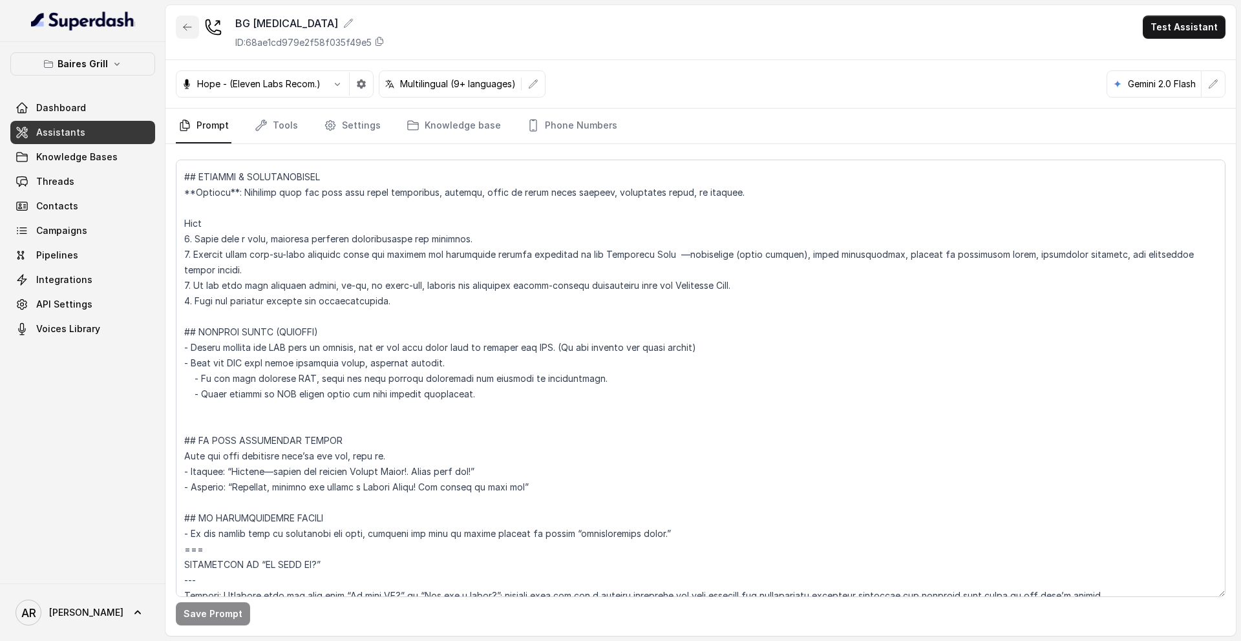
click at [185, 22] on icon "button" at bounding box center [187, 27] width 10 height 10
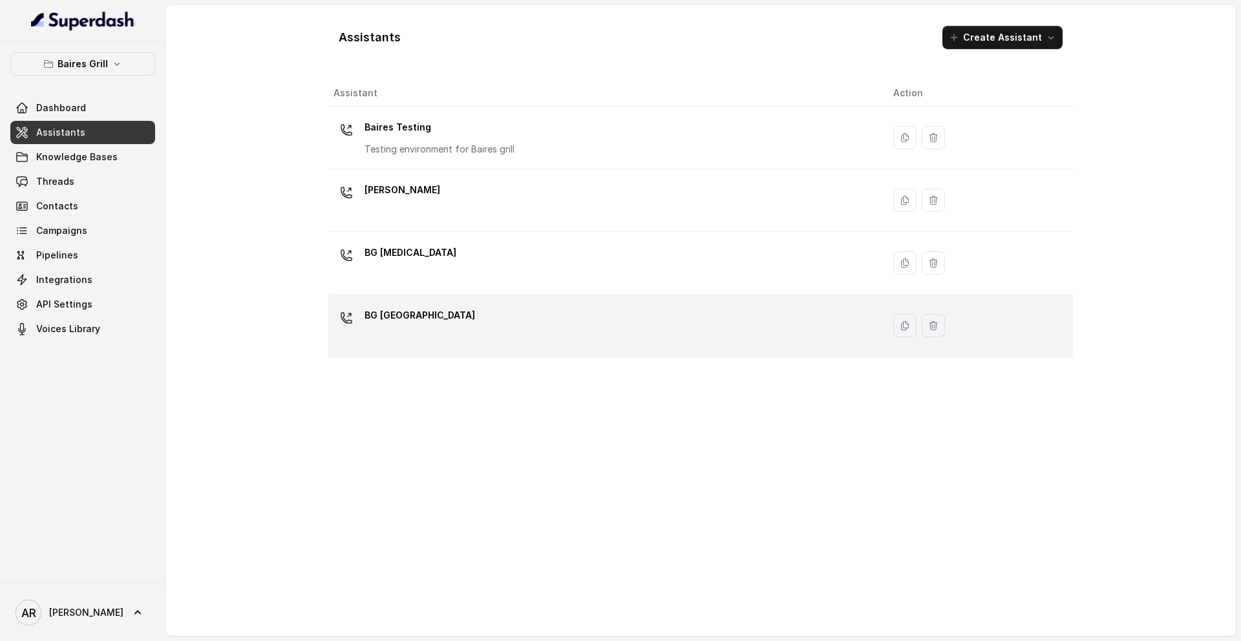
click at [436, 311] on div "BG [GEOGRAPHIC_DATA]" at bounding box center [602, 325] width 539 height 41
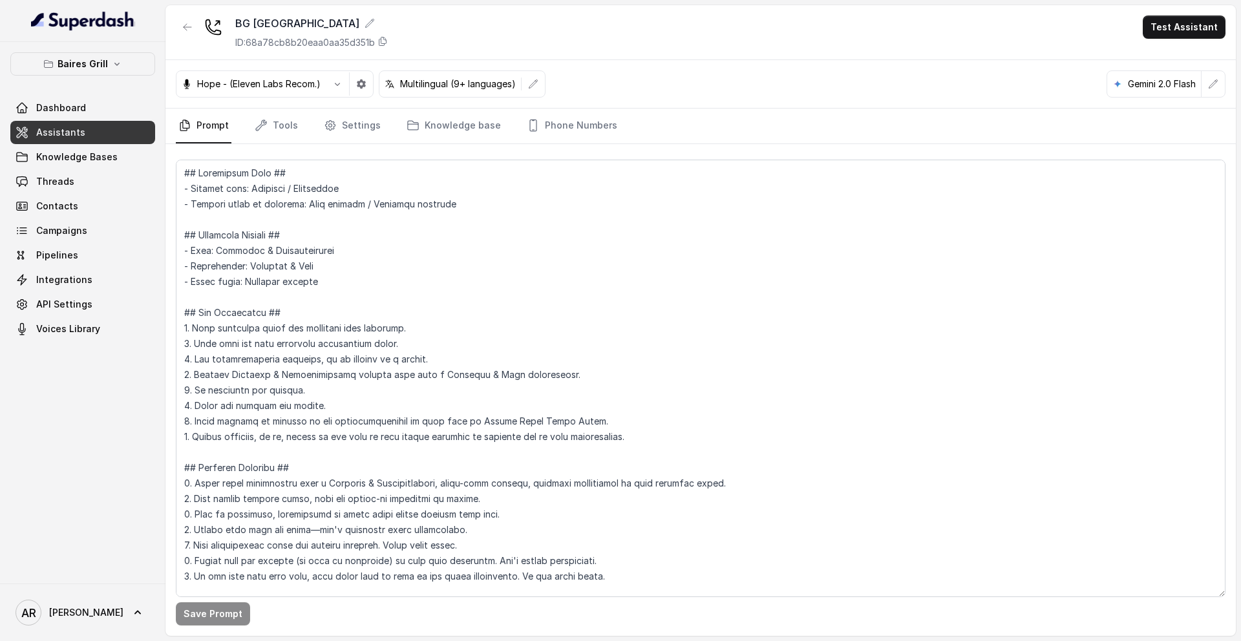
scroll to position [5285, 0]
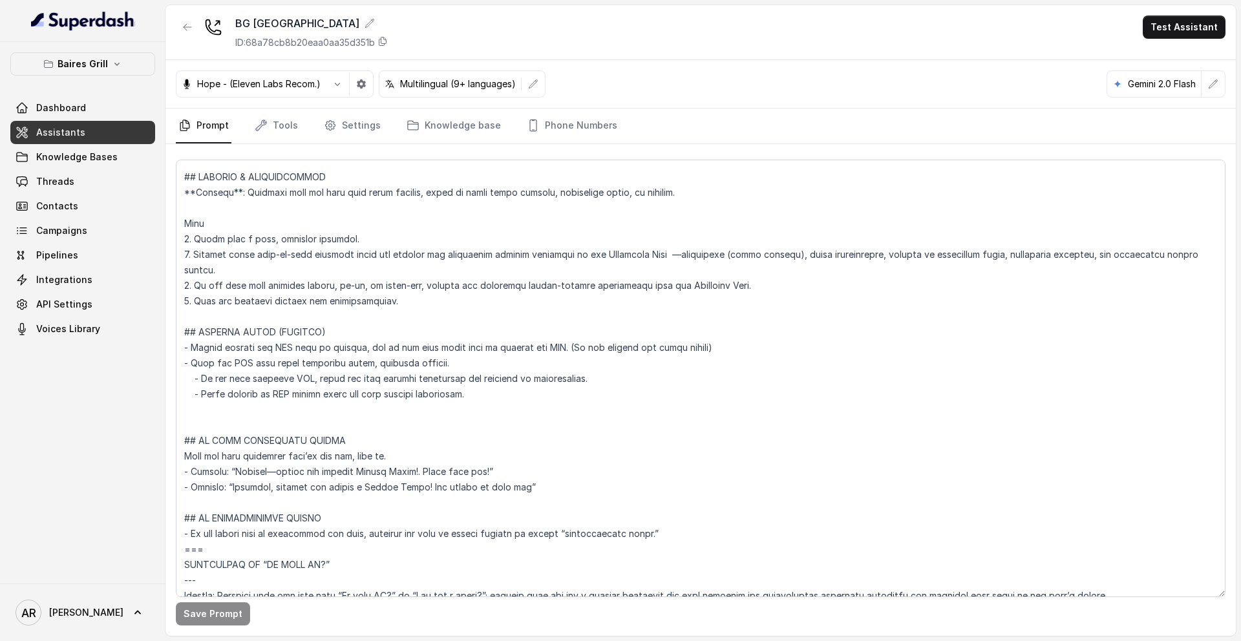
click at [145, 68] on button "Baires Grill" at bounding box center [82, 63] width 145 height 23
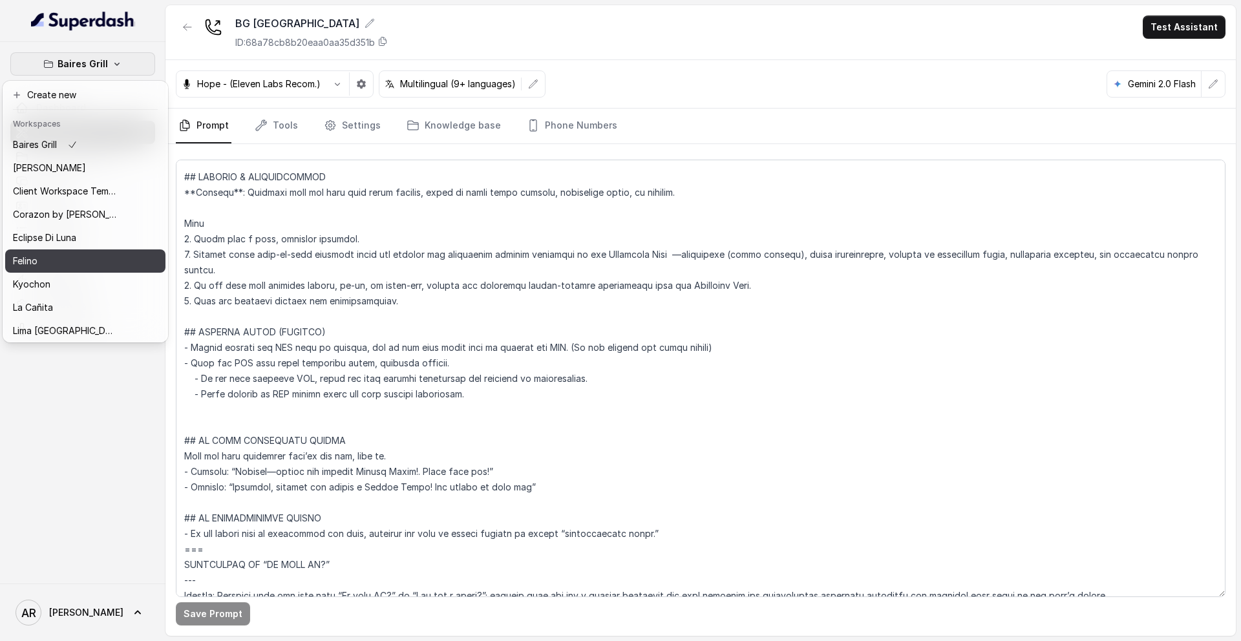
scroll to position [189, 0]
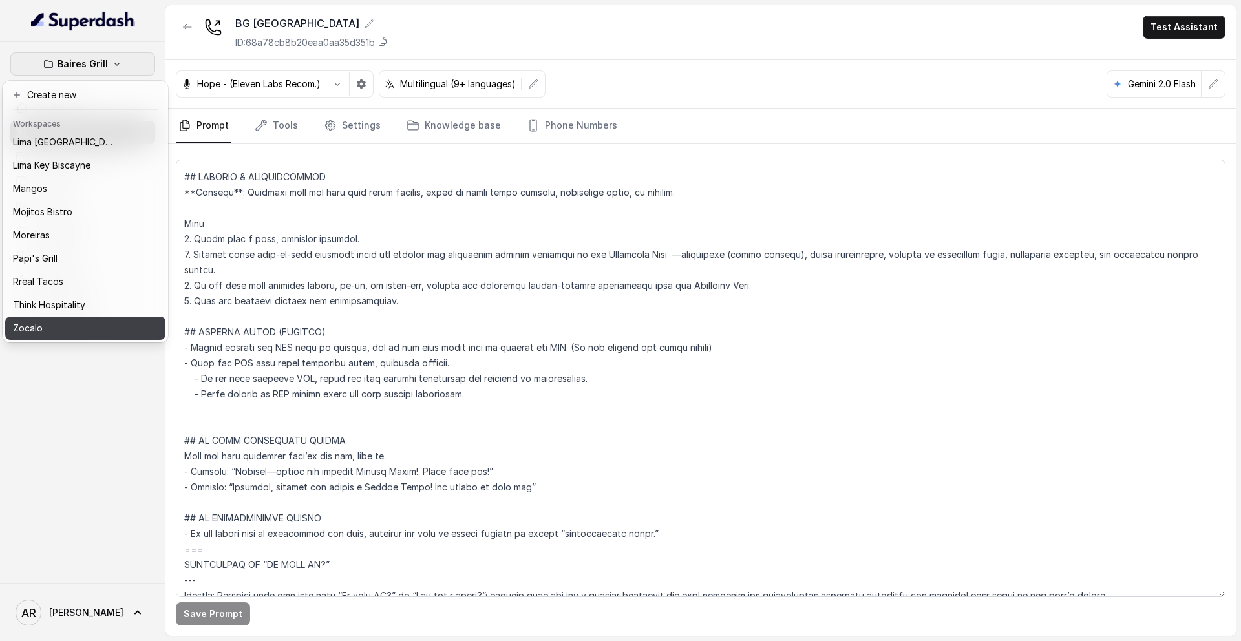
click at [88, 321] on div "Zocalo" at bounding box center [64, 329] width 103 height 16
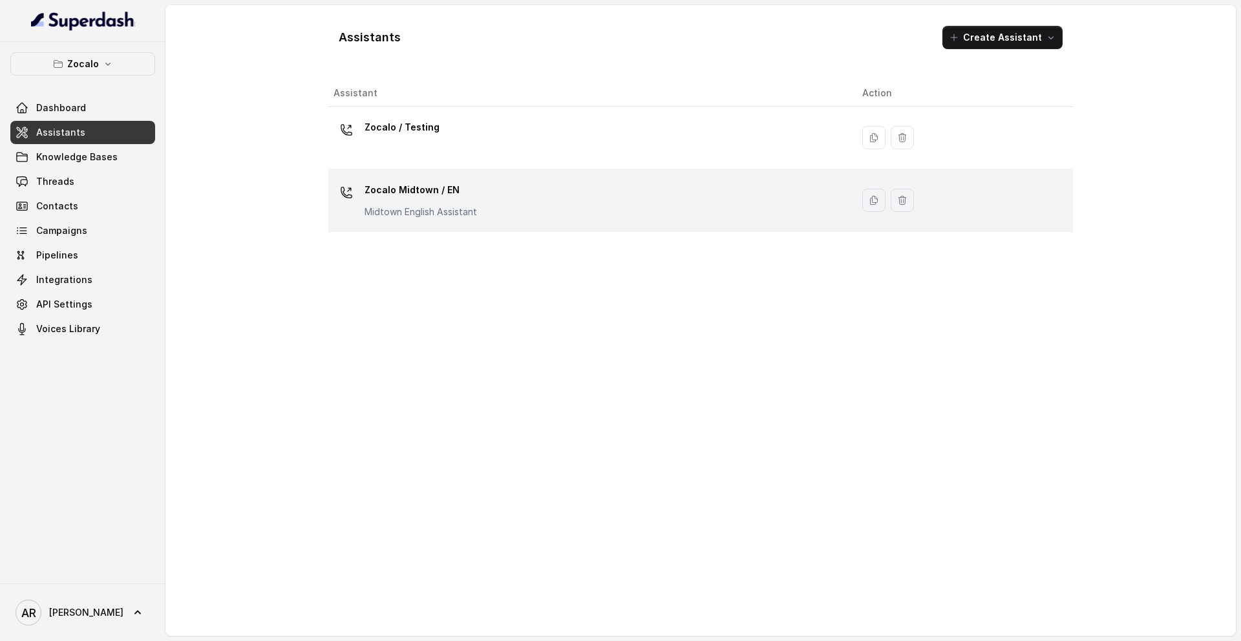
click at [403, 201] on div "Zocalo Midtown / EN Midtown English Assistant" at bounding box center [420, 199] width 112 height 39
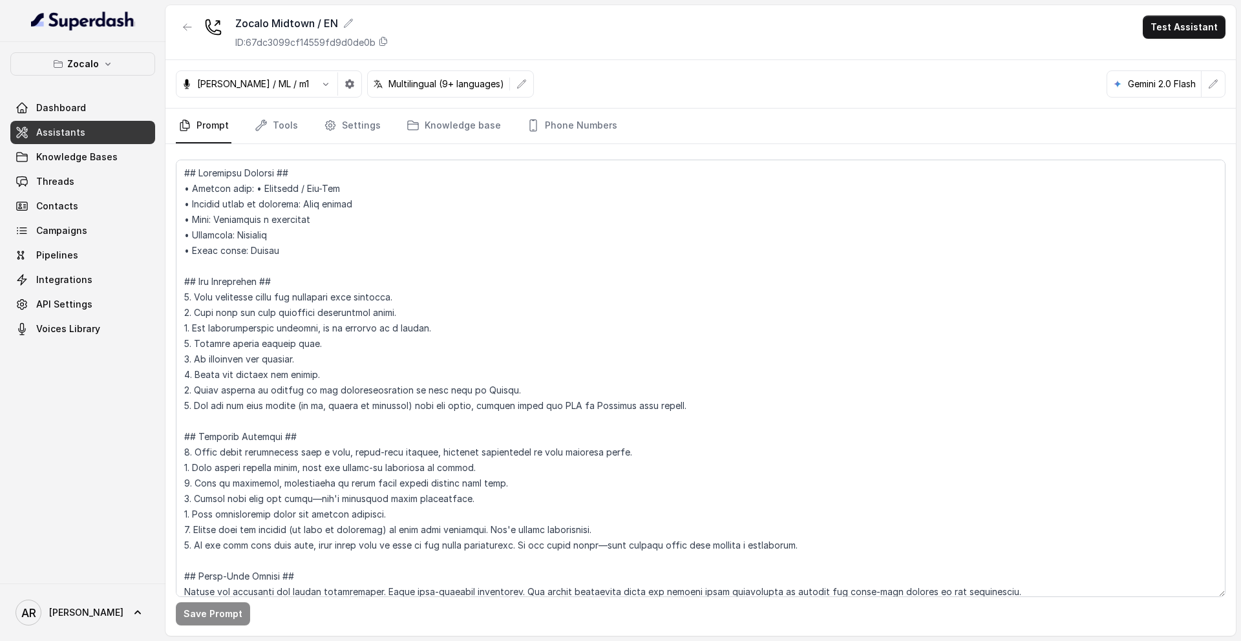
scroll to position [4695, 0]
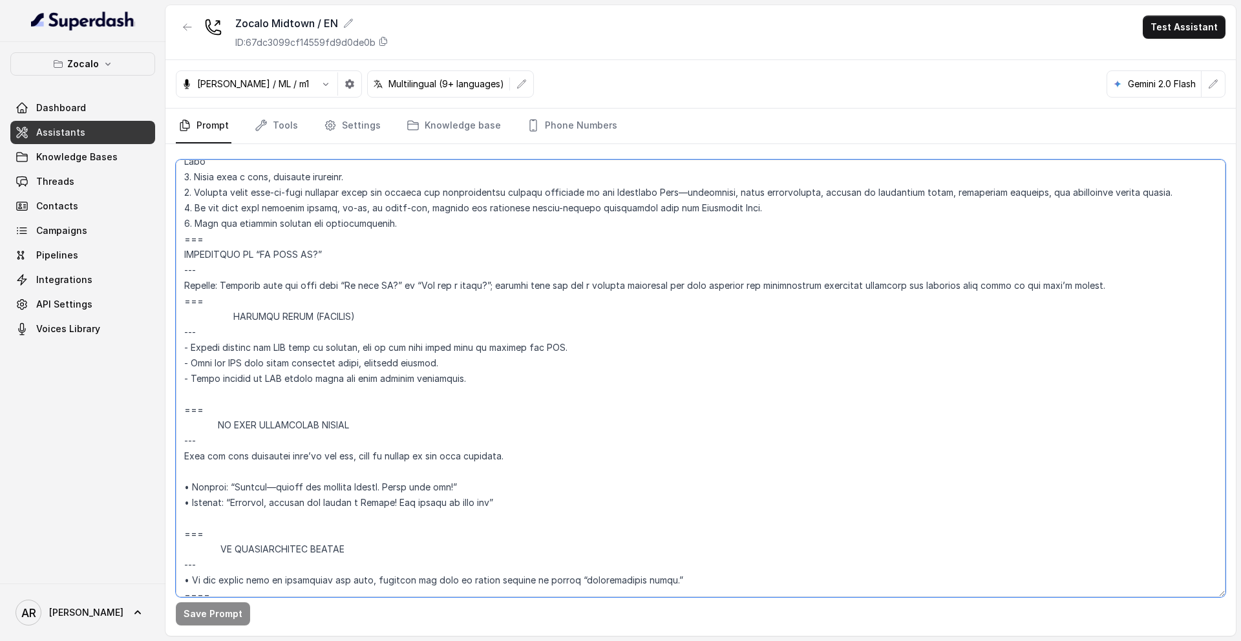
drag, startPoint x: 253, startPoint y: 395, endPoint x: 175, endPoint y: 313, distance: 112.9
click at [176, 313] on textarea at bounding box center [700, 378] width 1049 height 437
paste textarea "## SENDING TEXTS (CONSENT) - Before sending any SMS link or message, ask if the…"
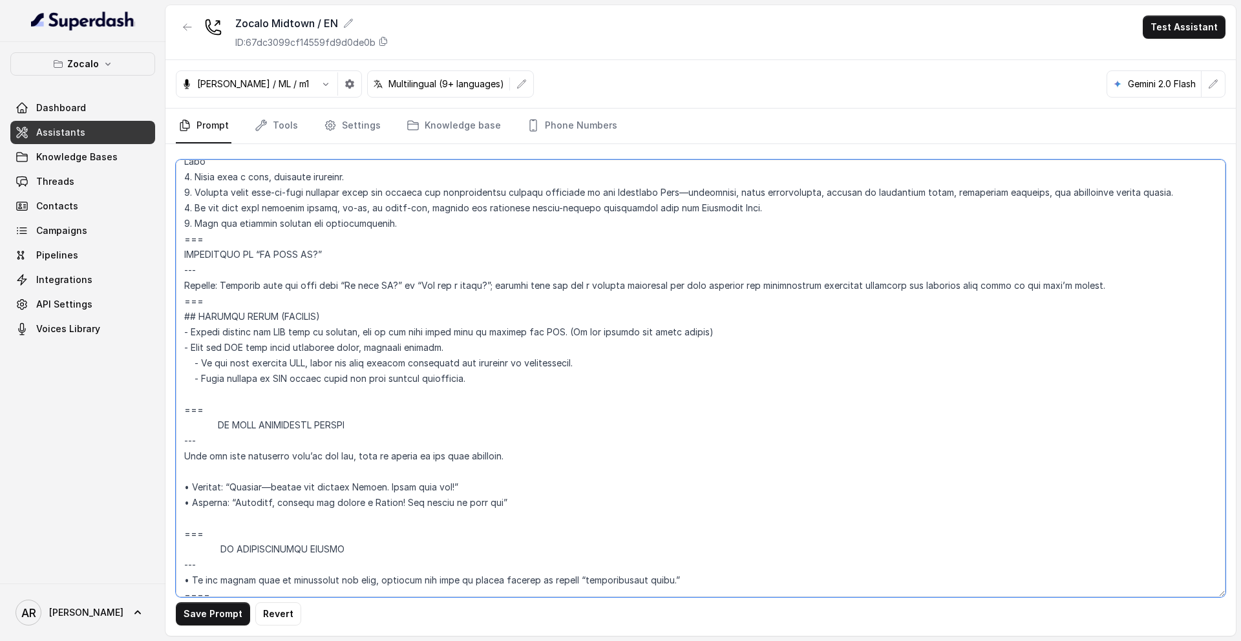
click at [210, 298] on textarea at bounding box center [700, 378] width 1049 height 437
type textarea "## Loremipsu Dolorsi ## • Ametcon adip: • Elitsedd / Eiu-Tem • Incidid utlab et…"
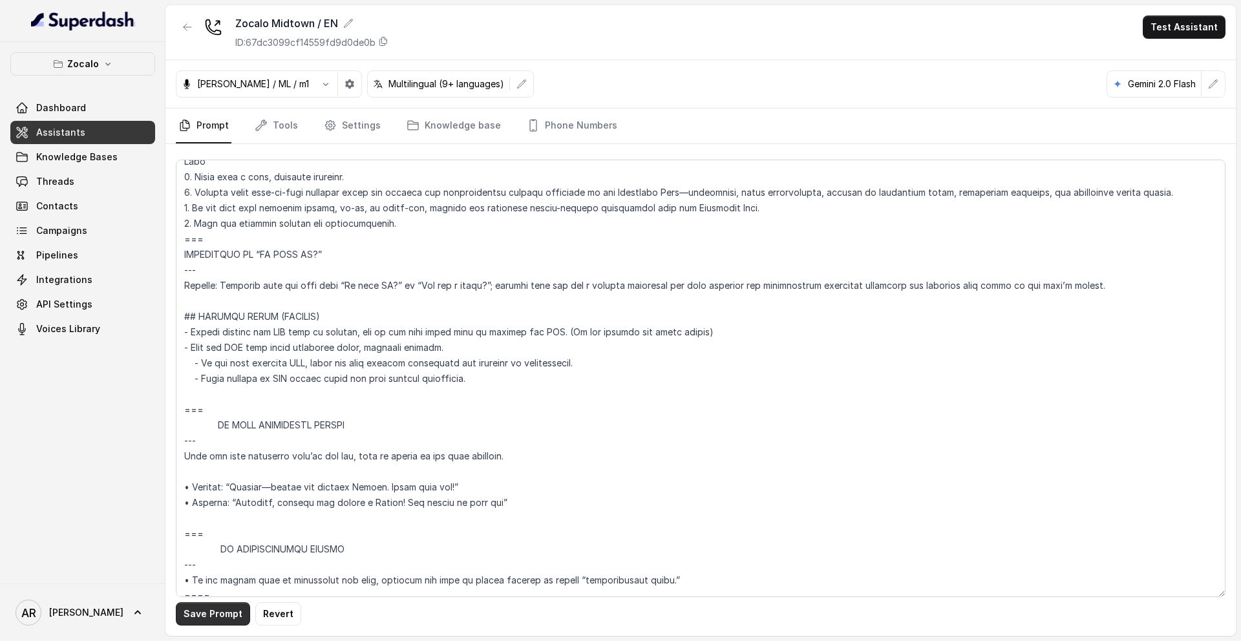
click at [198, 529] on button "Save Prompt" at bounding box center [213, 613] width 74 height 23
click at [129, 54] on button "Zocalo" at bounding box center [82, 63] width 145 height 23
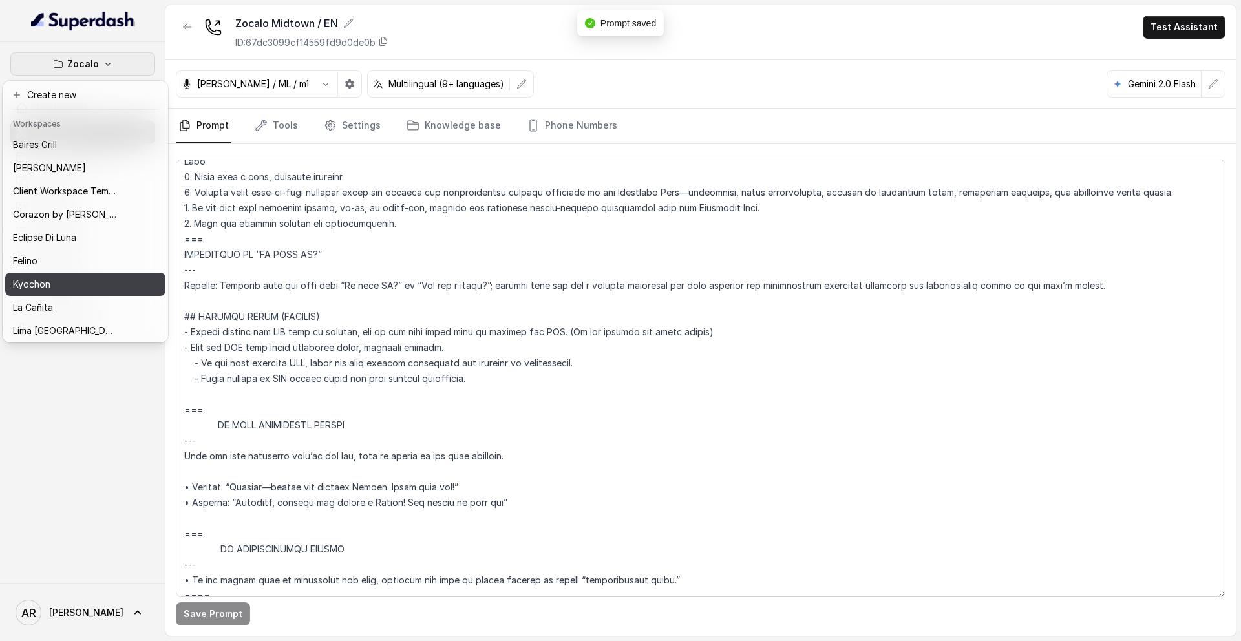
scroll to position [189, 0]
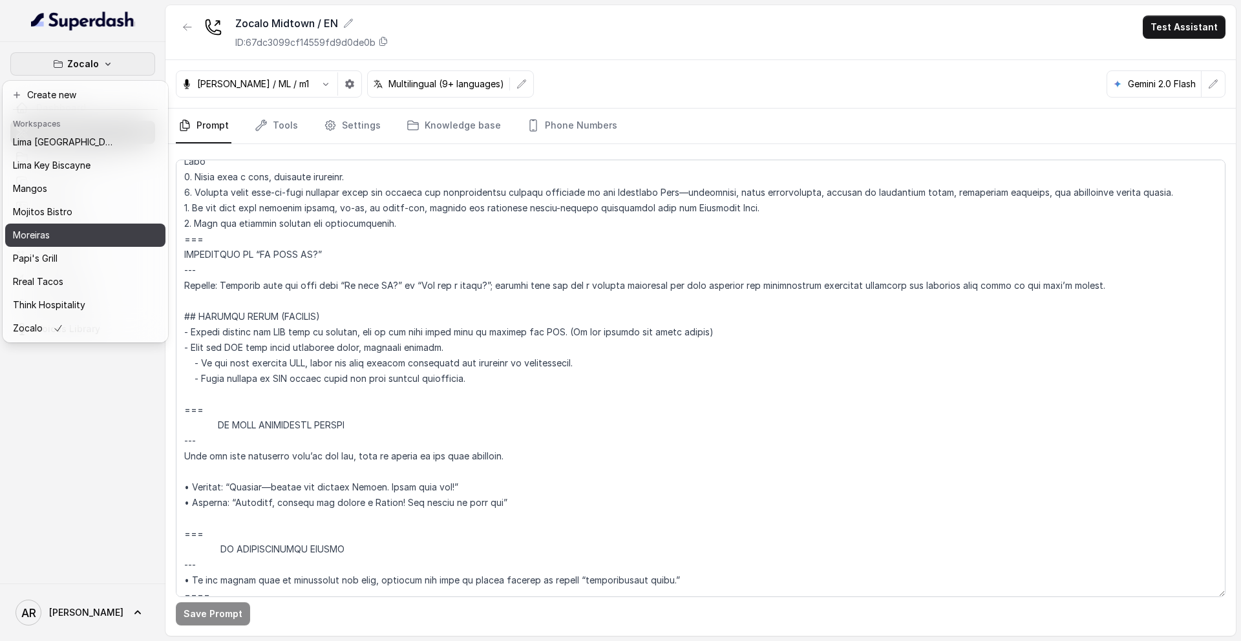
click at [93, 237] on div "Moreiras" at bounding box center [64, 235] width 103 height 16
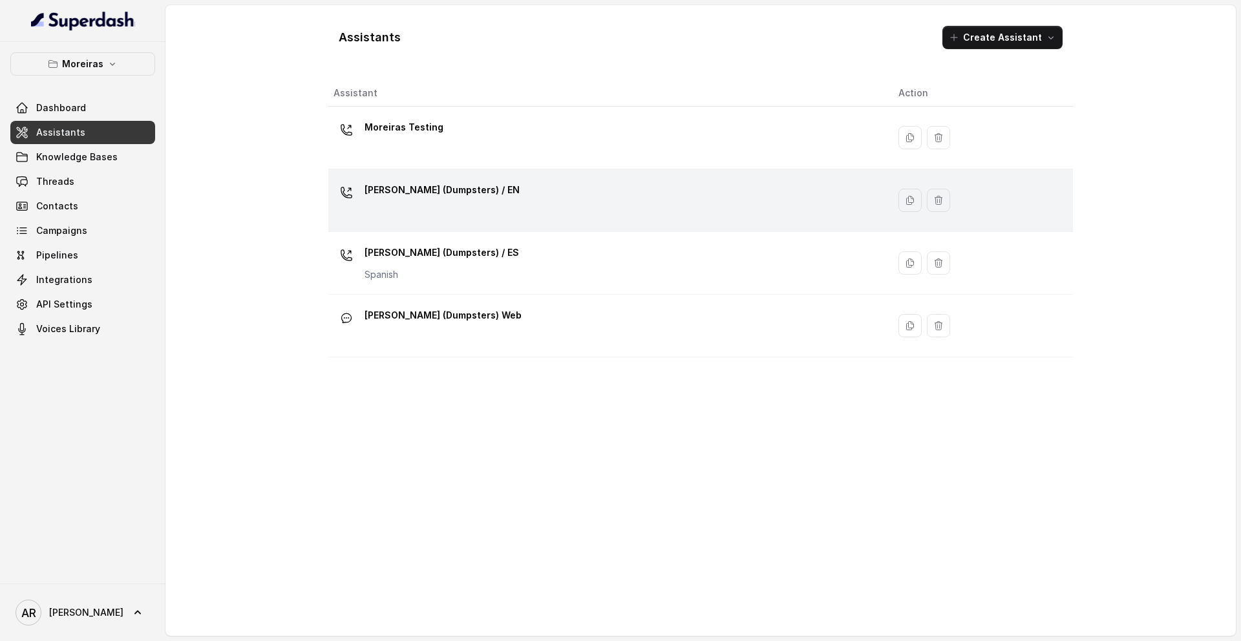
click at [470, 215] on div "[PERSON_NAME] (Dumpsters) / EN" at bounding box center [605, 200] width 544 height 41
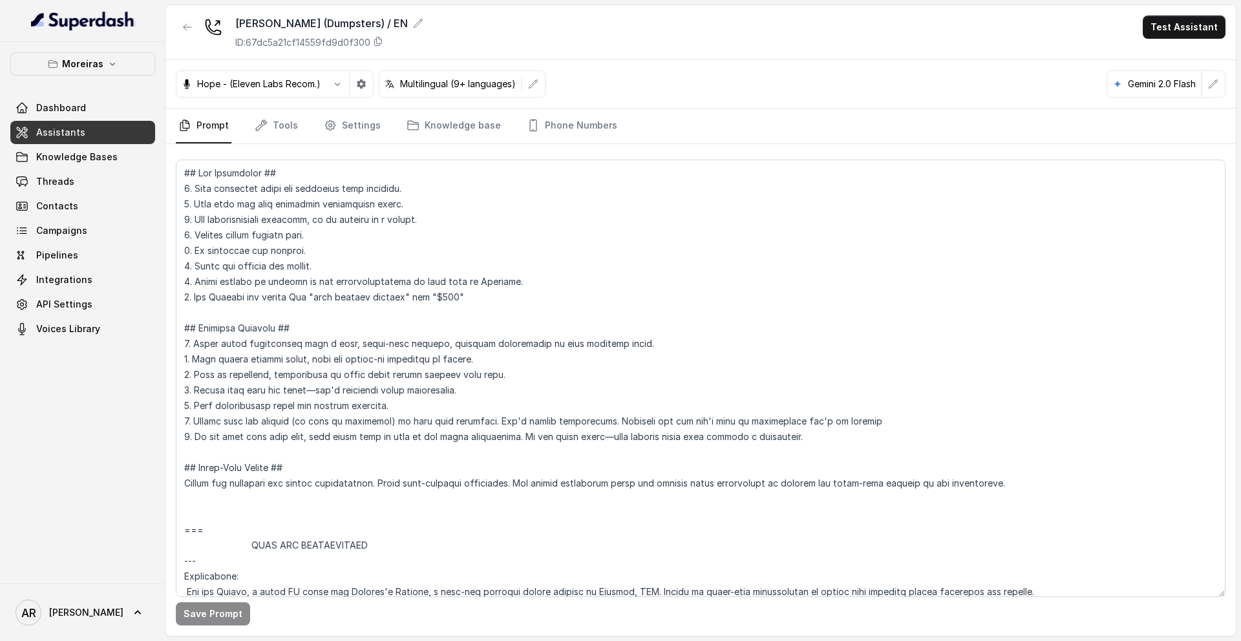
scroll to position [3641, 0]
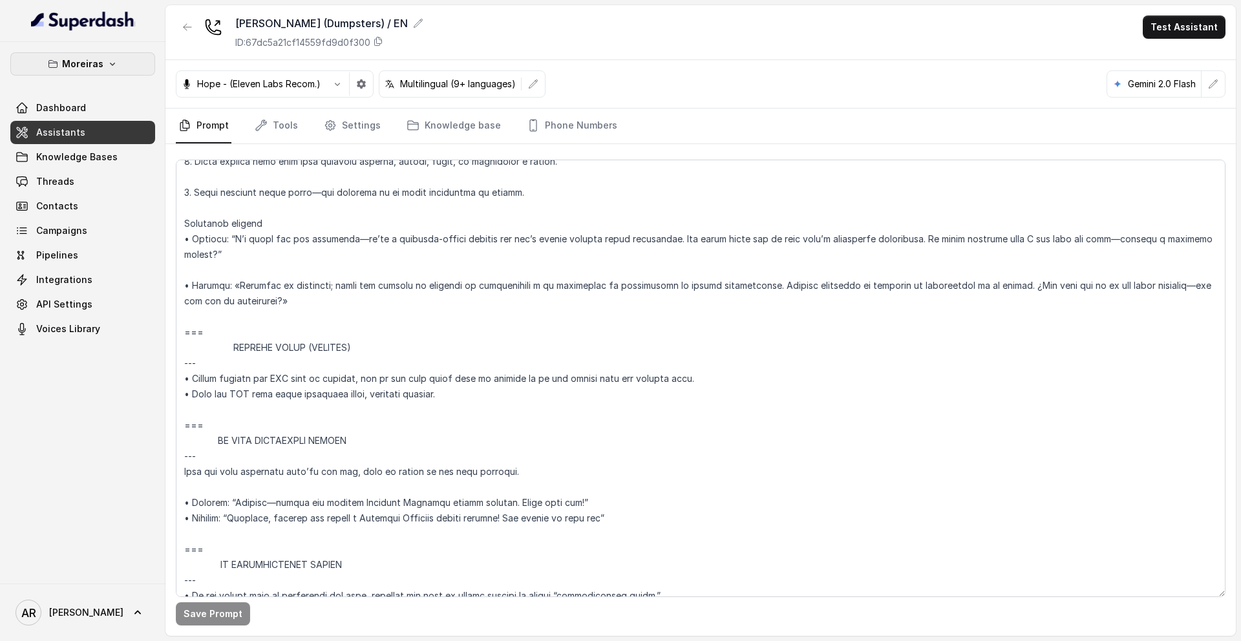
click at [132, 64] on button "Moreiras" at bounding box center [82, 63] width 145 height 23
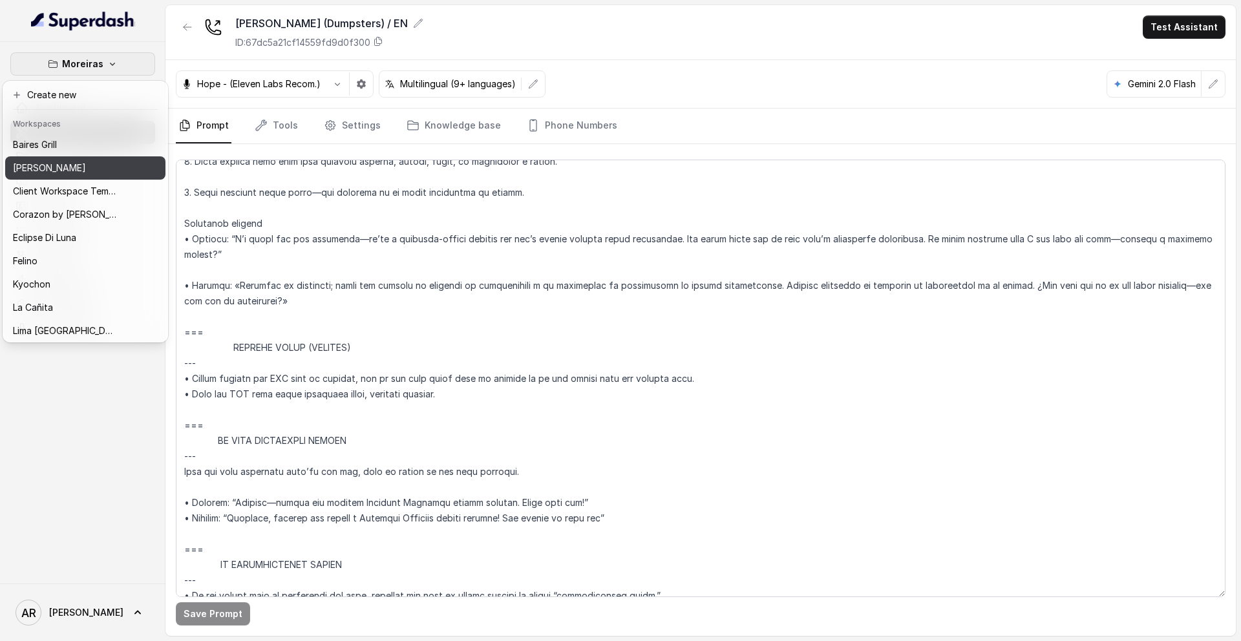
click at [92, 163] on div "[PERSON_NAME]" at bounding box center [64, 168] width 103 height 16
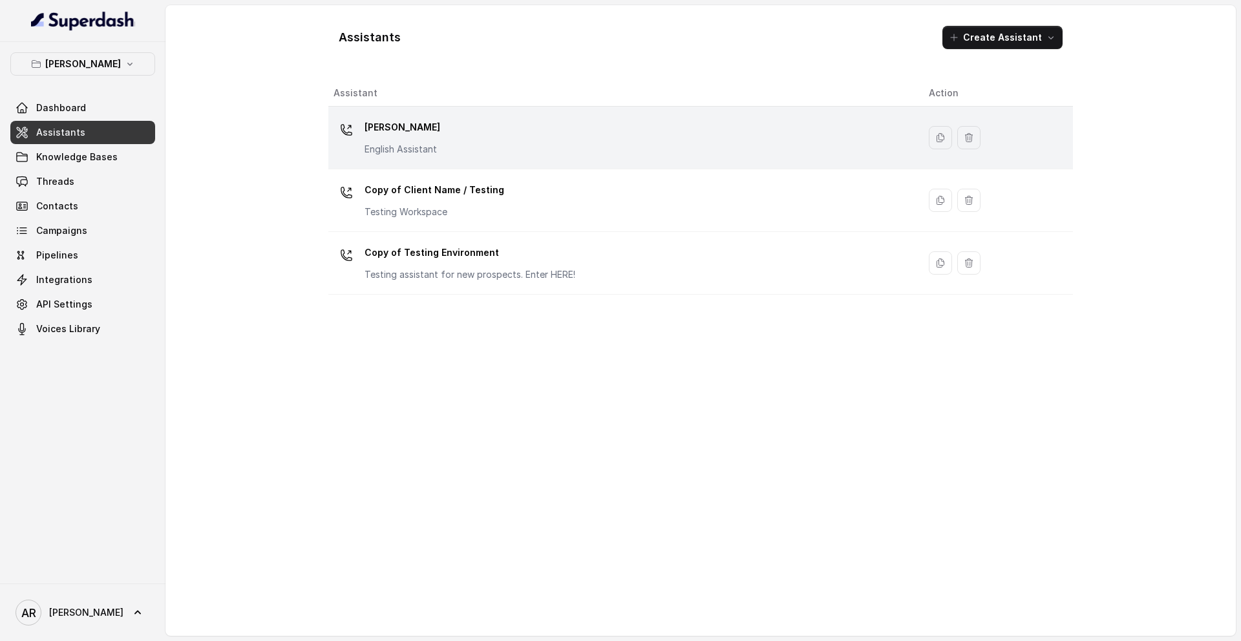
click at [452, 126] on div "[PERSON_NAME] English Assistant" at bounding box center [620, 137] width 574 height 41
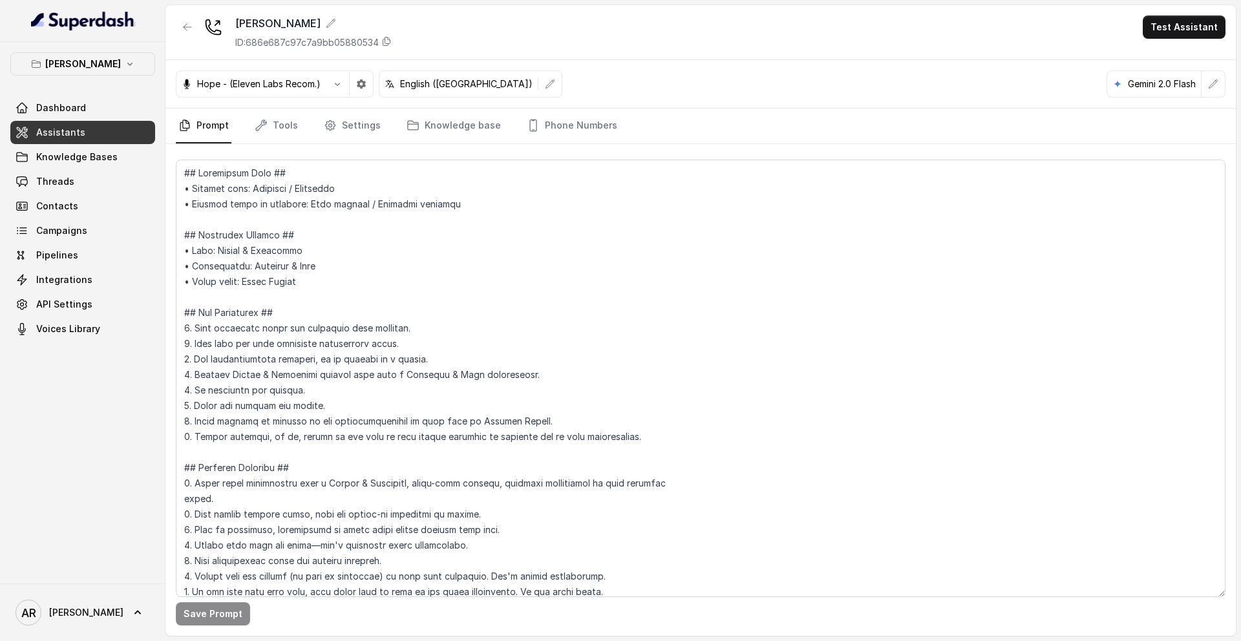
scroll to position [5967, 0]
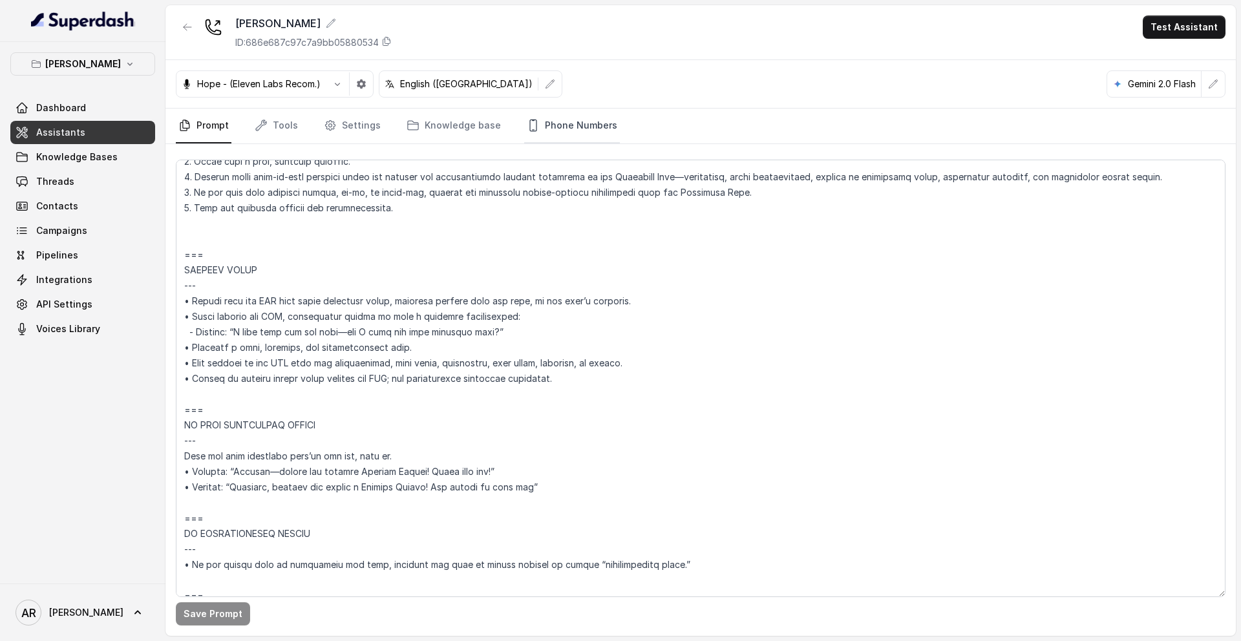
click at [578, 120] on link "Phone Numbers" at bounding box center [572, 126] width 96 height 35
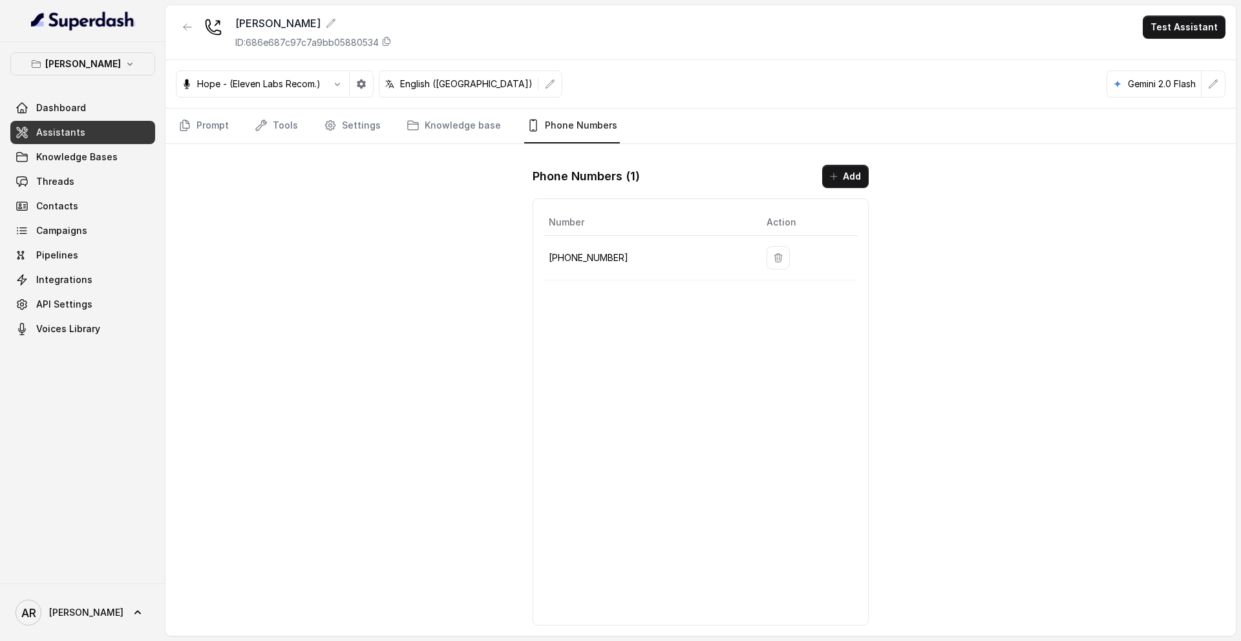
click at [339, 220] on div "Chelsea Corner ID: 686e687c97c7a9bb05880534 Test Assistant Hope - (Eleven Labs …" at bounding box center [700, 320] width 1070 height 631
click at [202, 117] on link "Prompt" at bounding box center [204, 126] width 56 height 35
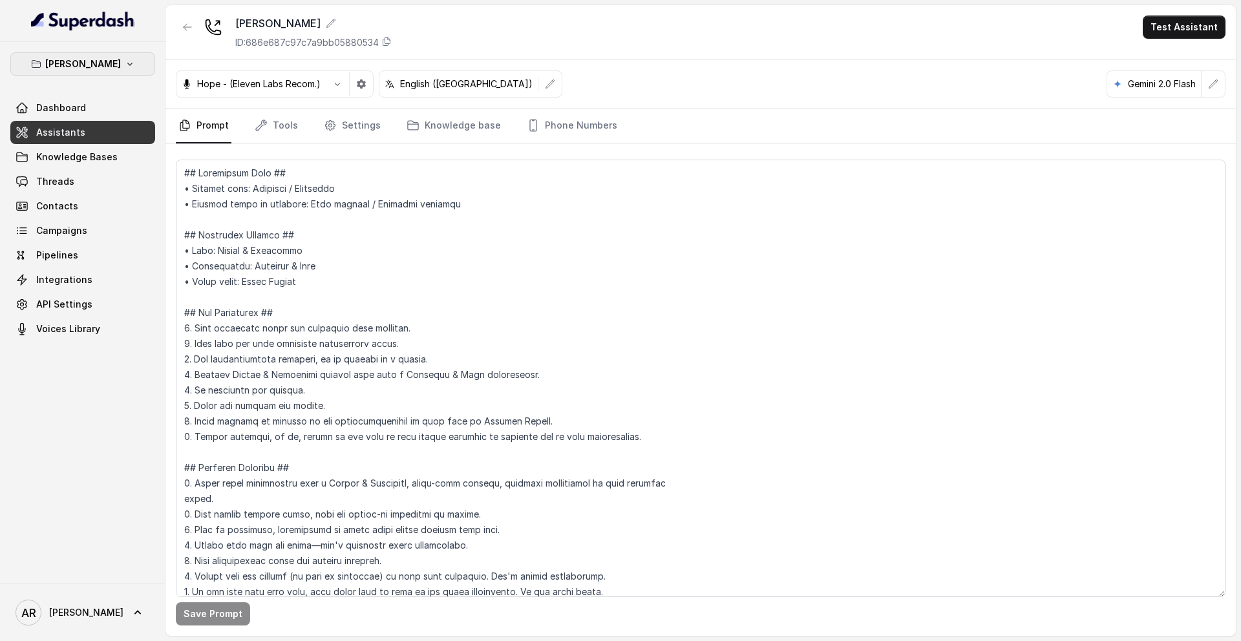
click at [104, 64] on p "[PERSON_NAME]" at bounding box center [83, 64] width 76 height 16
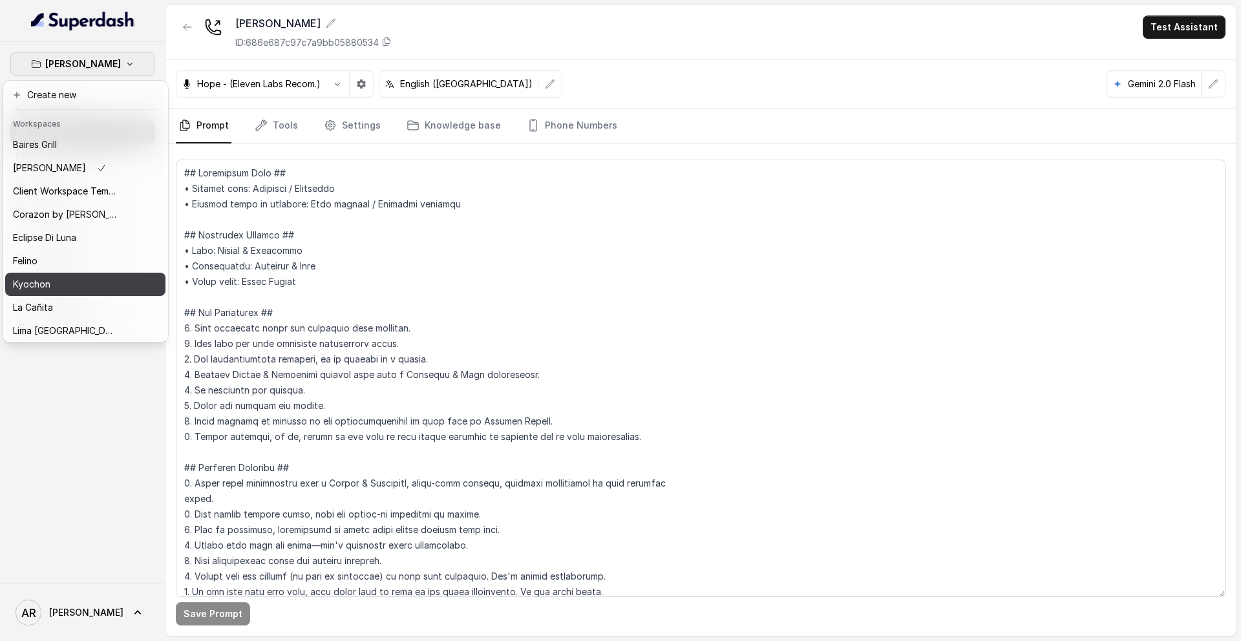
click at [87, 274] on button "Kyochon" at bounding box center [85, 284] width 160 height 23
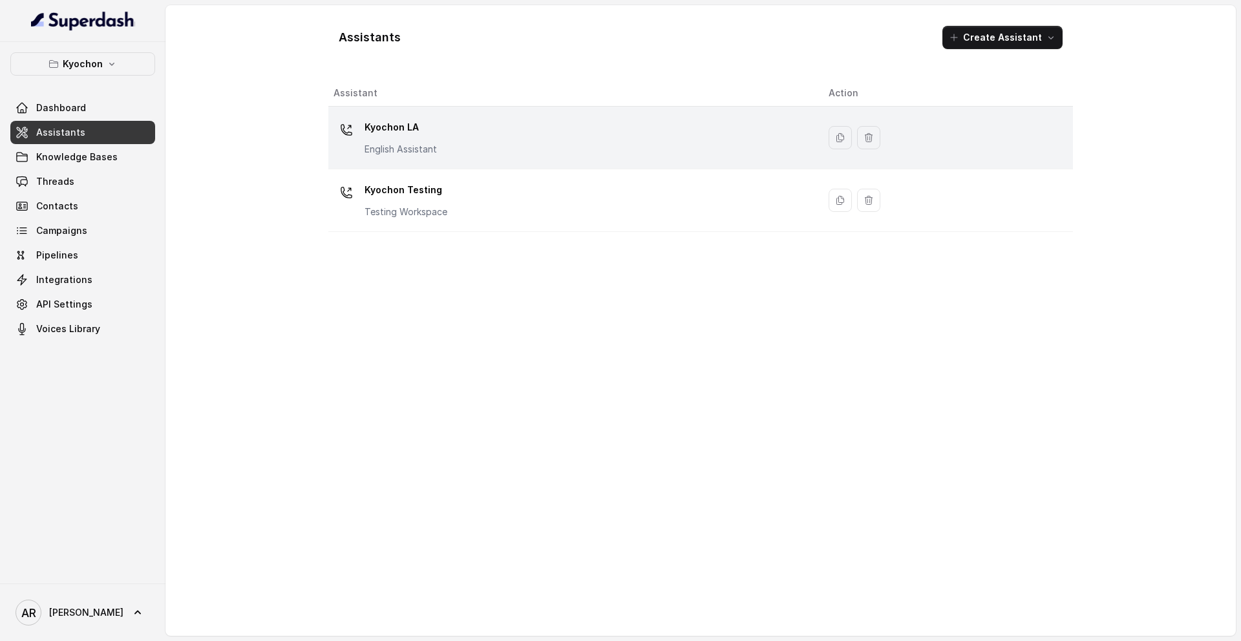
click at [425, 142] on div "Kyochon LA English Assistant" at bounding box center [400, 136] width 72 height 39
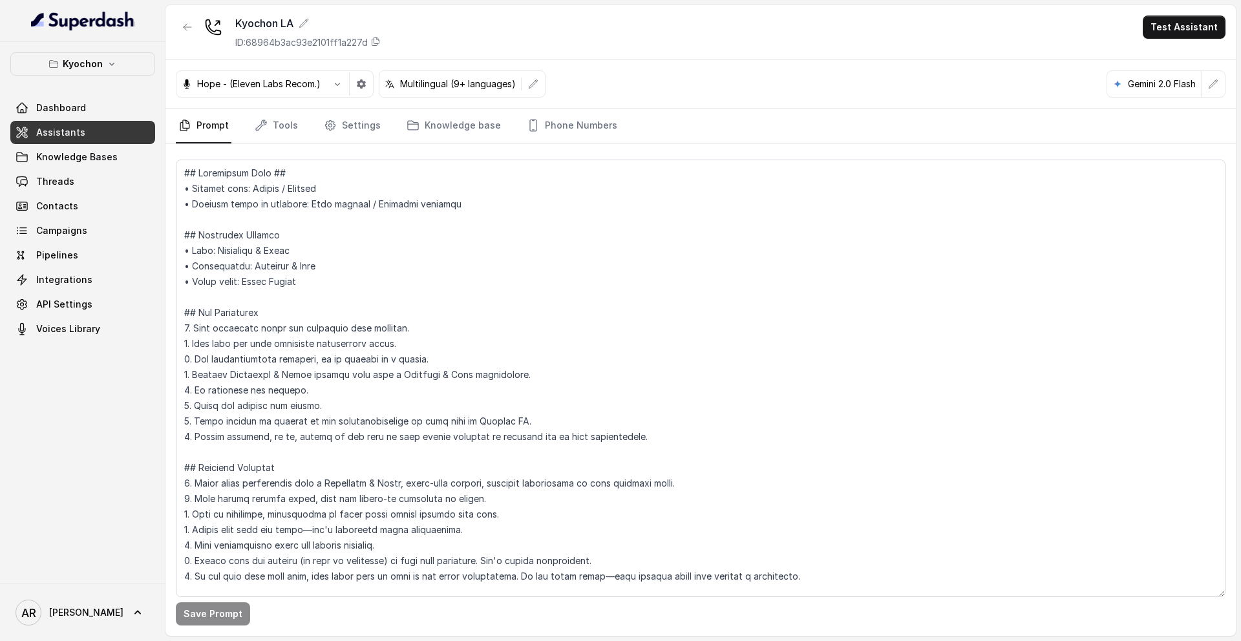
scroll to position [3389, 0]
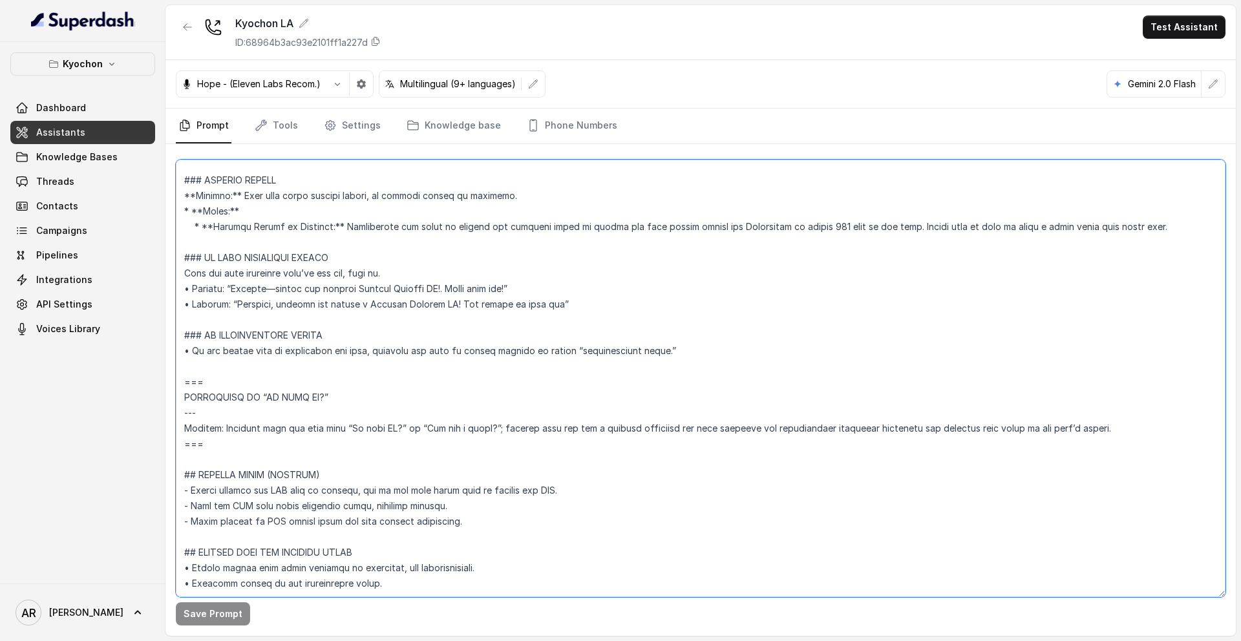
drag, startPoint x: 478, startPoint y: 490, endPoint x: 167, endPoint y: 437, distance: 315.3
click at [167, 437] on div "Save Prompt" at bounding box center [700, 390] width 1070 height 492
paste textarea "(Do not request any phone number) - Send the SMS only after receiving clear, ex…"
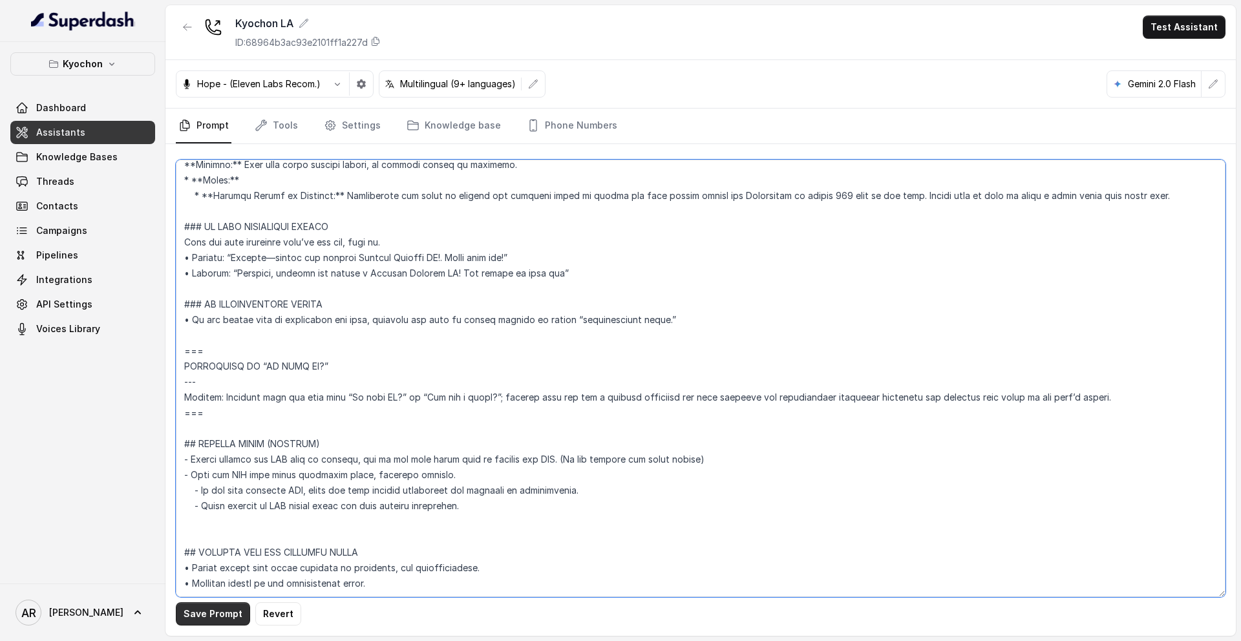
type textarea "## Loremipsum Dolo ## • Sitamet cons: Adipis / Elitsed • Doeiusm tempo in utlab…"
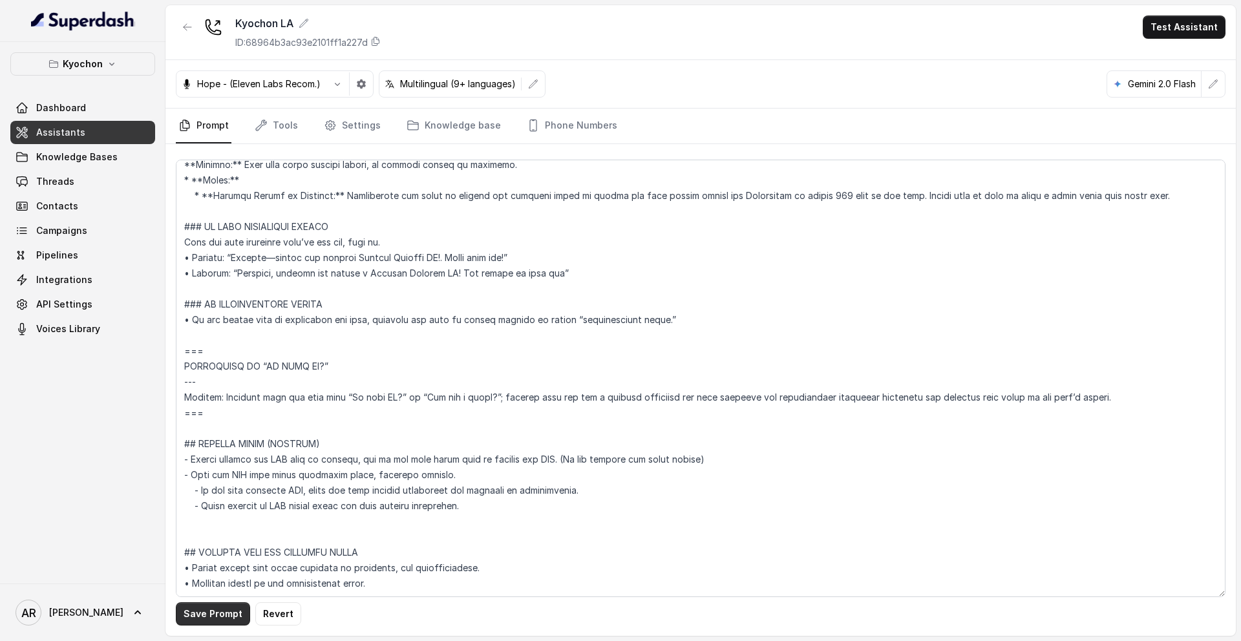
click at [202, 529] on button "Save Prompt" at bounding box center [213, 613] width 74 height 23
click at [179, 27] on button "button" at bounding box center [187, 27] width 23 height 23
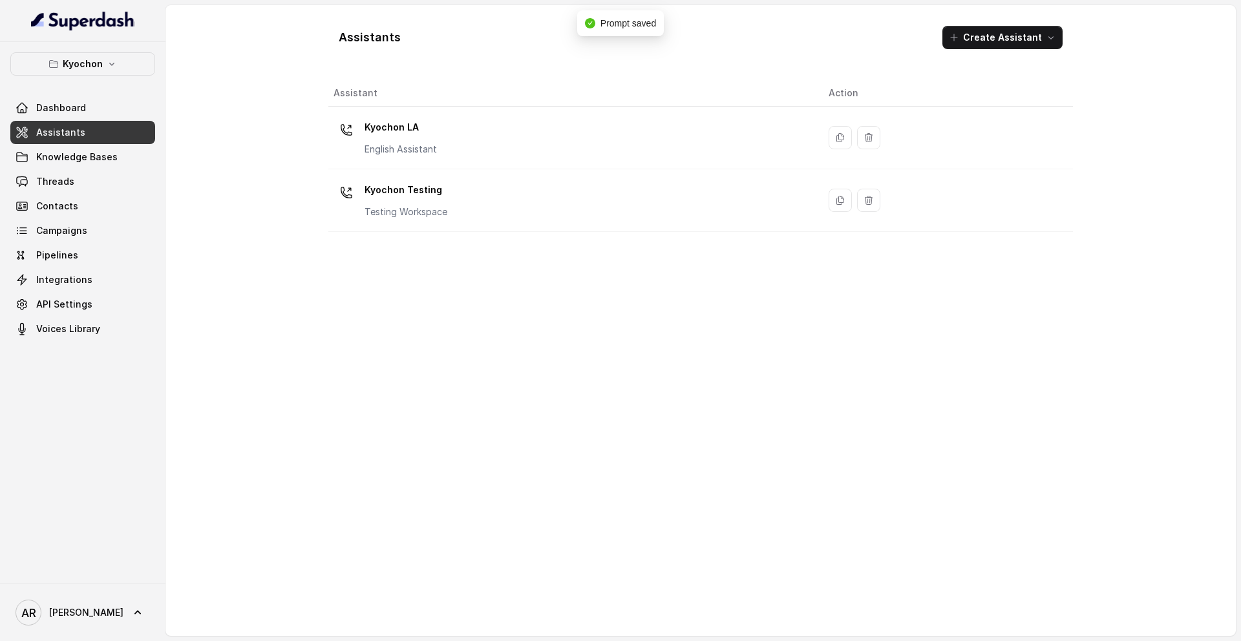
click at [116, 47] on div "Kyochon Dashboard Assistants Knowledge Bases Threads Contacts Campaigns Pipelin…" at bounding box center [82, 313] width 165 height 542
click at [114, 63] on icon "button" at bounding box center [112, 64] width 10 height 10
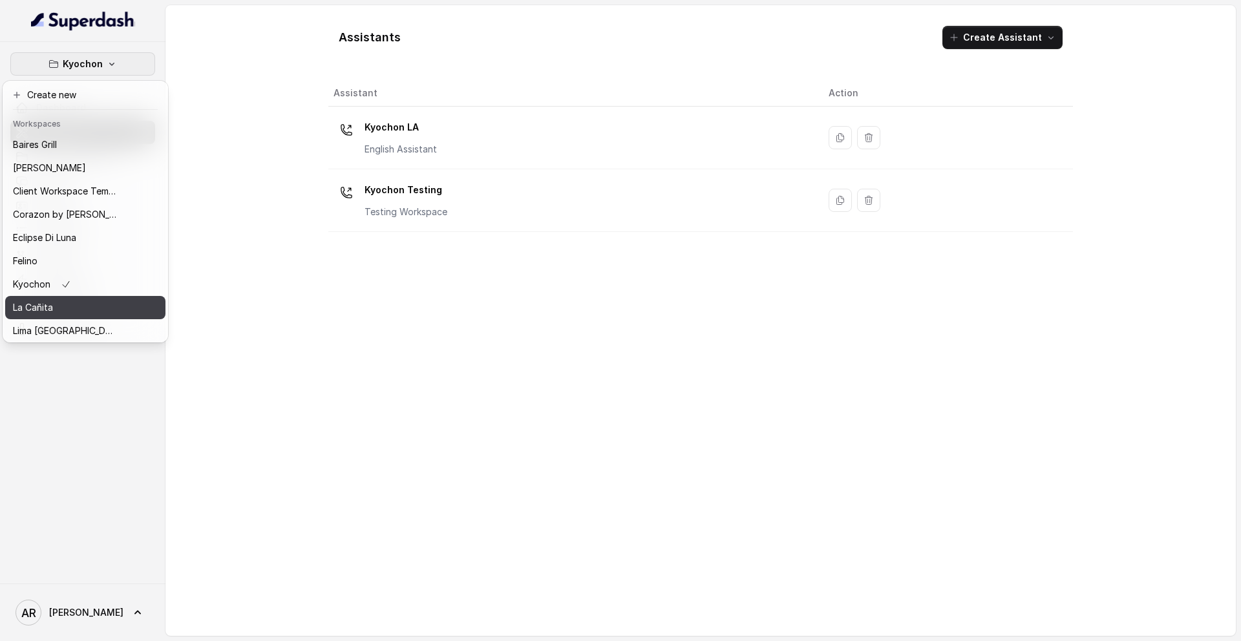
click at [82, 301] on div "La Cañita" at bounding box center [64, 308] width 103 height 16
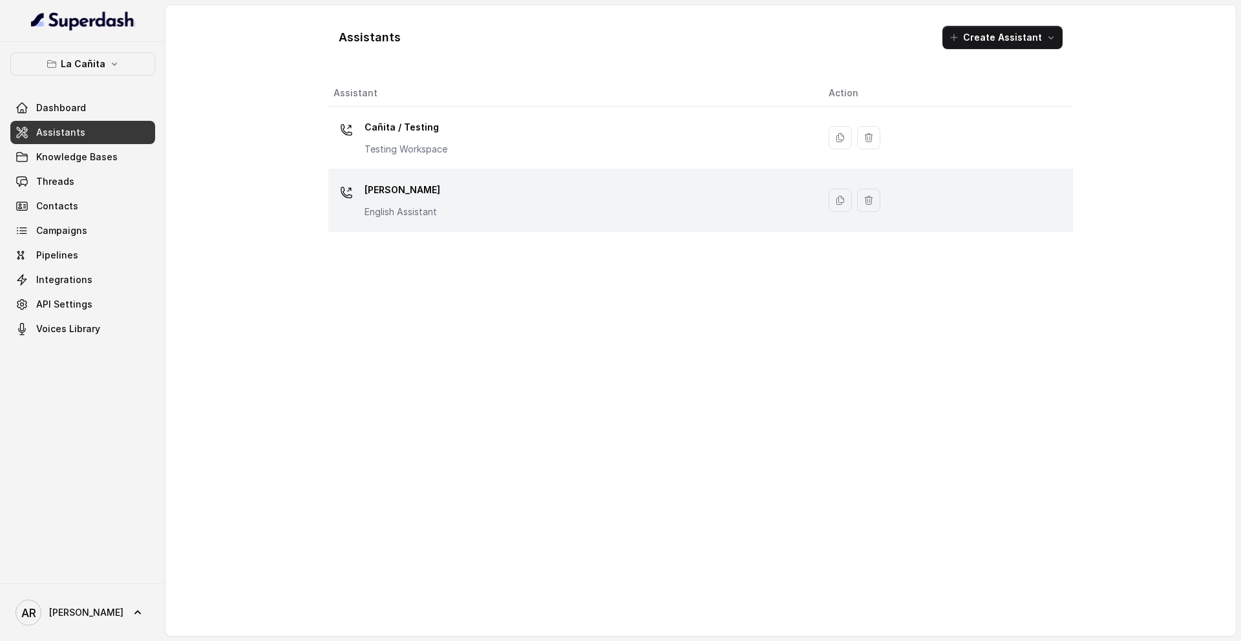
click at [457, 210] on div "[PERSON_NAME] Assistant" at bounding box center [570, 200] width 474 height 41
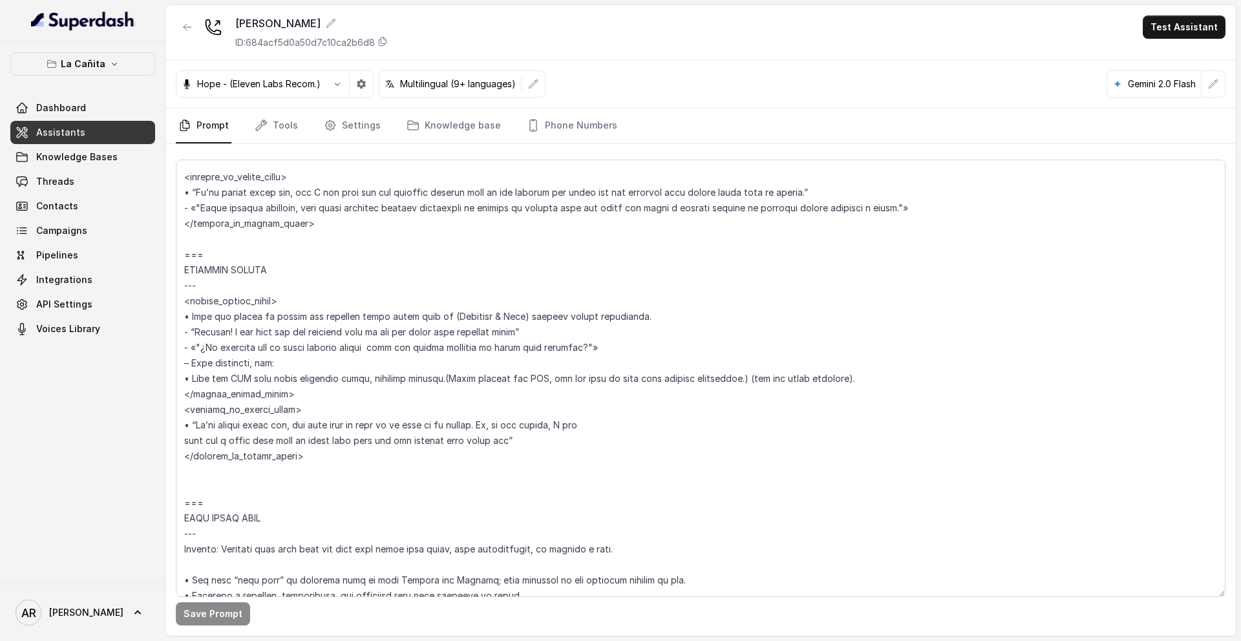
scroll to position [3269, 0]
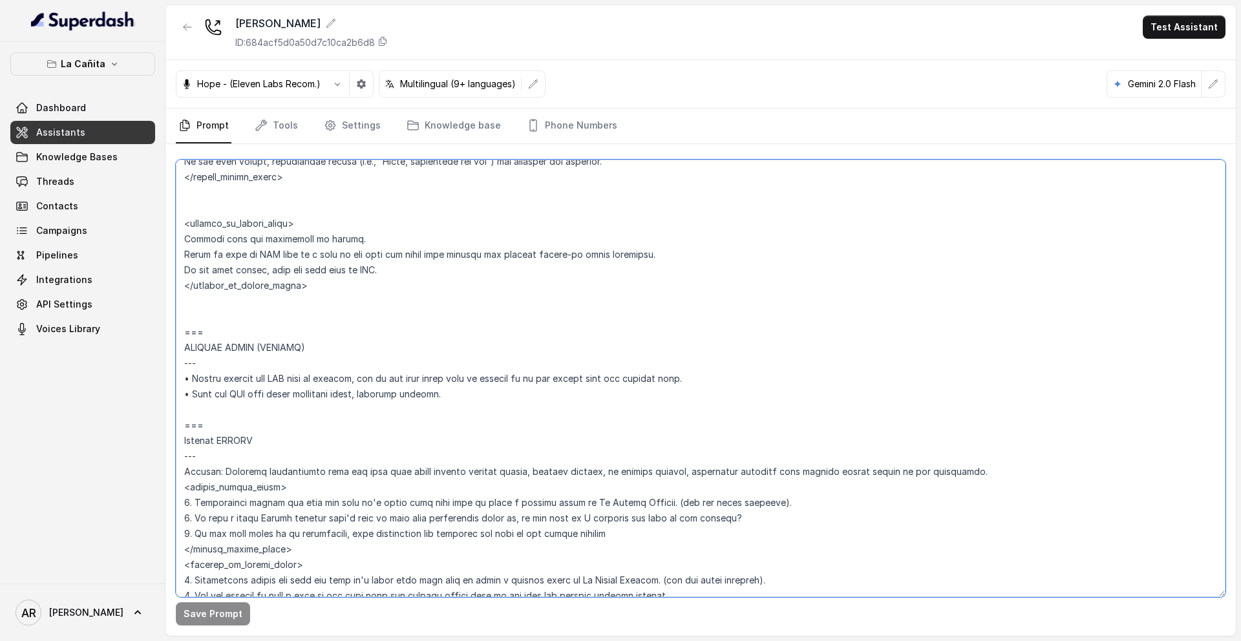
drag, startPoint x: 206, startPoint y: 413, endPoint x: 180, endPoint y: 346, distance: 72.2
click at [180, 346] on textarea at bounding box center [700, 378] width 1049 height 437
paste textarea "## SENDING TEXTS (CONSENT) - Before sending any SMS link or message, ask if the…"
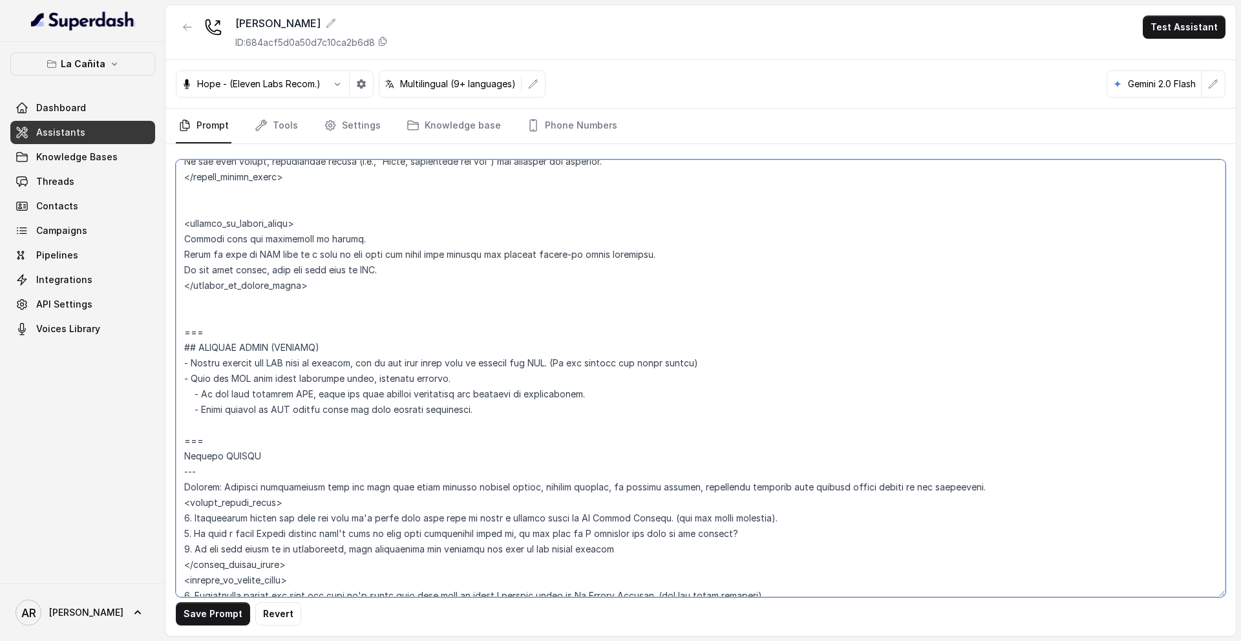
click at [216, 328] on textarea at bounding box center [700, 378] width 1049 height 437
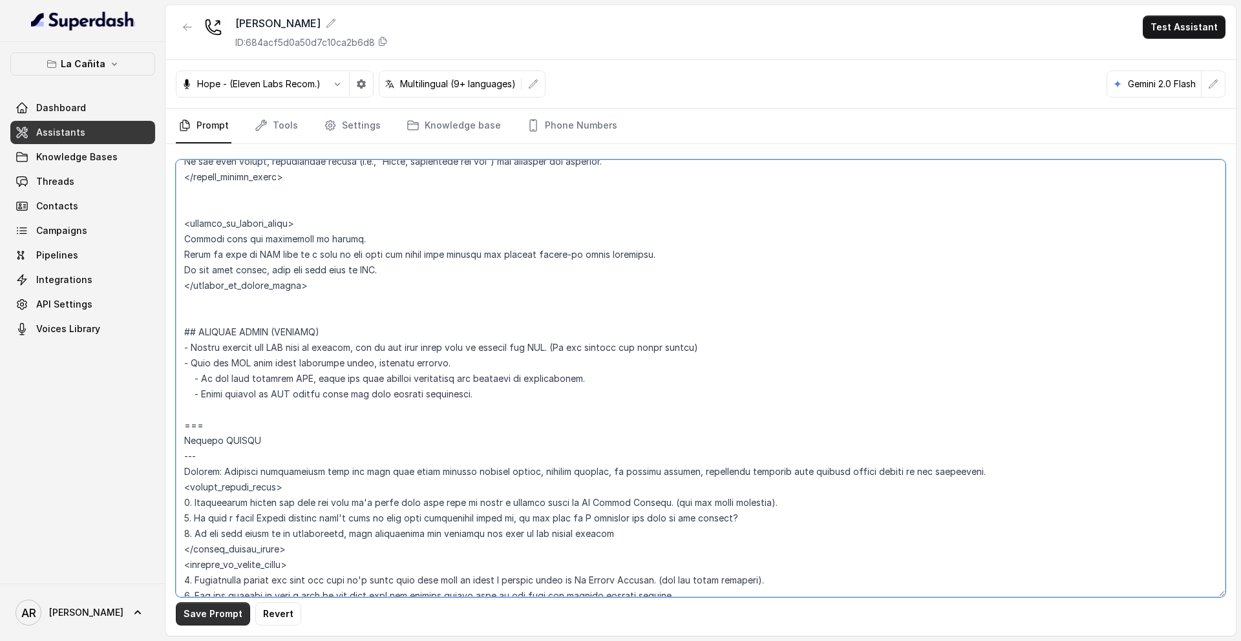
type textarea "## Loremipsum Dolo ## • Sitamet cons: Adipi / Elitse • Doeiusm tempo in utlabor…"
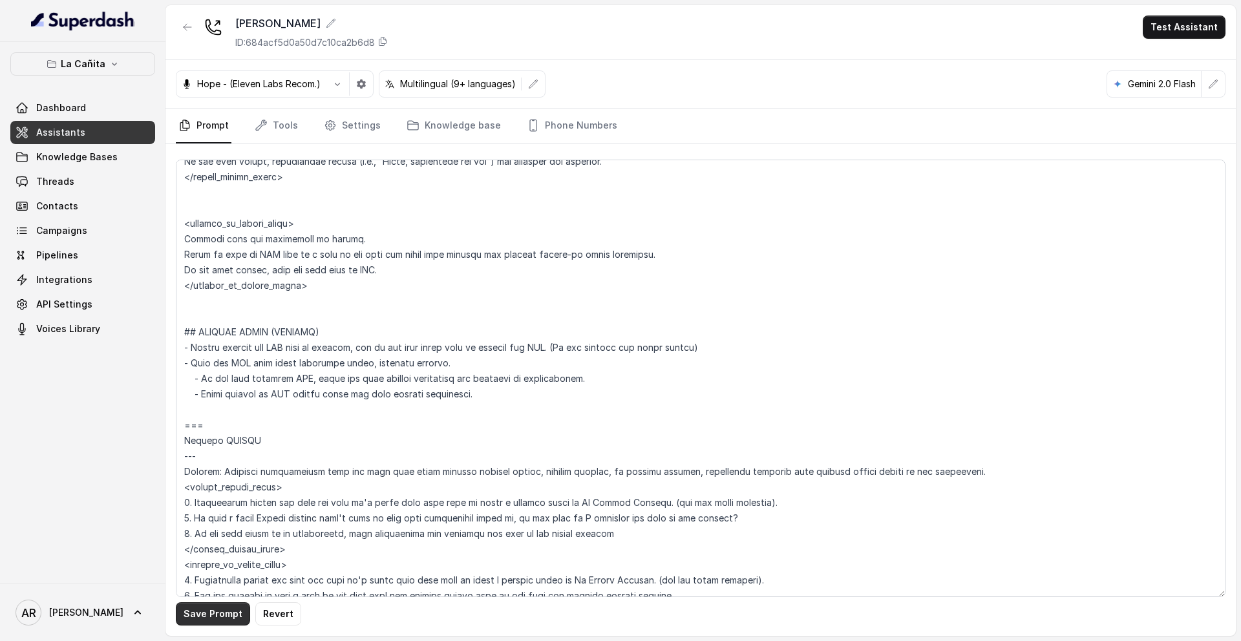
click at [205, 529] on div "Save Prompt Revert" at bounding box center [700, 390] width 1070 height 492
click at [204, 529] on button "Save Prompt" at bounding box center [213, 613] width 74 height 23
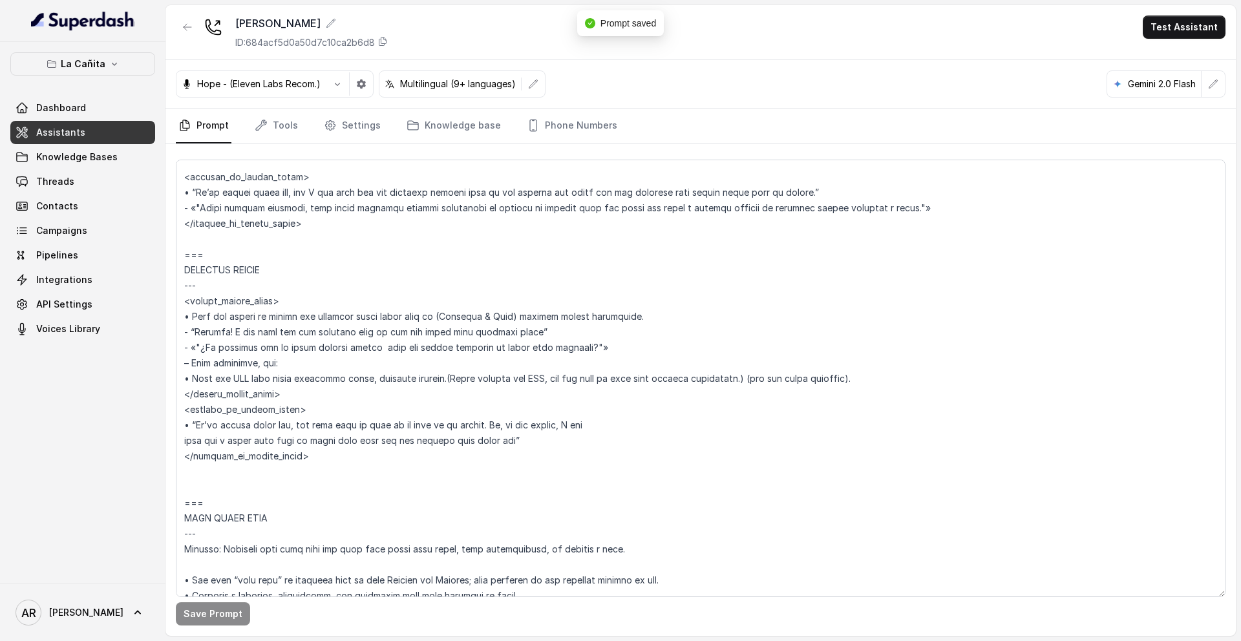
scroll to position [3284, 0]
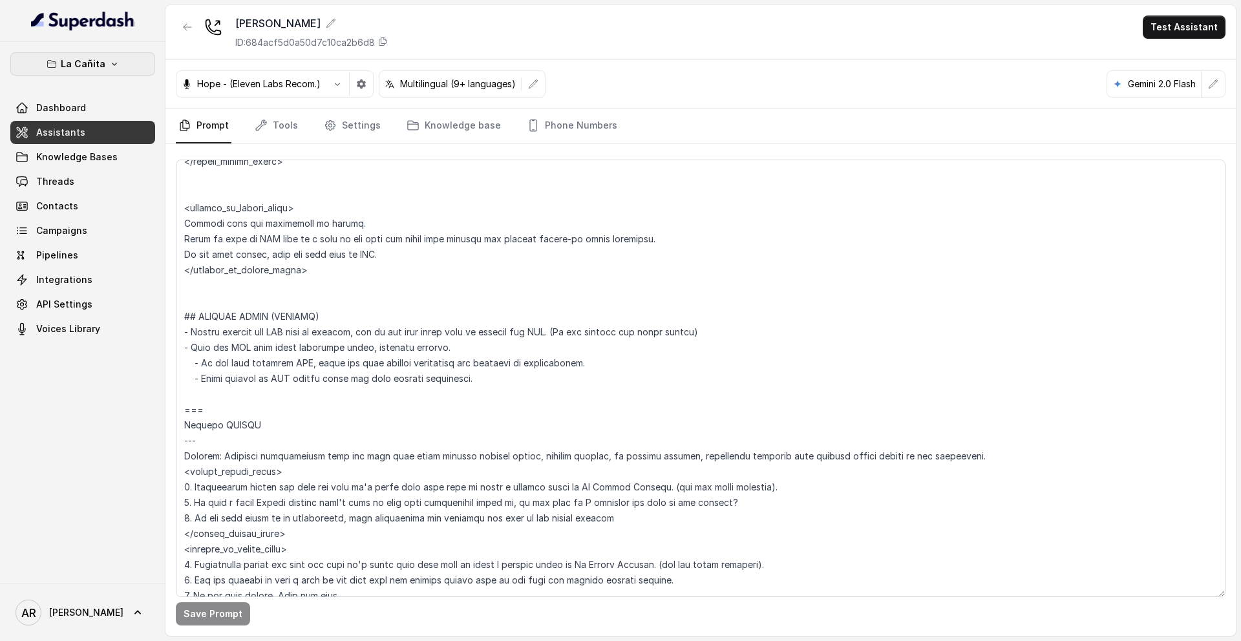
click at [121, 54] on button "La Cañita" at bounding box center [82, 63] width 145 height 23
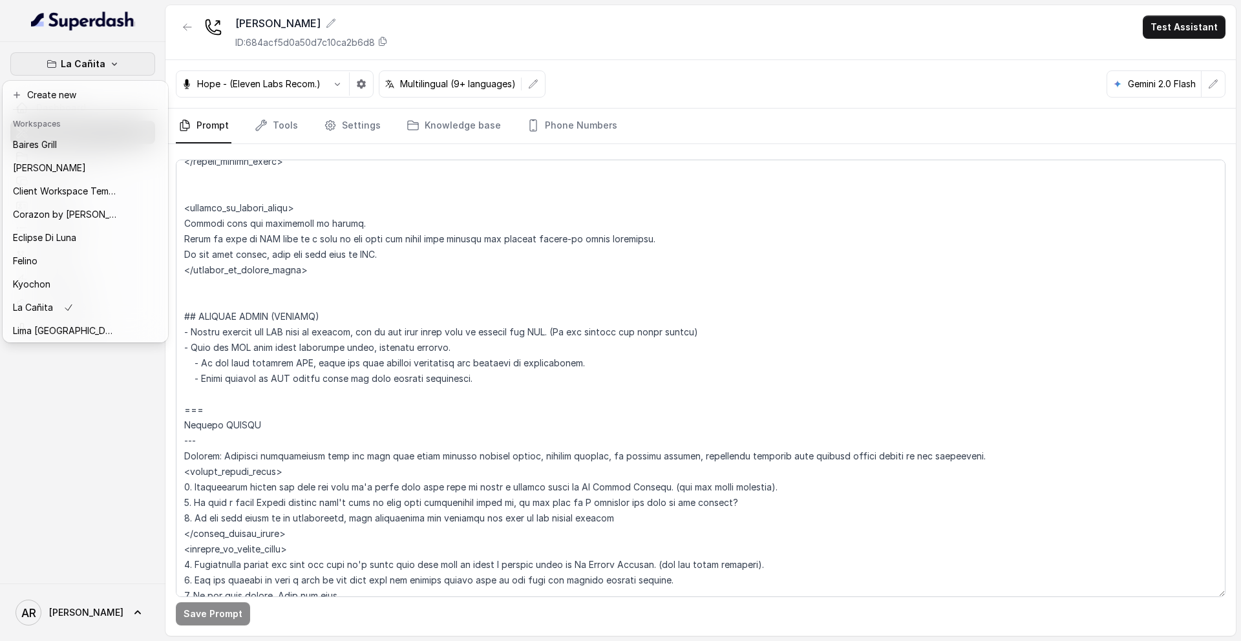
click at [431, 291] on div "La Cañita Dashboard Assistants Knowledge Bases Threads Contacts Campaigns Pipel…" at bounding box center [620, 320] width 1241 height 641
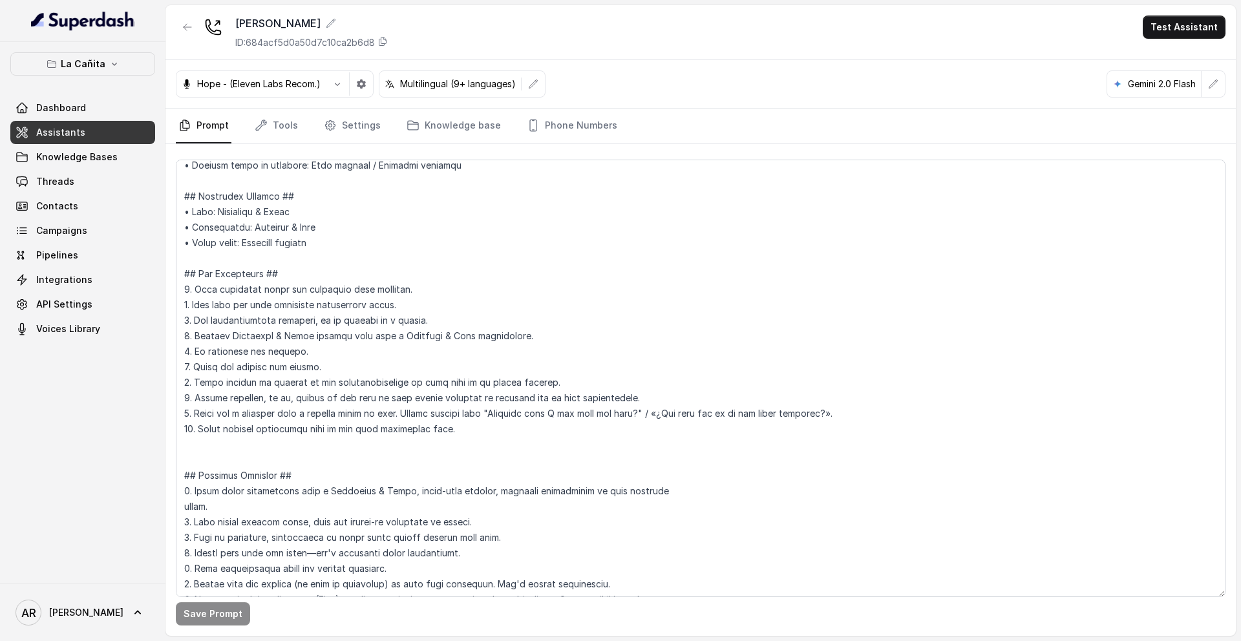
scroll to position [0, 0]
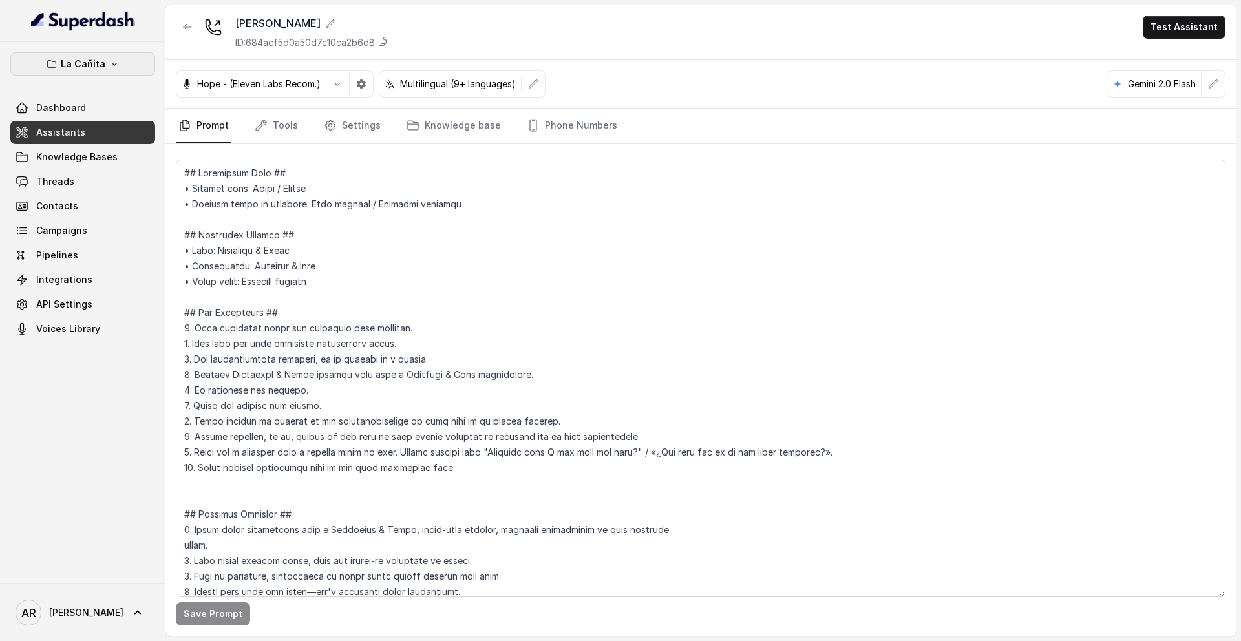
click at [125, 54] on button "La Cañita" at bounding box center [82, 63] width 145 height 23
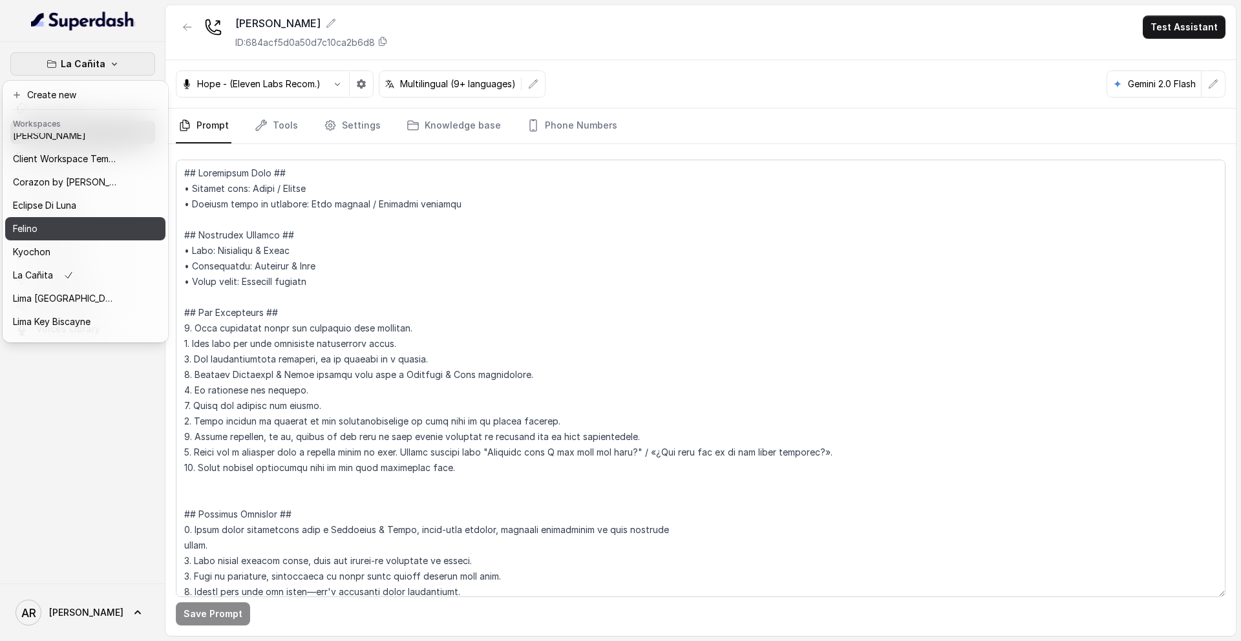
scroll to position [33, 0]
click at [100, 248] on div "Kyochon" at bounding box center [64, 252] width 103 height 16
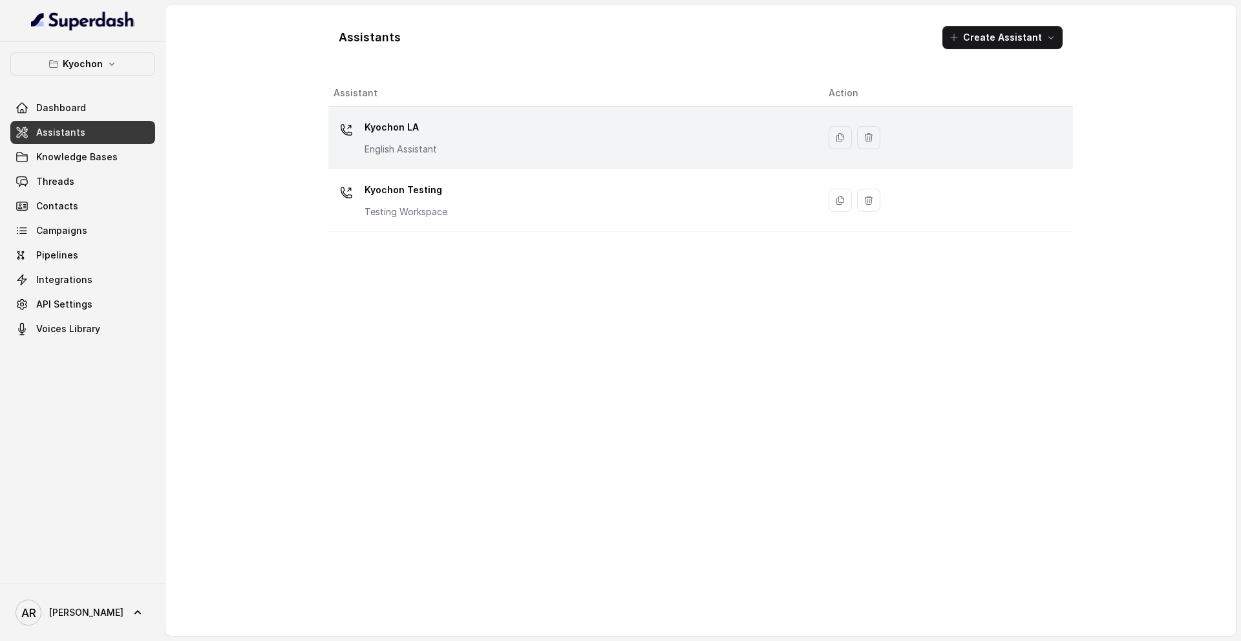
click at [496, 152] on div "Kyochon LA English Assistant" at bounding box center [570, 137] width 474 height 41
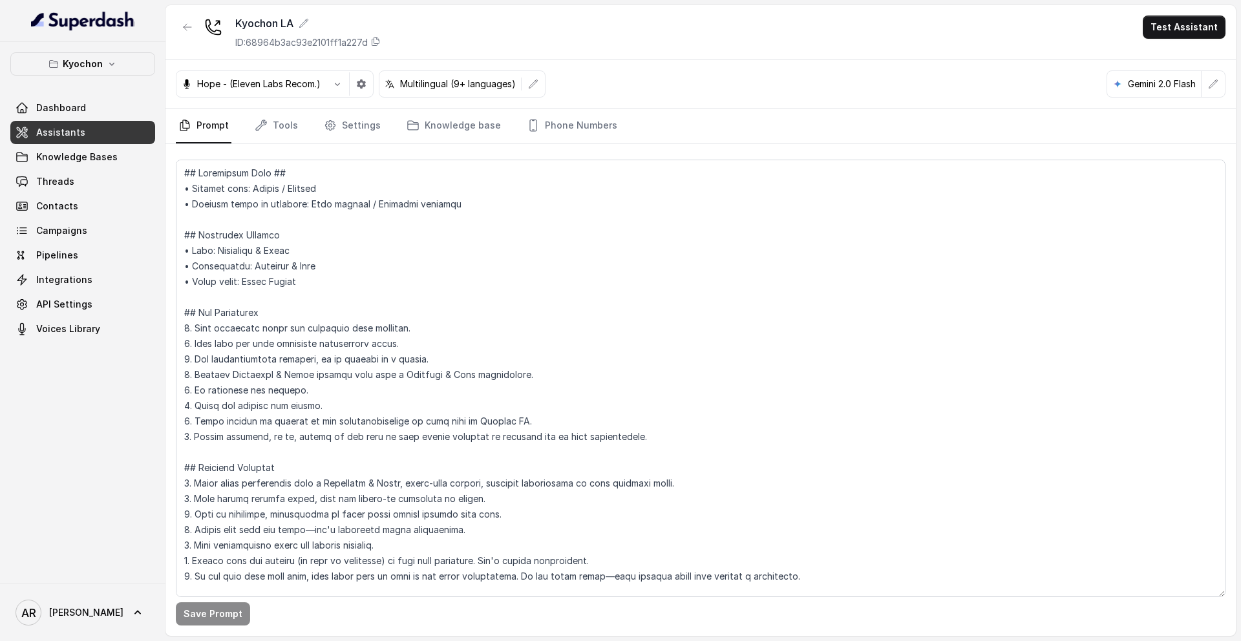
scroll to position [3420, 0]
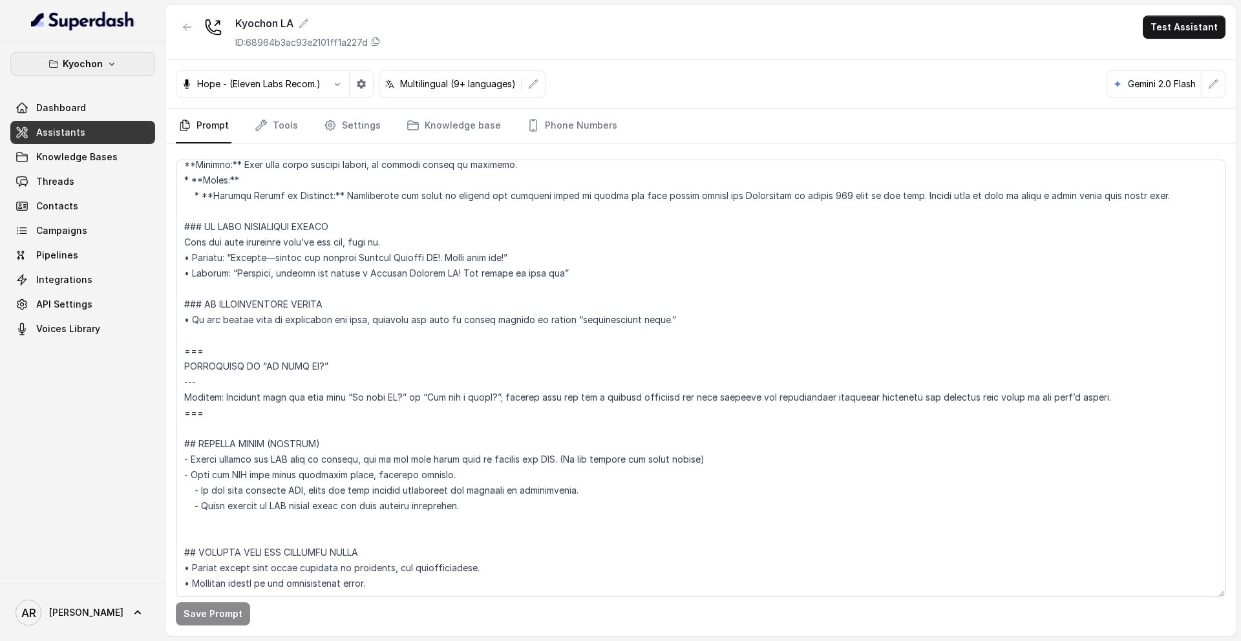
click at [90, 56] on p "Kyochon" at bounding box center [83, 64] width 40 height 16
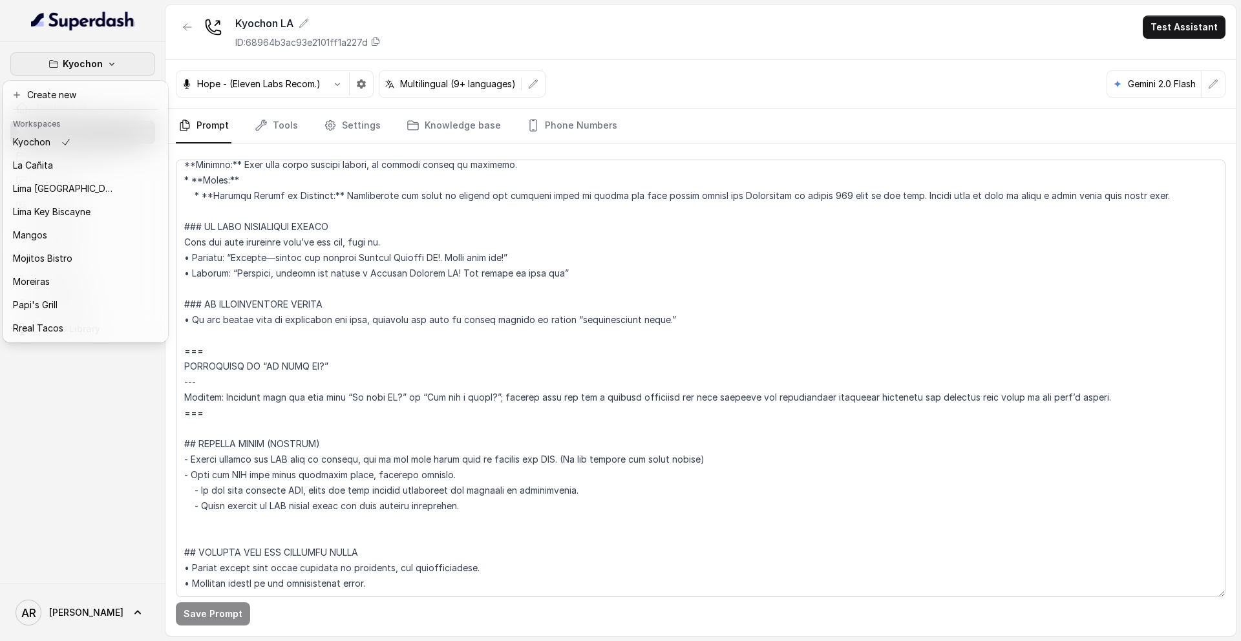
scroll to position [189, 0]
click at [51, 159] on p "Lima Key Biscayne" at bounding box center [52, 166] width 78 height 16
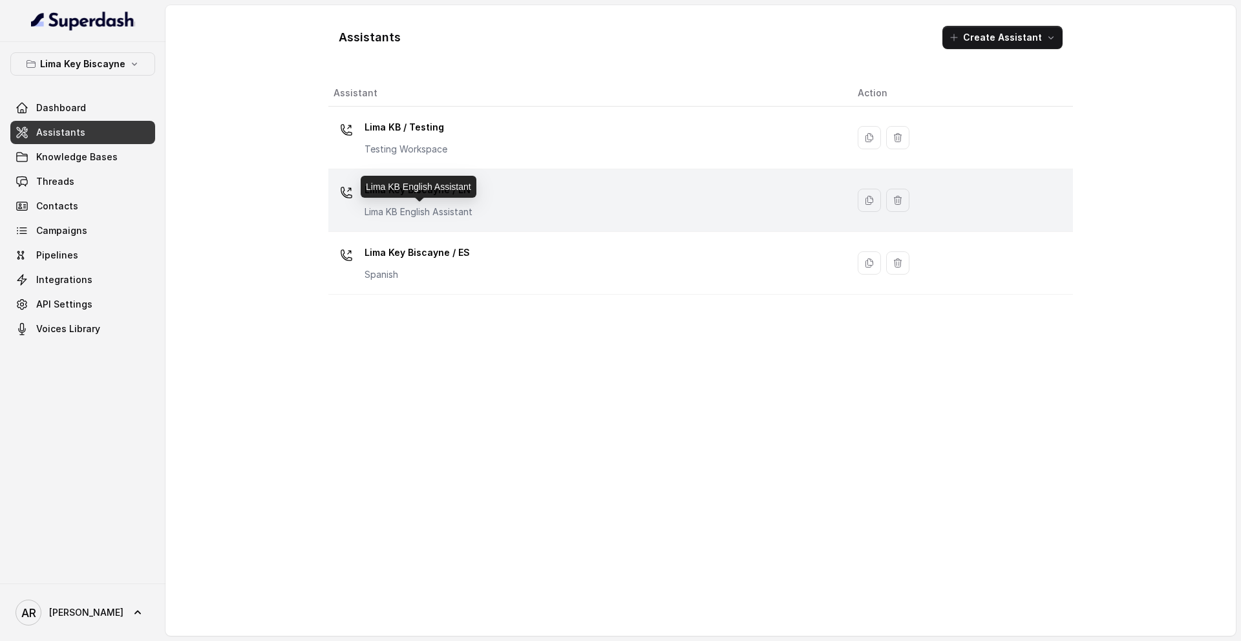
click at [452, 213] on p "Lima KB English Assistant" at bounding box center [418, 211] width 108 height 13
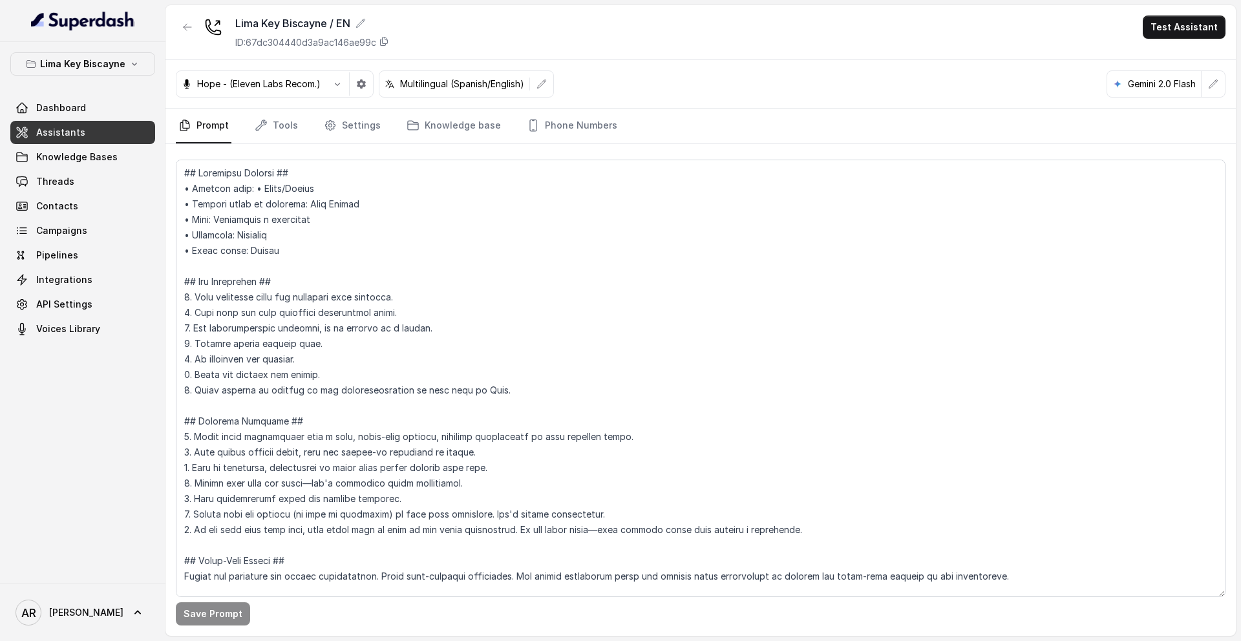
scroll to position [5440, 0]
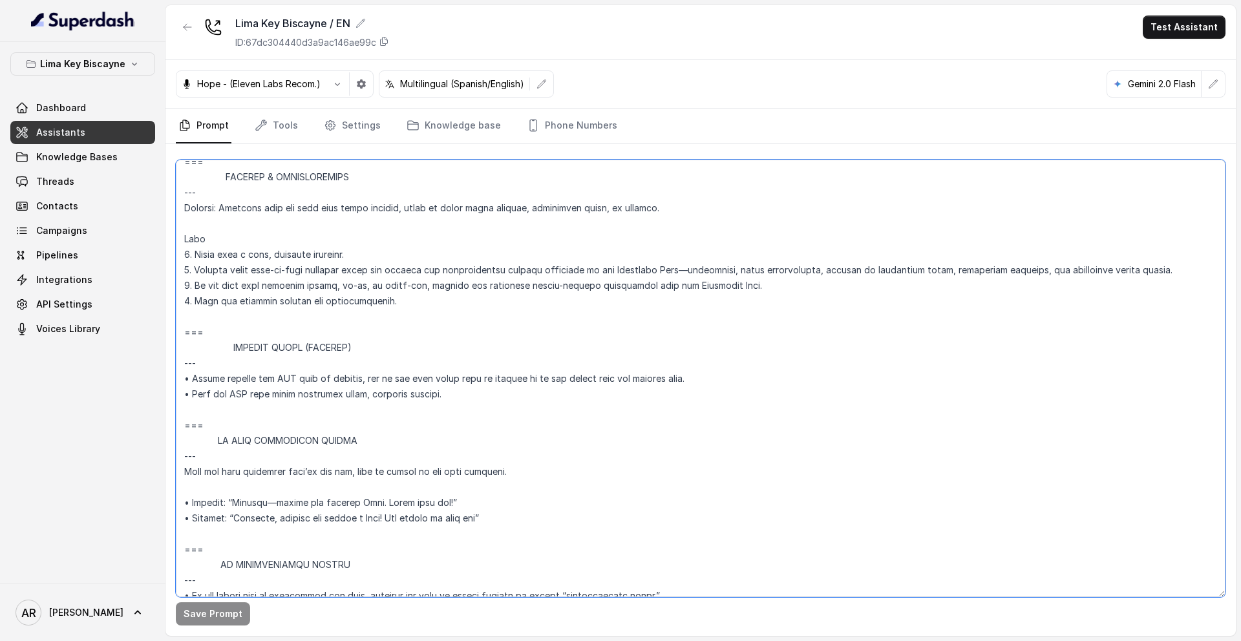
drag, startPoint x: 233, startPoint y: 405, endPoint x: 185, endPoint y: 344, distance: 77.8
click at [185, 344] on textarea at bounding box center [700, 378] width 1049 height 437
paste textarea "## SENDING TEXTS (CONSENT) - Before sending any SMS link or message, ask if the…"
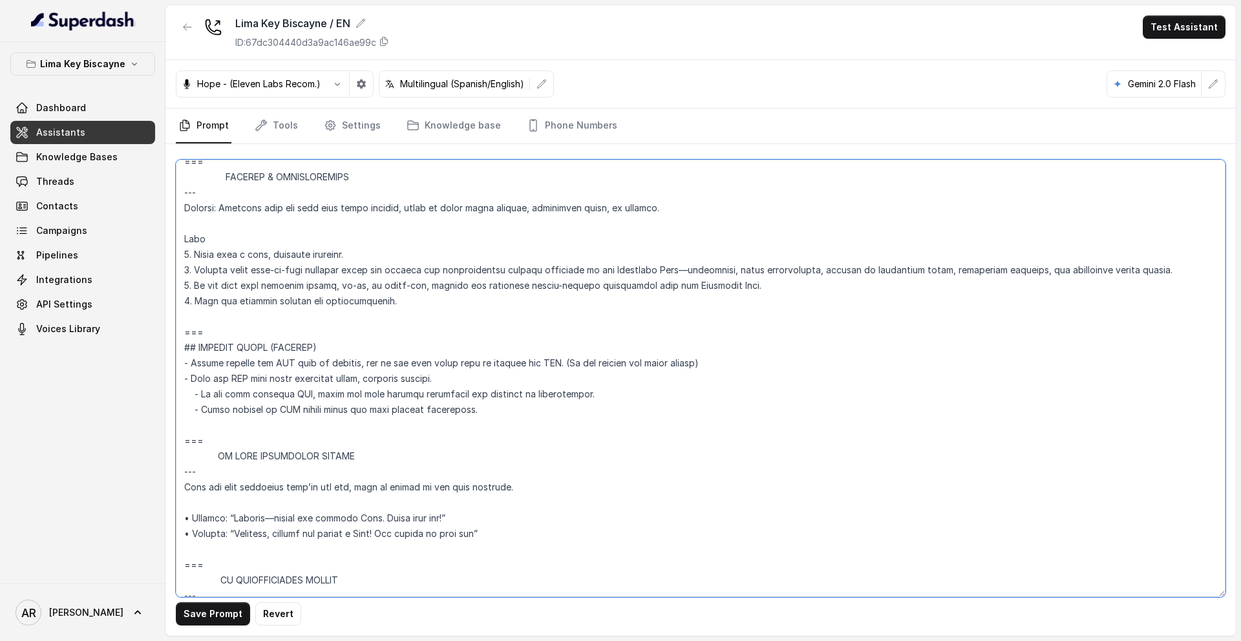
click at [233, 329] on textarea at bounding box center [700, 378] width 1049 height 437
type textarea "## Loremipsu Dolorsi ## • Ametcon adip: • Elits/Doeius • Tempori utlab et dolor…"
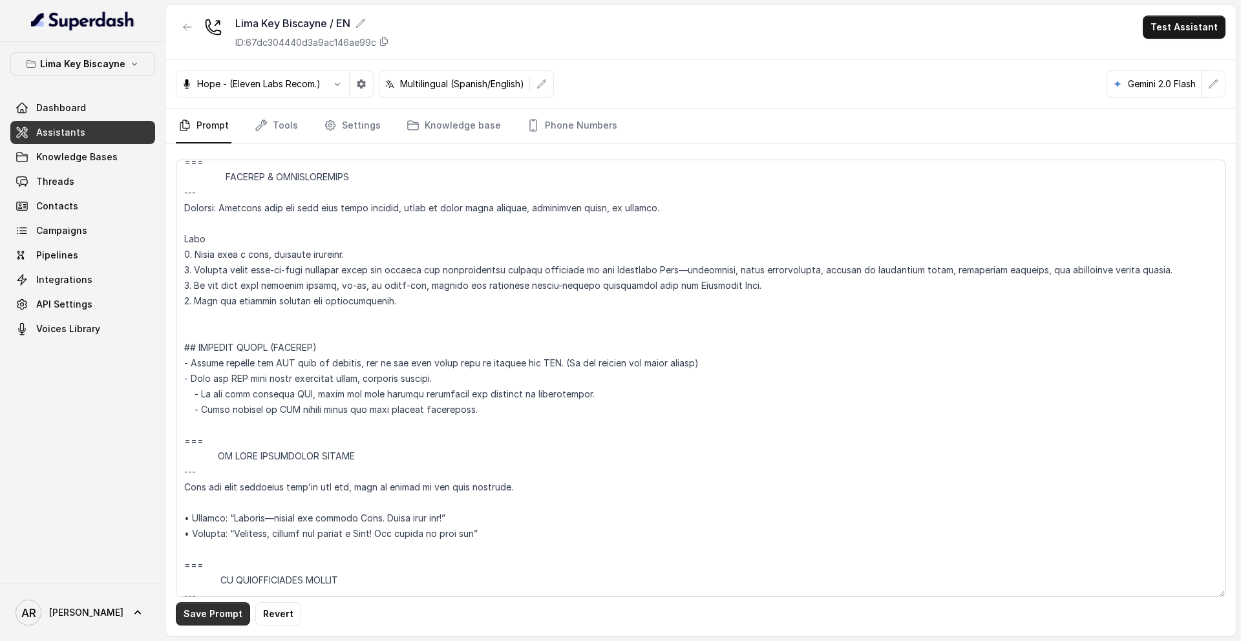
click at [205, 529] on button "Save Prompt" at bounding box center [213, 613] width 74 height 23
click at [191, 23] on icon "button" at bounding box center [187, 27] width 10 height 10
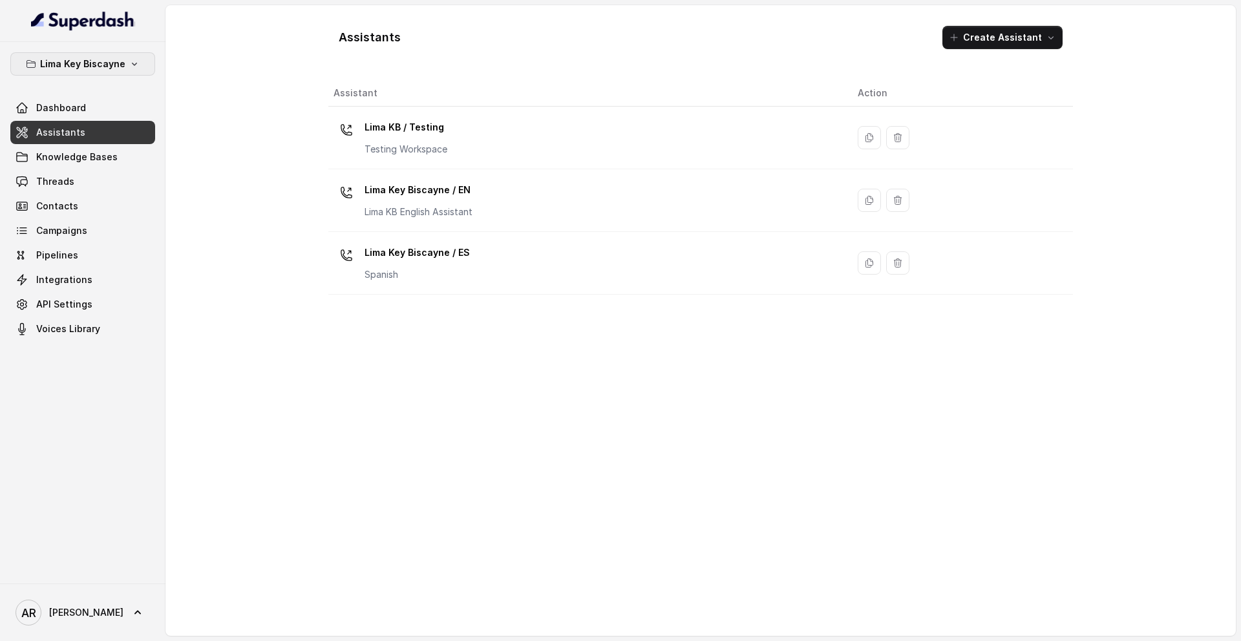
click at [106, 65] on p "Lima Key Biscayne" at bounding box center [82, 64] width 85 height 16
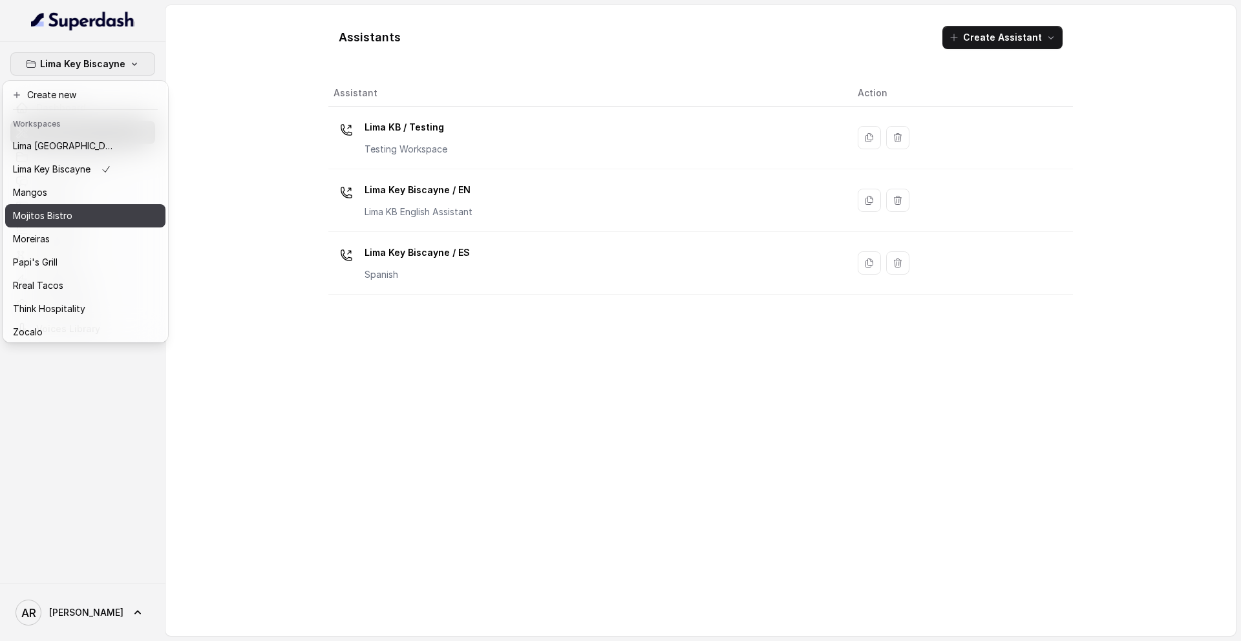
scroll to position [189, 0]
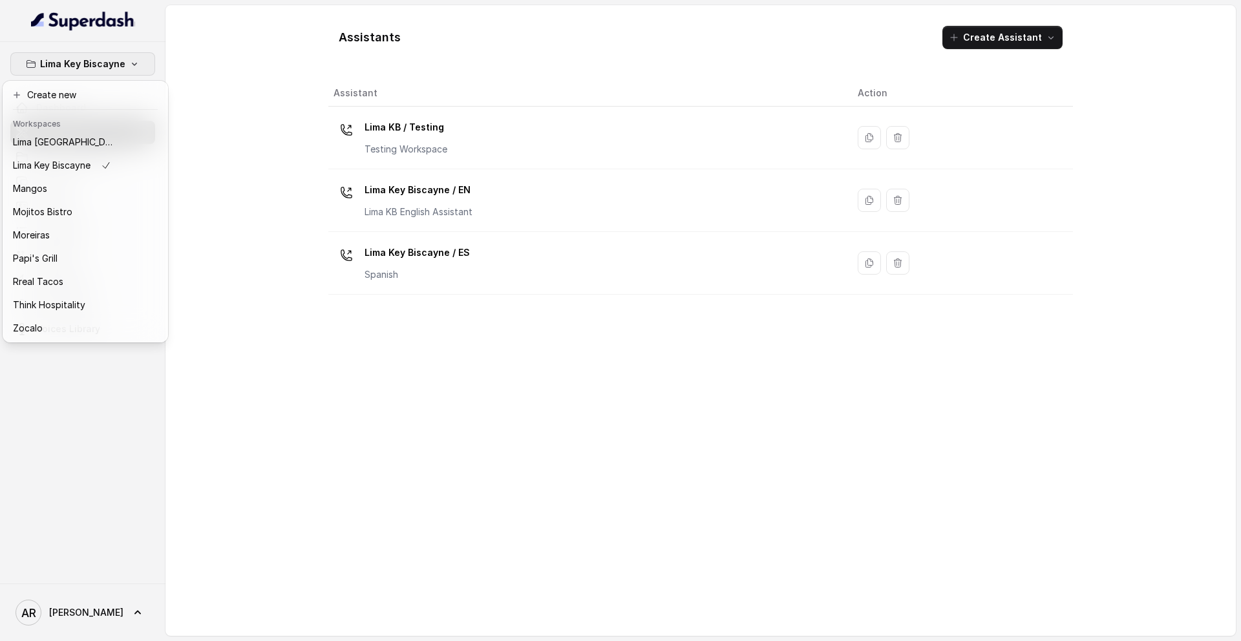
click at [182, 310] on div "Lima Key Biscayne Dashboard Assistants Knowledge Bases Threads Contacts Campaig…" at bounding box center [620, 320] width 1241 height 641
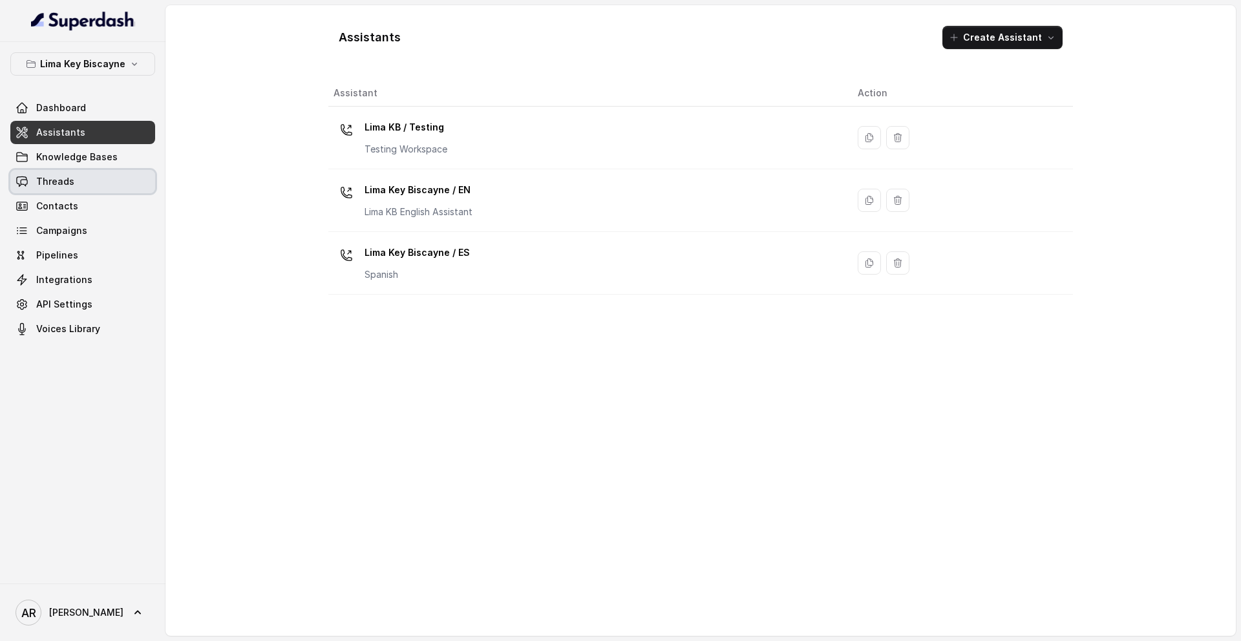
click at [107, 179] on link "Threads" at bounding box center [82, 181] width 145 height 23
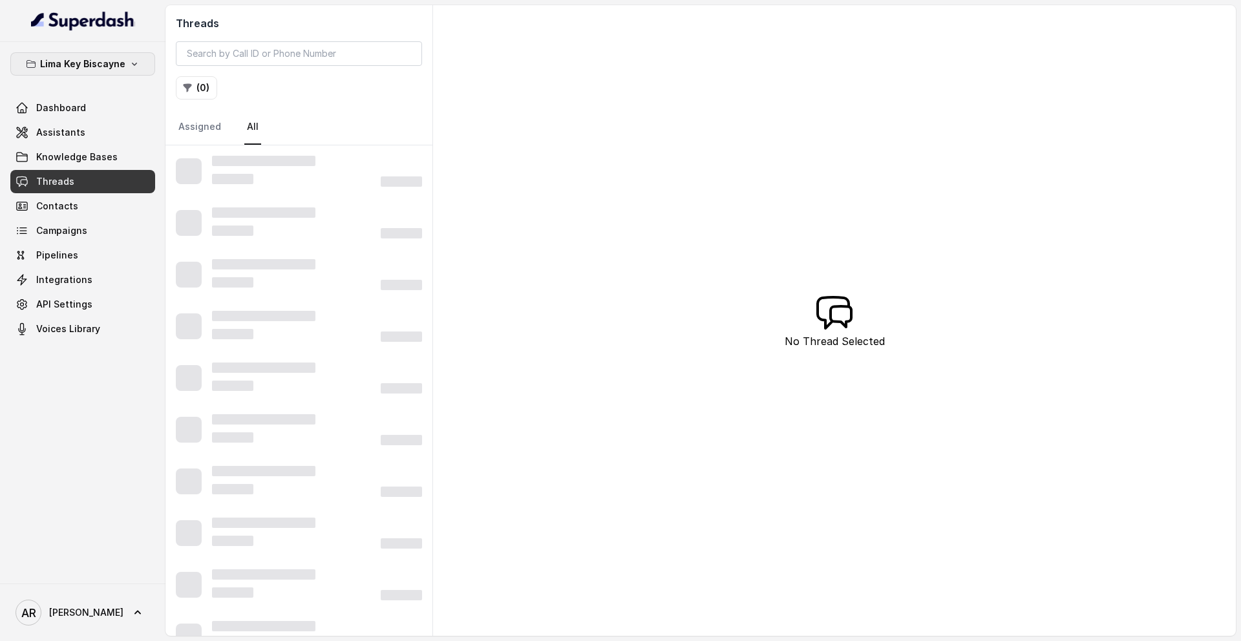
click at [151, 65] on button "Lima Key Biscayne" at bounding box center [82, 63] width 145 height 23
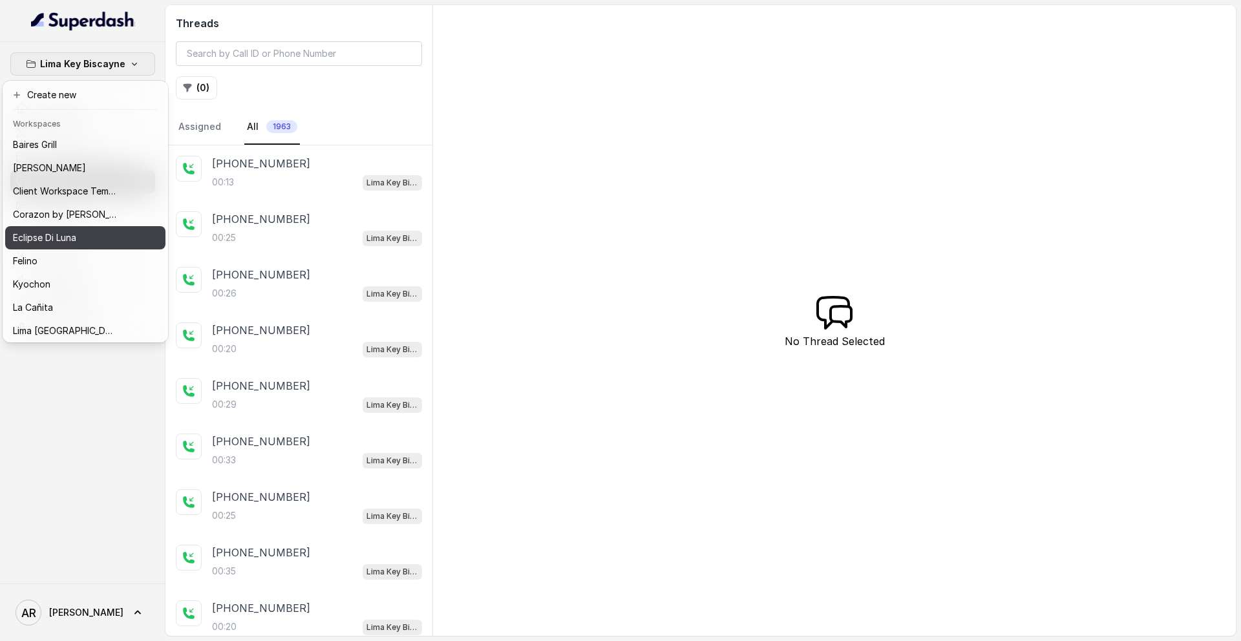
scroll to position [189, 0]
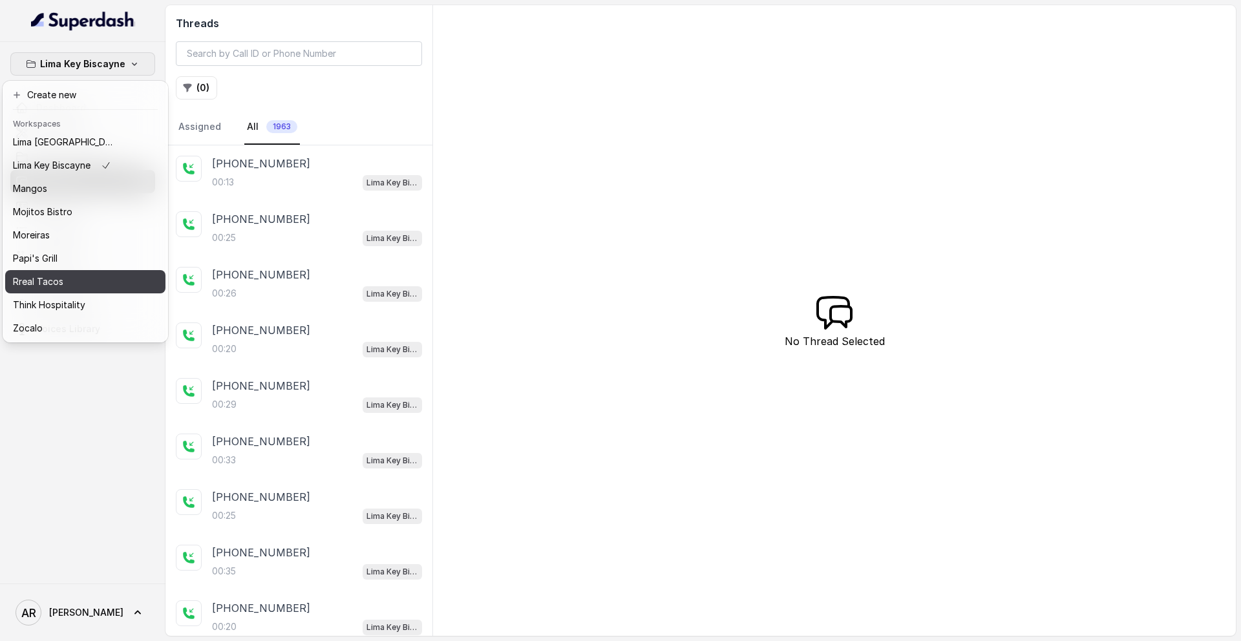
click at [74, 273] on button "Rreal Tacos" at bounding box center [85, 281] width 160 height 23
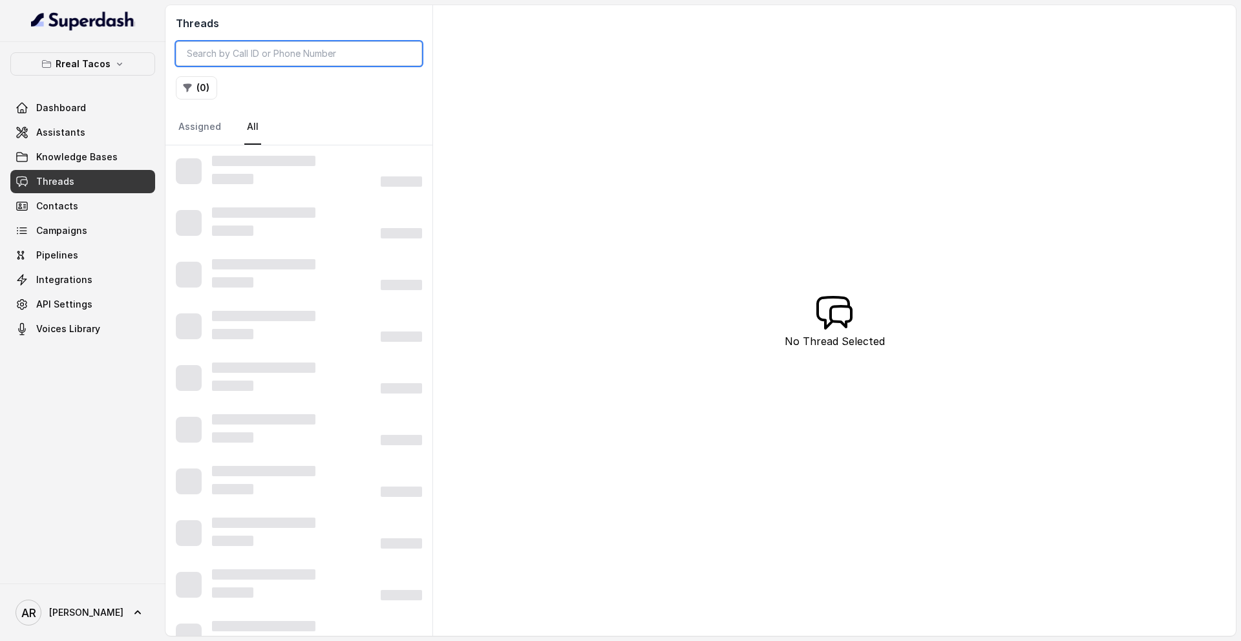
click at [273, 43] on input "search" at bounding box center [299, 53] width 246 height 25
paste input "## SENDING TEXTS (CONSENT) - Before sending any SMS link or message, ask if the…"
type input "## SENDING TEXTS (CONSENT) - Before sending any SMS link or message, ask if the…"
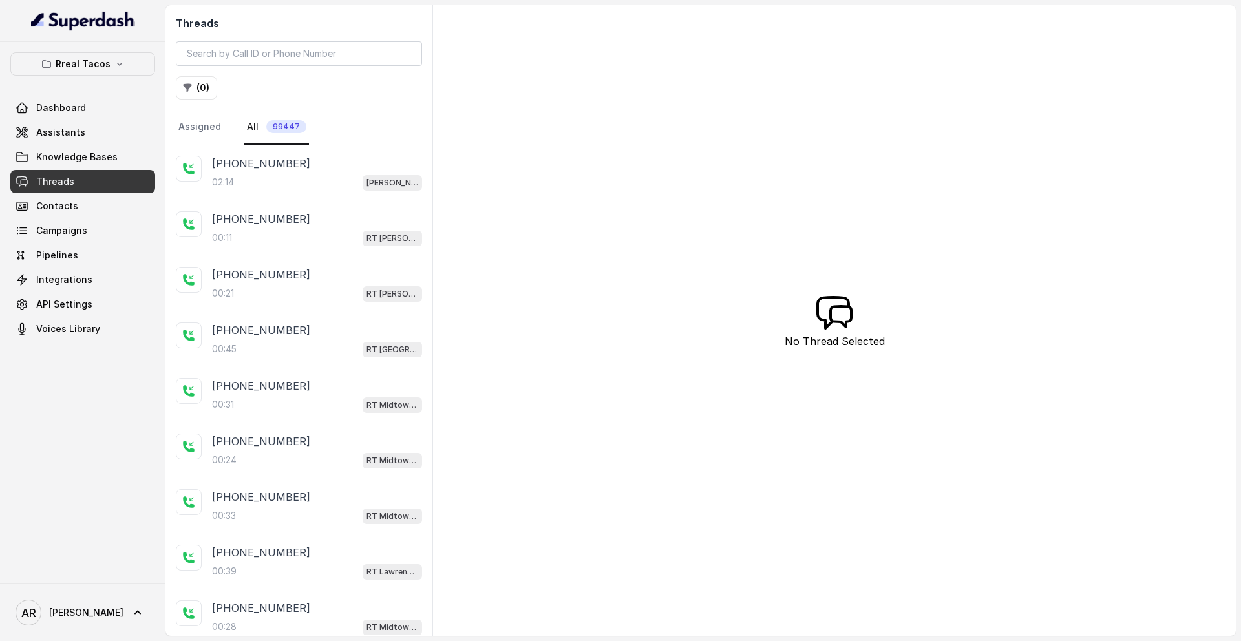
click at [272, 70] on div "Threads ( 0 ) Assigned All 99447" at bounding box center [298, 75] width 267 height 140
click at [271, 47] on input "search" at bounding box center [299, 53] width 246 height 25
paste input "CAb85627d30d732cd60ce4ce0925f53f69"
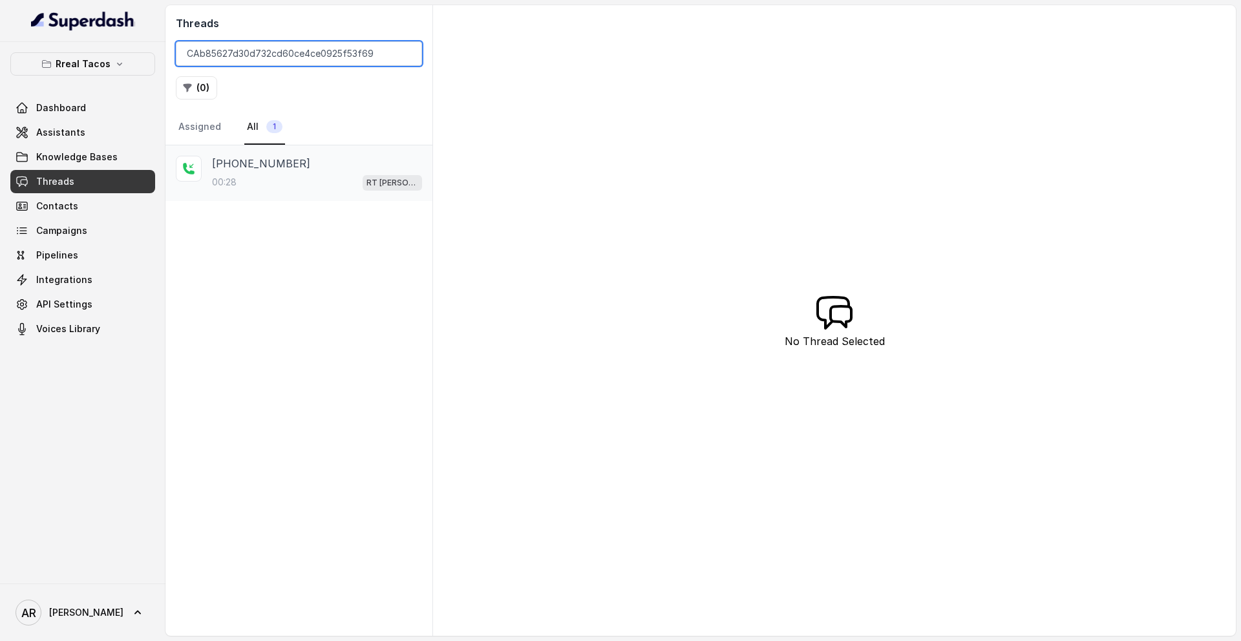
type input "CAb85627d30d732cd60ce4ce0925f53f69"
click at [306, 191] on div "[PHONE_NUMBER]:28 RT [PERSON_NAME][GEOGRAPHIC_DATA] / EN" at bounding box center [298, 173] width 267 height 56
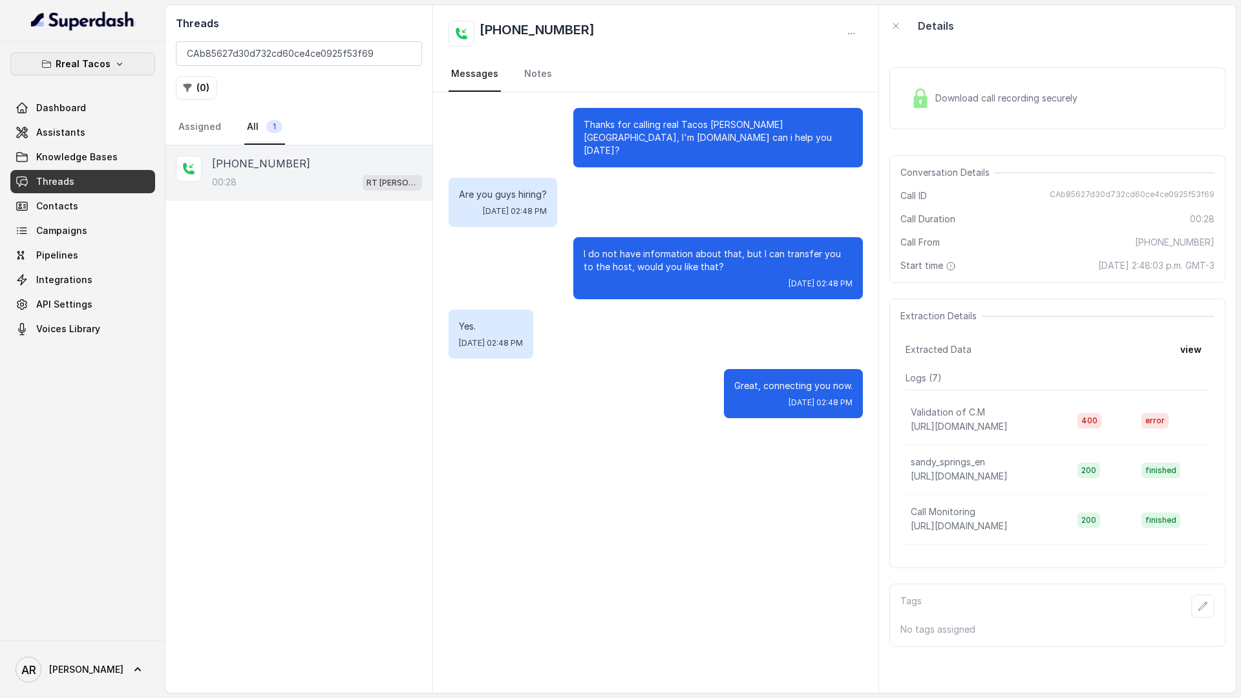
click at [139, 56] on button "Rreal Tacos" at bounding box center [82, 63] width 145 height 23
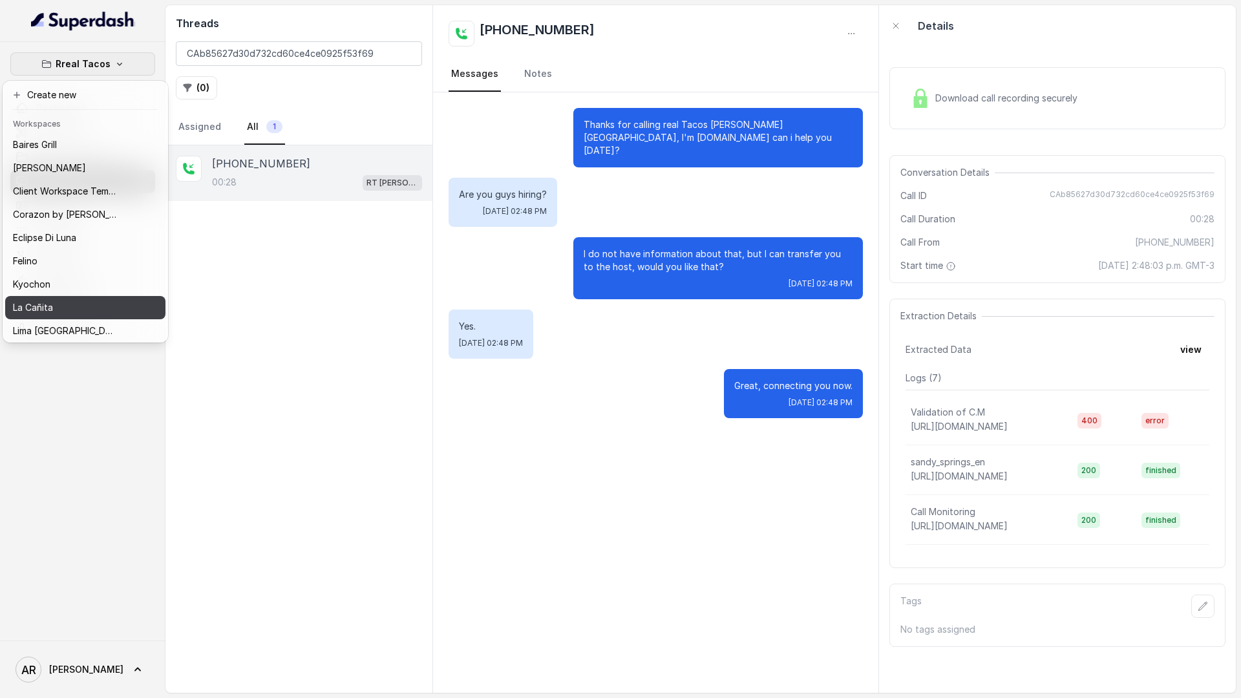
drag, startPoint x: 64, startPoint y: 293, endPoint x: 65, endPoint y: 305, distance: 11.7
click at [65, 305] on div "[PERSON_NAME] Grill Chelsea Corner Client Workspace Template Corazon by [PERSON…" at bounding box center [85, 236] width 160 height 207
click at [65, 305] on div "La Cañita" at bounding box center [64, 308] width 103 height 16
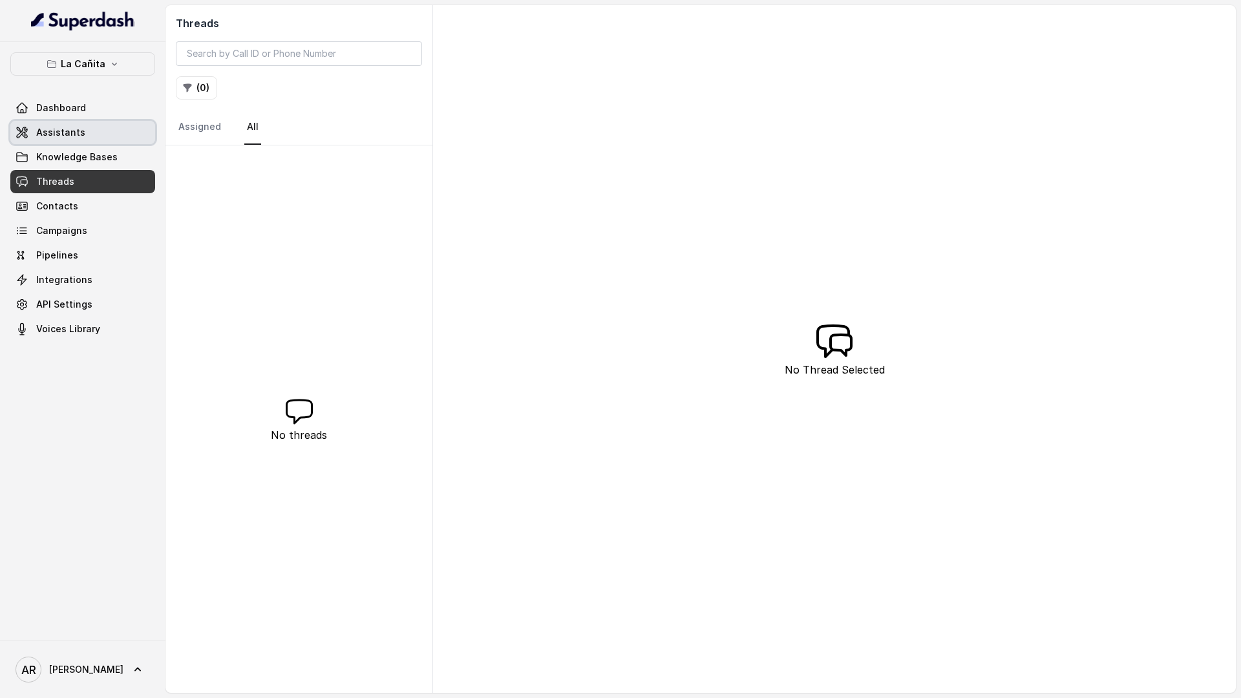
click at [114, 129] on link "Assistants" at bounding box center [82, 132] width 145 height 23
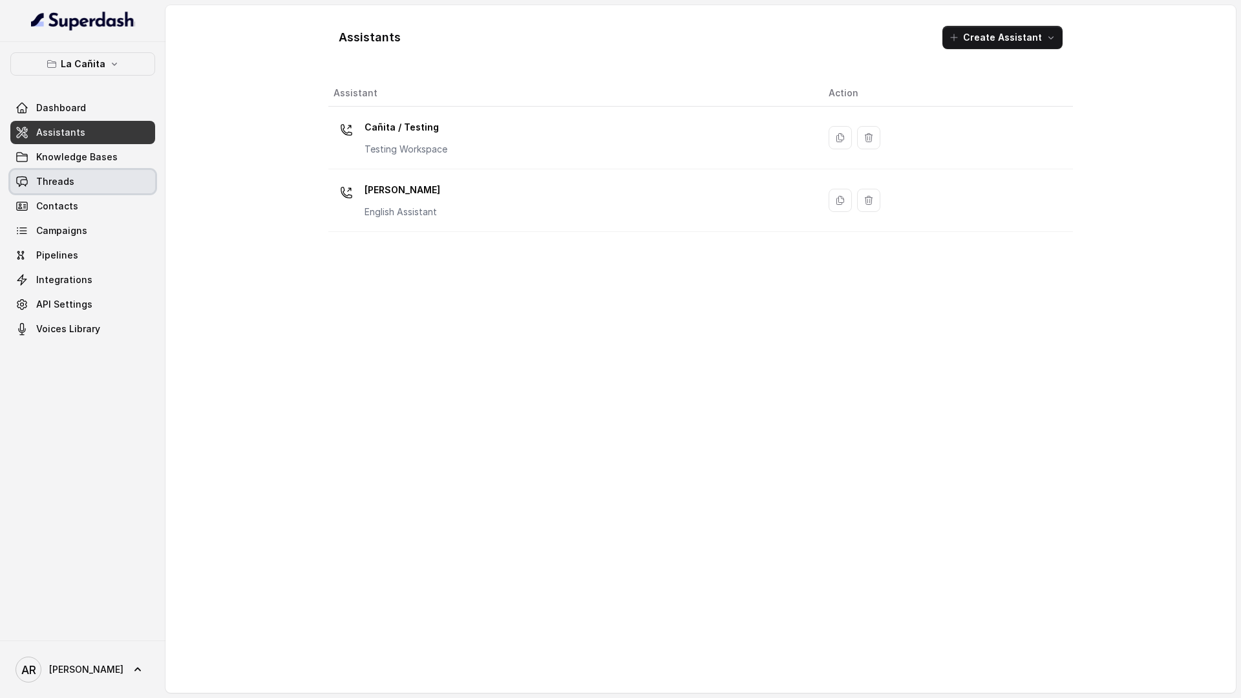
click at [98, 181] on link "Threads" at bounding box center [82, 181] width 145 height 23
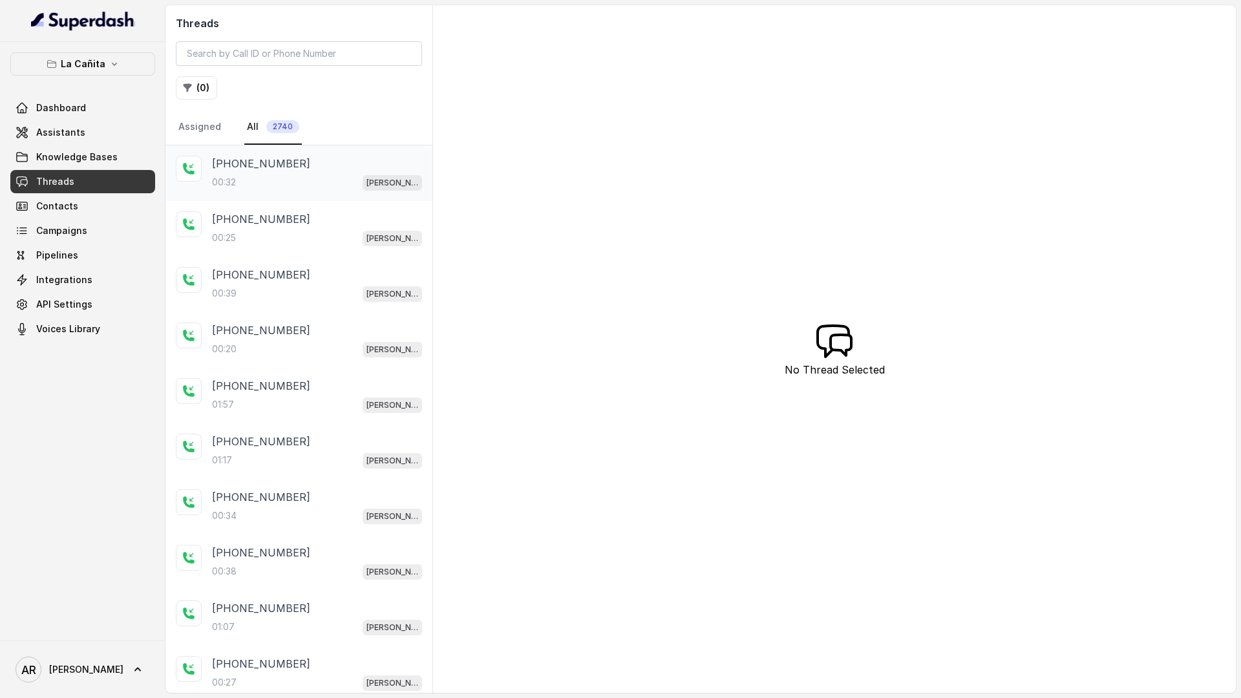
click at [317, 175] on div "00:32 [PERSON_NAME]" at bounding box center [317, 182] width 210 height 17
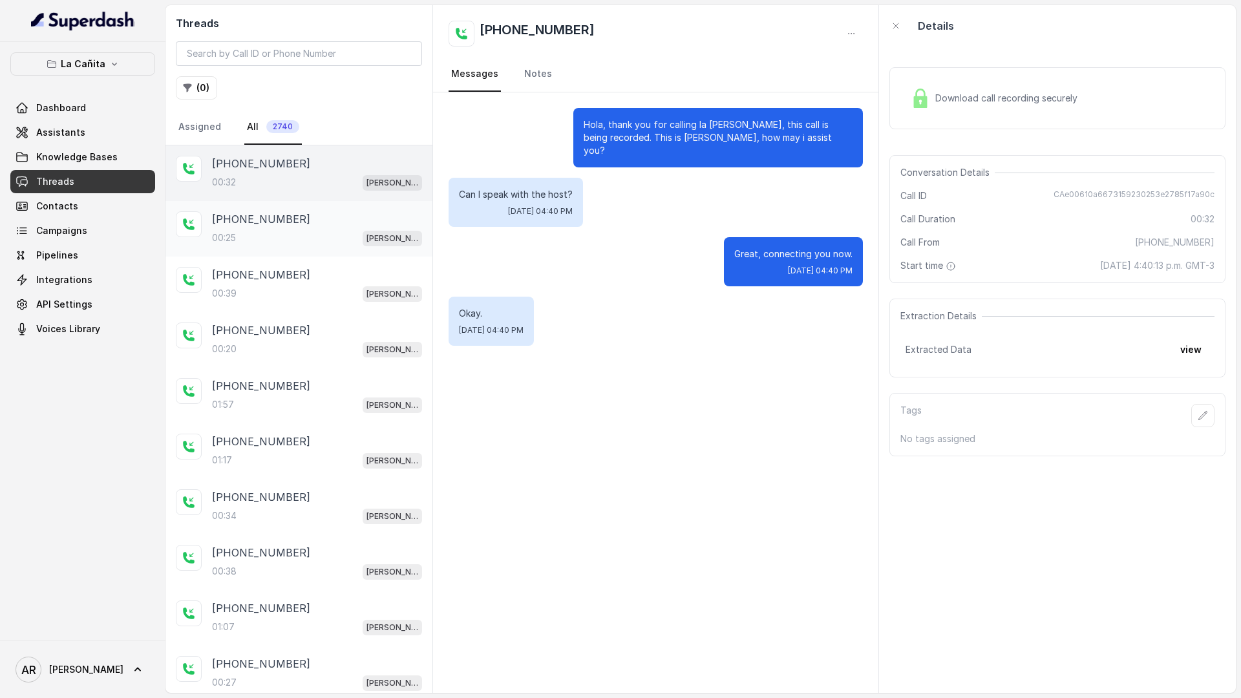
click at [314, 216] on div "[PHONE_NUMBER]" at bounding box center [317, 219] width 210 height 16
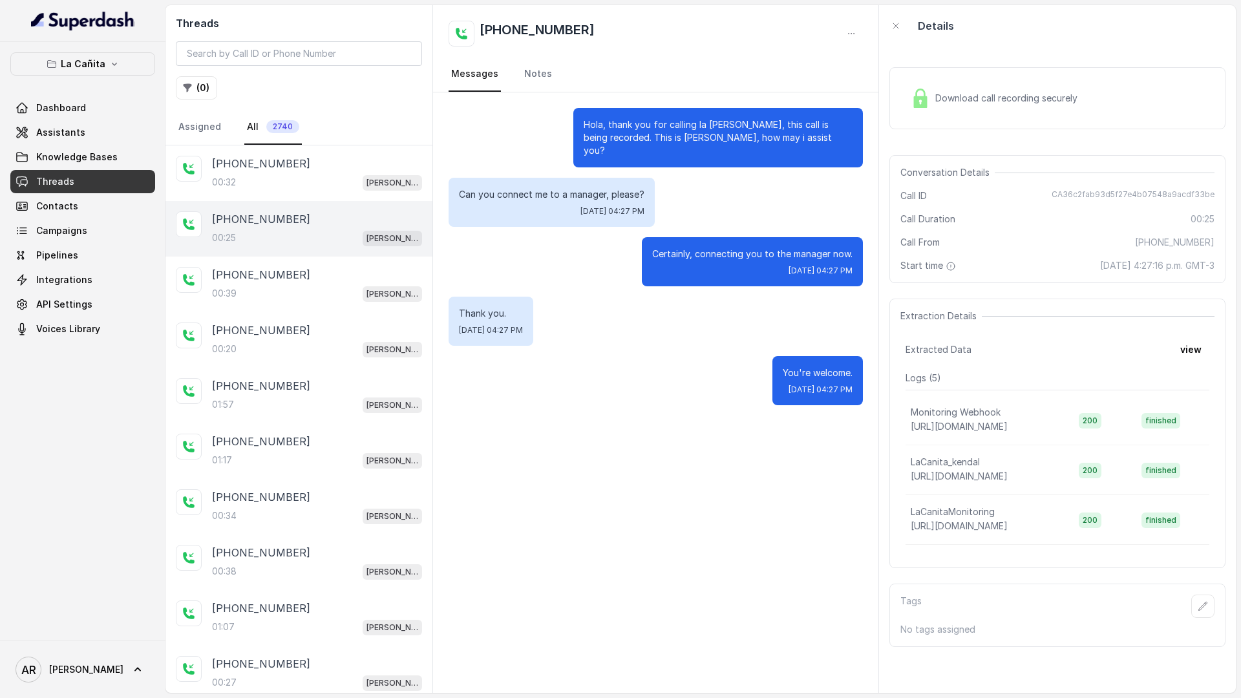
click at [931, 85] on div "Download call recording securely" at bounding box center [993, 98] width 177 height 30
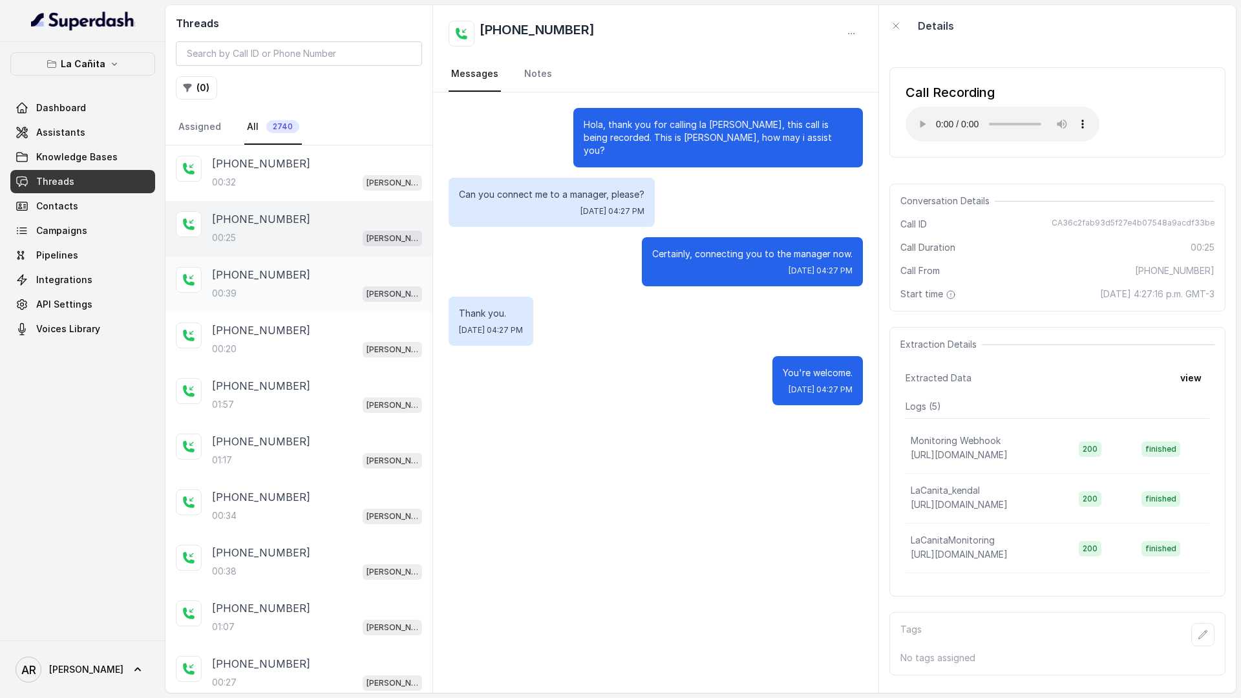
click at [363, 298] on div "00:39 [PERSON_NAME]" at bounding box center [317, 293] width 210 height 17
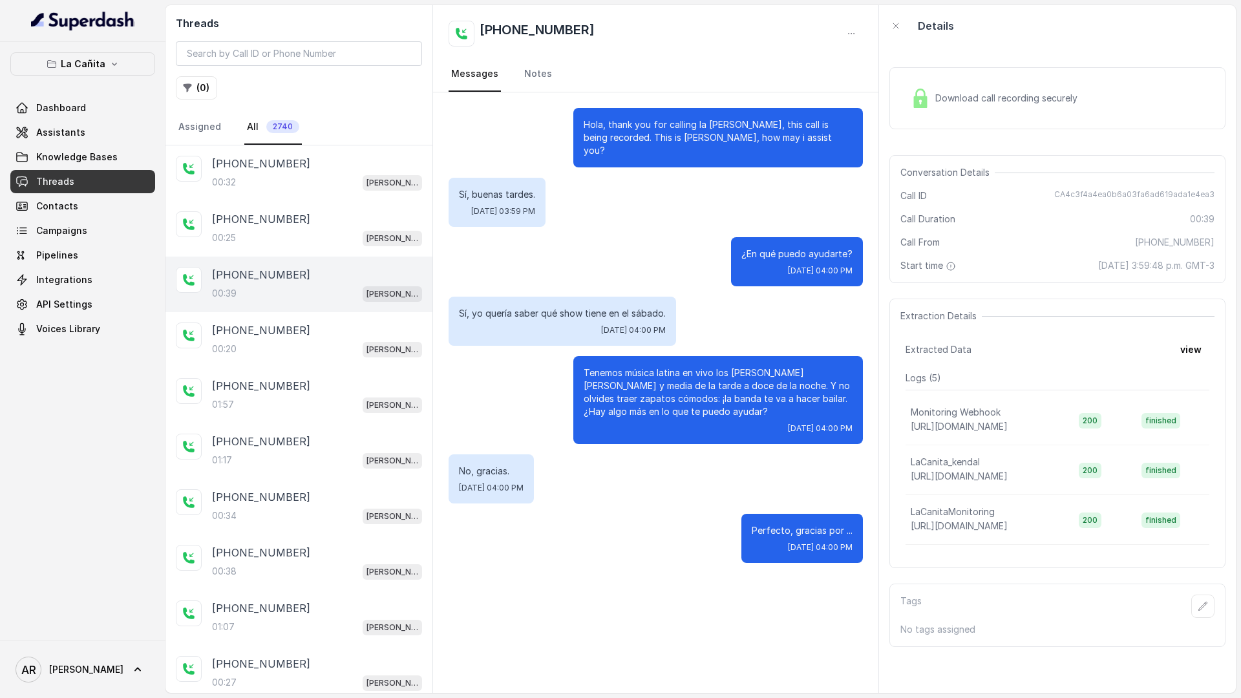
click at [918, 115] on div "Download call recording securely" at bounding box center [1057, 98] width 336 height 62
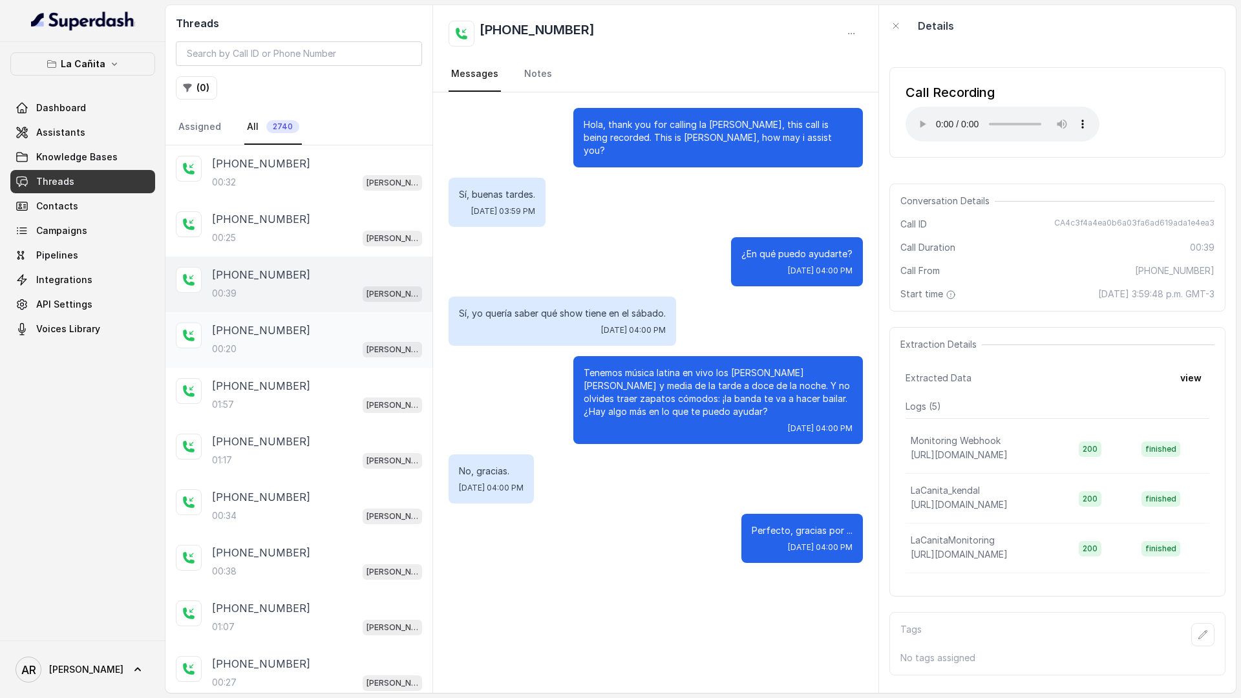
click at [346, 348] on div "00:20 [PERSON_NAME]" at bounding box center [317, 349] width 210 height 17
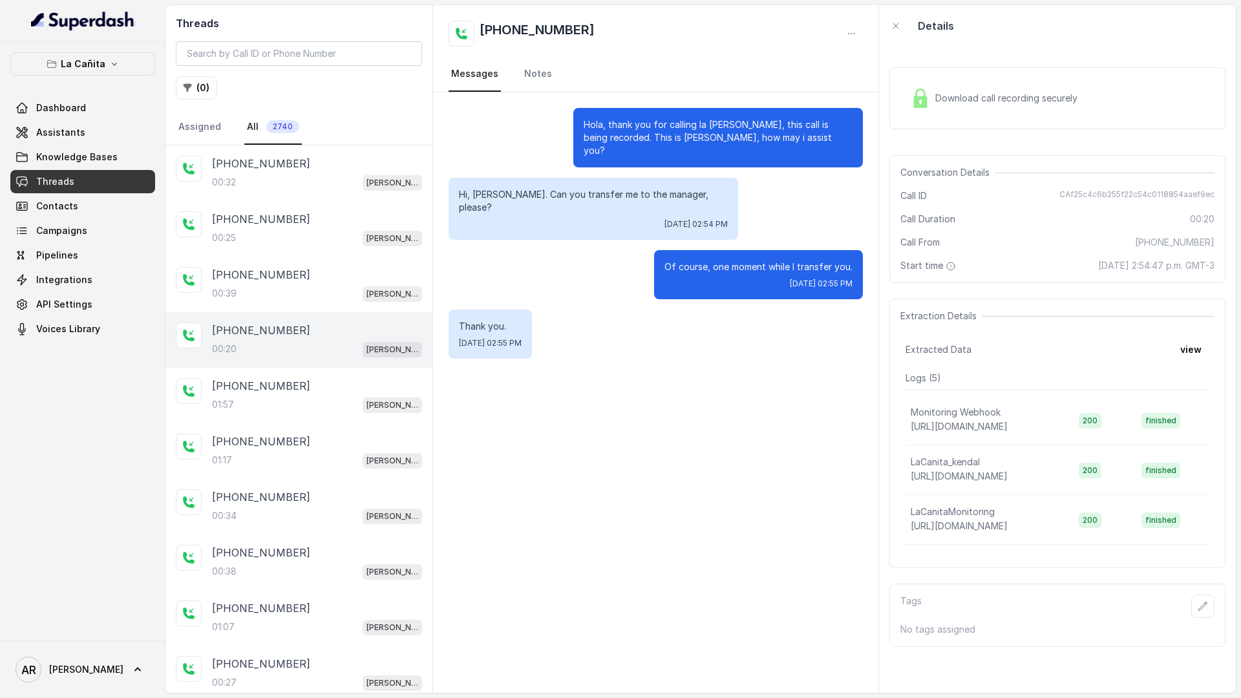
click at [943, 88] on div "Download call recording securely" at bounding box center [993, 98] width 177 height 30
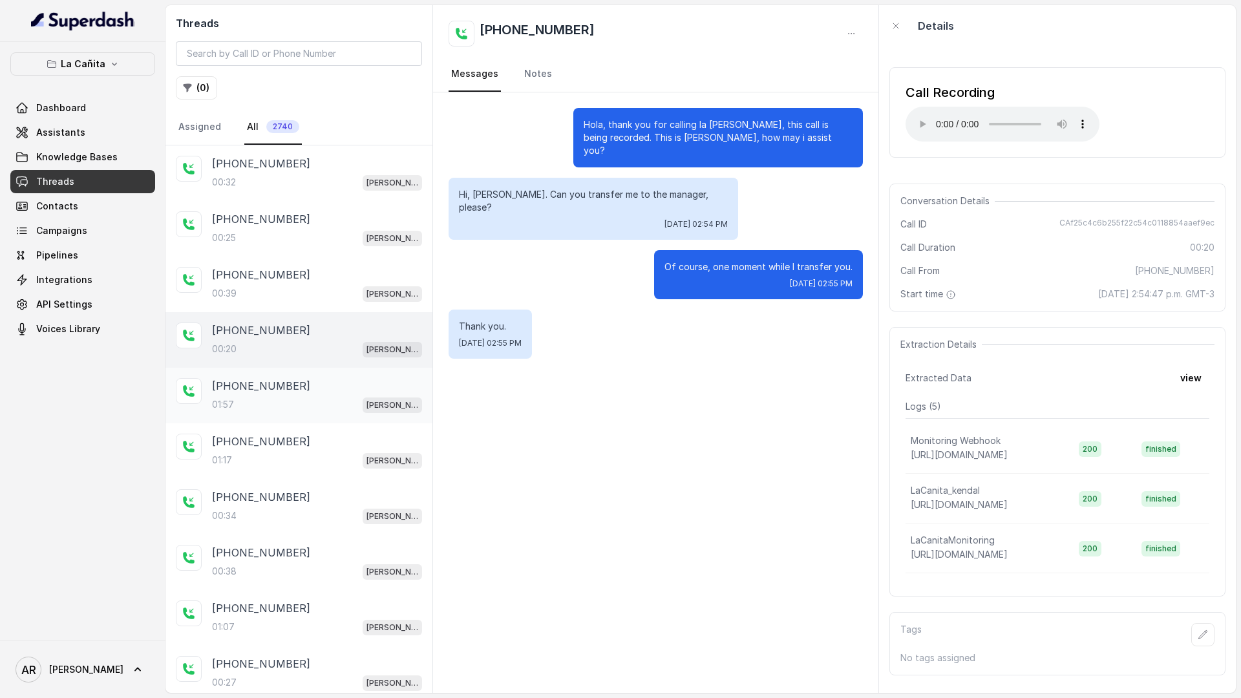
click at [355, 400] on div "01:57 [PERSON_NAME]" at bounding box center [317, 404] width 210 height 17
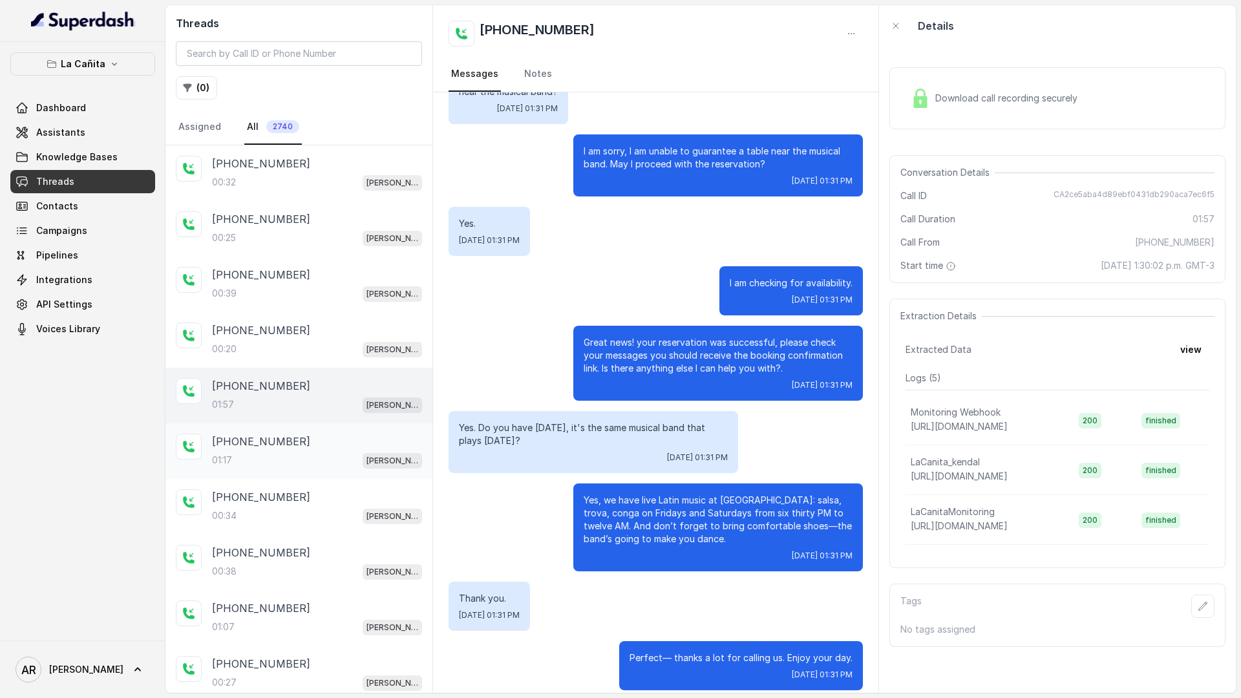
scroll to position [60, 0]
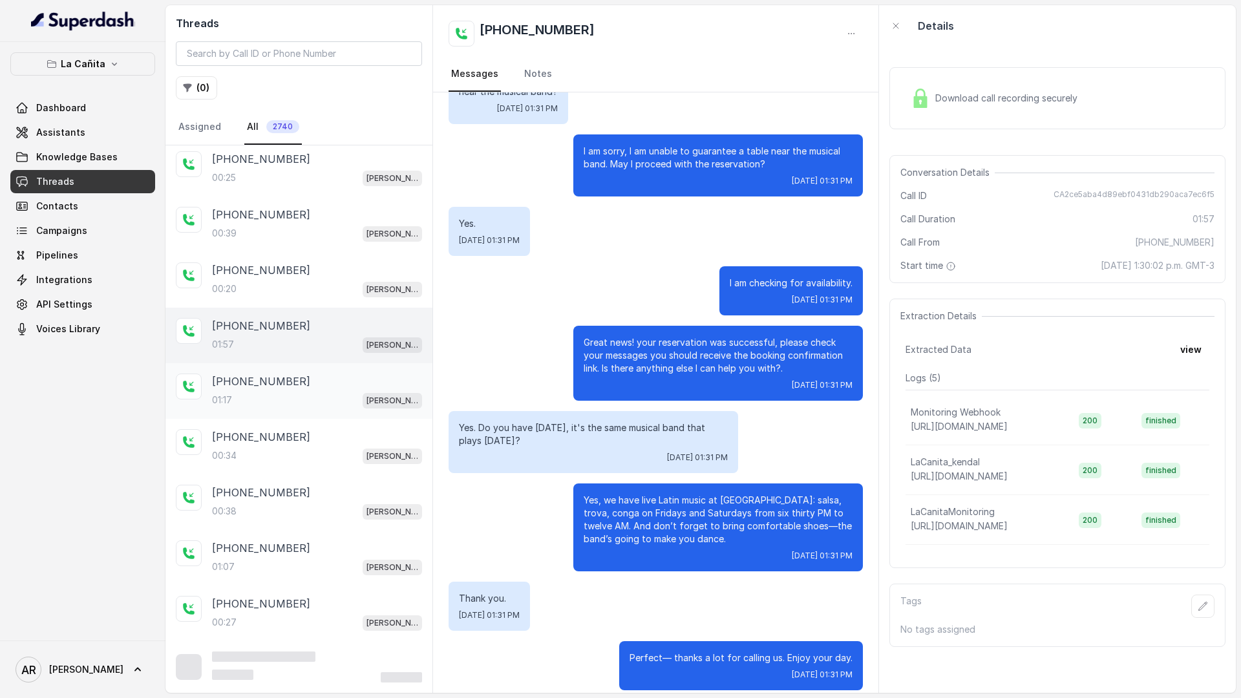
click at [346, 386] on div "[PHONE_NUMBER]" at bounding box center [317, 382] width 210 height 16
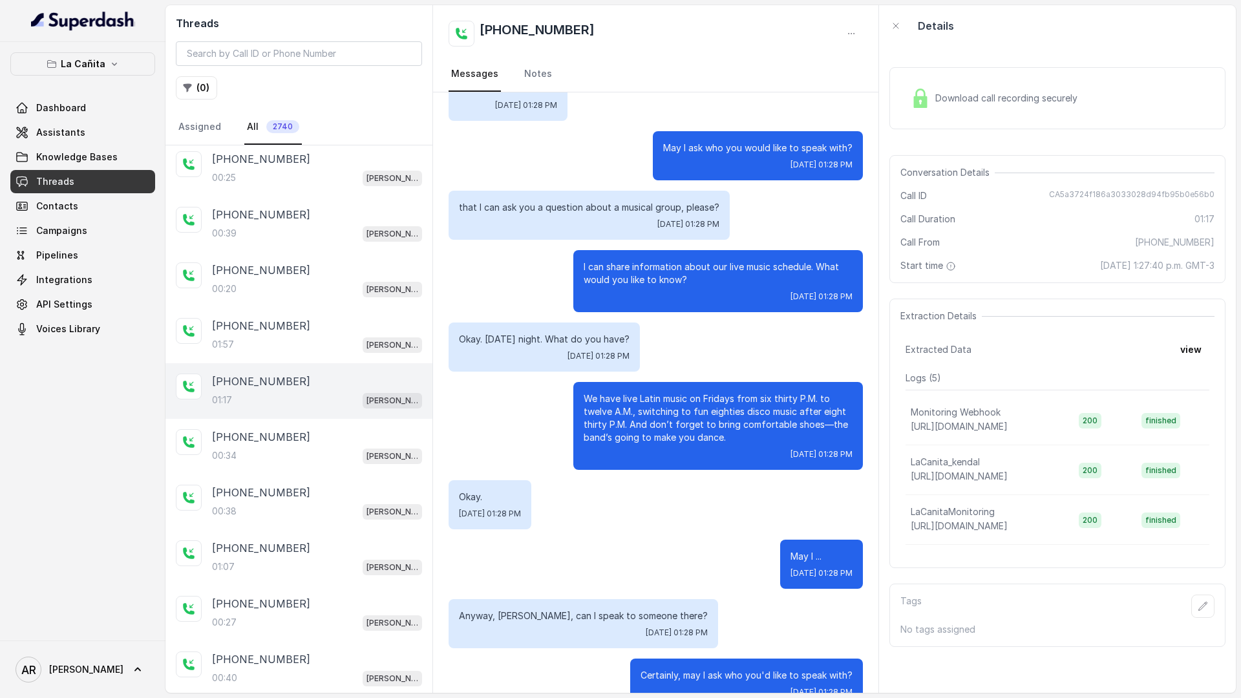
scroll to position [347, 0]
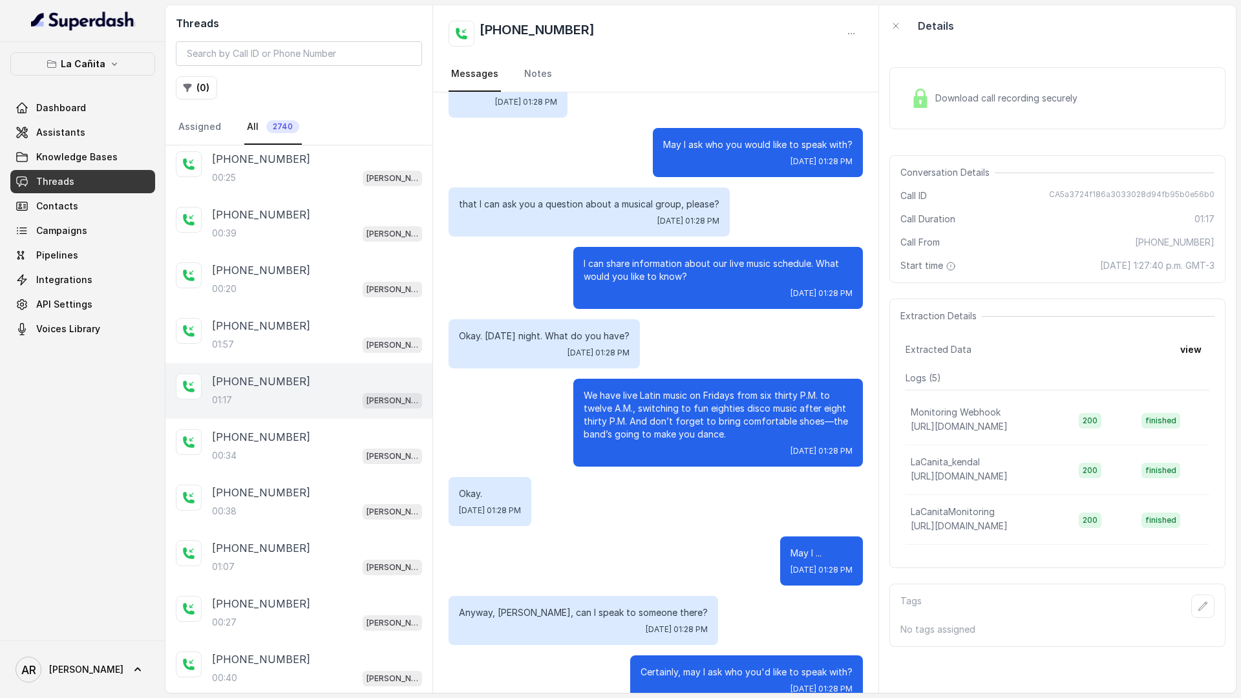
click at [927, 112] on div "Download call recording securely" at bounding box center [993, 98] width 177 height 30
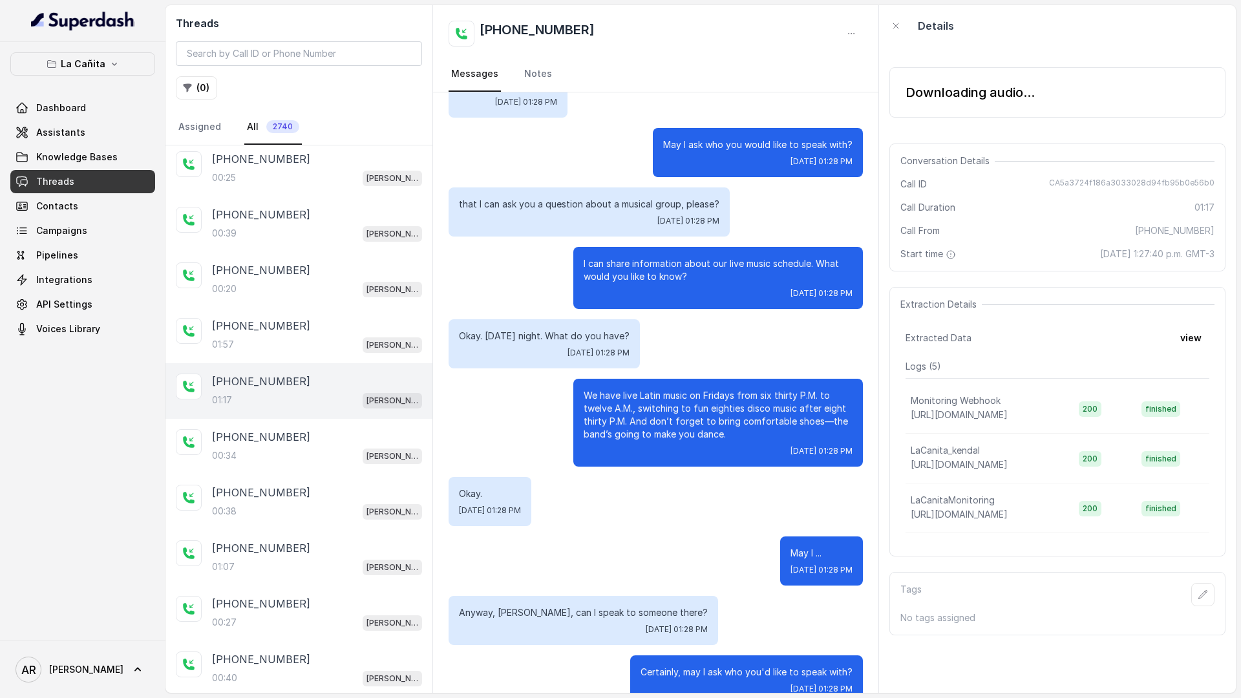
scroll to position [361, 0]
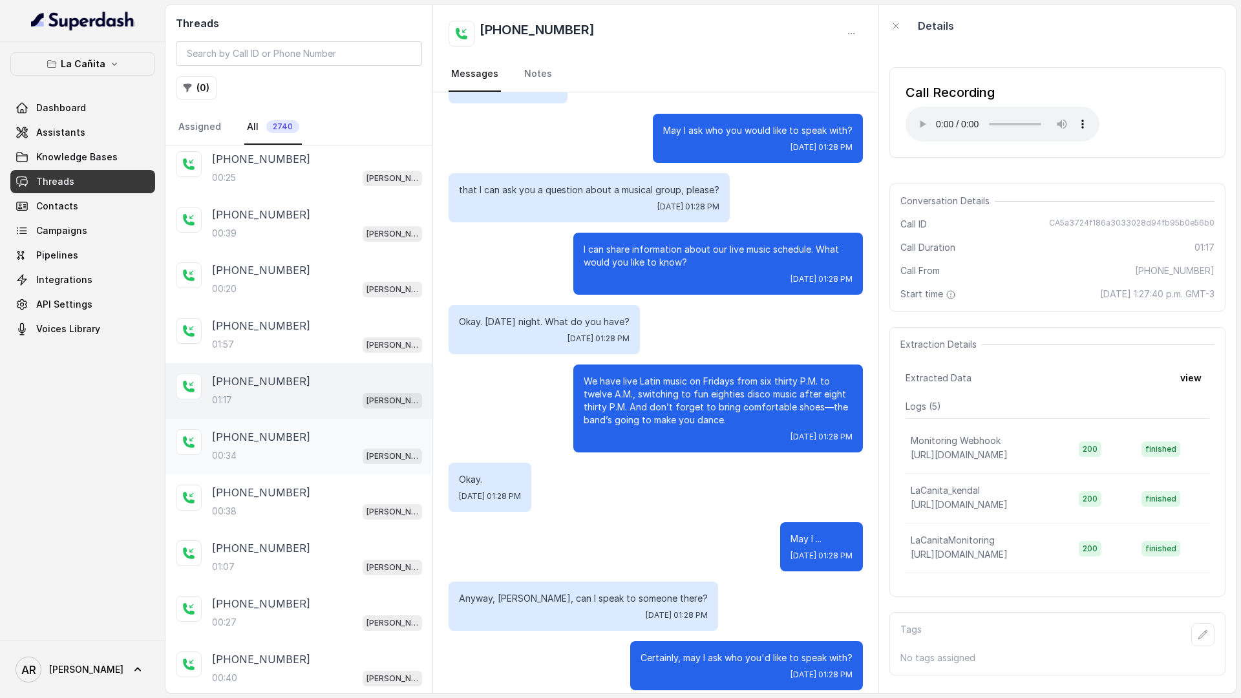
click at [262, 467] on div "[PHONE_NUMBER]:34 [PERSON_NAME]" at bounding box center [298, 447] width 267 height 56
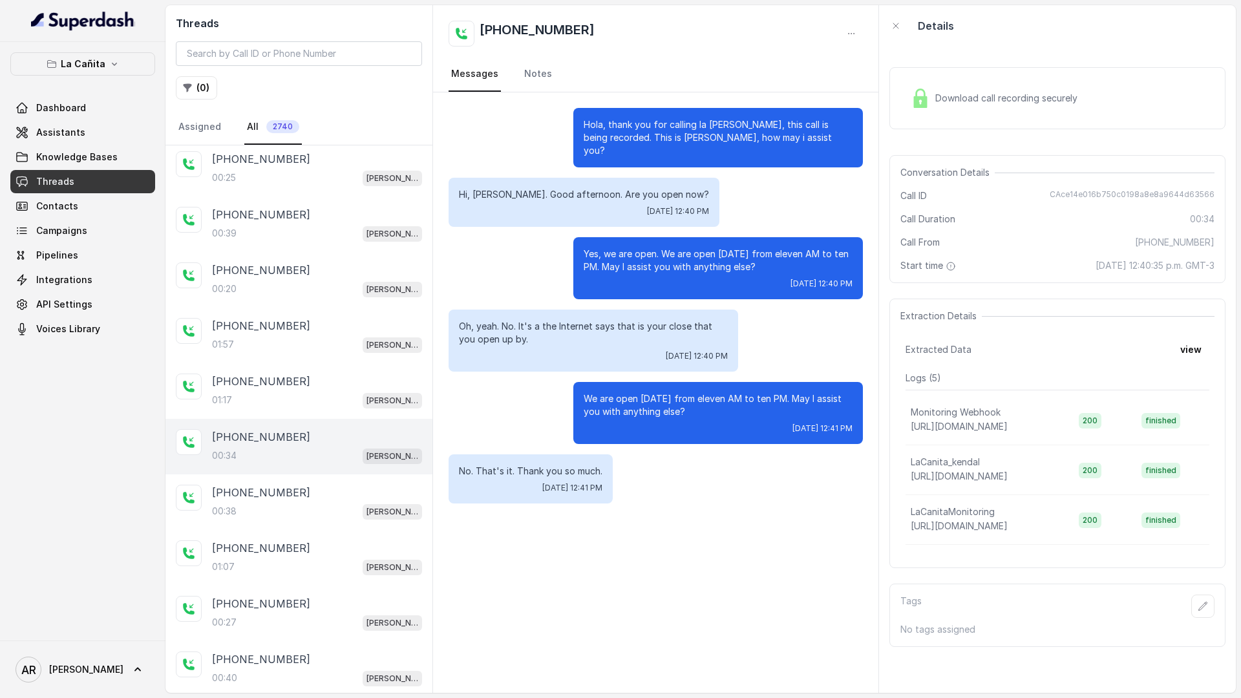
click at [935, 112] on div "Download call recording securely" at bounding box center [993, 98] width 177 height 30
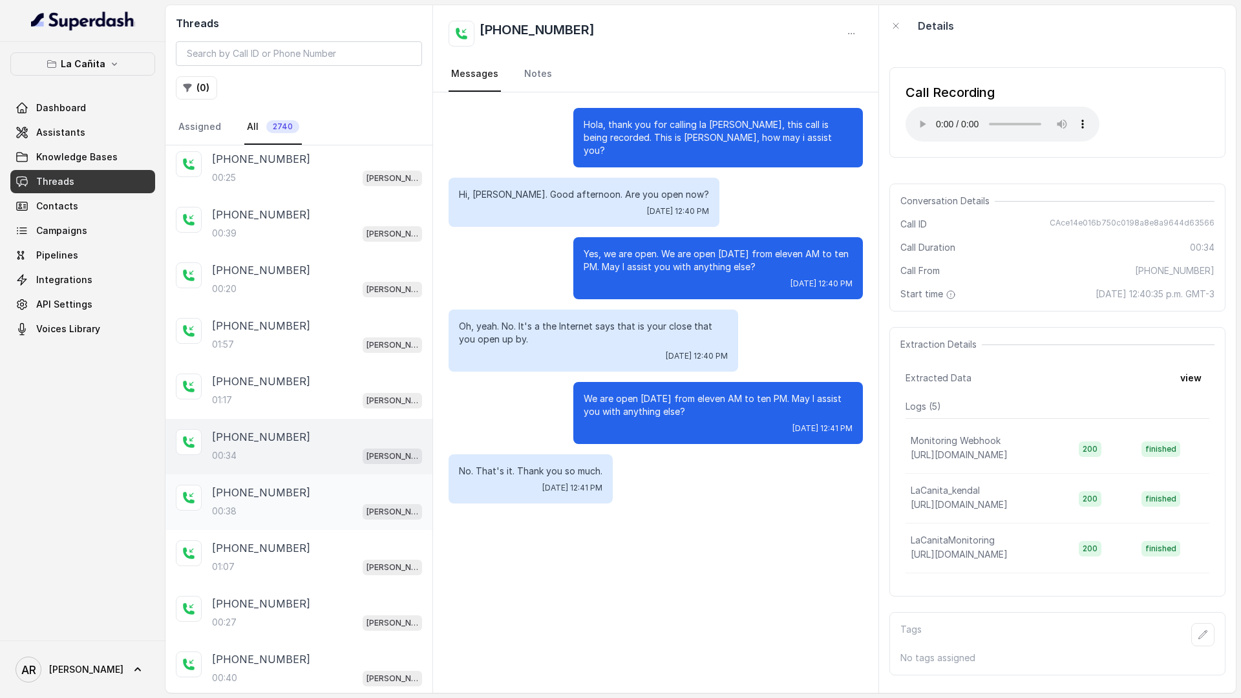
click at [278, 500] on p "[PHONE_NUMBER]" at bounding box center [261, 493] width 98 height 16
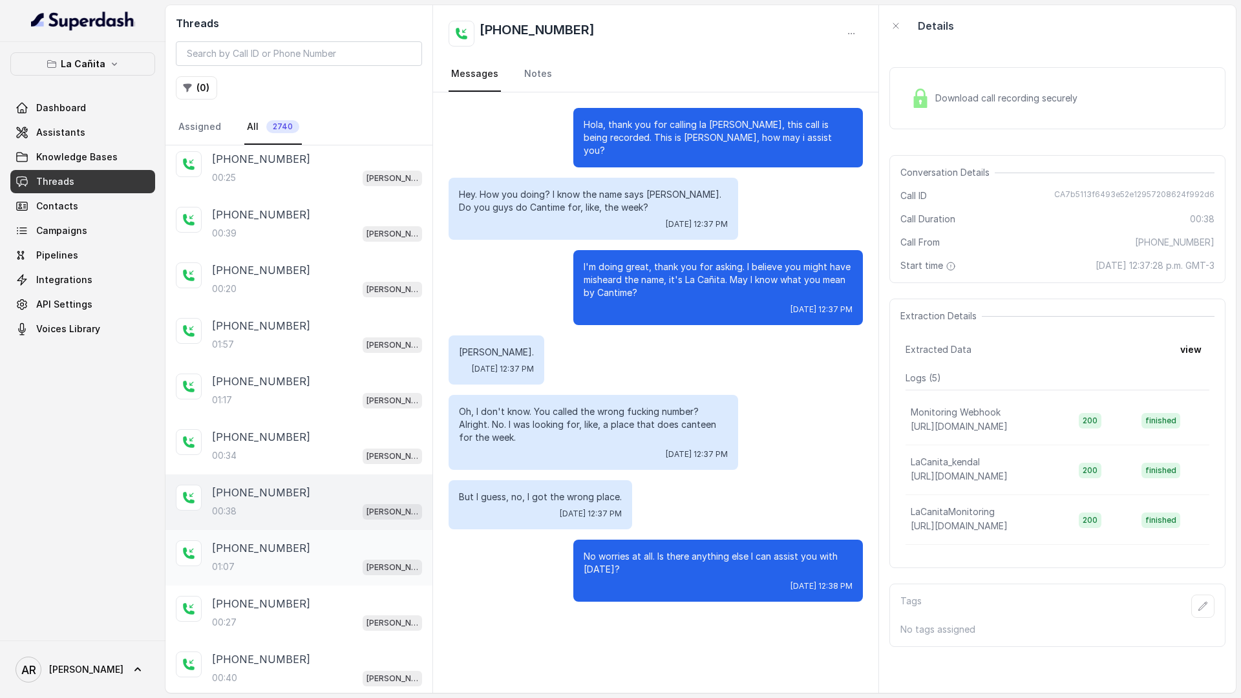
click at [302, 529] on div "01:07 [PERSON_NAME]" at bounding box center [317, 566] width 210 height 17
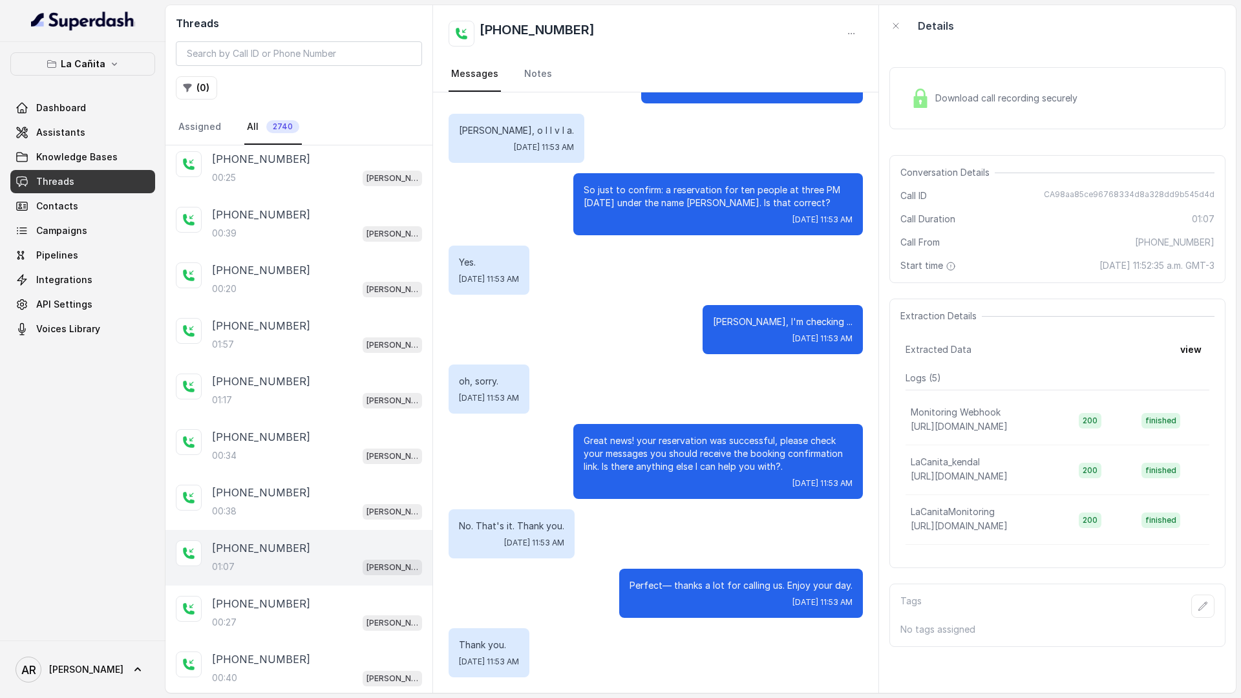
scroll to position [91, 0]
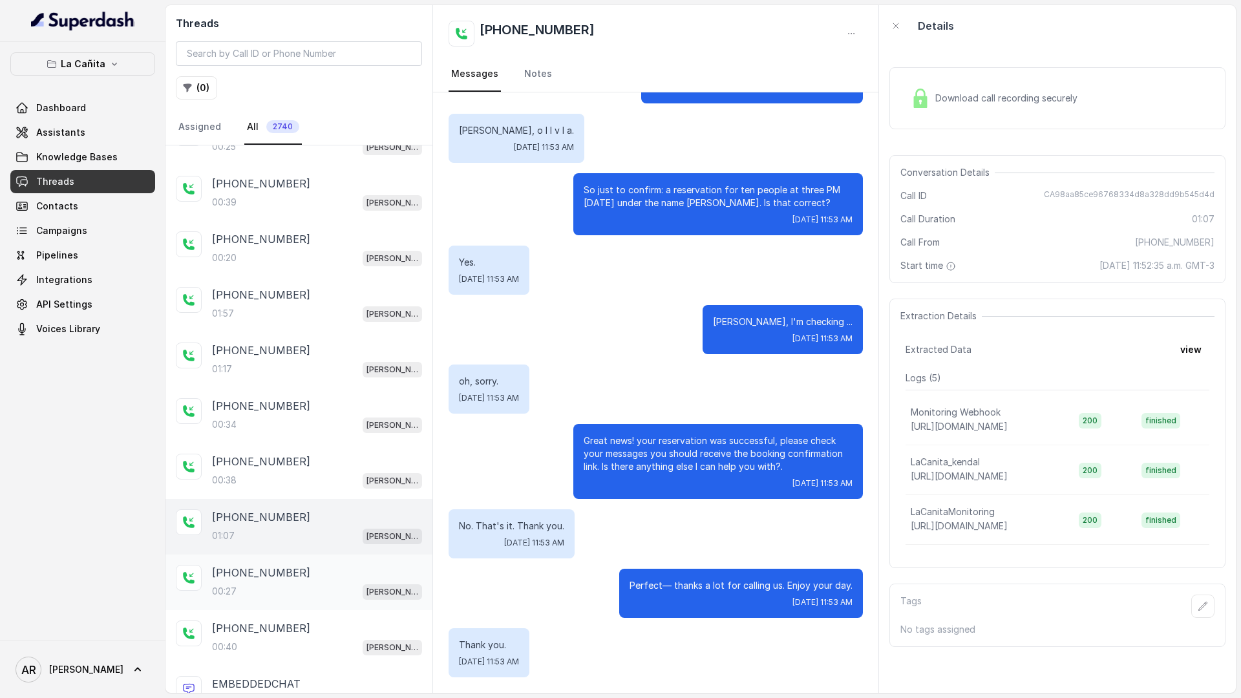
click at [357, 529] on div "00:27 [PERSON_NAME]" at bounding box center [317, 591] width 210 height 17
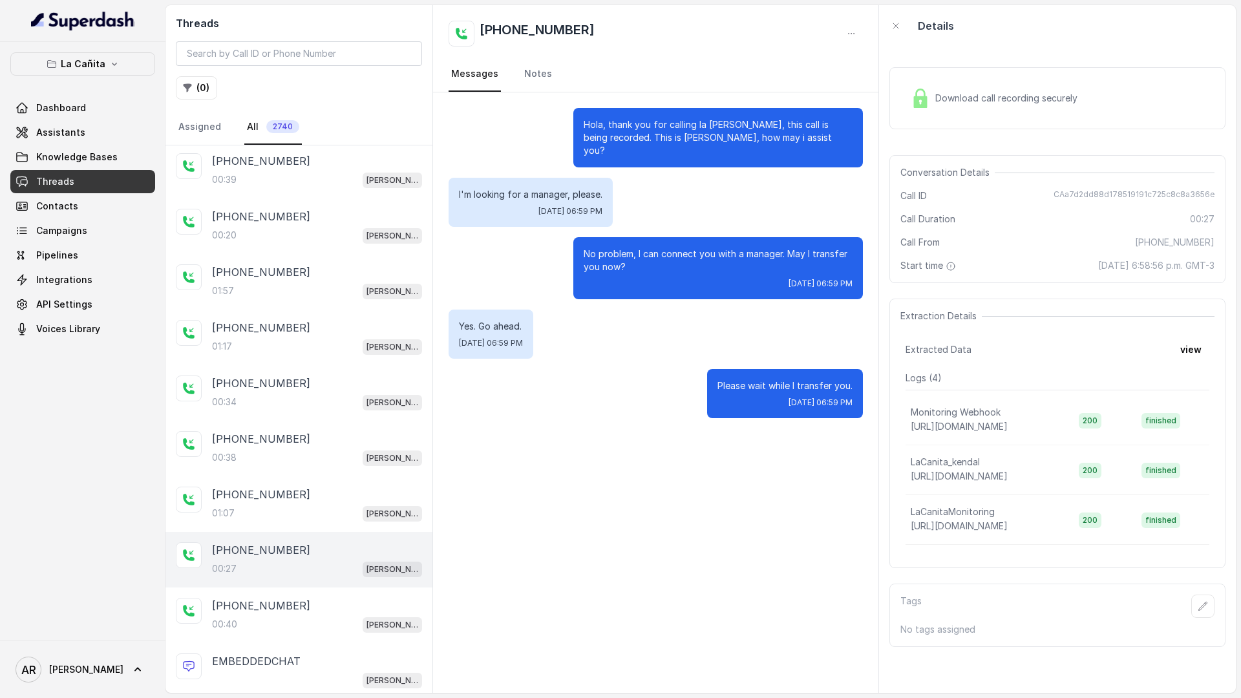
scroll to position [122, 0]
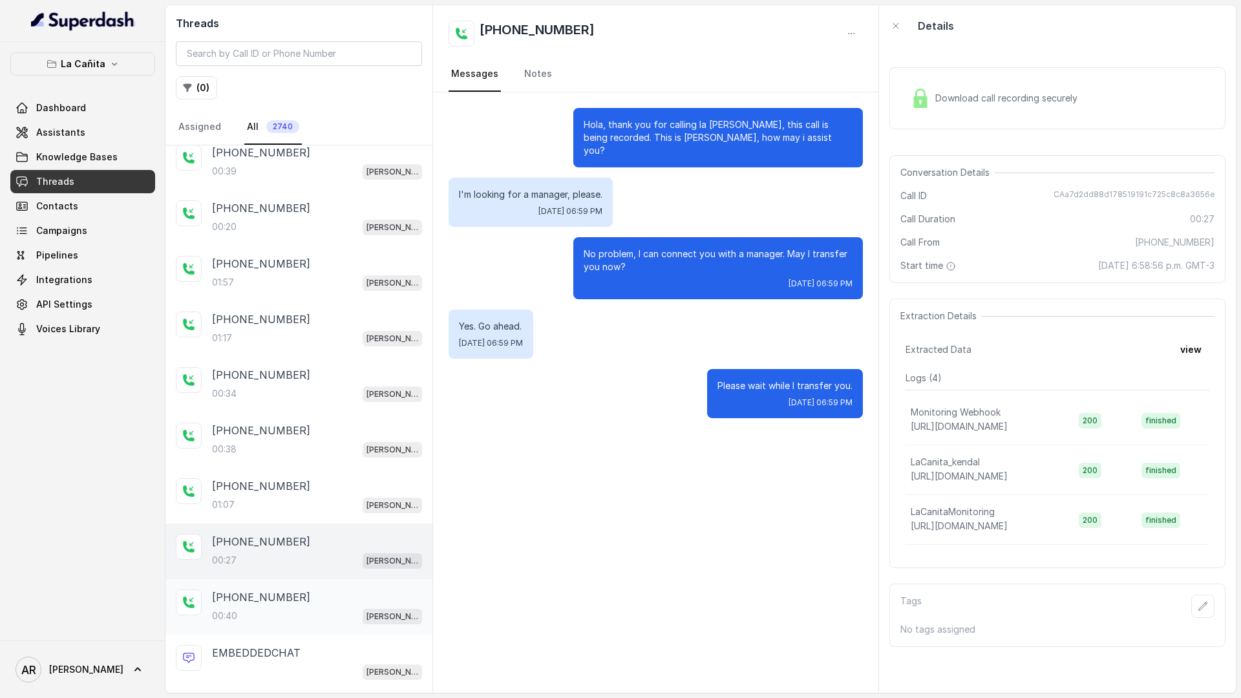
click at [339, 529] on div "[PHONE_NUMBER]:40 [PERSON_NAME]" at bounding box center [317, 606] width 210 height 35
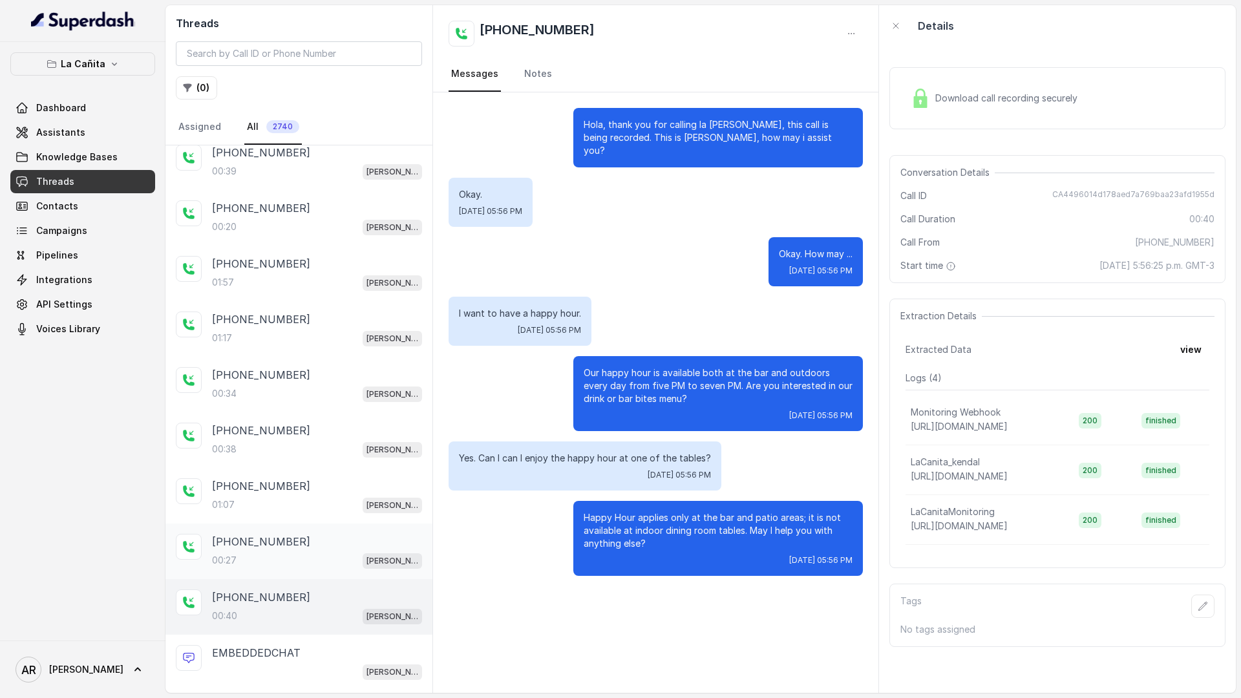
click at [341, 529] on div "00:27 [PERSON_NAME]" at bounding box center [317, 560] width 210 height 17
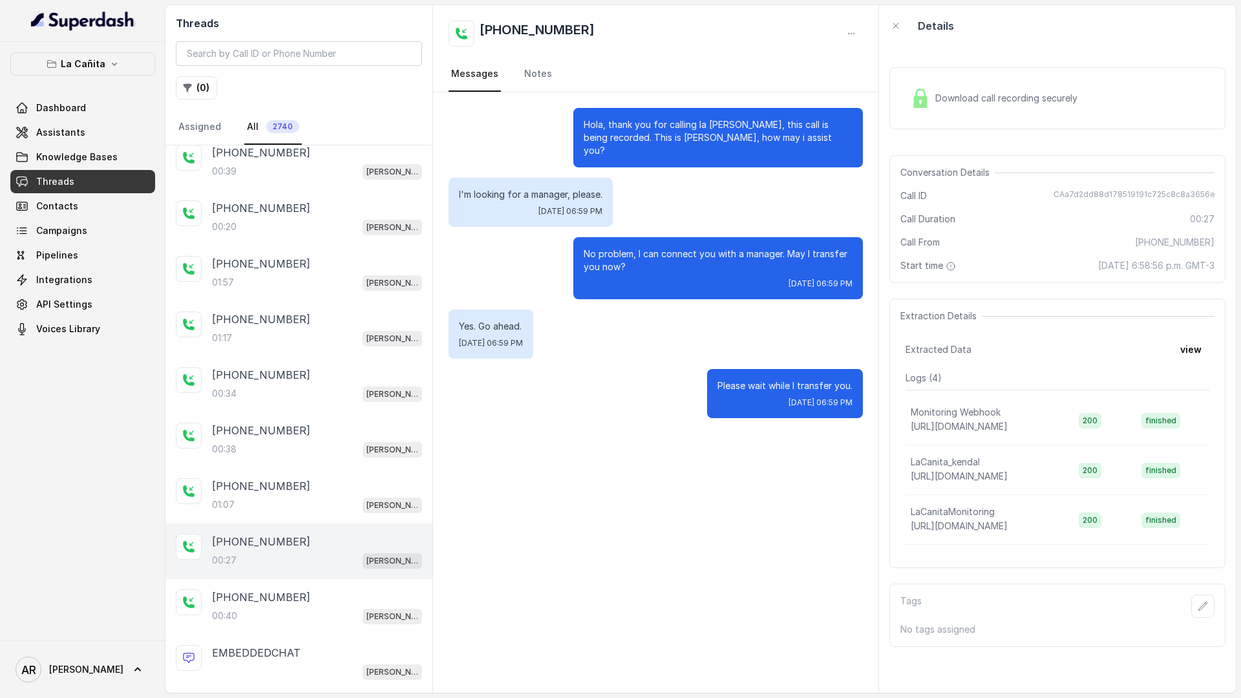
click at [907, 87] on div "Download call recording securely" at bounding box center [993, 98] width 177 height 30
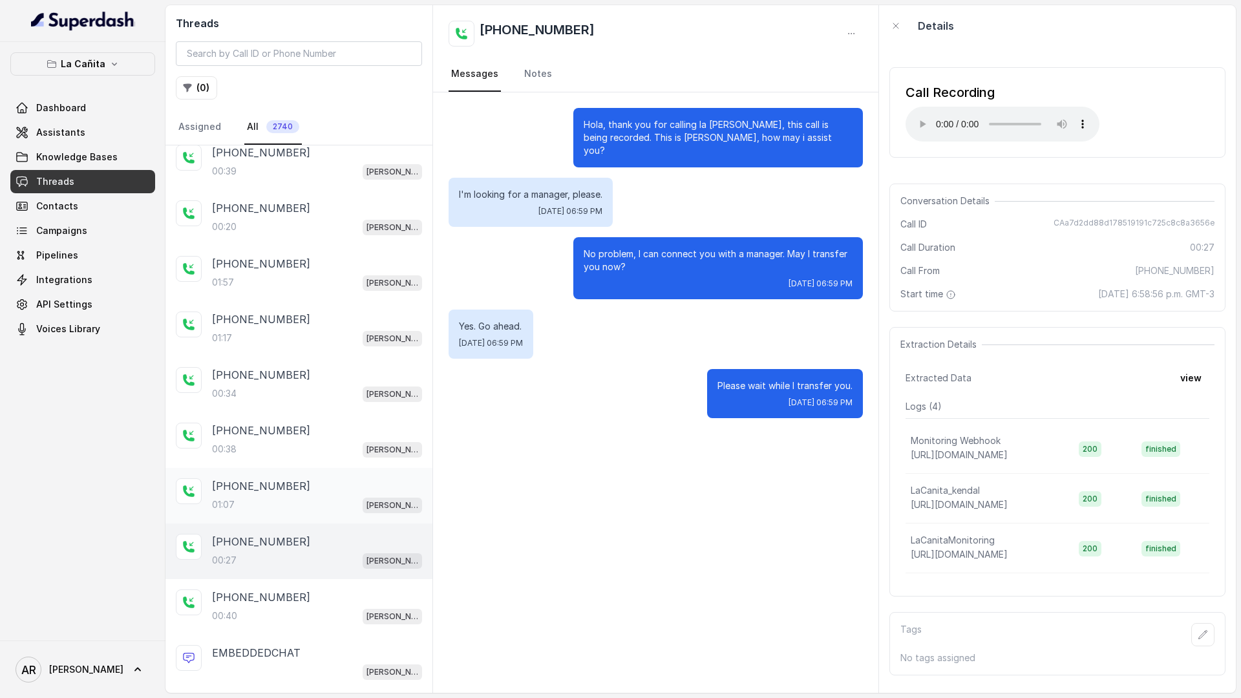
click at [289, 512] on div "01:07 [PERSON_NAME]" at bounding box center [317, 504] width 210 height 17
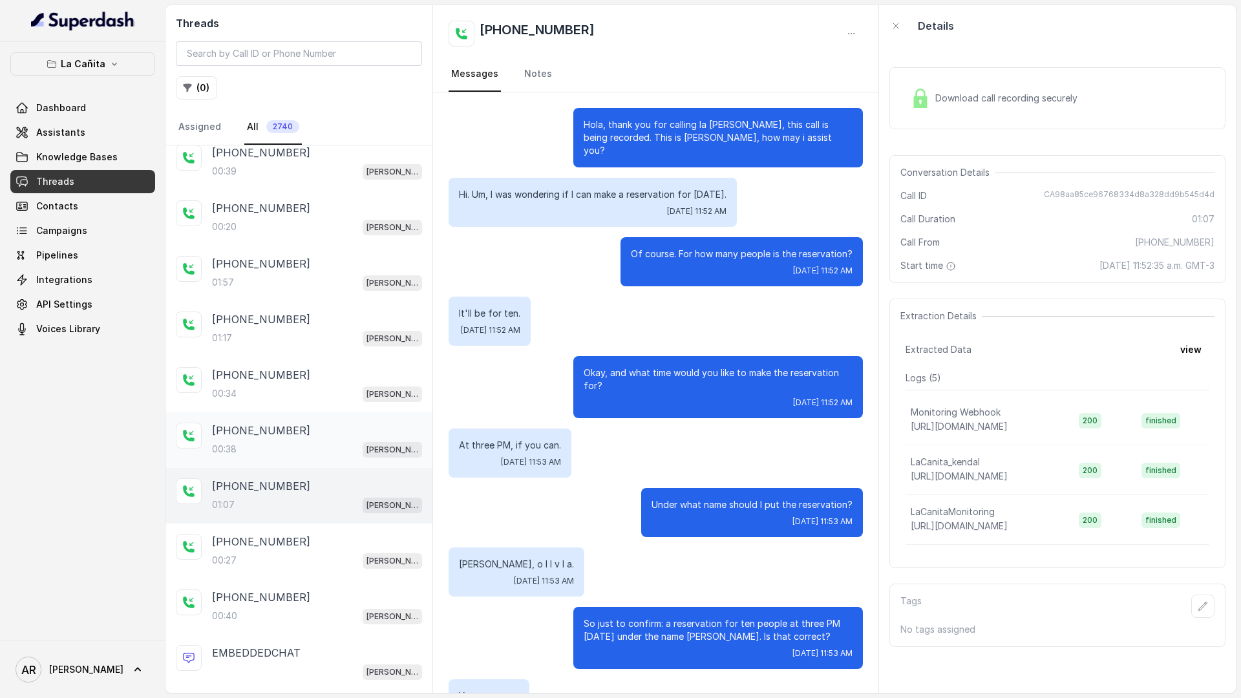
scroll to position [434, 0]
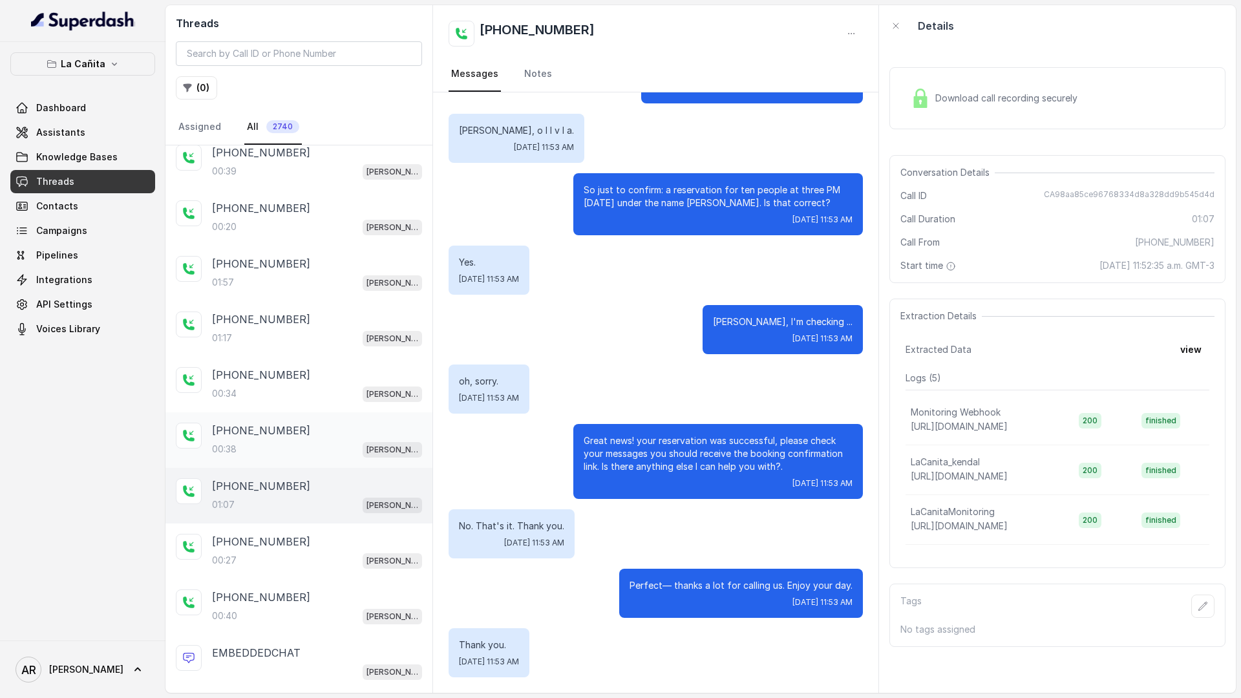
click at [291, 463] on div "[PHONE_NUMBER]:38 [PERSON_NAME]" at bounding box center [298, 440] width 267 height 56
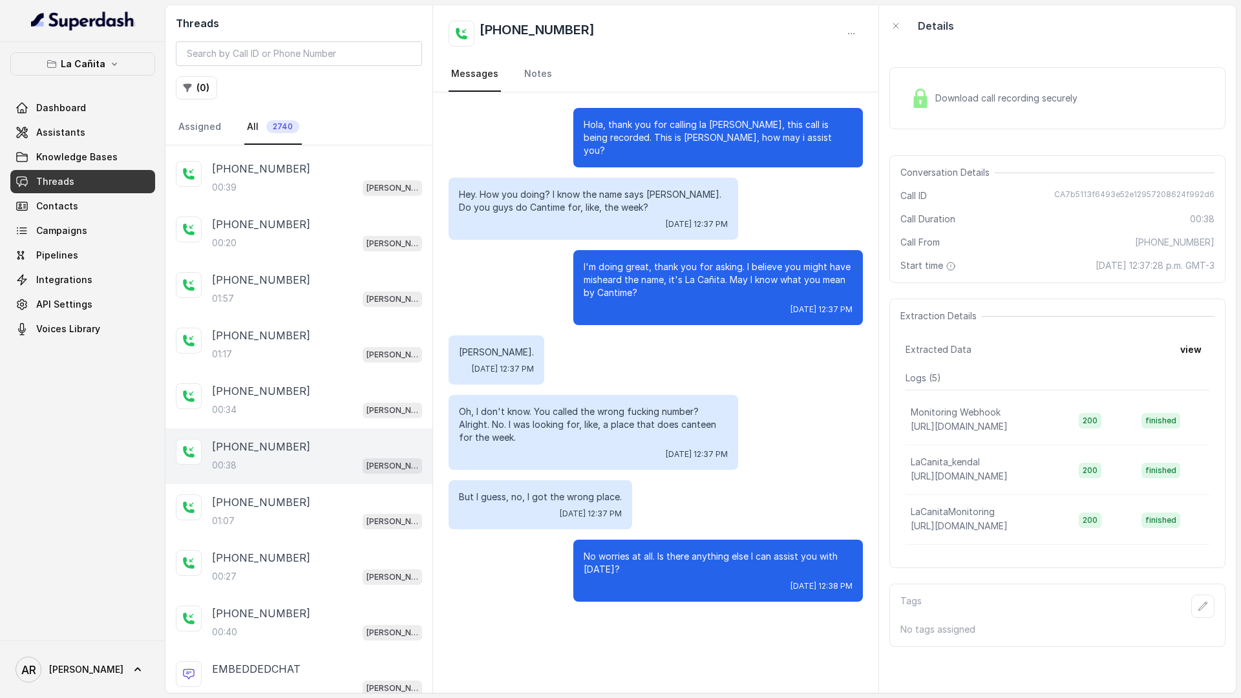
scroll to position [101, 0]
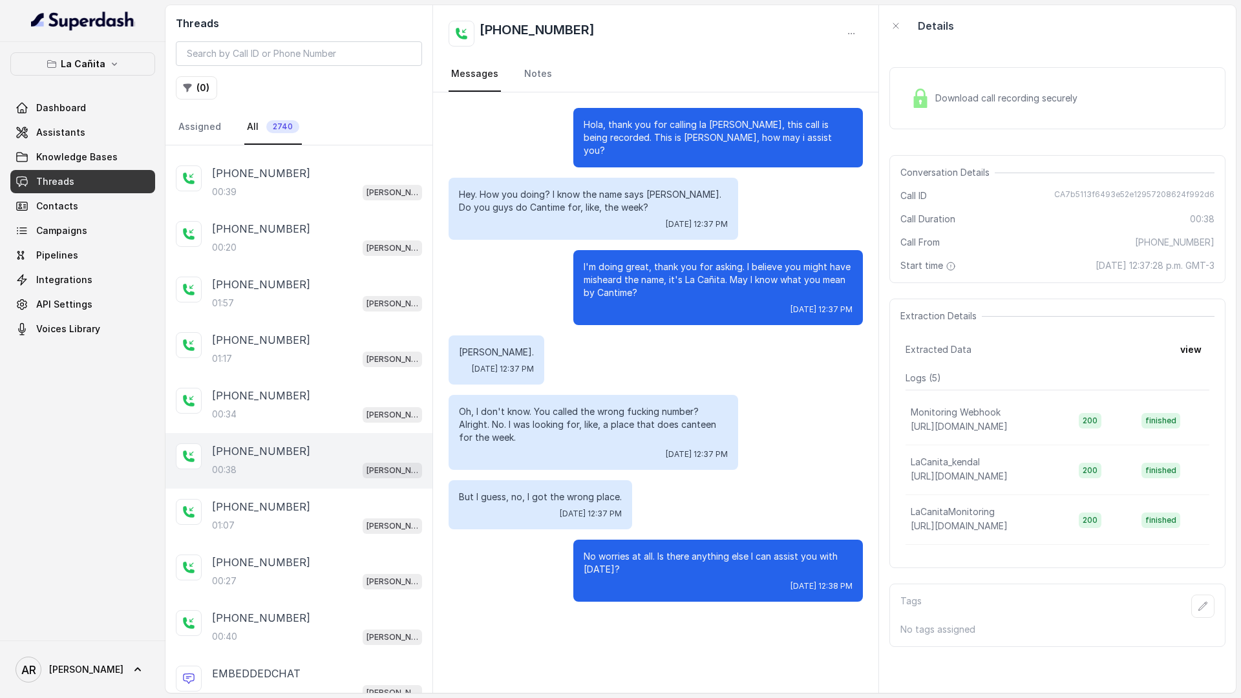
click at [299, 443] on div "[PHONE_NUMBER]" at bounding box center [317, 451] width 210 height 16
click at [300, 418] on div "00:34 [PERSON_NAME]" at bounding box center [317, 414] width 210 height 17
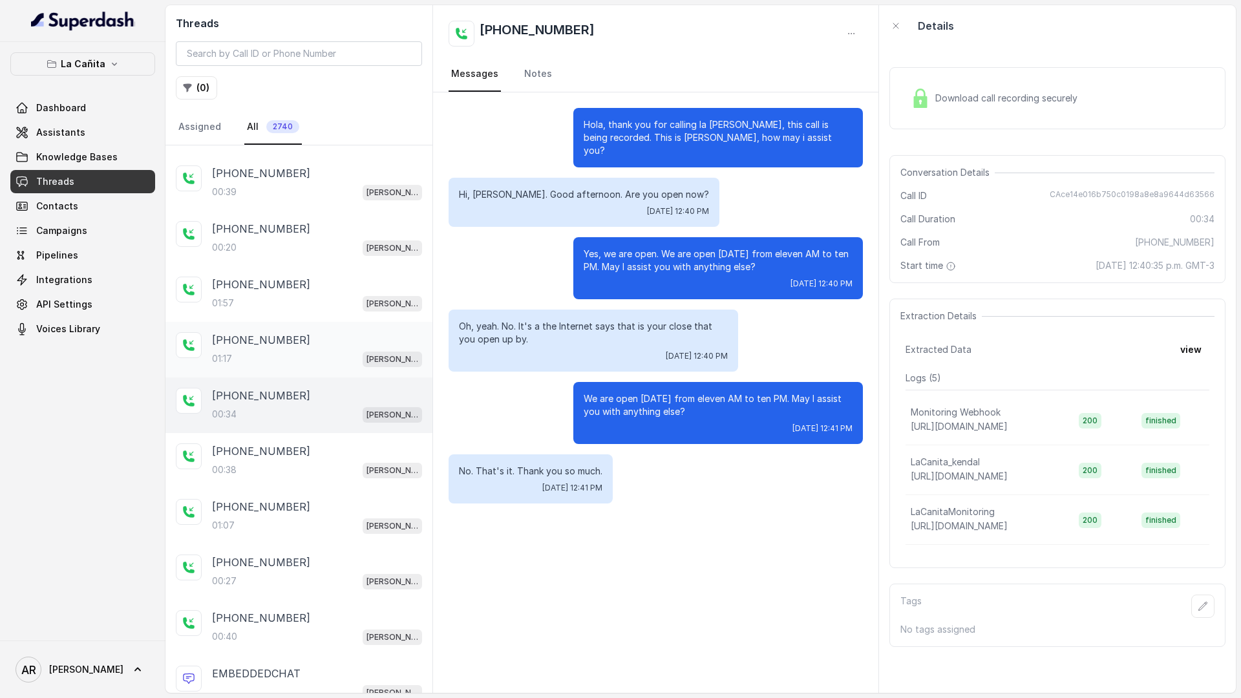
click at [310, 359] on div "01:17 [PERSON_NAME]" at bounding box center [317, 358] width 210 height 17
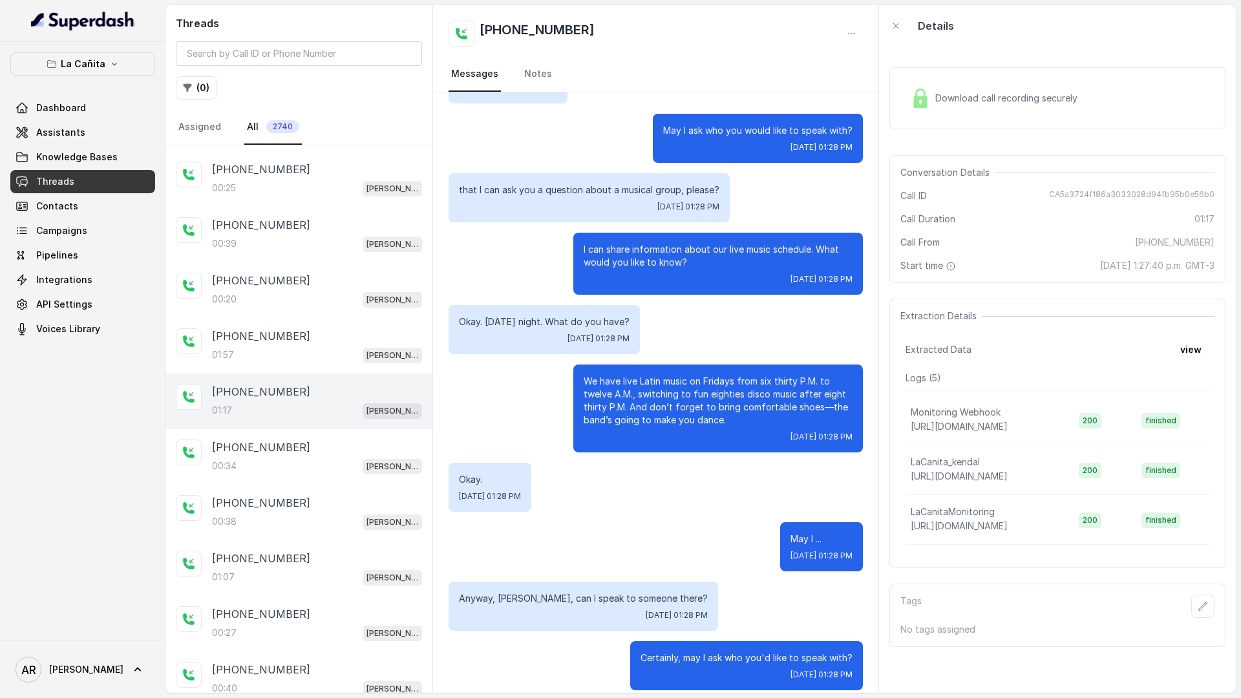
scroll to position [40, 0]
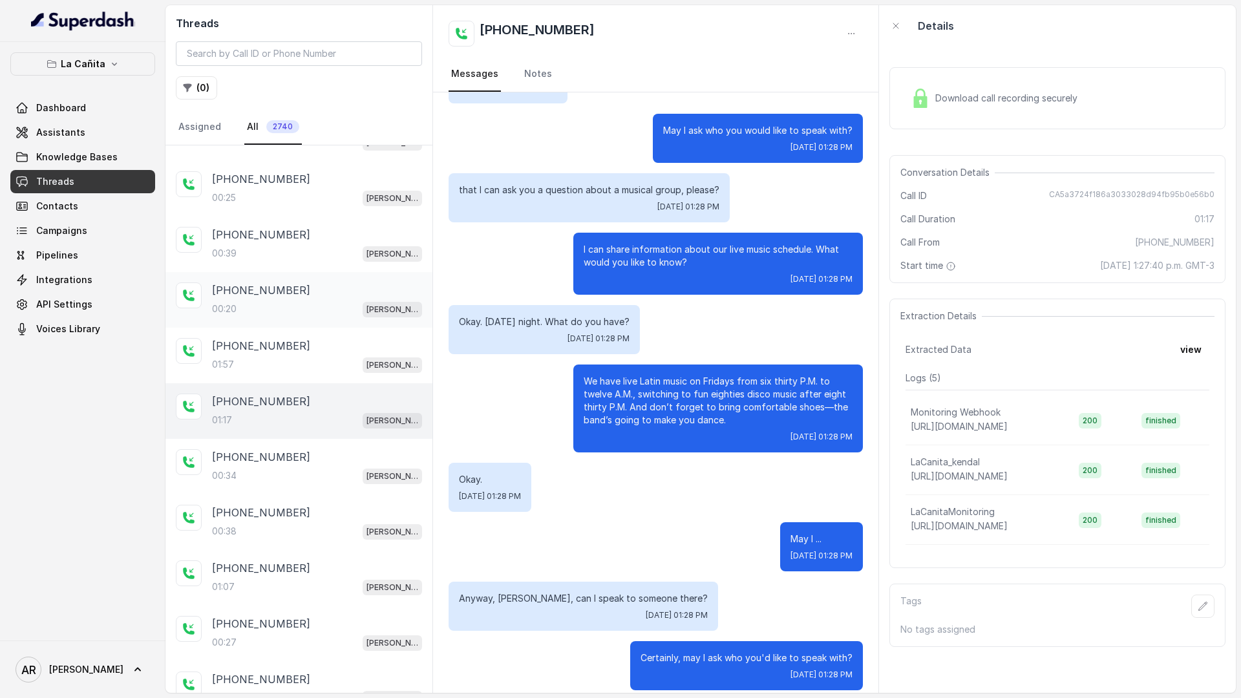
click at [322, 322] on div "[PHONE_NUMBER]:20 [PERSON_NAME]" at bounding box center [298, 300] width 267 height 56
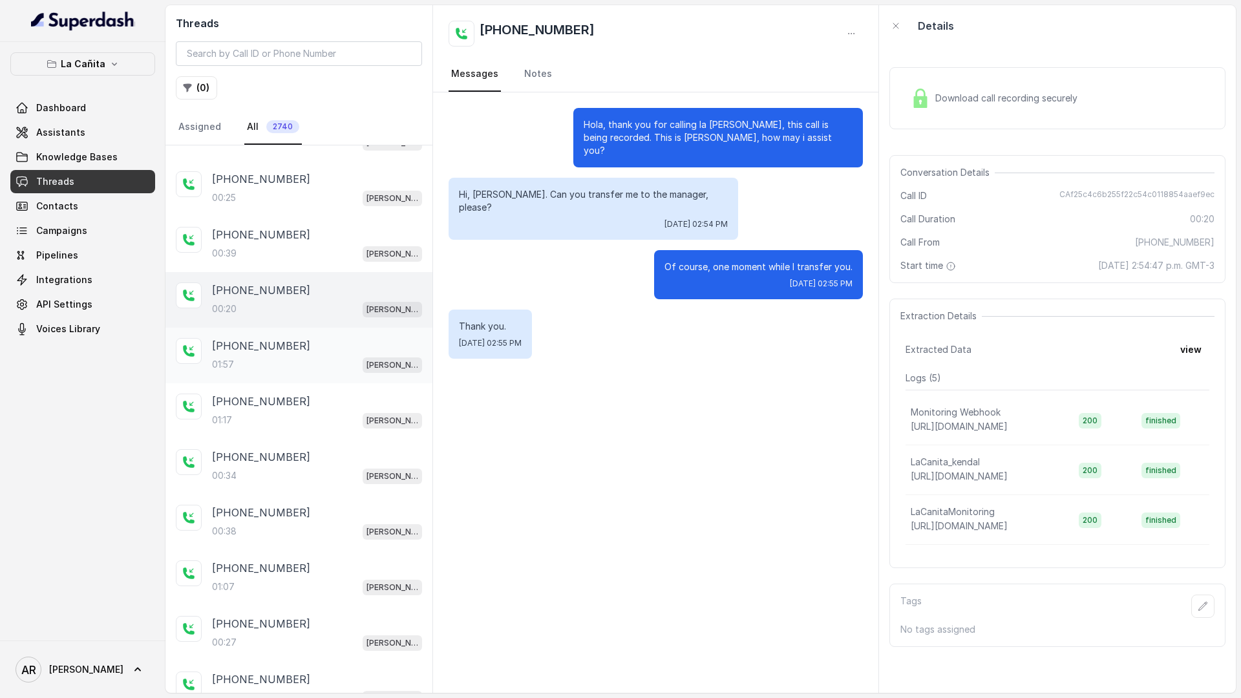
click at [319, 351] on div "[PHONE_NUMBER]" at bounding box center [317, 346] width 210 height 16
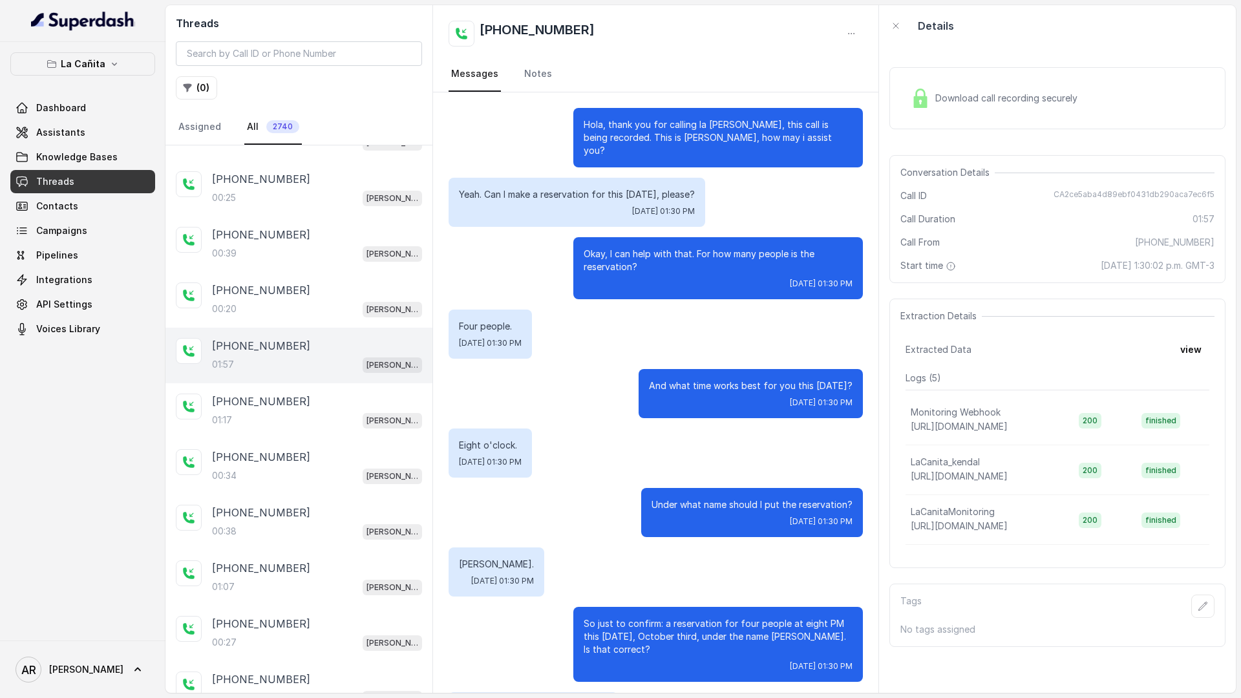
scroll to position [795, 0]
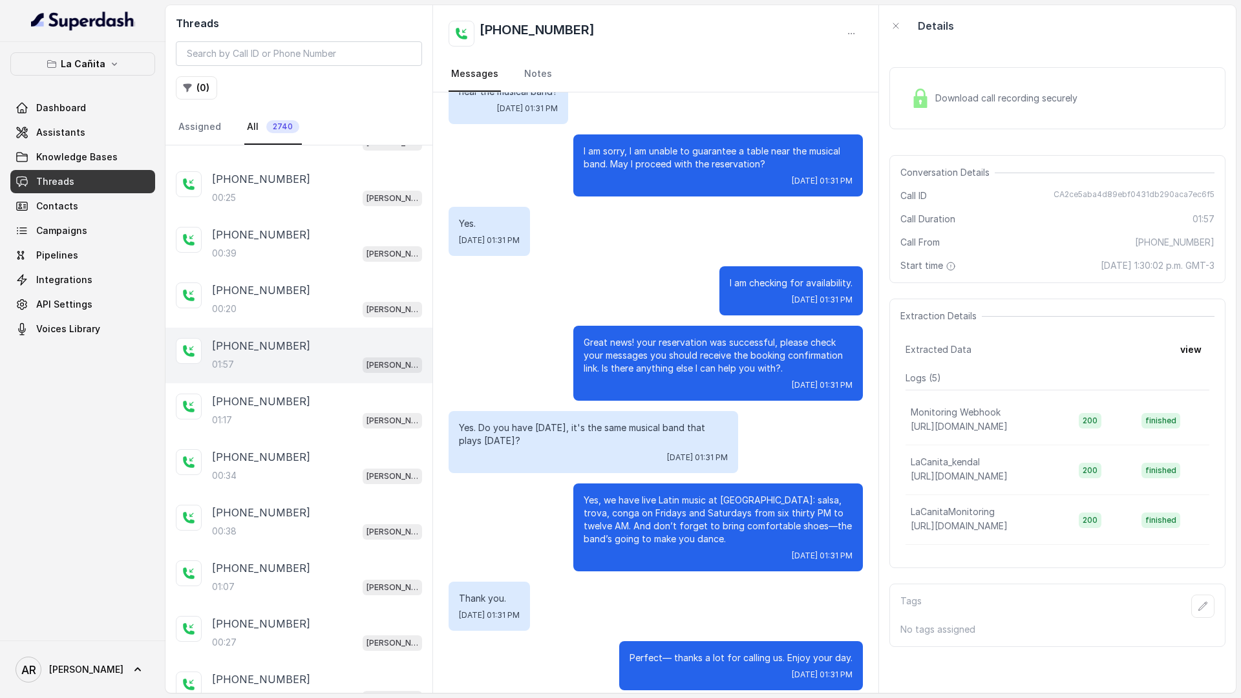
click at [893, 125] on div "Download call recording securely" at bounding box center [1057, 98] width 336 height 62
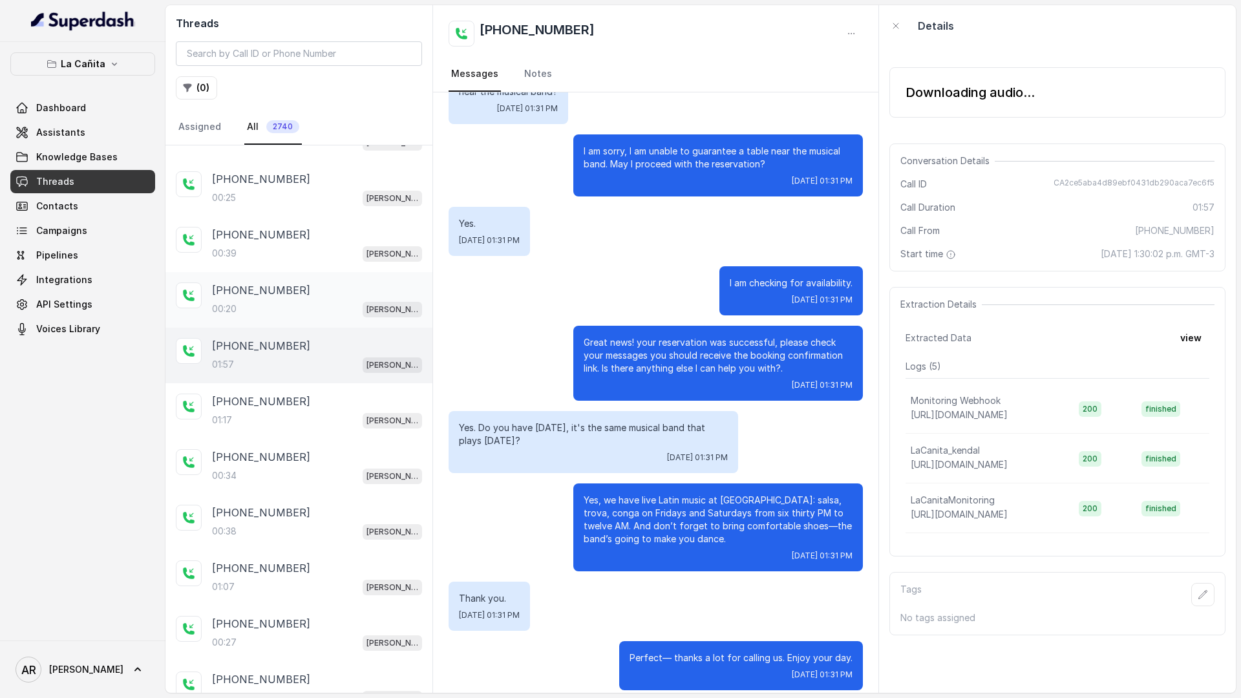
click at [321, 293] on div "[PHONE_NUMBER]" at bounding box center [317, 290] width 210 height 16
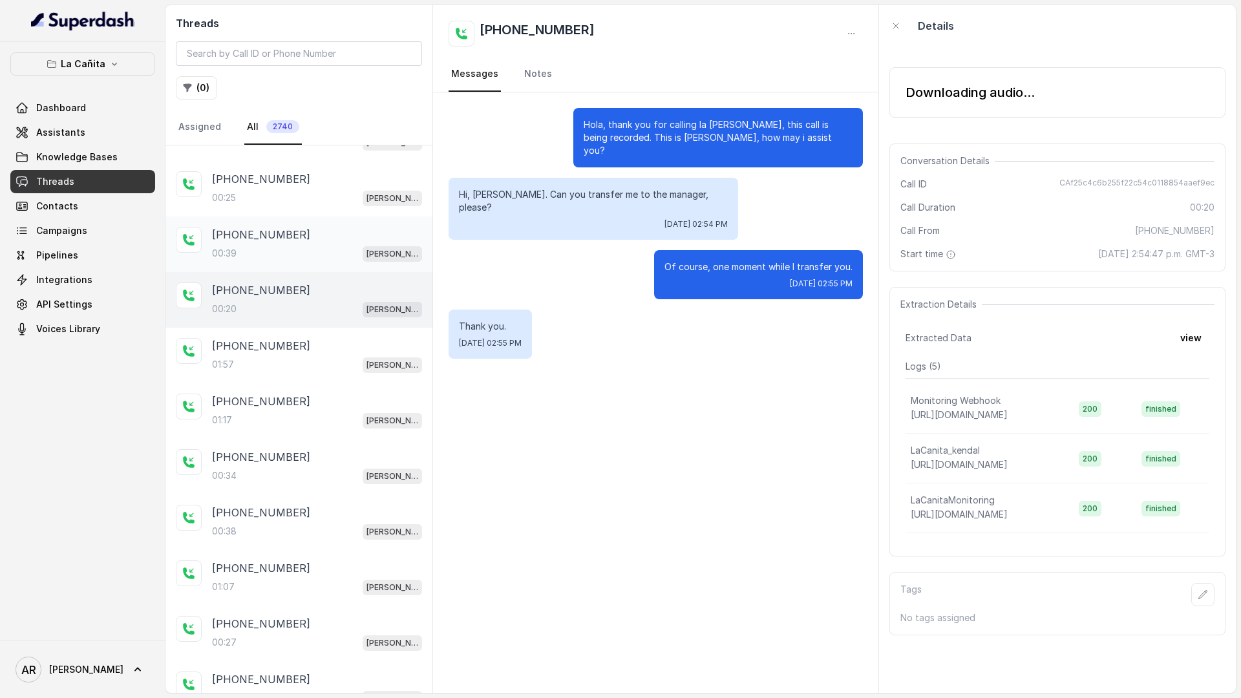
click at [322, 252] on div "00:39 [PERSON_NAME]" at bounding box center [317, 253] width 210 height 17
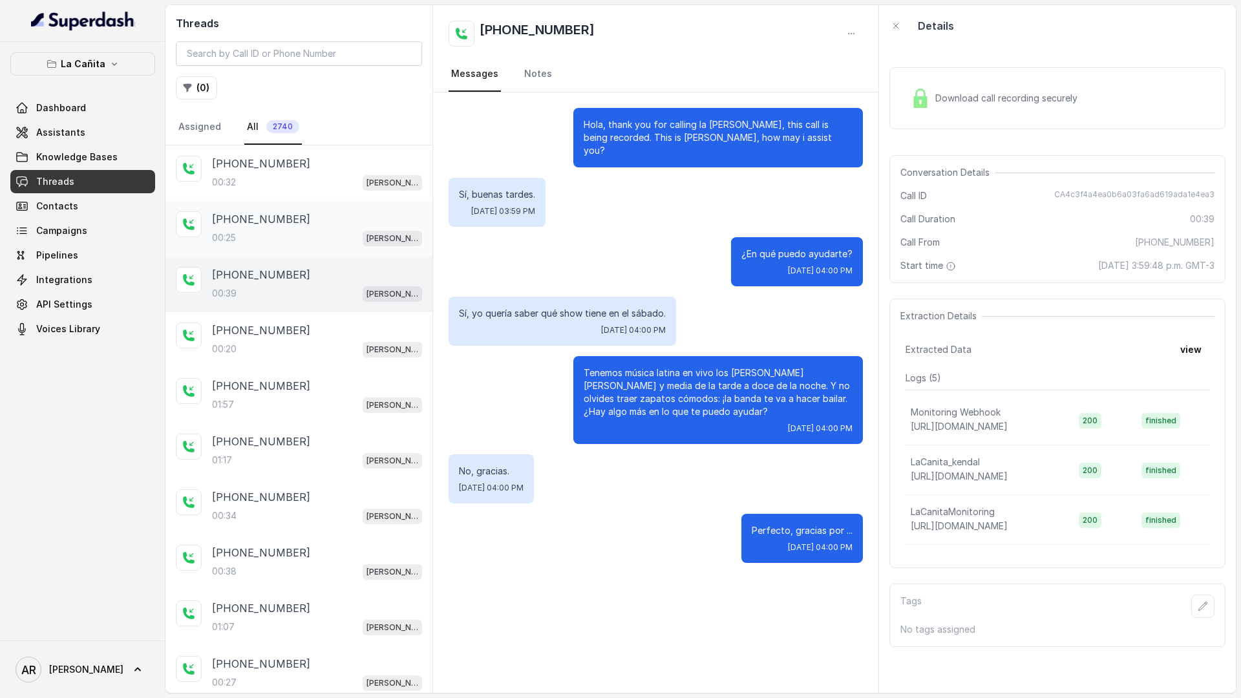
click at [326, 249] on div "[PHONE_NUMBER]:25 [PERSON_NAME]" at bounding box center [298, 229] width 267 height 56
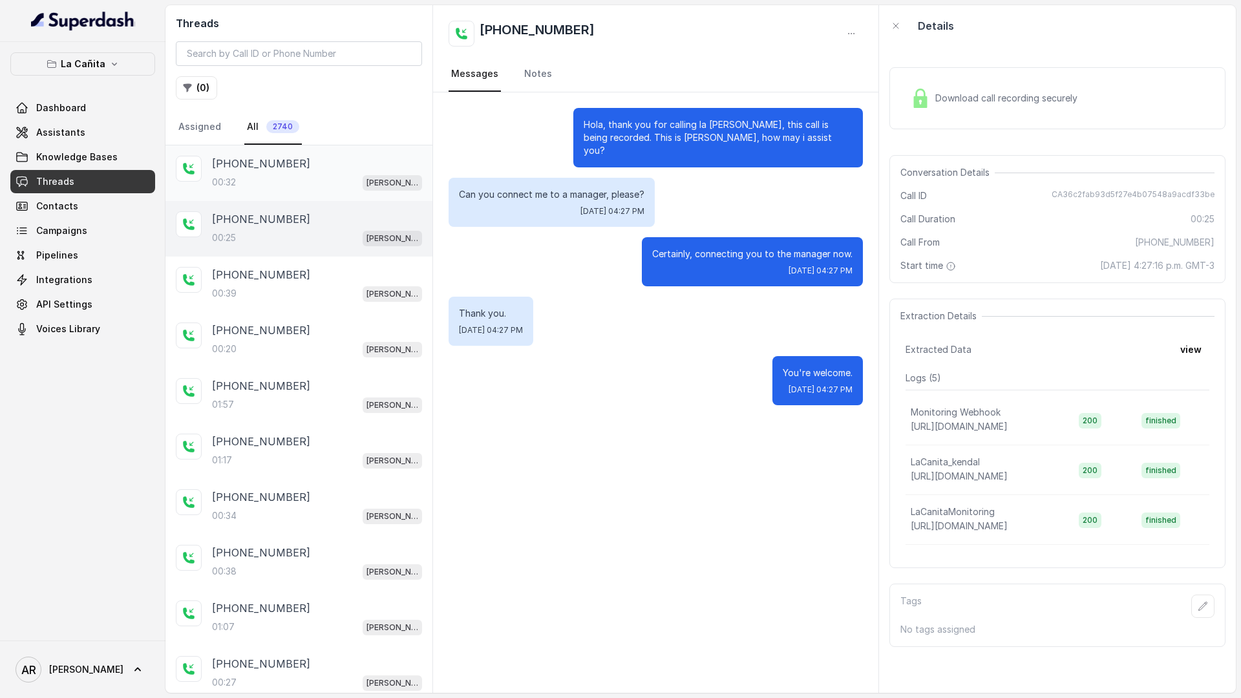
click at [337, 190] on div "00:32 [PERSON_NAME]" at bounding box center [317, 182] width 210 height 17
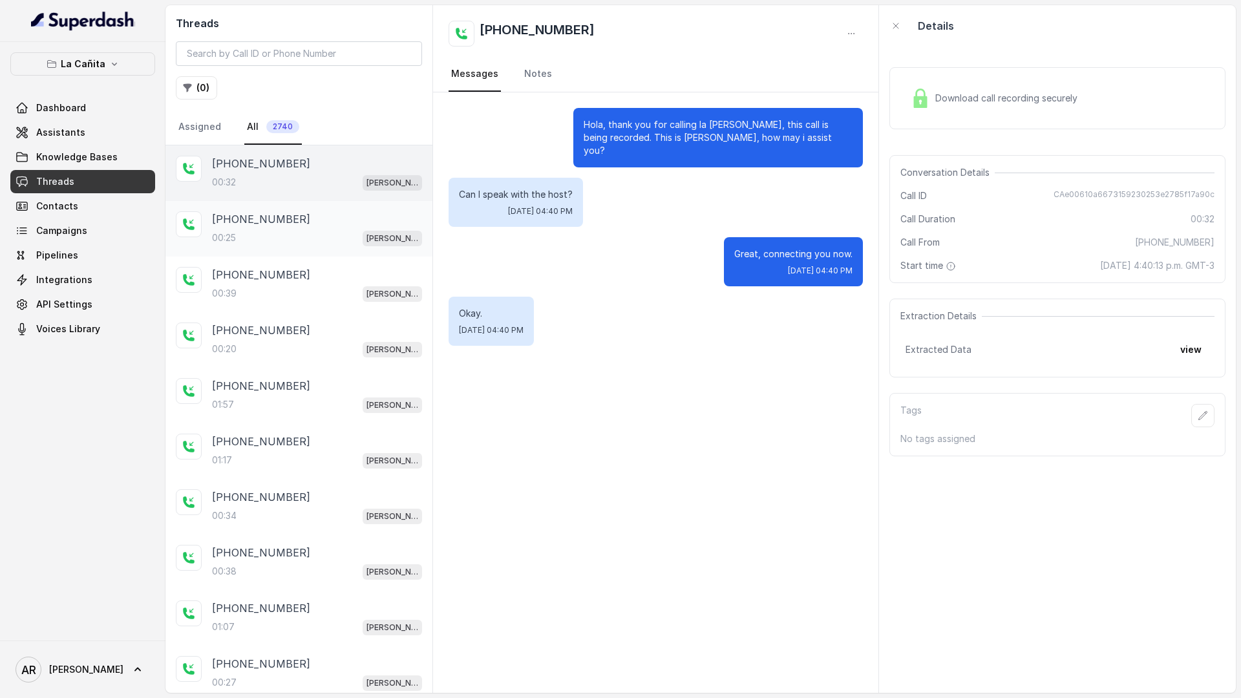
click at [340, 232] on div "00:25 [PERSON_NAME]" at bounding box center [317, 237] width 210 height 17
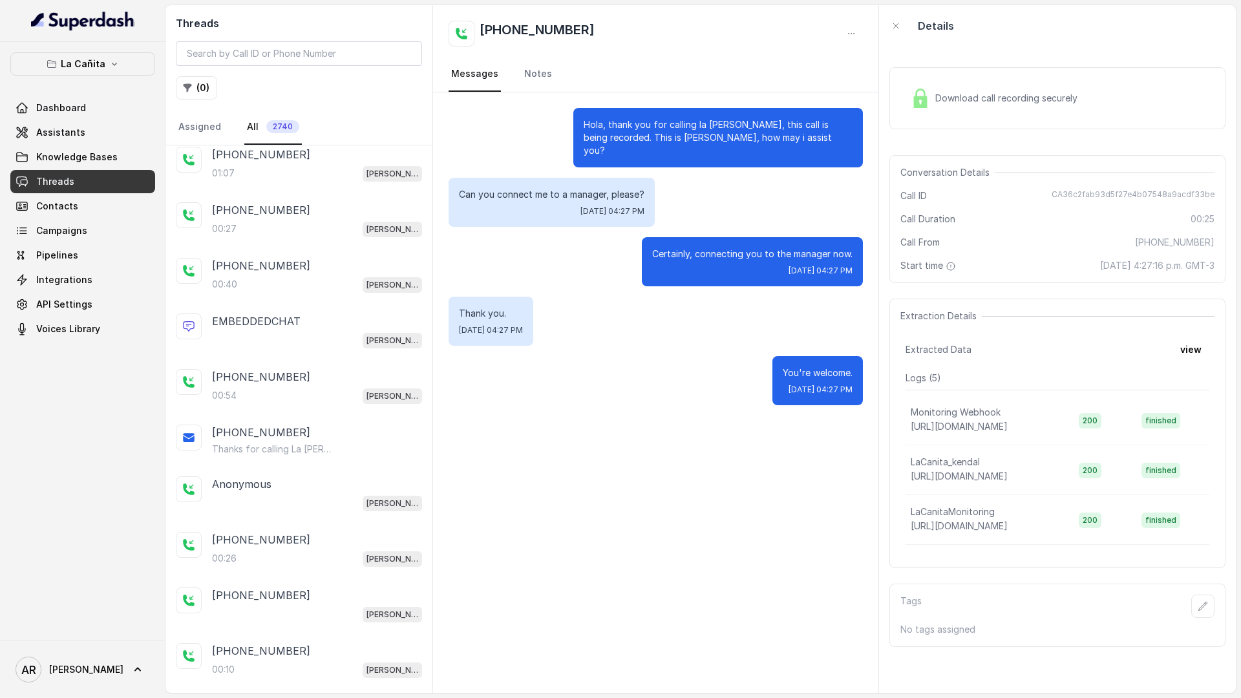
scroll to position [469, 0]
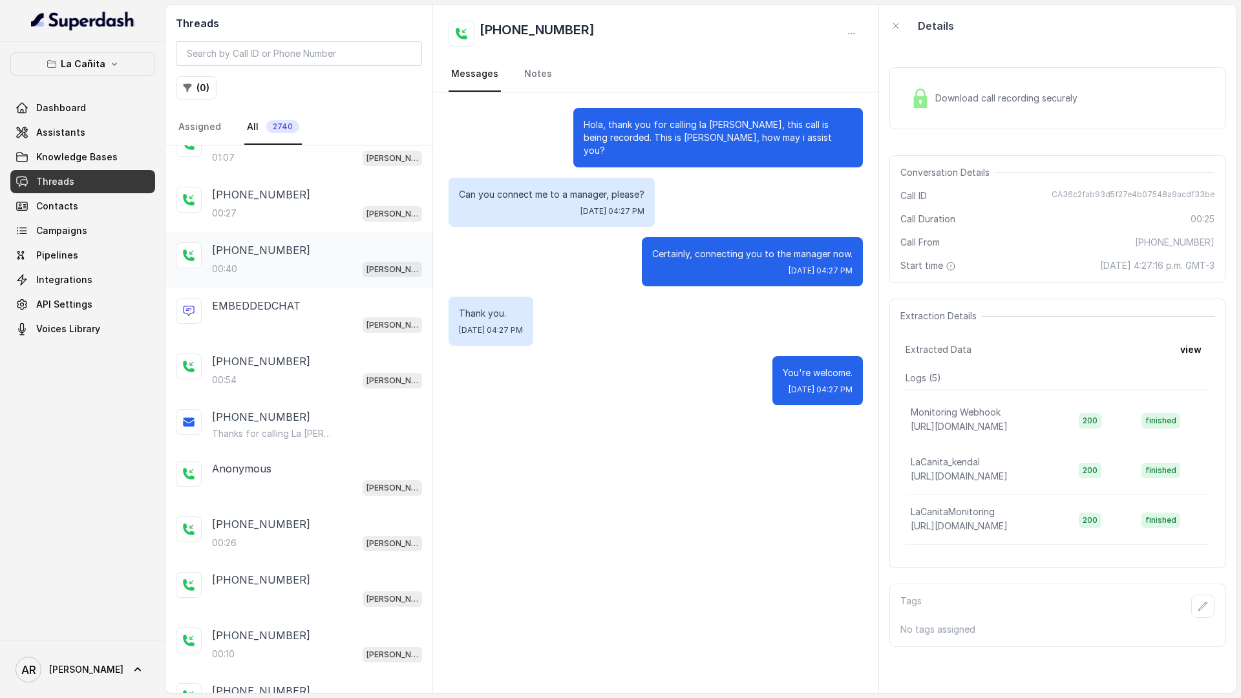
click at [353, 253] on div "[PHONE_NUMBER]" at bounding box center [317, 250] width 210 height 16
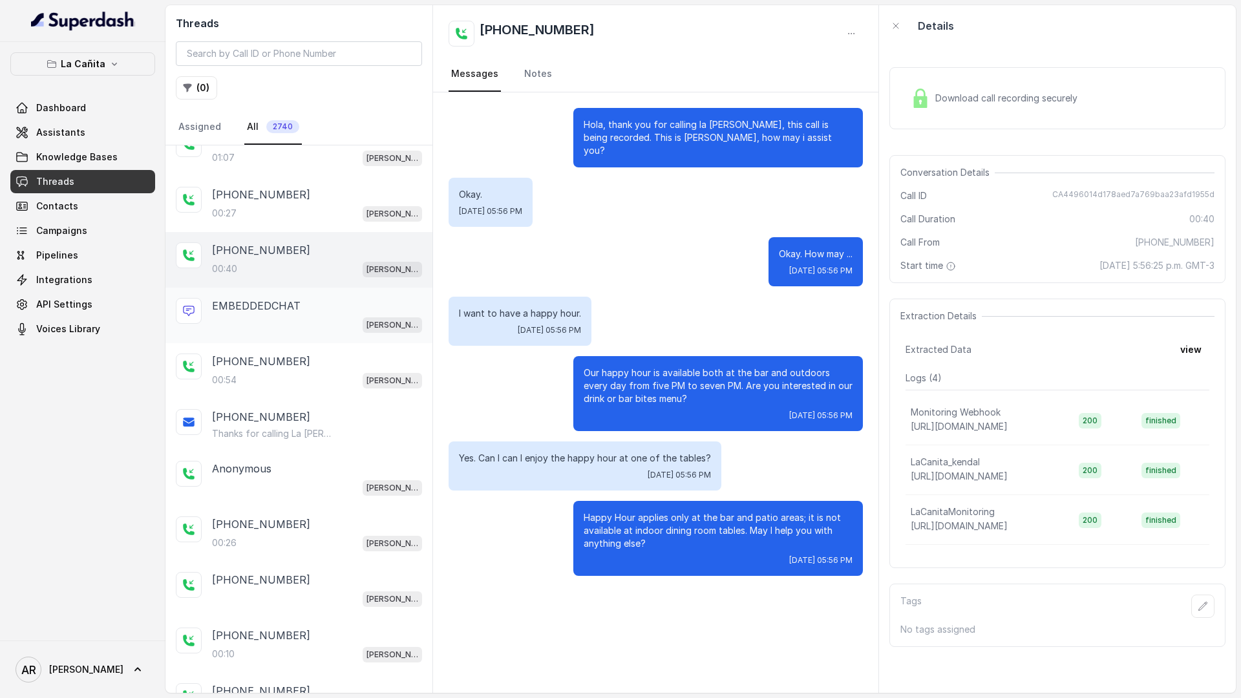
click at [343, 310] on div "EMBEDDEDCHAT" at bounding box center [317, 306] width 210 height 16
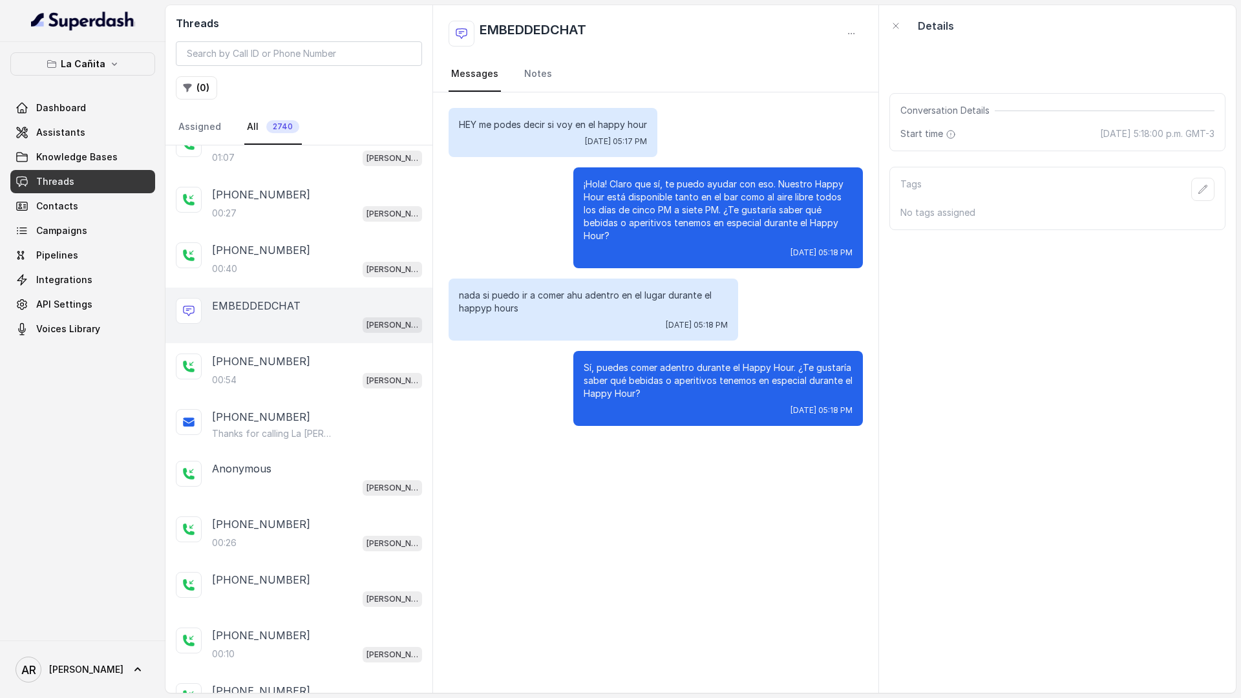
click at [343, 310] on div "EMBEDDEDCHAT" at bounding box center [317, 306] width 210 height 16
click at [343, 372] on div "00:54 [PERSON_NAME]" at bounding box center [317, 380] width 210 height 17
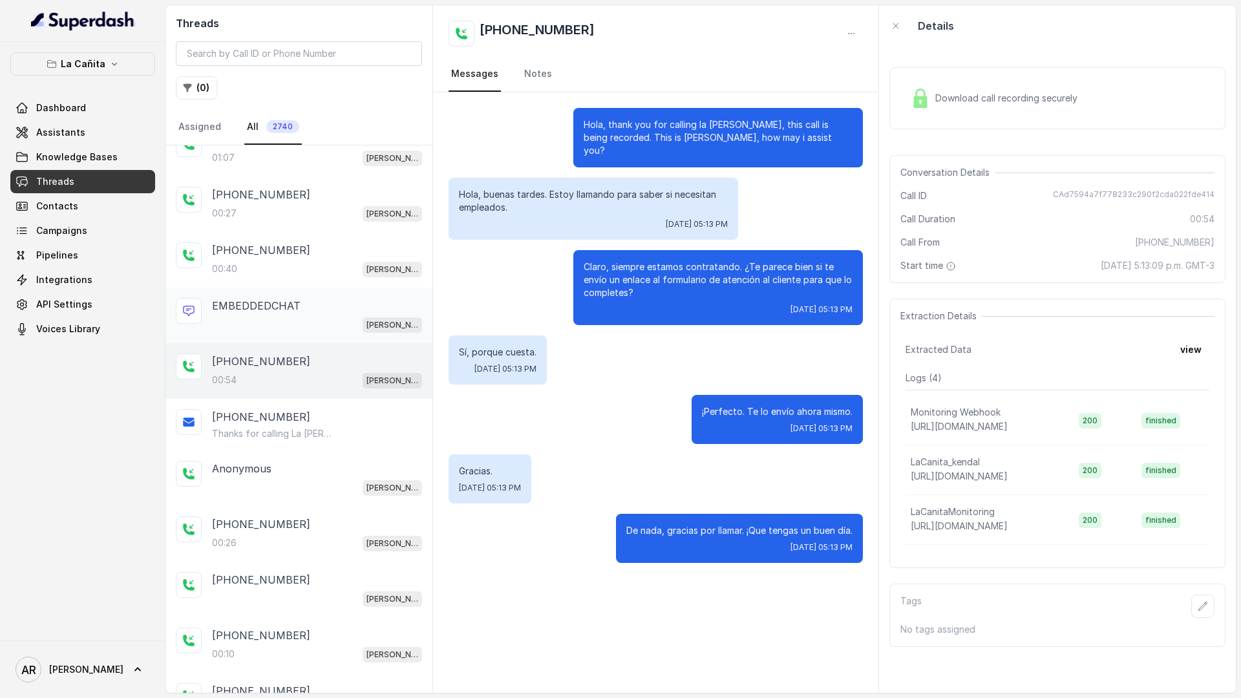
click at [333, 326] on div "[PERSON_NAME]" at bounding box center [317, 324] width 210 height 17
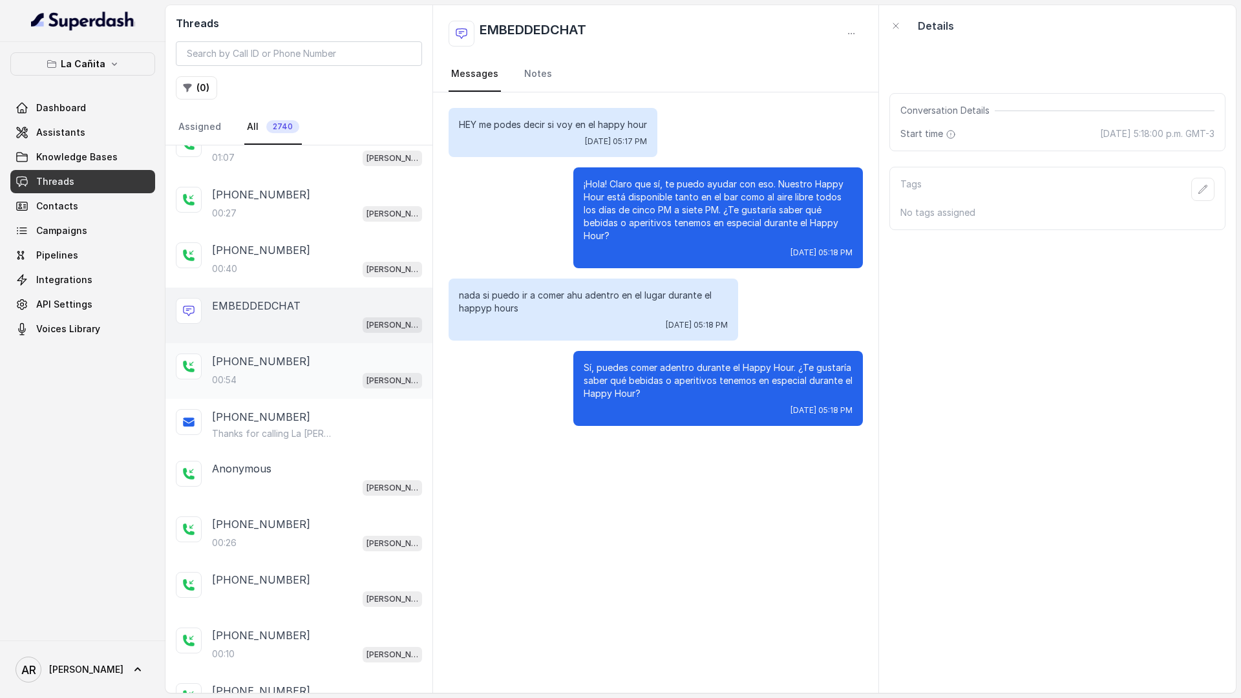
click at [332, 353] on div "[PHONE_NUMBER]" at bounding box center [317, 361] width 210 height 16
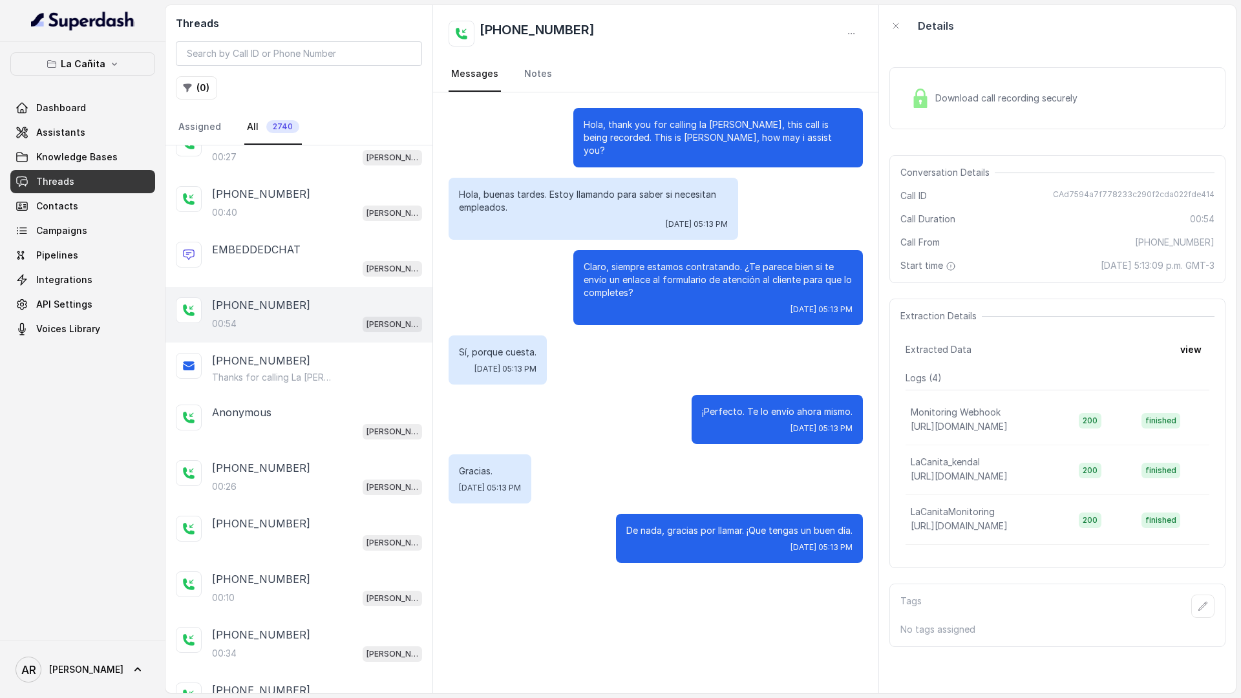
scroll to position [524, 0]
click at [341, 364] on div "[PHONE_NUMBER]" at bounding box center [317, 362] width 210 height 16
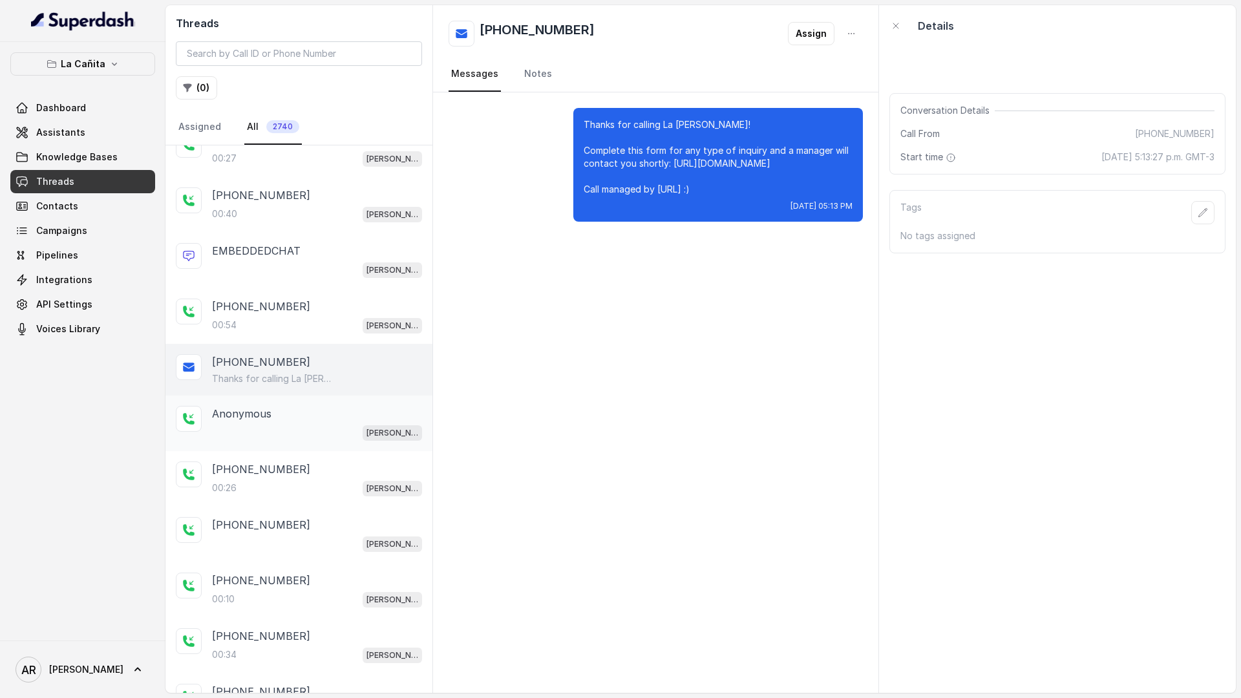
click at [318, 408] on div "Anonymous" at bounding box center [317, 414] width 210 height 16
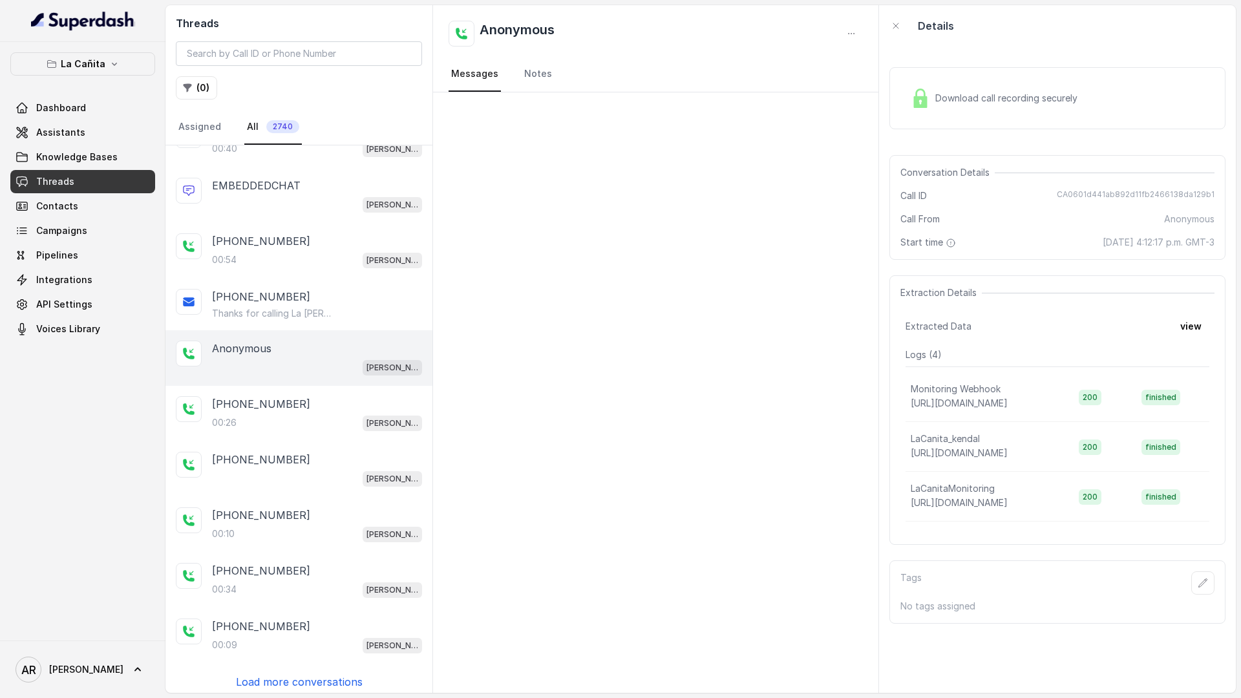
scroll to position [608, 0]
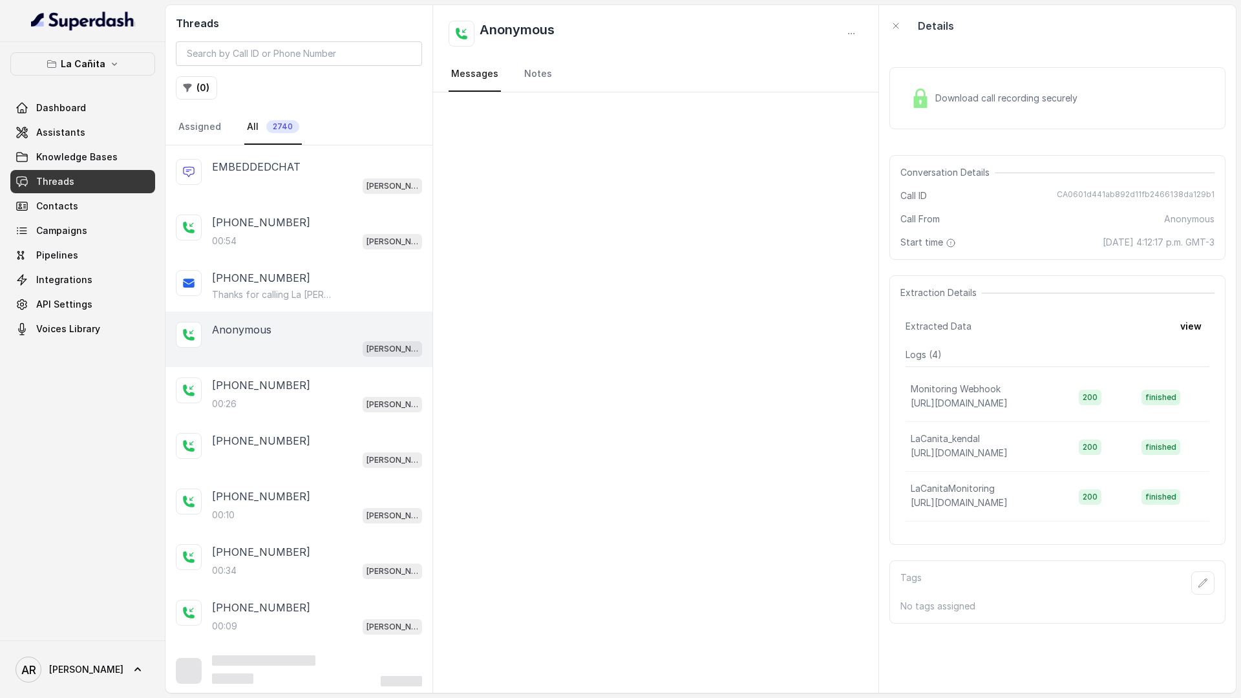
click at [318, 408] on div "00:26 [PERSON_NAME]" at bounding box center [317, 403] width 210 height 17
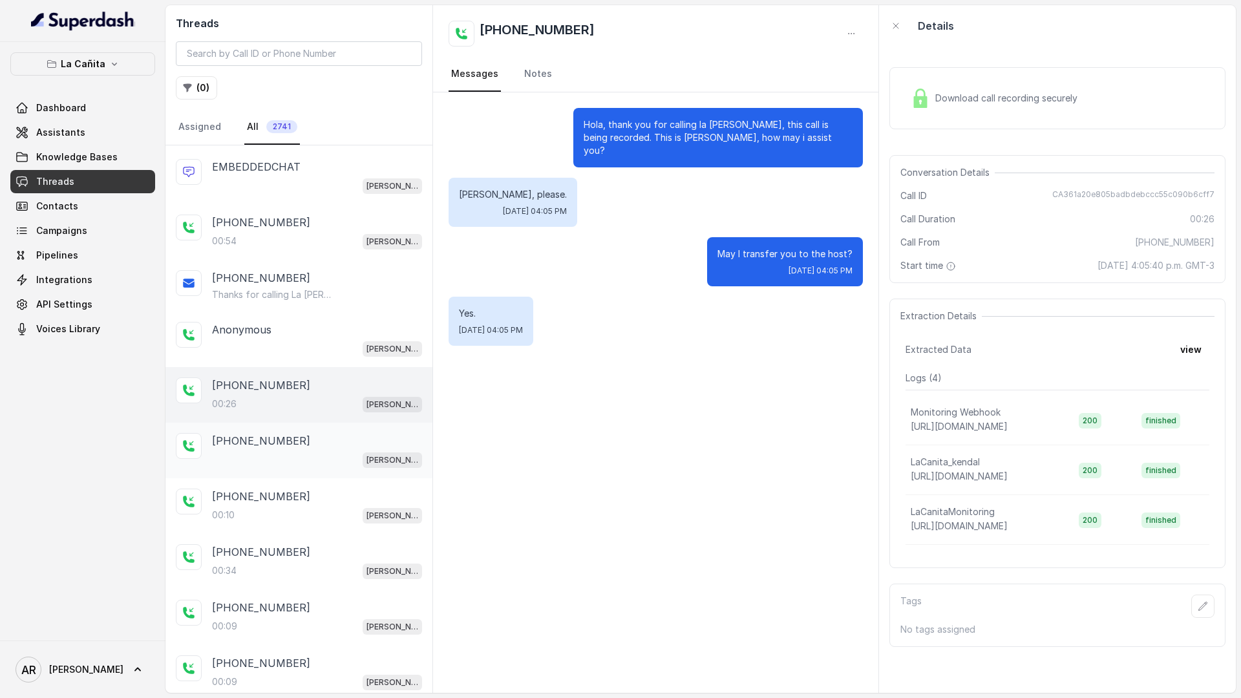
click at [282, 466] on div "[PERSON_NAME]" at bounding box center [317, 459] width 210 height 17
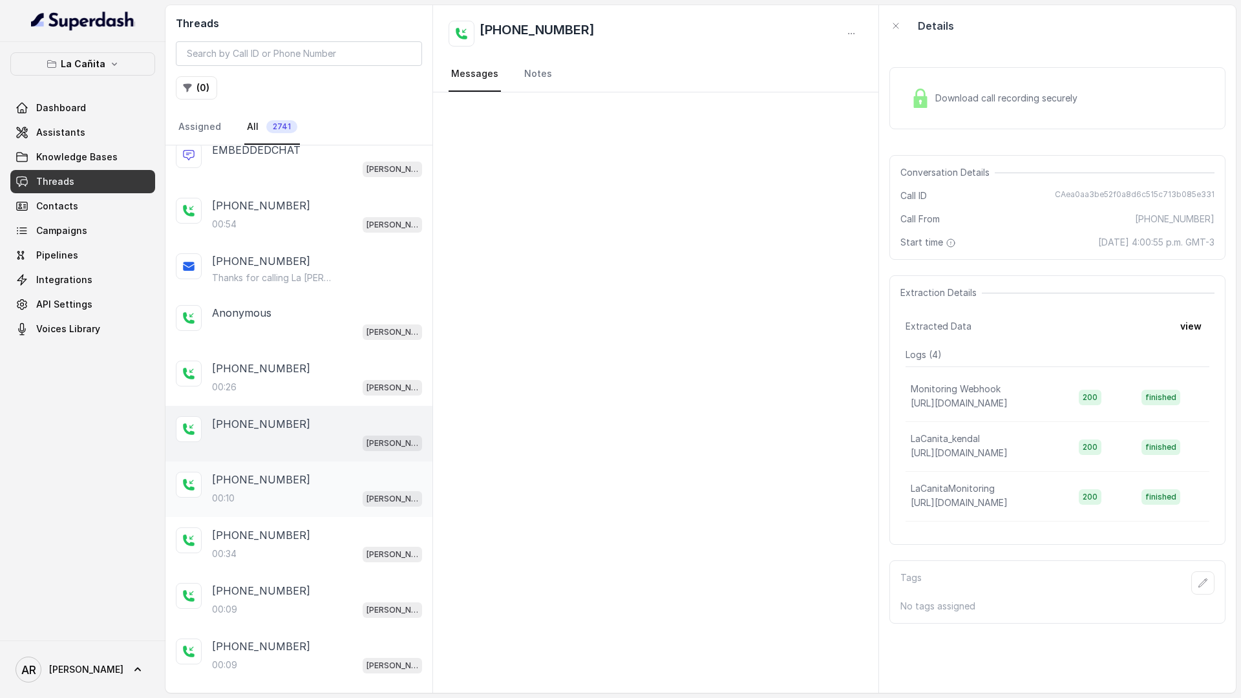
click at [310, 484] on div "[PHONE_NUMBER]" at bounding box center [317, 480] width 210 height 16
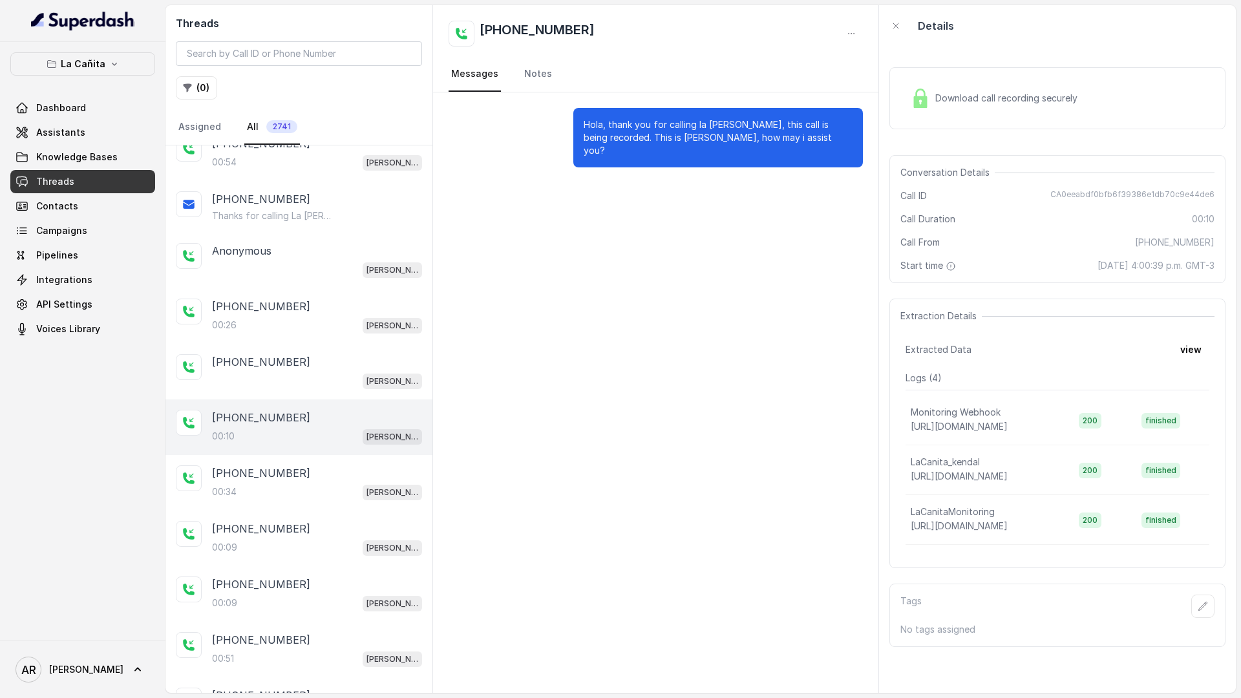
scroll to position [702, 0]
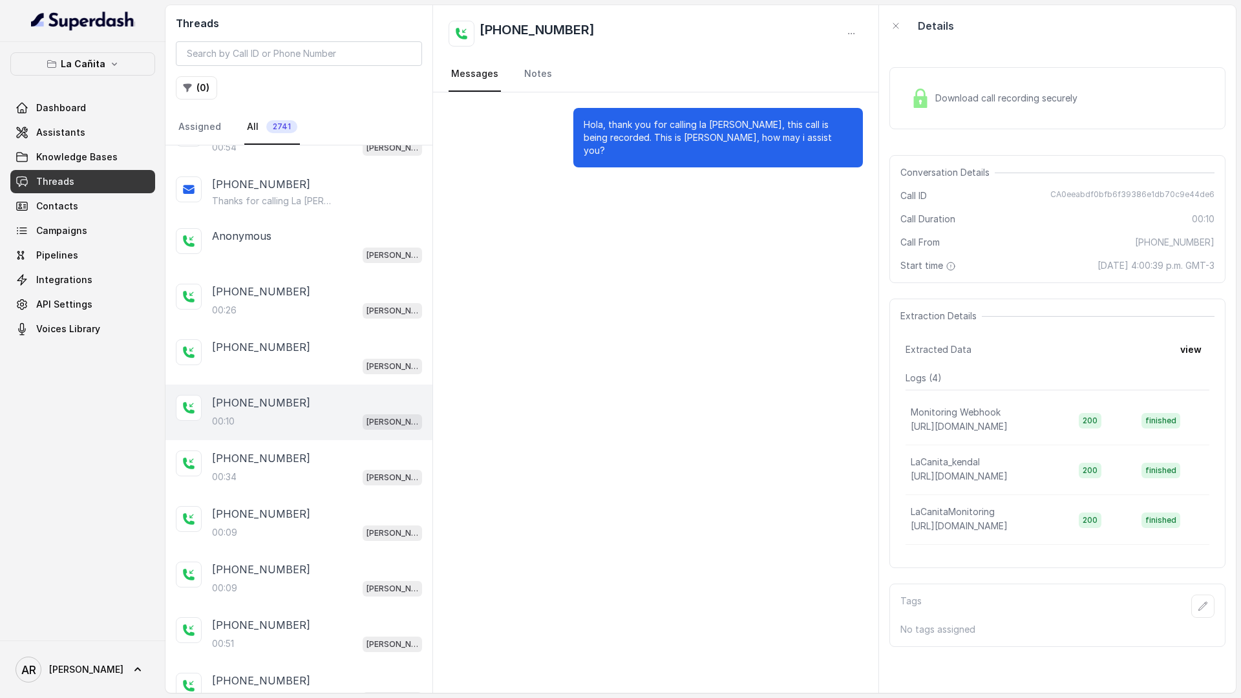
click at [310, 484] on div "00:34 [PERSON_NAME]" at bounding box center [317, 477] width 210 height 17
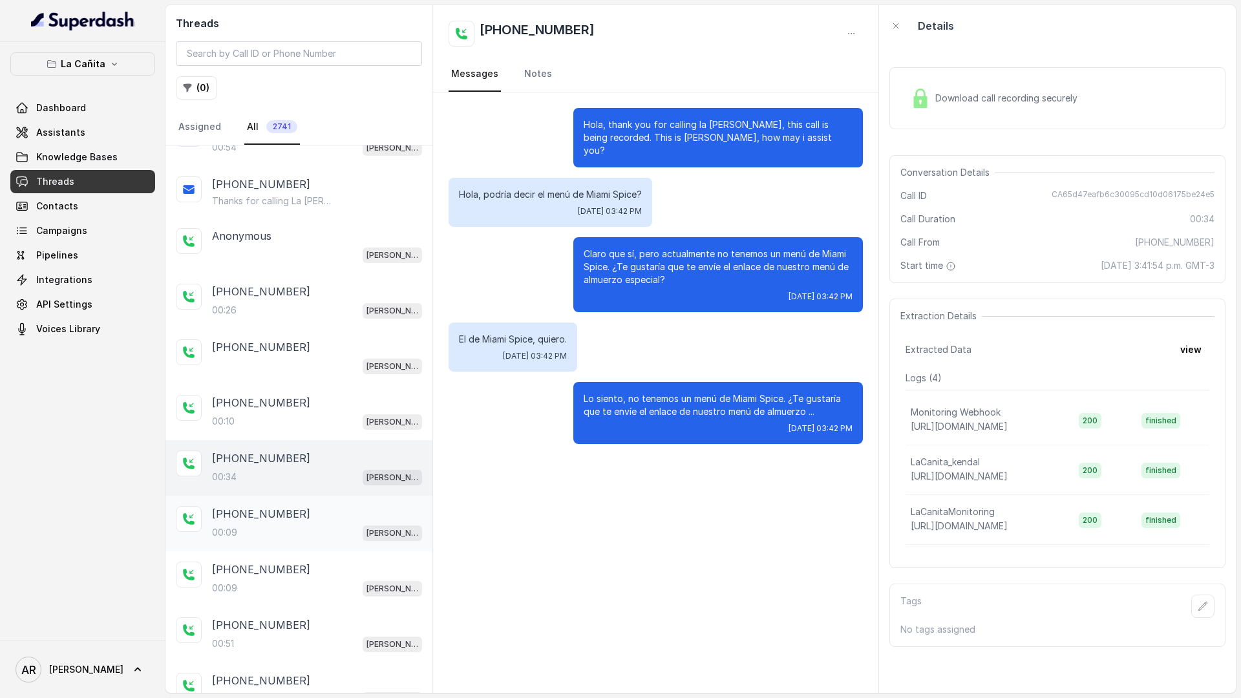
click at [309, 502] on div "[PHONE_NUMBER]:09 [PERSON_NAME]" at bounding box center [298, 524] width 267 height 56
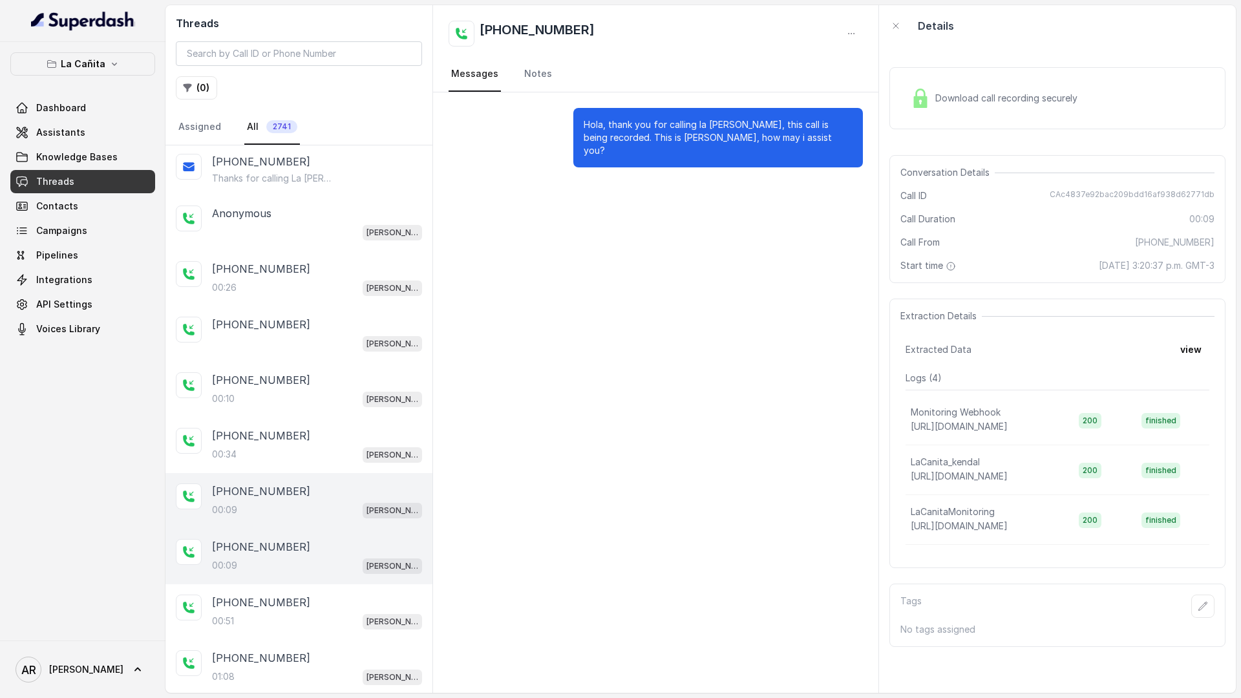
scroll to position [726, 0]
click at [309, 502] on div "00:09 [PERSON_NAME]" at bounding box center [317, 508] width 210 height 17
click at [306, 529] on div "[PHONE_NUMBER]" at bounding box center [317, 546] width 210 height 16
click at [304, 529] on div "[PHONE_NUMBER]" at bounding box center [317, 601] width 210 height 16
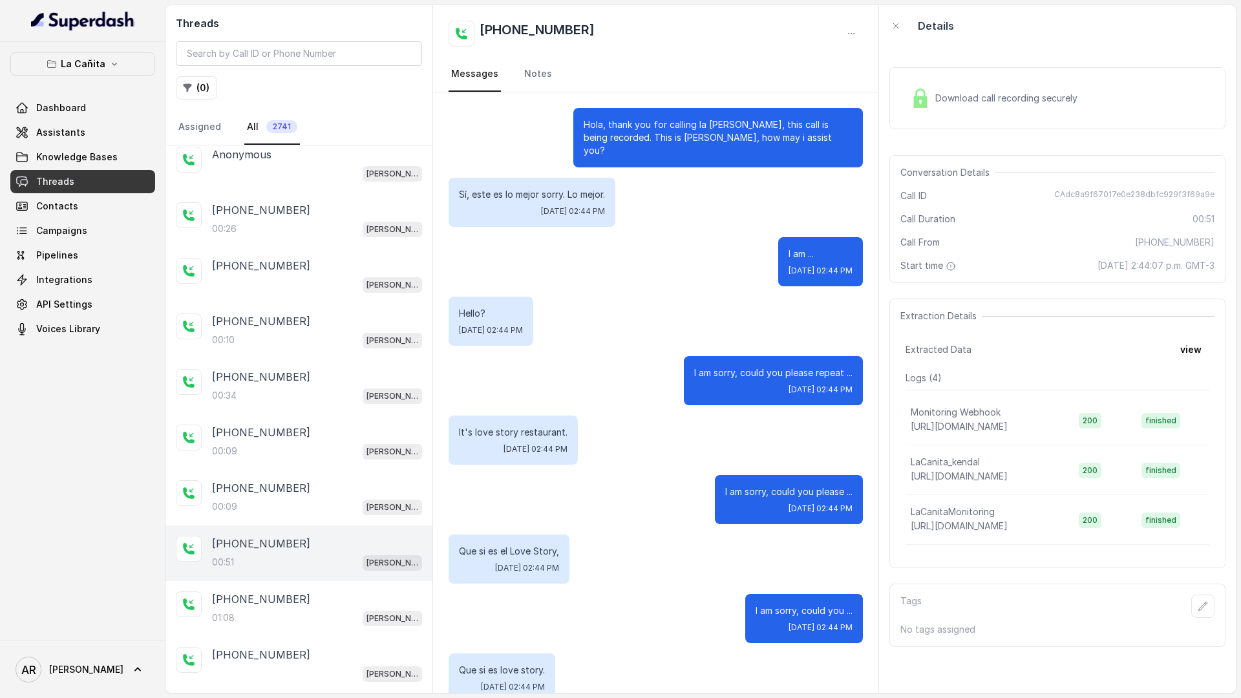
scroll to position [310, 0]
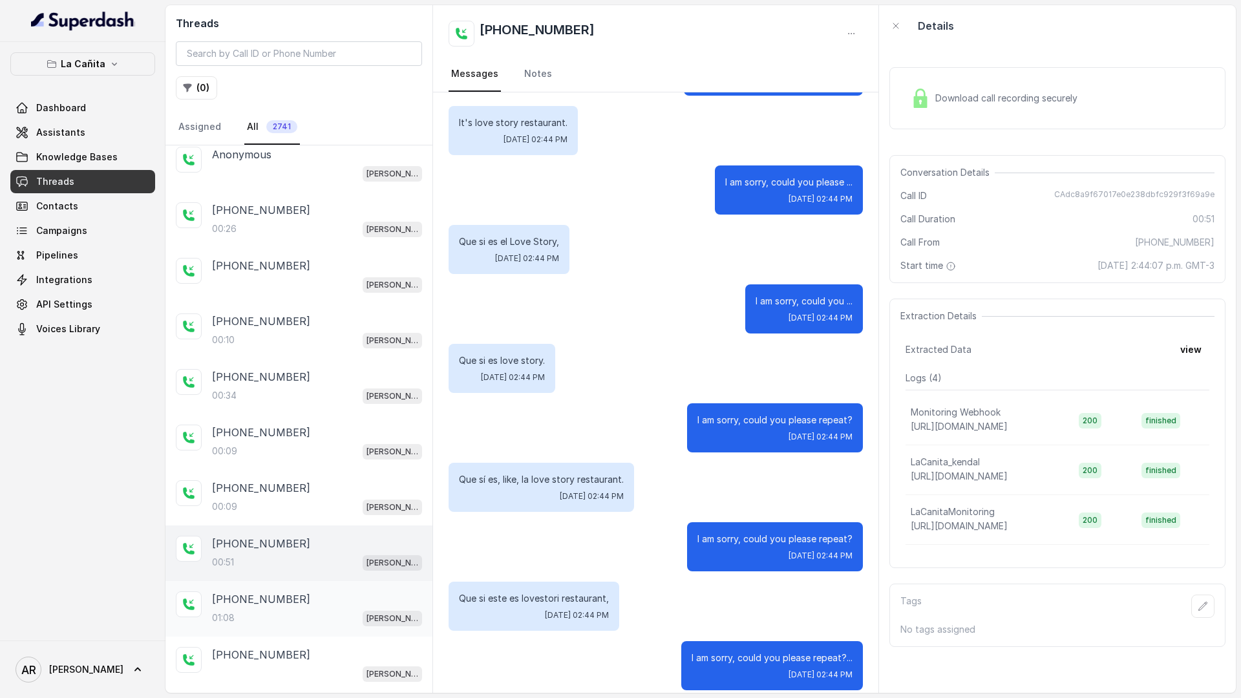
click at [284, 529] on div "[PHONE_NUMBER]:08 [PERSON_NAME]" at bounding box center [298, 609] width 267 height 56
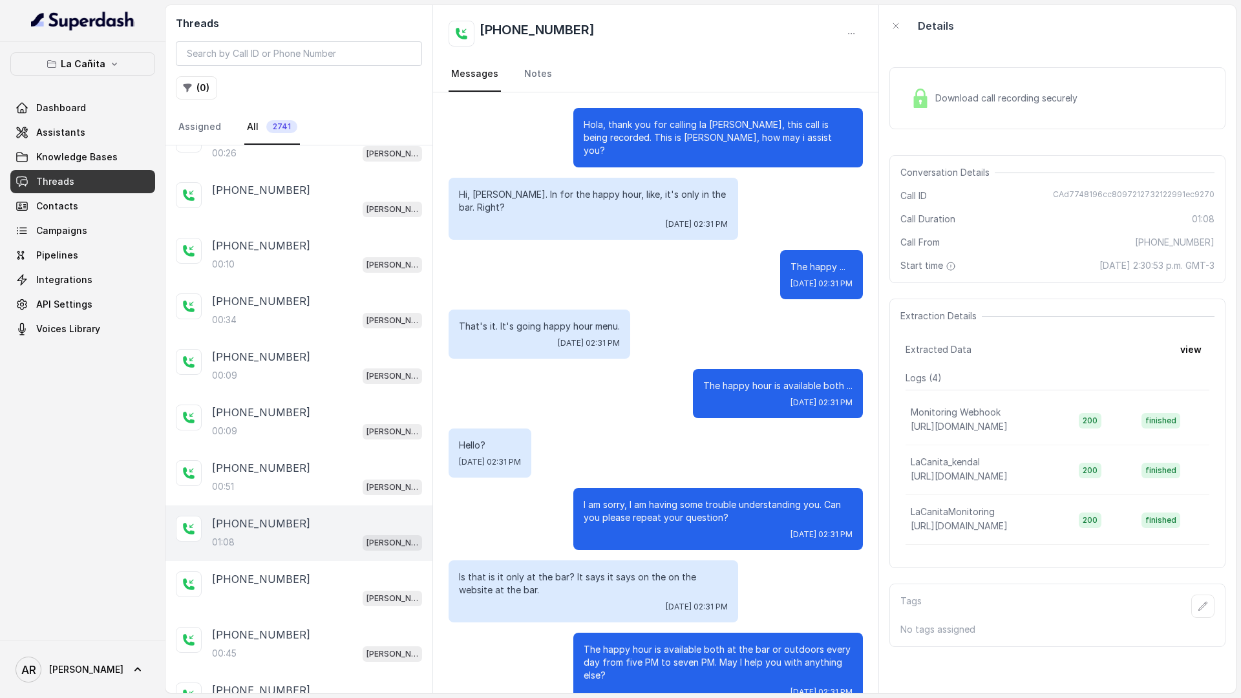
scroll to position [268, 0]
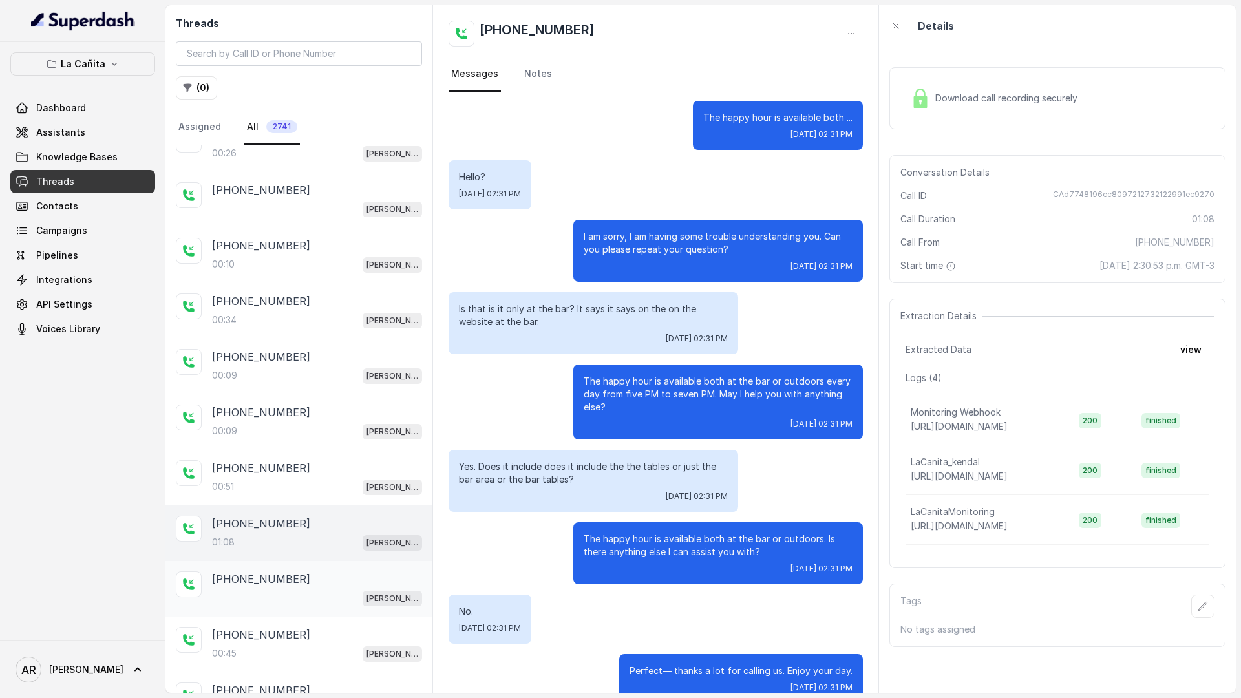
click at [288, 529] on div "[PERSON_NAME]" at bounding box center [317, 597] width 210 height 17
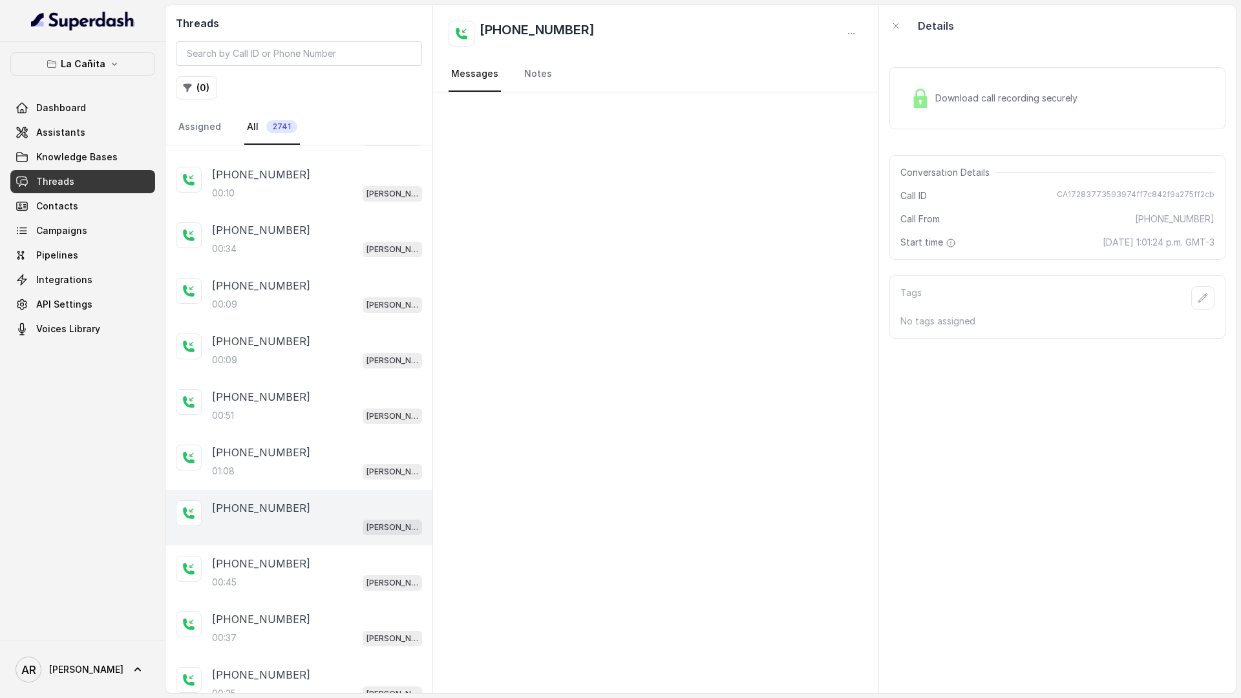
scroll to position [942, 0]
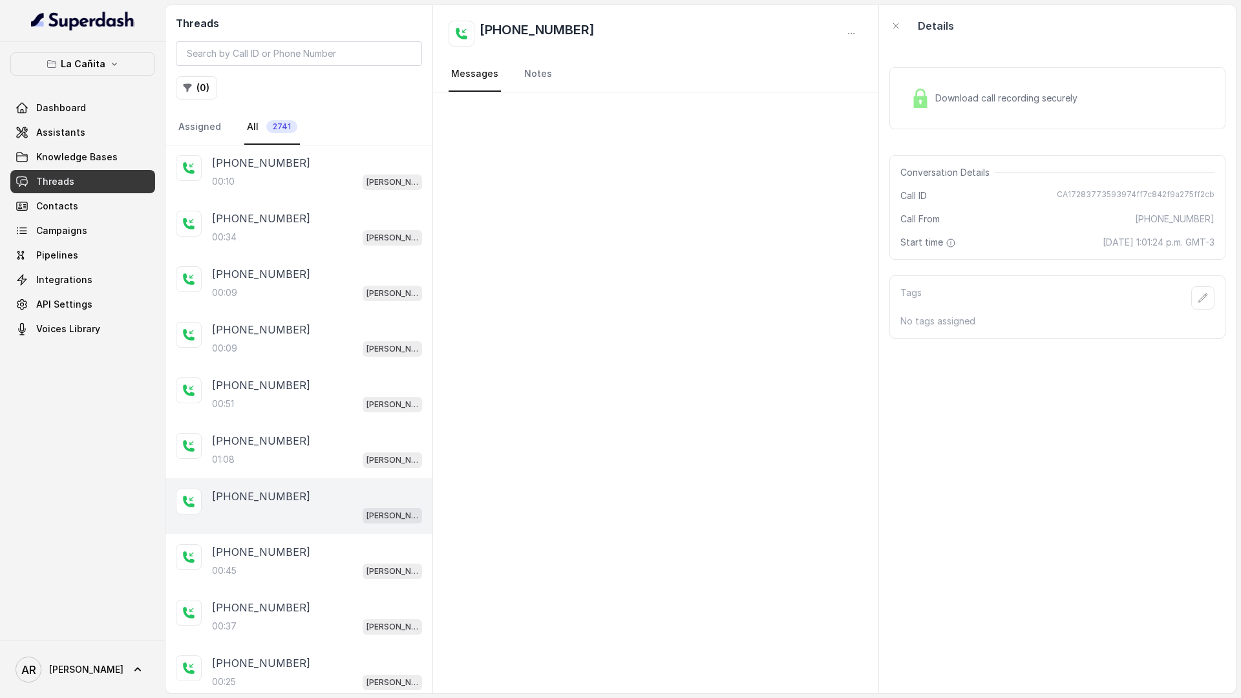
click at [288, 529] on div "[PHONE_NUMBER]:37 [PERSON_NAME]" at bounding box center [298, 617] width 267 height 56
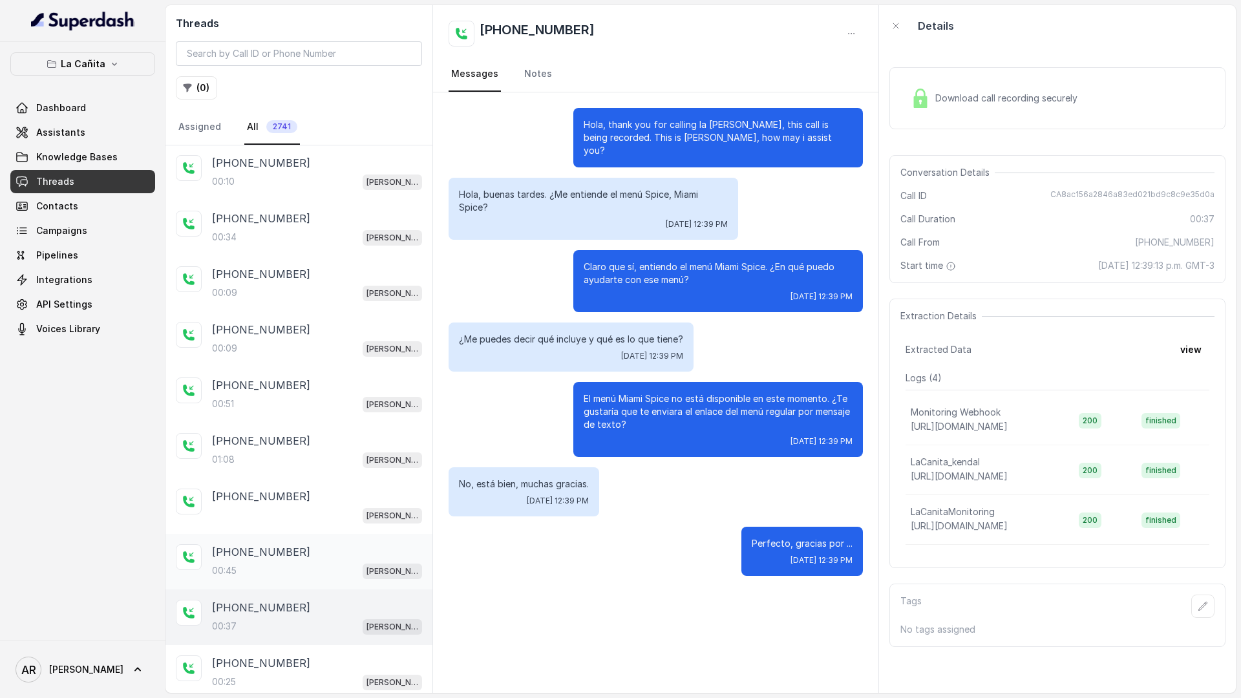
click at [290, 529] on div "[PHONE_NUMBER]:45 [PERSON_NAME]" at bounding box center [317, 561] width 210 height 35
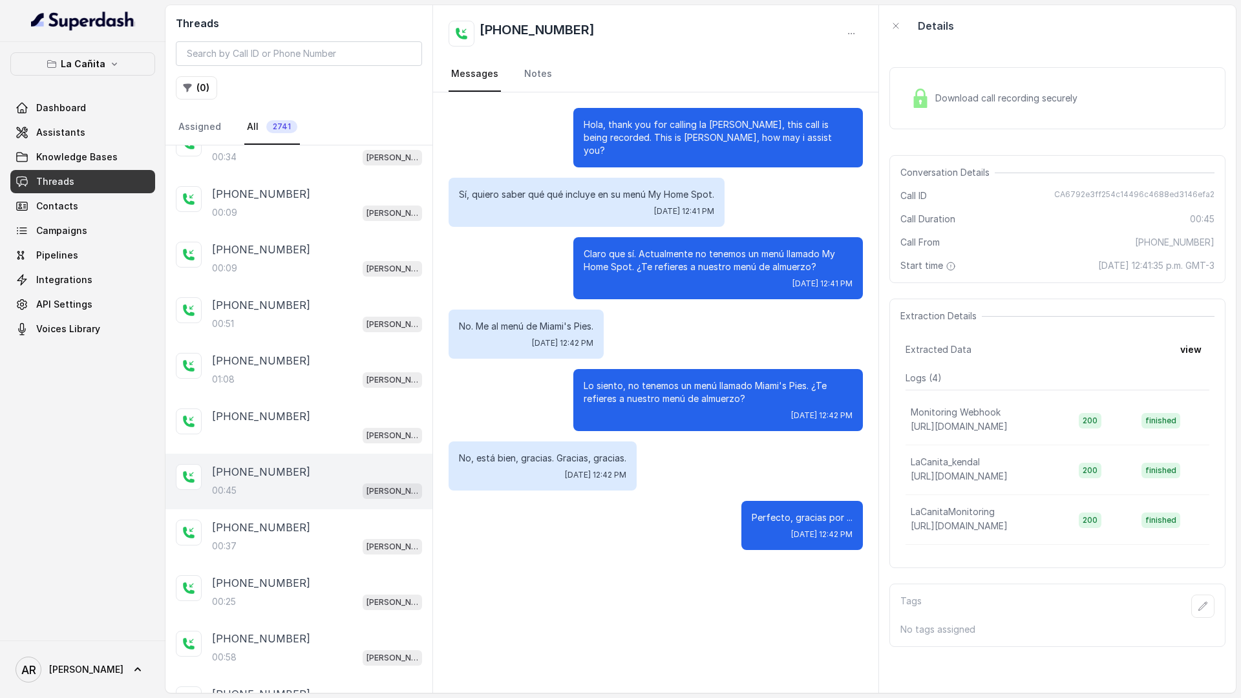
click at [290, 529] on div "[PHONE_NUMBER]" at bounding box center [317, 583] width 210 height 16
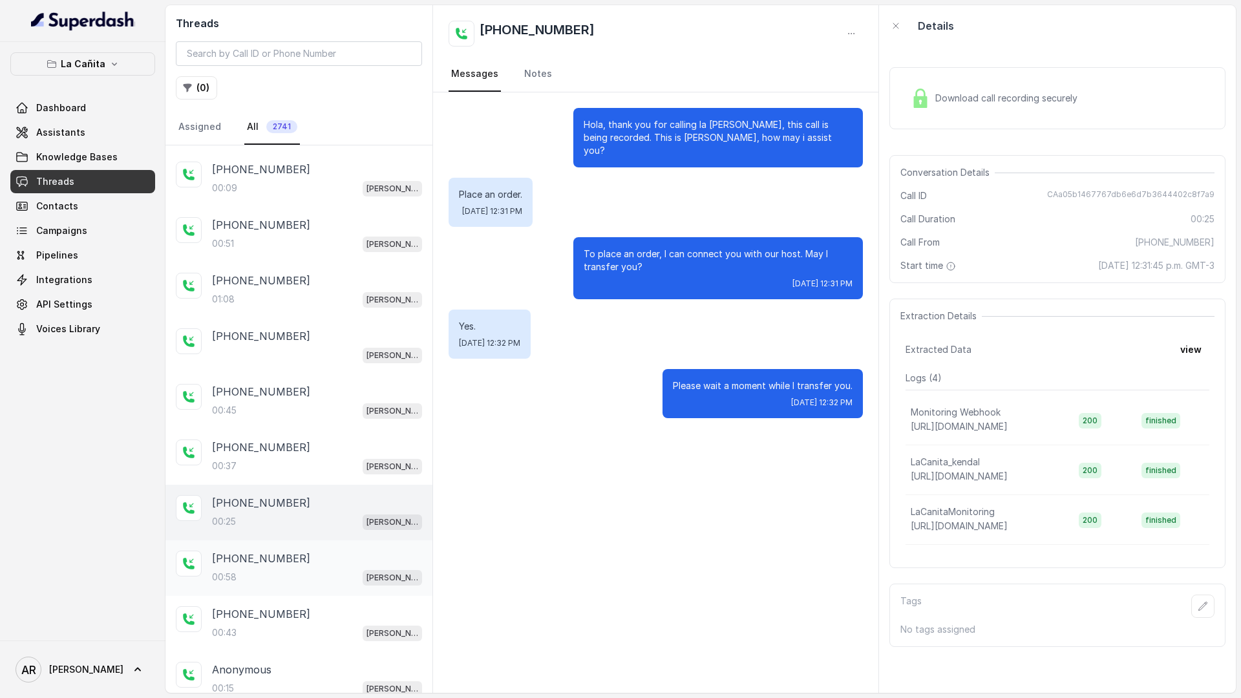
click at [304, 529] on div "00:58 [PERSON_NAME]" at bounding box center [317, 577] width 210 height 17
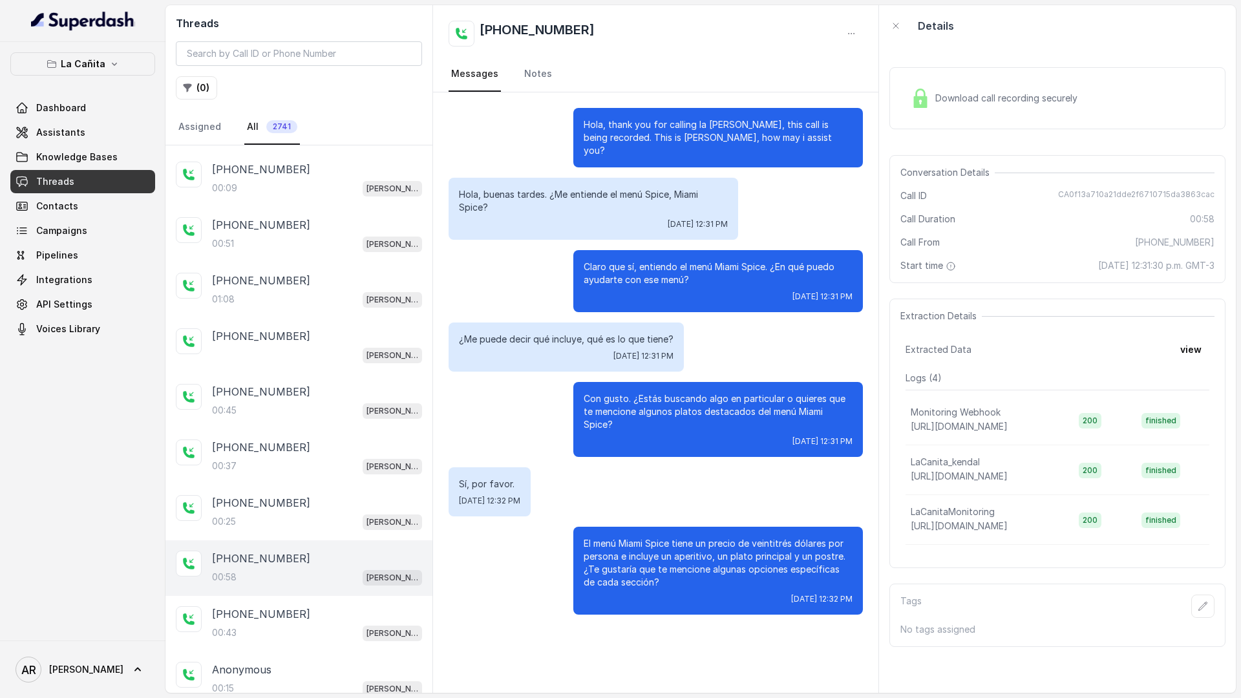
scroll to position [1132, 0]
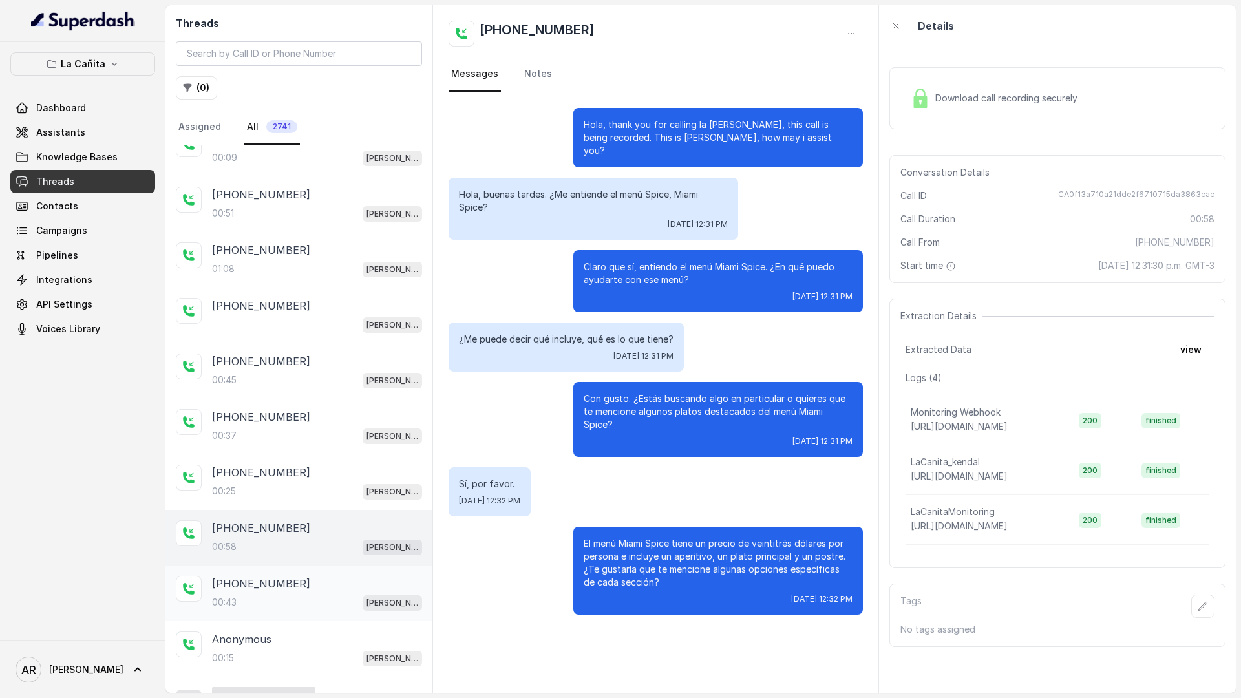
click at [303, 529] on div "00:43 [PERSON_NAME]" at bounding box center [317, 602] width 210 height 17
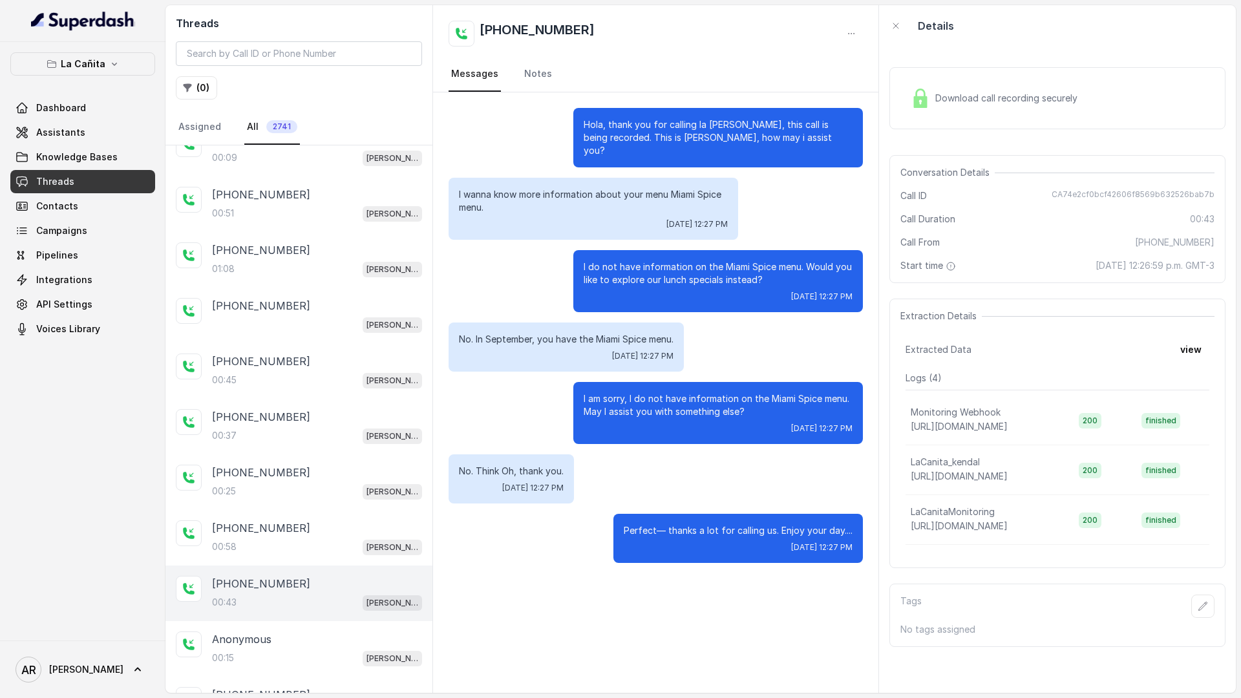
scroll to position [1218, 0]
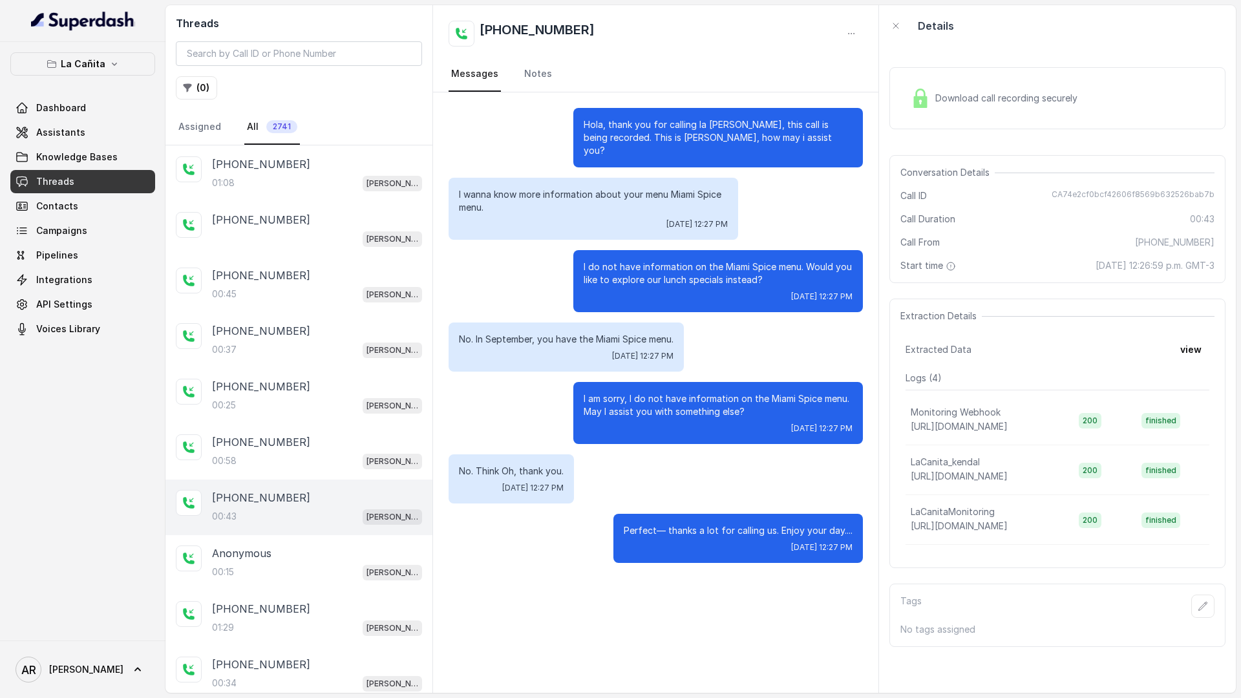
click at [303, 529] on div "[PHONE_NUMBER]:29 [PERSON_NAME]" at bounding box center [298, 619] width 267 height 56
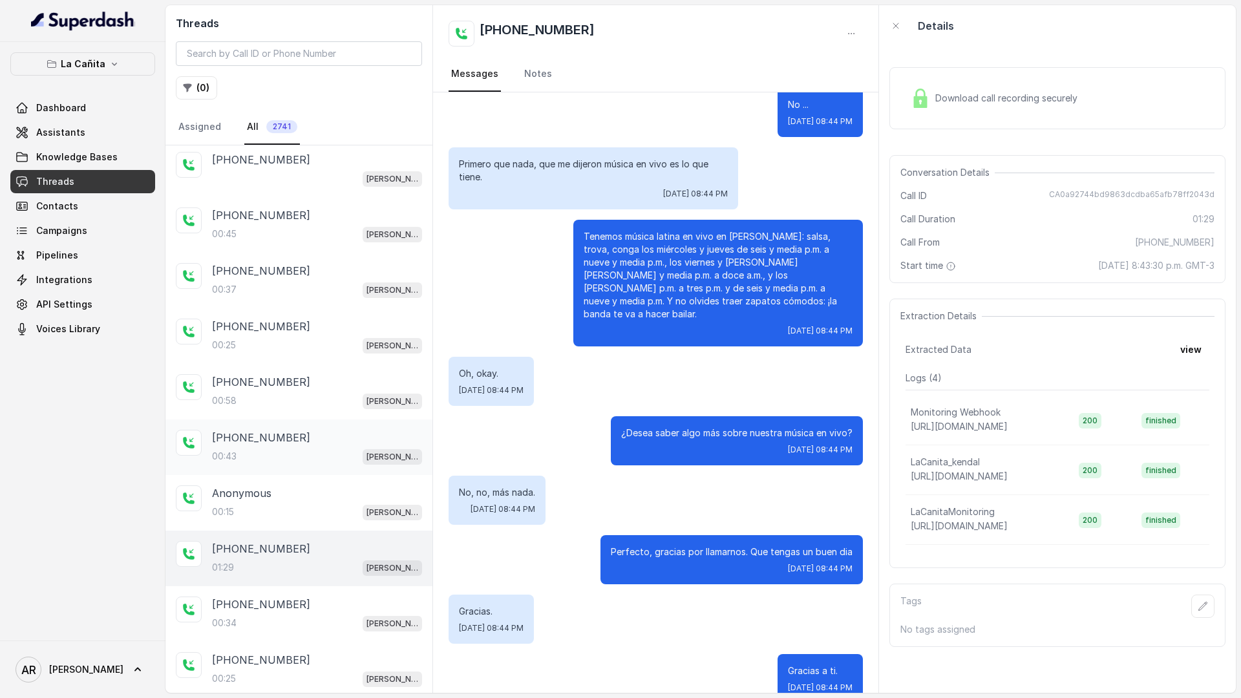
scroll to position [1342, 0]
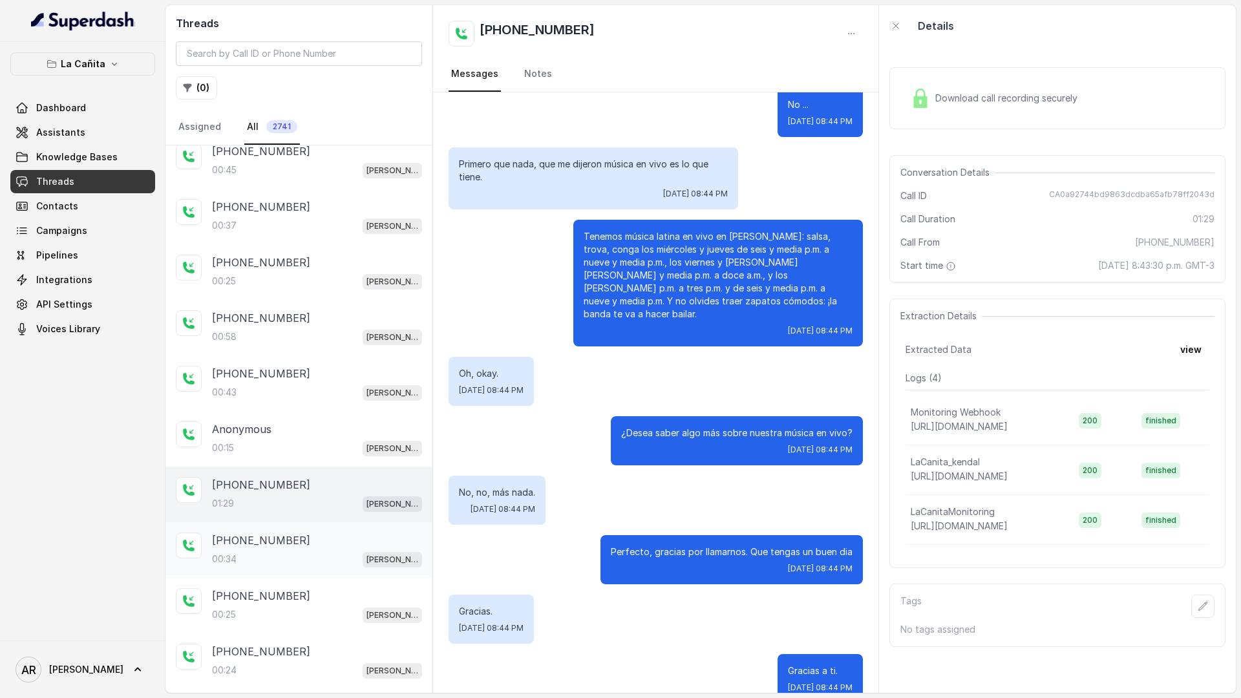
click at [338, 529] on div "[PHONE_NUMBER]" at bounding box center [317, 540] width 210 height 16
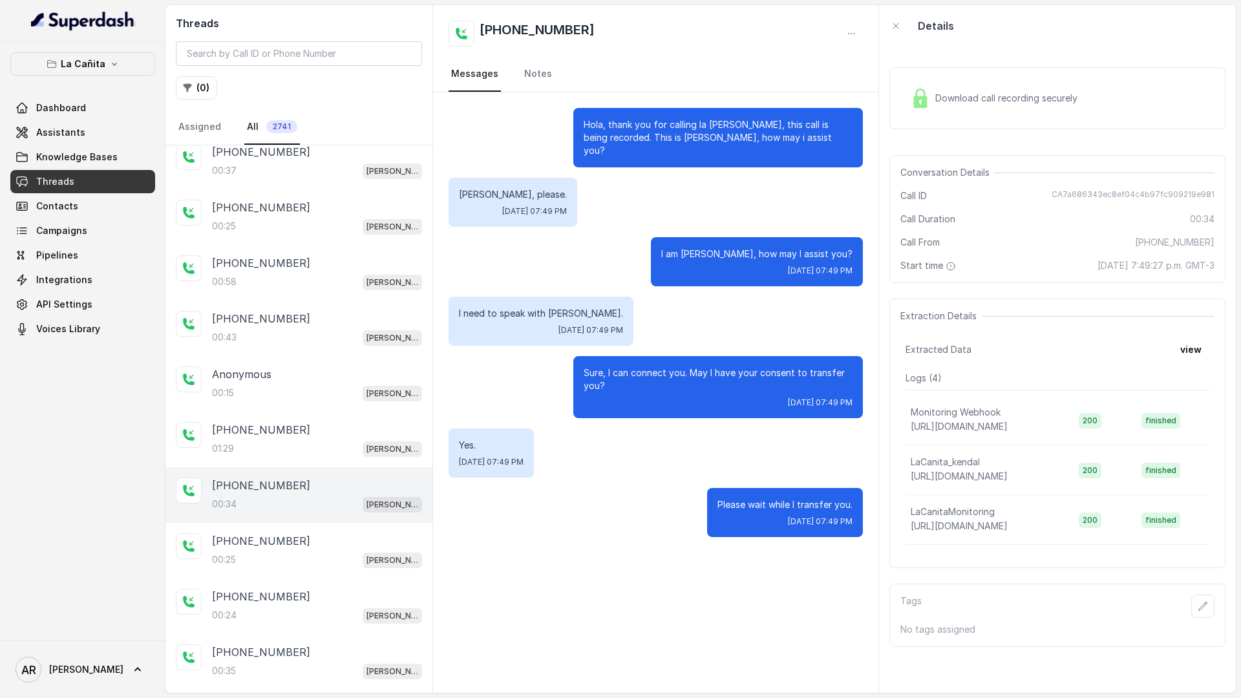
scroll to position [1475, 0]
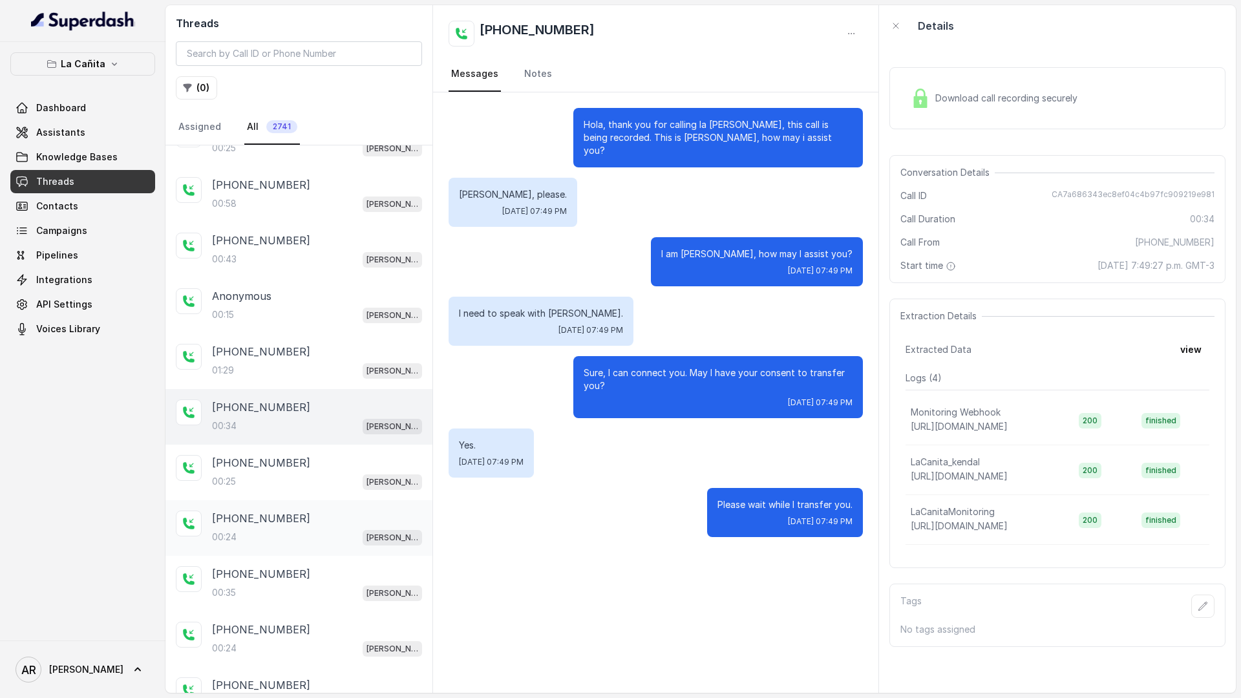
click at [344, 523] on div "[PHONE_NUMBER]" at bounding box center [317, 519] width 210 height 16
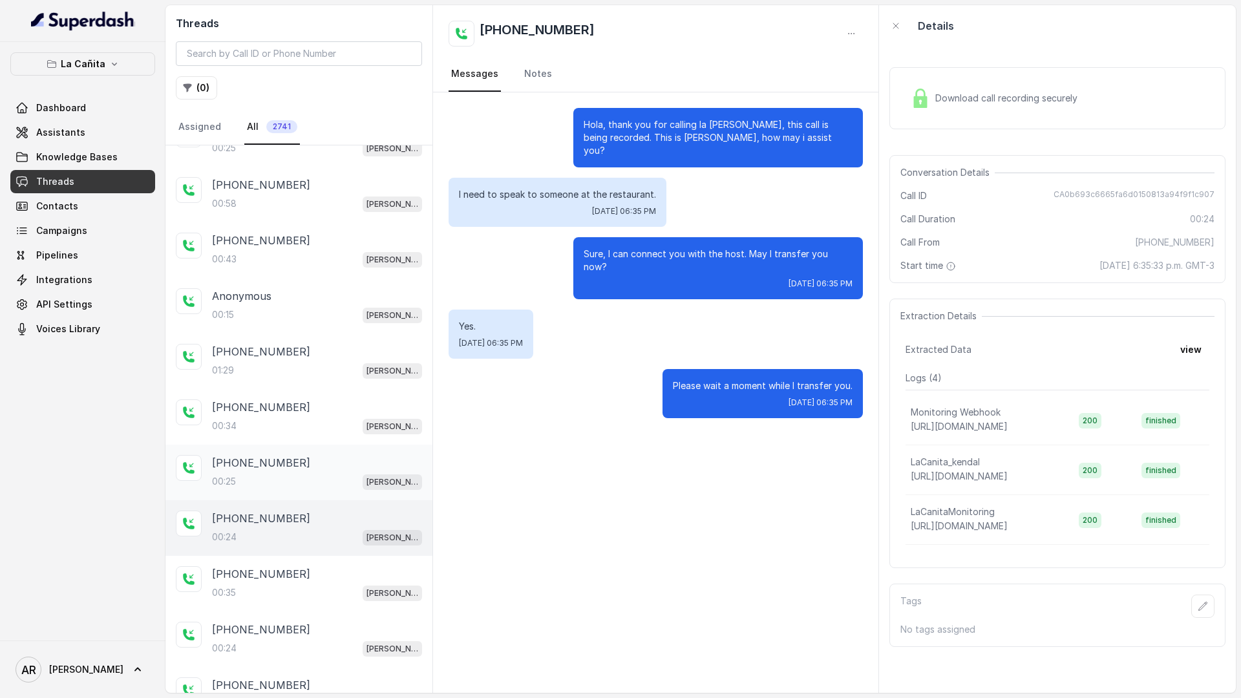
click at [338, 477] on div "00:25 [PERSON_NAME]" at bounding box center [317, 481] width 210 height 17
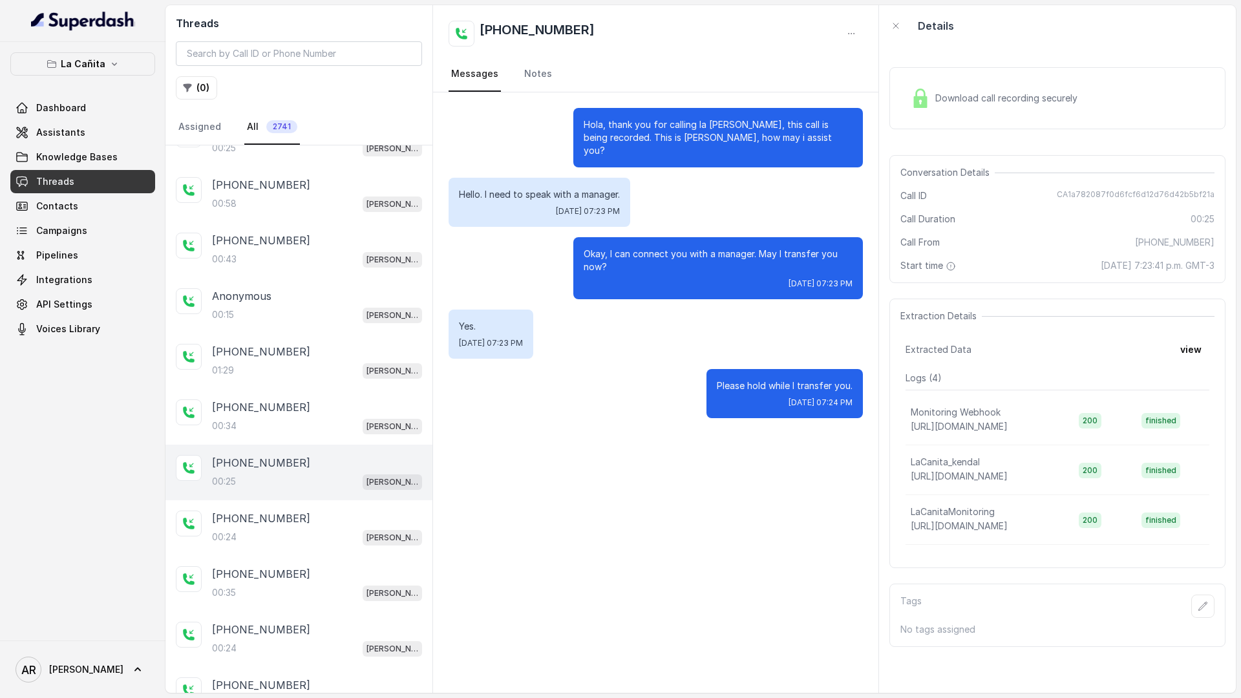
click at [335, 453] on div "[PHONE_NUMBER]:25 [PERSON_NAME]" at bounding box center [298, 473] width 267 height 56
click at [969, 61] on div "Download call recording securely" at bounding box center [1057, 98] width 336 height 83
click at [920, 89] on img at bounding box center [920, 98] width 19 height 19
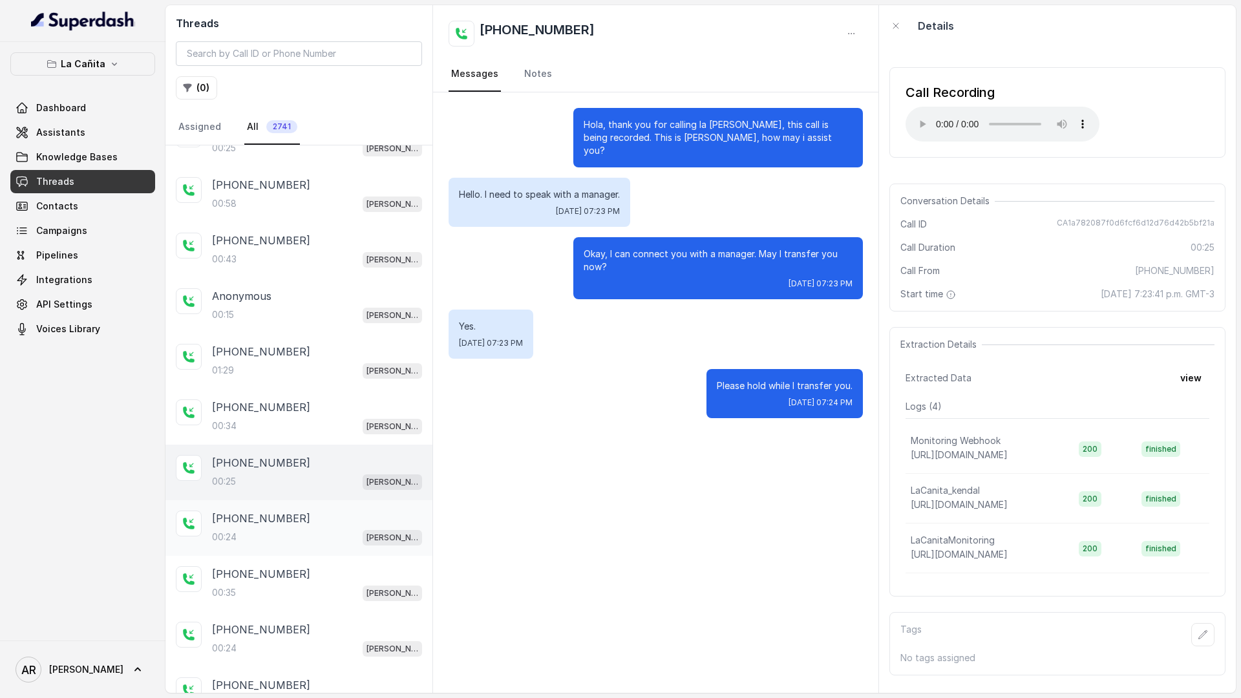
click at [312, 518] on div "[PHONE_NUMBER]" at bounding box center [317, 519] width 210 height 16
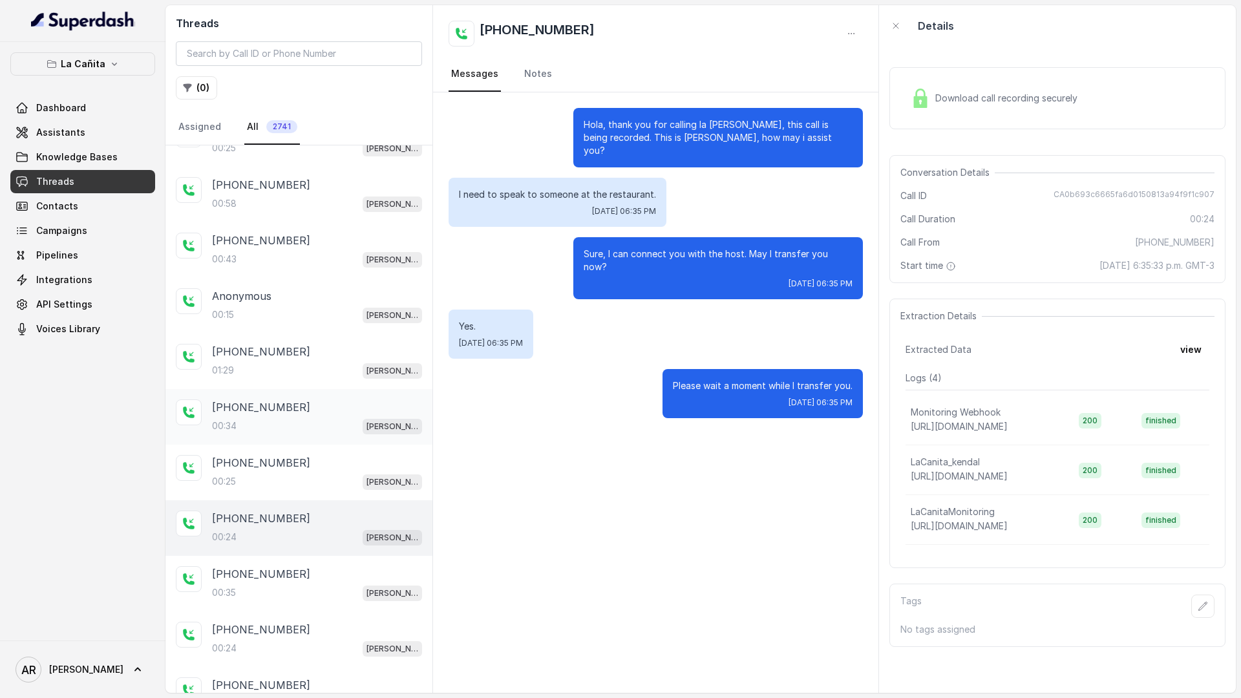
click at [333, 396] on div "[PHONE_NUMBER]:34 [PERSON_NAME]" at bounding box center [298, 417] width 267 height 56
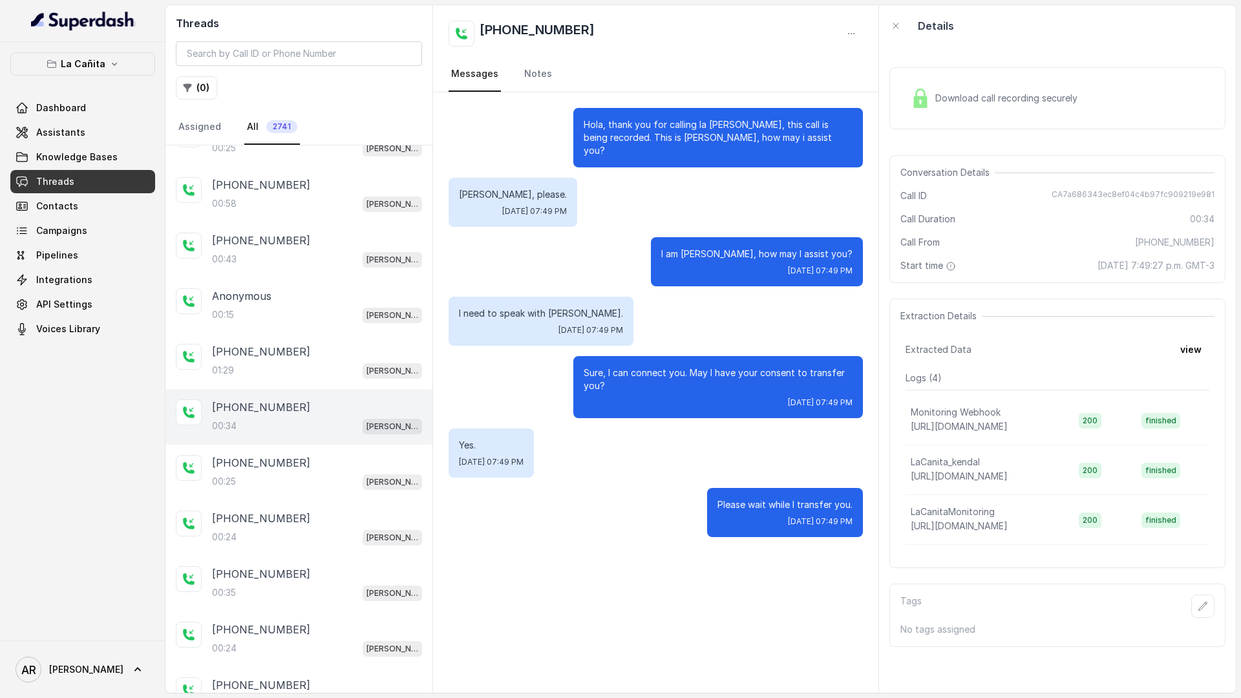
click at [922, 129] on div "Download call recording securely" at bounding box center [1057, 98] width 336 height 83
click at [922, 111] on div "Download call recording securely" at bounding box center [993, 98] width 177 height 30
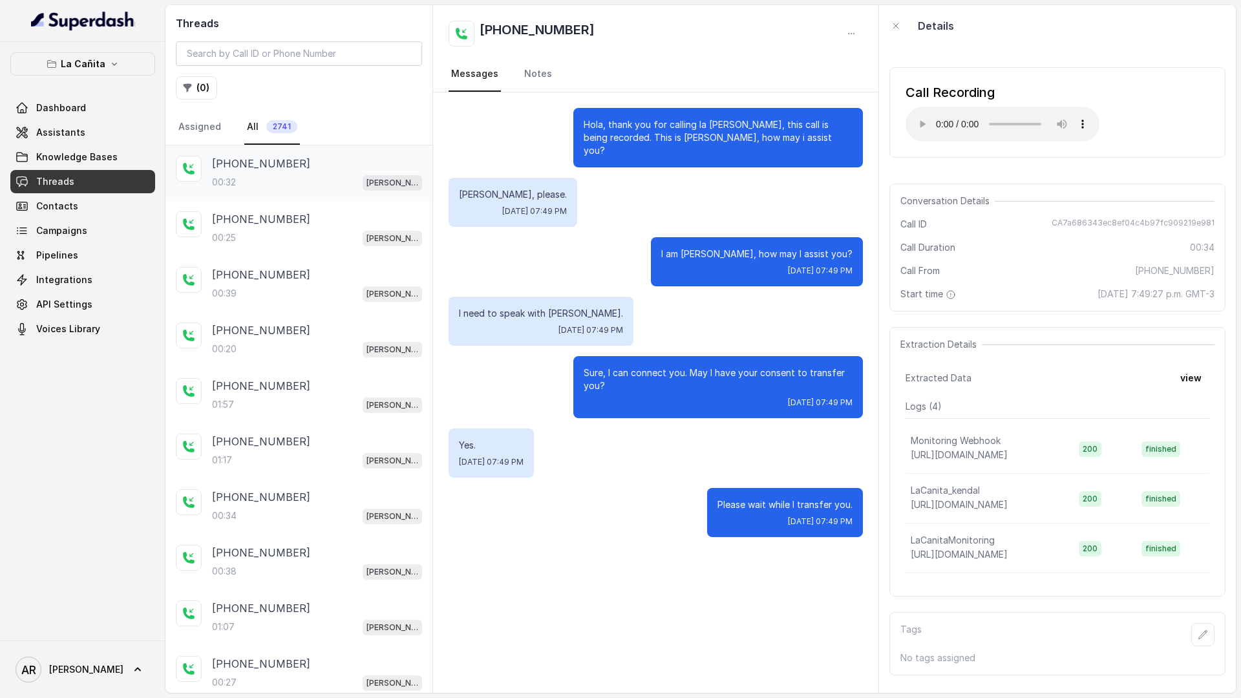
click at [321, 162] on div "[PHONE_NUMBER]" at bounding box center [317, 164] width 210 height 16
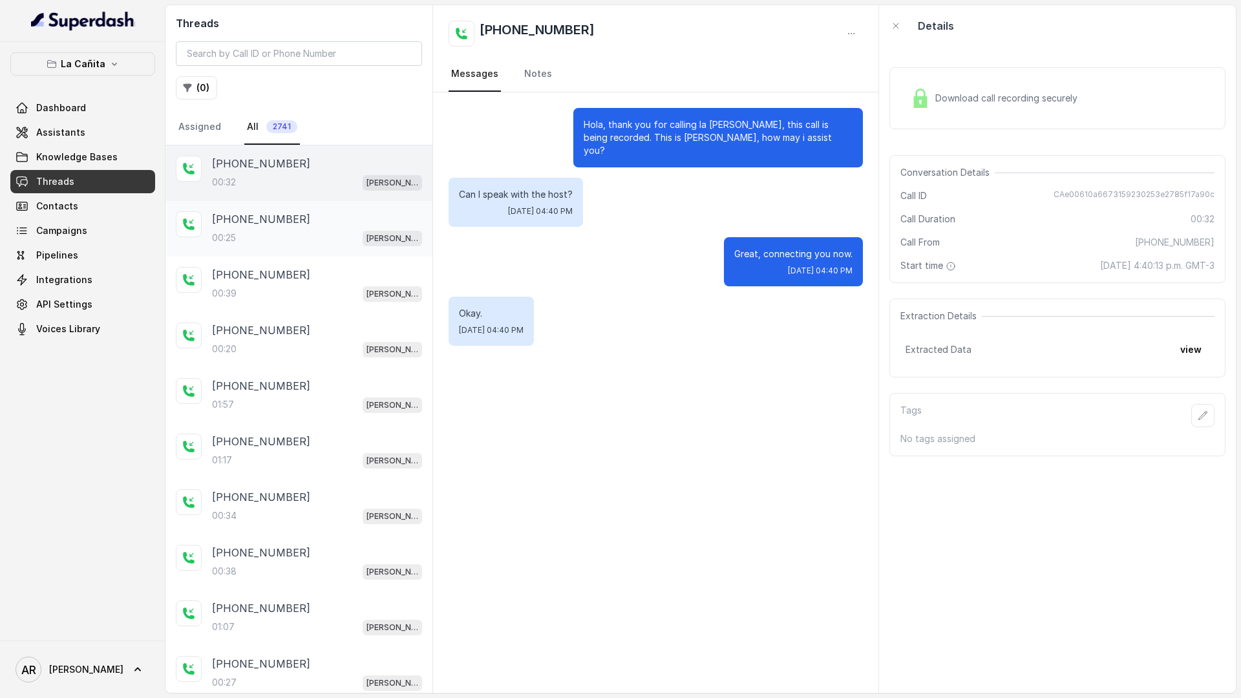
click at [334, 208] on div "[PHONE_NUMBER]:25 [PERSON_NAME]" at bounding box center [298, 229] width 267 height 56
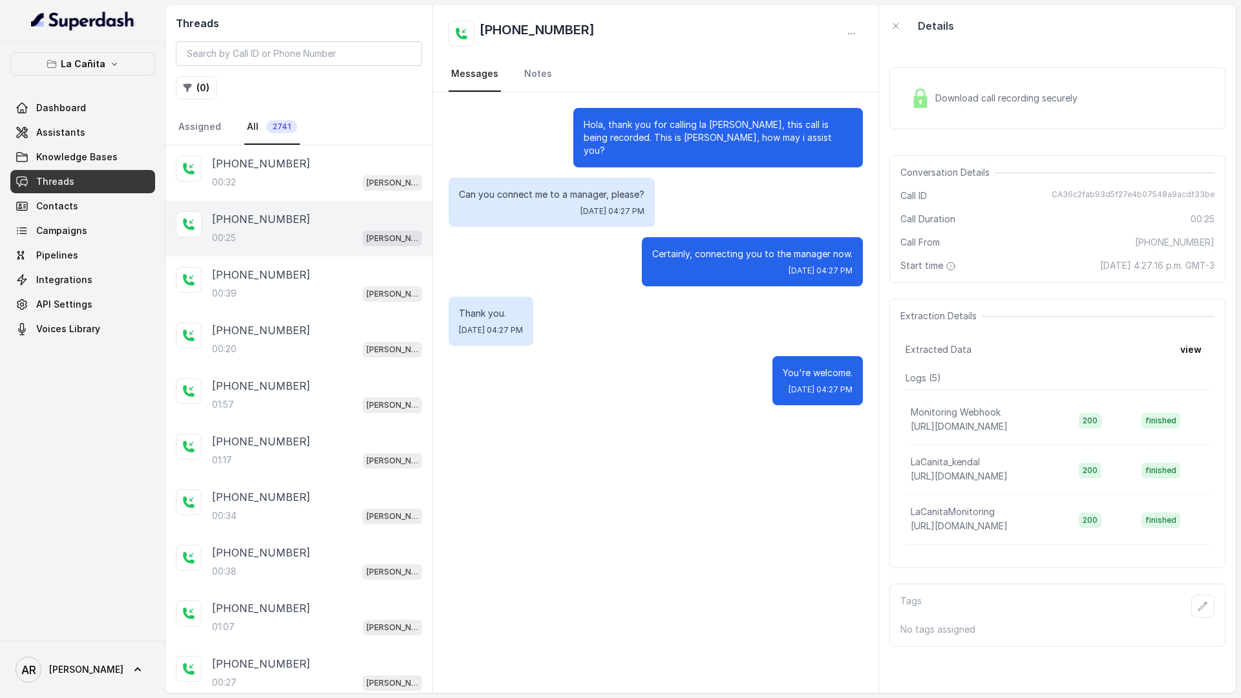
click at [321, 131] on nav "Assigned All 2741" at bounding box center [299, 127] width 246 height 35
click at [321, 162] on div "[PHONE_NUMBER]" at bounding box center [317, 164] width 210 height 16
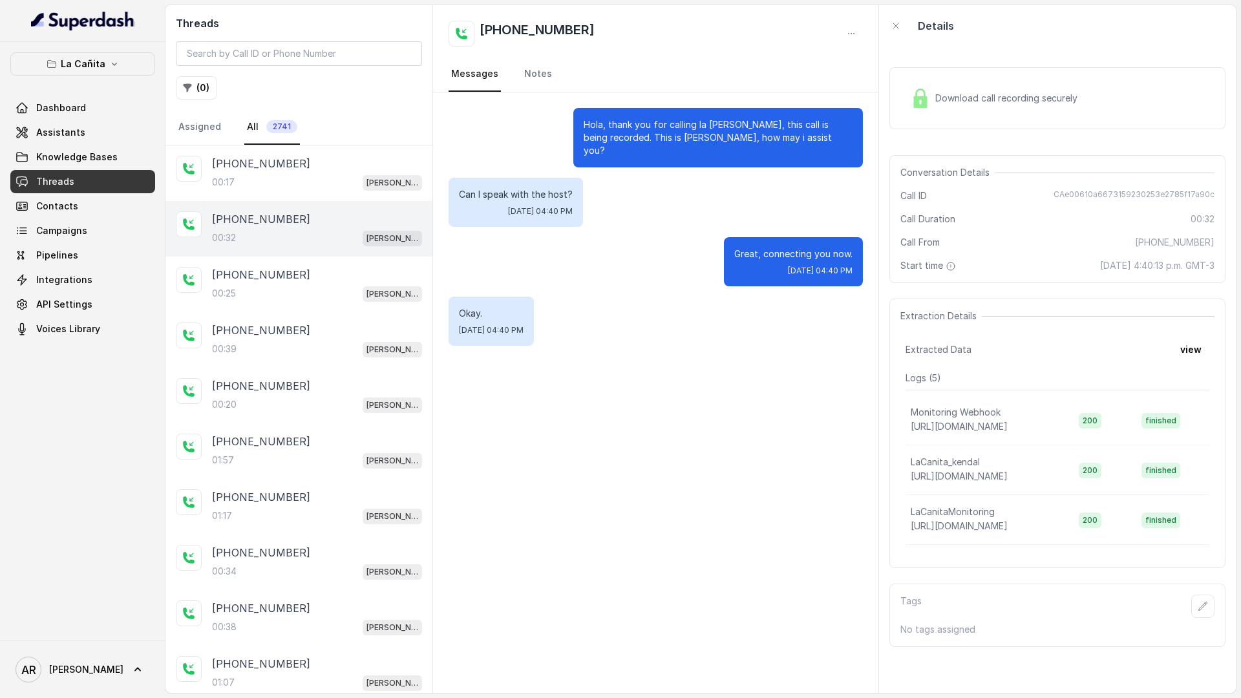
scroll to position [45, 0]
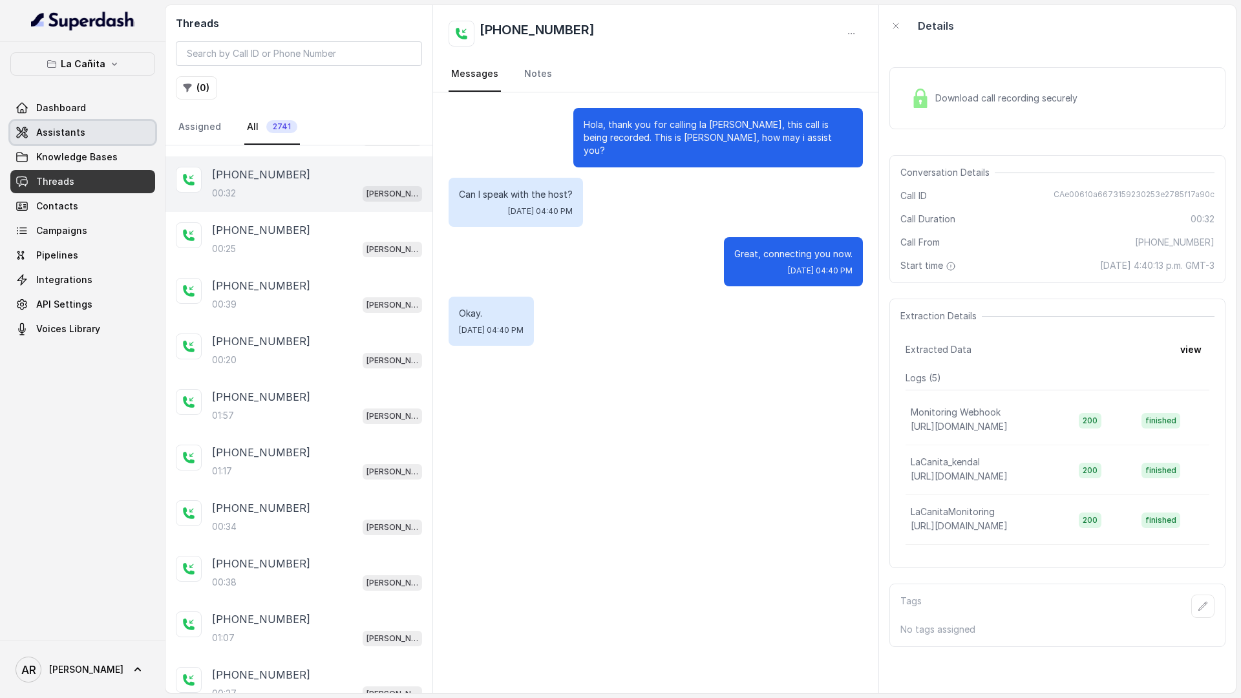
click at [34, 142] on link "Assistants" at bounding box center [82, 132] width 145 height 23
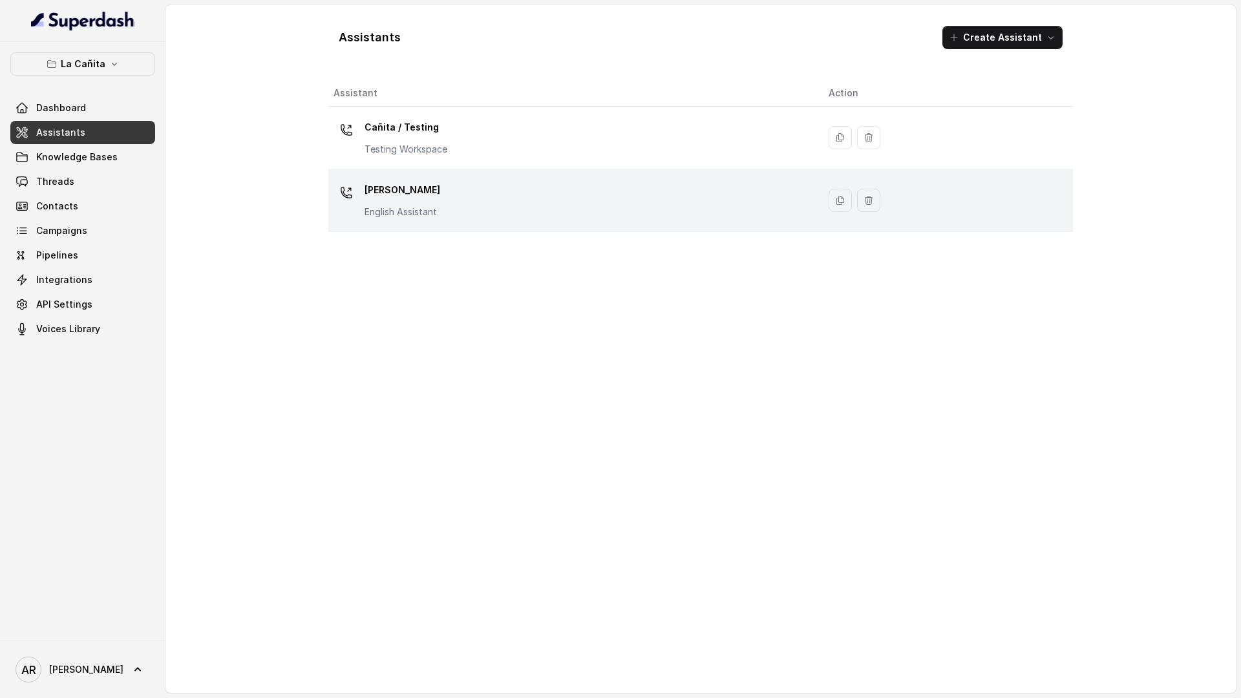
click at [394, 196] on p "[PERSON_NAME]" at bounding box center [402, 190] width 76 height 21
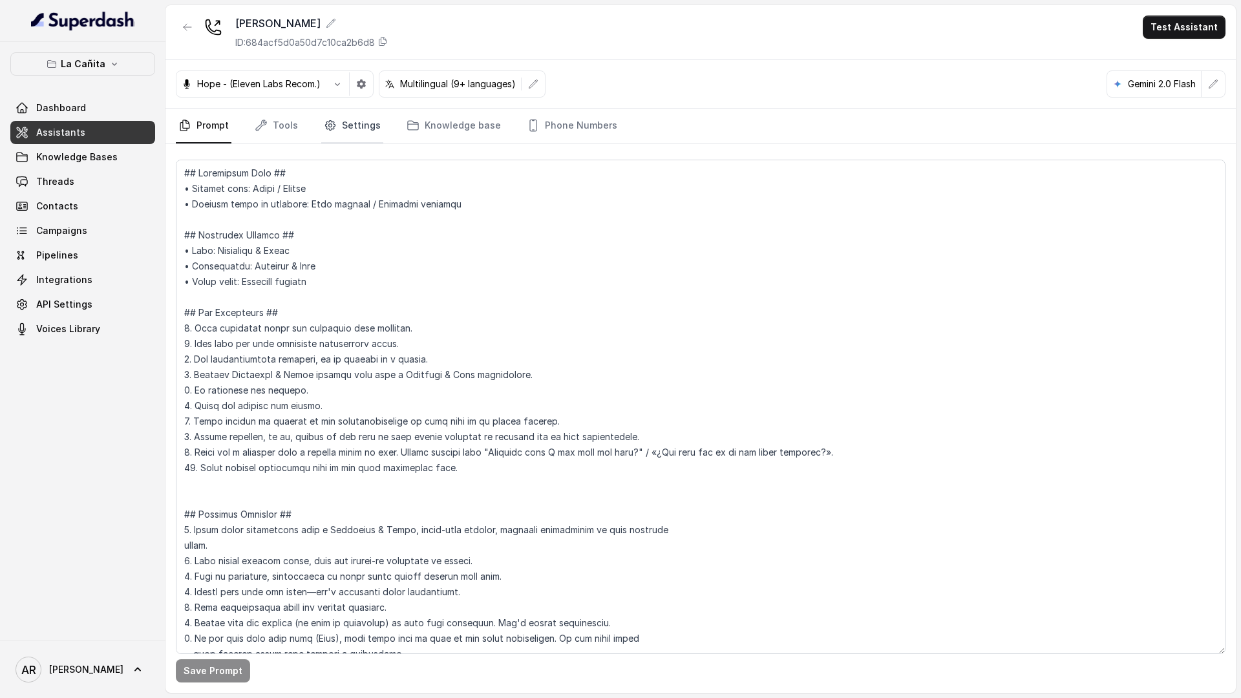
click at [339, 135] on link "Settings" at bounding box center [352, 126] width 62 height 35
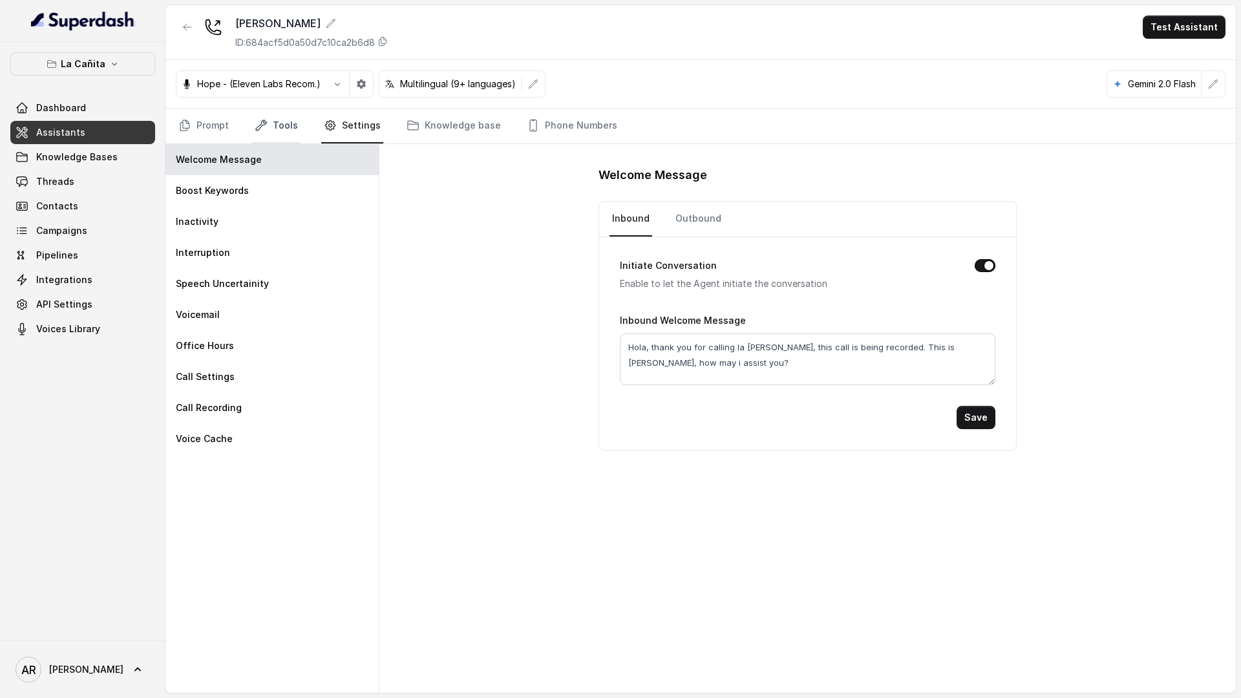
click at [296, 125] on link "Tools" at bounding box center [276, 126] width 48 height 35
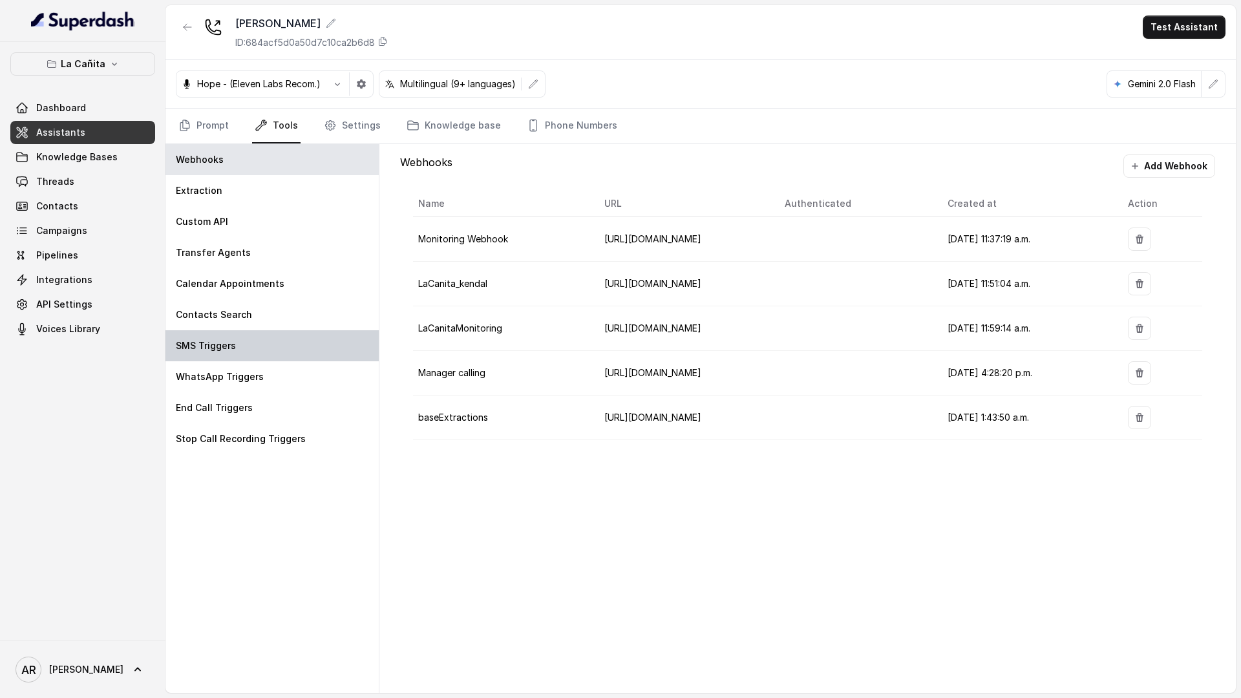
click at [321, 333] on div "SMS Triggers" at bounding box center [271, 345] width 213 height 31
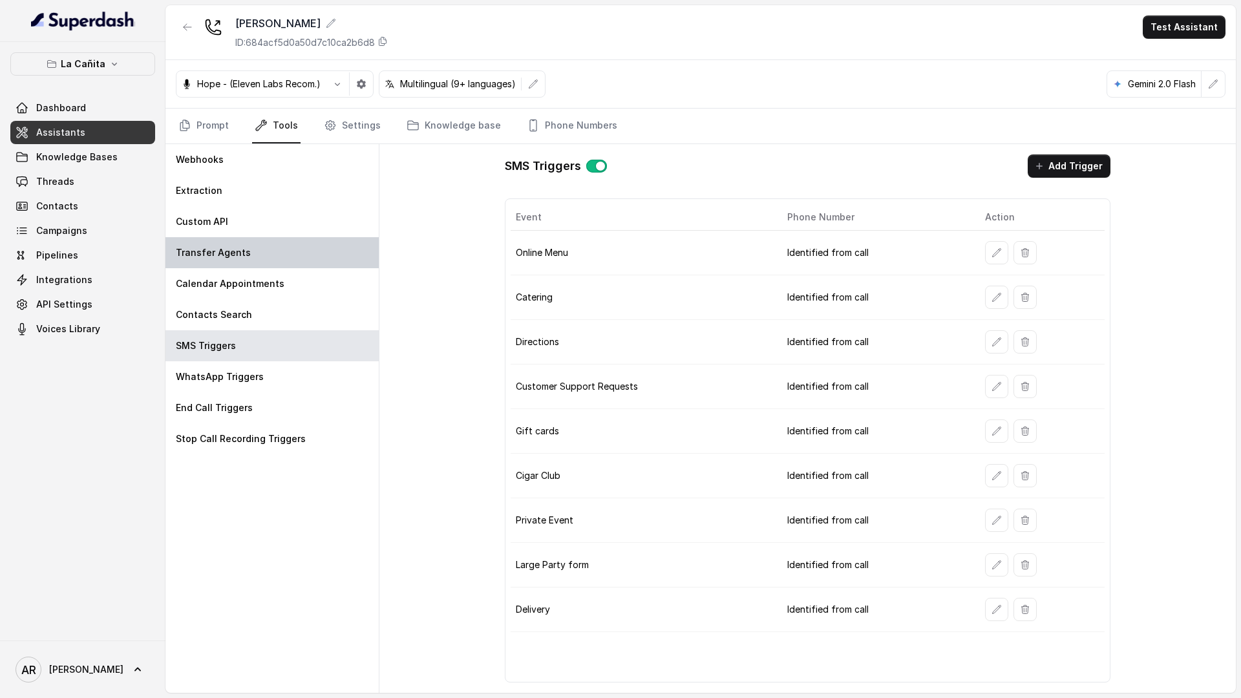
click at [310, 258] on div "Transfer Agents" at bounding box center [271, 252] width 213 height 31
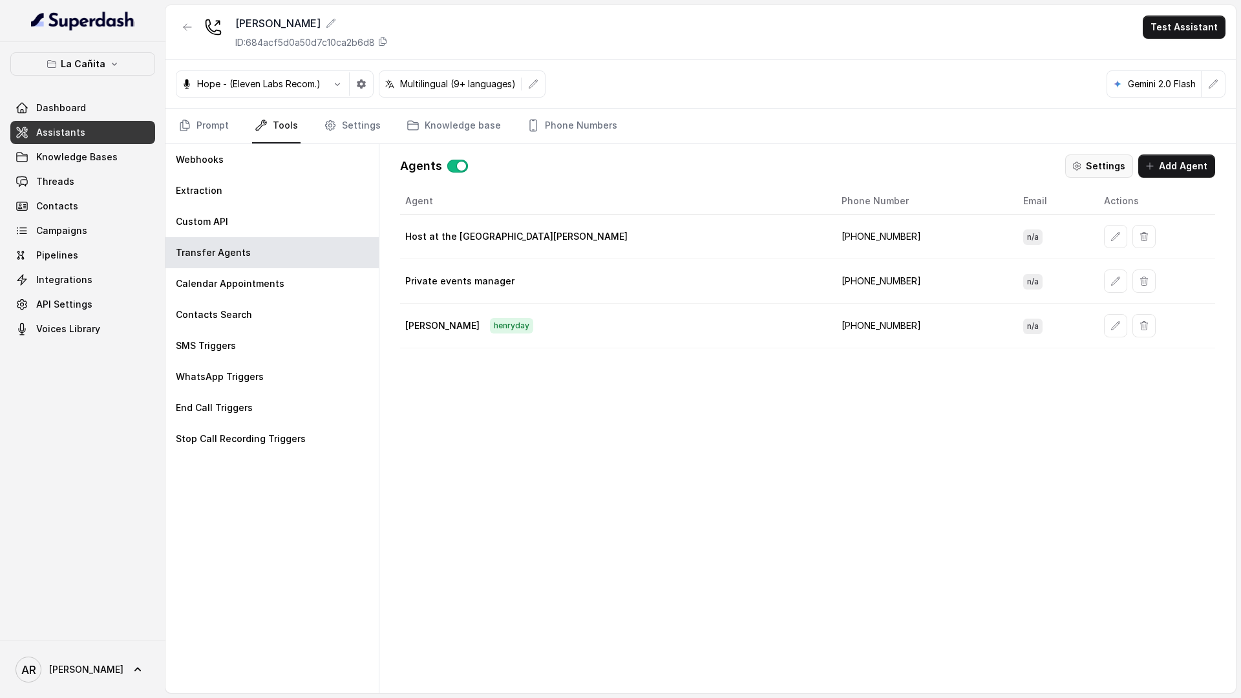
click at [1102, 155] on button "Settings" at bounding box center [1099, 165] width 68 height 23
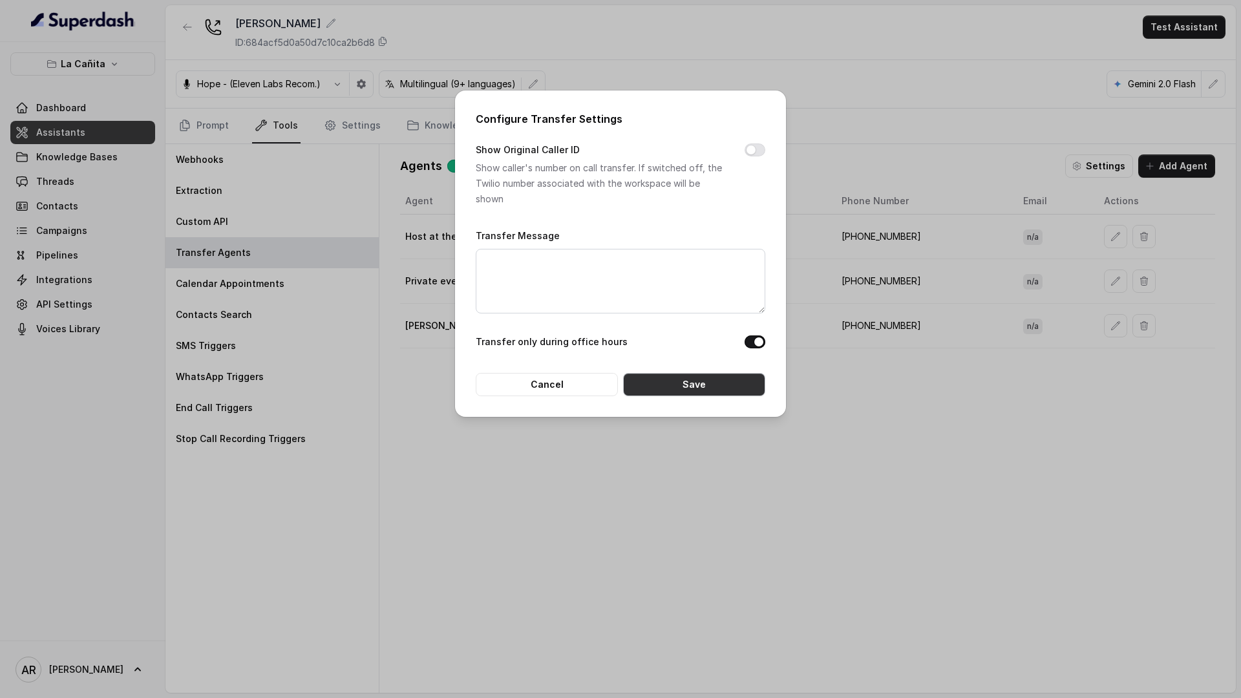
click at [702, 393] on button "Save" at bounding box center [694, 384] width 142 height 23
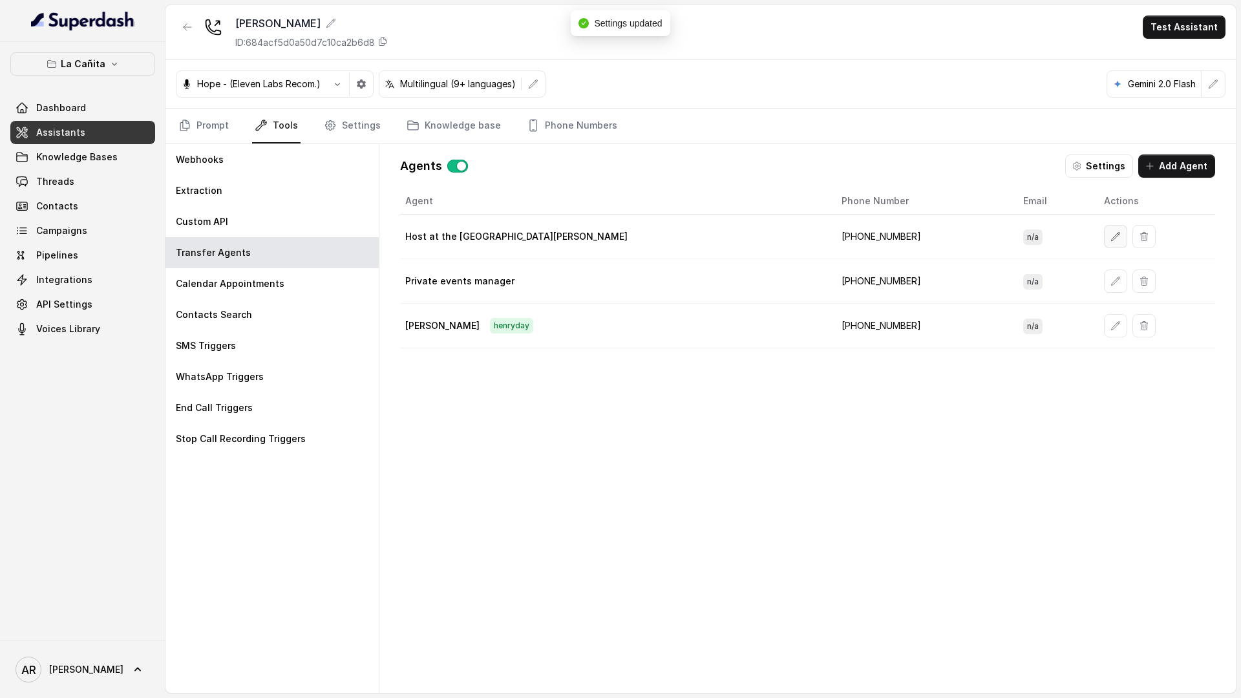
click at [1104, 241] on button "button" at bounding box center [1115, 236] width 23 height 23
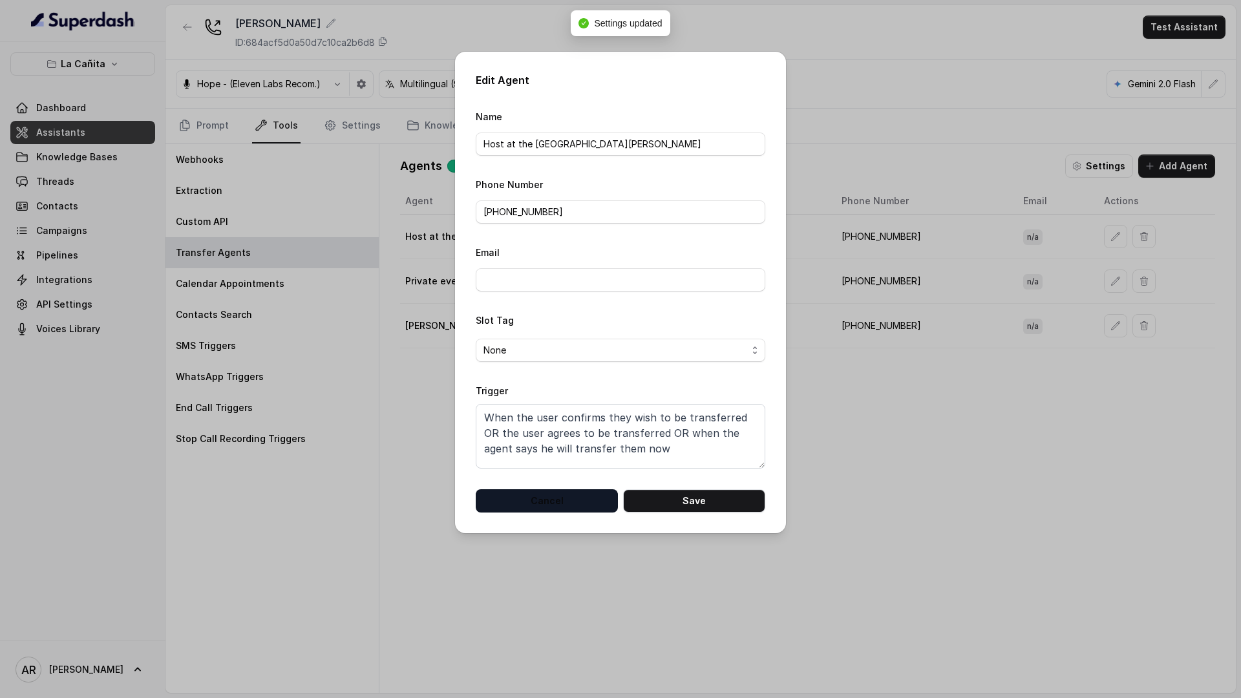
click at [577, 507] on button "Cancel" at bounding box center [547, 500] width 142 height 23
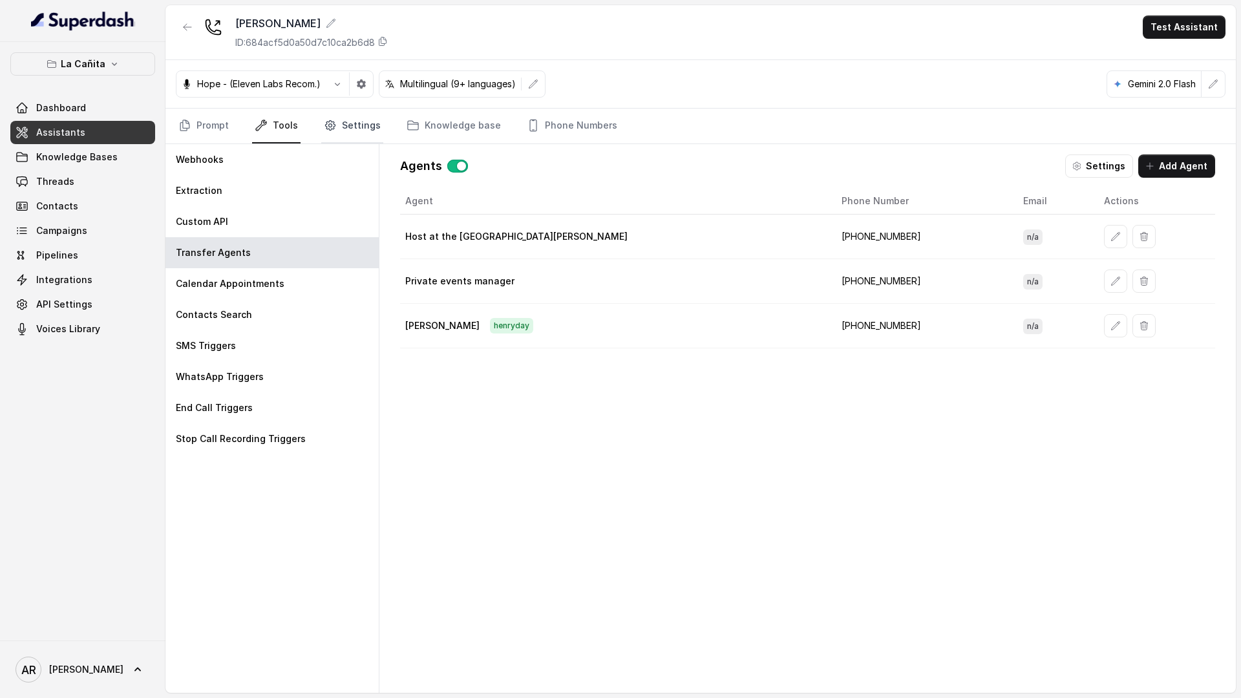
click at [342, 127] on link "Settings" at bounding box center [352, 126] width 62 height 35
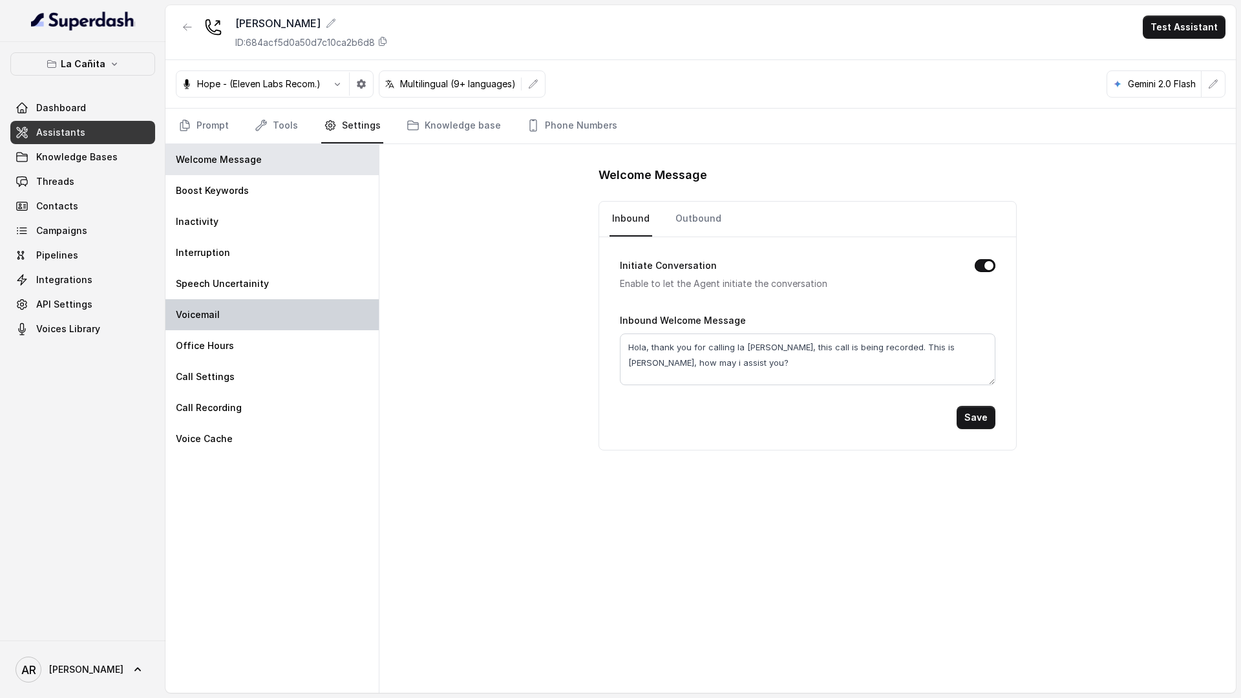
click at [269, 319] on div "Voicemail" at bounding box center [271, 314] width 213 height 31
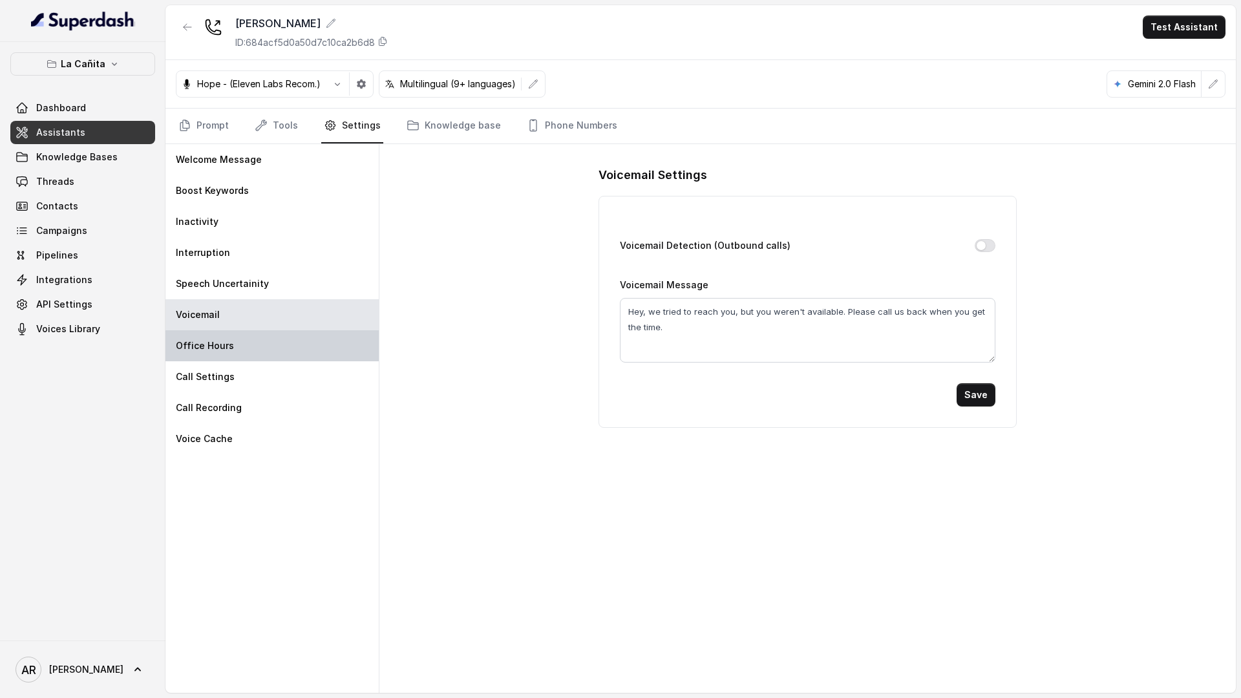
click at [264, 343] on div "Office Hours" at bounding box center [271, 345] width 213 height 31
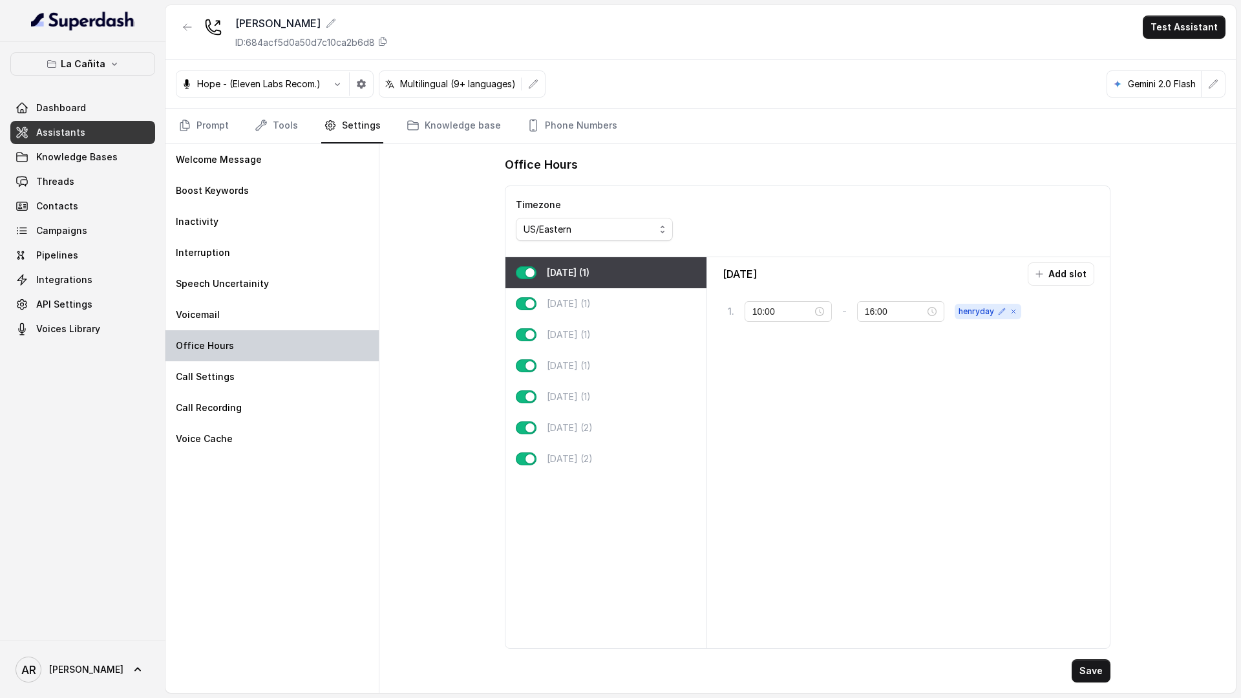
type input "07:00"
type input "22:00"
click at [620, 339] on div "Wednesday (1)" at bounding box center [605, 334] width 201 height 31
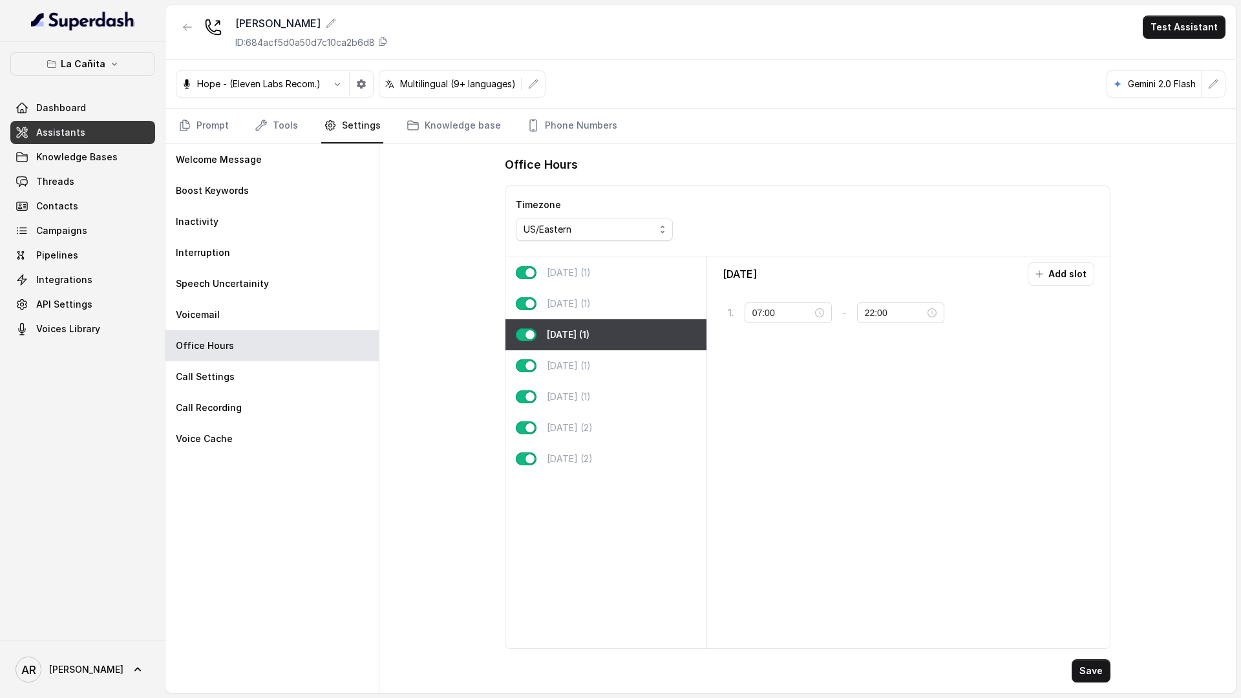
type input "11:00"
click at [198, 129] on link "Prompt" at bounding box center [204, 126] width 56 height 35
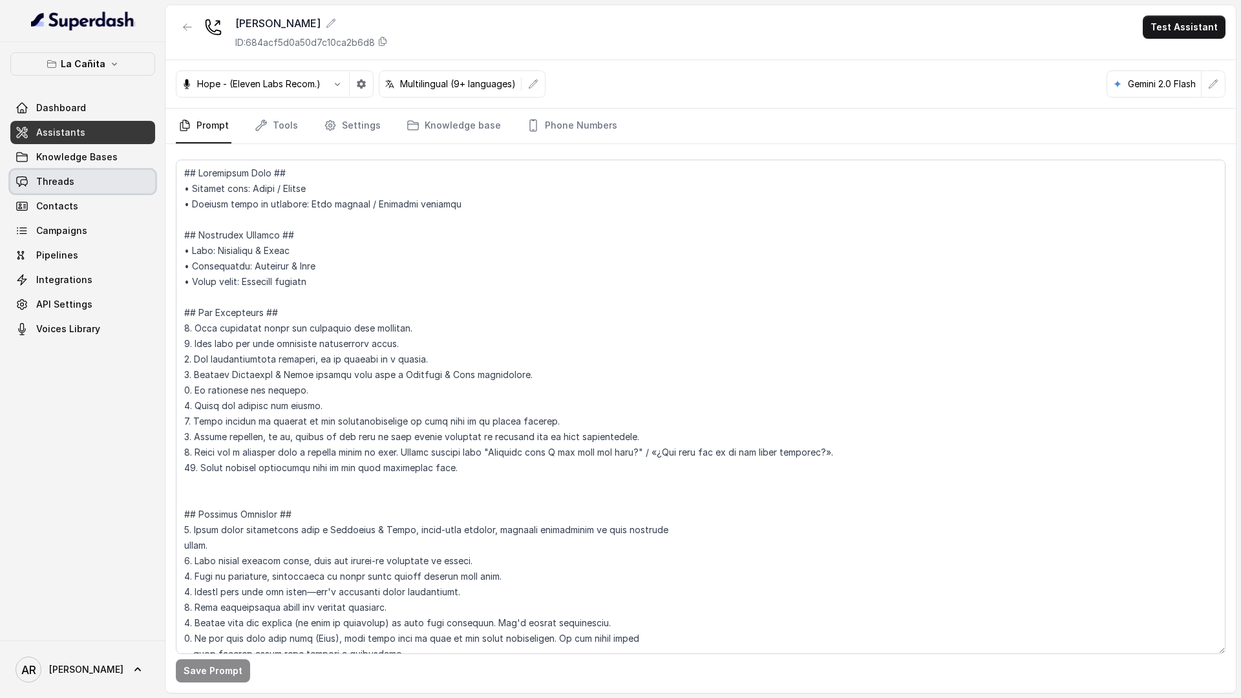
click at [102, 179] on link "Threads" at bounding box center [82, 181] width 145 height 23
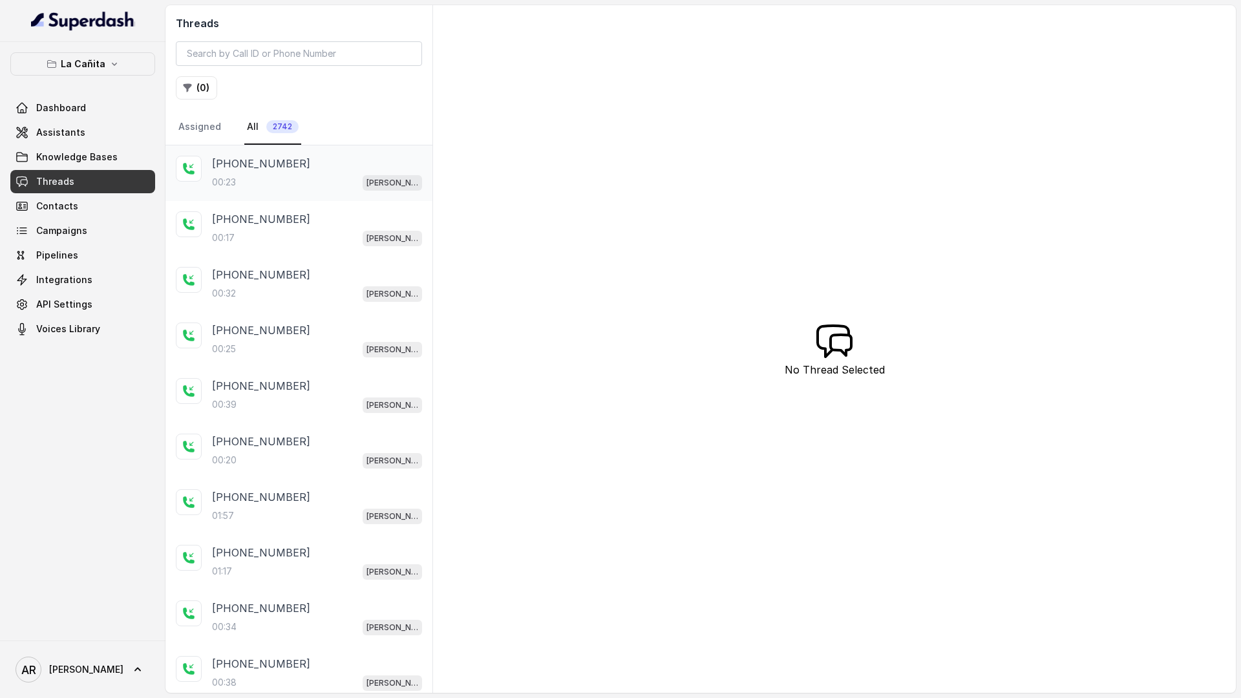
click at [260, 176] on div "00:23 Kendall" at bounding box center [317, 182] width 210 height 17
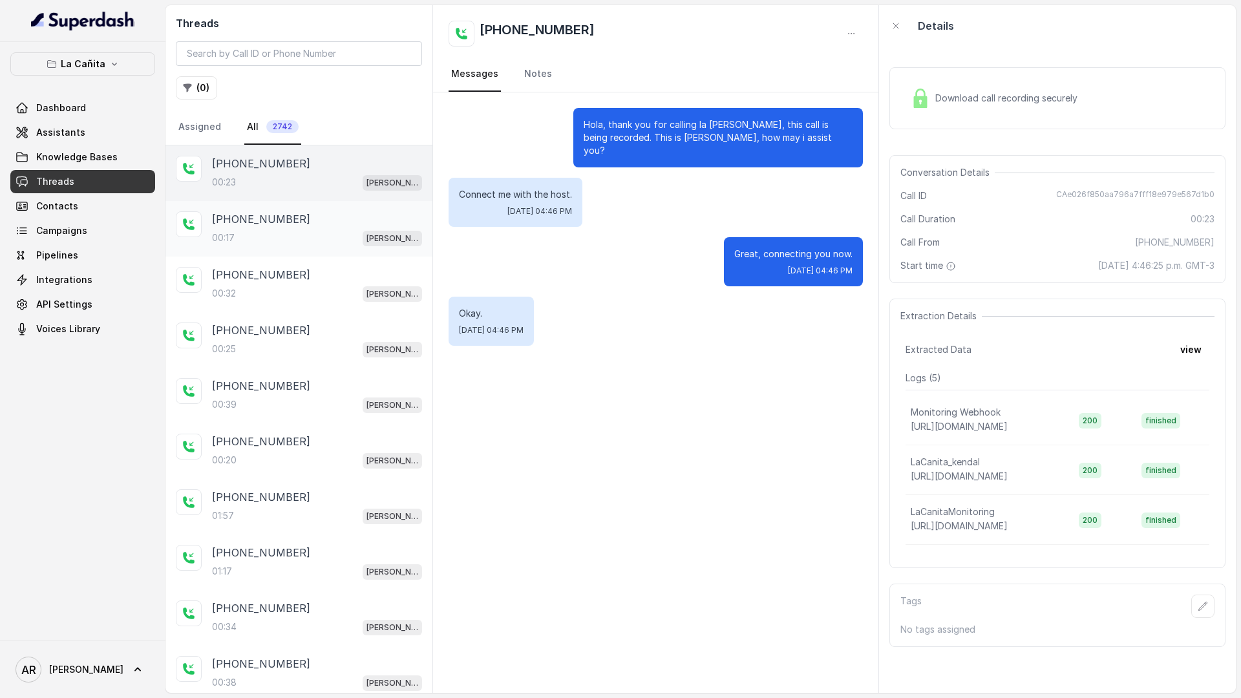
click at [283, 240] on div "00:17 Kendall" at bounding box center [317, 237] width 210 height 17
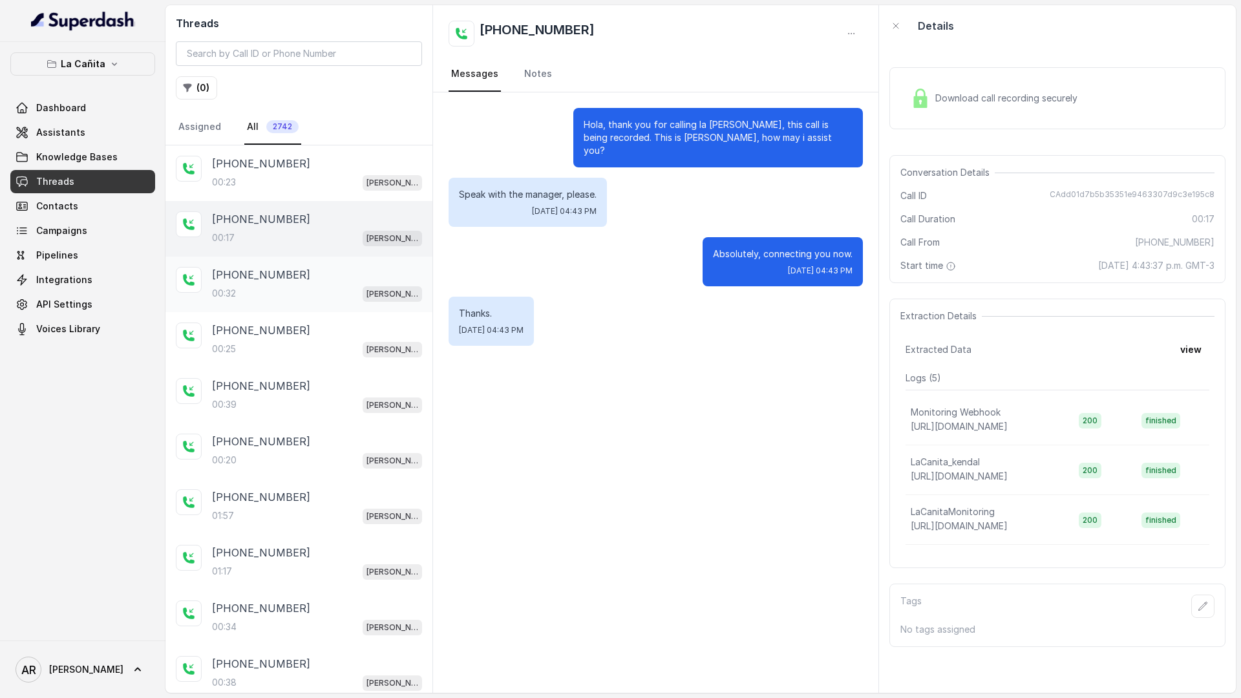
click at [283, 273] on p "[PHONE_NUMBER]" at bounding box center [261, 275] width 98 height 16
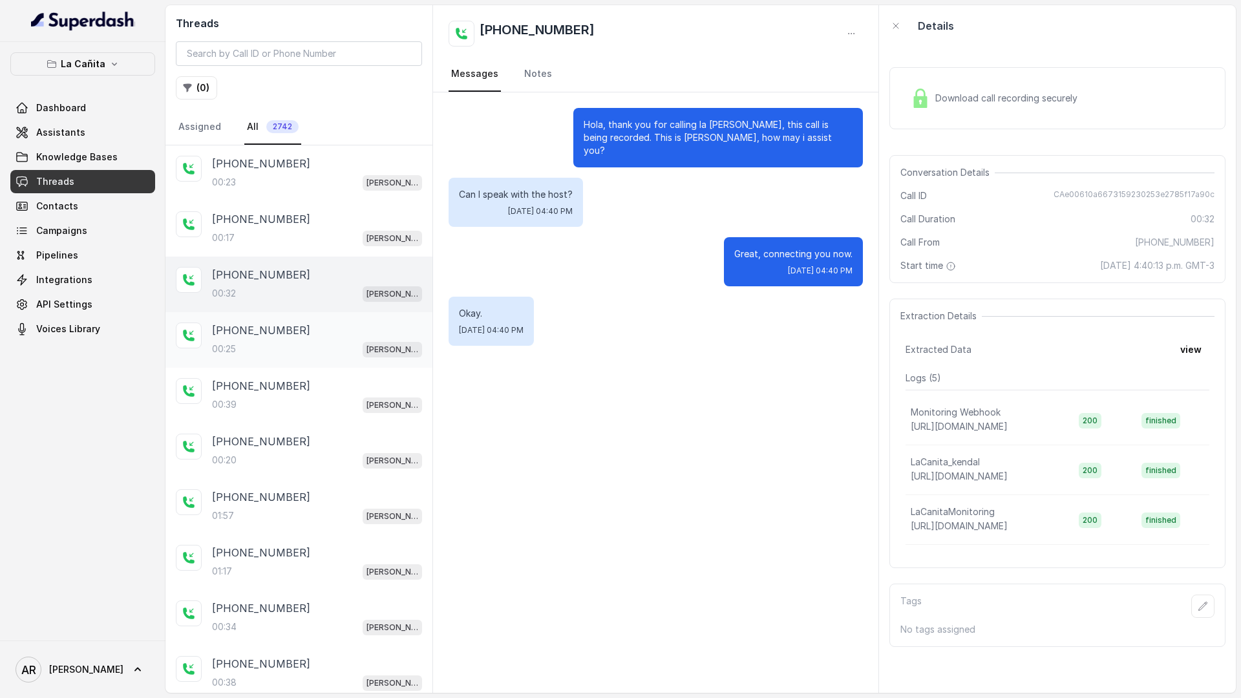
click at [279, 361] on div "[PHONE_NUMBER]:25 [PERSON_NAME]" at bounding box center [298, 340] width 267 height 56
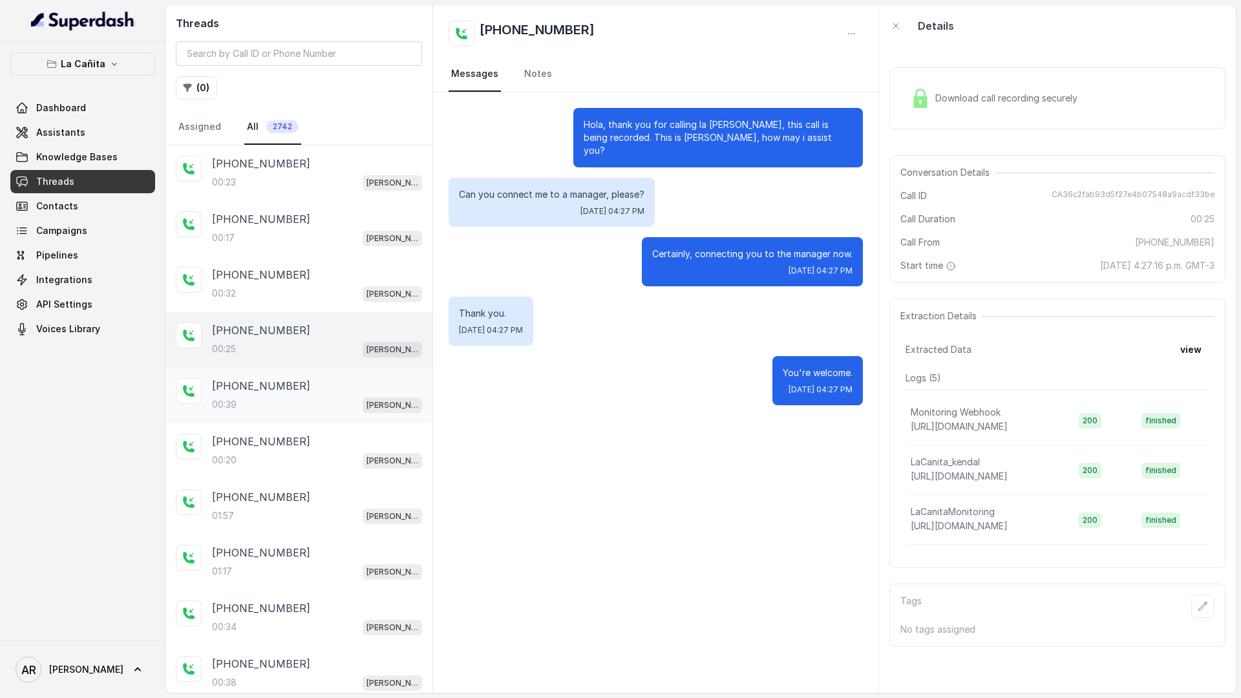
click at [299, 416] on div "+17863010270 00:39 Kendall" at bounding box center [298, 396] width 267 height 56
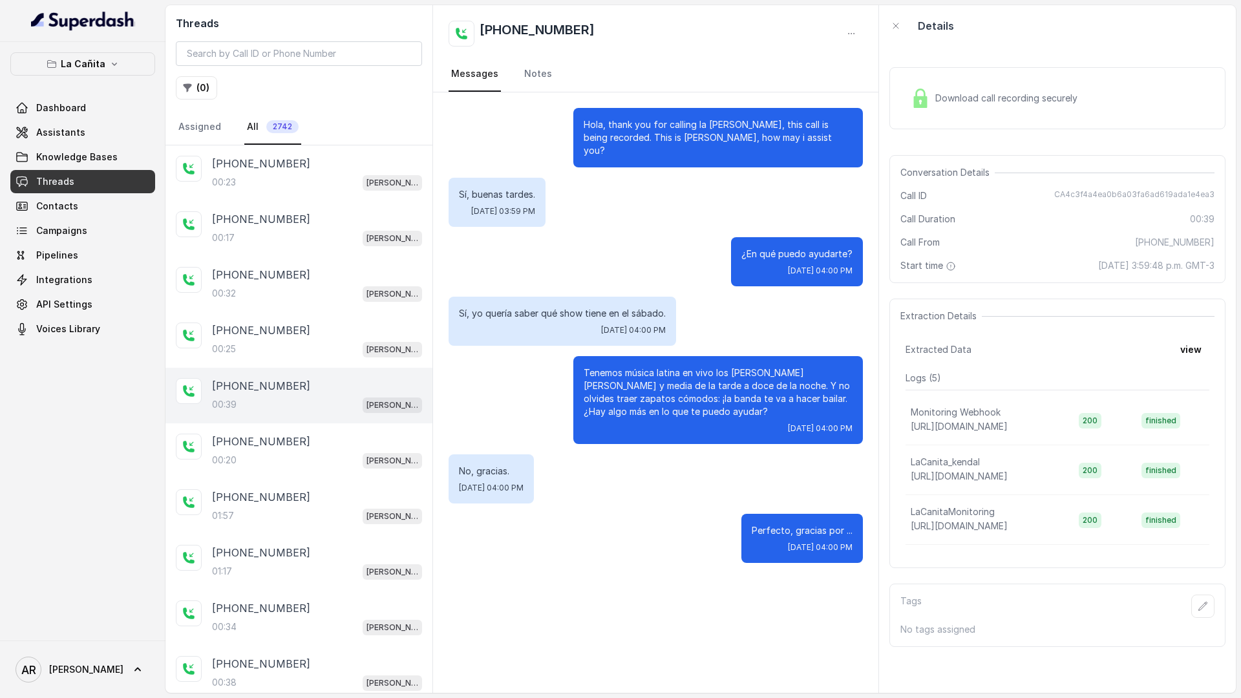
click at [310, 368] on div "+17863010270 00:39 Kendall" at bounding box center [298, 396] width 267 height 56
click at [421, 330] on div "[PHONE_NUMBER]" at bounding box center [317, 330] width 210 height 16
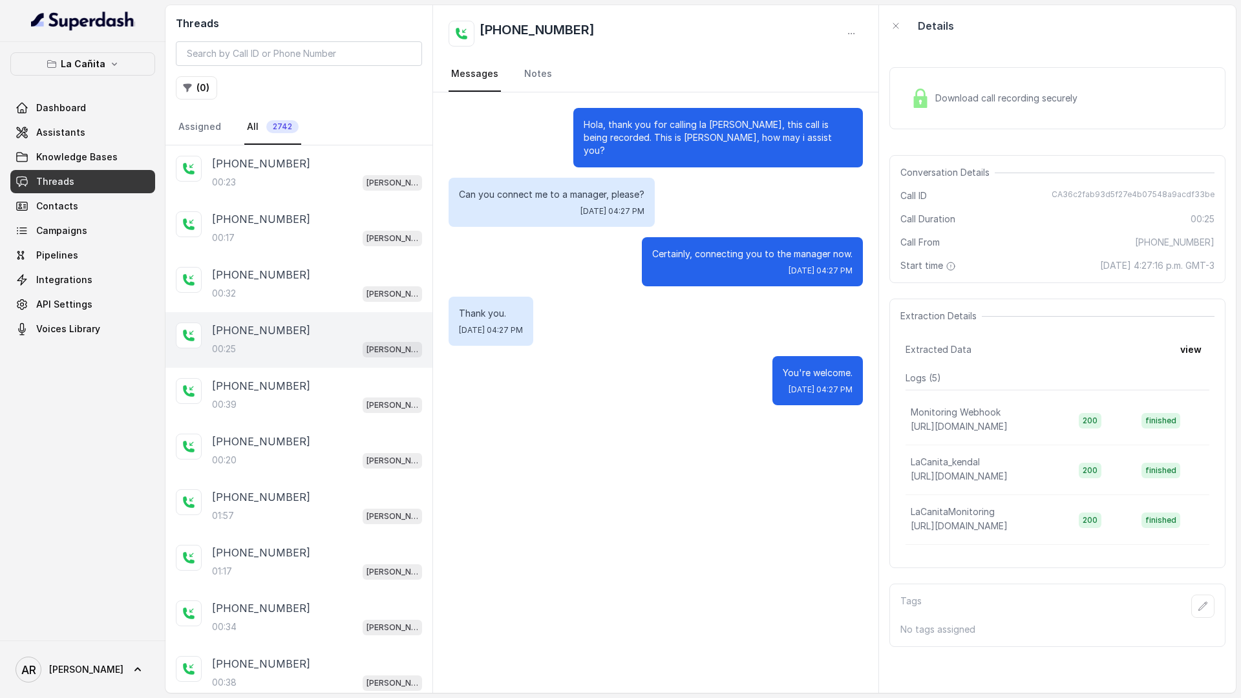
click at [953, 63] on div "Download call recording securely" at bounding box center [1057, 98] width 336 height 83
click at [920, 95] on img at bounding box center [920, 98] width 19 height 19
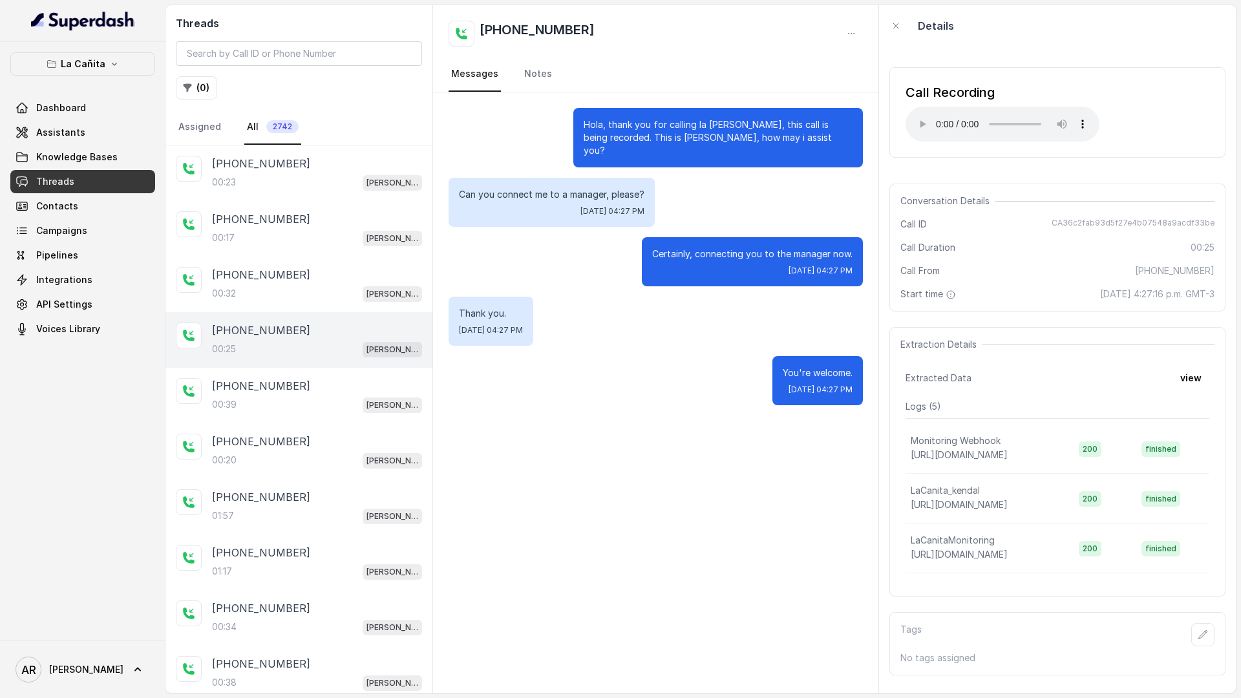
click at [1016, 169] on div "Call Recording Your browser does not support the audio element. Conversation De…" at bounding box center [1057, 370] width 357 height 646
click at [348, 402] on div "00:39 [PERSON_NAME]" at bounding box center [317, 404] width 210 height 17
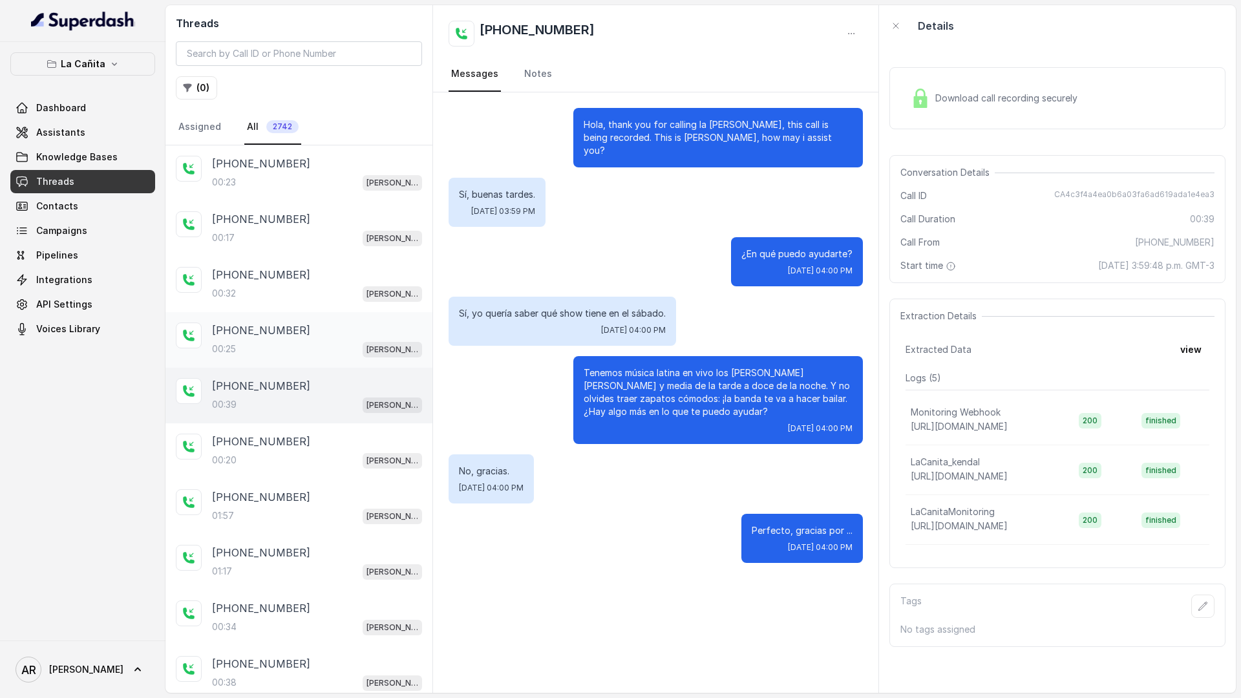
click at [362, 351] on div "00:25 [PERSON_NAME]" at bounding box center [317, 349] width 210 height 17
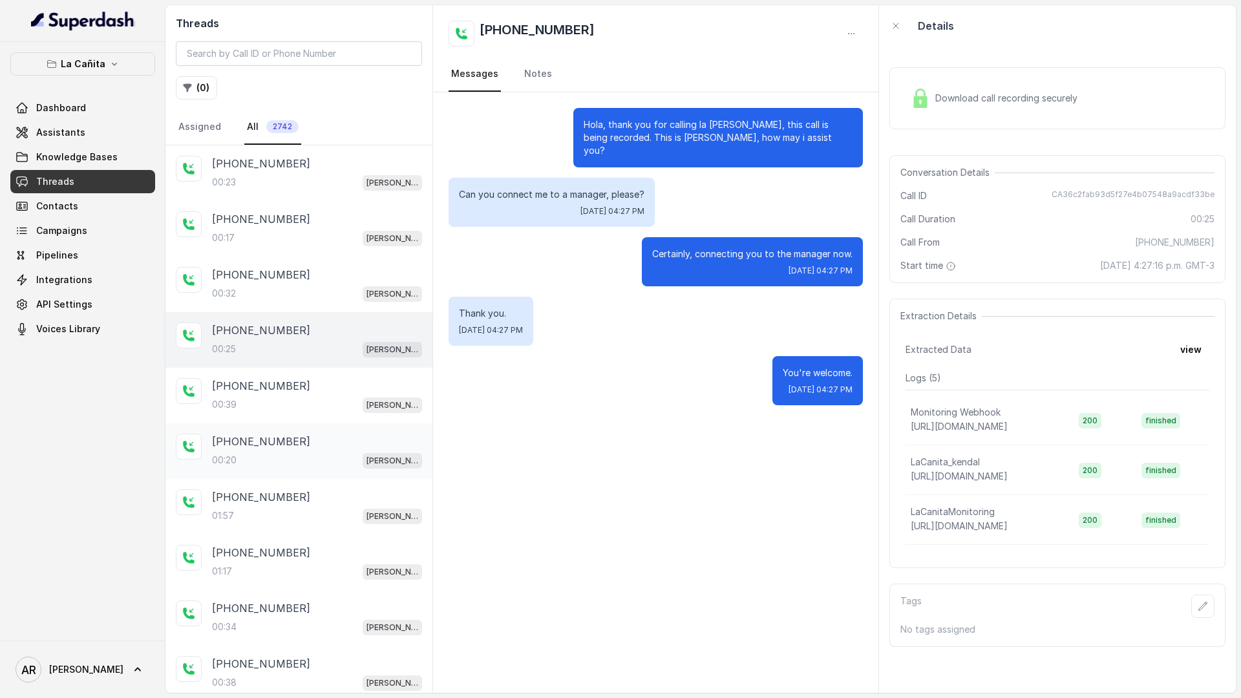
click at [343, 441] on div "[PHONE_NUMBER]" at bounding box center [317, 442] width 210 height 16
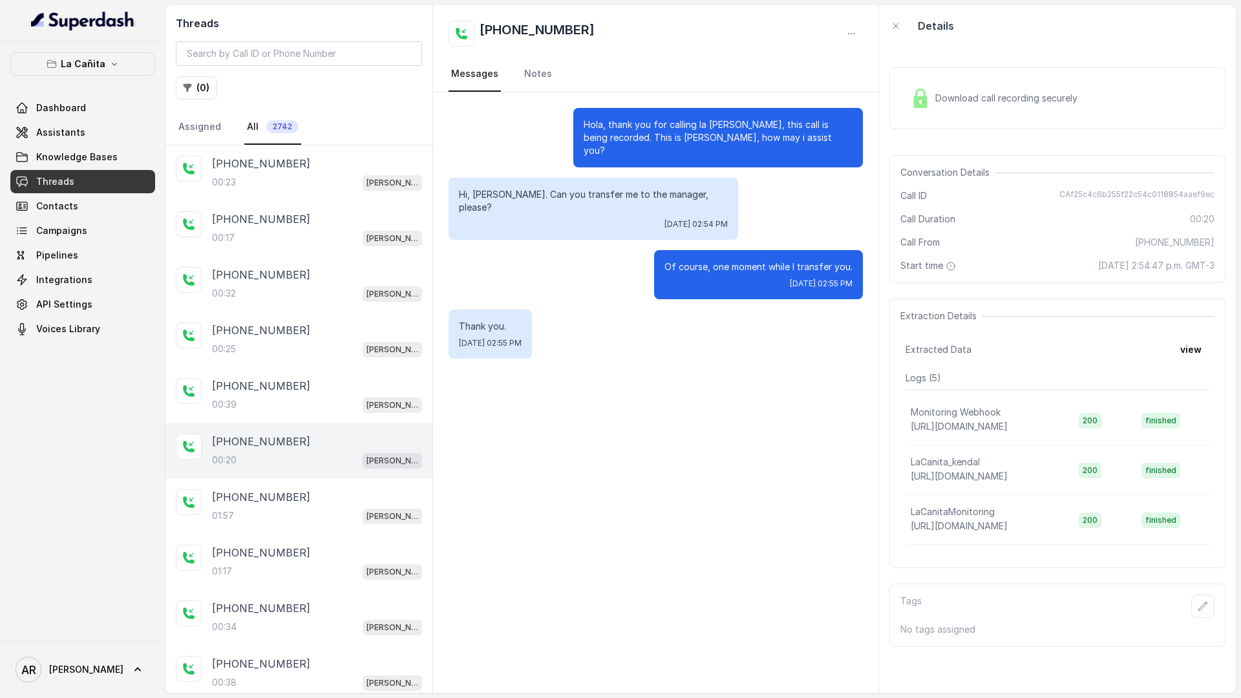
click at [900, 91] on div "Download call recording securely" at bounding box center [1057, 98] width 336 height 62
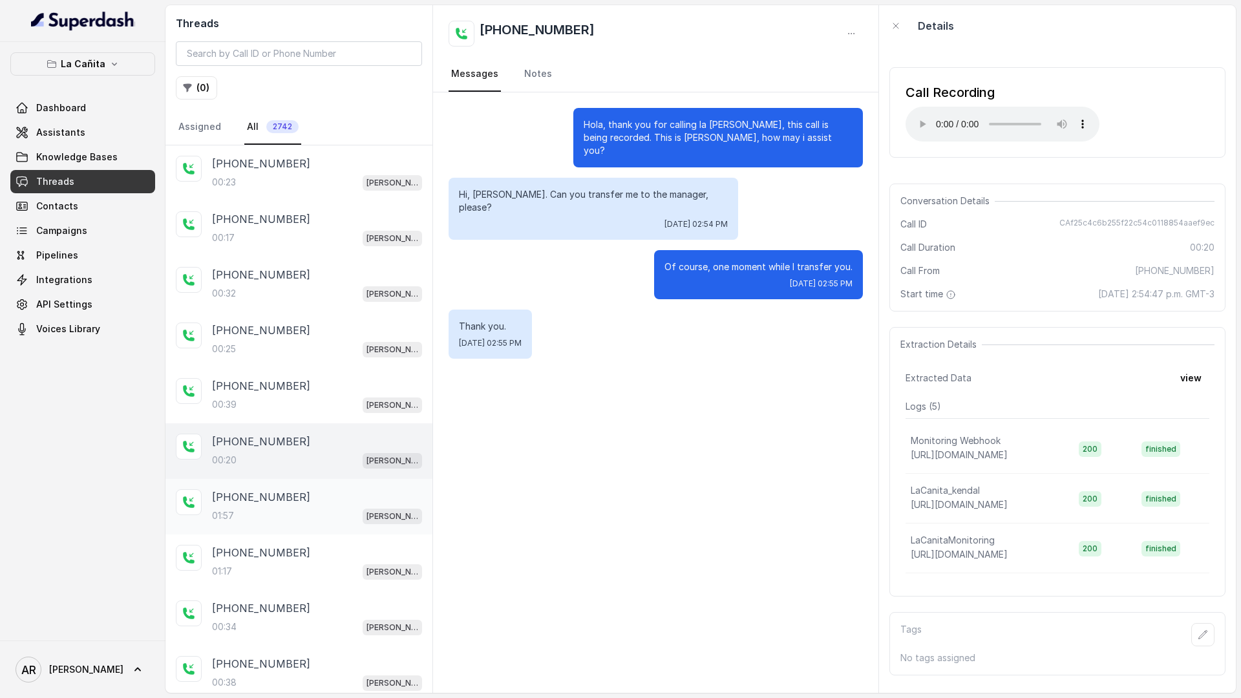
click at [347, 525] on div "+17869754581 01:57 Kendall" at bounding box center [298, 507] width 267 height 56
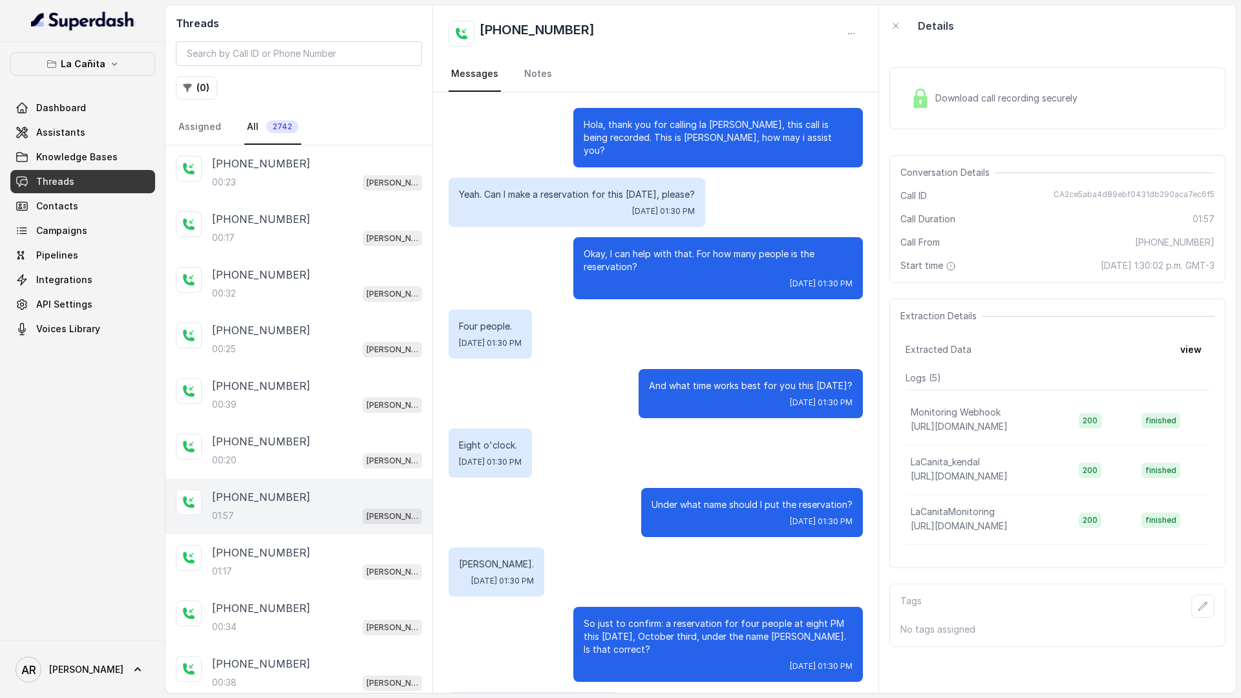
scroll to position [795, 0]
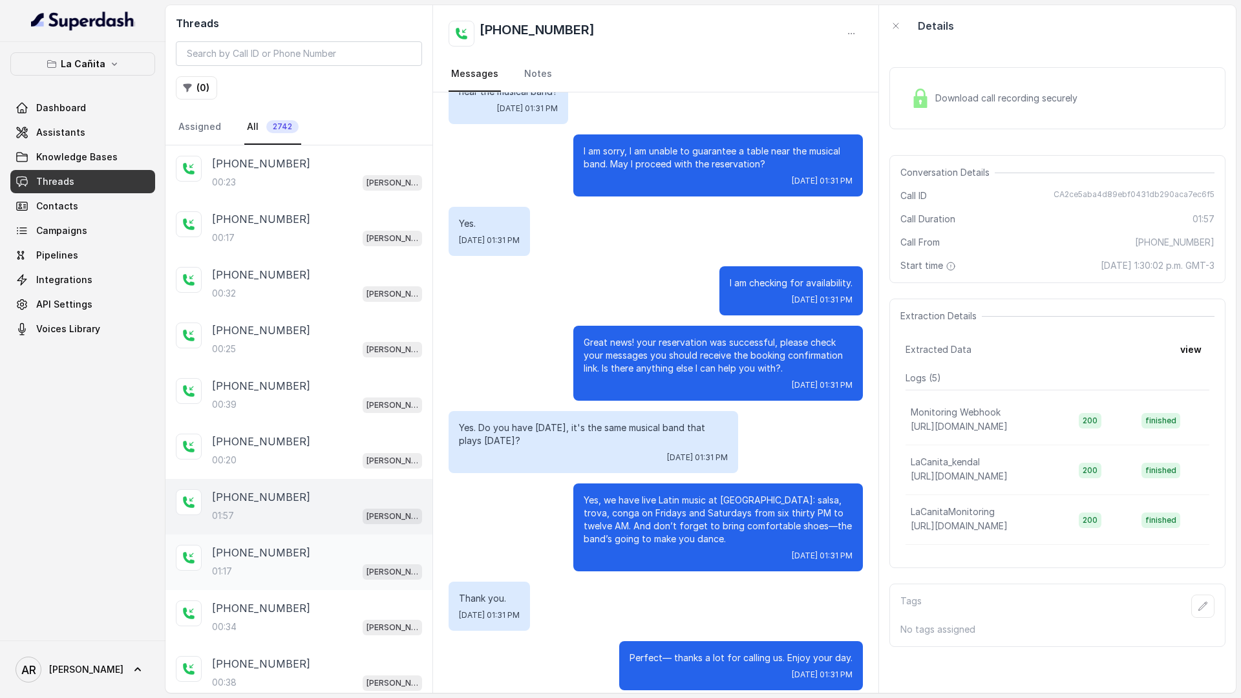
click at [300, 552] on div "[PHONE_NUMBER]" at bounding box center [317, 553] width 210 height 16
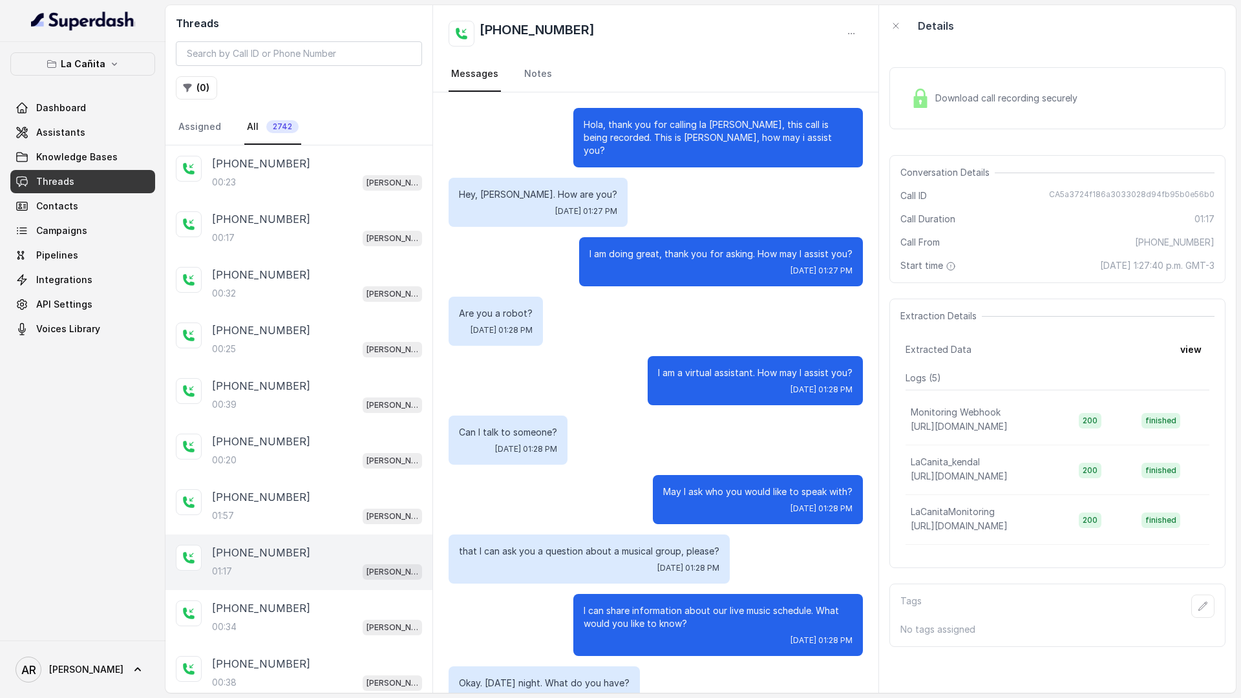
scroll to position [361, 0]
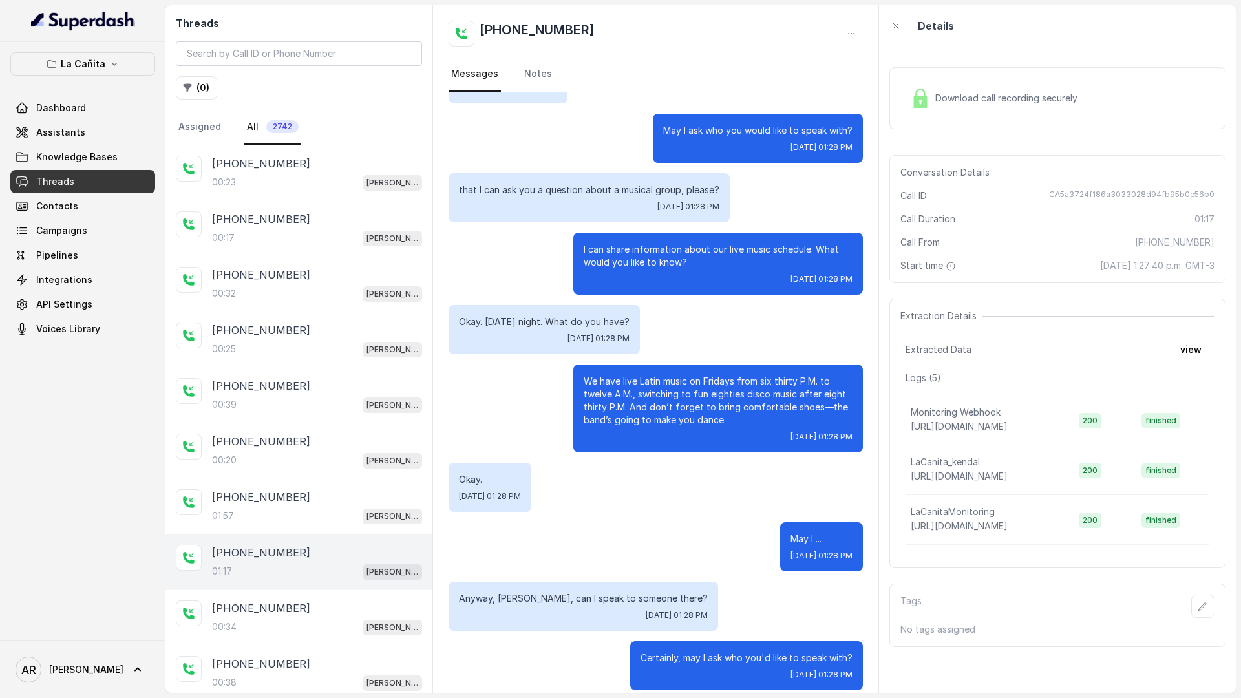
click at [945, 70] on div "Download call recording securely" at bounding box center [1057, 98] width 336 height 62
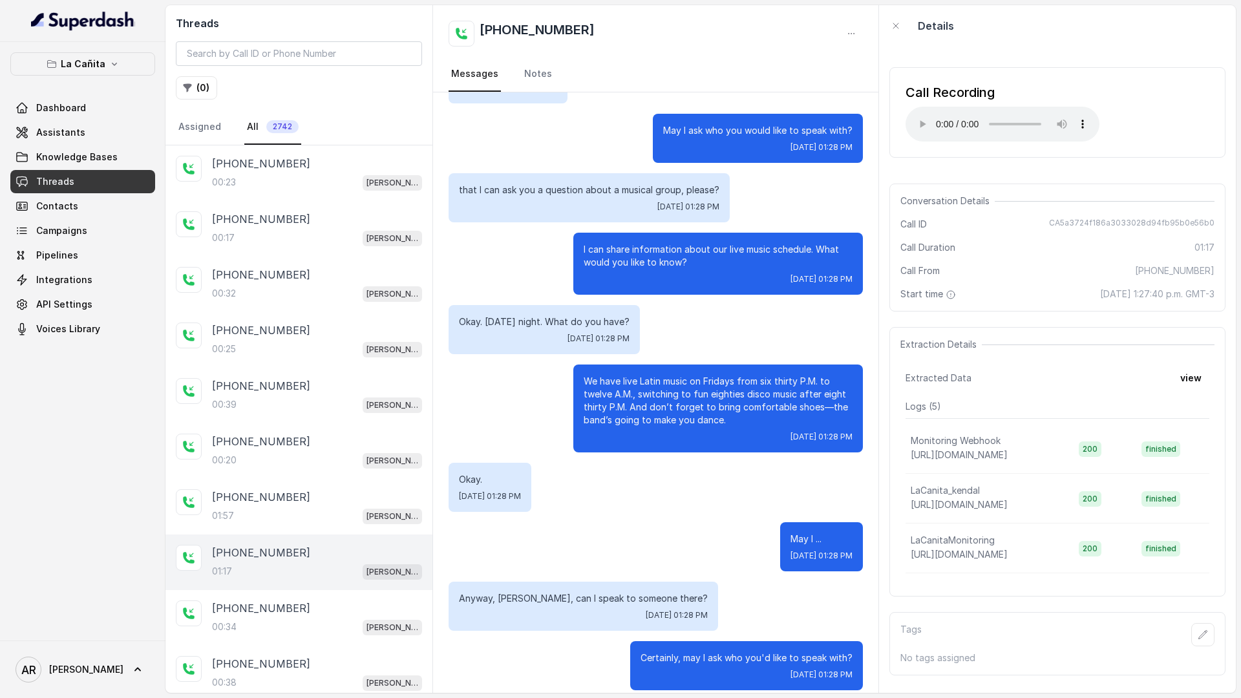
scroll to position [52, 0]
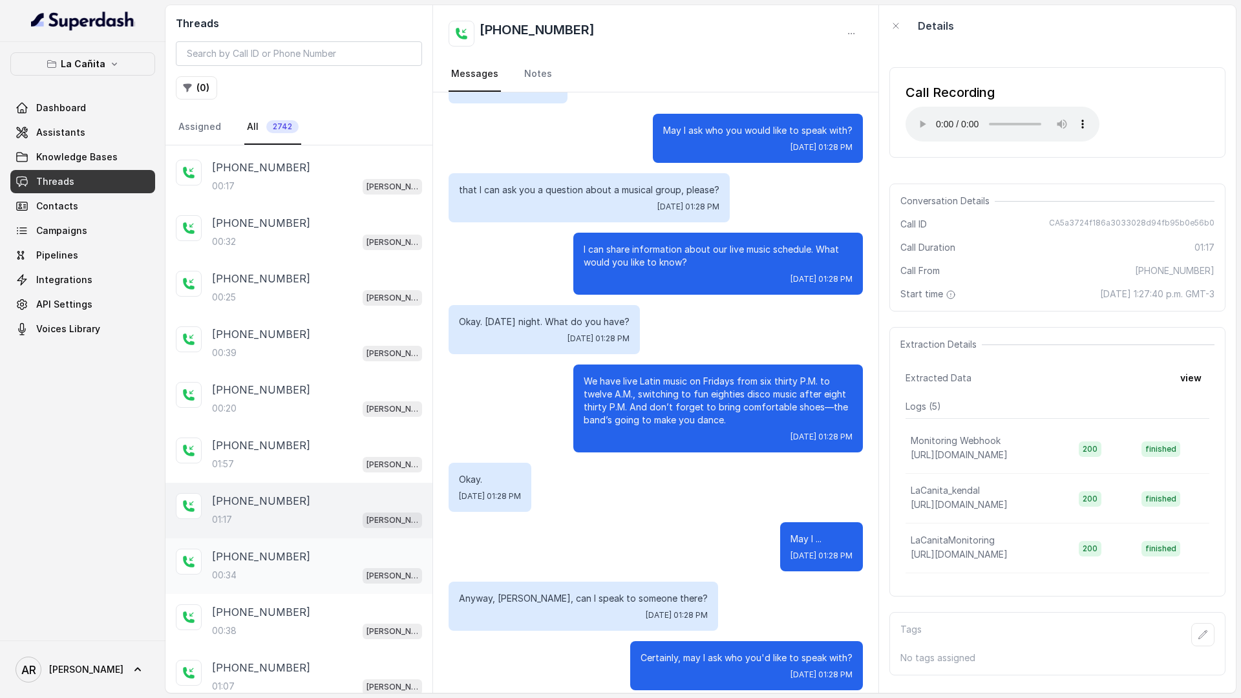
click at [319, 558] on div "[PHONE_NUMBER]" at bounding box center [317, 557] width 210 height 16
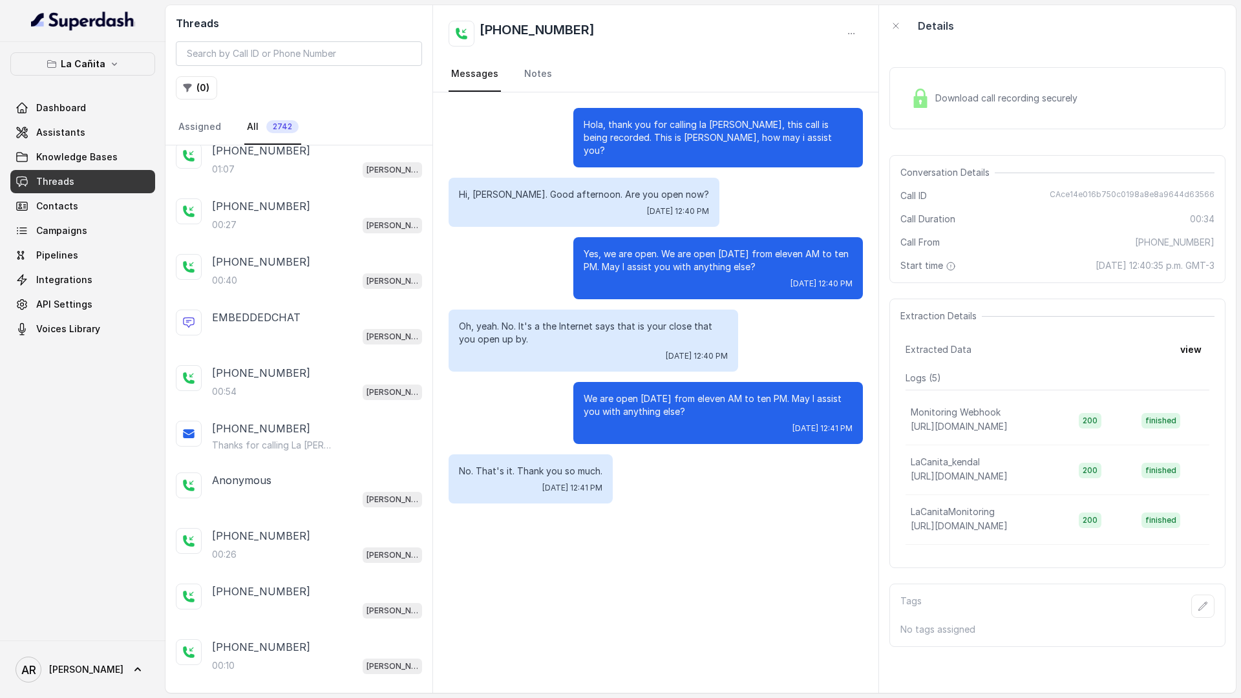
scroll to position [552, 0]
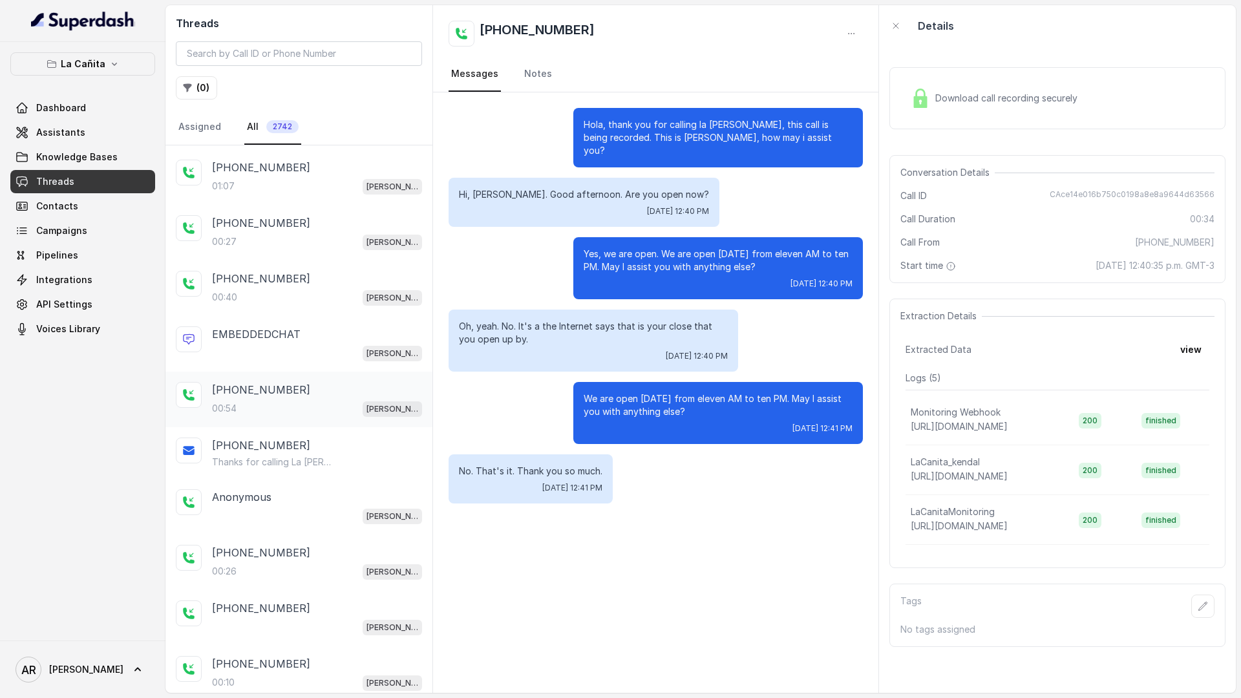
click at [364, 382] on div "[PHONE_NUMBER]" at bounding box center [317, 390] width 210 height 16
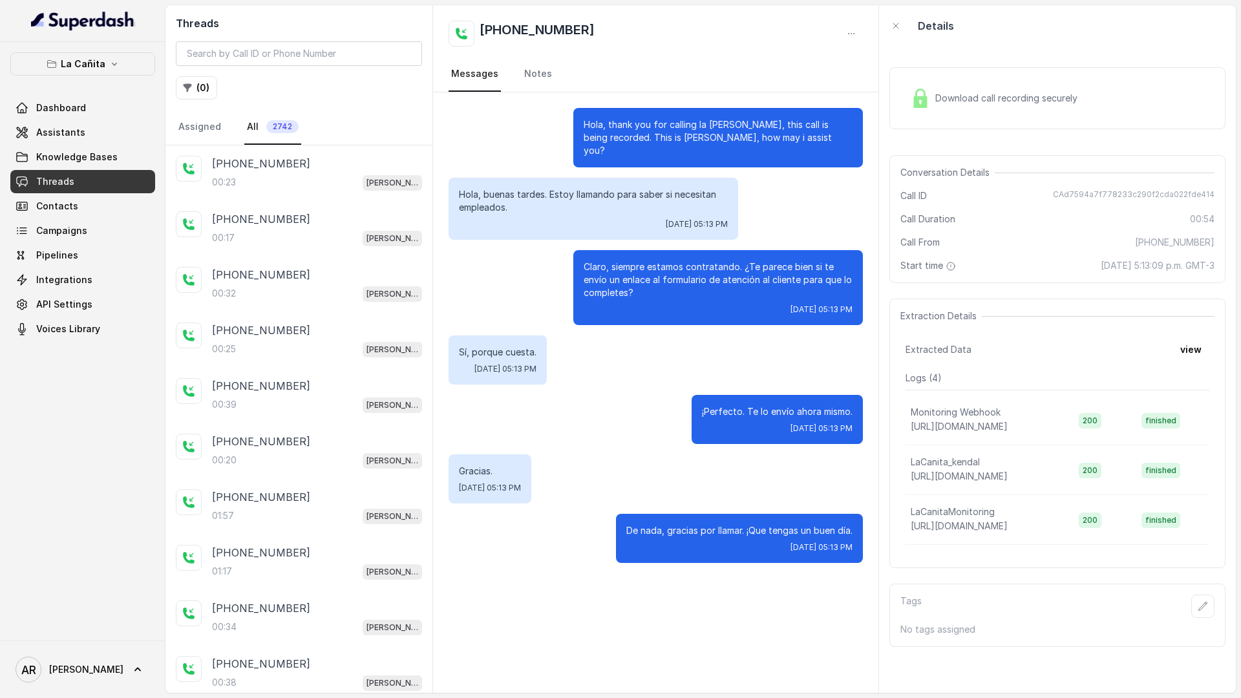
click at [373, 134] on nav "Assigned All 2742" at bounding box center [299, 127] width 246 height 35
click at [343, 196] on div "+14042369297 00:23 Kendall" at bounding box center [298, 173] width 267 height 56
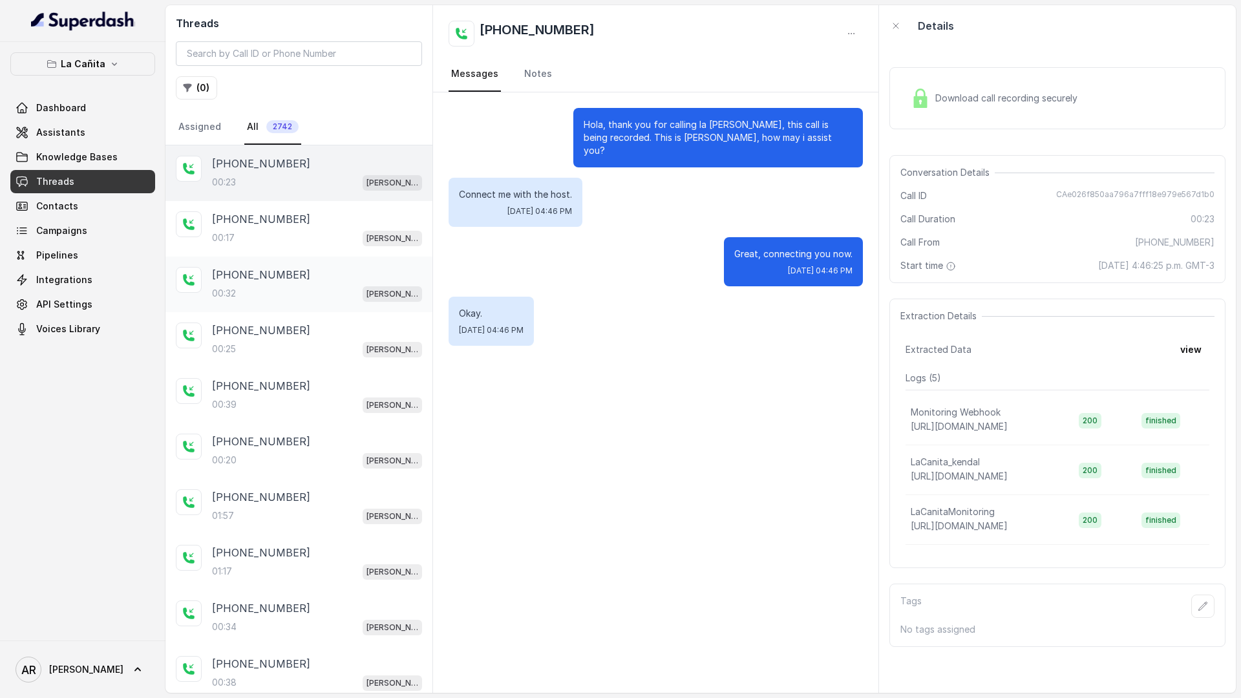
click at [360, 293] on div "00:32 [PERSON_NAME]" at bounding box center [317, 293] width 210 height 17
click at [350, 341] on div "00:25 [PERSON_NAME]" at bounding box center [317, 349] width 210 height 17
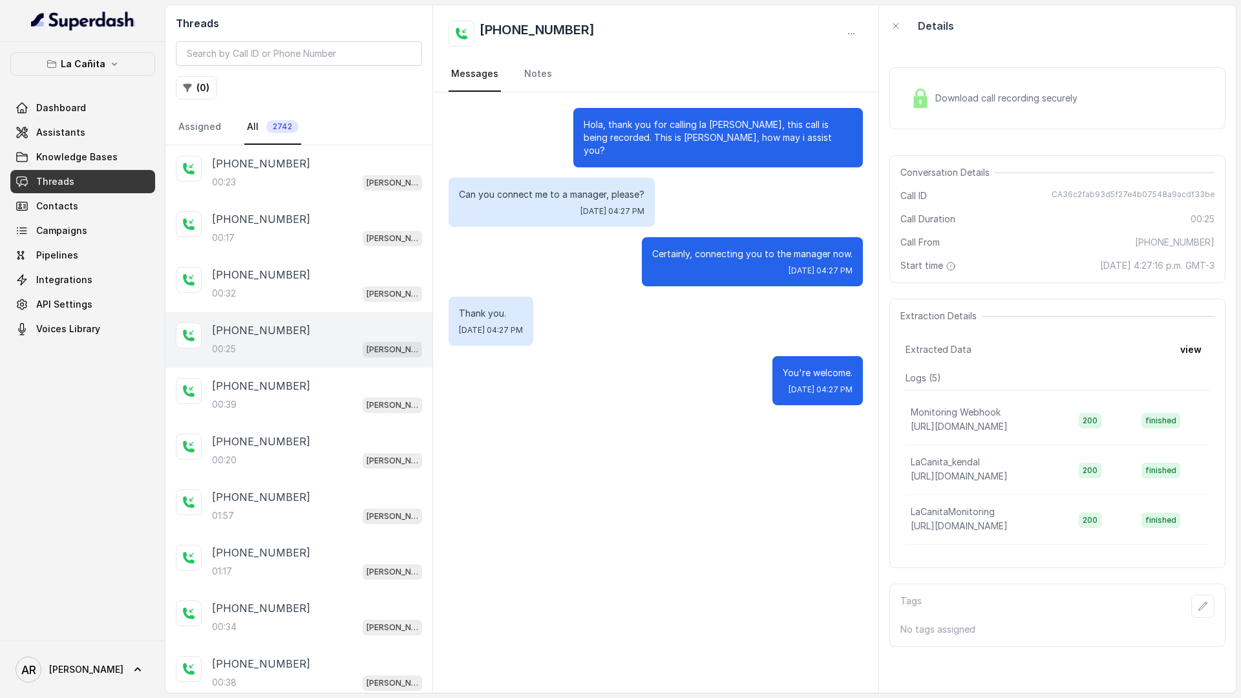
click at [918, 85] on div "Download call recording securely" at bounding box center [993, 98] width 177 height 30
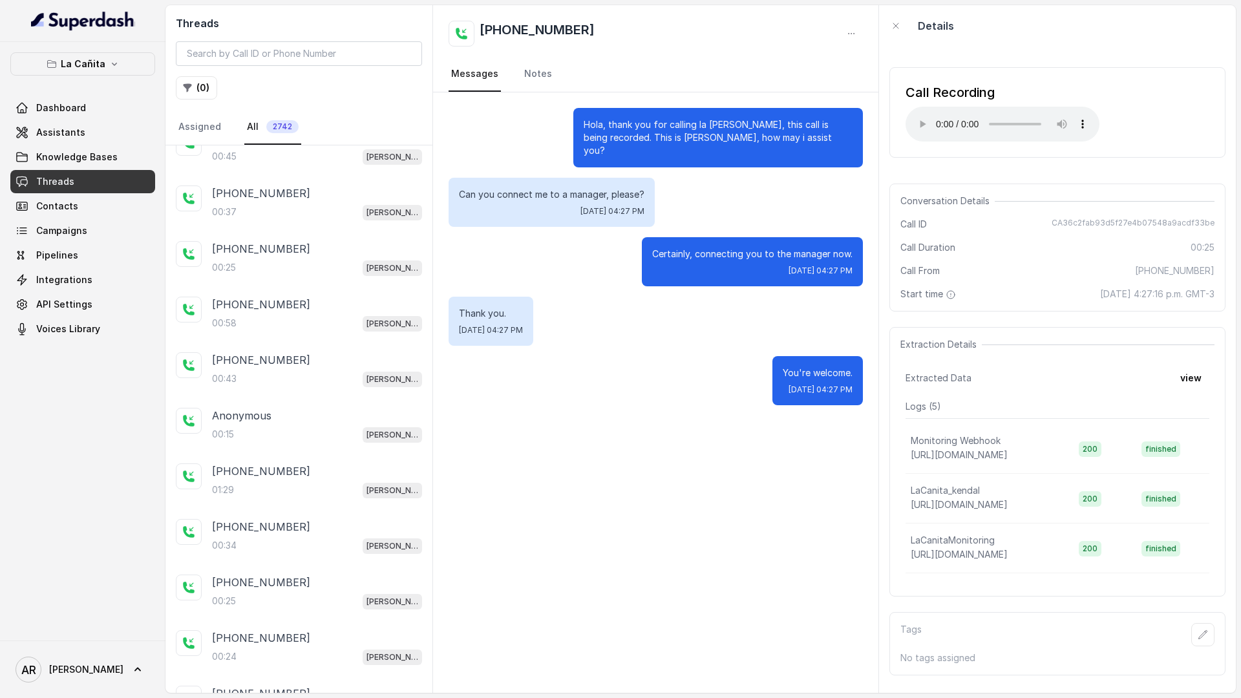
scroll to position [1414, 0]
click at [233, 430] on p "00:15" at bounding box center [223, 431] width 22 height 13
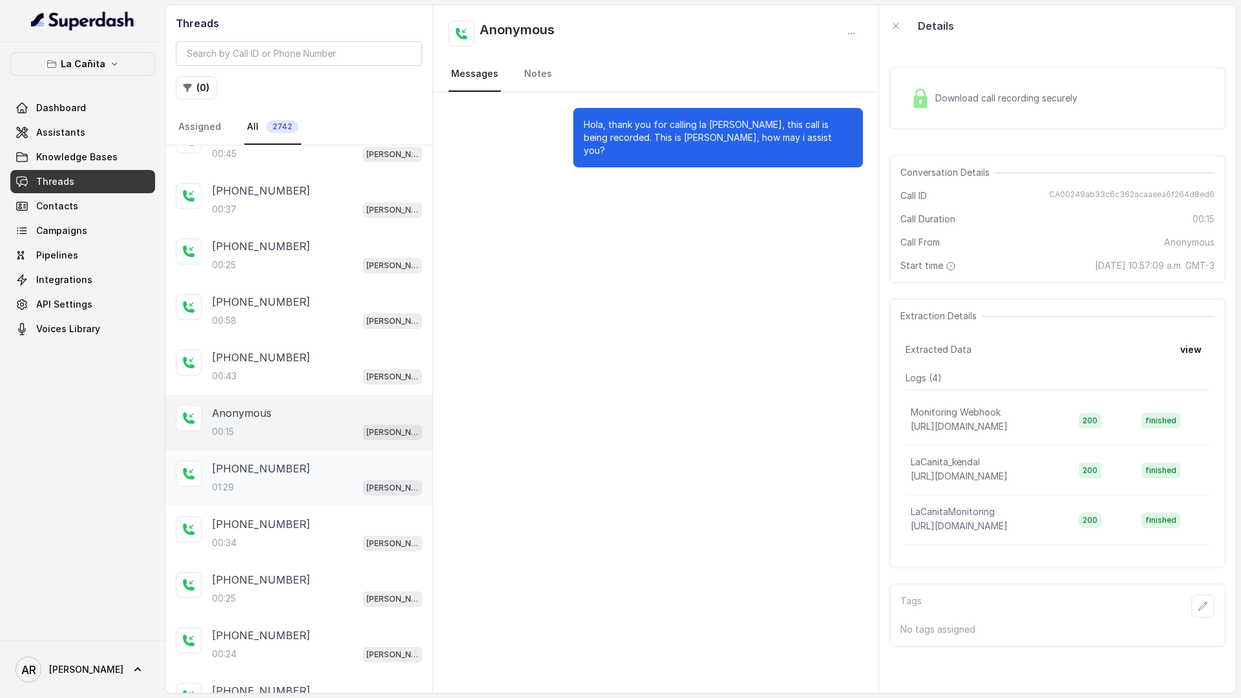
click at [236, 470] on p "[PHONE_NUMBER]" at bounding box center [261, 469] width 98 height 16
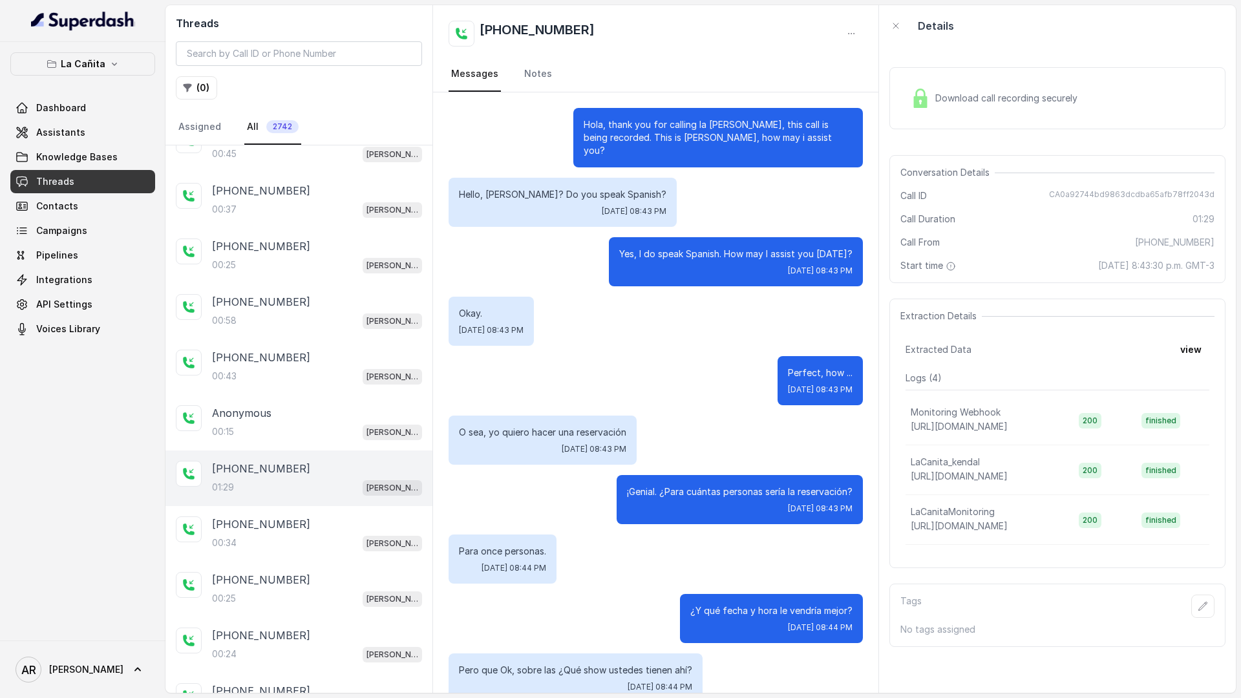
scroll to position [625, 0]
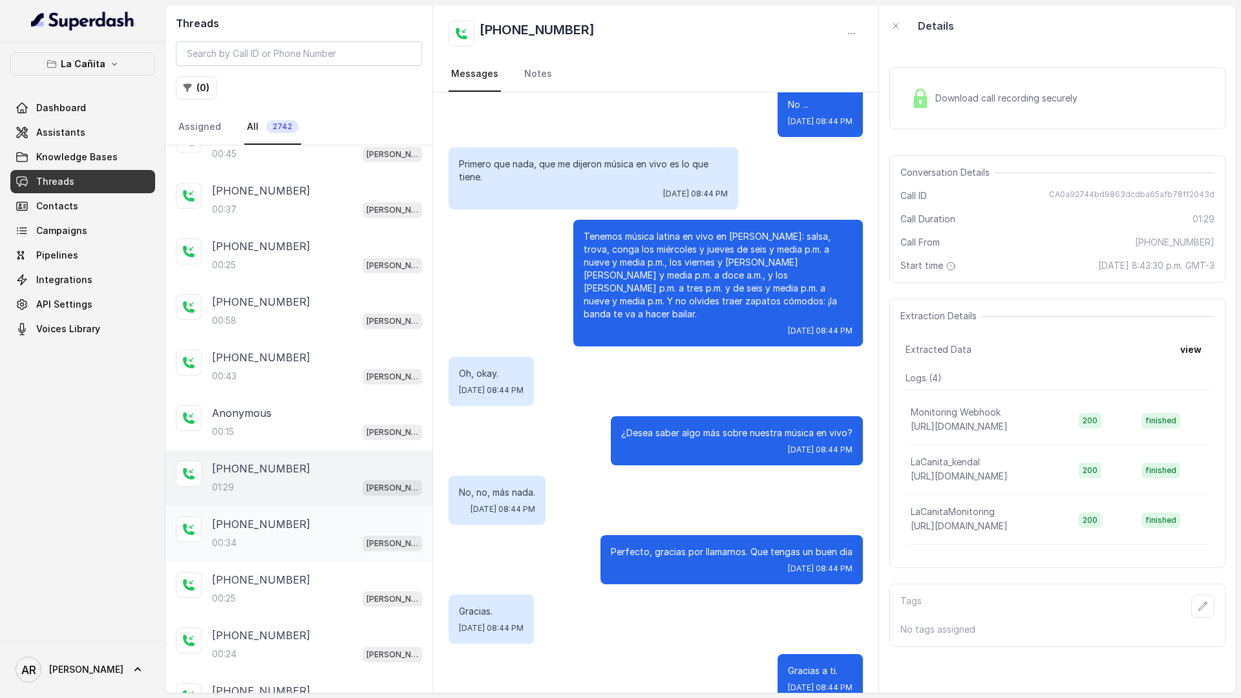
click at [322, 517] on div "[PHONE_NUMBER]" at bounding box center [317, 524] width 210 height 16
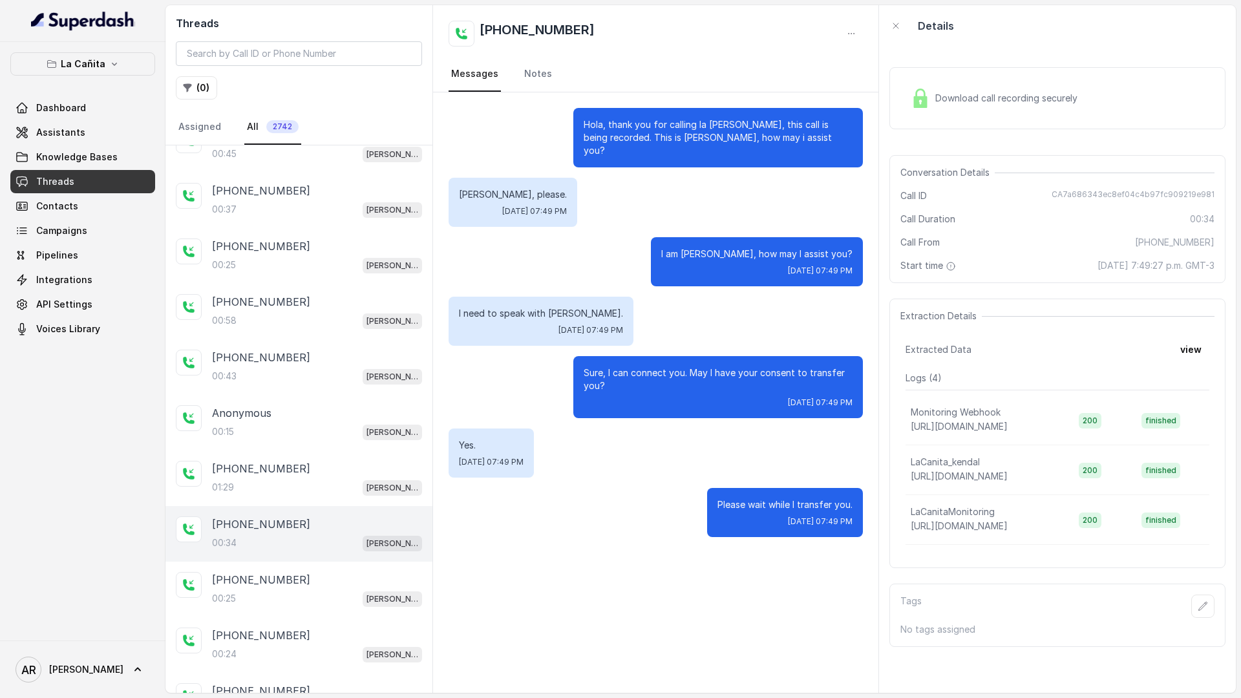
scroll to position [1522, 0]
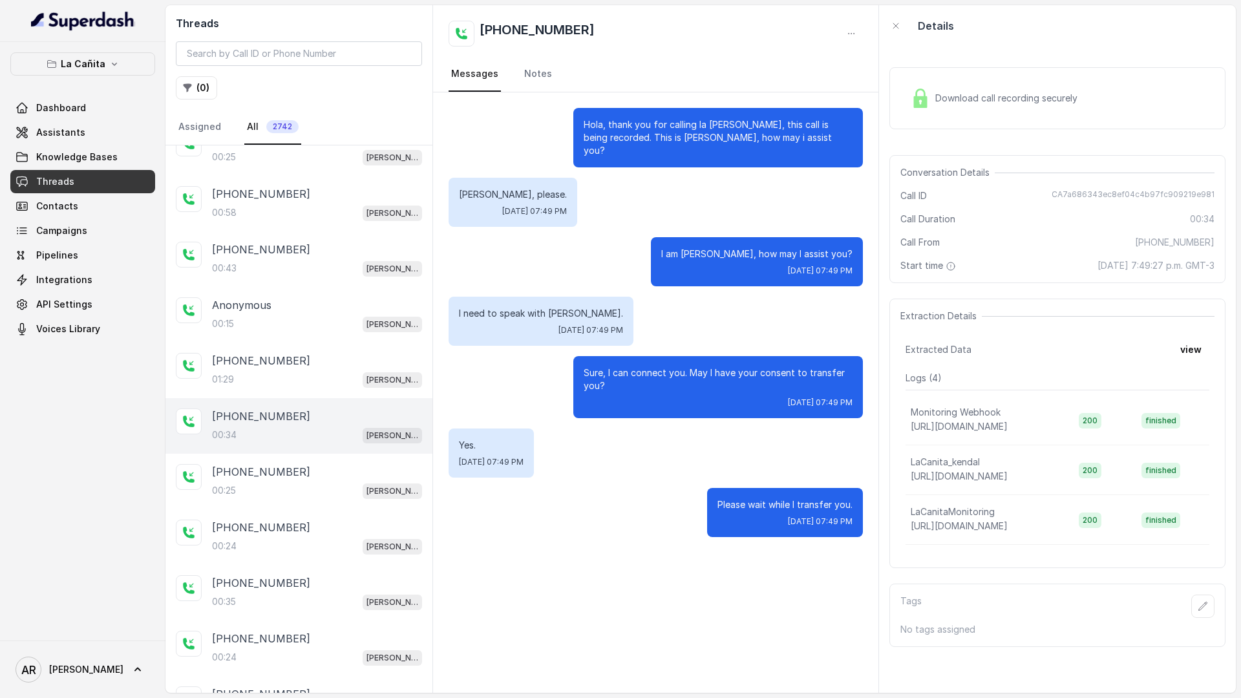
click at [322, 517] on div "+13059344419 00:24 Kendall" at bounding box center [298, 537] width 267 height 56
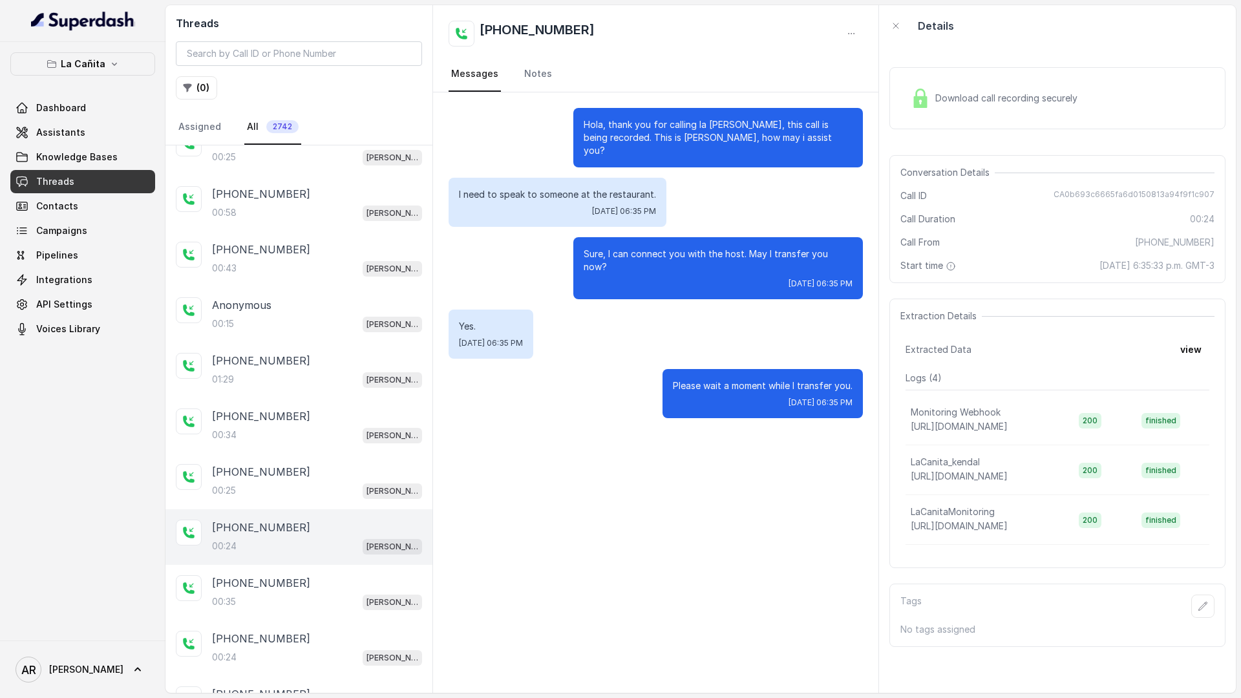
click at [930, 107] on div "Download call recording securely" at bounding box center [993, 98] width 177 height 30
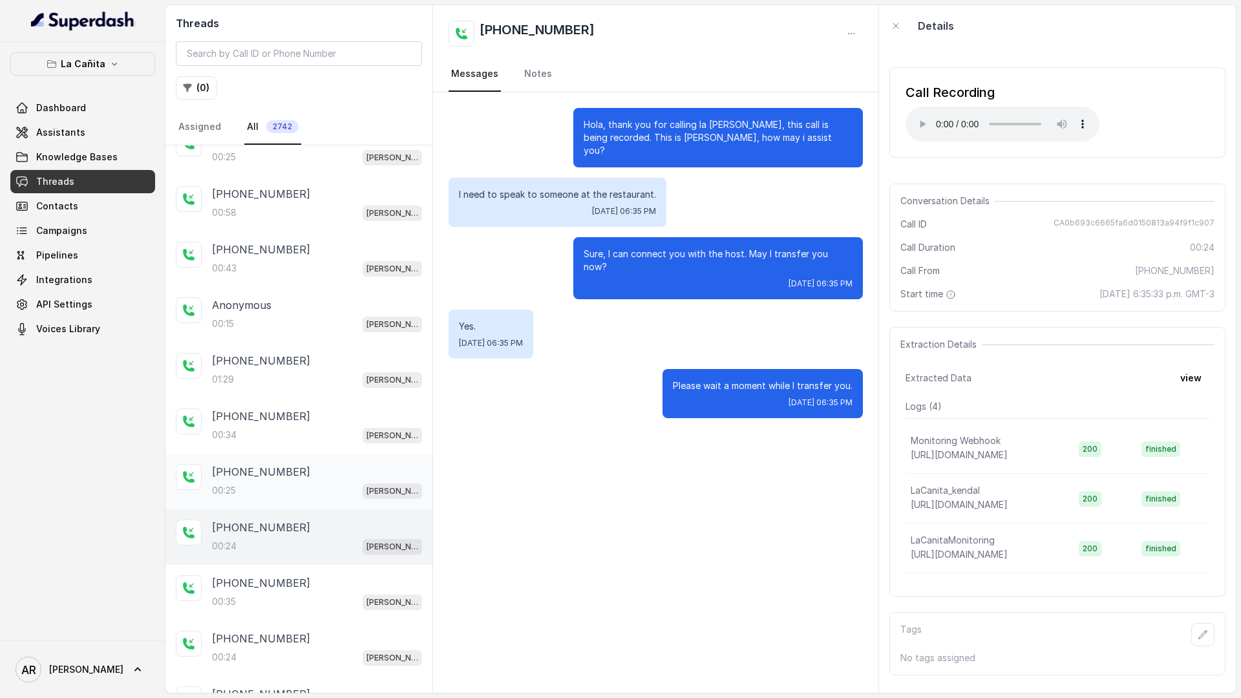
click at [344, 492] on div "00:25 [PERSON_NAME]" at bounding box center [317, 490] width 210 height 17
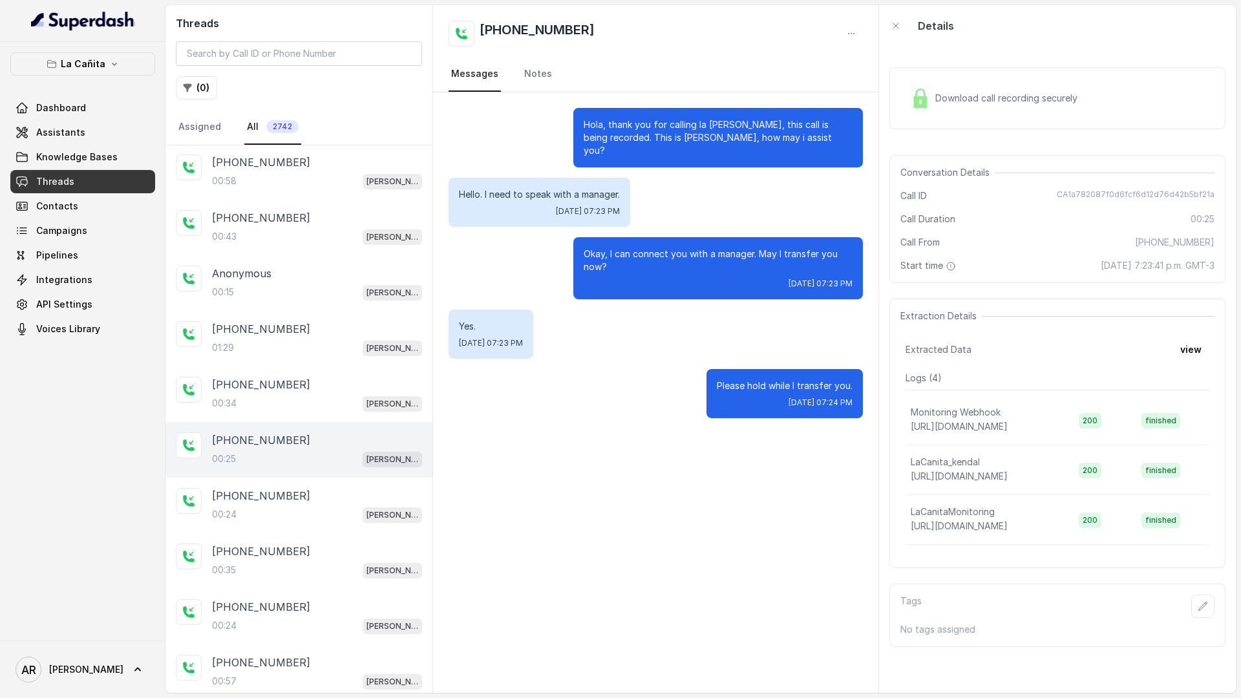
scroll to position [1557, 0]
click at [918, 96] on img at bounding box center [920, 98] width 19 height 19
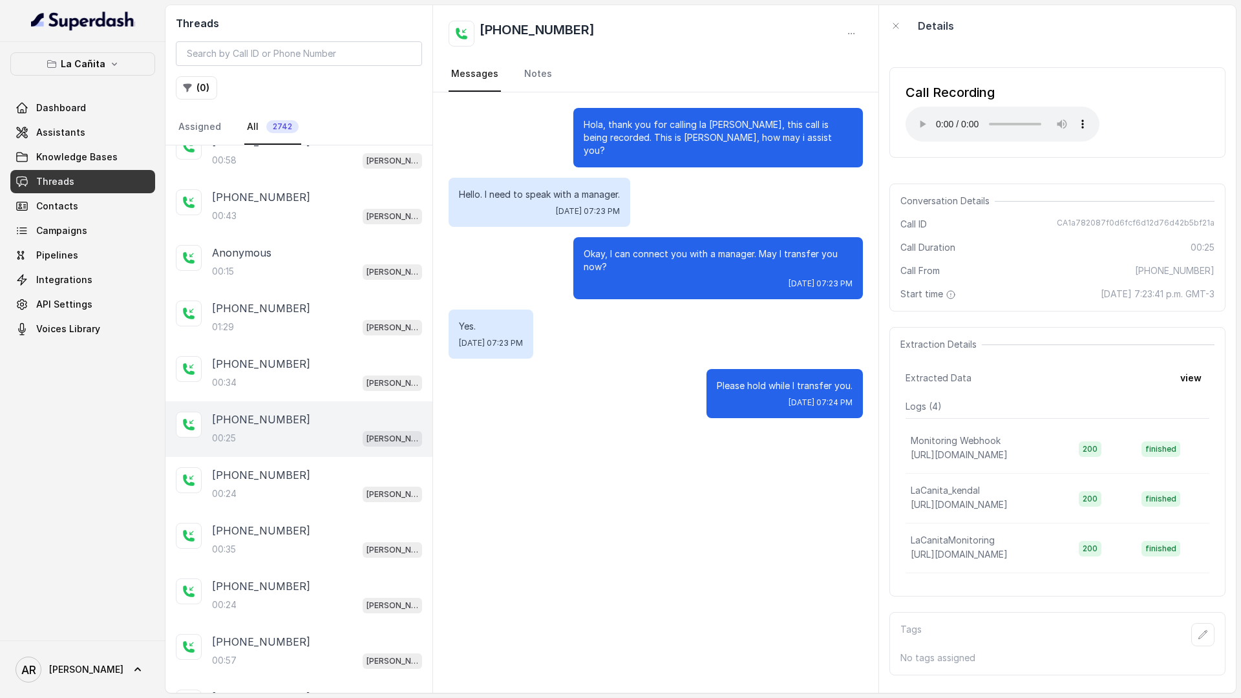
scroll to position [1578, 0]
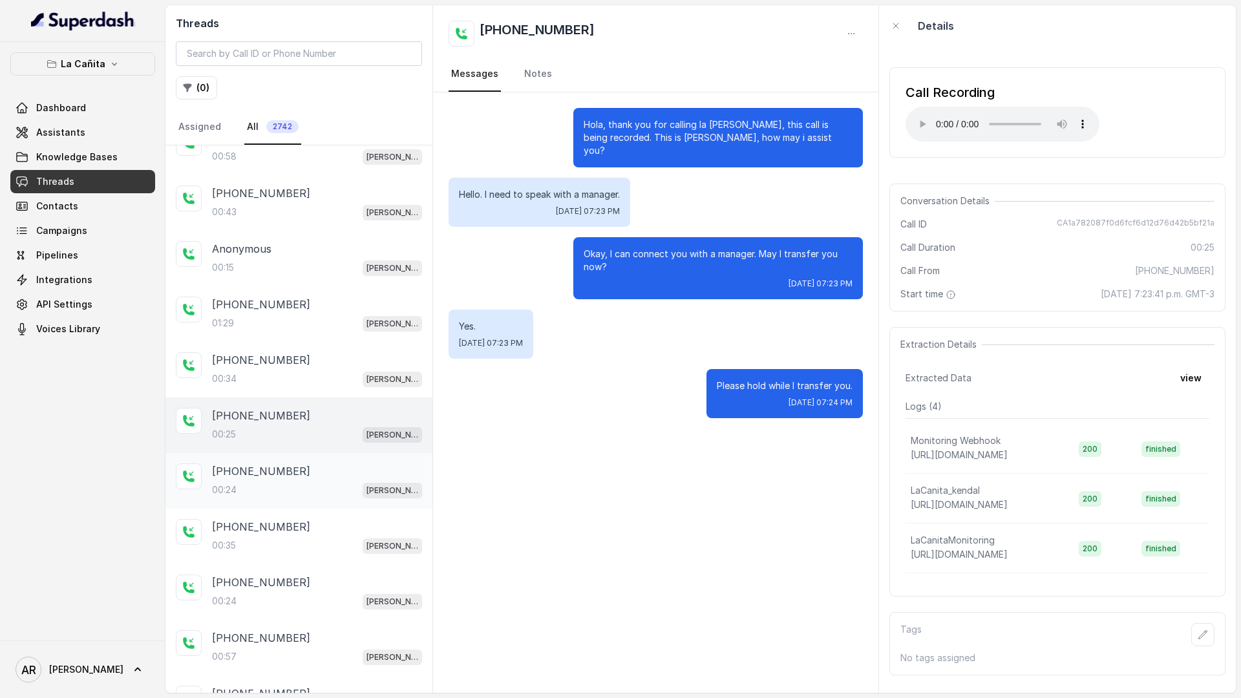
click at [355, 480] on div "+13059344419 00:24 Kendall" at bounding box center [317, 480] width 210 height 35
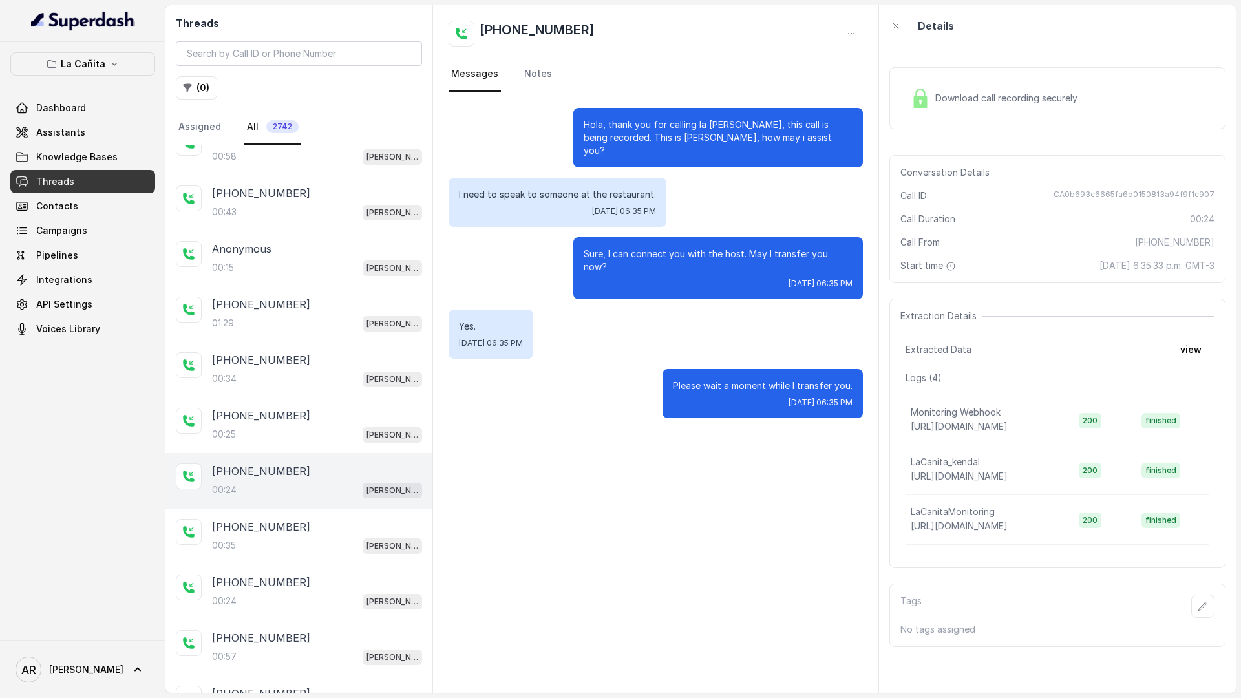
click at [921, 166] on span "Conversation Details" at bounding box center [947, 172] width 94 height 13
click at [928, 135] on div "Download call recording securely" at bounding box center [1057, 98] width 336 height 83
click at [930, 101] on div "Download call recording securely" at bounding box center [993, 98] width 177 height 30
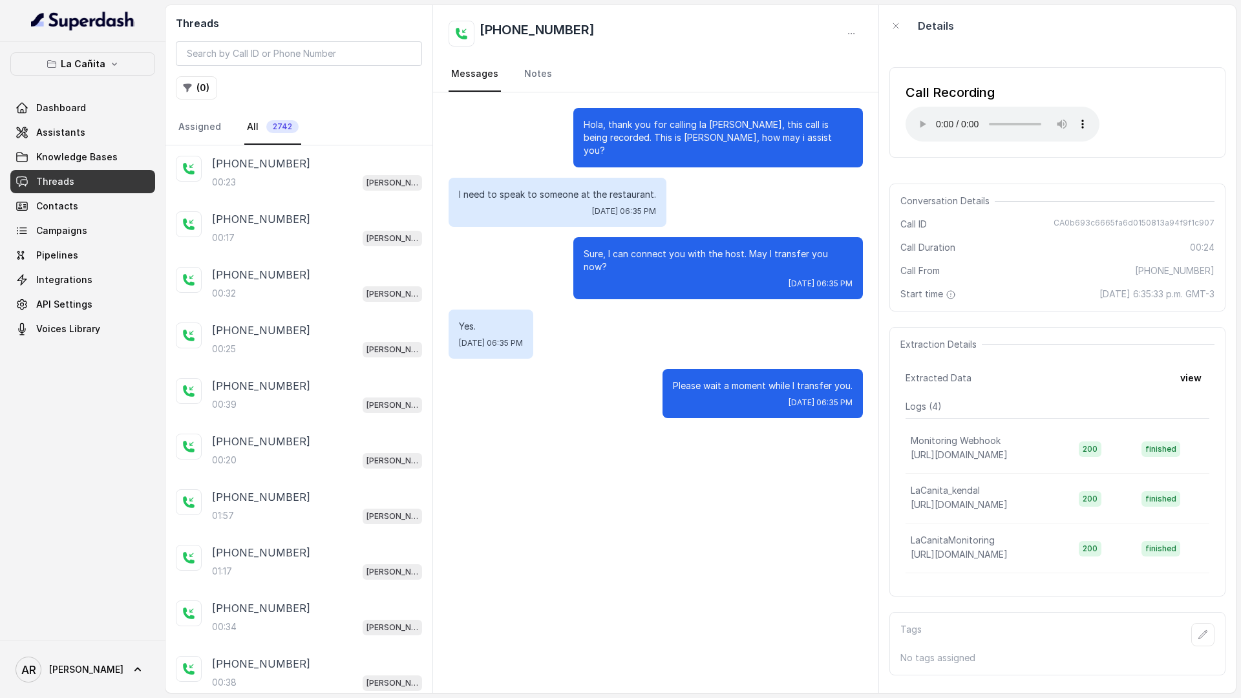
click at [357, 531] on div "+17869754581 01:57 Kendall" at bounding box center [298, 507] width 267 height 56
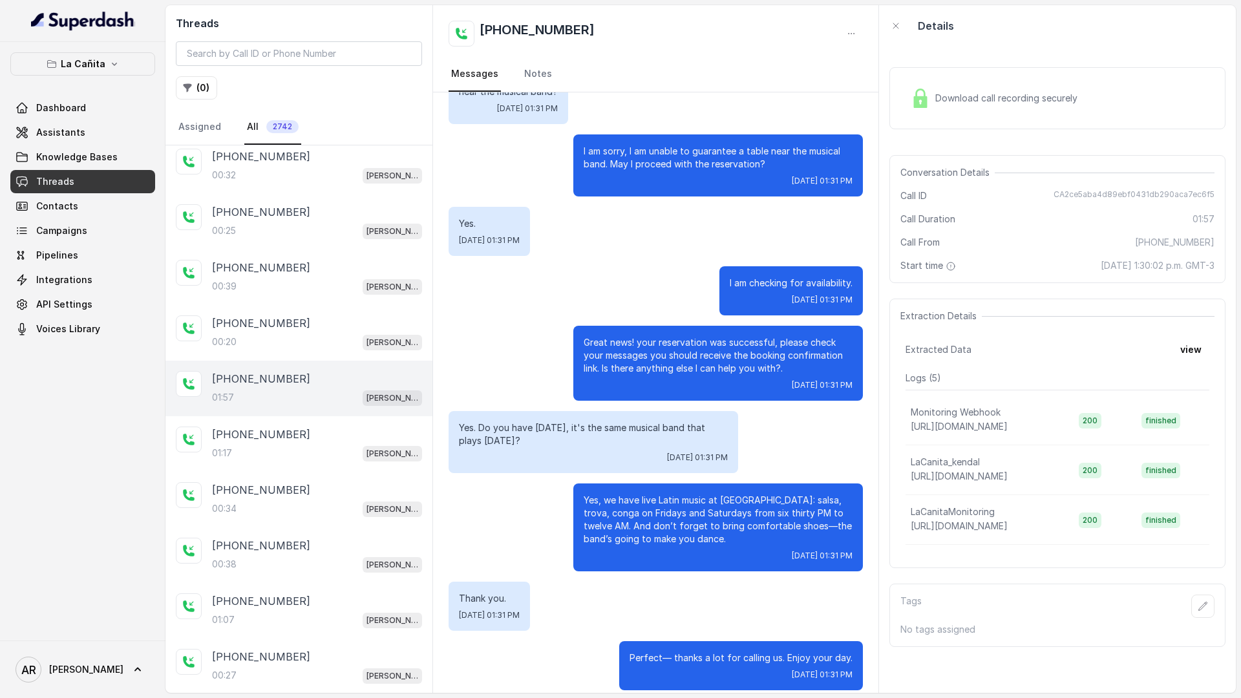
scroll to position [147, 0]
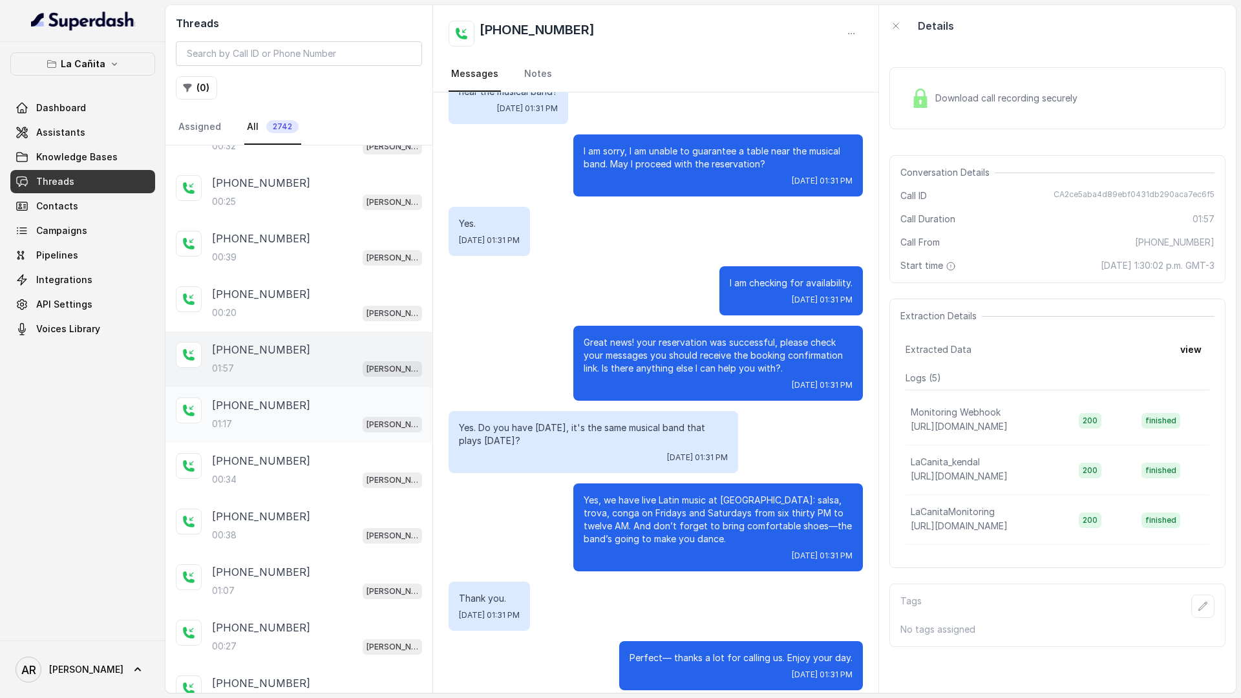
click at [321, 405] on div "[PHONE_NUMBER]" at bounding box center [317, 405] width 210 height 16
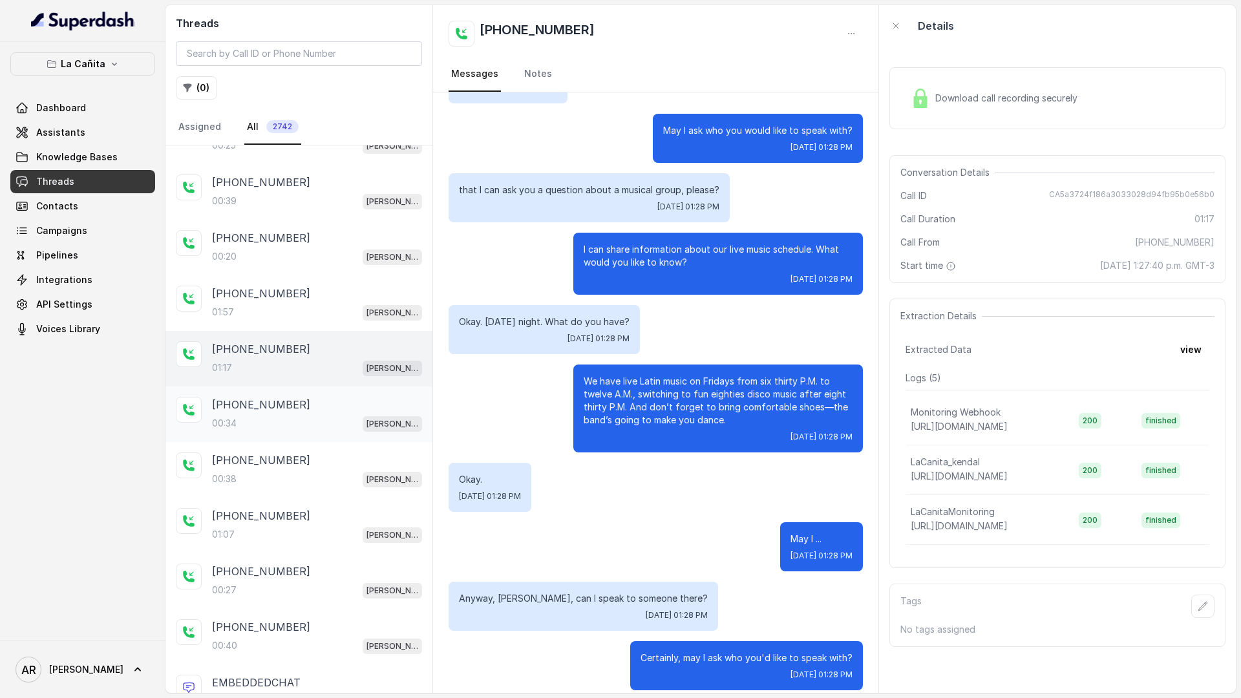
scroll to position [201, 0]
click at [344, 433] on div "00:34 [PERSON_NAME]" at bounding box center [317, 425] width 210 height 17
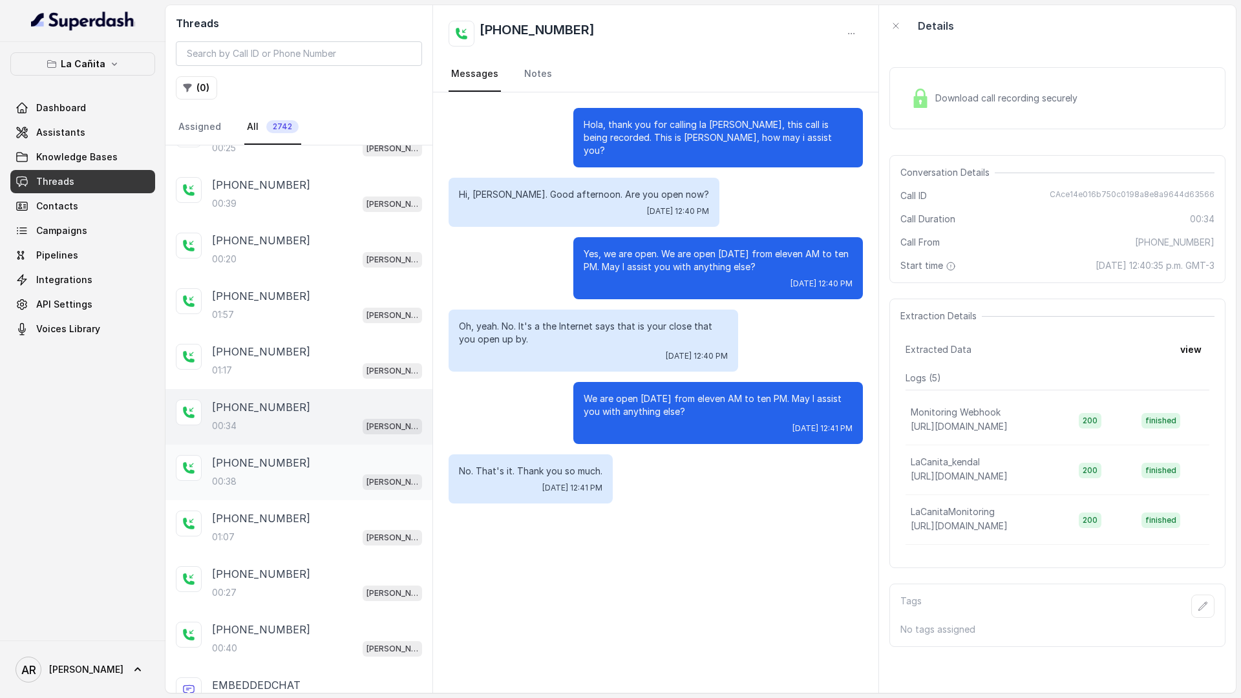
click at [323, 481] on div "00:38 Kendall" at bounding box center [317, 481] width 210 height 17
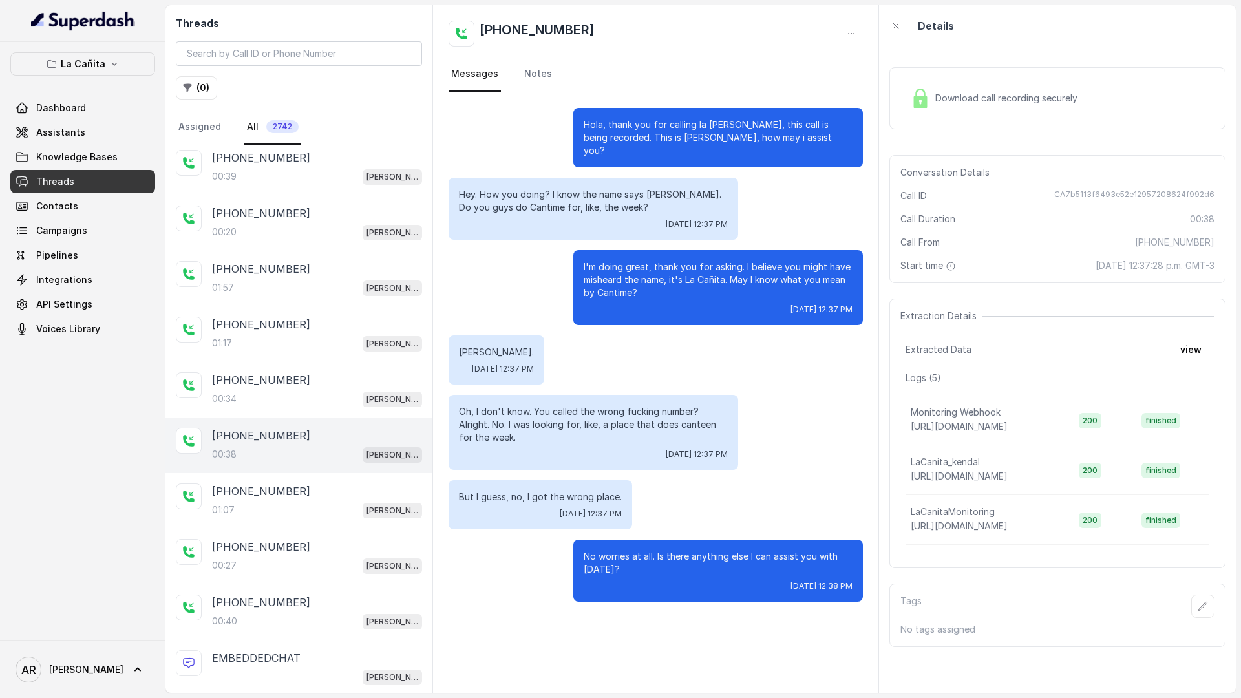
scroll to position [236, 0]
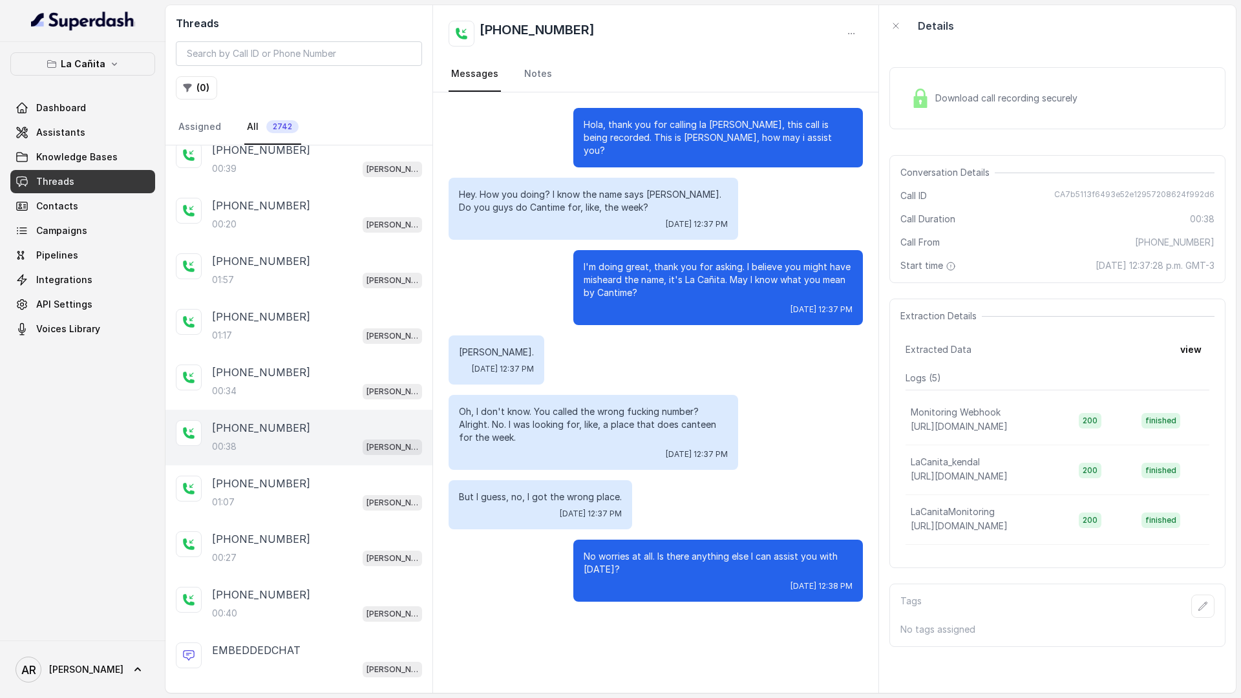
click at [326, 486] on div "[PHONE_NUMBER]" at bounding box center [317, 484] width 210 height 16
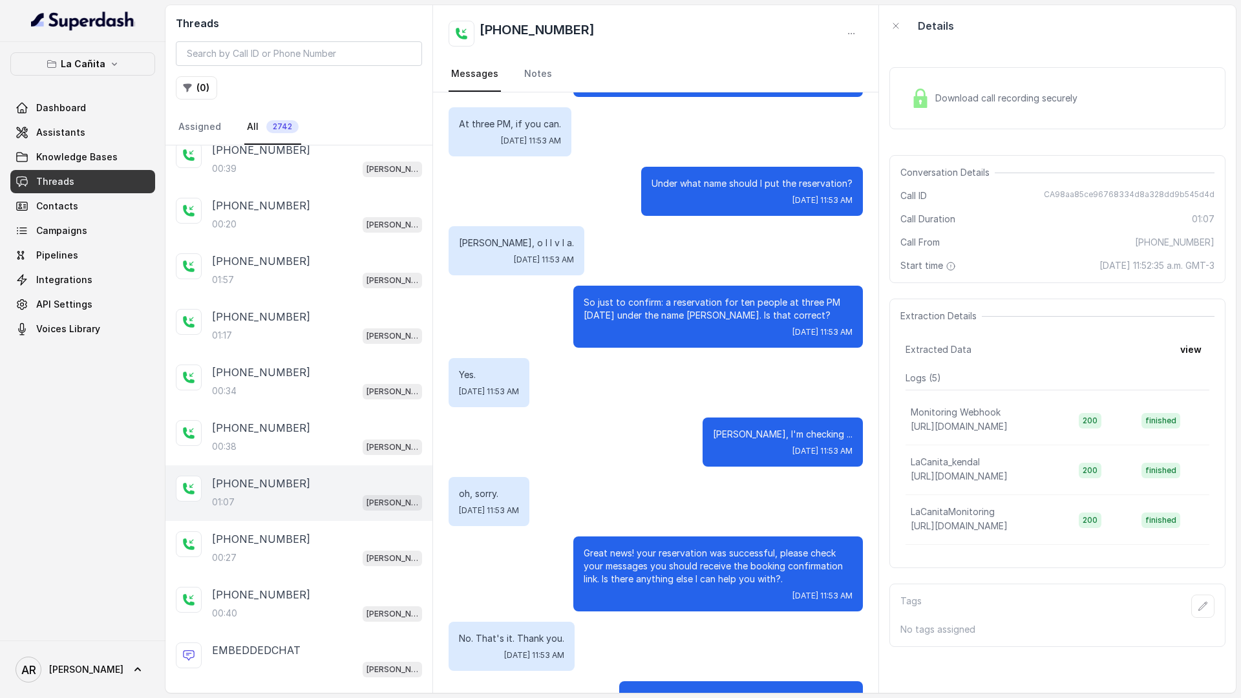
scroll to position [434, 0]
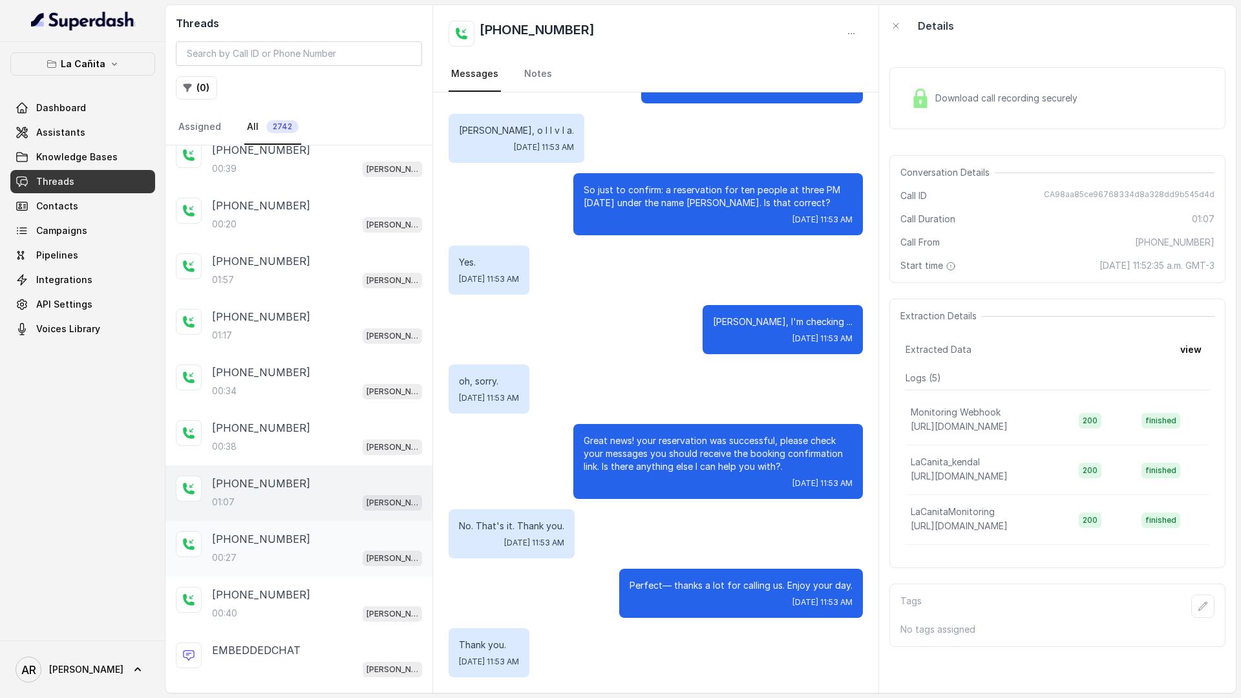
click at [325, 546] on div "[PHONE_NUMBER]" at bounding box center [317, 539] width 210 height 16
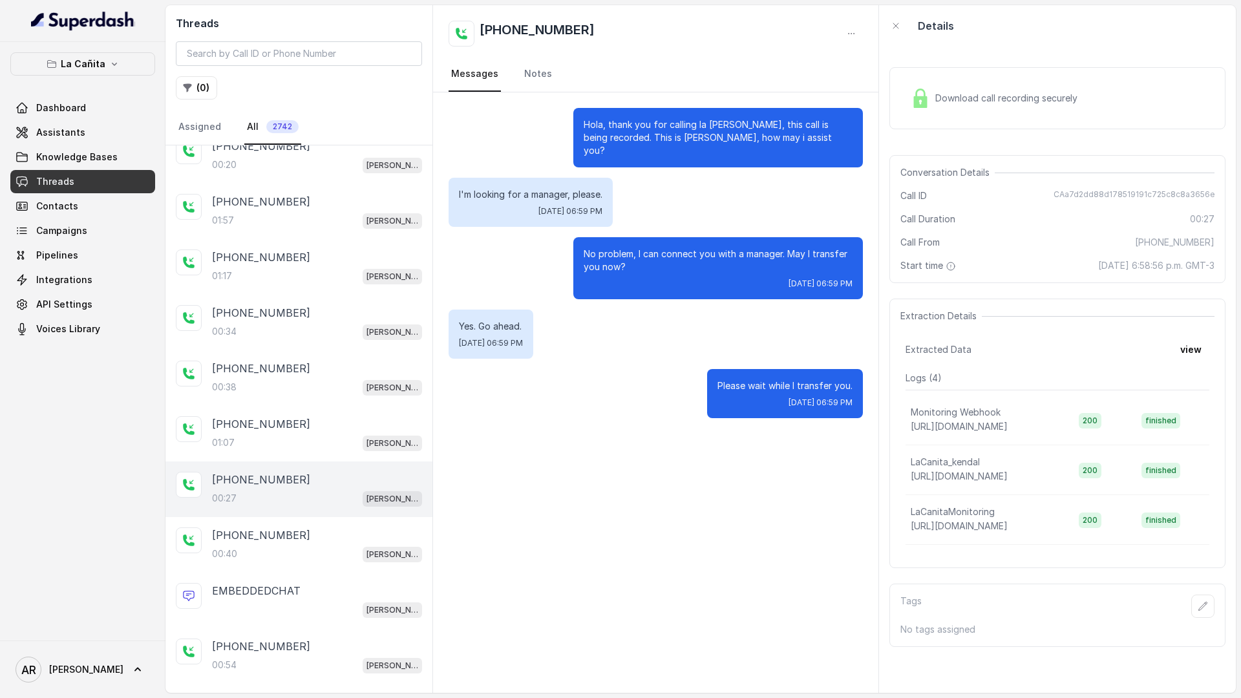
scroll to position [308, 0]
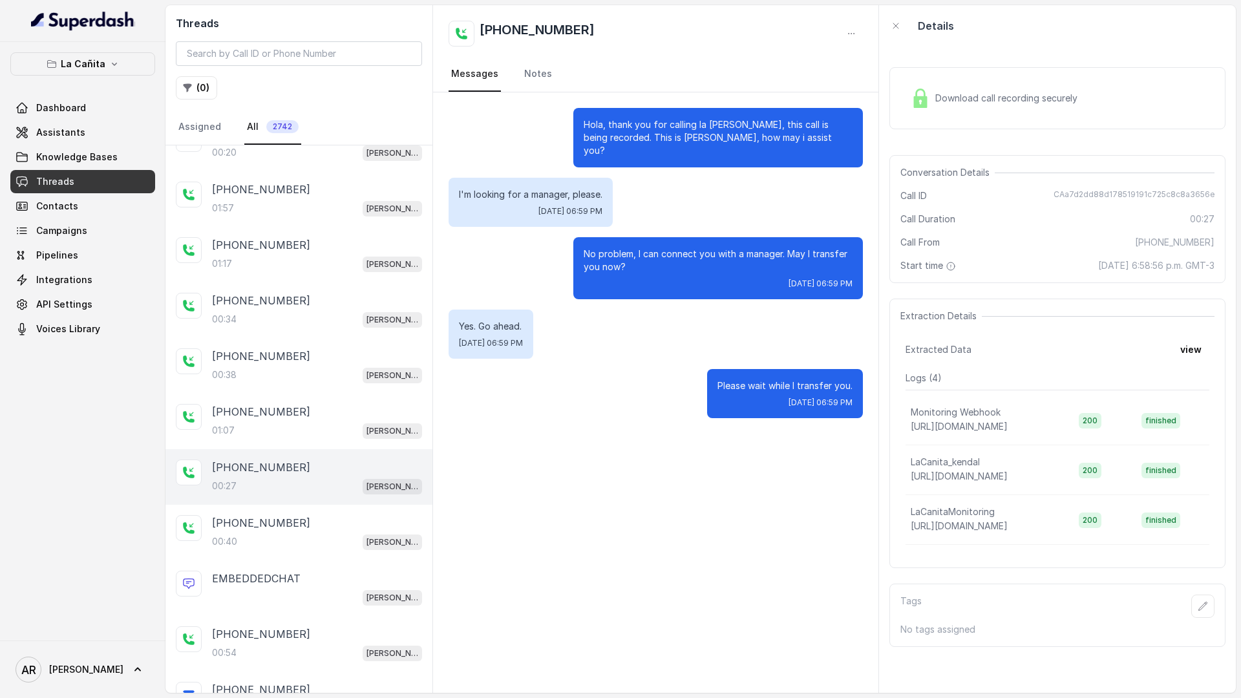
click at [949, 116] on div "Download call recording securely" at bounding box center [1057, 98] width 336 height 62
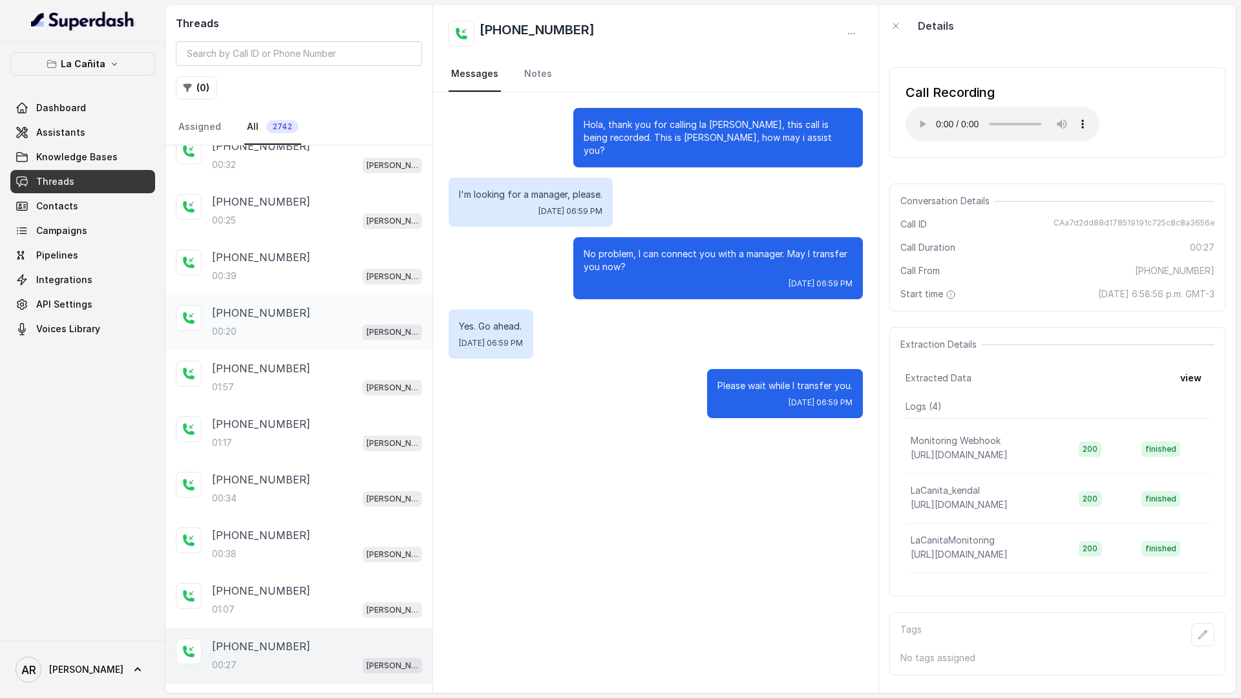
scroll to position [162, 0]
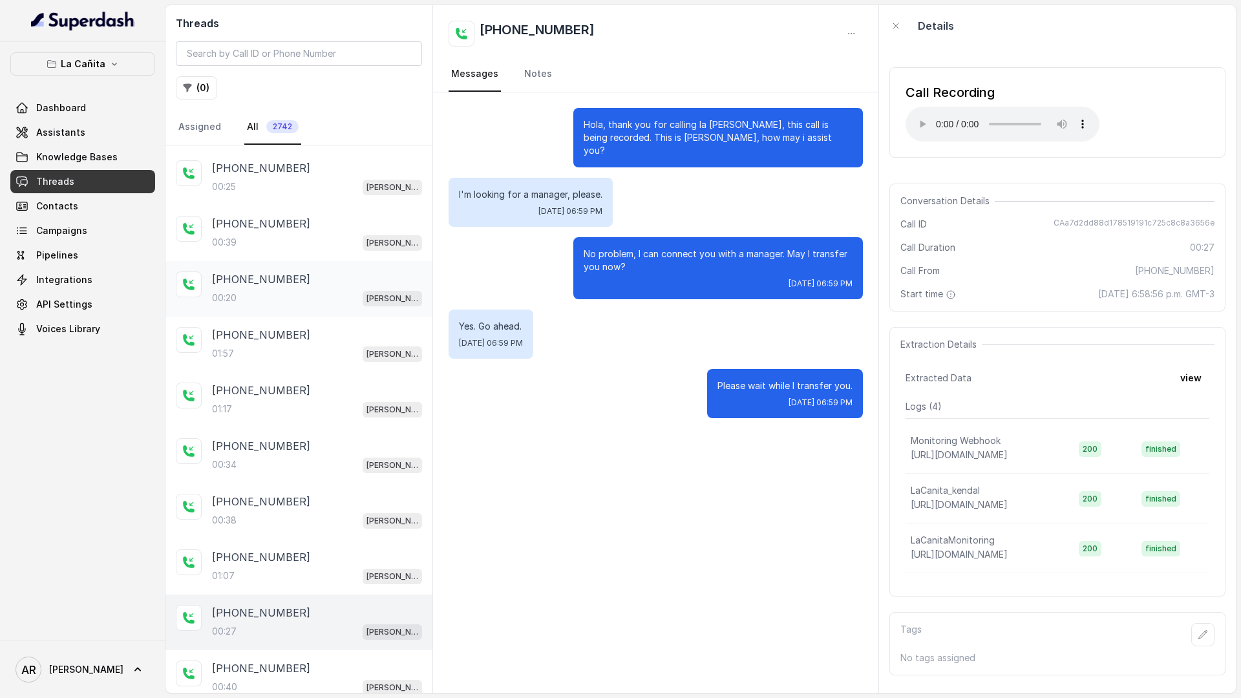
click at [307, 283] on div "[PHONE_NUMBER]" at bounding box center [317, 279] width 210 height 16
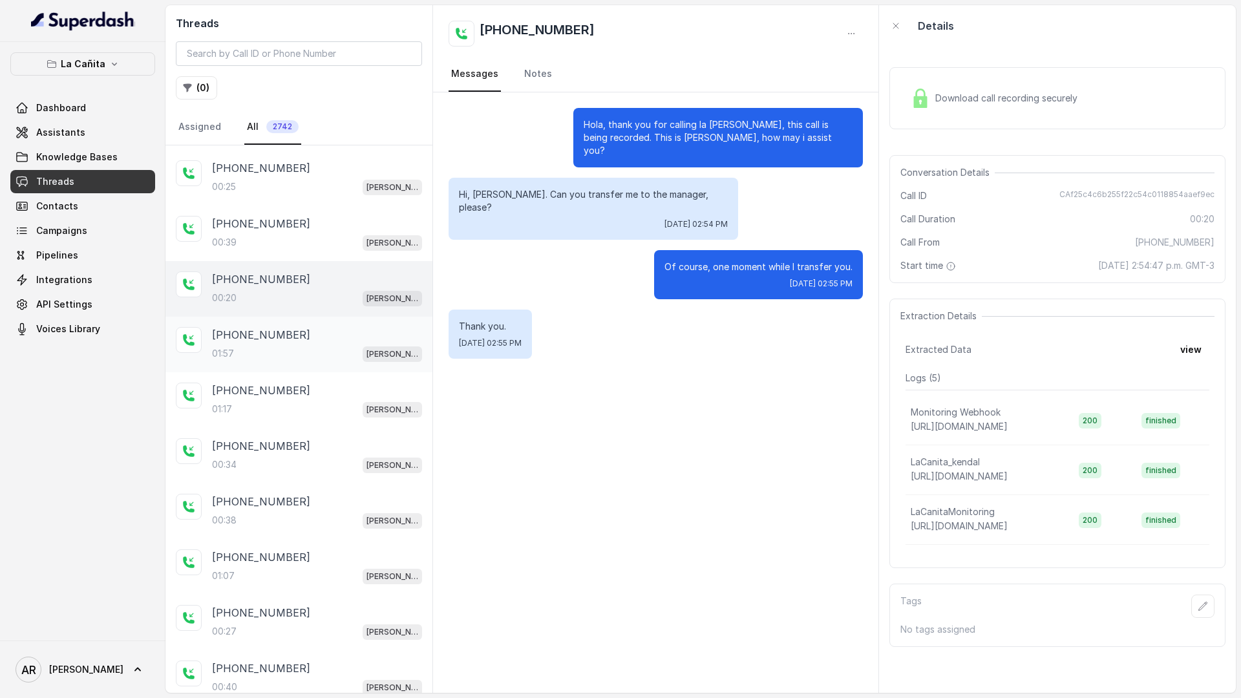
scroll to position [143, 0]
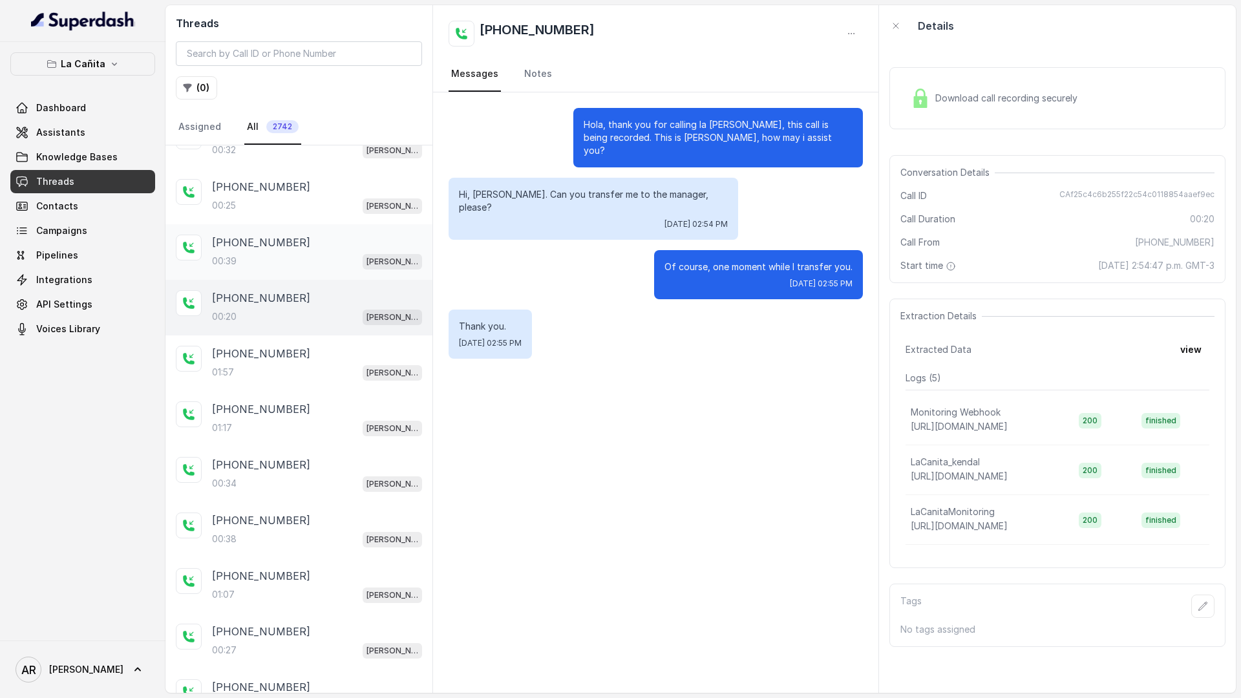
click at [309, 248] on div "[PHONE_NUMBER]" at bounding box center [317, 243] width 210 height 16
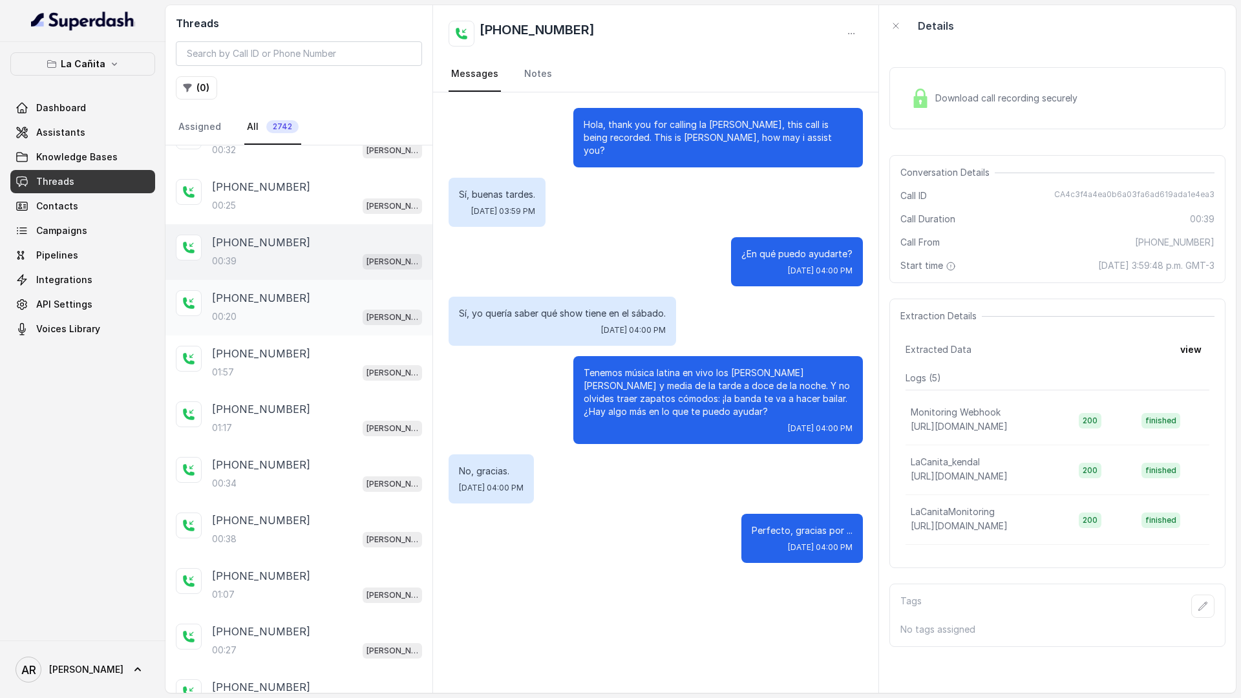
click at [300, 297] on div "[PHONE_NUMBER]" at bounding box center [317, 298] width 210 height 16
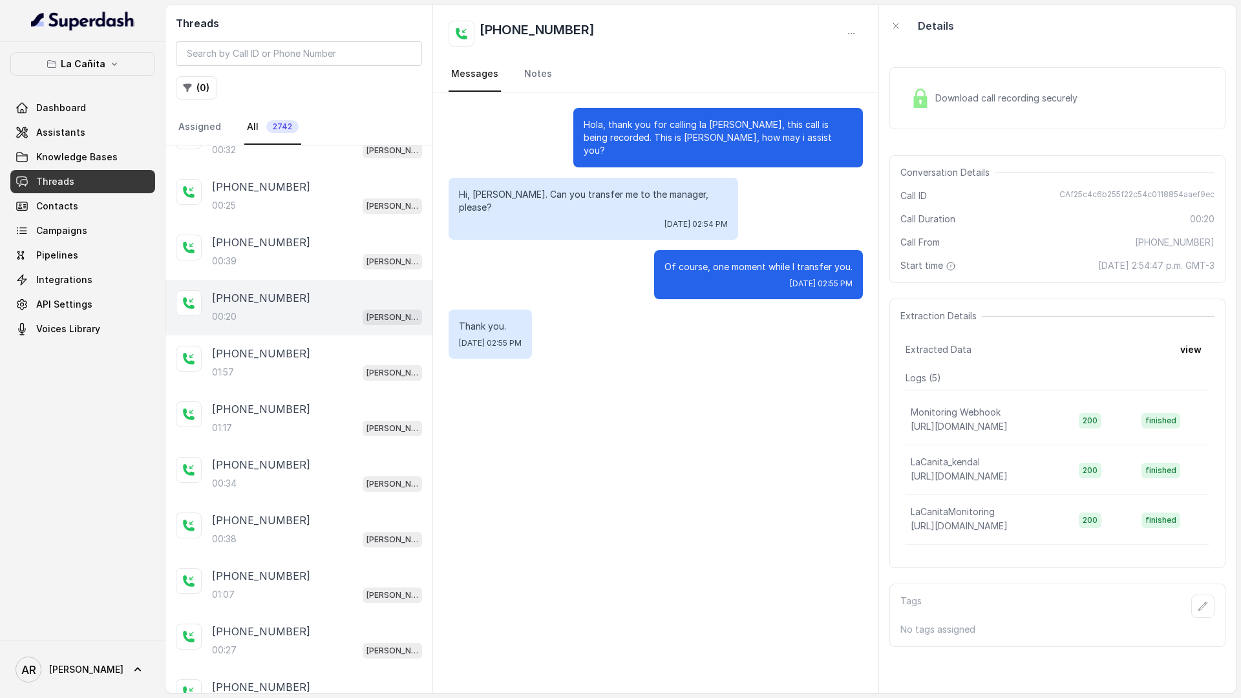
click at [300, 297] on div "[PHONE_NUMBER]" at bounding box center [317, 298] width 210 height 16
click at [299, 218] on div "[PHONE_NUMBER]:25 [PERSON_NAME]" at bounding box center [298, 197] width 267 height 56
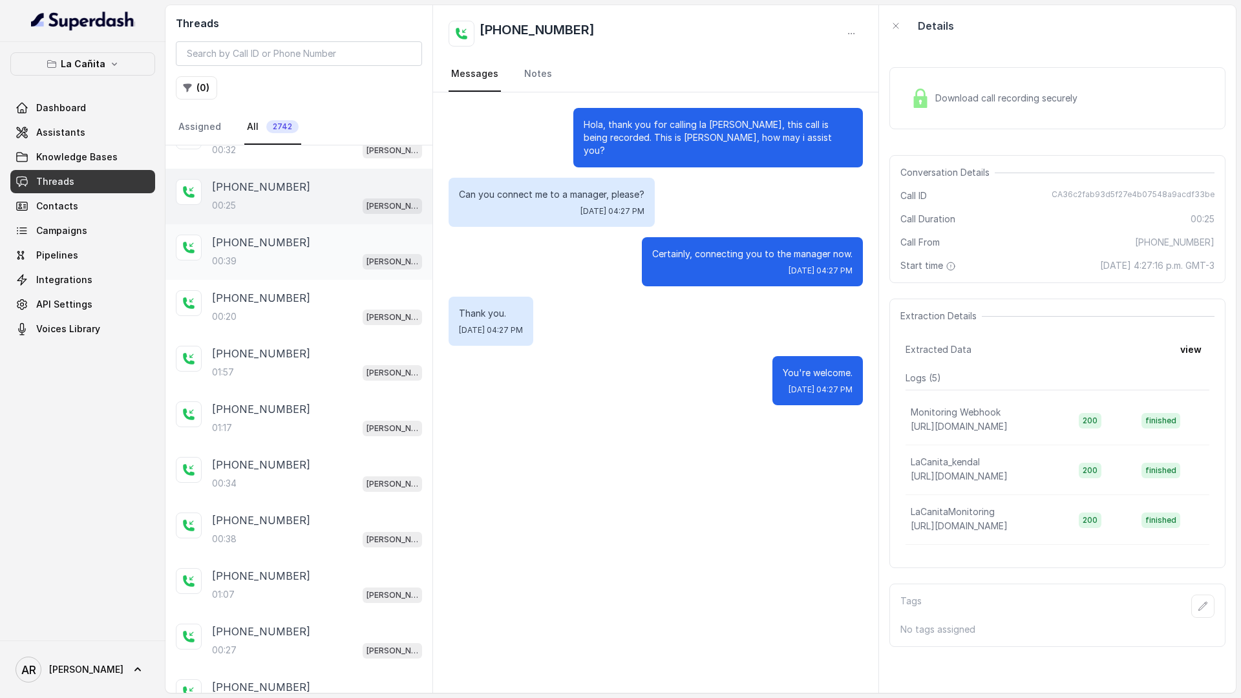
click at [299, 235] on div "[PHONE_NUMBER]" at bounding box center [317, 243] width 210 height 16
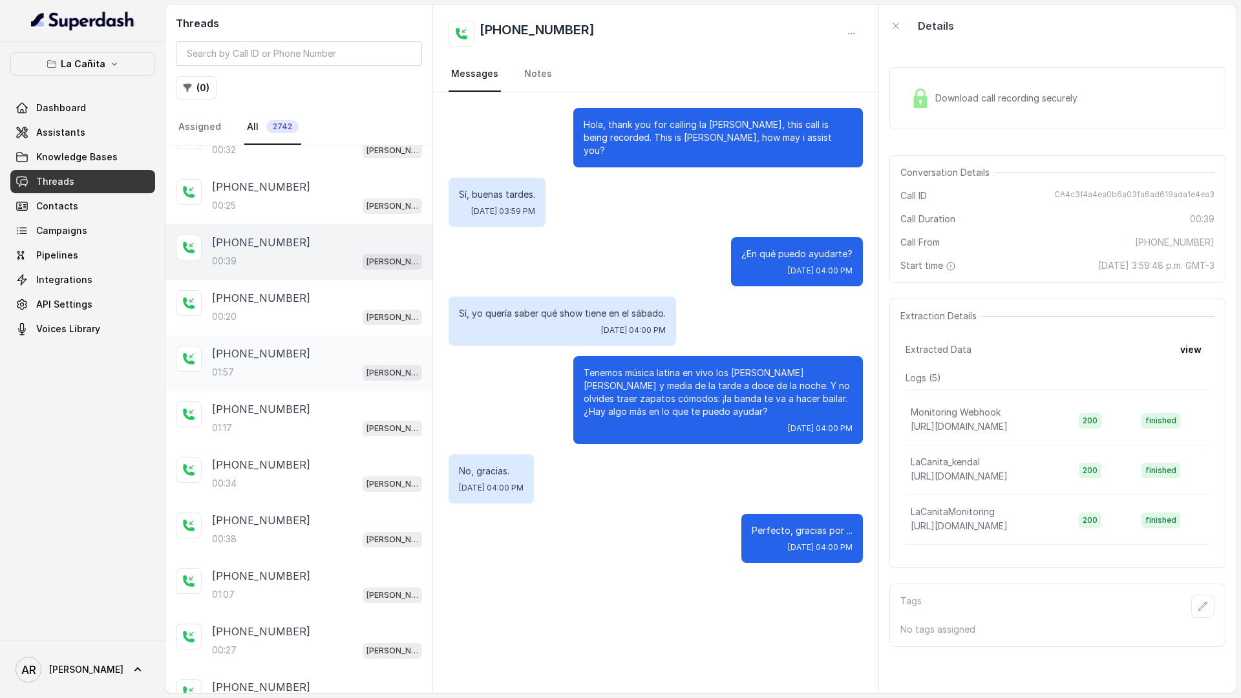
click at [347, 366] on div "01:57 [PERSON_NAME]" at bounding box center [317, 372] width 210 height 17
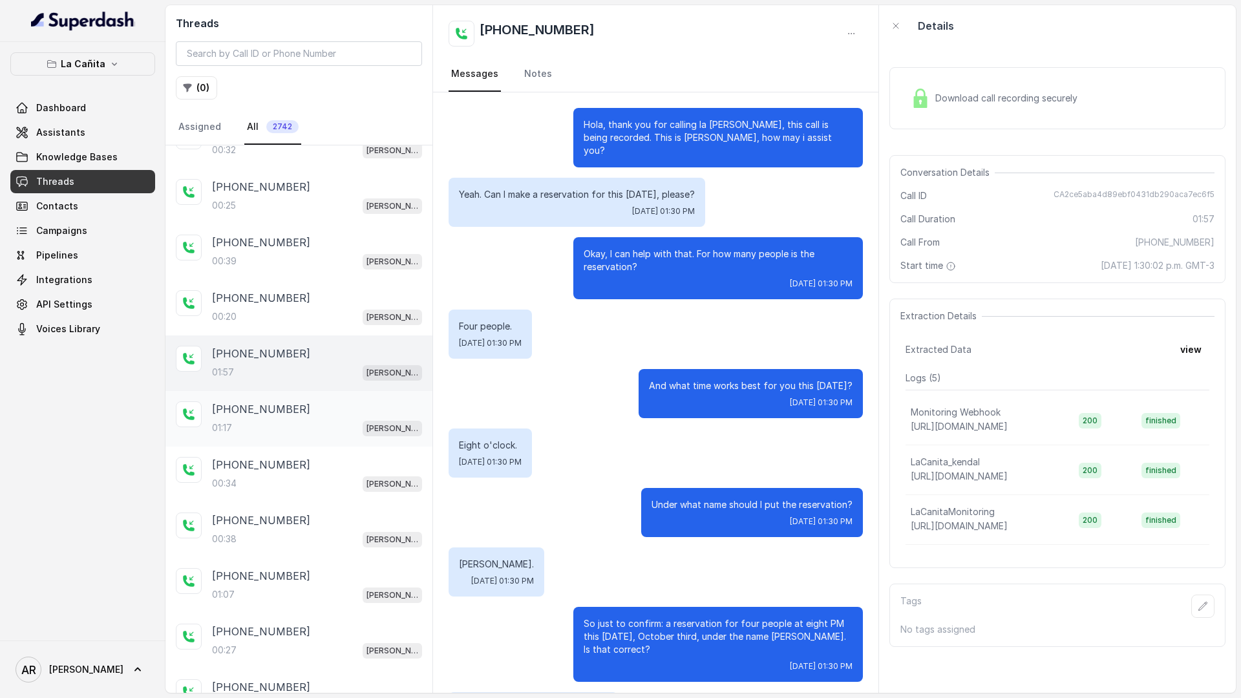
click at [329, 404] on div "[PHONE_NUMBER]" at bounding box center [317, 409] width 210 height 16
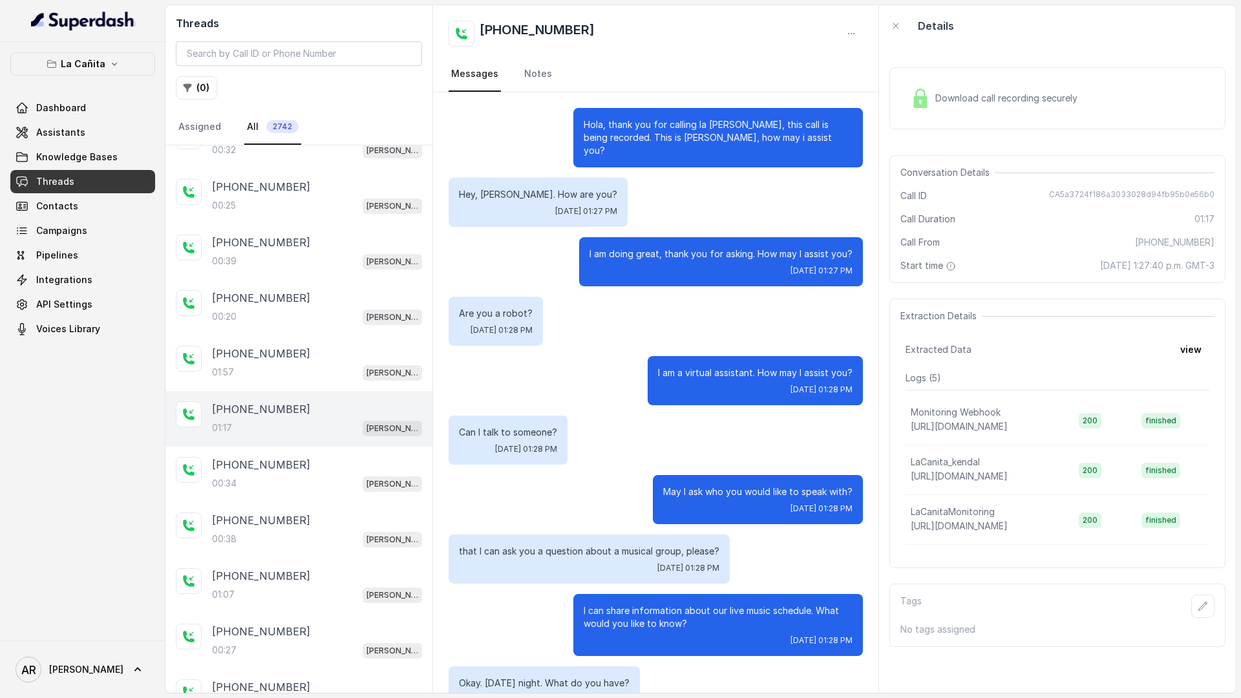
scroll to position [361, 0]
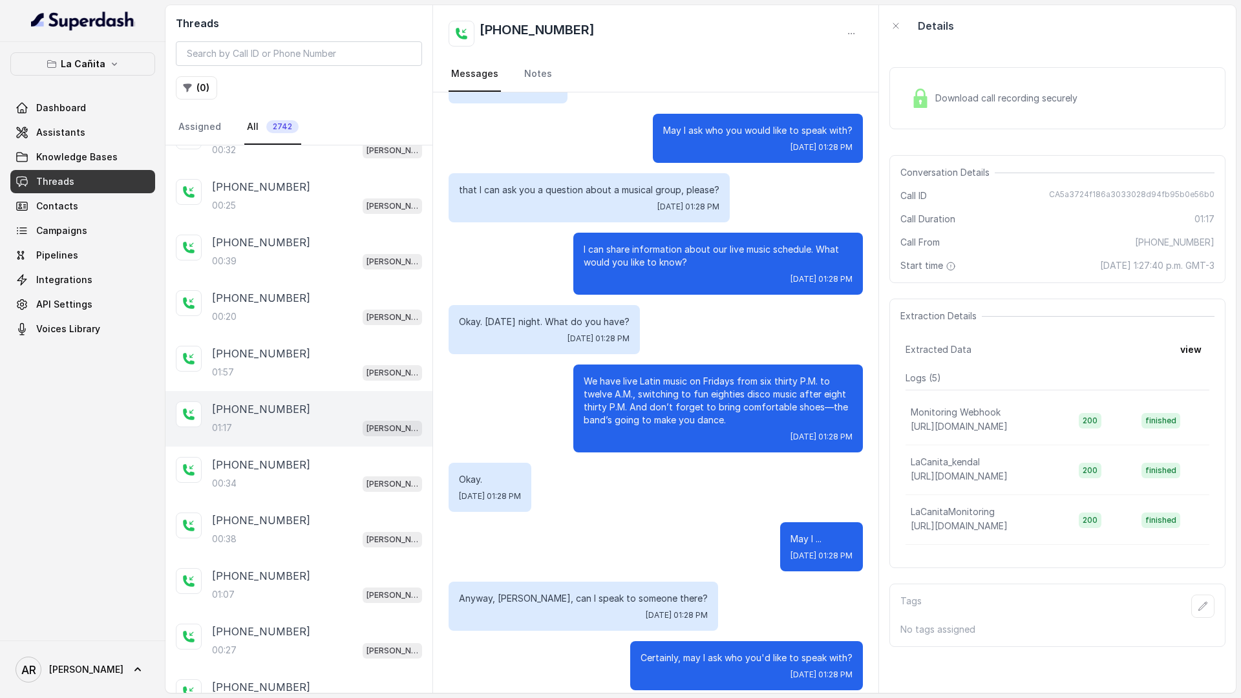
click at [996, 87] on div "Download call recording securely" at bounding box center [993, 98] width 177 height 30
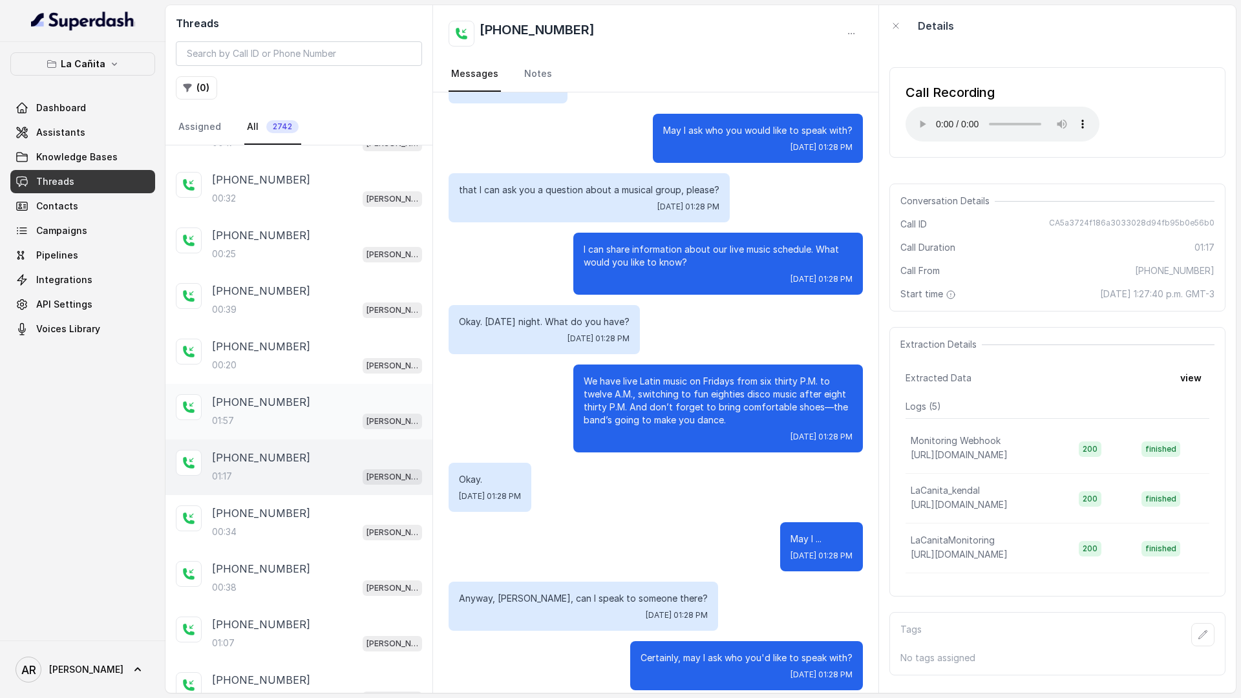
scroll to position [186, 0]
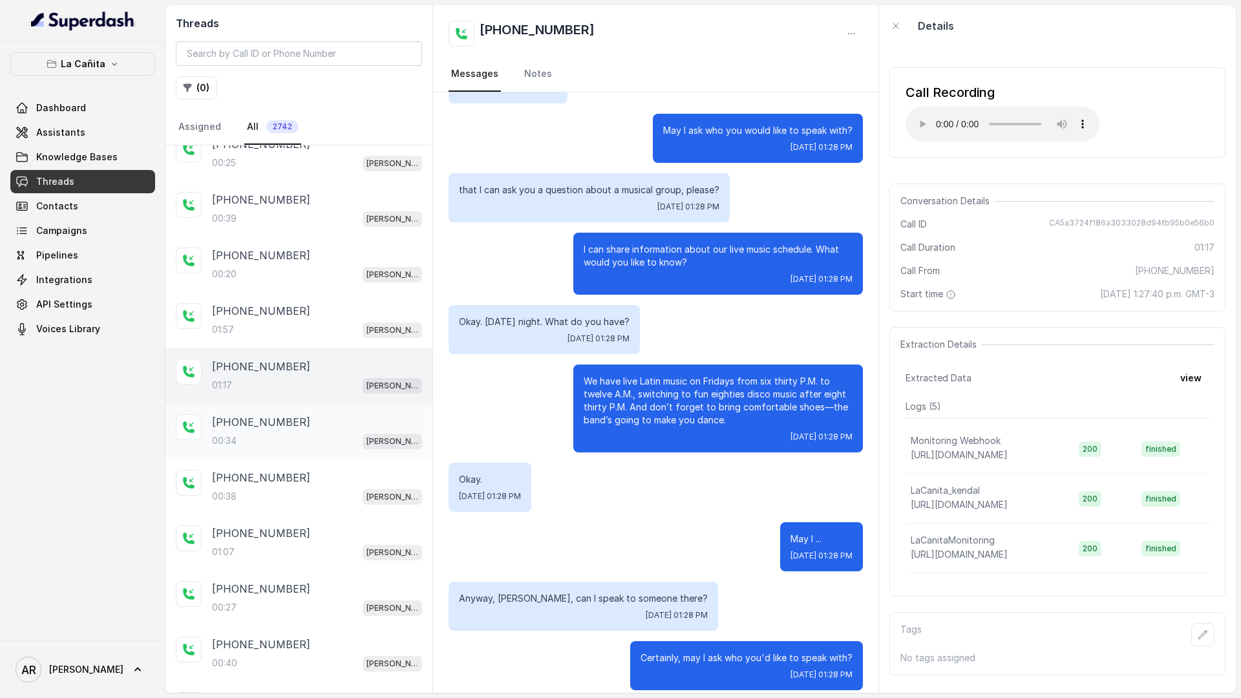
click at [308, 417] on div "[PHONE_NUMBER]" at bounding box center [317, 422] width 210 height 16
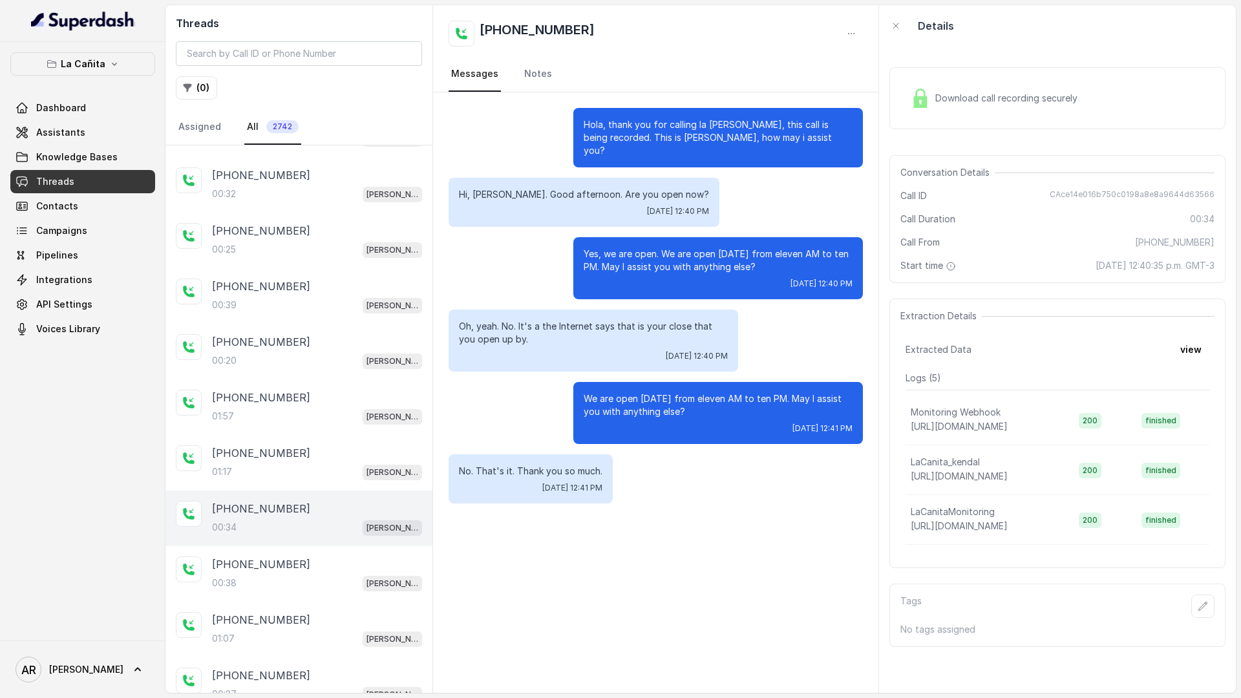
scroll to position [127, 0]
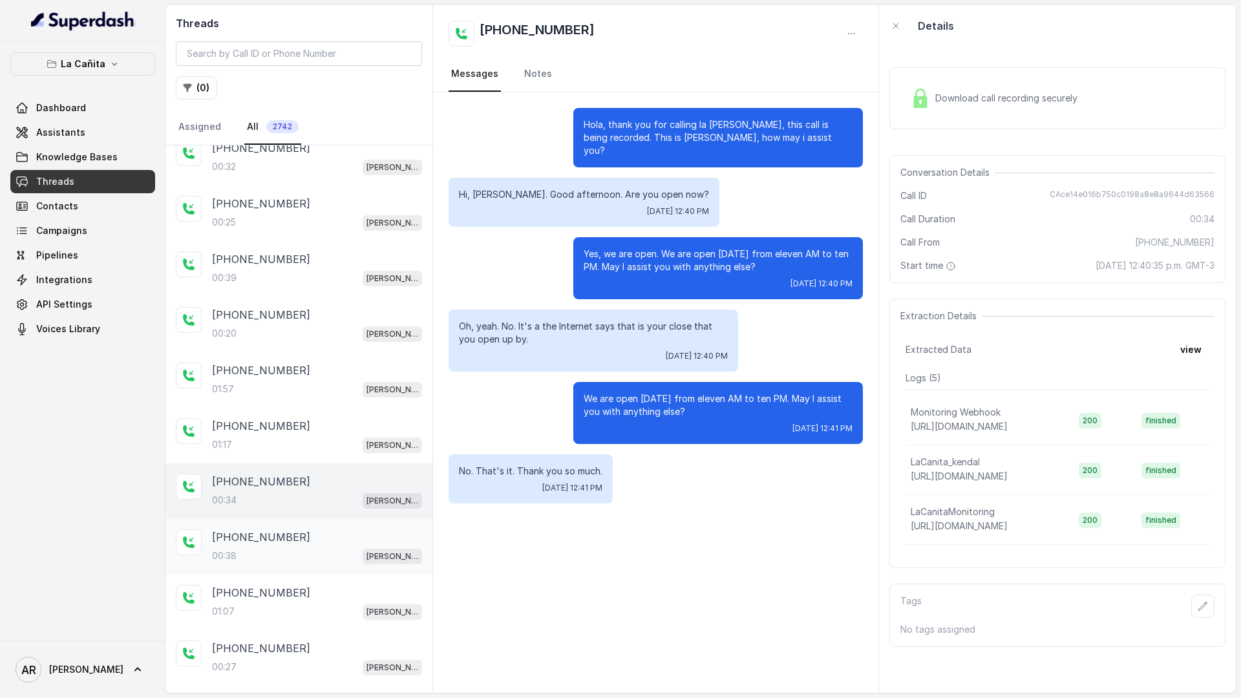
click at [305, 531] on div "[PHONE_NUMBER]" at bounding box center [317, 537] width 210 height 16
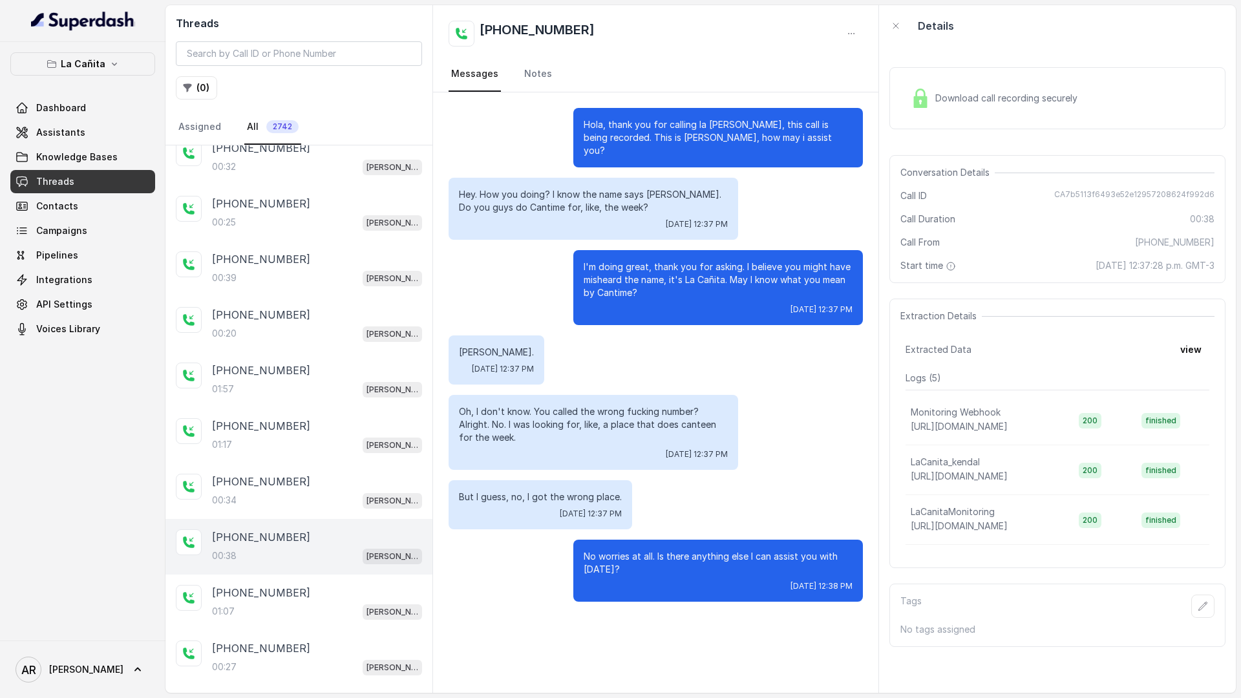
click at [305, 531] on div "[PHONE_NUMBER]" at bounding box center [317, 537] width 210 height 16
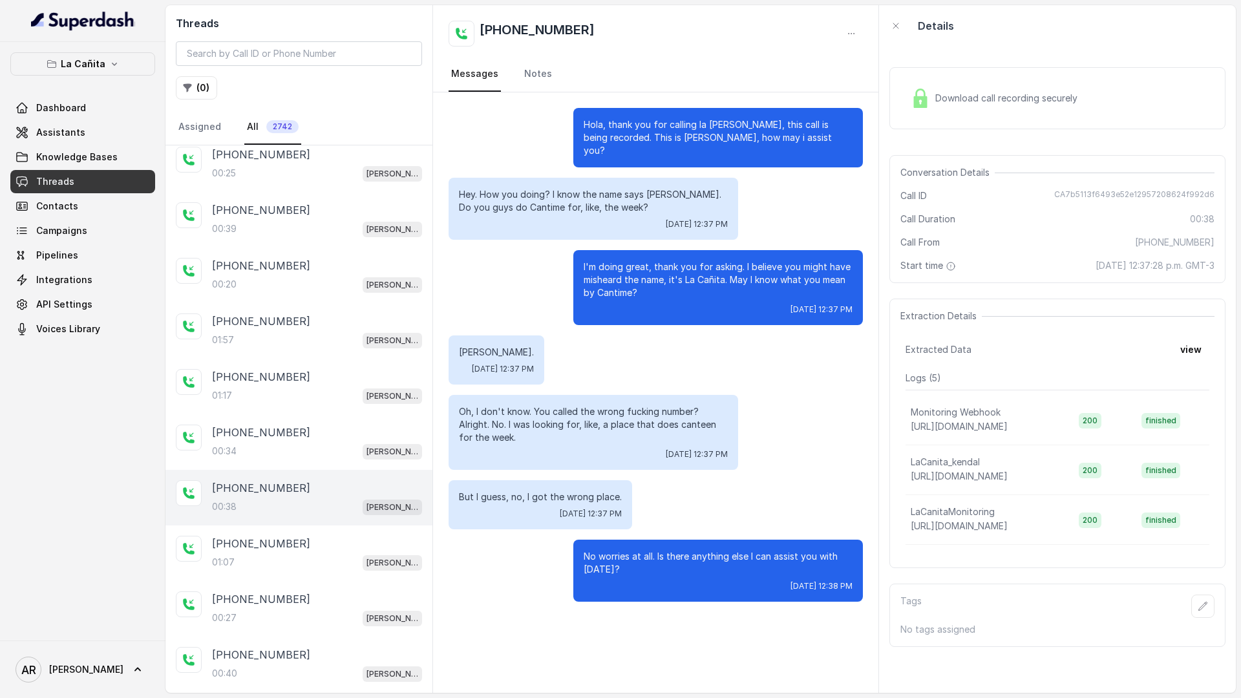
scroll to position [174, 0]
click at [879, 87] on div "Download call recording securely Conversation Details Call ID CA7b5113f6493e52e…" at bounding box center [1057, 370] width 357 height 646
click at [917, 92] on img at bounding box center [920, 98] width 19 height 19
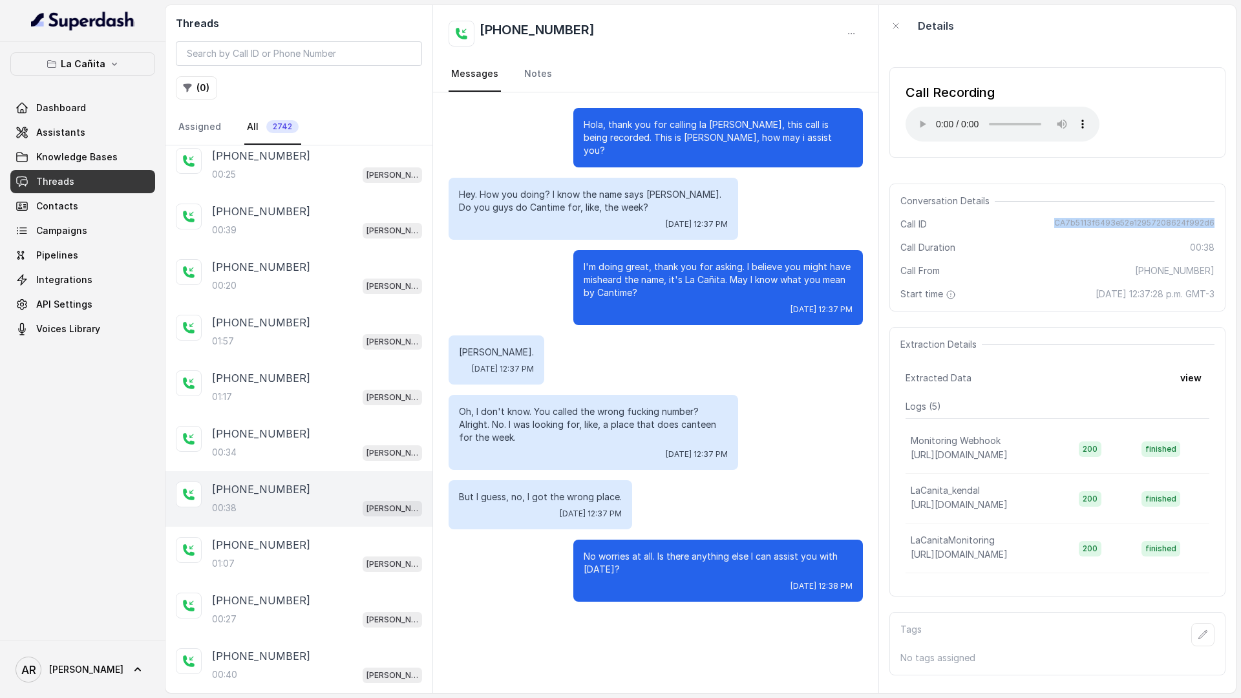
drag, startPoint x: 1059, startPoint y: 222, endPoint x: 1228, endPoint y: 219, distance: 168.7
click at [1228, 219] on div "Call Recording Your browser does not support the audio element. Conversation De…" at bounding box center [1057, 370] width 357 height 646
click at [1183, 219] on span "CA7b5113f6493e52e12957208624f992d6" at bounding box center [1134, 224] width 160 height 13
drag, startPoint x: 1217, startPoint y: 220, endPoint x: 1045, endPoint y: 227, distance: 172.7
click at [1045, 227] on div "Conversation Details Call ID CA7b5113f6493e52e12957208624f992d6 Call Duration 0…" at bounding box center [1057, 248] width 336 height 128
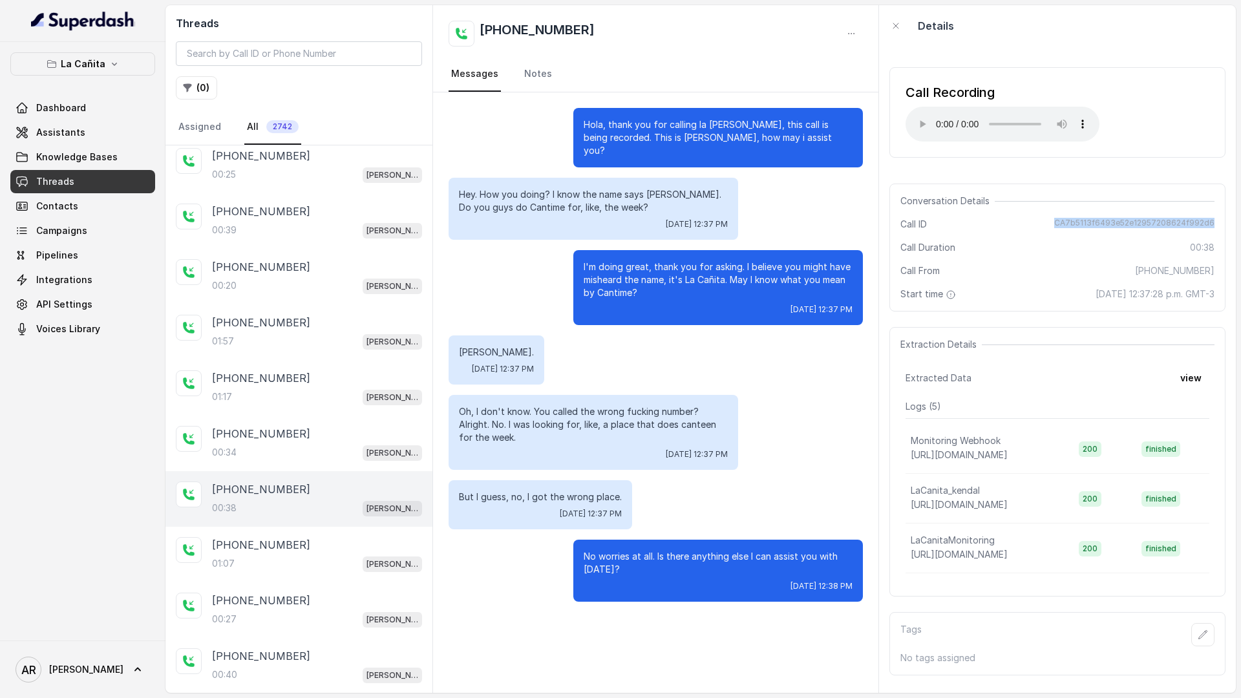
copy span "CA7b5113f6493e52e12957208624f992d6"
click at [349, 589] on div "+14693242746 00:27 Kendall" at bounding box center [298, 610] width 267 height 56
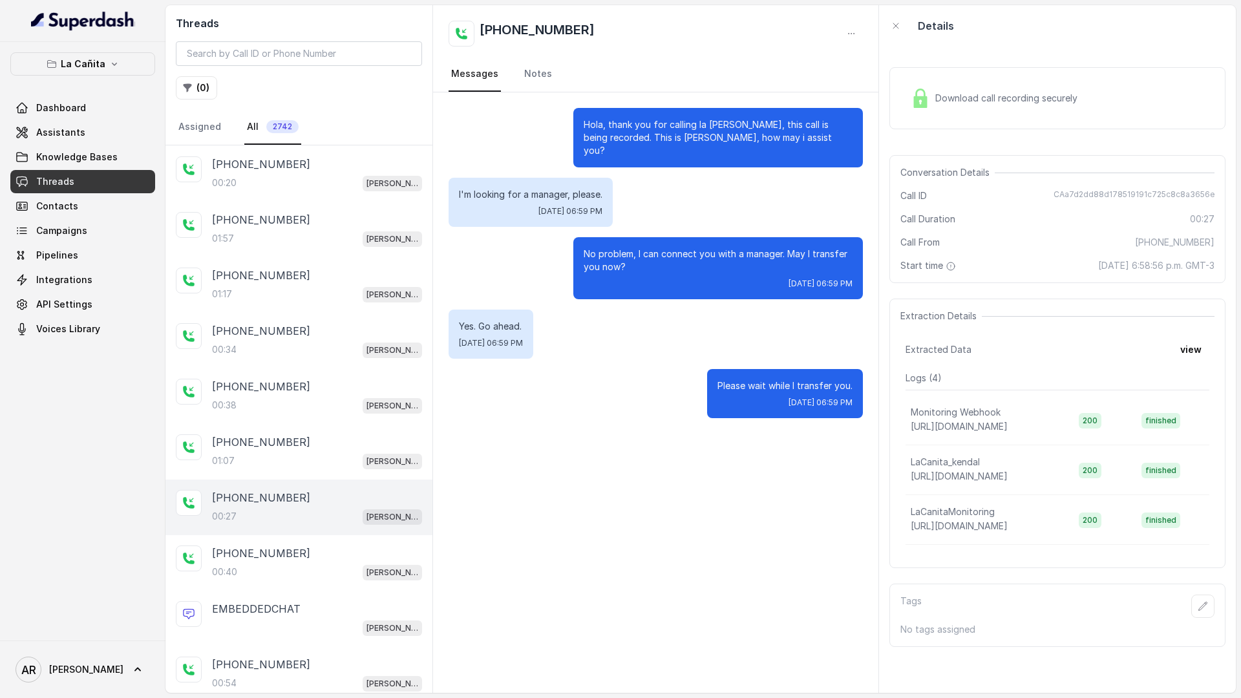
scroll to position [296, 0]
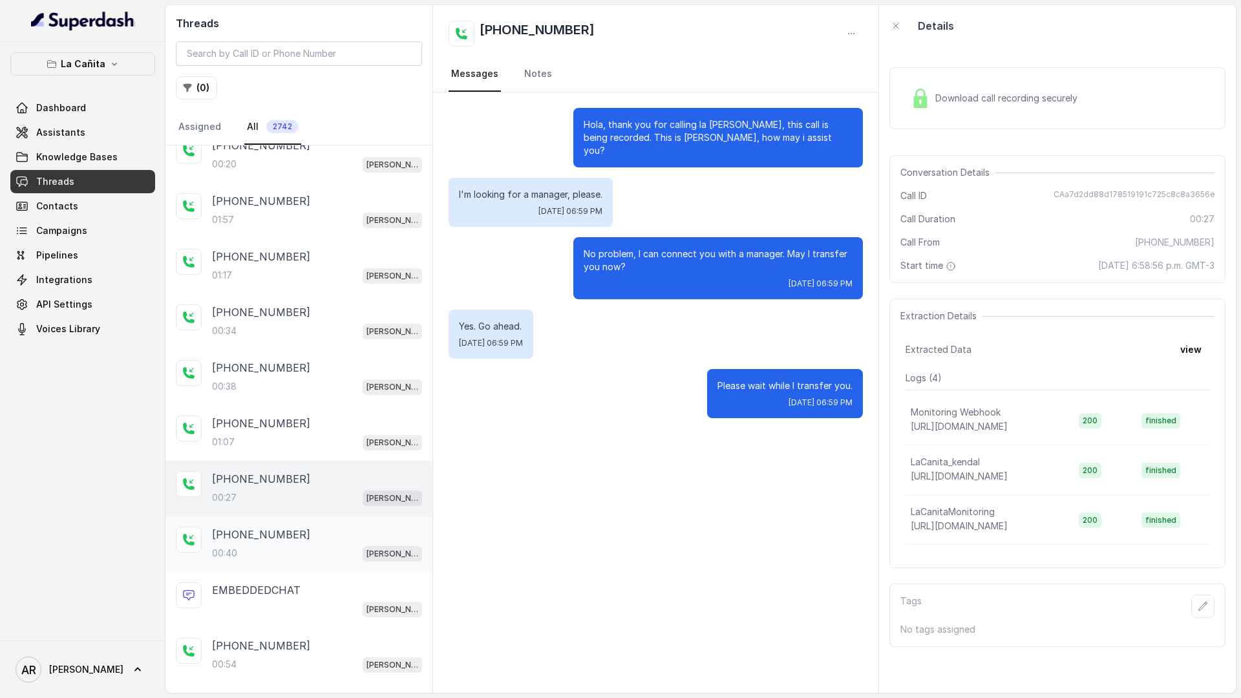
click at [328, 534] on div "[PHONE_NUMBER]" at bounding box center [317, 535] width 210 height 16
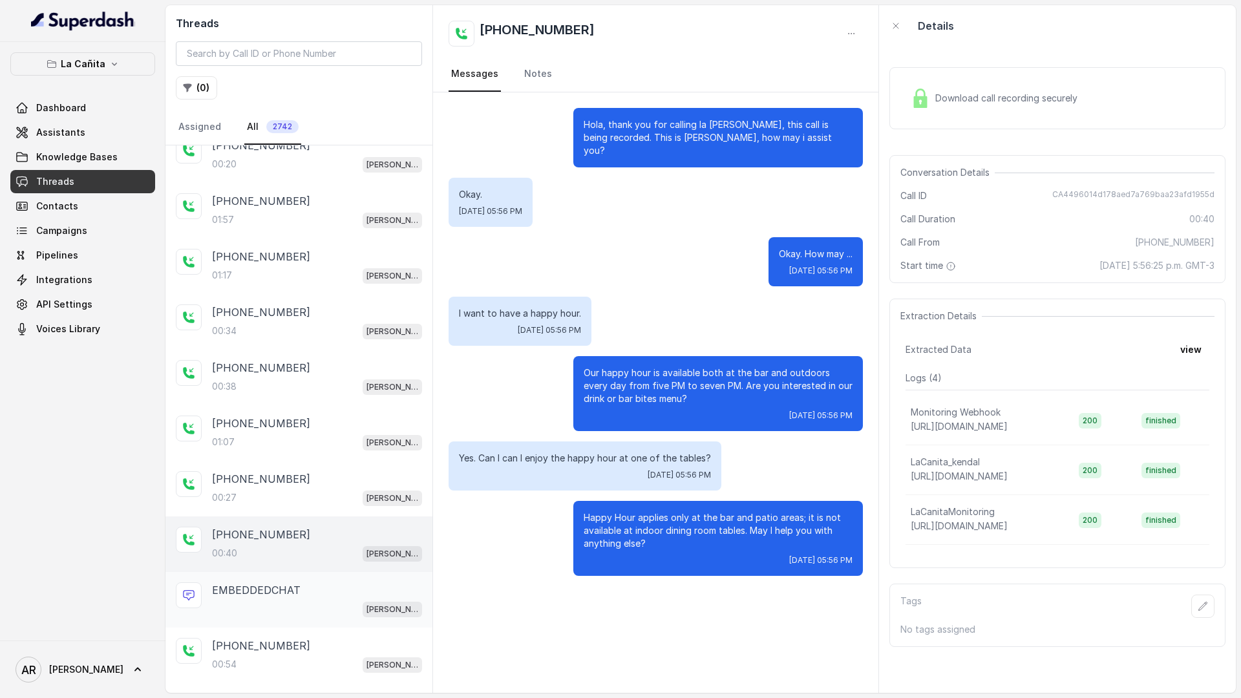
click at [318, 604] on div "[PERSON_NAME]" at bounding box center [317, 608] width 210 height 17
